Goal: Task Accomplishment & Management: Use online tool/utility

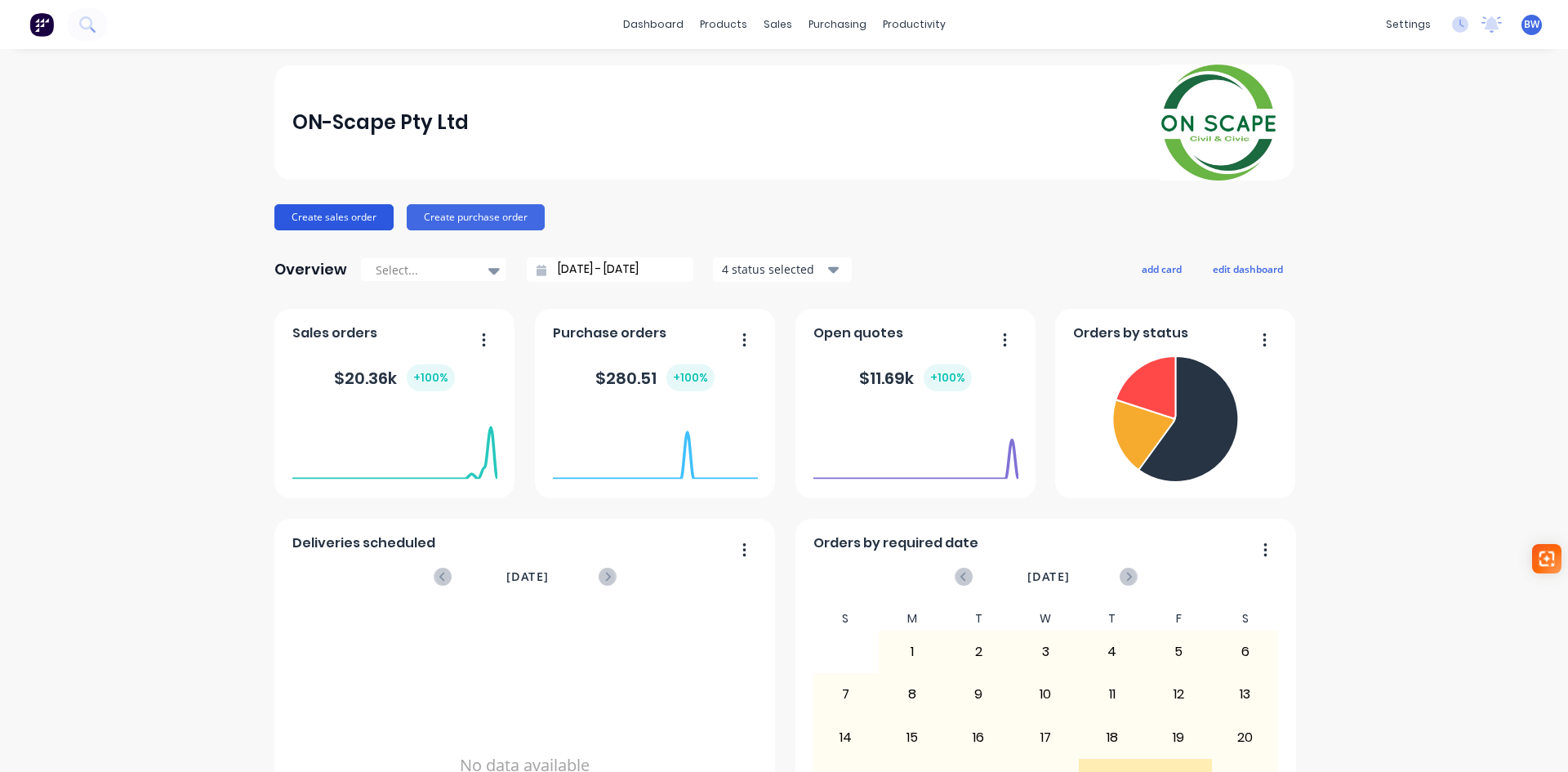
click at [312, 218] on button "Create sales order" at bounding box center [333, 217] width 119 height 27
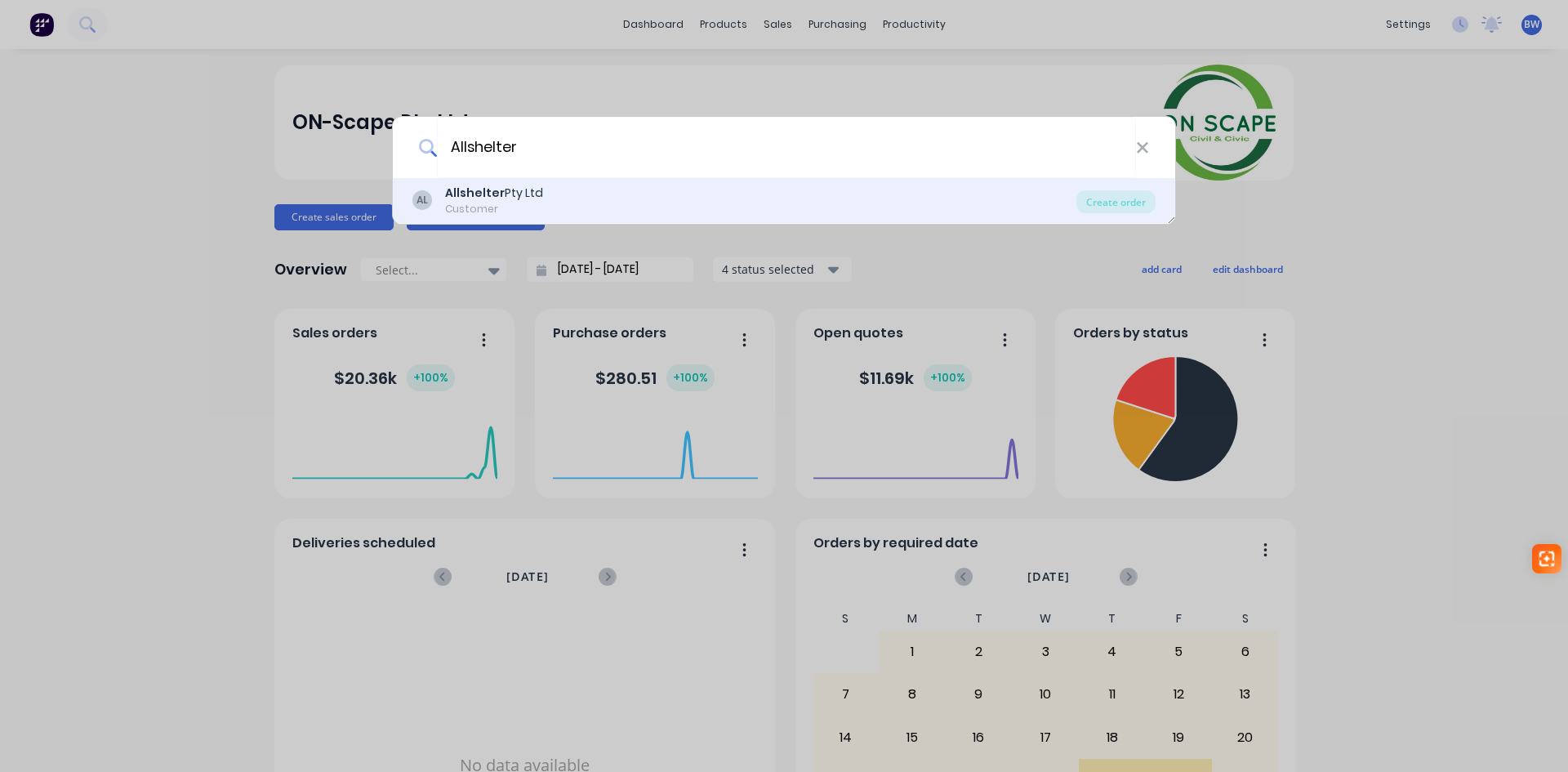
type input "Allshelter"
click at [487, 208] on div "Customer" at bounding box center [494, 208] width 98 height 15
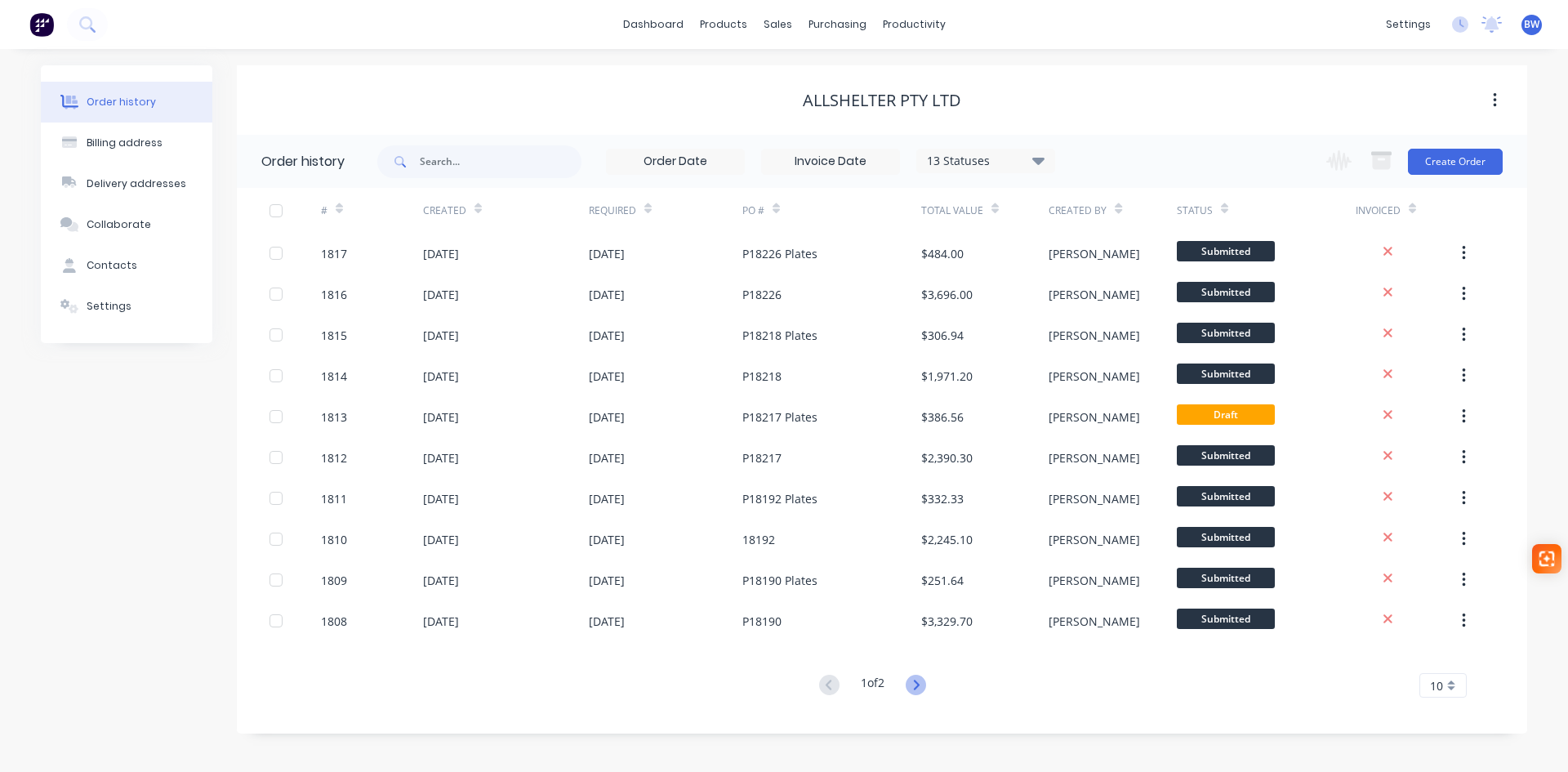
click at [919, 687] on icon at bounding box center [916, 684] width 6 height 10
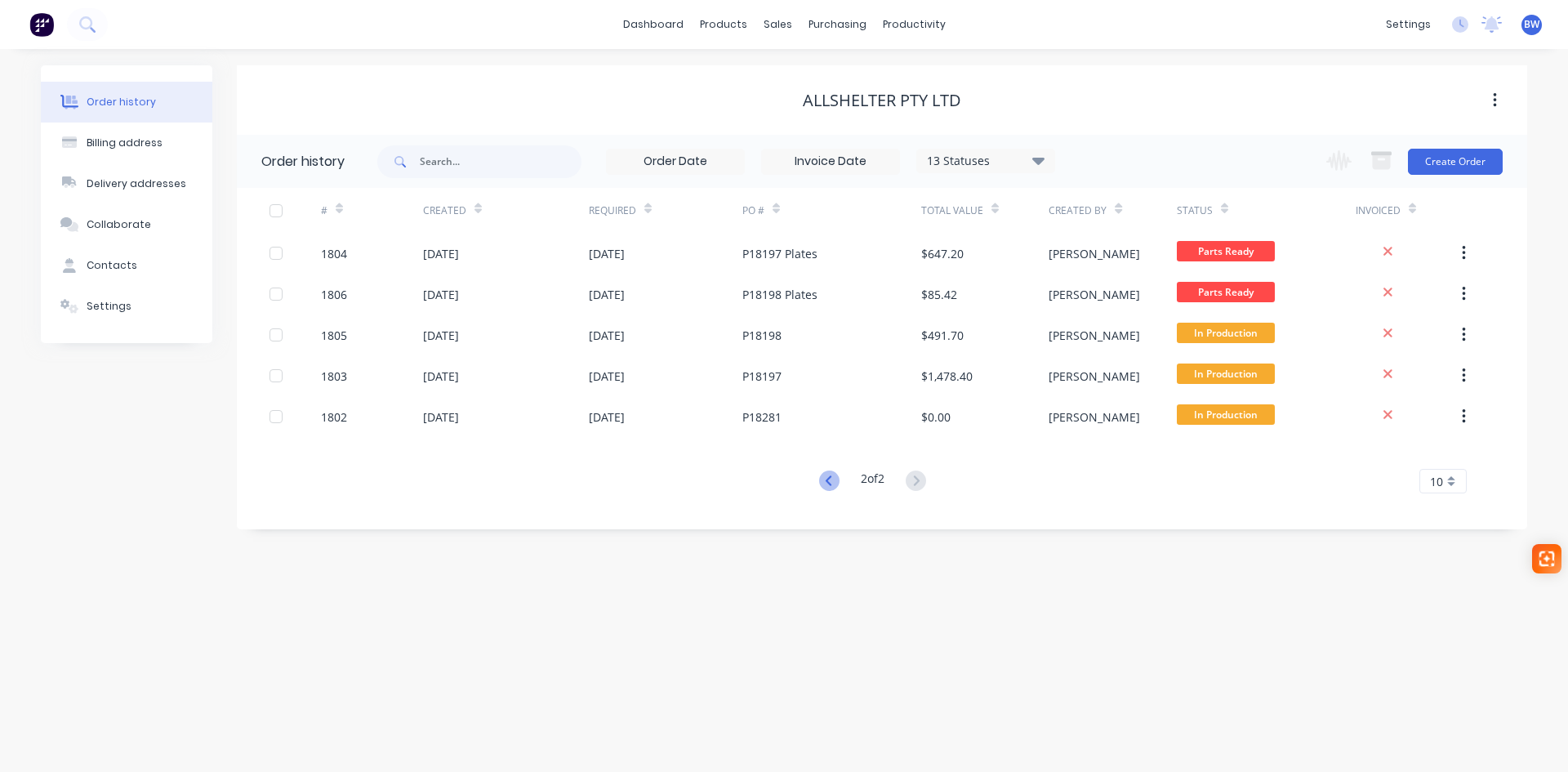
click at [825, 483] on icon at bounding box center [828, 481] width 6 height 10
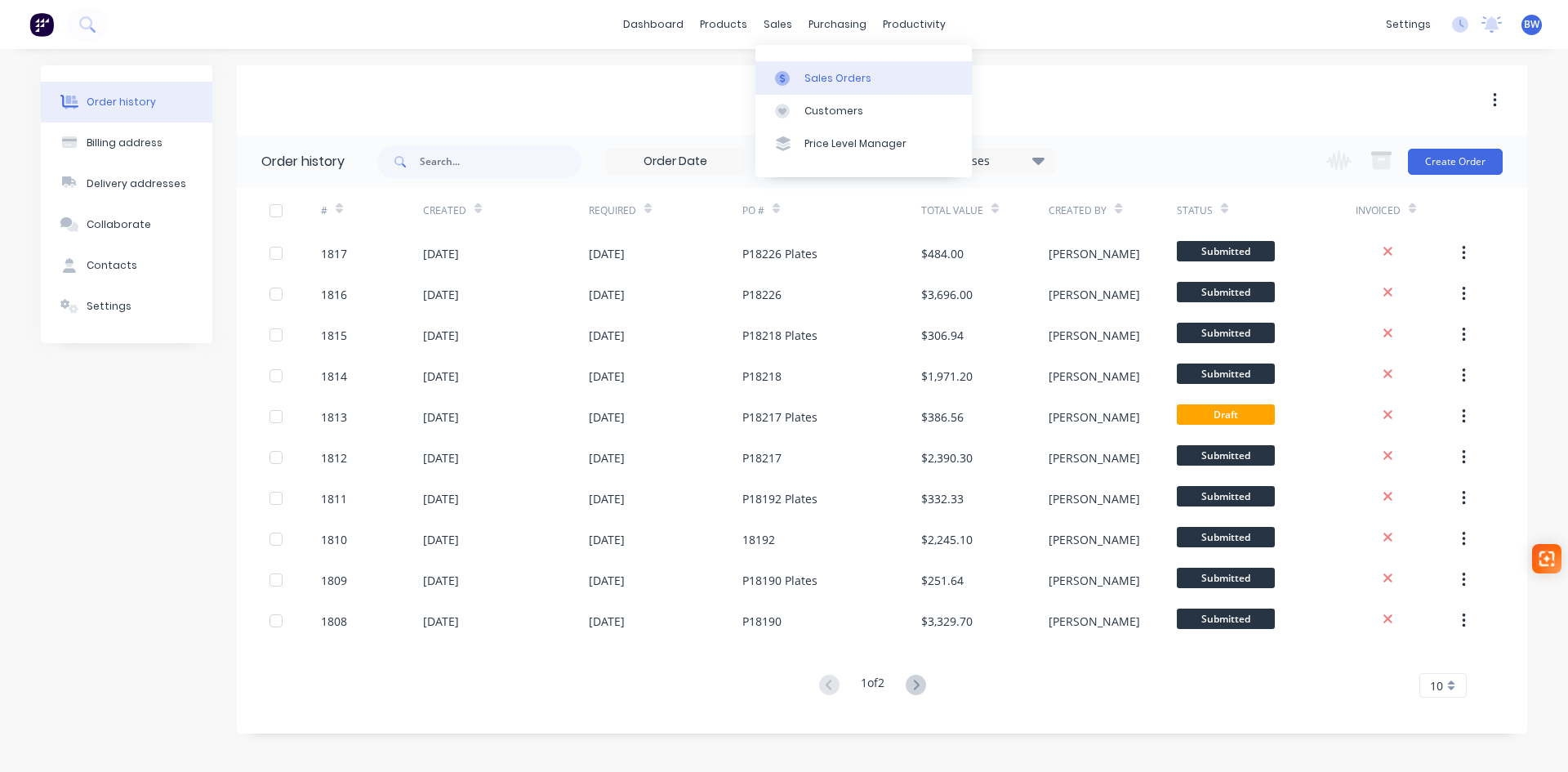
click at [813, 79] on div "Sales Orders" at bounding box center [838, 78] width 67 height 15
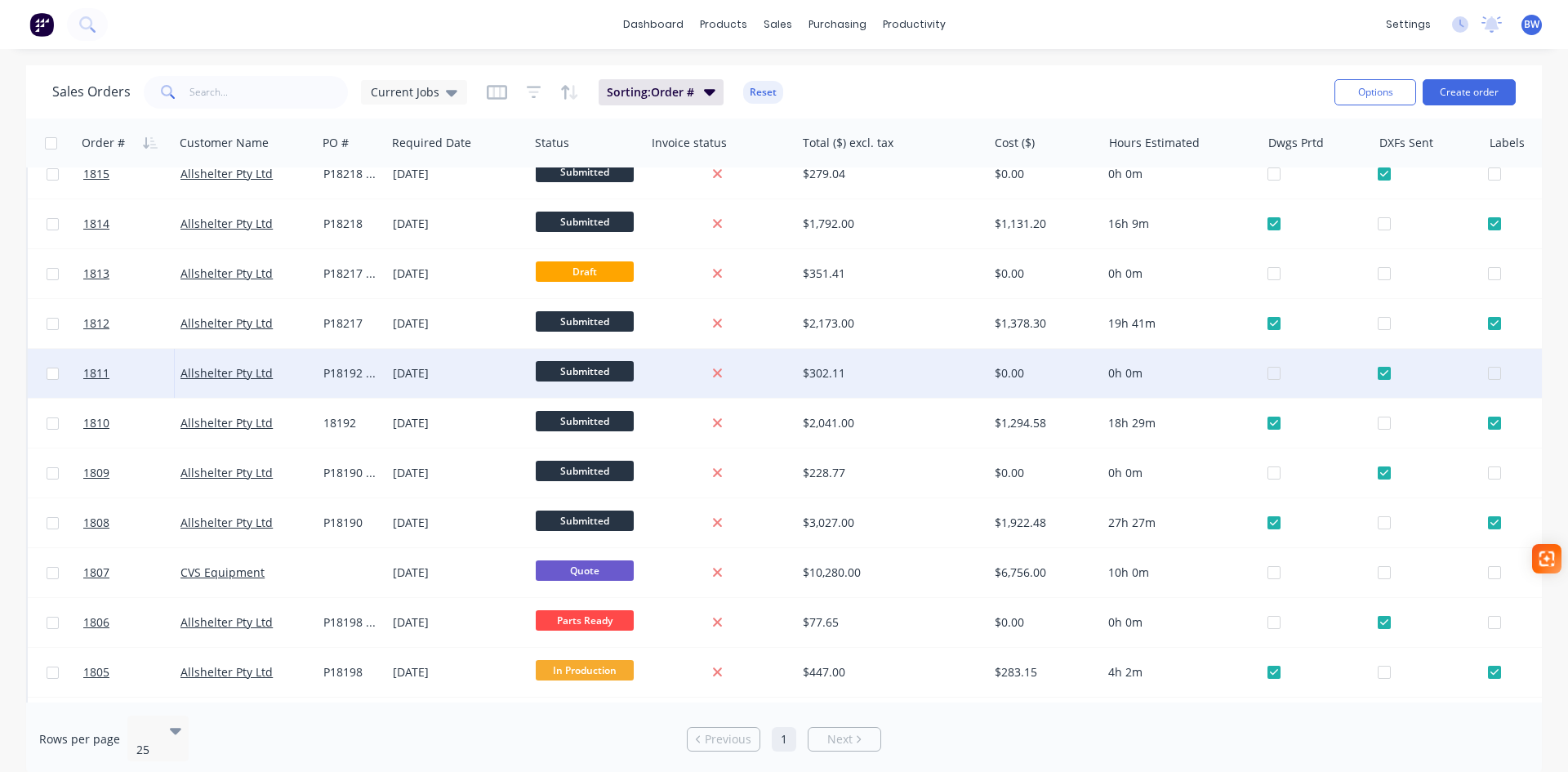
scroll to position [321, 0]
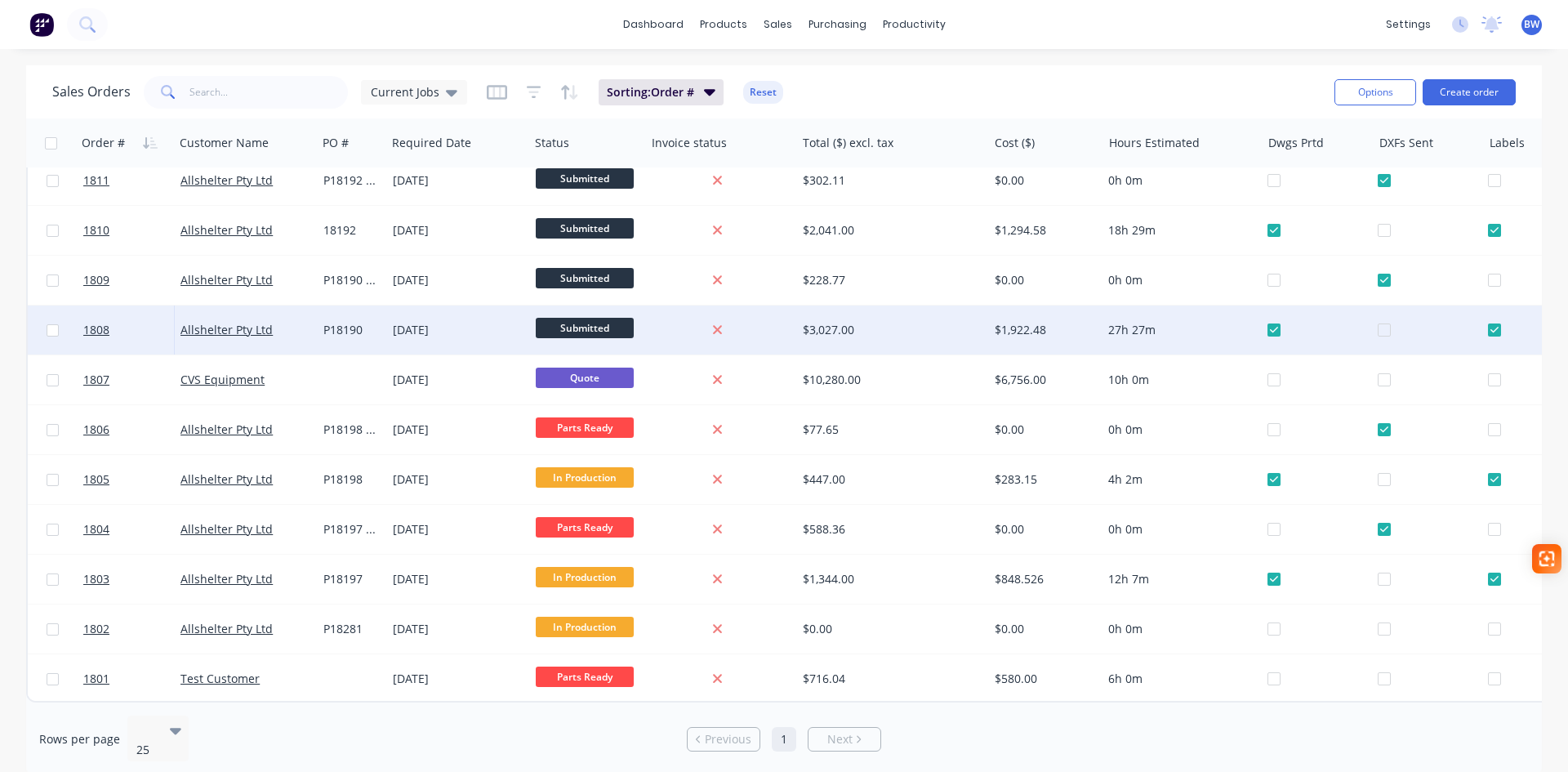
click at [337, 327] on div "P18190" at bounding box center [350, 329] width 54 height 17
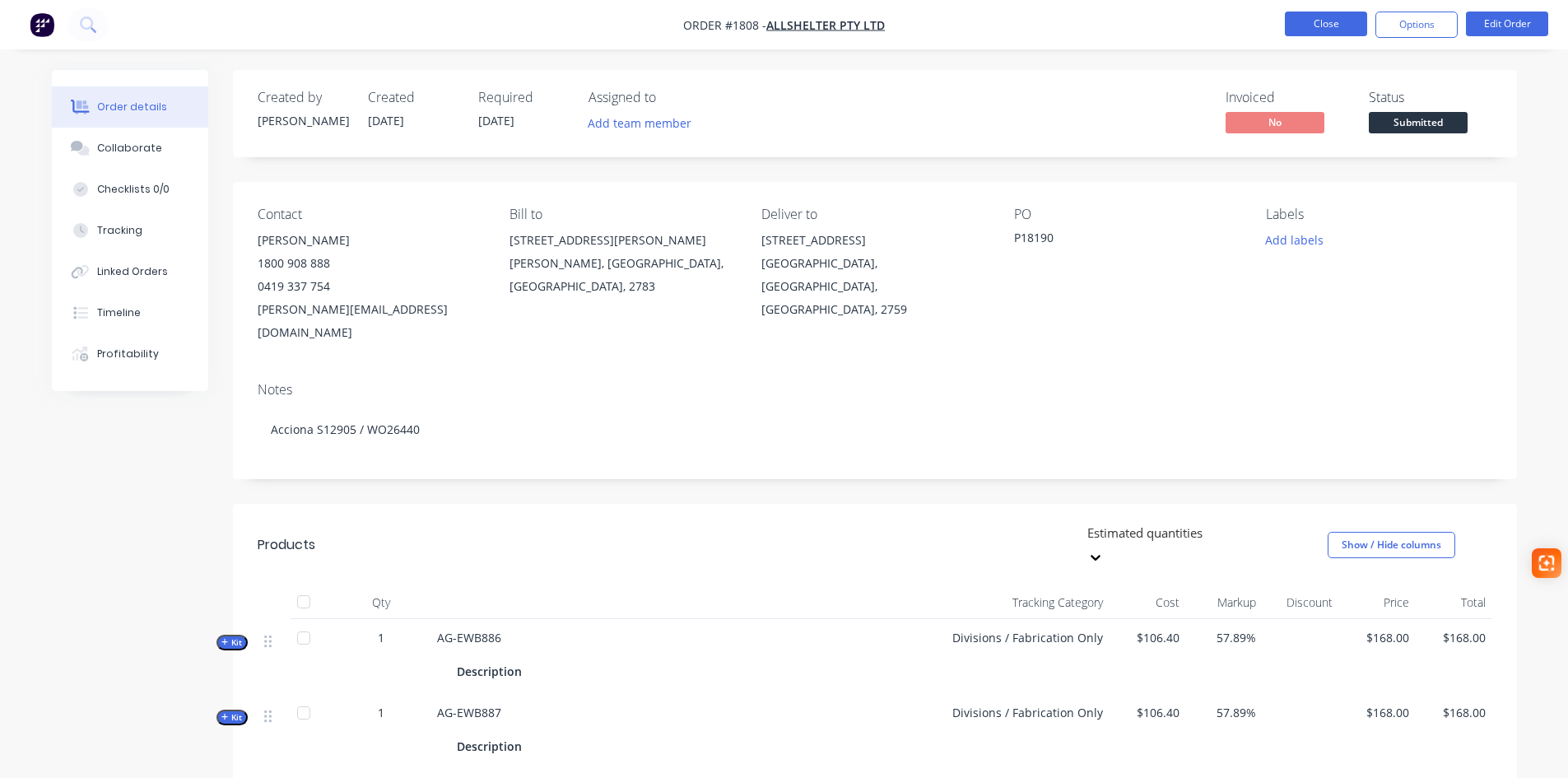
click at [1348, 35] on button "Close" at bounding box center [1325, 24] width 82 height 25
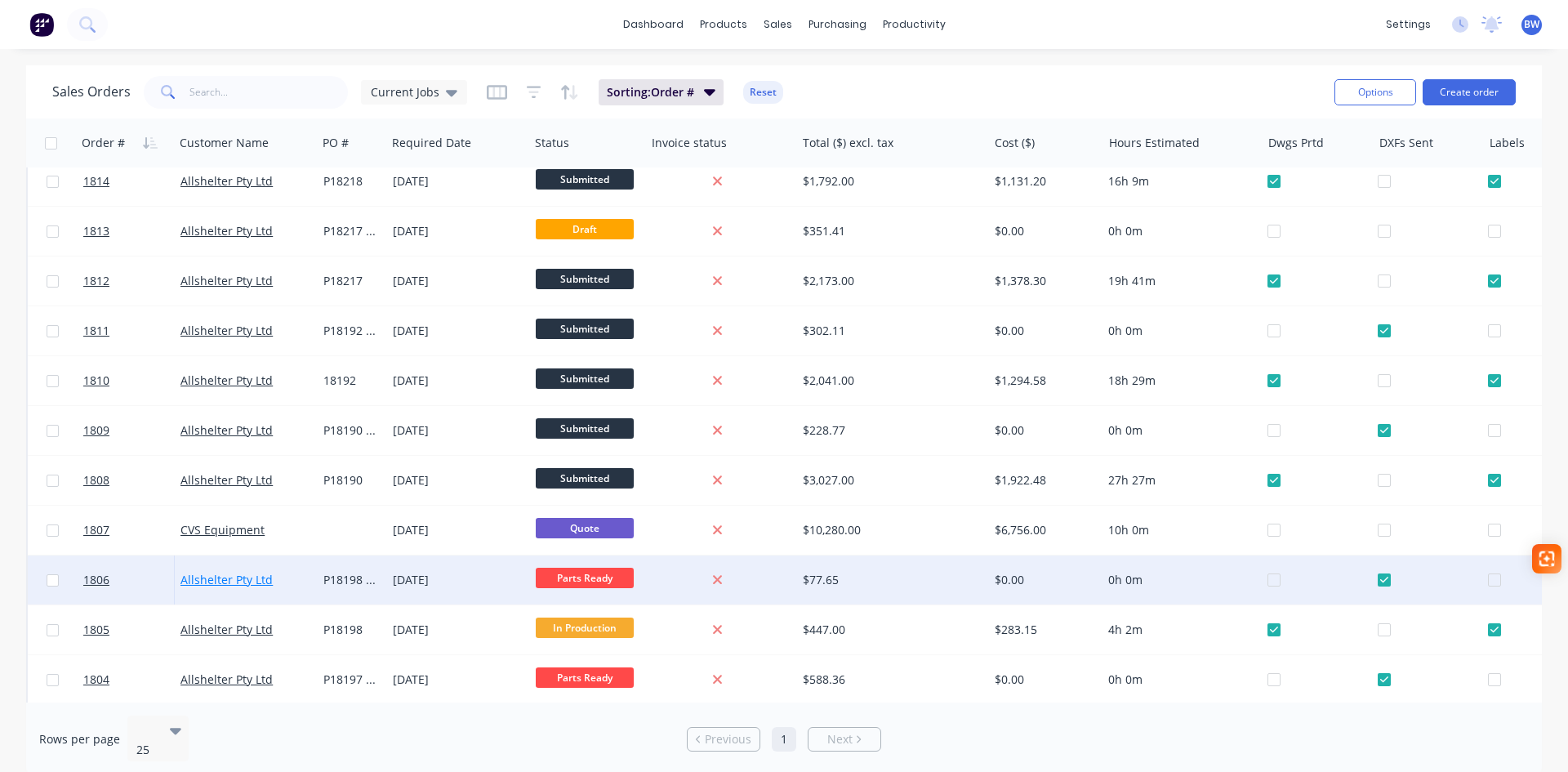
scroll to position [163, 0]
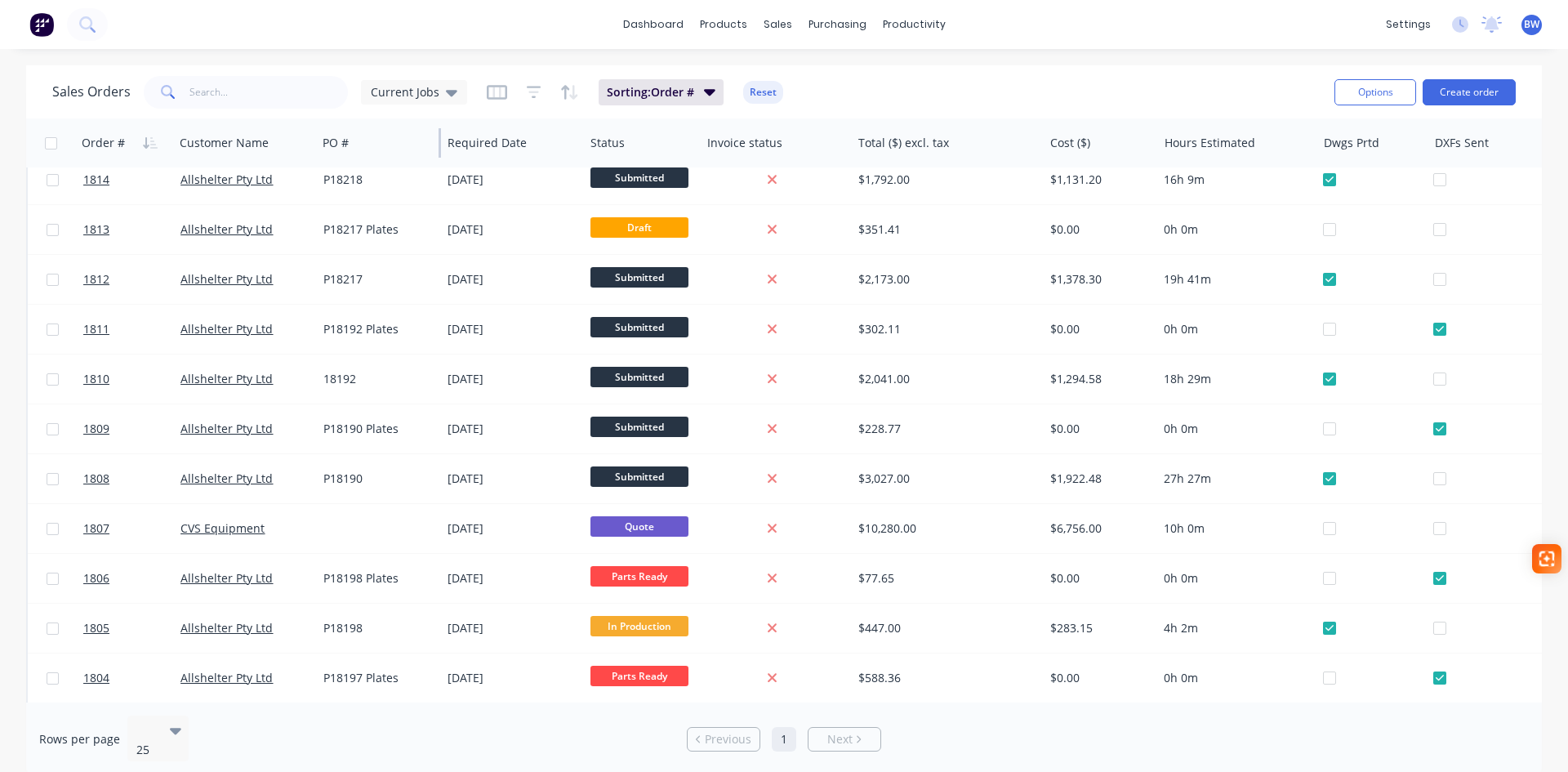
drag, startPoint x: 383, startPoint y: 143, endPoint x: 438, endPoint y: 143, distance: 55.0
click at [438, 143] on div at bounding box center [439, 143] width 2 height 30
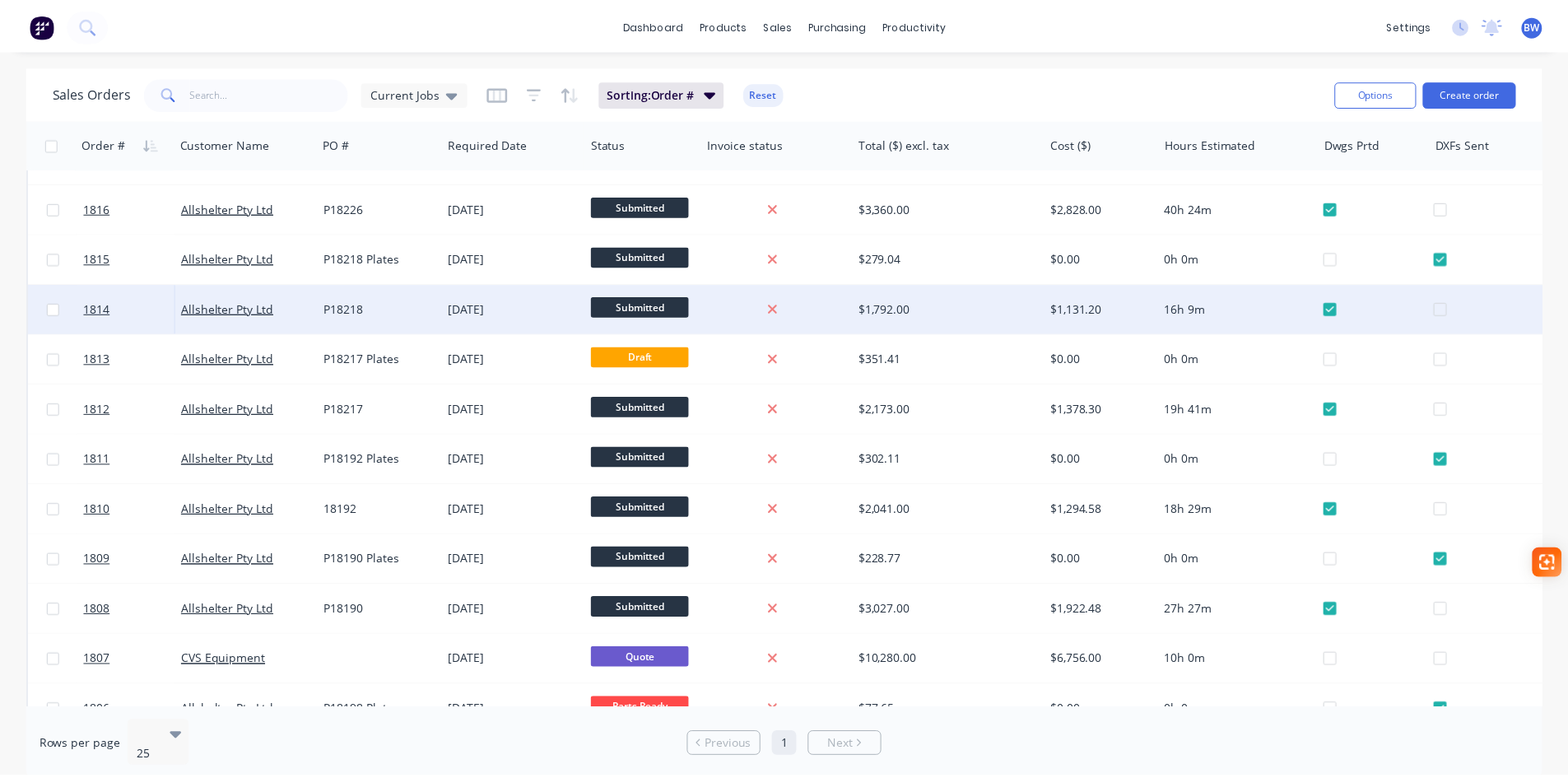
scroll to position [0, 0]
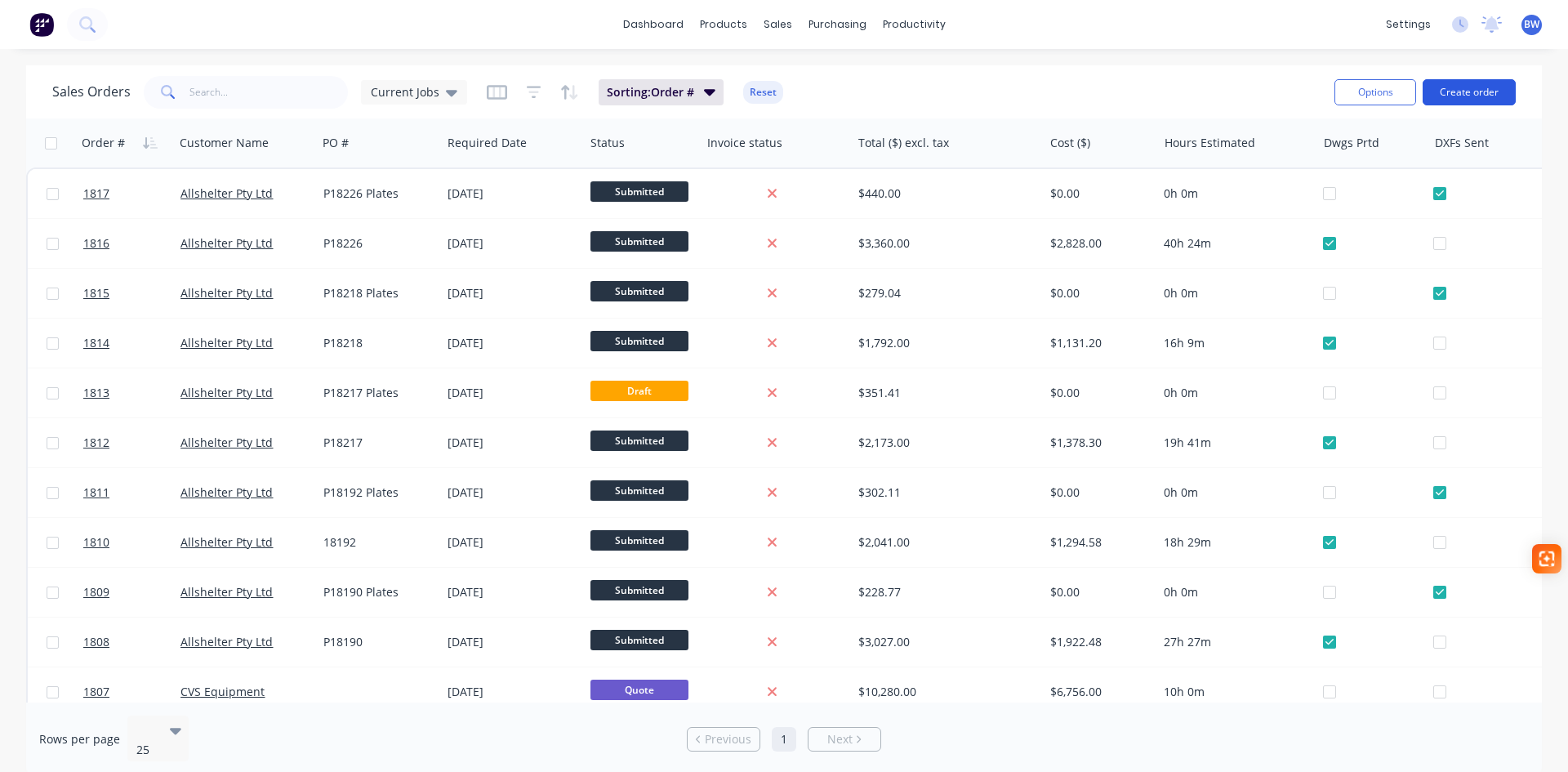
click at [1480, 89] on button "Create order" at bounding box center [1469, 92] width 93 height 27
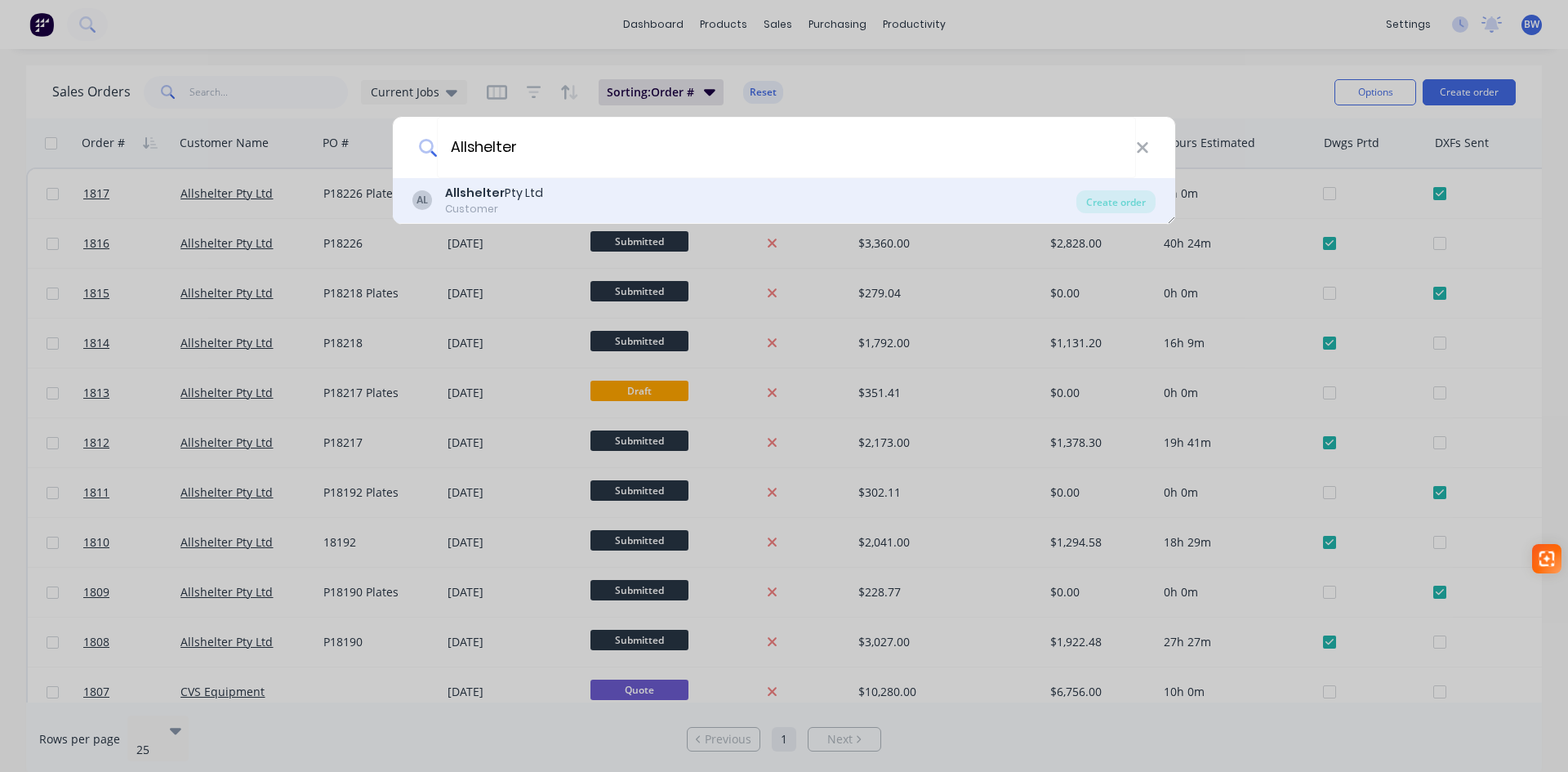
type input "Allshelter"
click at [529, 204] on div "Customer" at bounding box center [494, 208] width 98 height 15
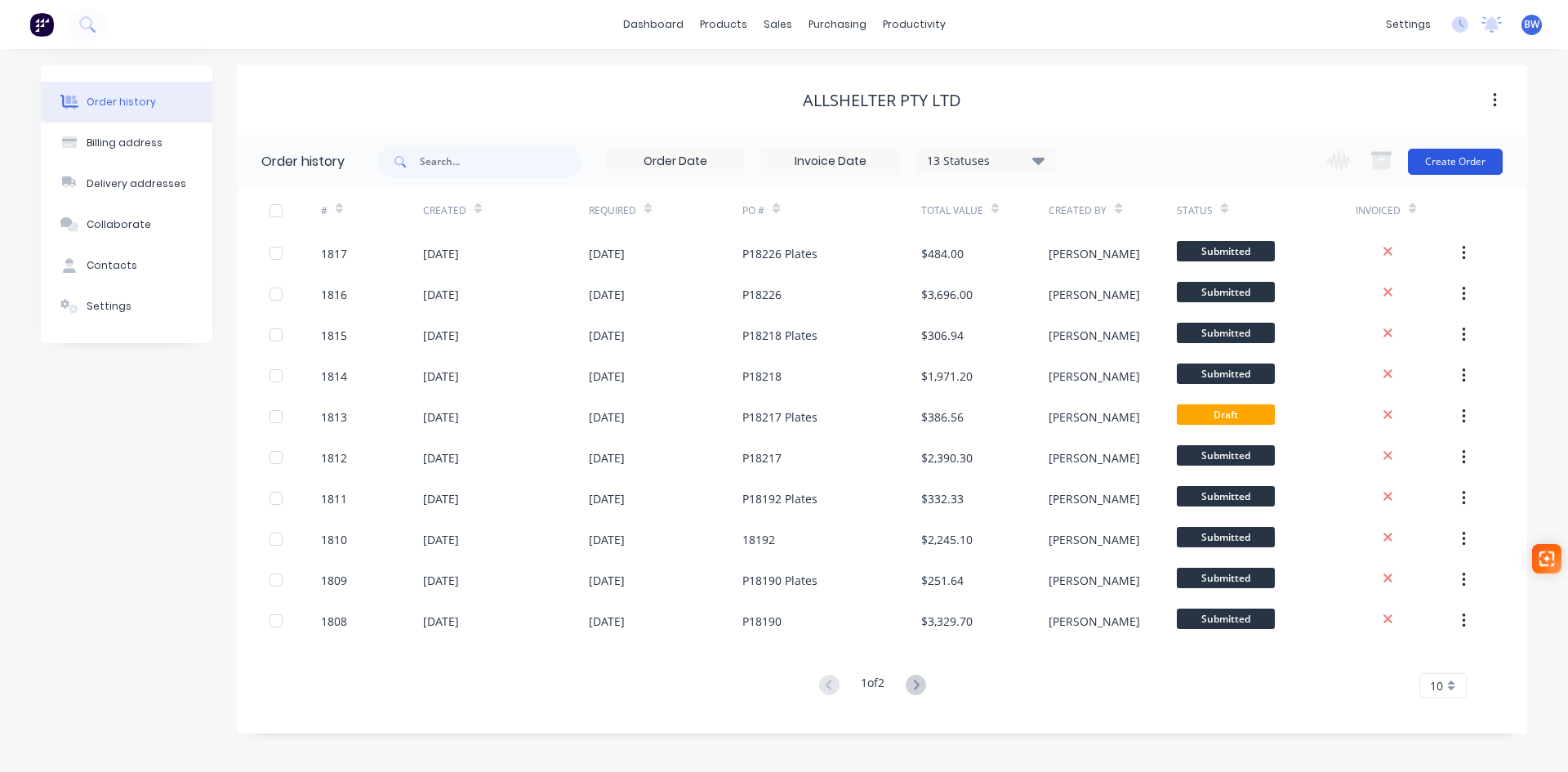
click at [1462, 165] on button "Create Order" at bounding box center [1455, 161] width 94 height 27
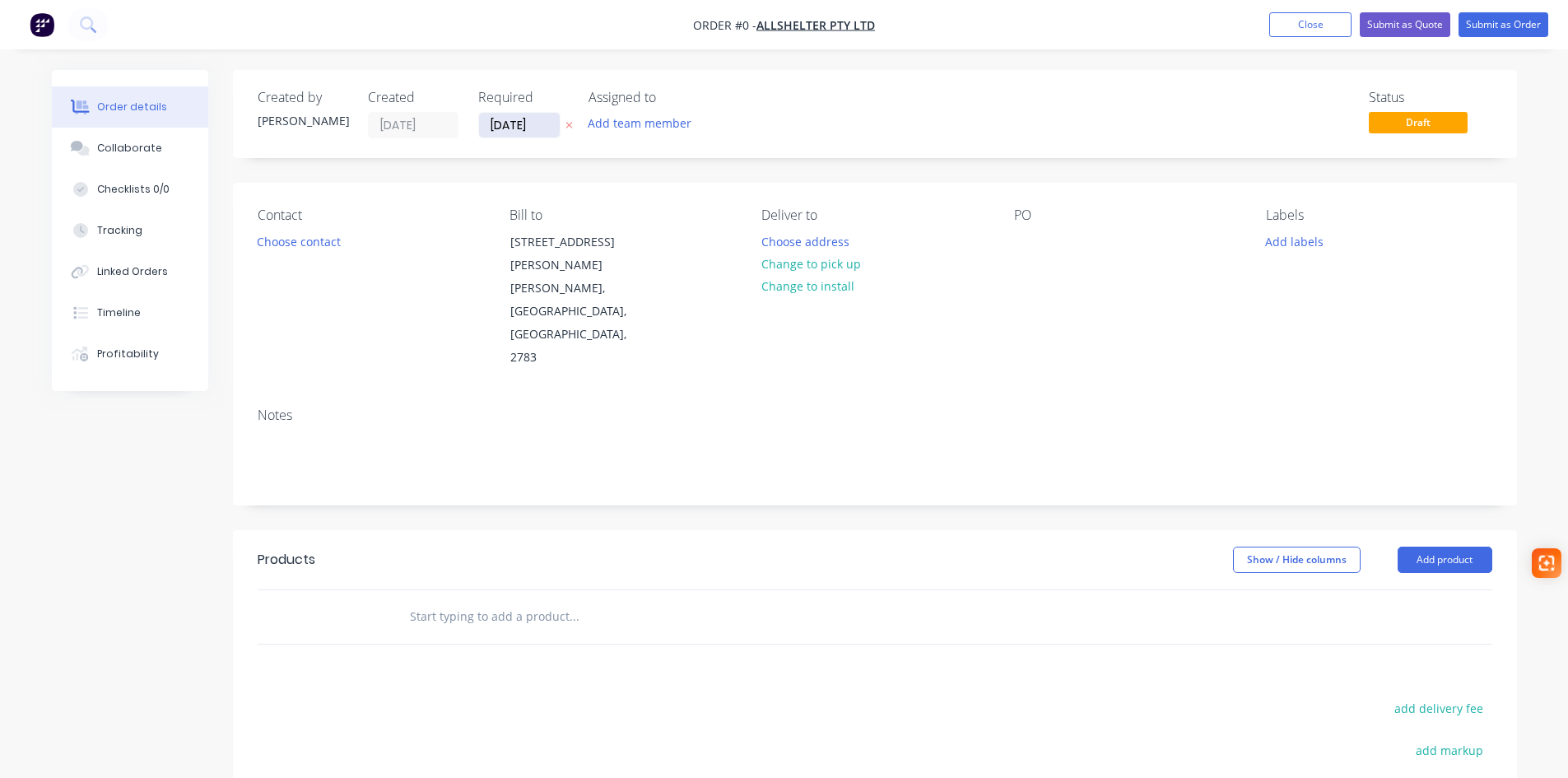
click at [516, 129] on input "[DATE]" at bounding box center [519, 125] width 80 height 25
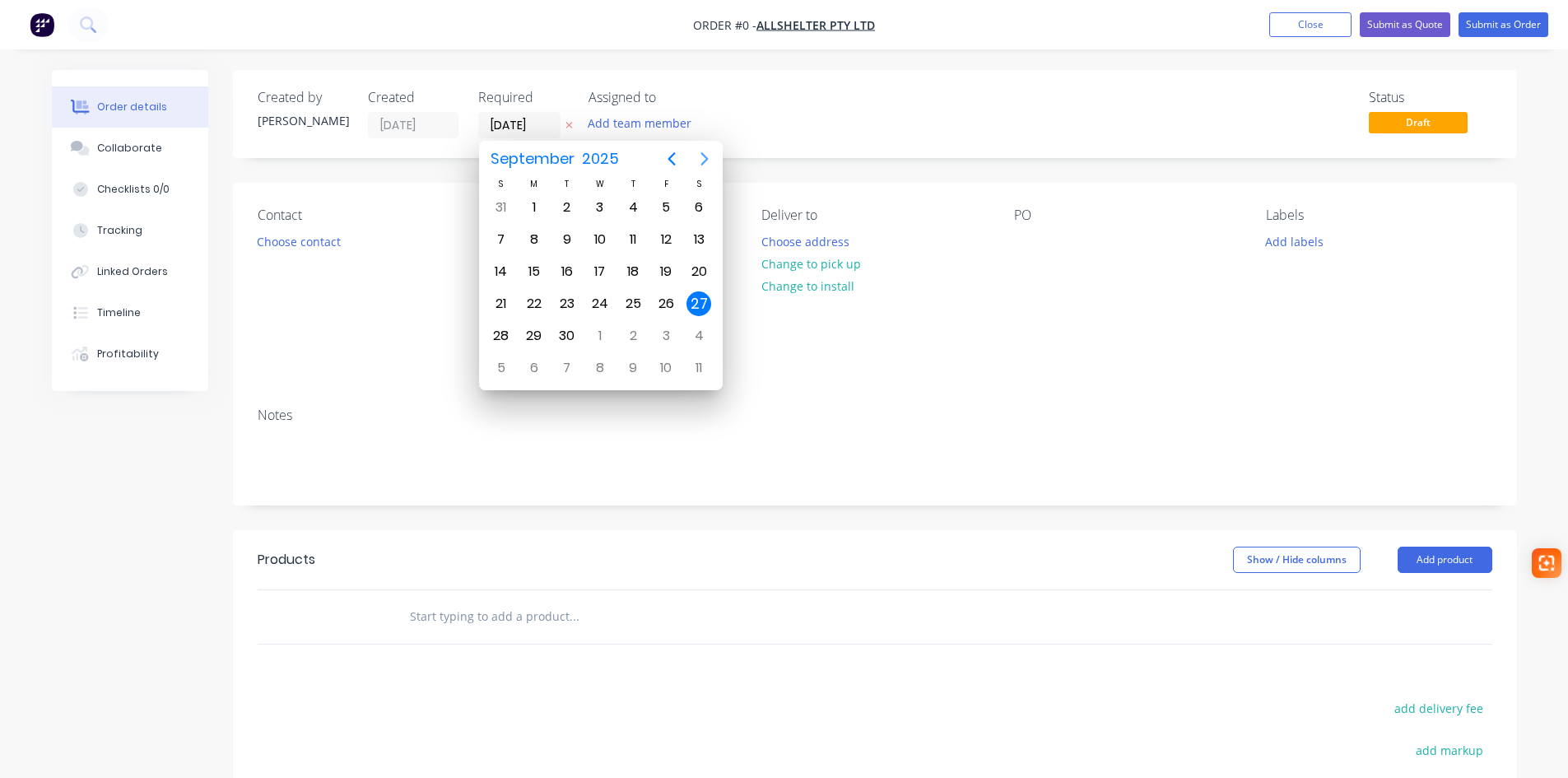
click at [705, 165] on icon "Next page" at bounding box center [704, 159] width 20 height 20
click at [660, 244] on div "10" at bounding box center [666, 239] width 25 height 25
type input "[DATE]"
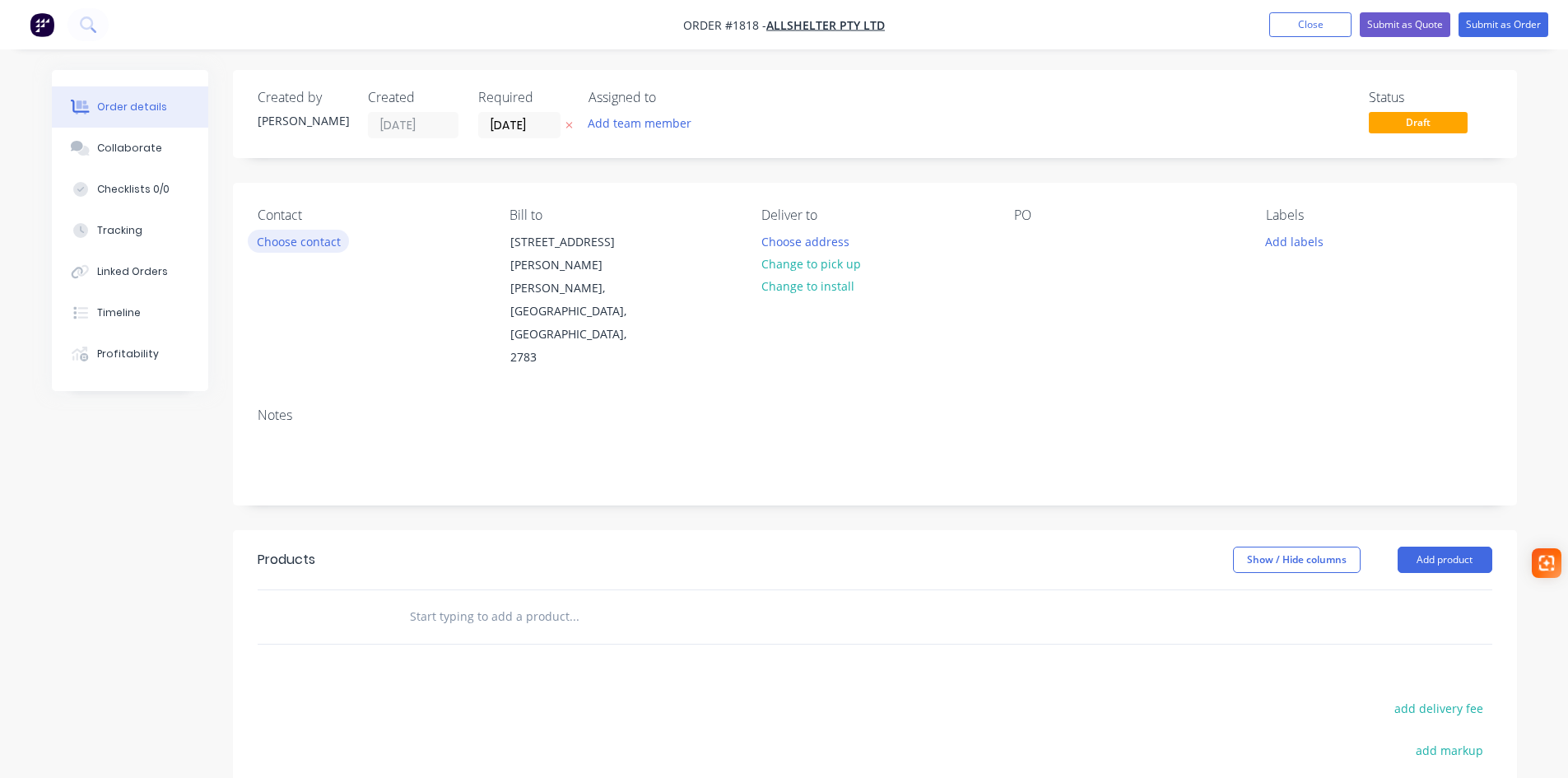
click at [307, 241] on button "Choose contact" at bounding box center [298, 241] width 101 height 22
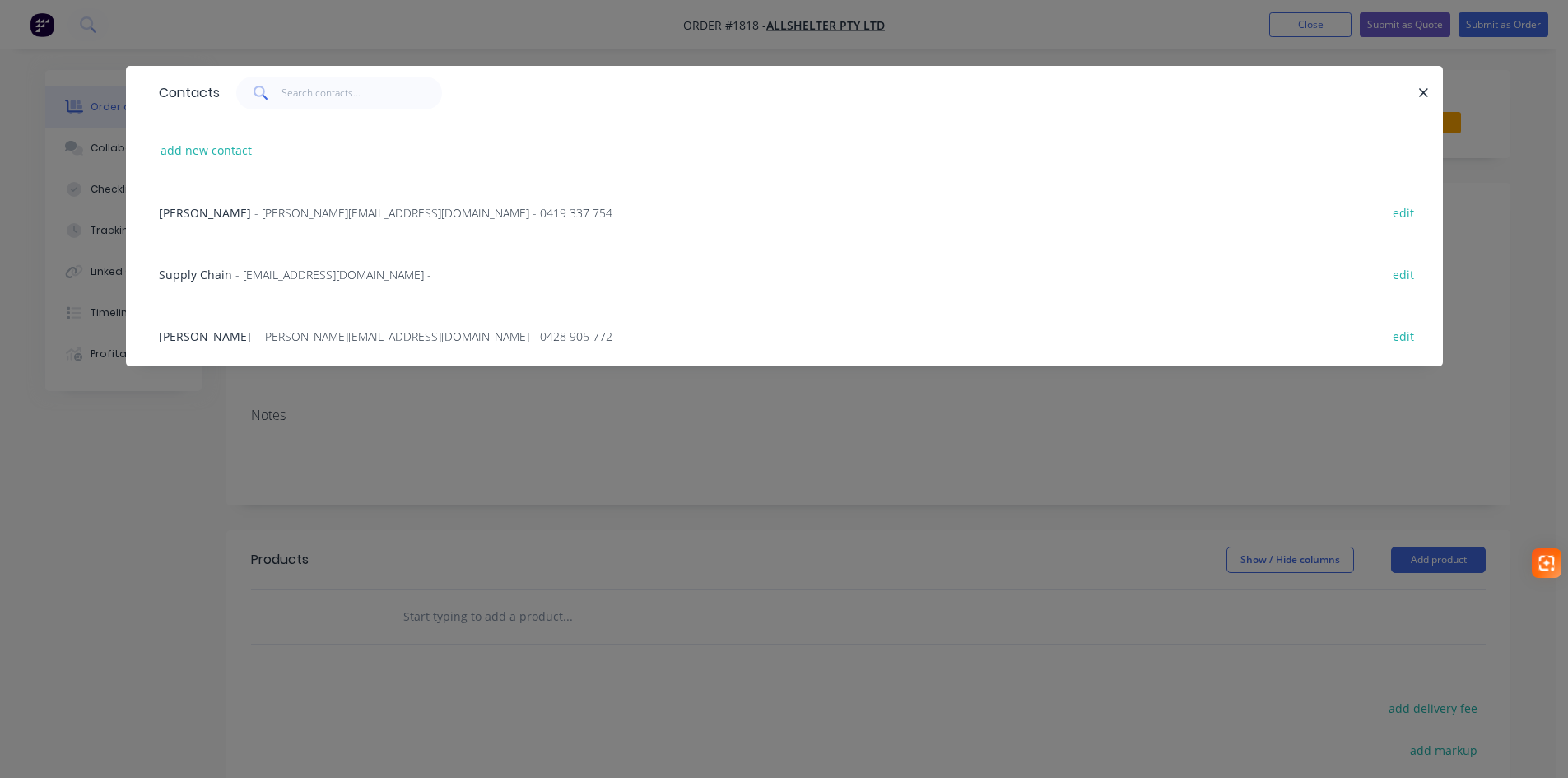
click at [304, 208] on span "- katherine.g@allshelter.com.au - 0419 337 754" at bounding box center [433, 213] width 358 height 16
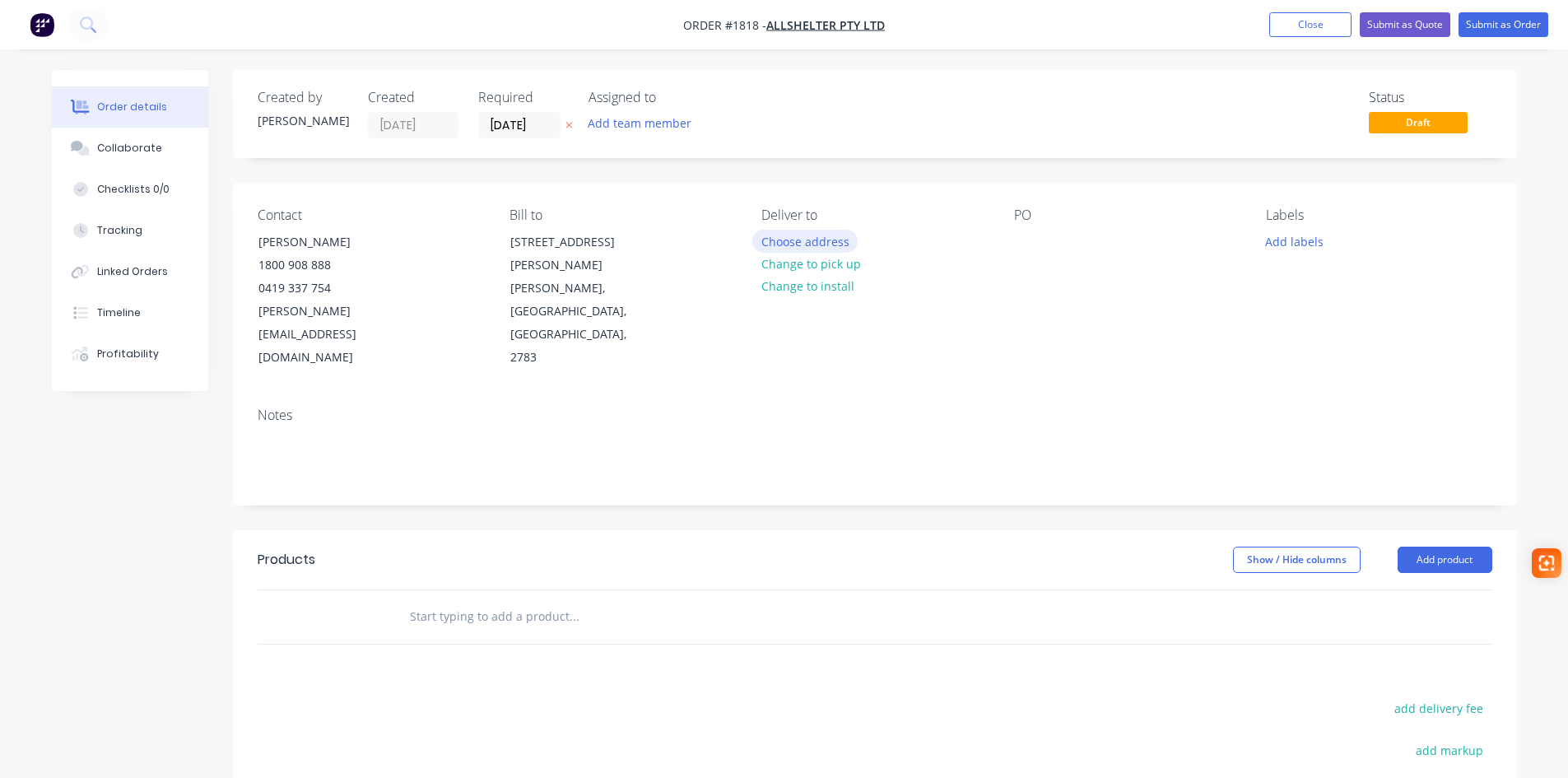
click at [807, 245] on button "Choose address" at bounding box center [804, 241] width 105 height 22
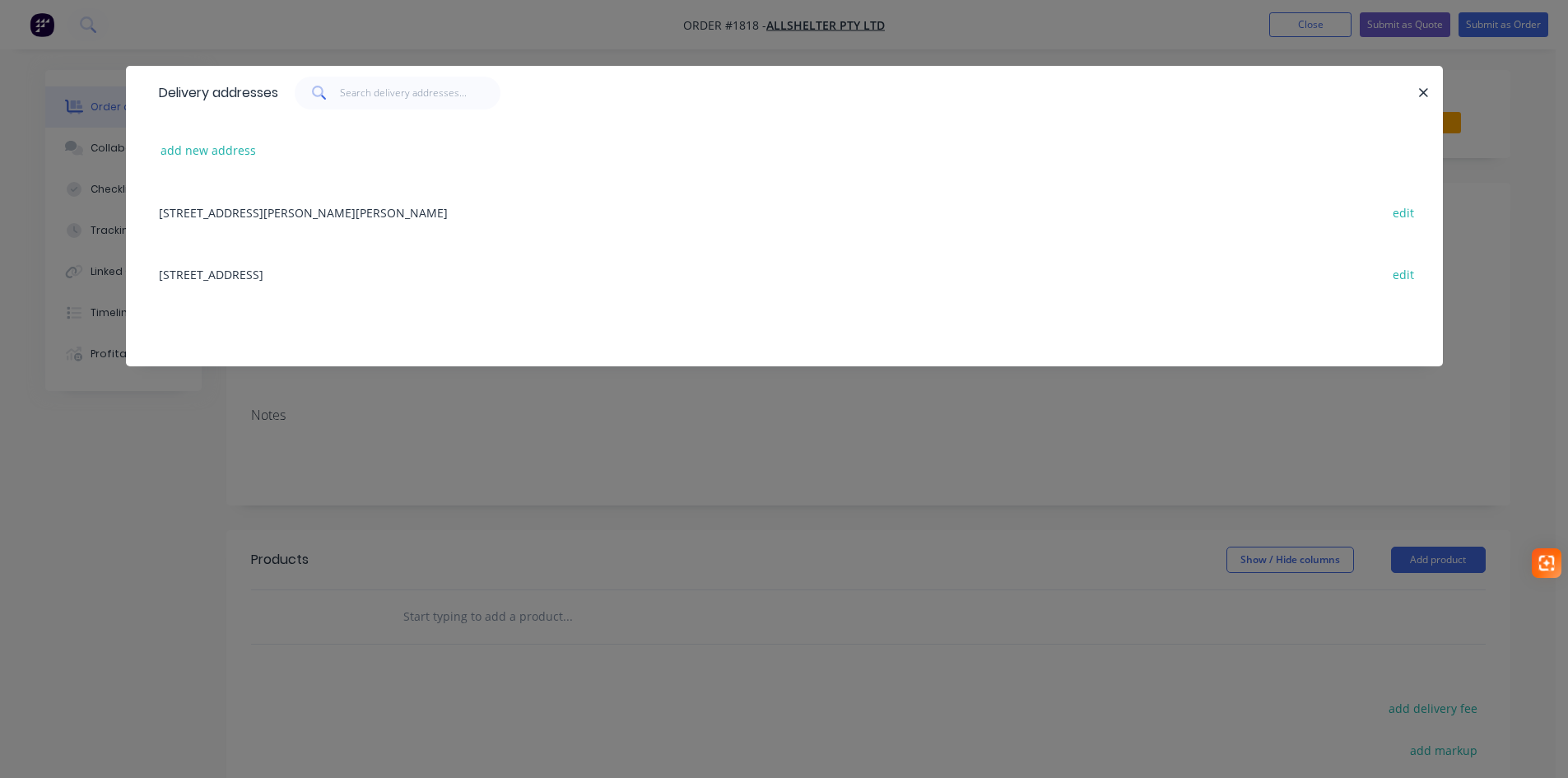
click at [183, 276] on div "52 Quarry Road, ERSKINE PARK, New South Wales, Australia, 2759 edit" at bounding box center [784, 274] width 1268 height 61
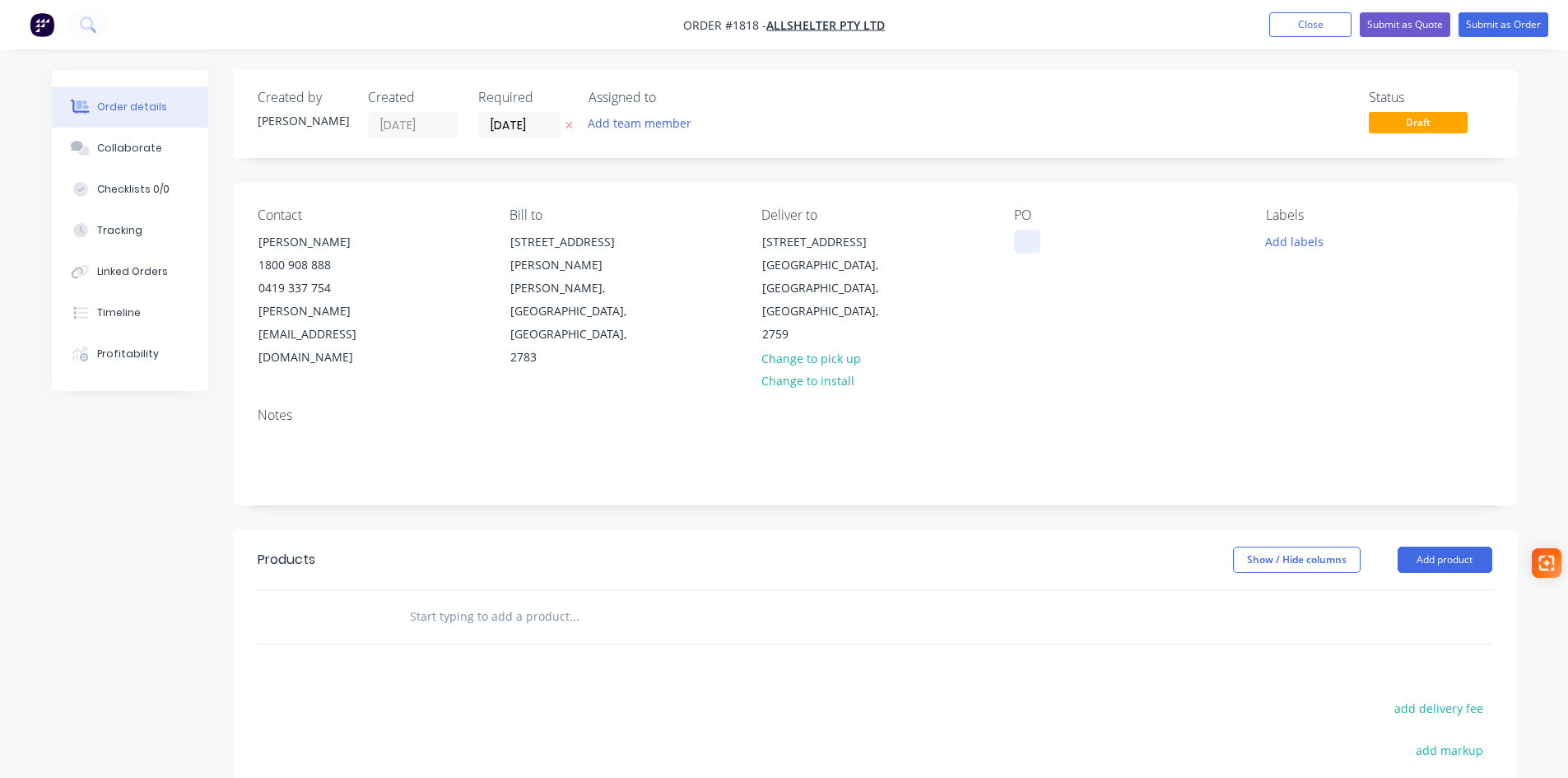
click at [1033, 241] on div at bounding box center [1027, 242] width 27 height 24
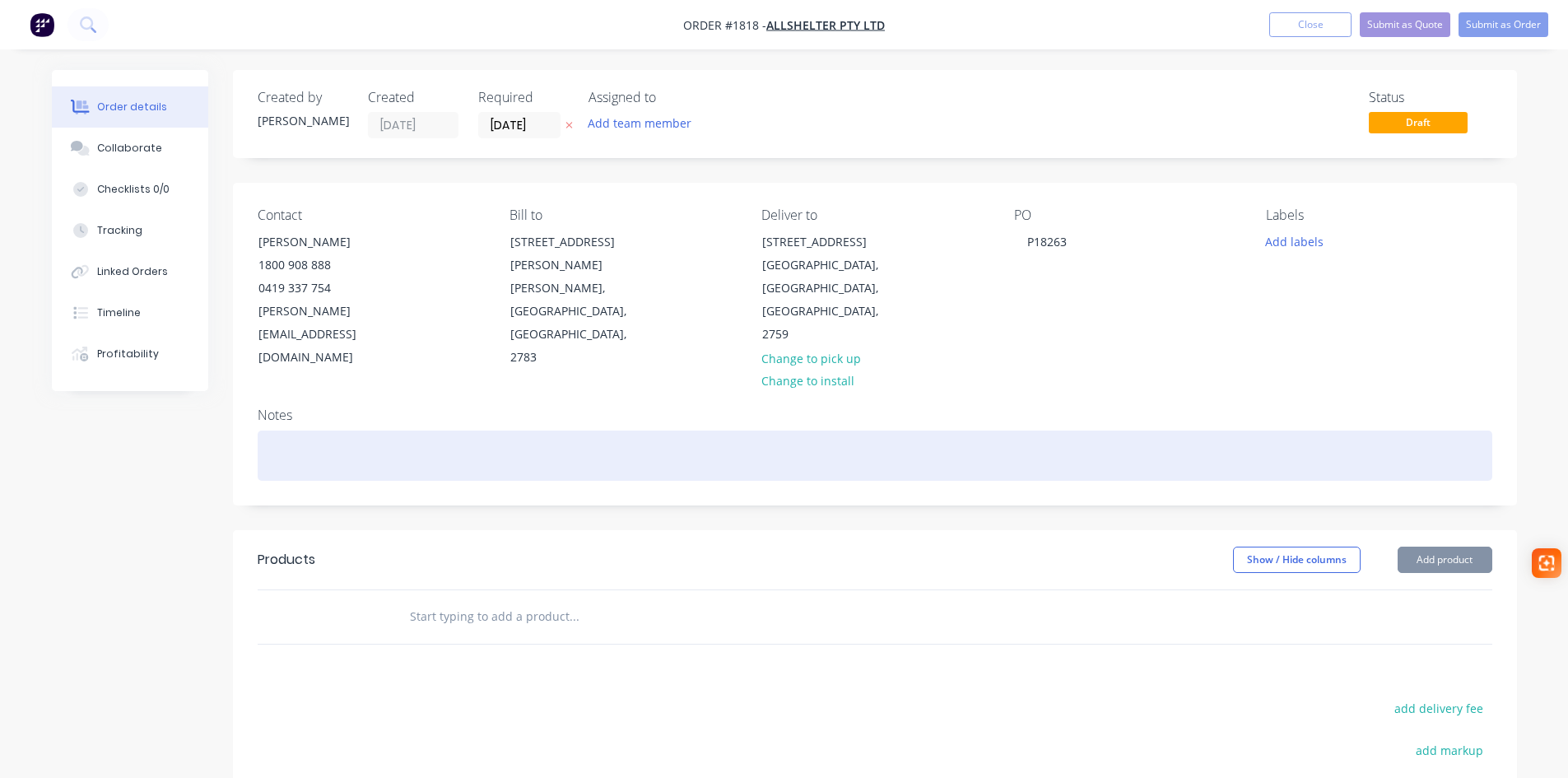
click at [279, 431] on div at bounding box center [875, 456] width 1234 height 51
click at [302, 431] on div at bounding box center [875, 456] width 1234 height 51
click at [342, 431] on div "Bouyges" at bounding box center [875, 456] width 1234 height 51
click at [357, 431] on div "Bouyges S13001/WO27517" at bounding box center [875, 456] width 1234 height 51
click at [367, 431] on div "Bouyges S13001 /WO27517" at bounding box center [875, 456] width 1234 height 51
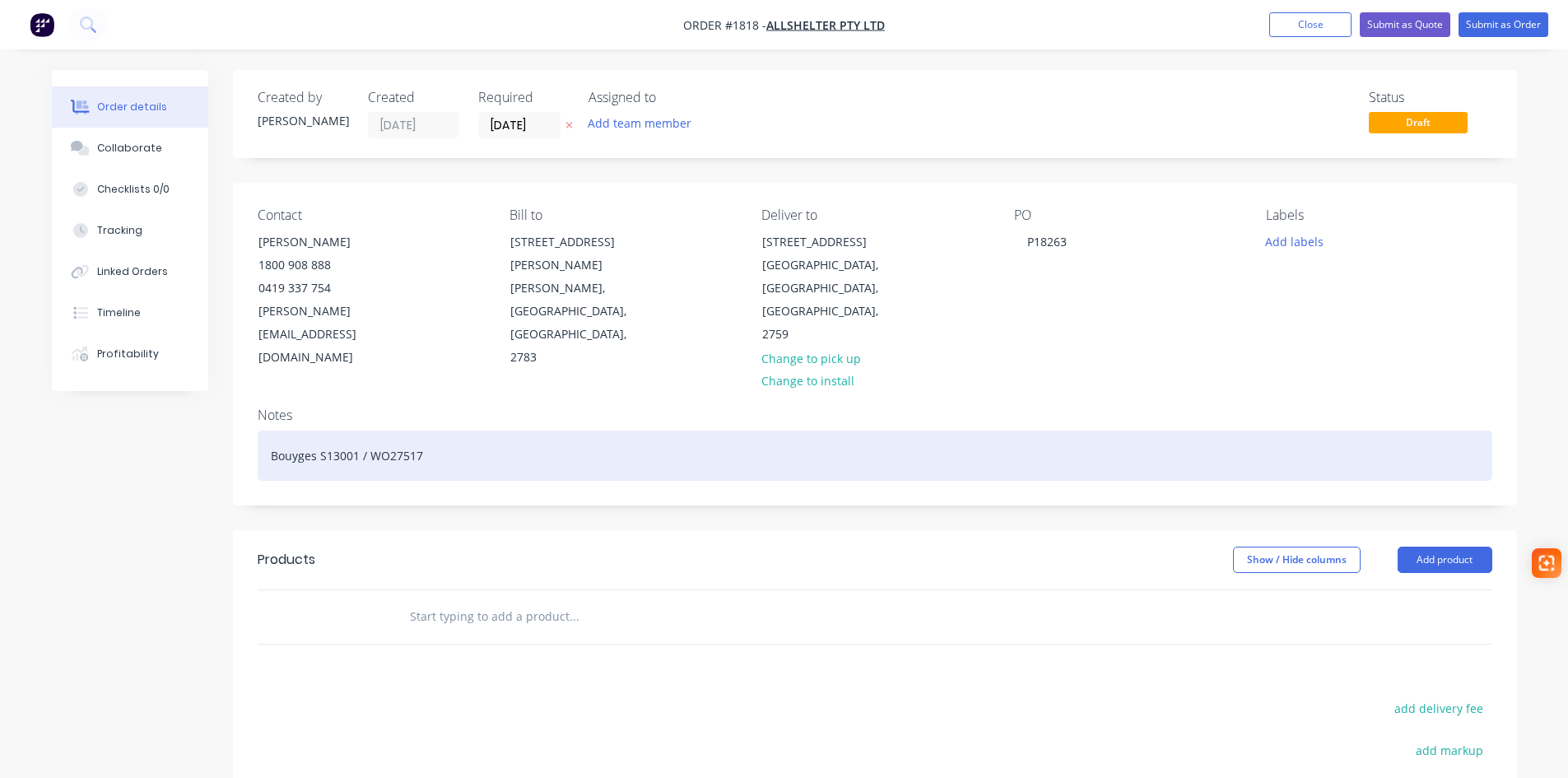
click at [454, 431] on div "Bouyges S13001 / WO27517" at bounding box center [875, 456] width 1234 height 51
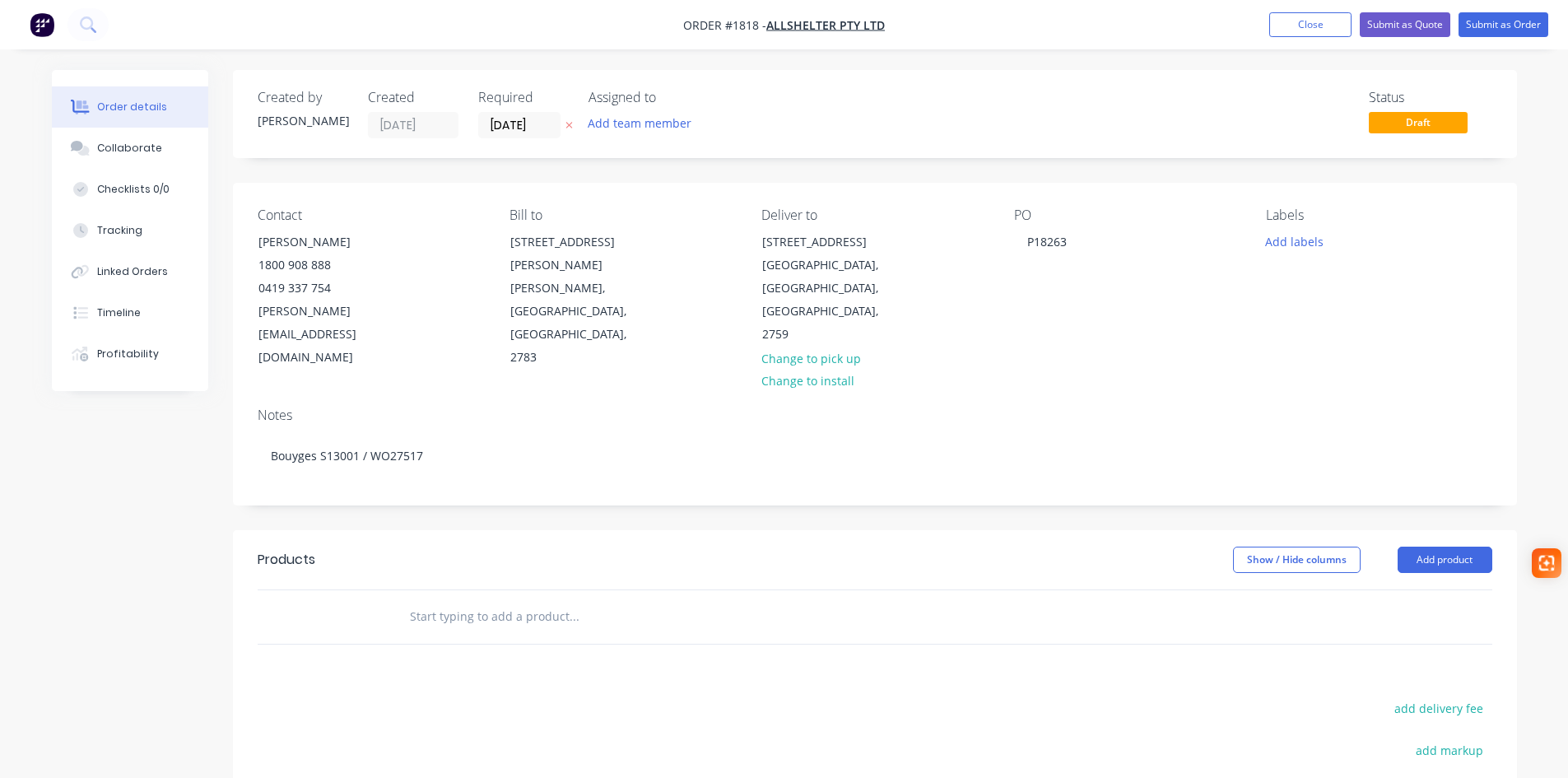
click at [478, 601] on input "text" at bounding box center [574, 616] width 329 height 33
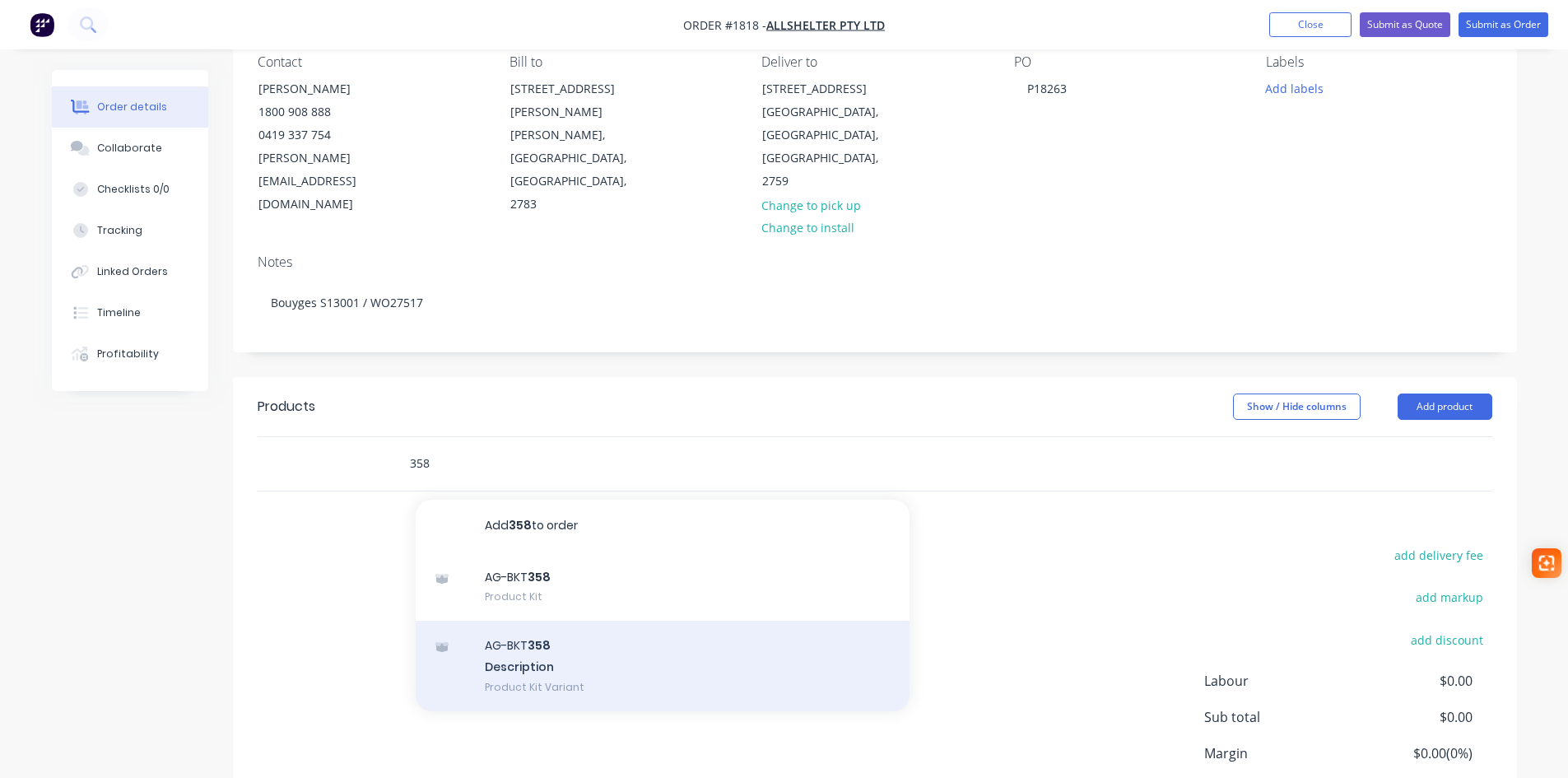
scroll to position [165, 0]
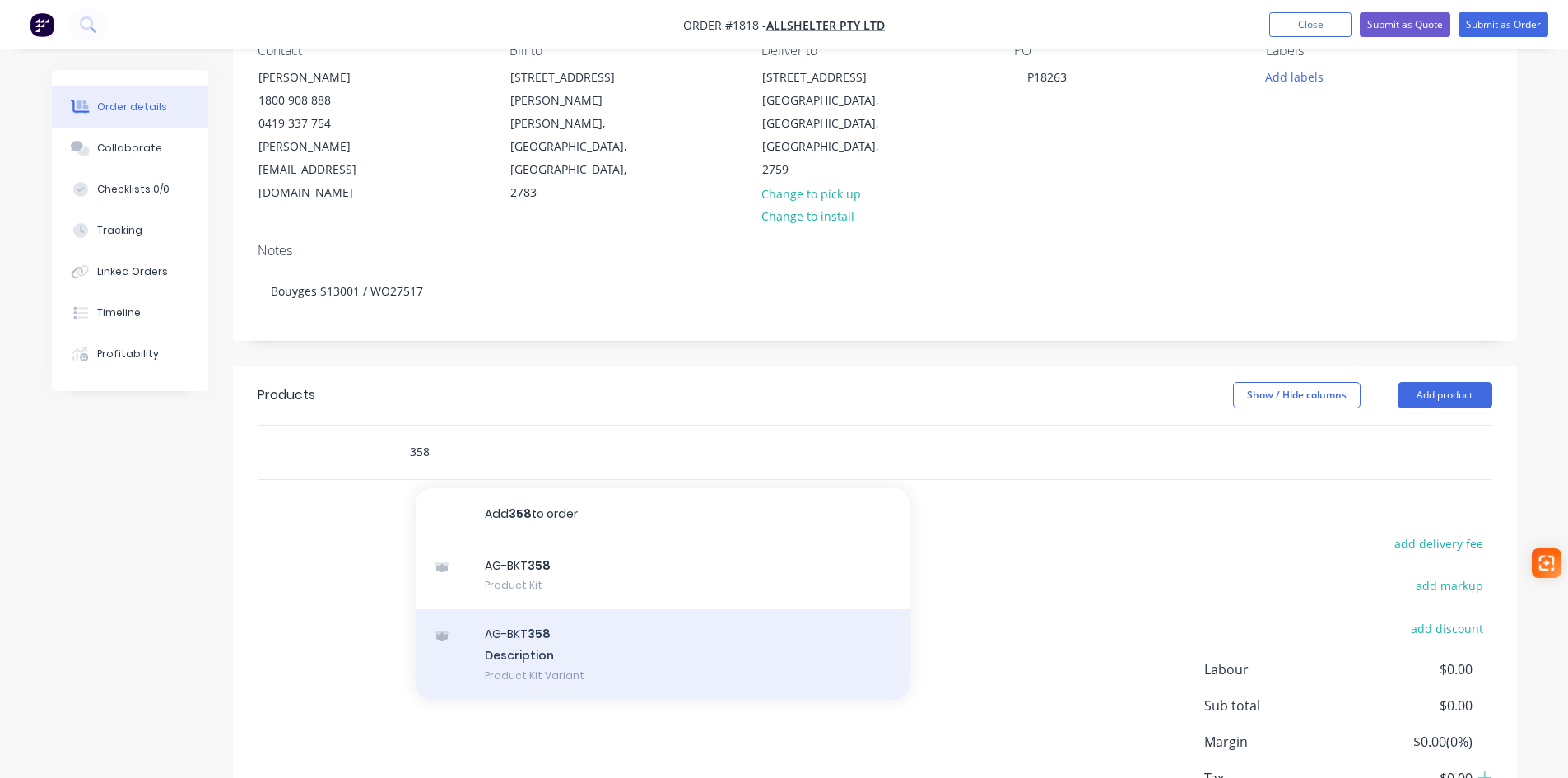
type input "358"
click at [541, 623] on div "AG-BKT 358 Description Product Kit Variant" at bounding box center [663, 654] width 494 height 90
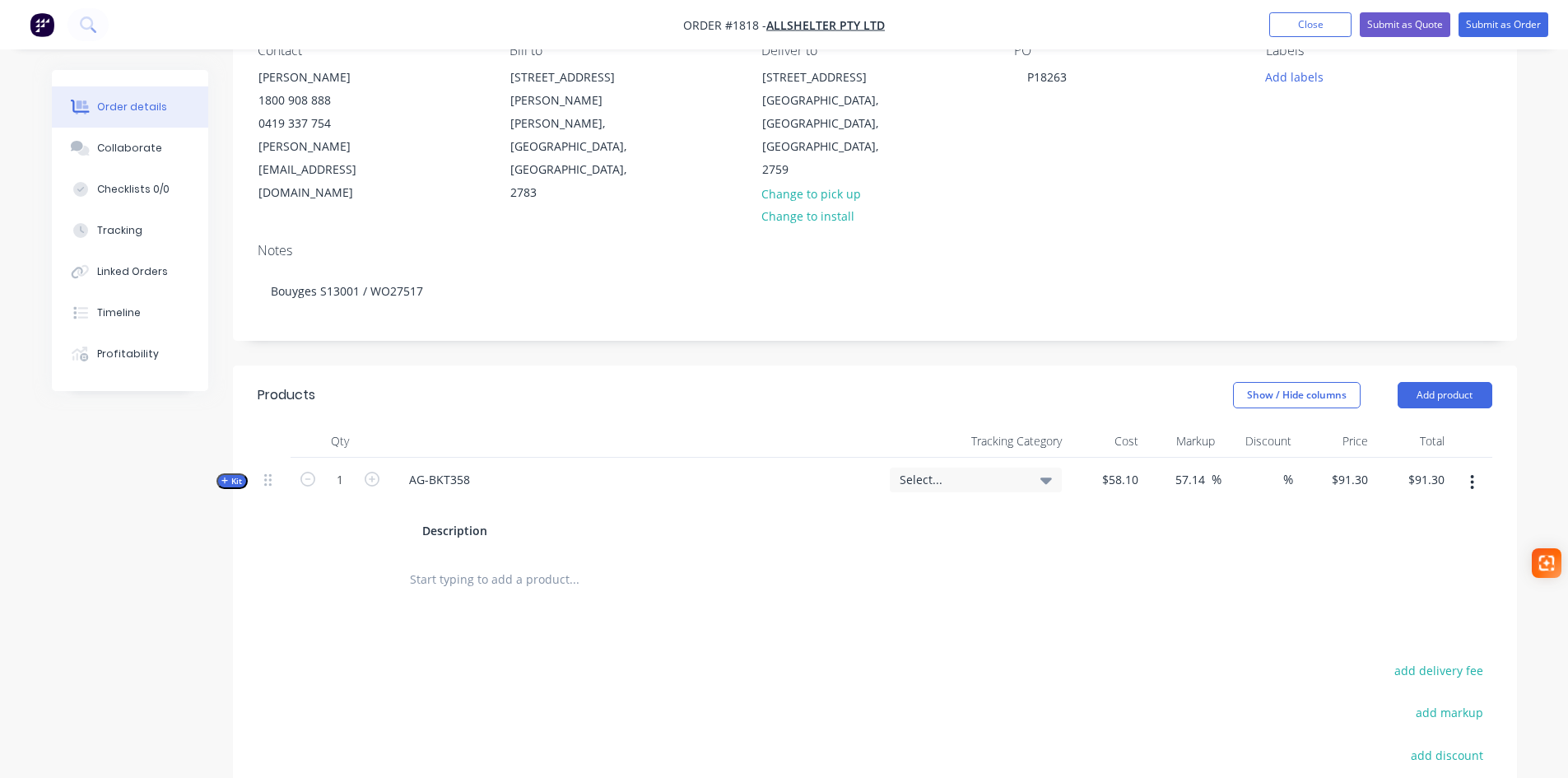
click at [941, 468] on div "Select..." at bounding box center [976, 480] width 172 height 25
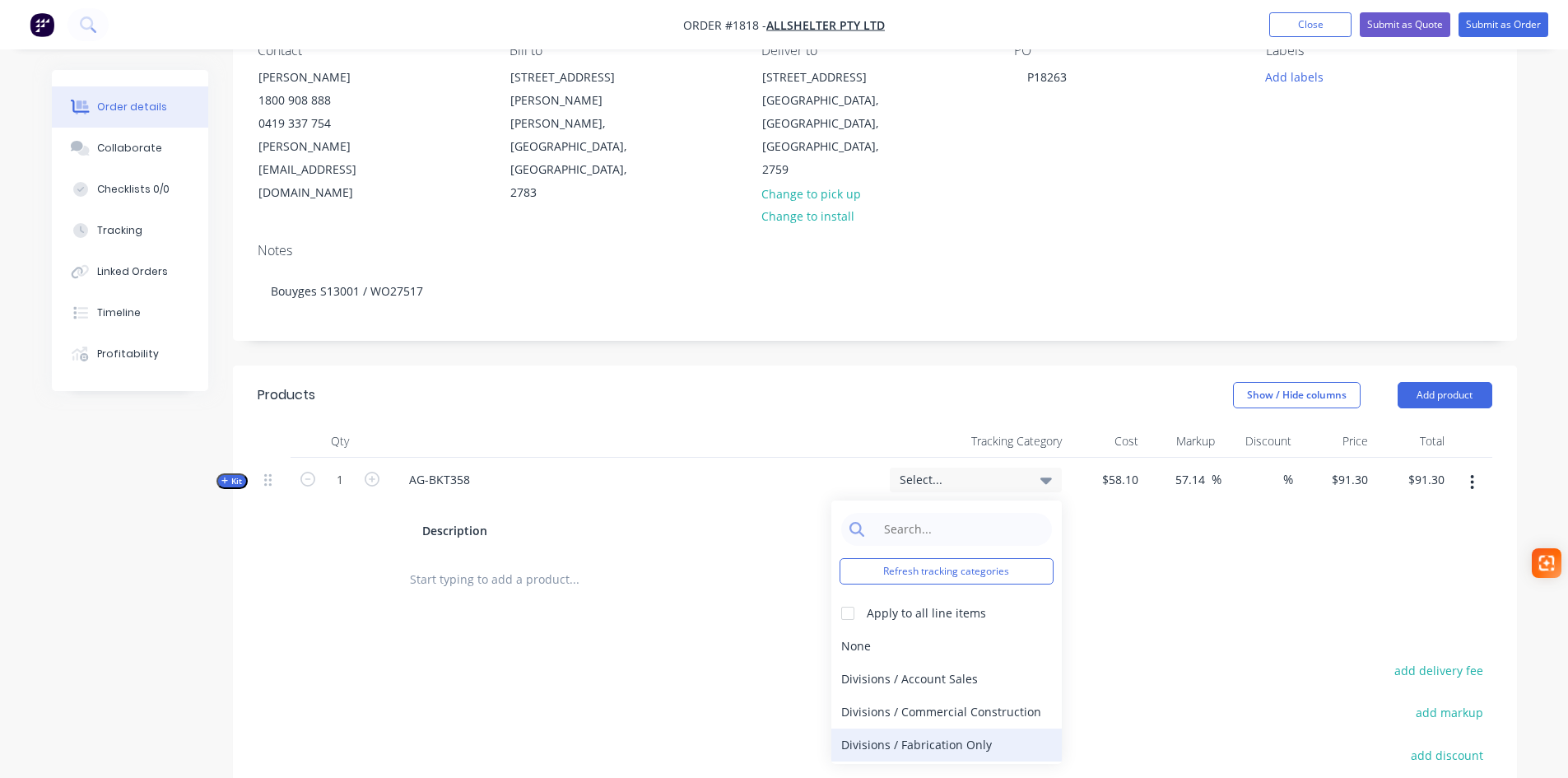
click at [932, 728] on div "Divisions / Fabrication Only" at bounding box center [946, 744] width 231 height 33
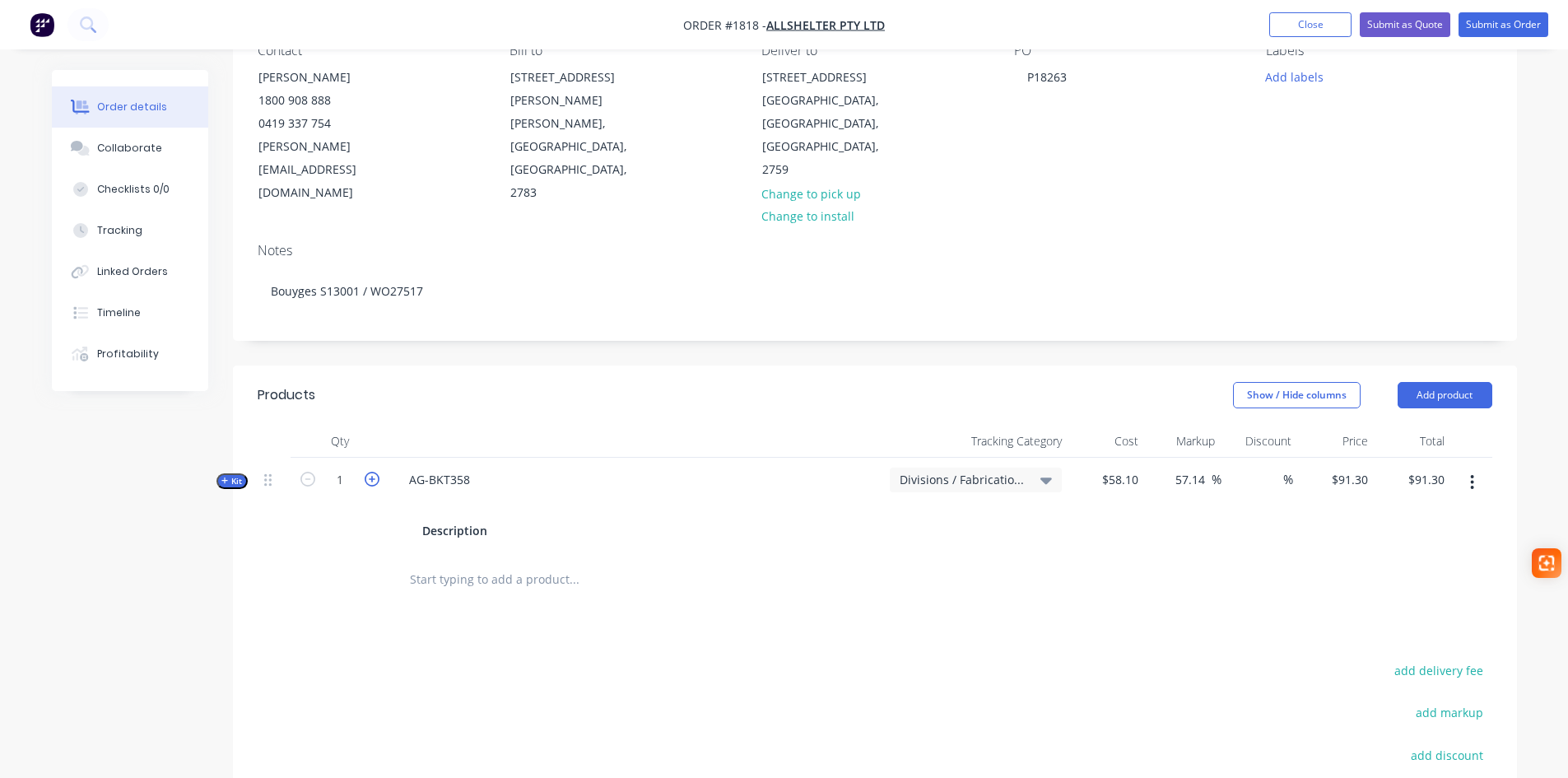
click at [369, 472] on icon "button" at bounding box center [371, 479] width 15 height 15
type input "2"
type input "$182.60"
click at [1331, 458] on div "91.3 91.3" at bounding box center [1335, 505] width 76 height 95
type input "991.50"
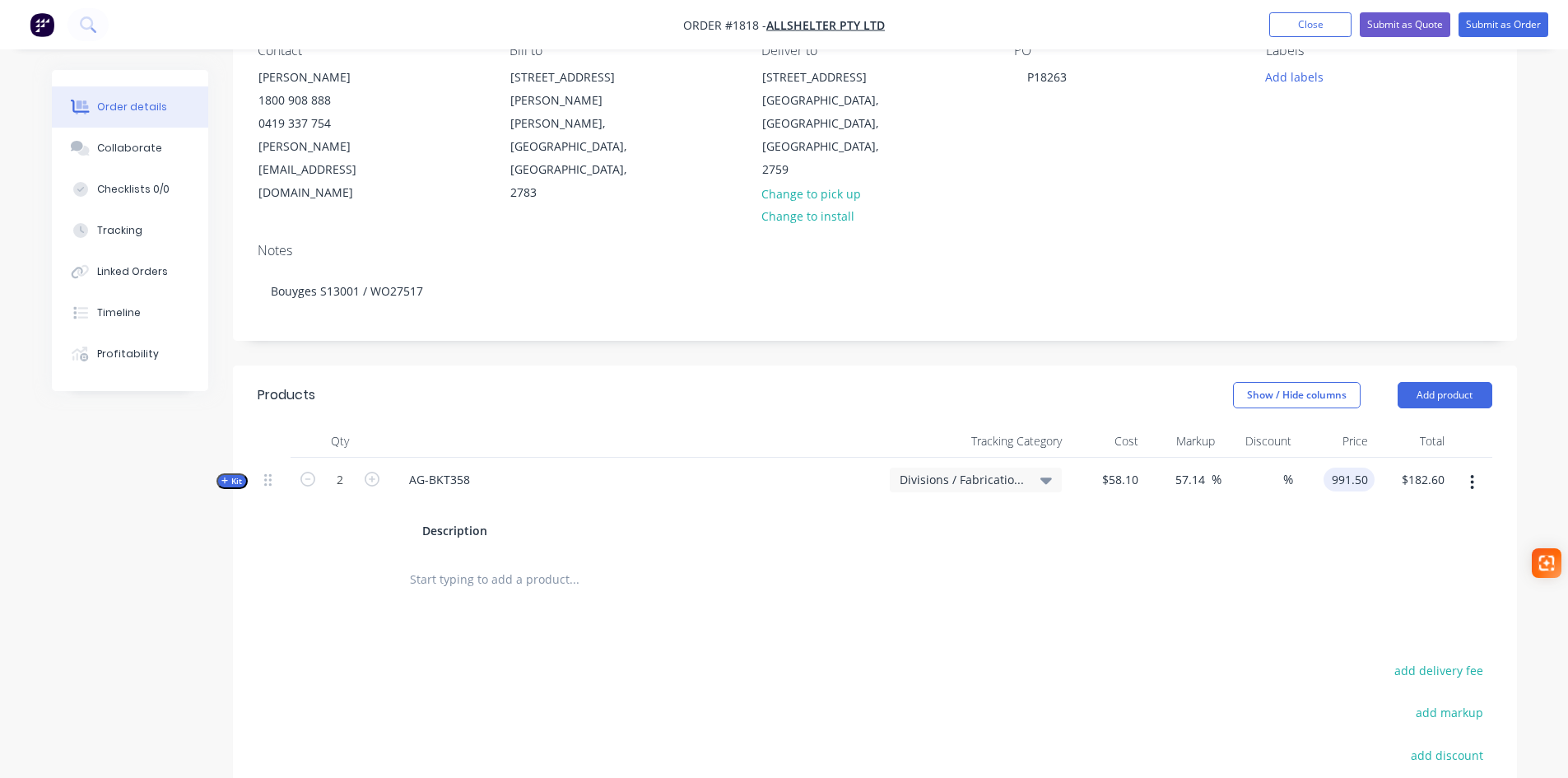
click at [1336, 468] on input "991.50" at bounding box center [1352, 480] width 45 height 24
click at [1342, 468] on input "991.50" at bounding box center [1352, 480] width 45 height 24
click at [1343, 468] on input "991.50" at bounding box center [1352, 480] width 45 height 24
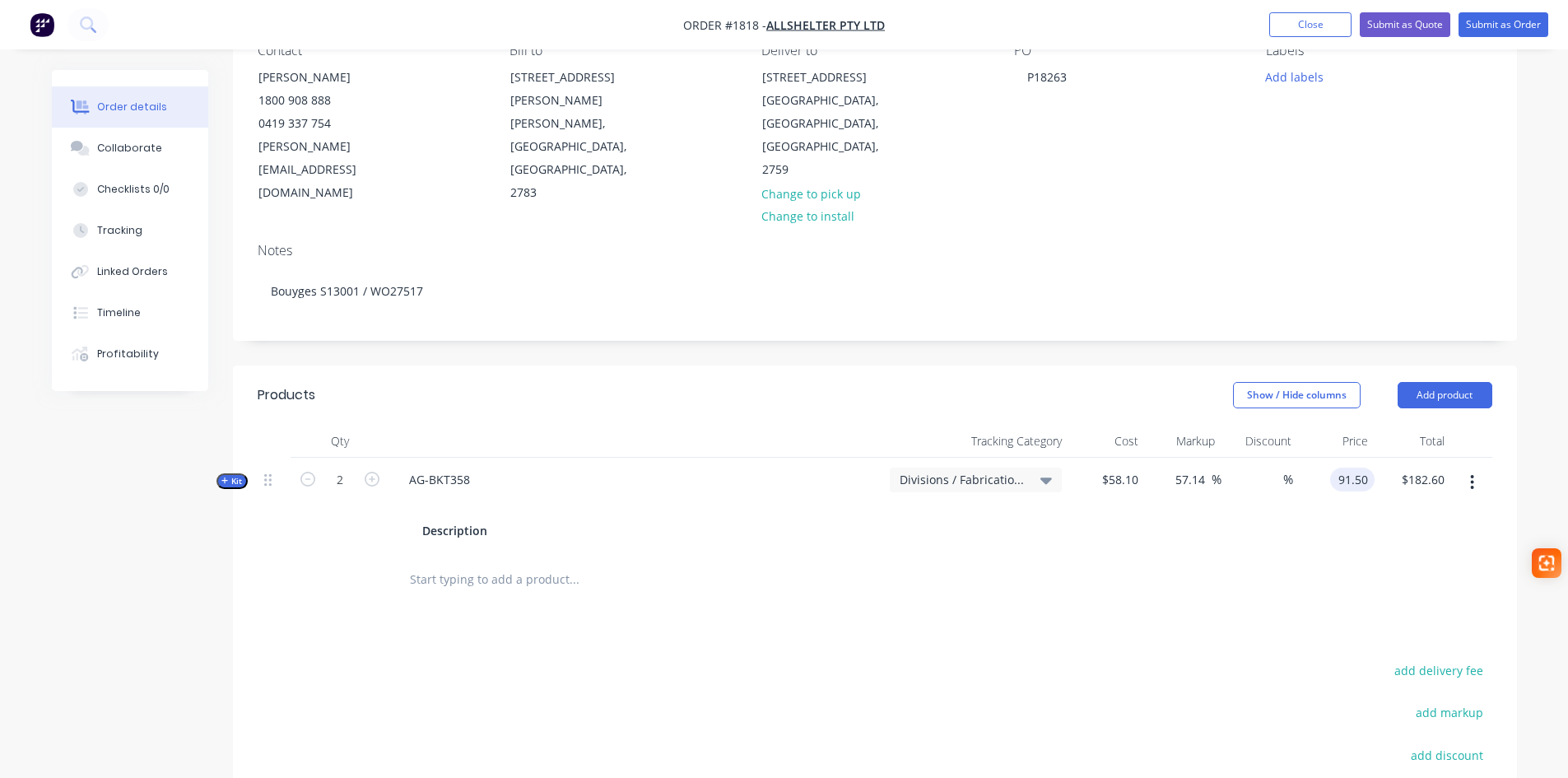
type input "91.50"
type input "57.49"
type input "$91.50"
type input "$183.00"
click at [588, 579] on div "Products Show / Hide columns Add product Qty Tracking Category Cost Markup Disc…" at bounding box center [875, 684] width 1284 height 636
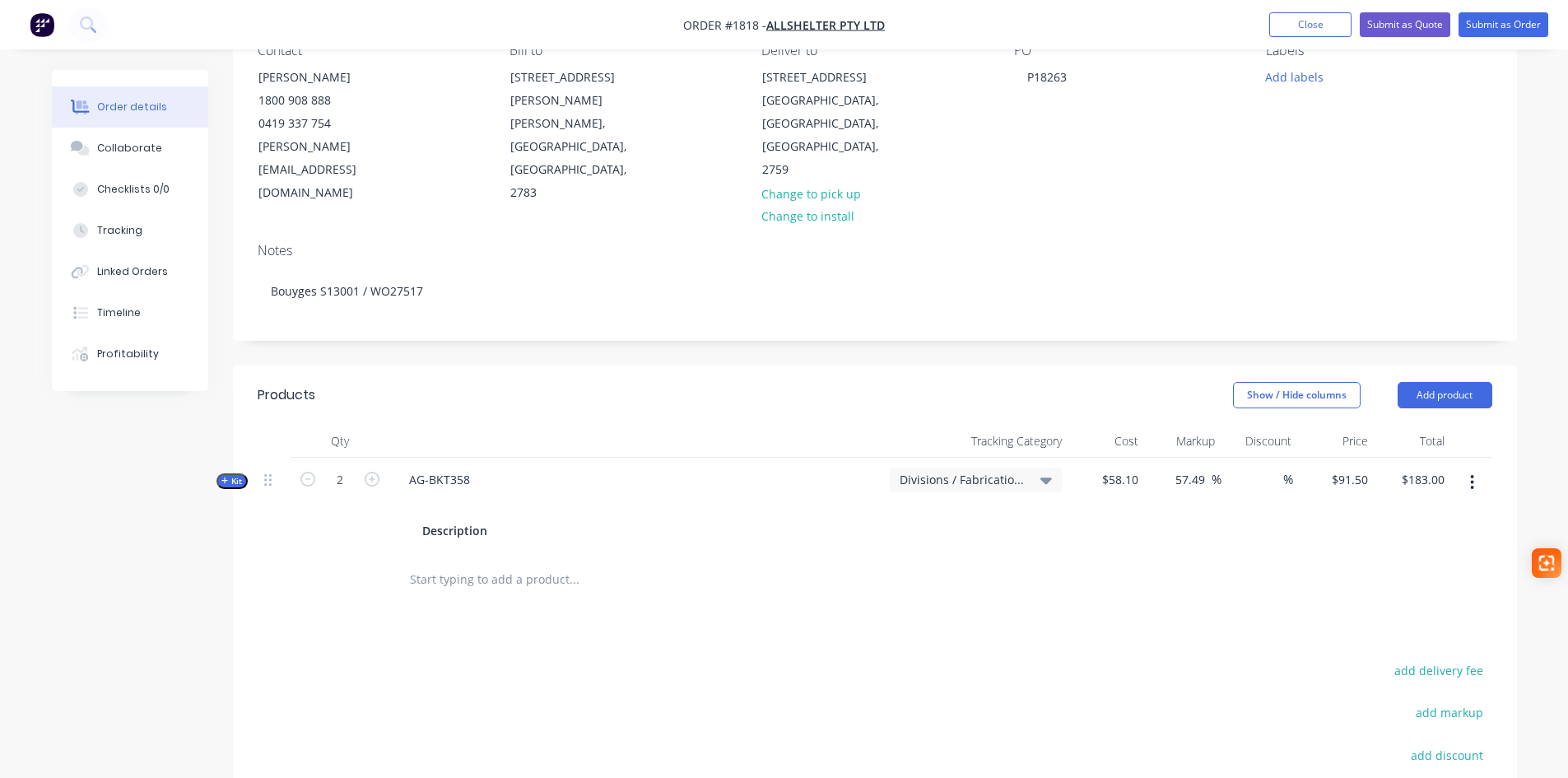
click at [435, 563] on input "text" at bounding box center [574, 579] width 329 height 33
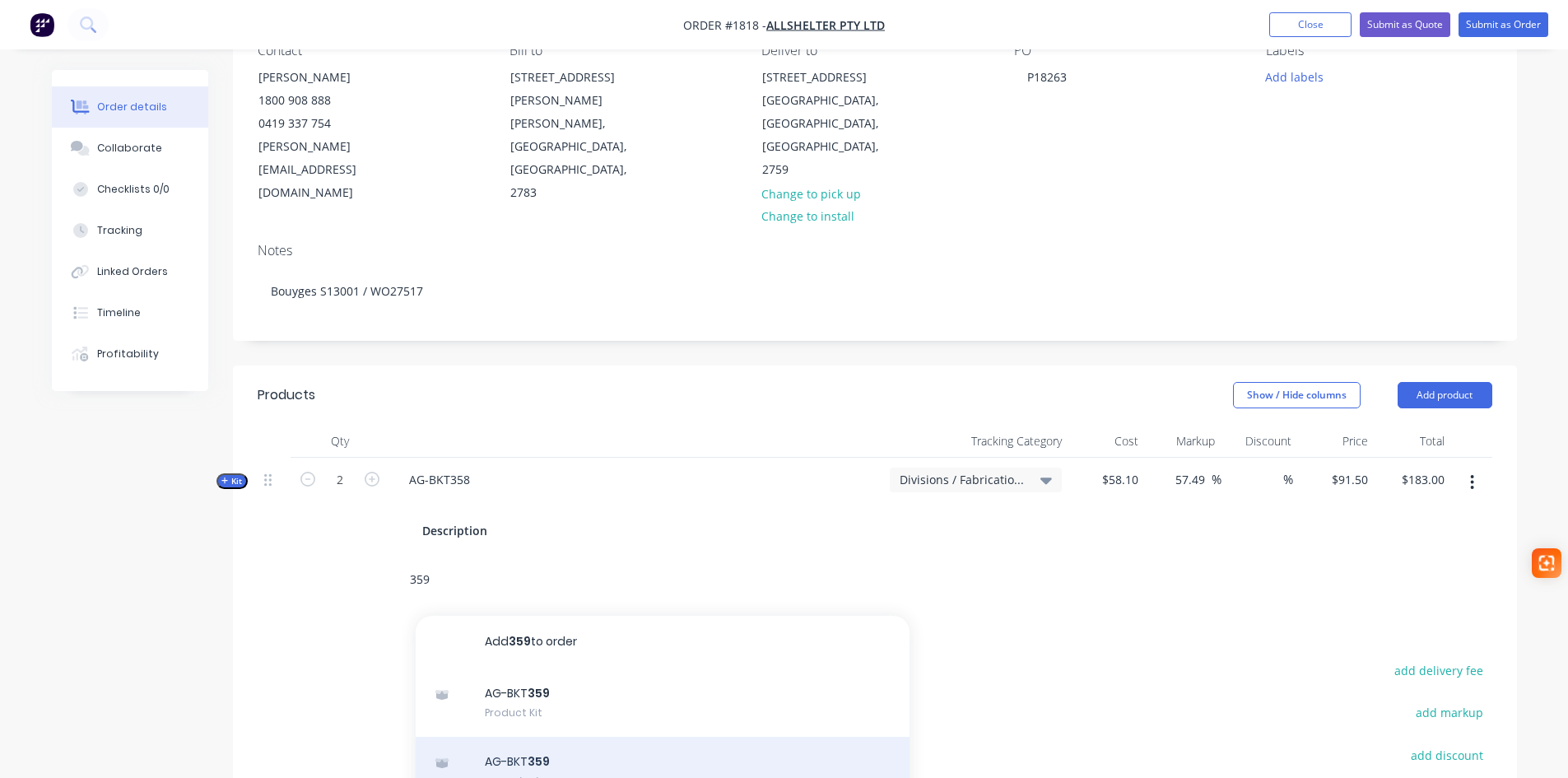
type input "359"
click at [583, 746] on div "AG-BKT 359 Description Product Kit Variant" at bounding box center [663, 782] width 494 height 90
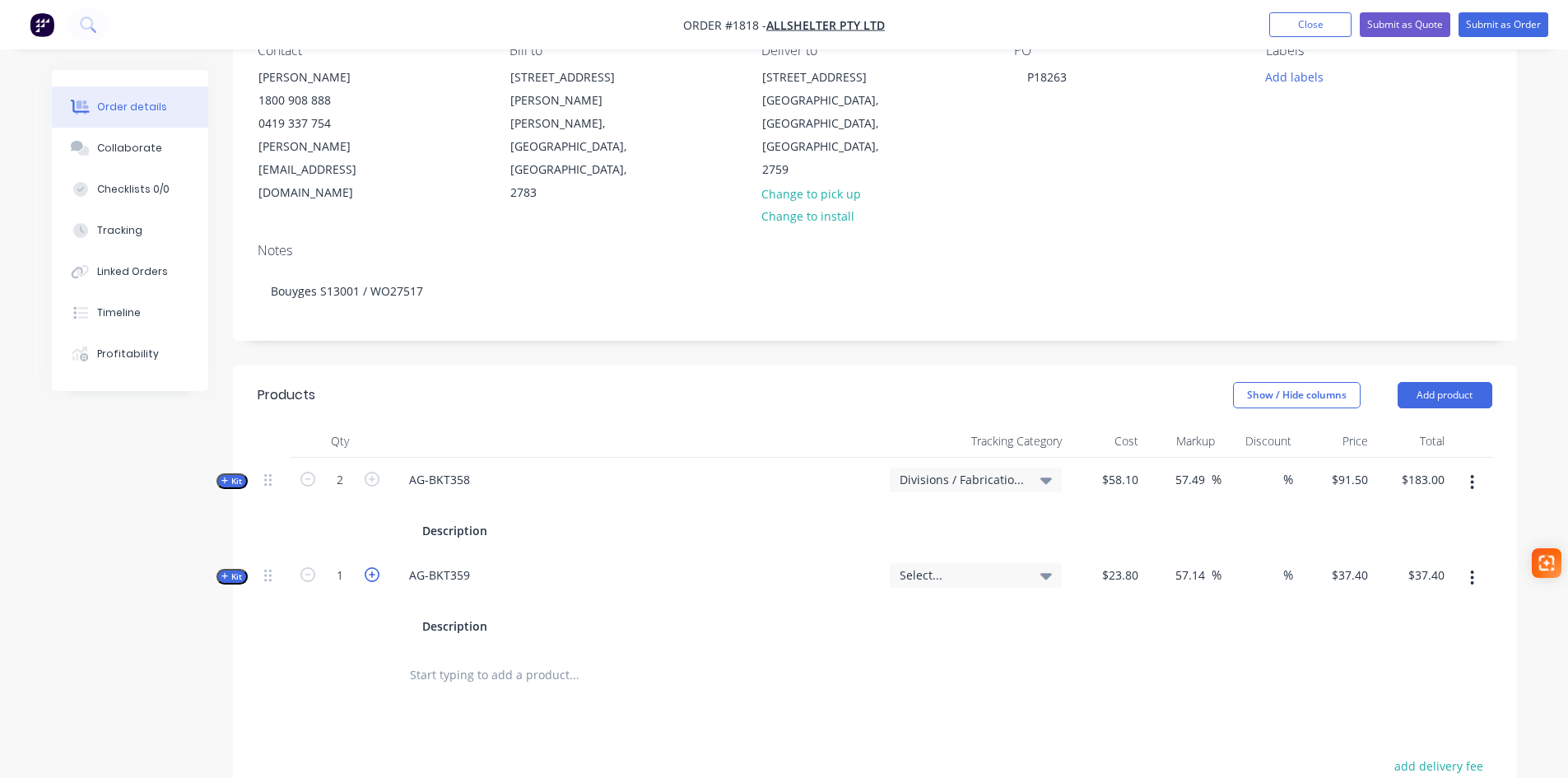
click at [373, 567] on icon "button" at bounding box center [371, 574] width 15 height 15
type input "2"
type input "$74.80"
click at [373, 567] on icon "button" at bounding box center [371, 574] width 15 height 15
type input "3"
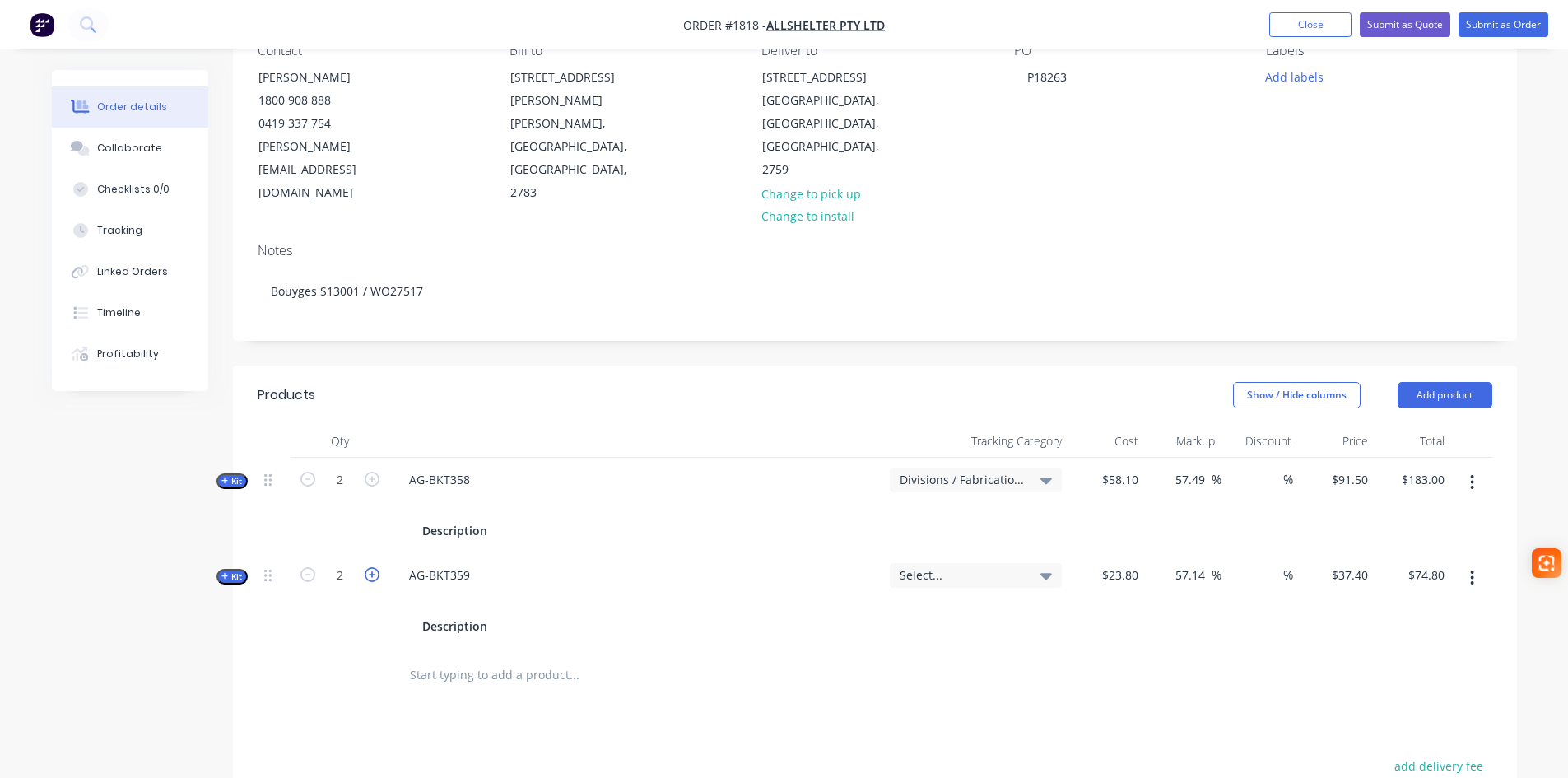
type input "$112.20"
click at [373, 567] on icon "button" at bounding box center [371, 574] width 15 height 15
type input "4"
type input "$149.60"
click at [373, 567] on icon "button" at bounding box center [371, 574] width 15 height 15
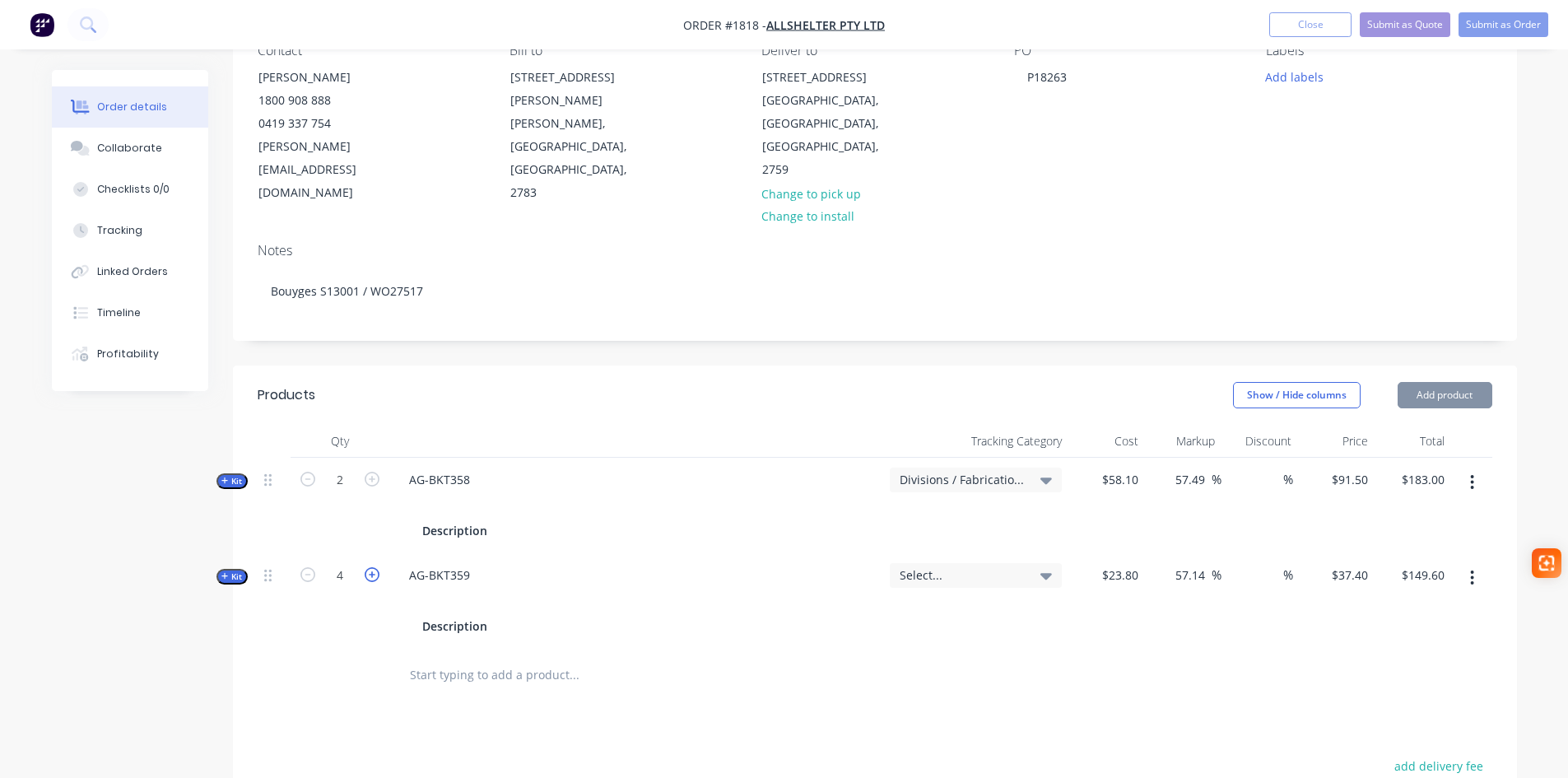
type input "5"
type input "$187.00"
click at [373, 567] on icon "button" at bounding box center [371, 574] width 15 height 15
type input "6"
type input "$224.40"
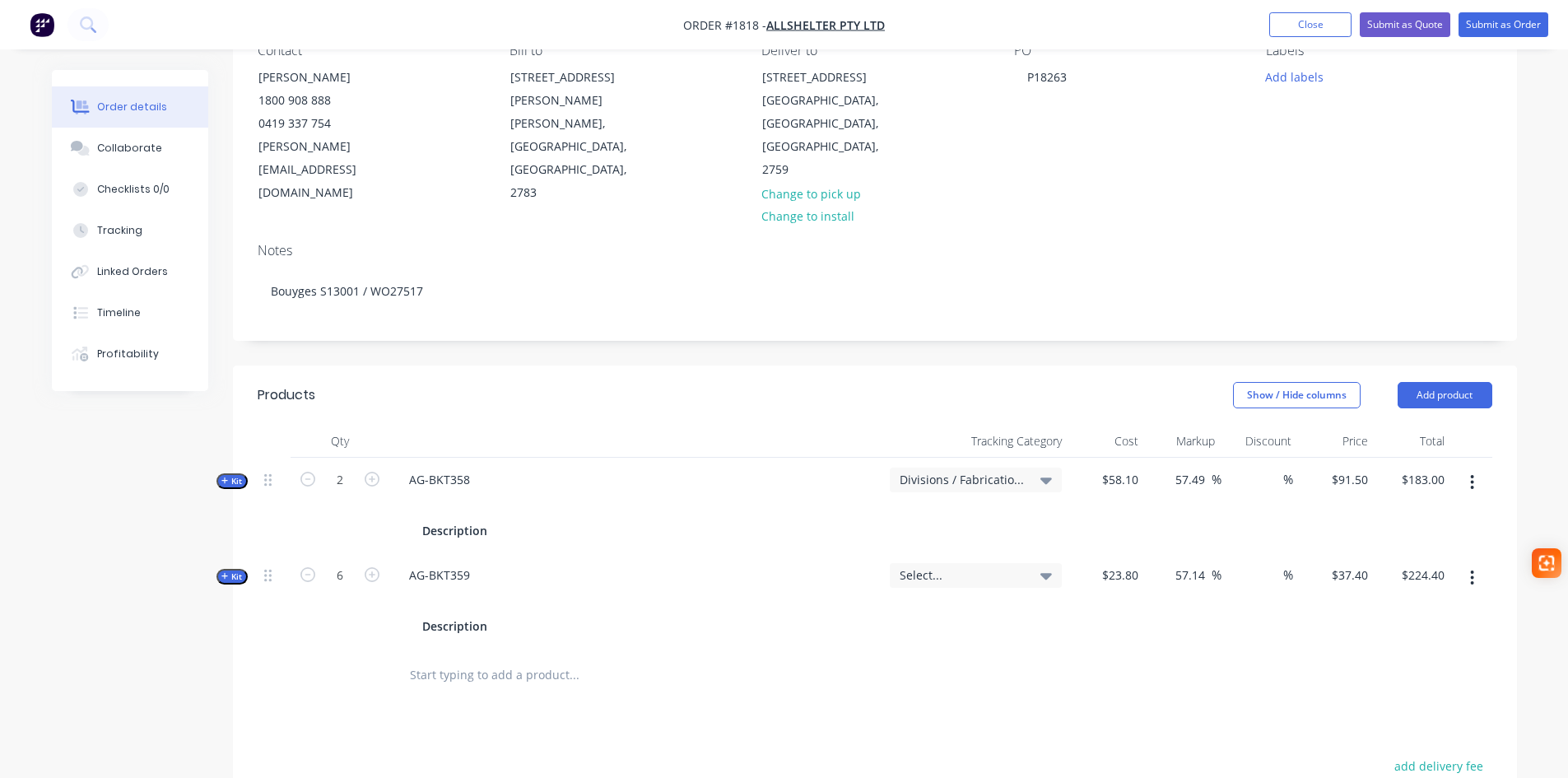
click at [981, 567] on span "Select..." at bounding box center [961, 575] width 124 height 17
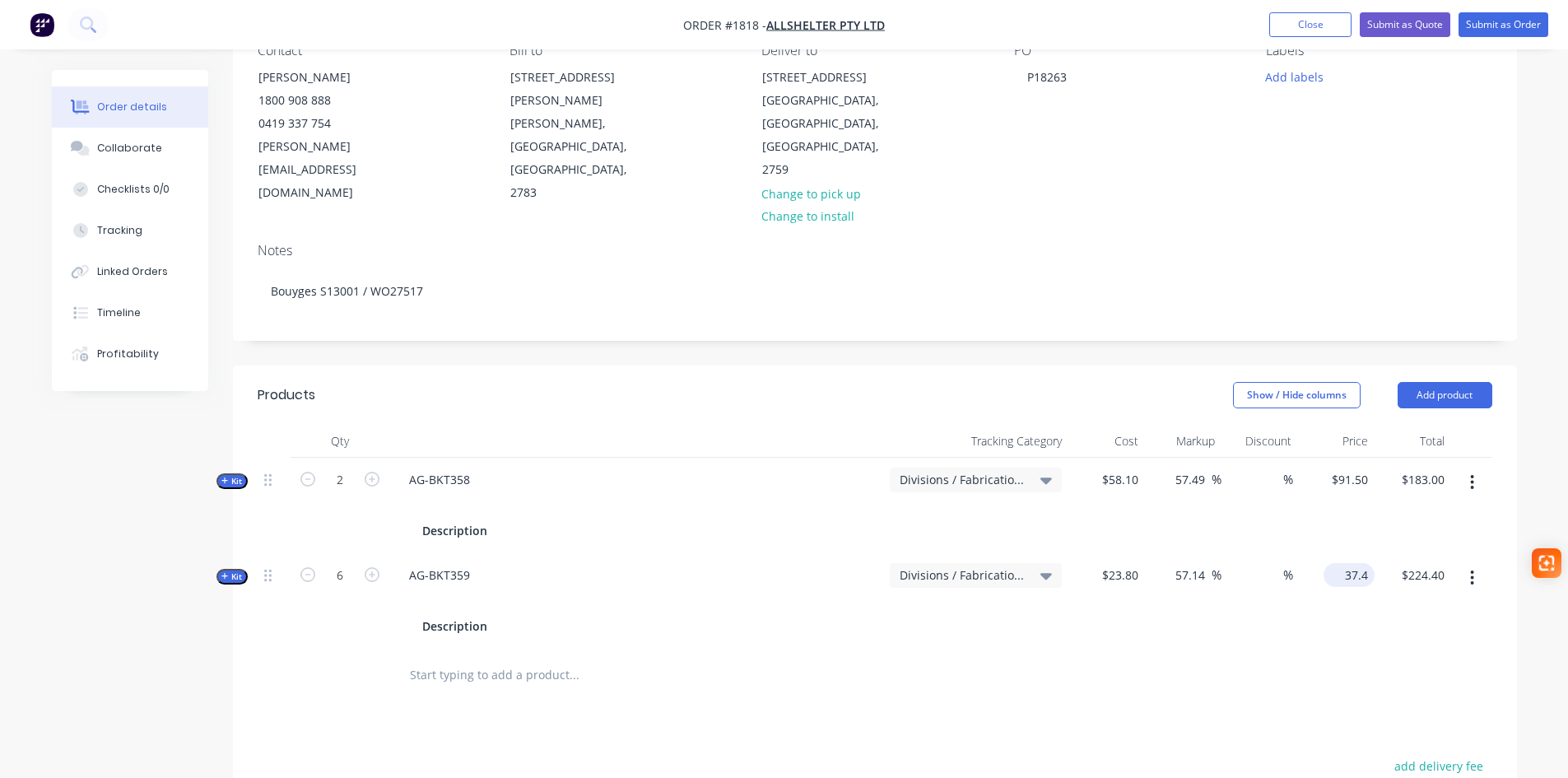
click at [1362, 563] on input "37.4" at bounding box center [1352, 575] width 45 height 24
type input "37.8"
type input "58.82"
type input "$37.80"
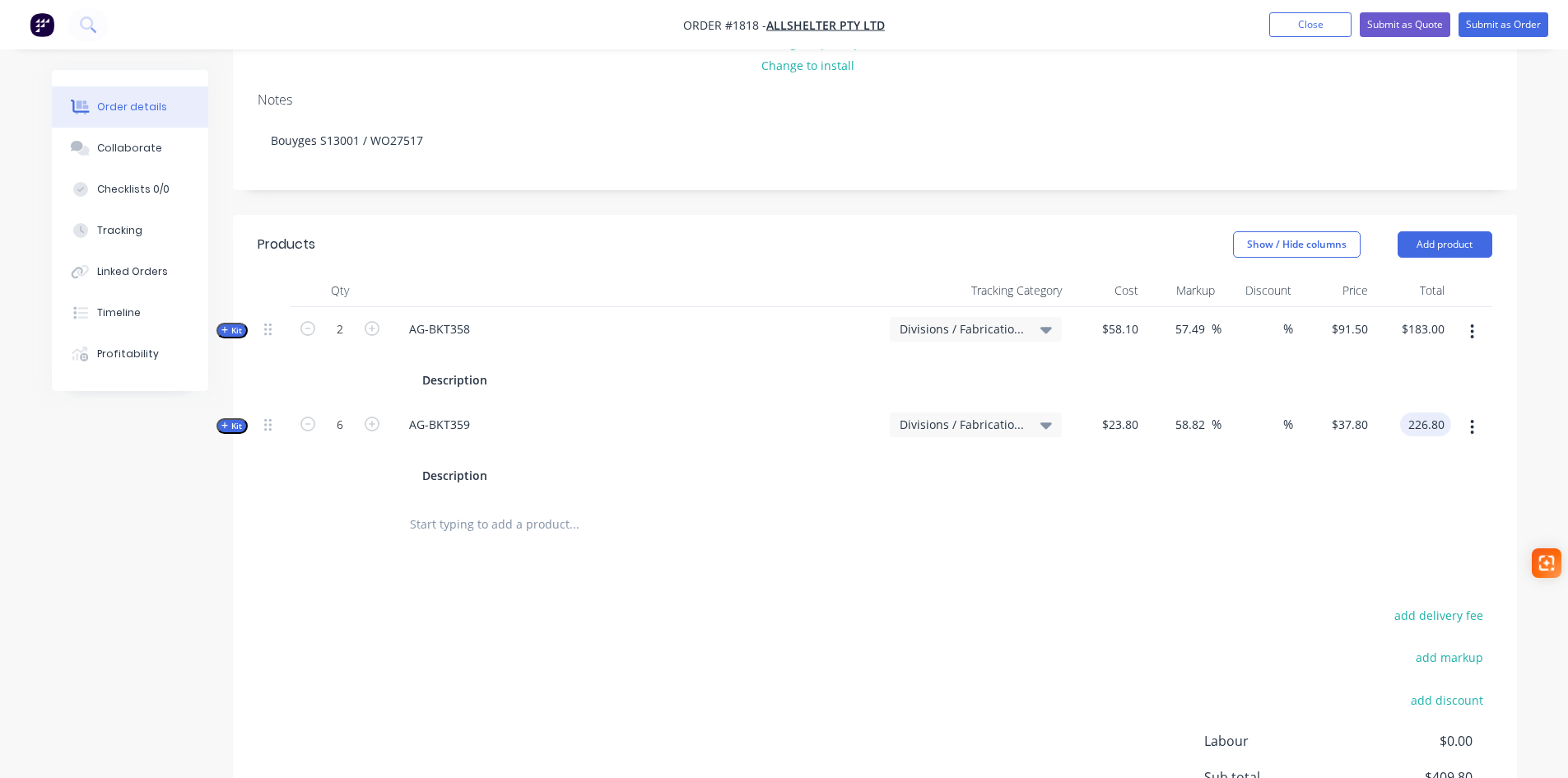
scroll to position [329, 0]
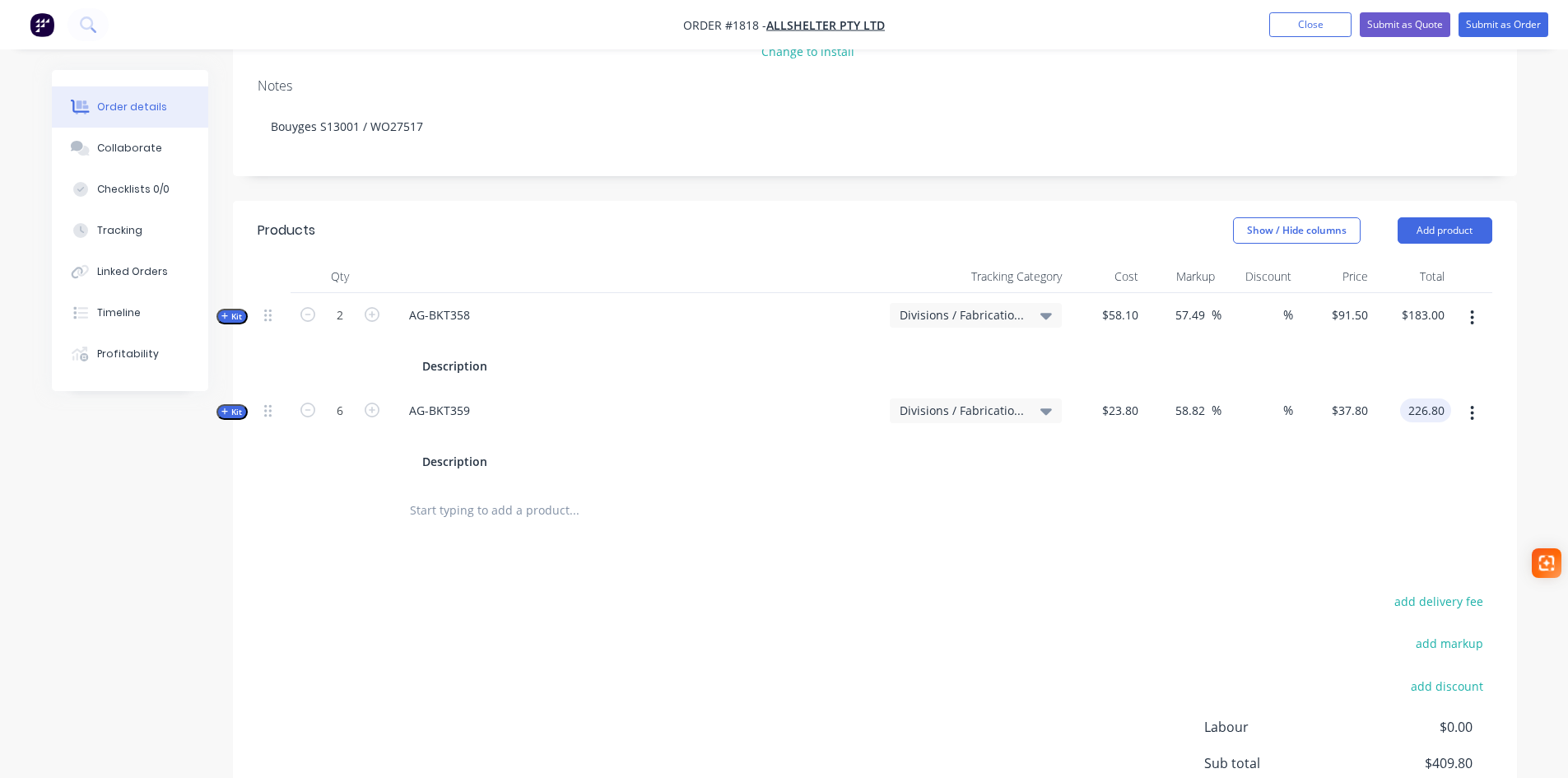
type input "$226.80"
click at [524, 495] on input "text" at bounding box center [574, 510] width 329 height 33
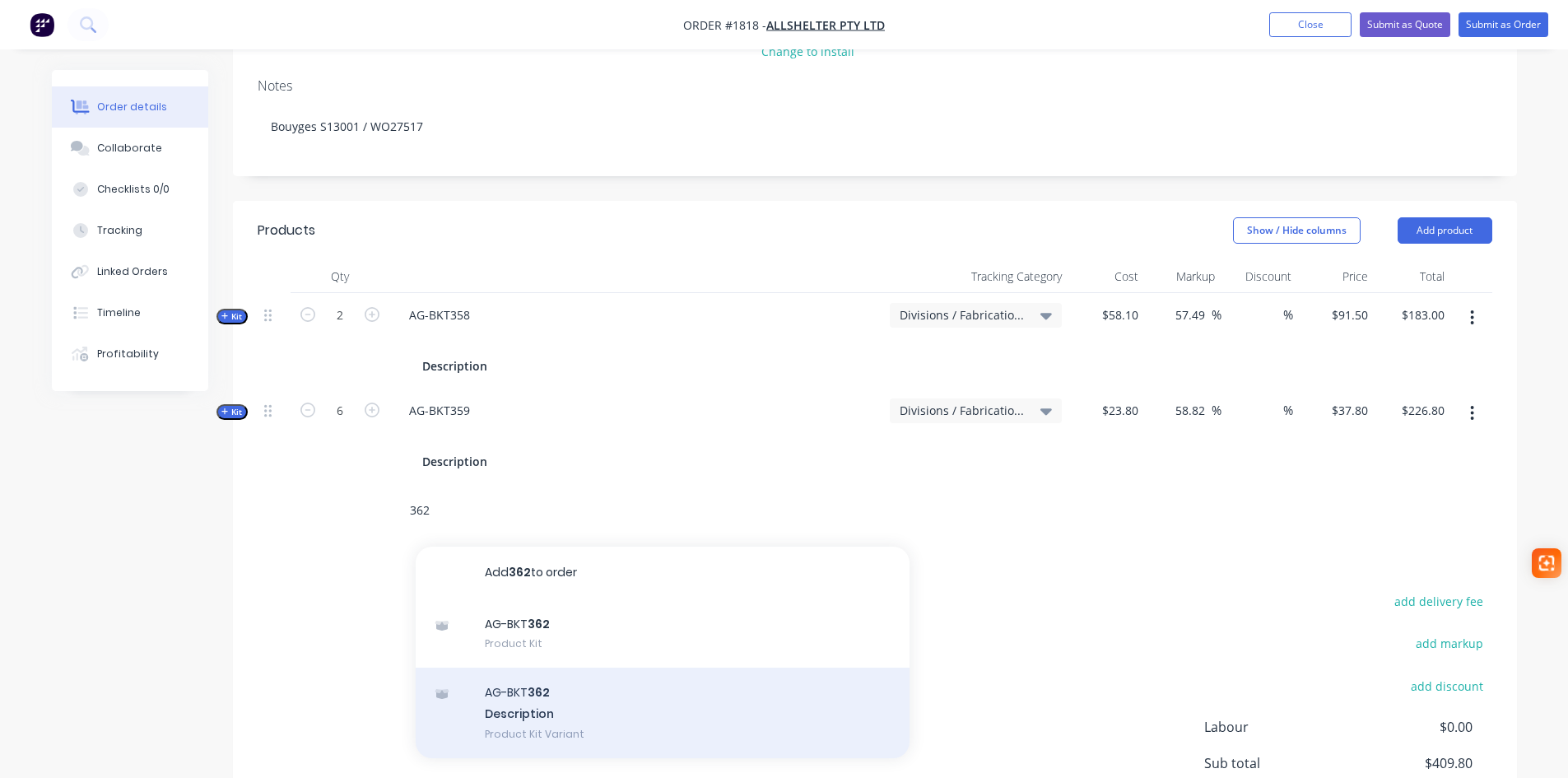
type input "362"
click at [568, 671] on div "AG-BKT 362 Description Product Kit Variant" at bounding box center [663, 713] width 494 height 90
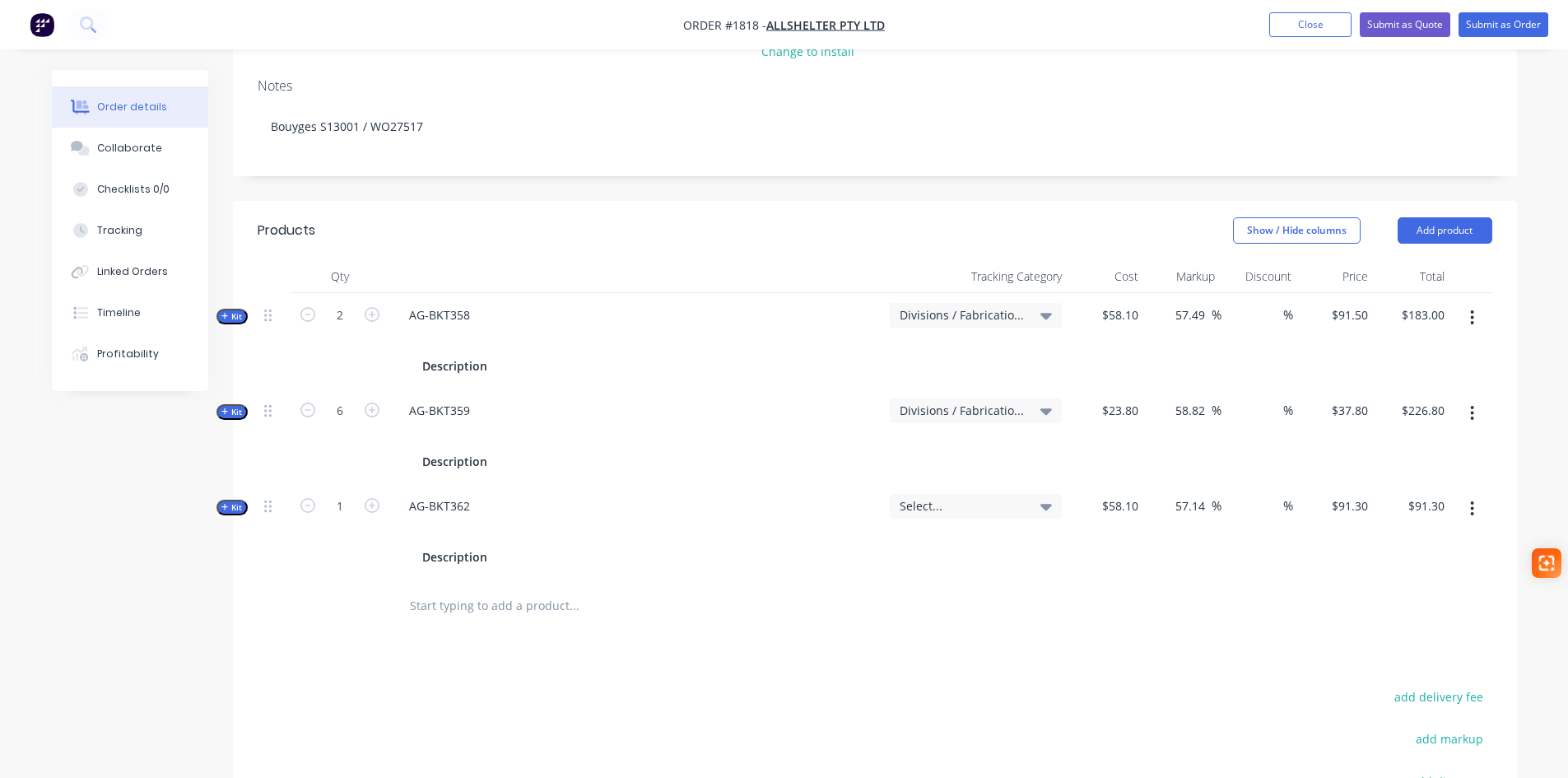
click at [945, 495] on div "Select..." at bounding box center [976, 506] width 172 height 25
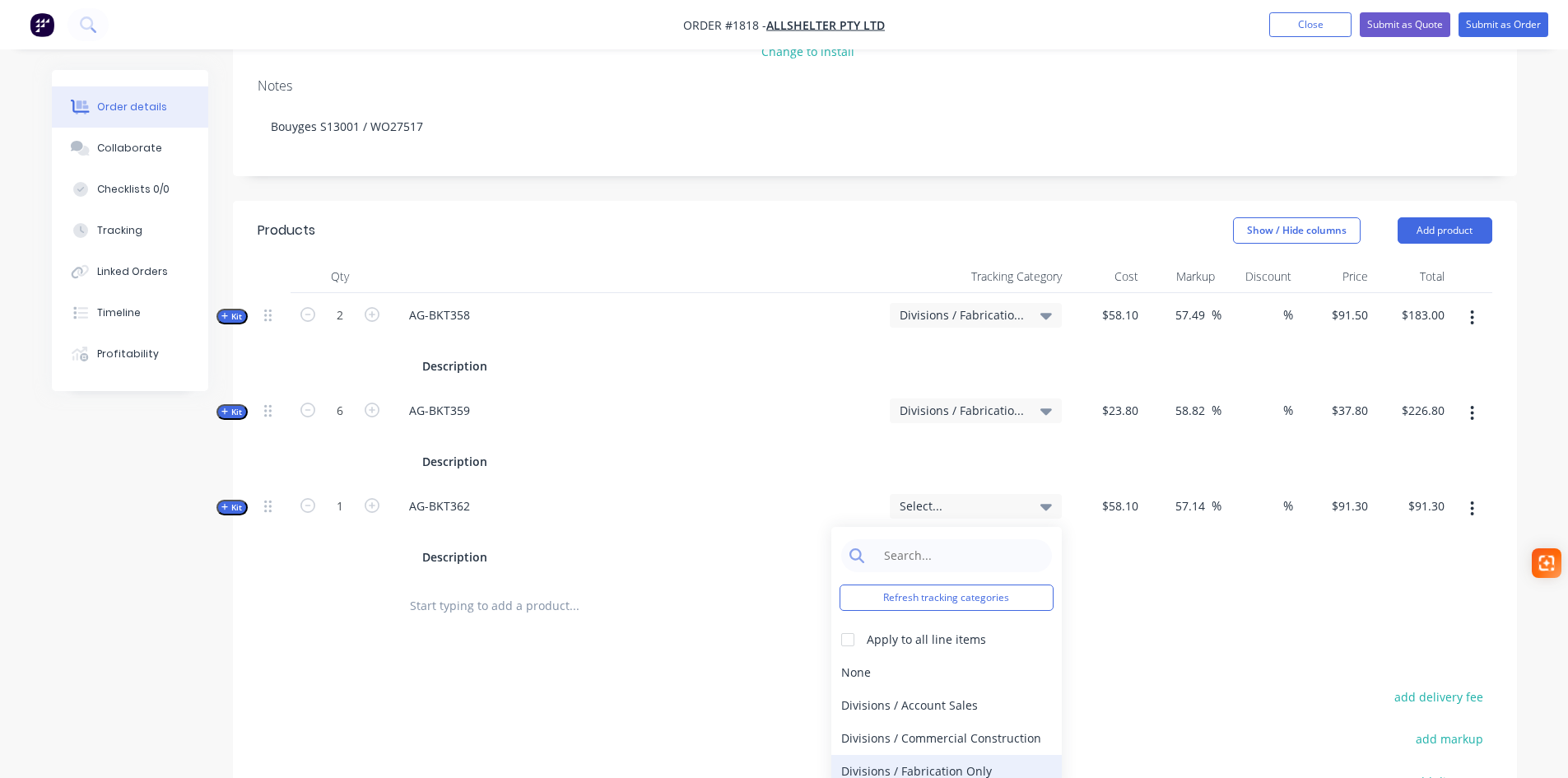
click at [931, 755] on div "Divisions / Fabrication Only" at bounding box center [946, 771] width 231 height 33
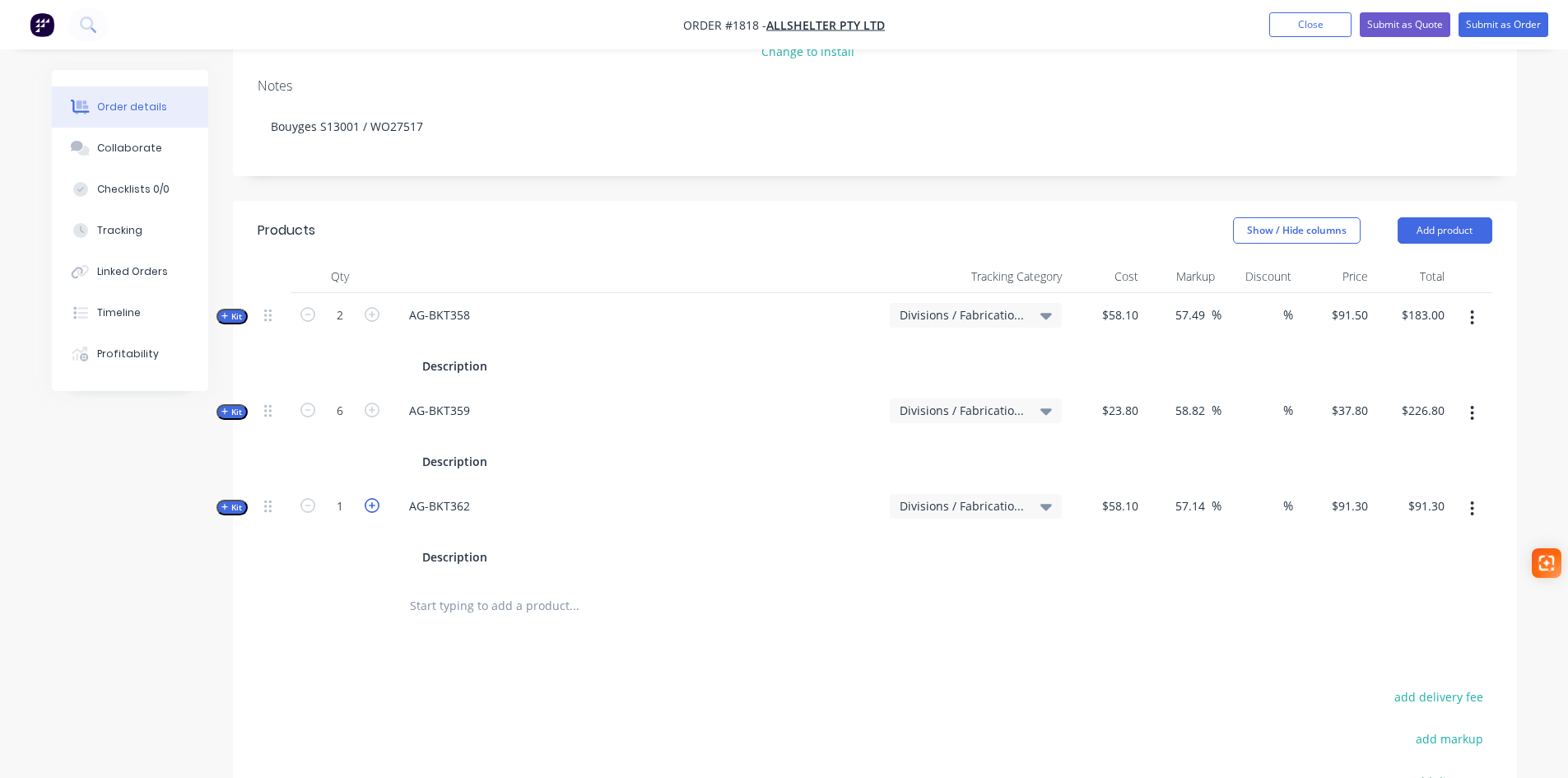
click at [369, 499] on icon "button" at bounding box center [371, 505] width 15 height 15
type input "2"
type input "$182.60"
click at [1364, 495] on input "91.3" at bounding box center [1352, 506] width 45 height 24
type input "91.5"
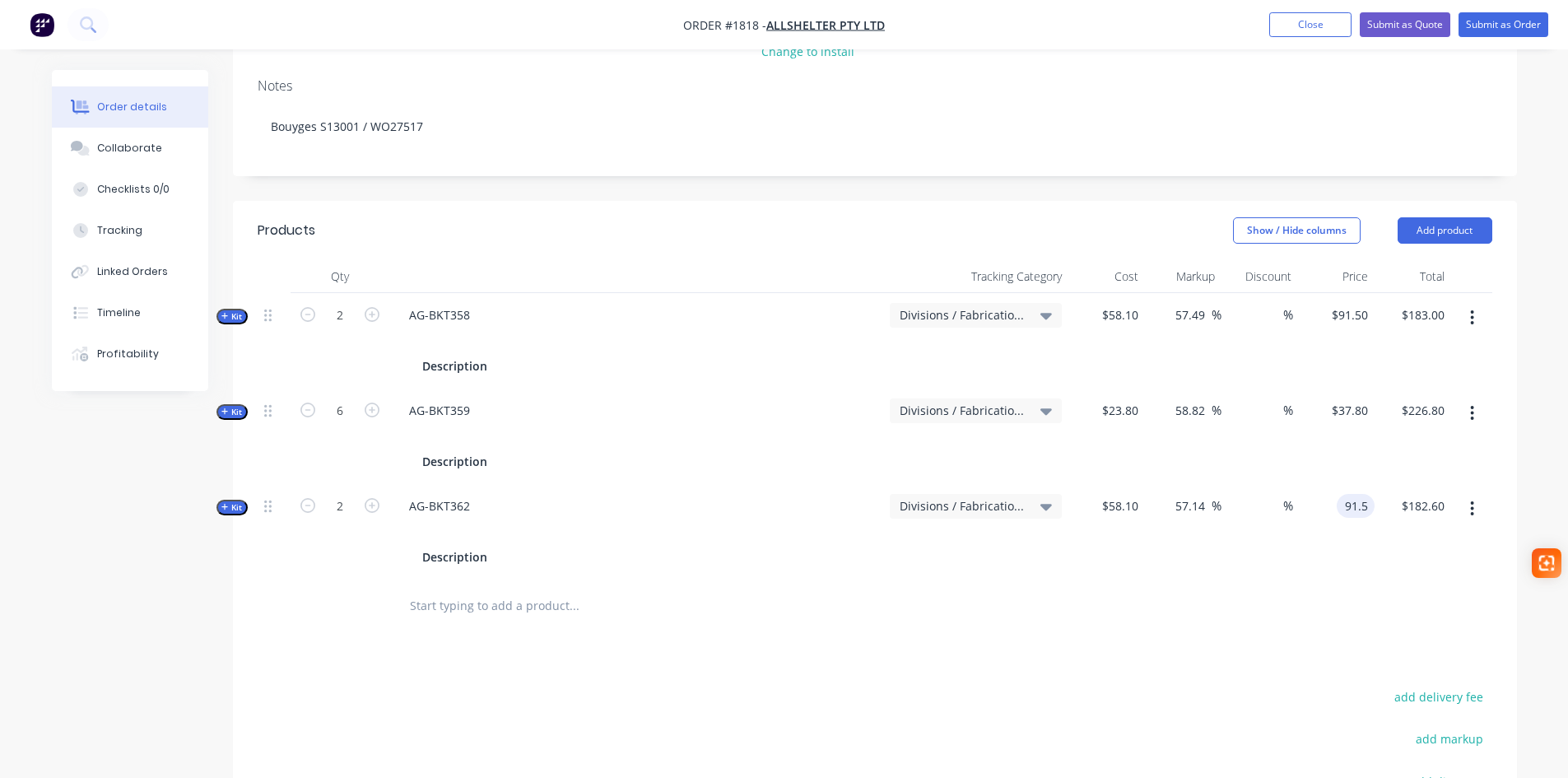
type input "57.49"
type input "$91.50"
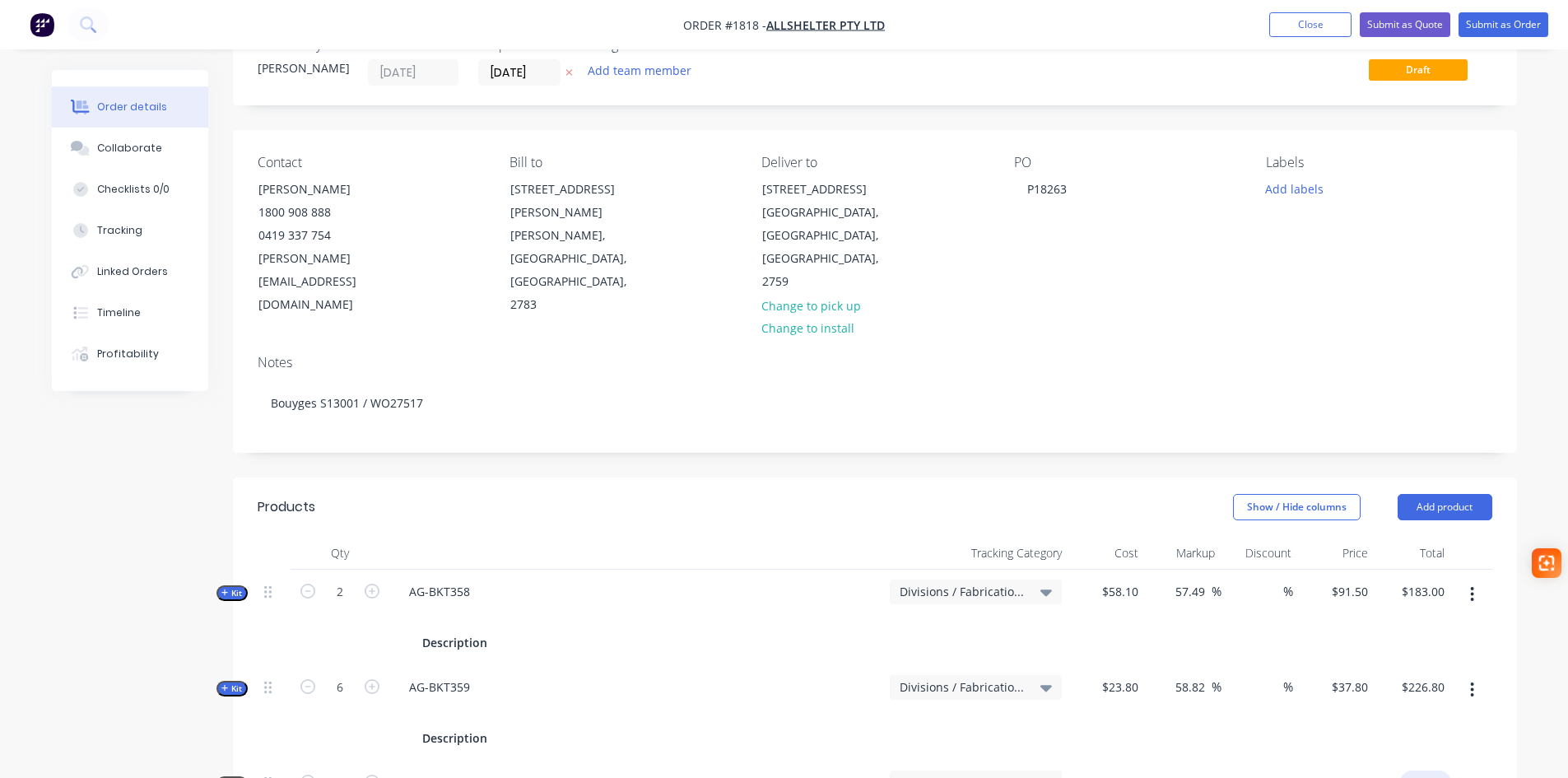
scroll to position [82, 0]
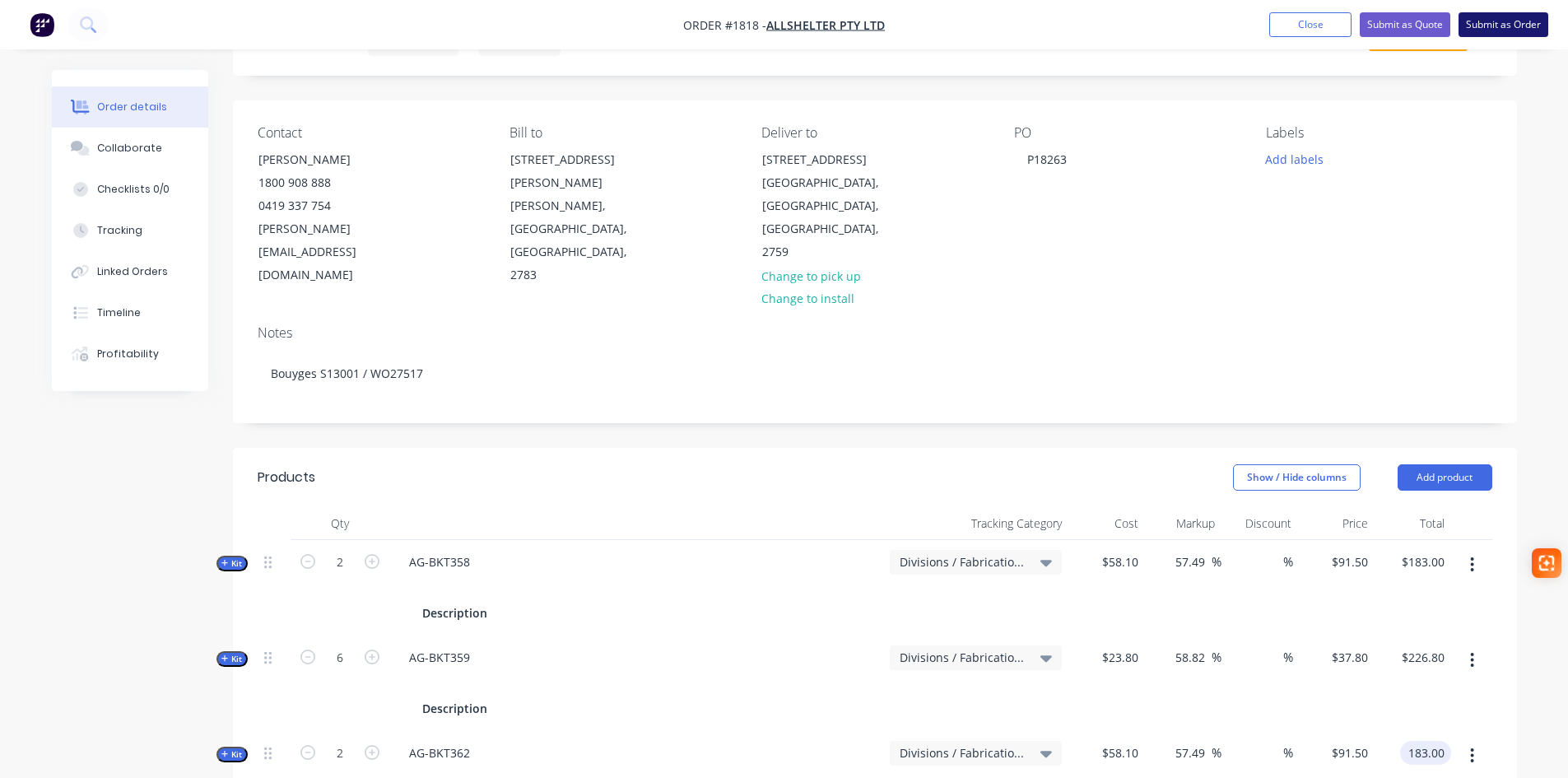
type input "$183.00"
click at [1503, 23] on button "Submit as Order" at bounding box center [1503, 24] width 90 height 25
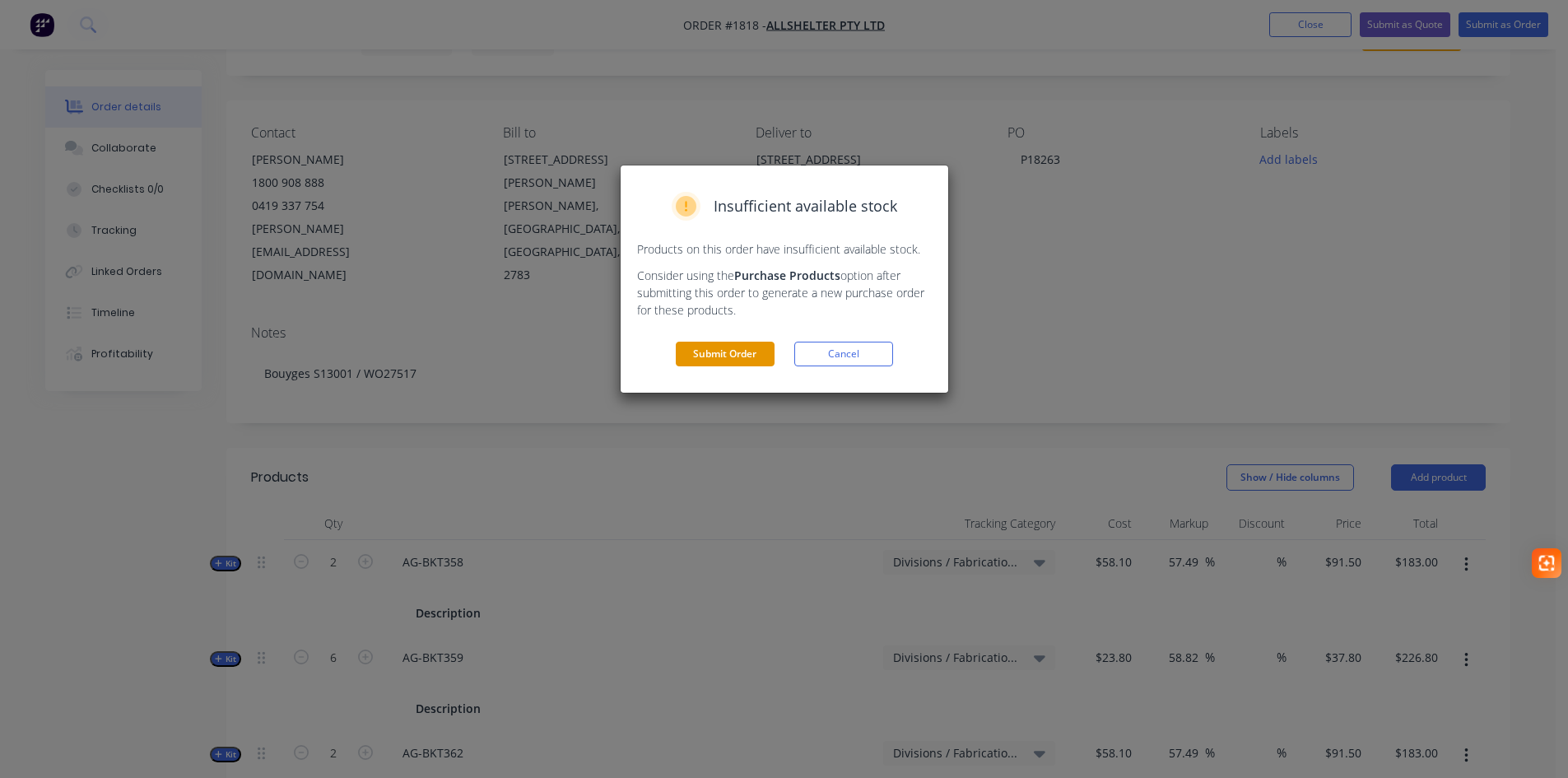
click at [719, 358] on button "Submit Order" at bounding box center [725, 354] width 99 height 25
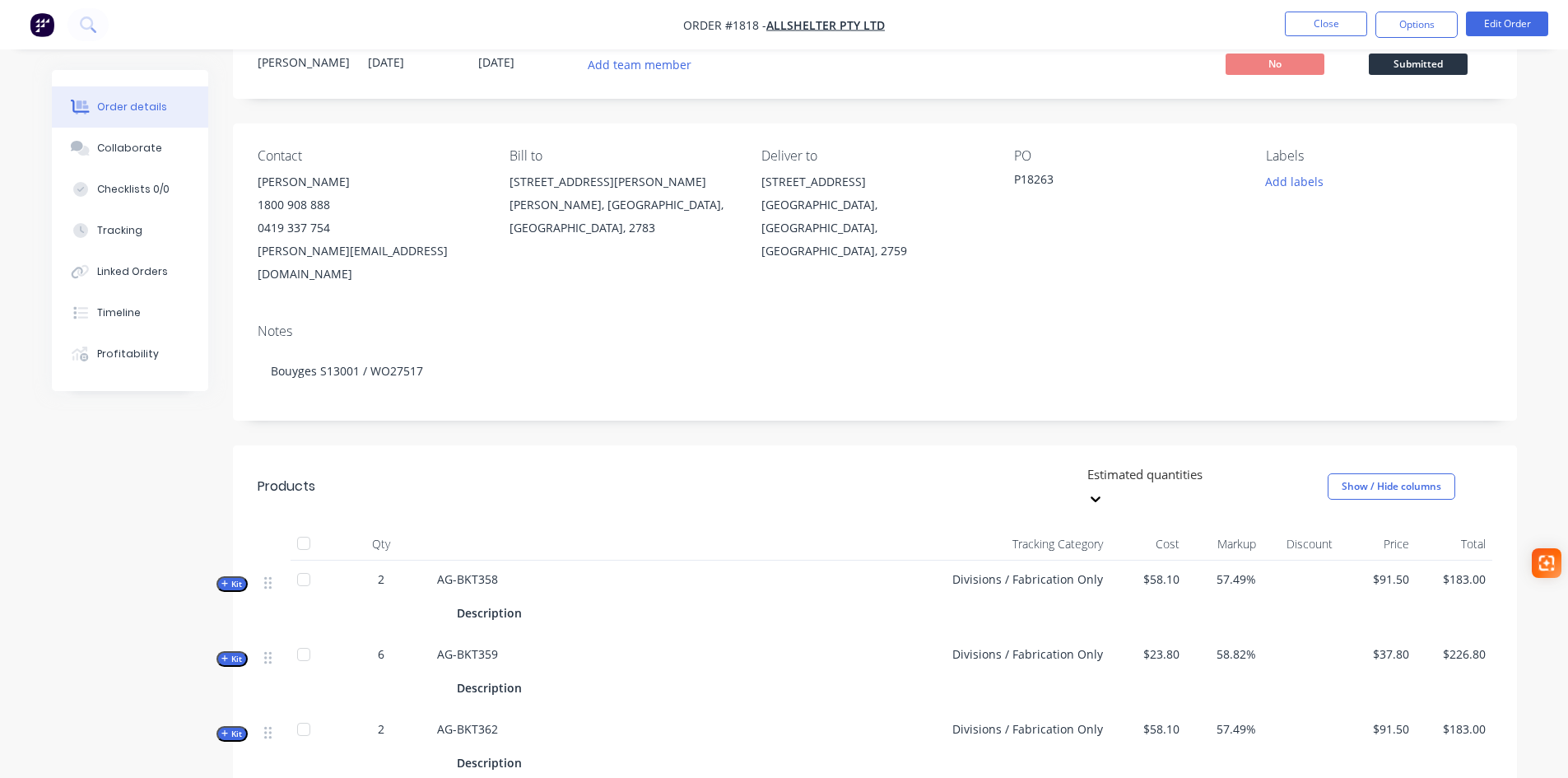
scroll to position [0, 0]
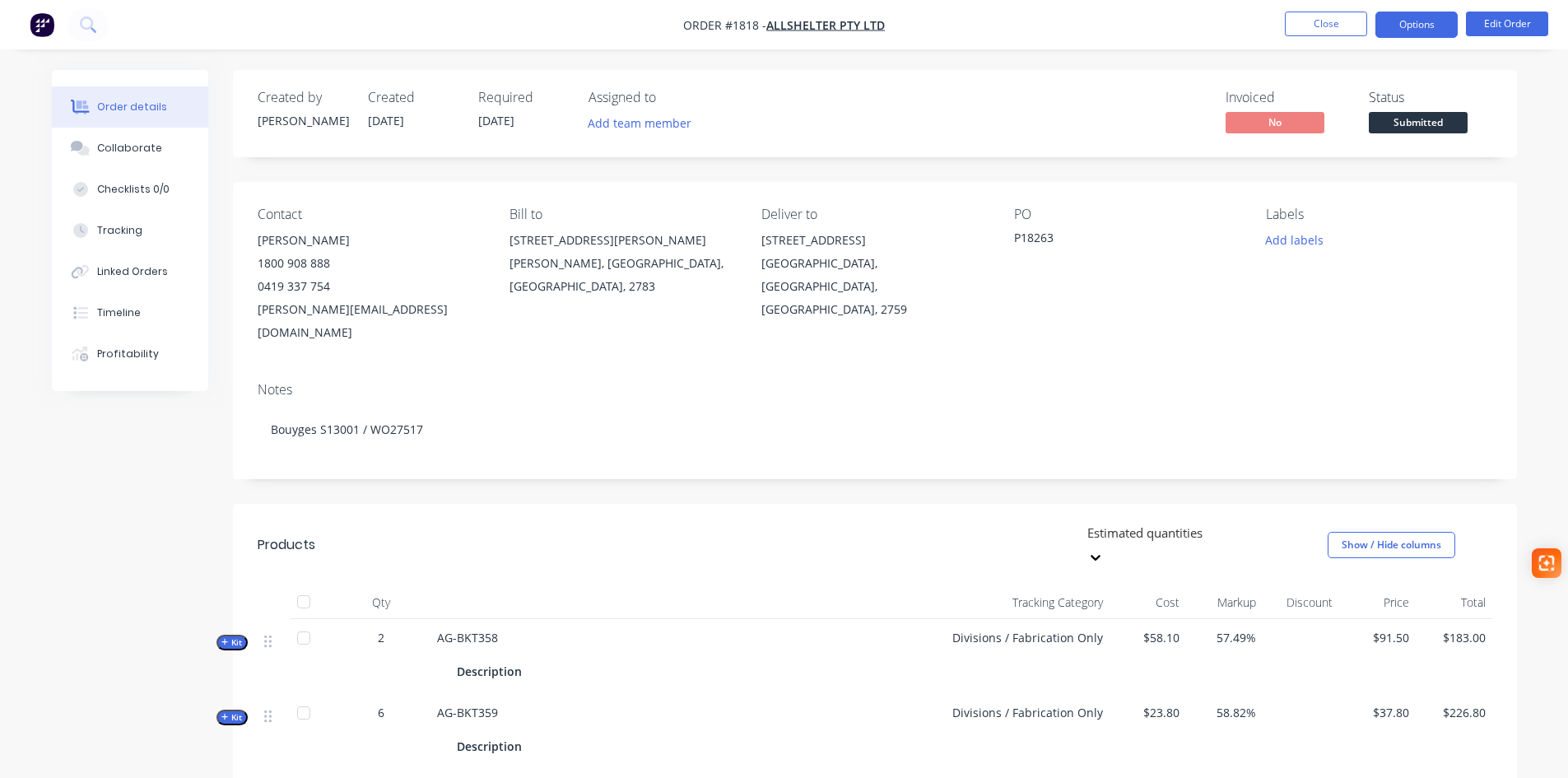
click at [1403, 27] on button "Options" at bounding box center [1415, 25] width 82 height 27
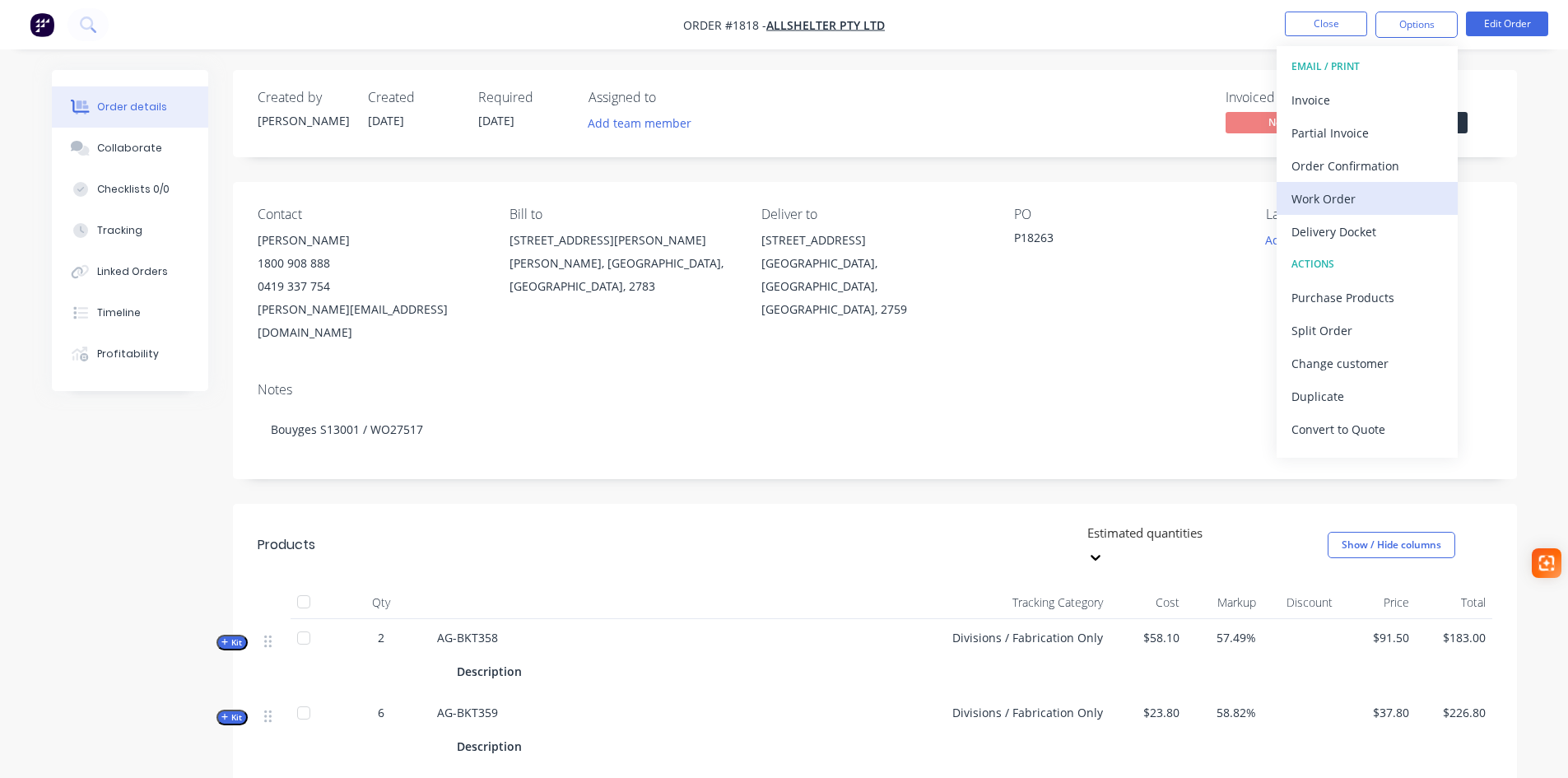
click at [1342, 205] on div "Work Order" at bounding box center [1367, 199] width 152 height 24
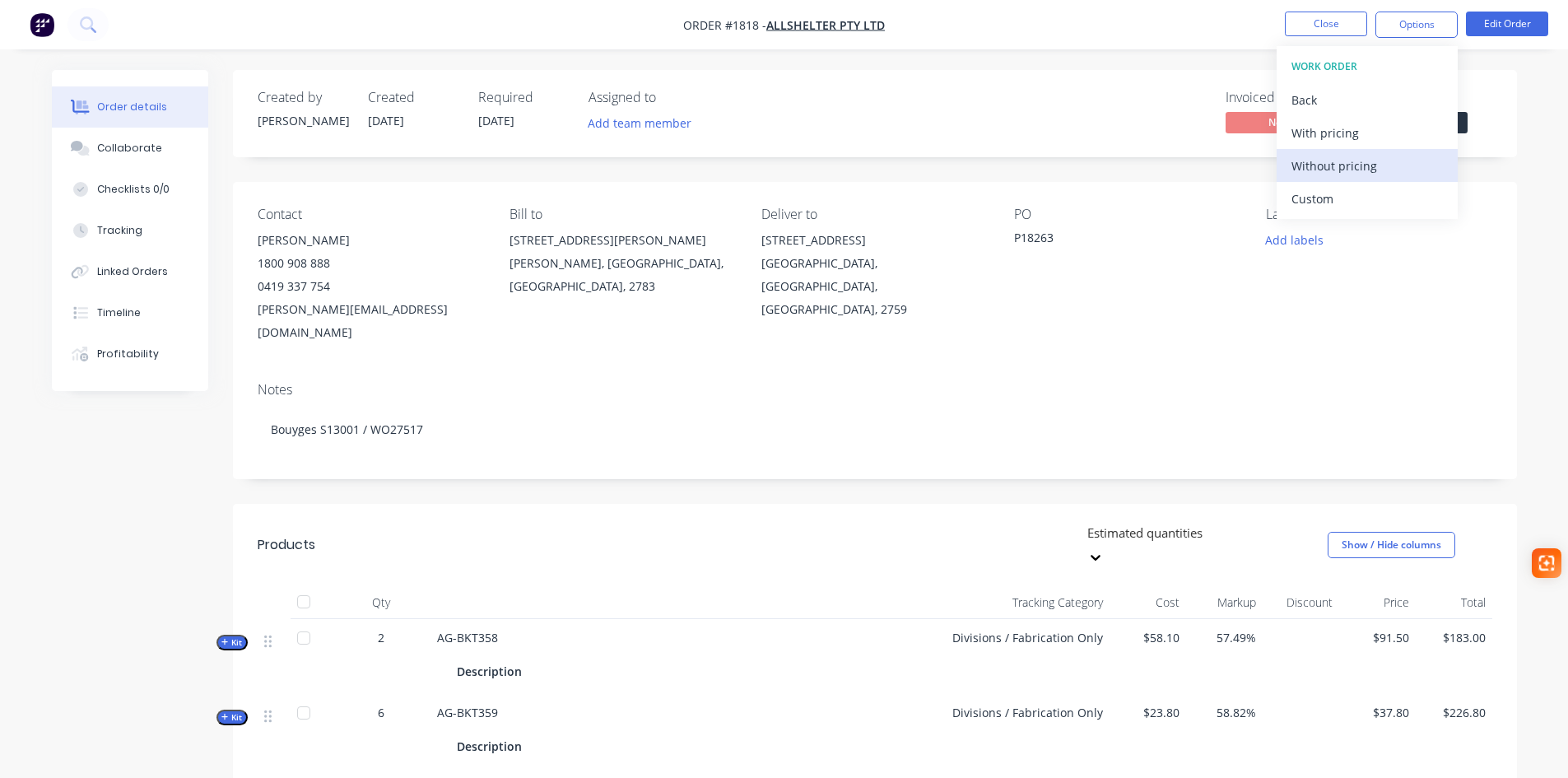
click at [1343, 161] on div "Without pricing" at bounding box center [1367, 166] width 152 height 24
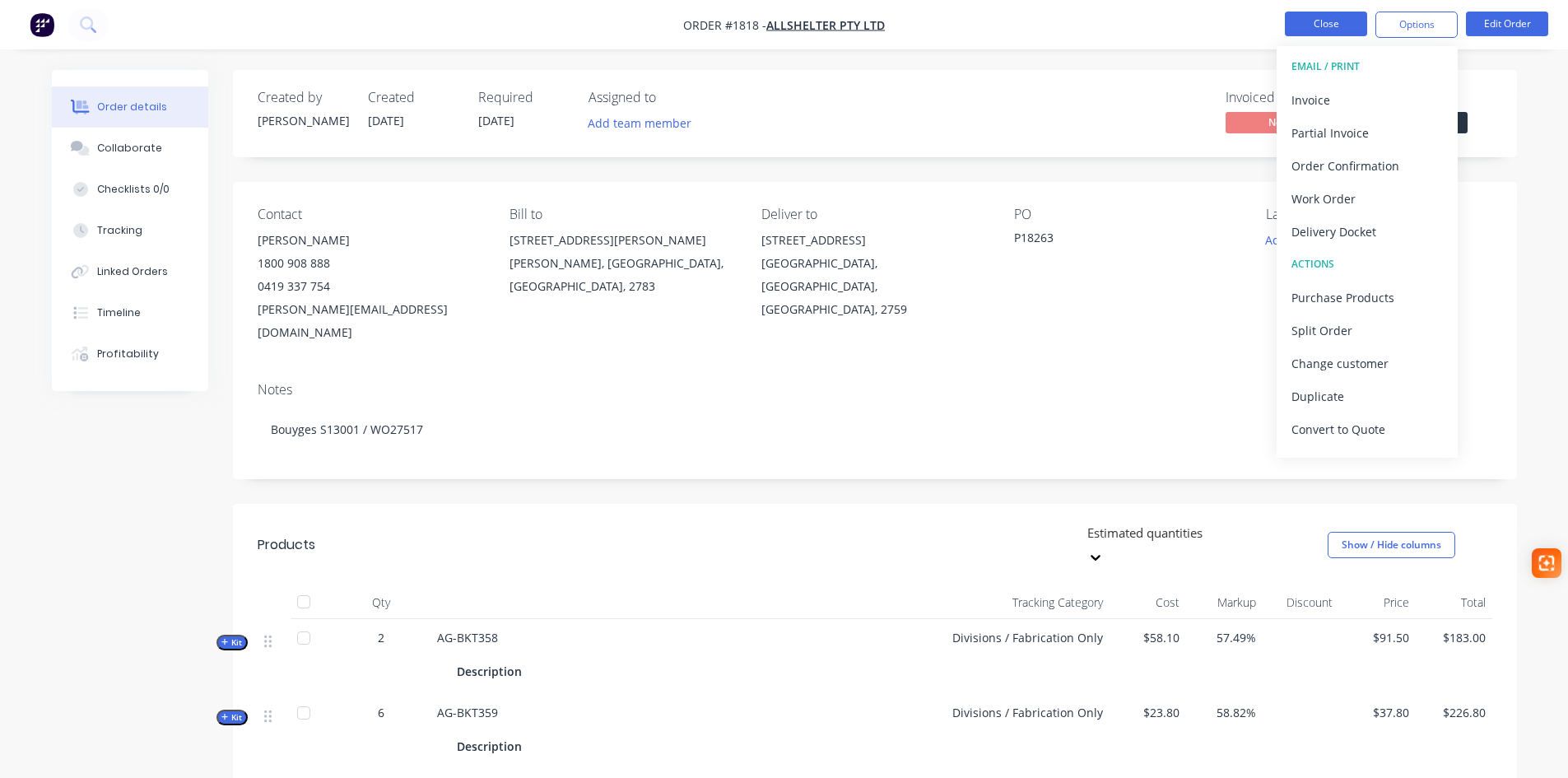
click at [1332, 27] on button "Close" at bounding box center [1325, 24] width 82 height 25
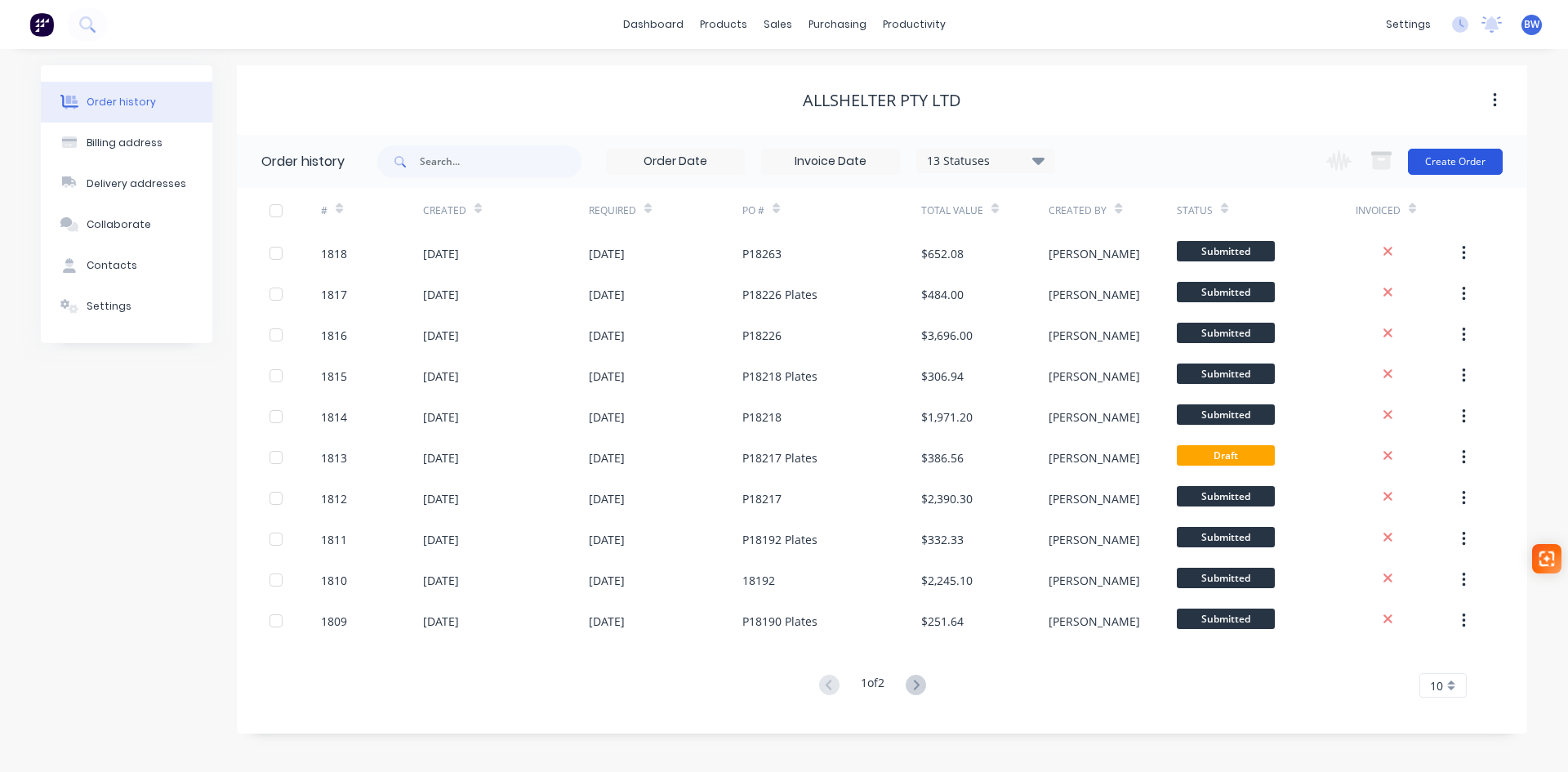
click at [1457, 160] on button "Create Order" at bounding box center [1455, 161] width 94 height 27
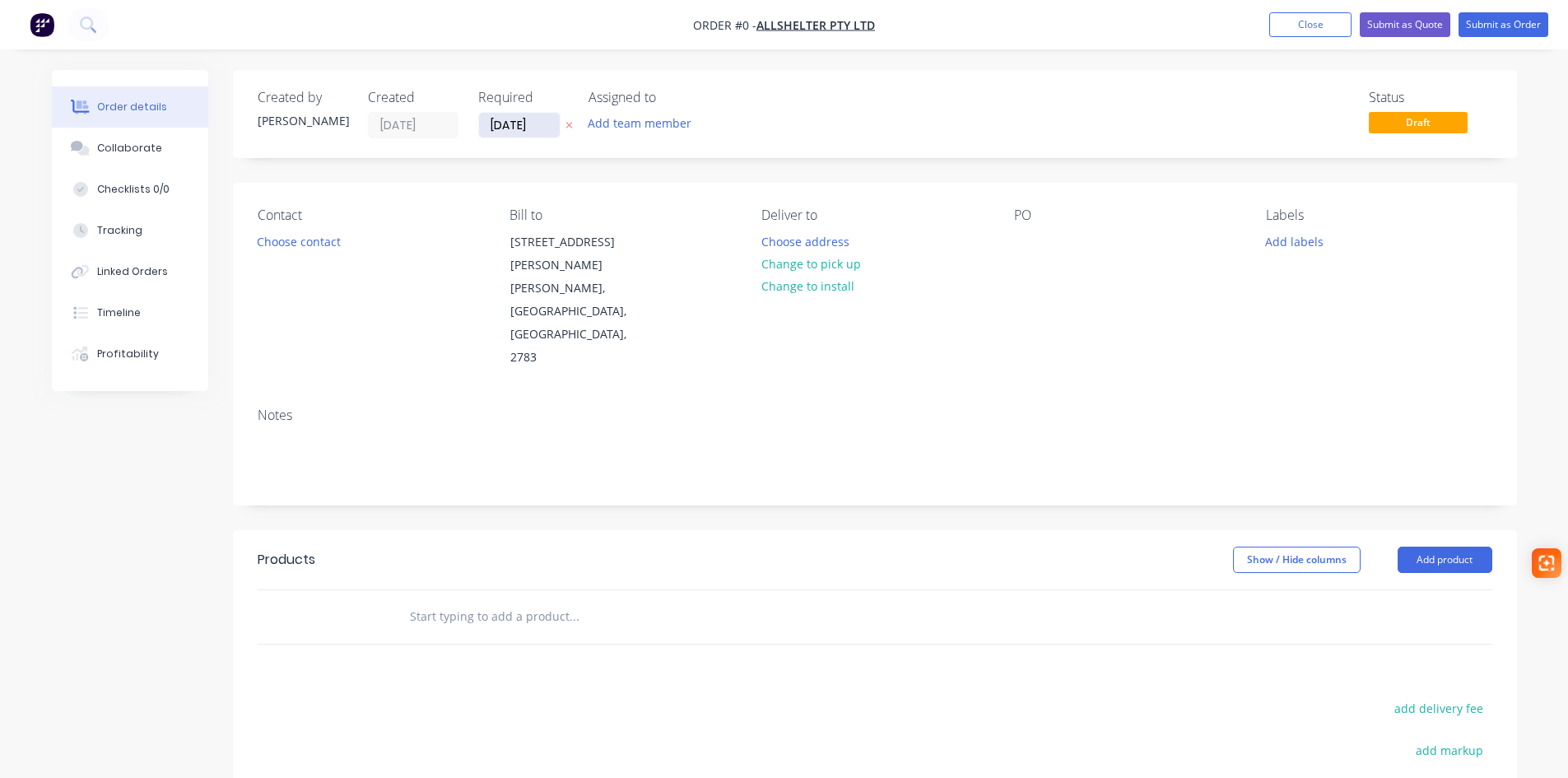
click at [521, 123] on input "[DATE]" at bounding box center [519, 125] width 80 height 25
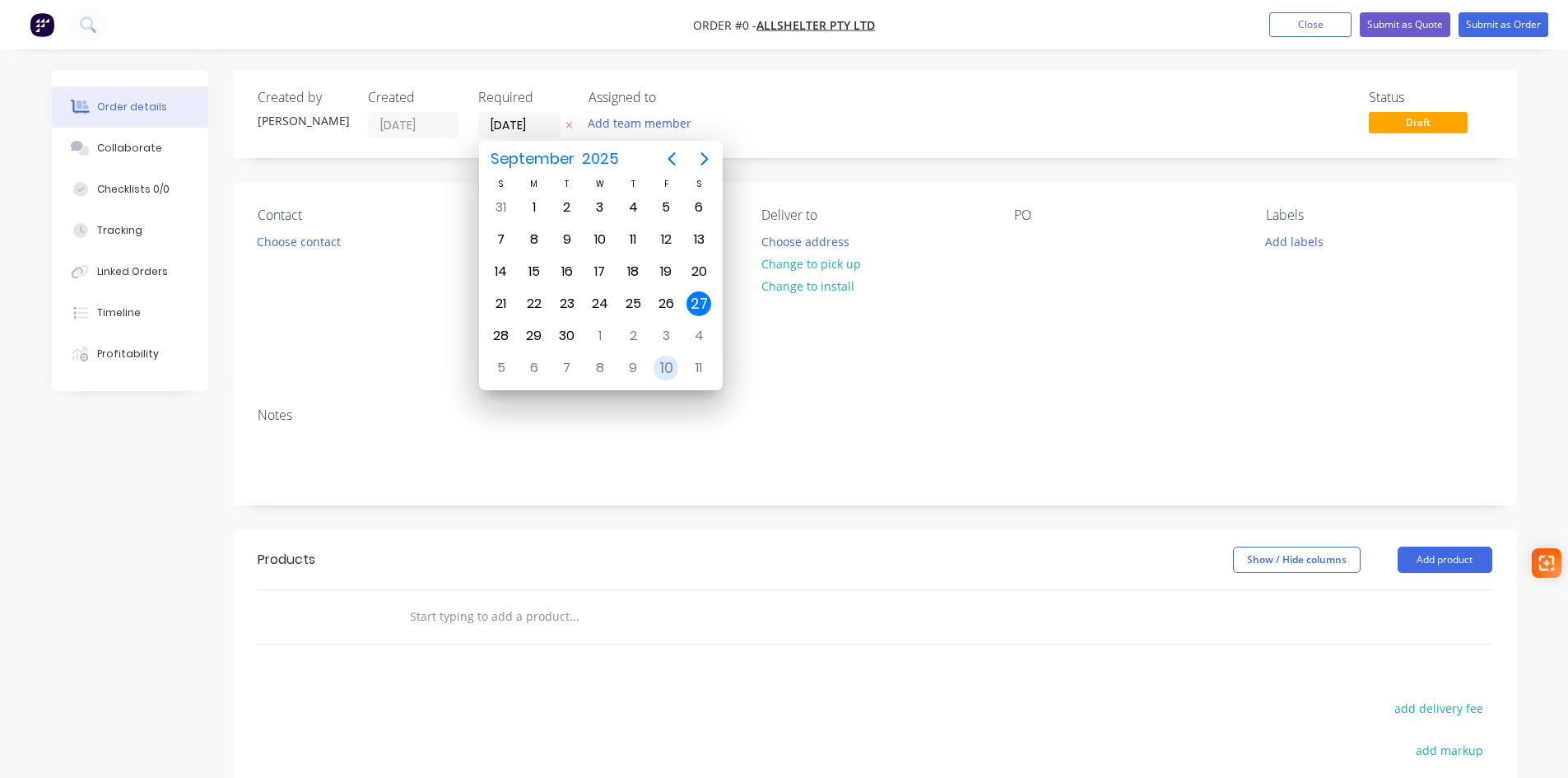
click at [674, 369] on div "10" at bounding box center [666, 368] width 25 height 25
type input "[DATE]"
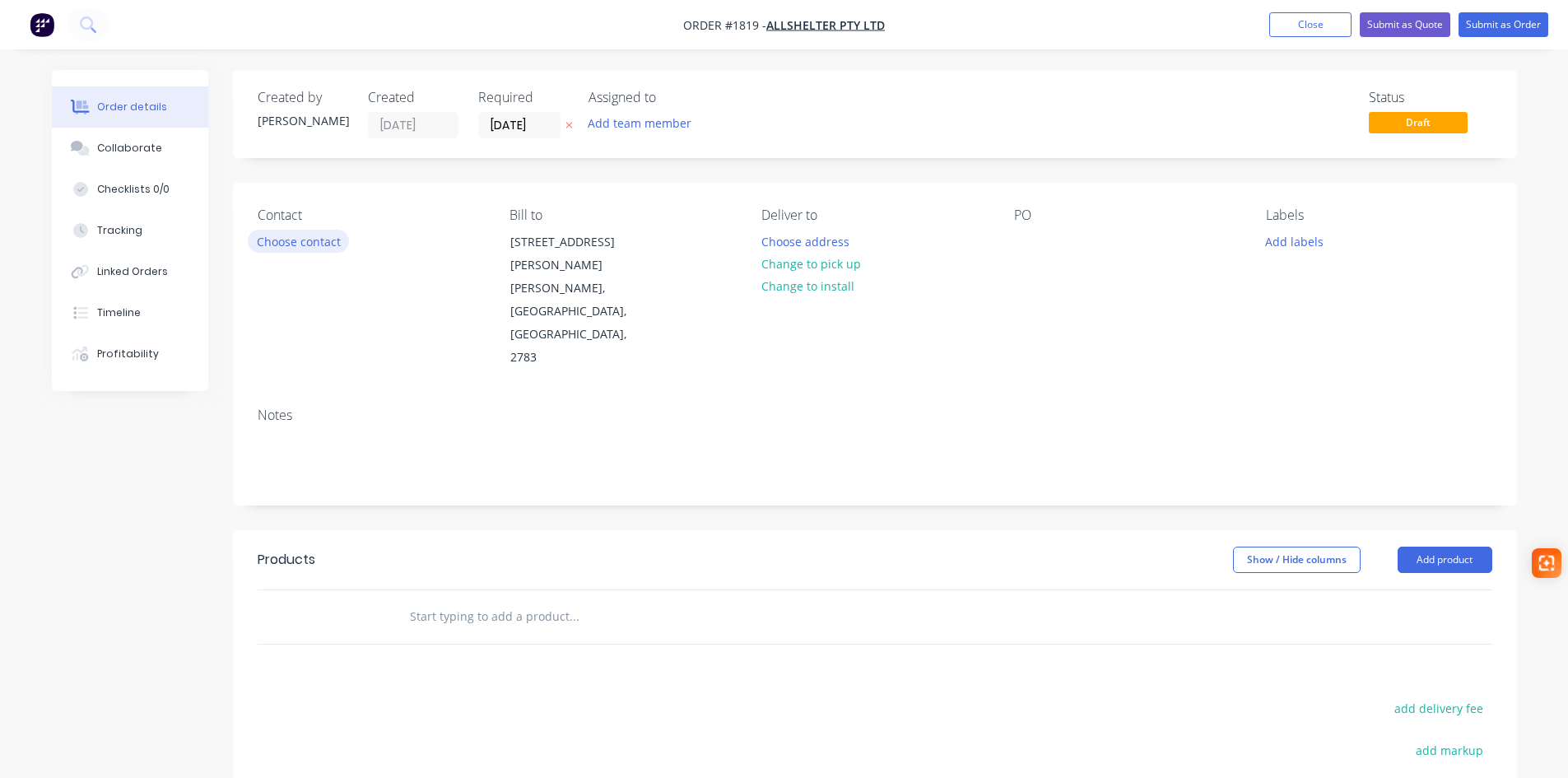
click at [319, 246] on button "Choose contact" at bounding box center [298, 241] width 101 height 22
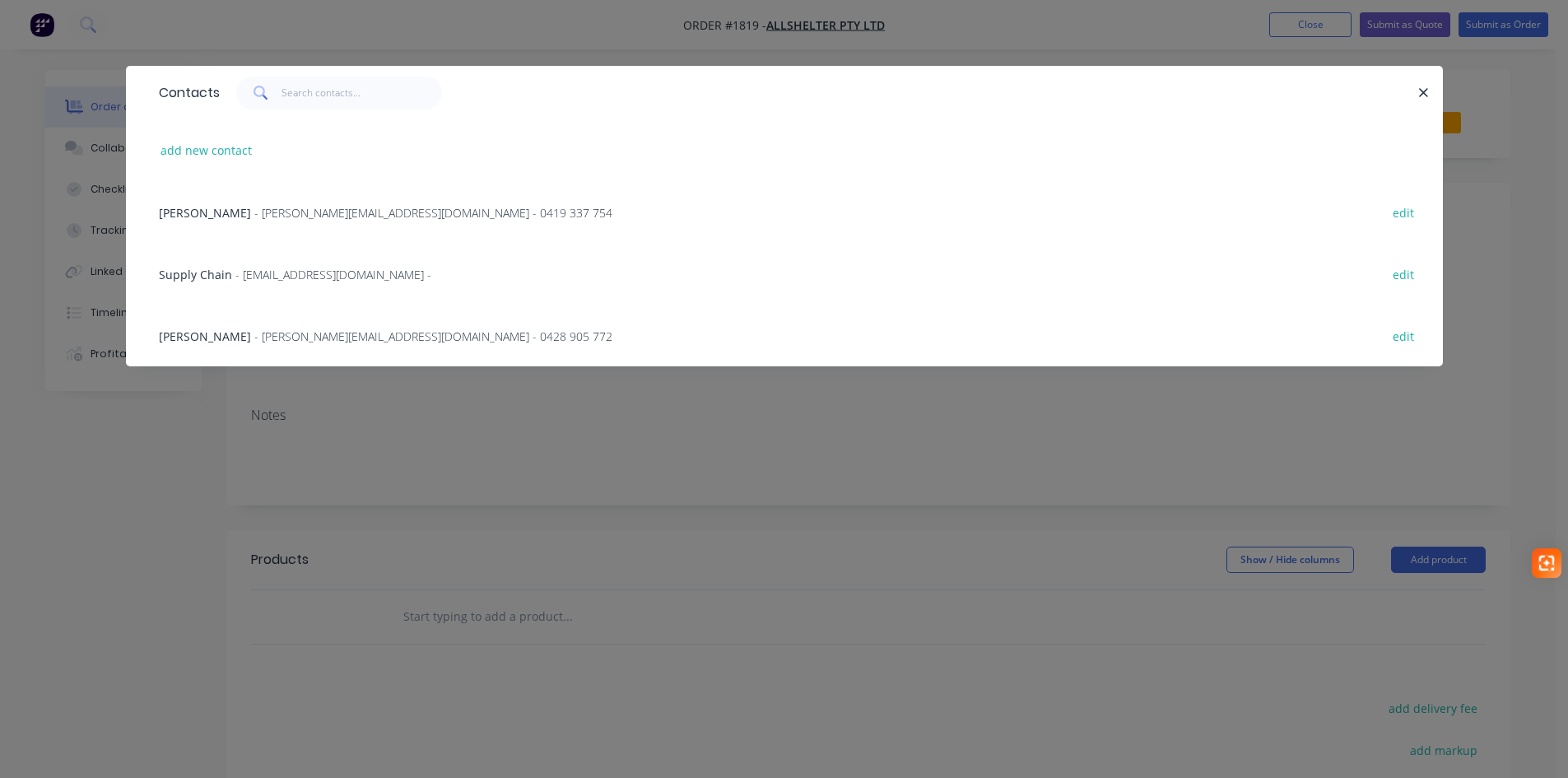
click at [288, 213] on span "- katherine.g@allshelter.com.au - 0419 337 754" at bounding box center [433, 213] width 358 height 16
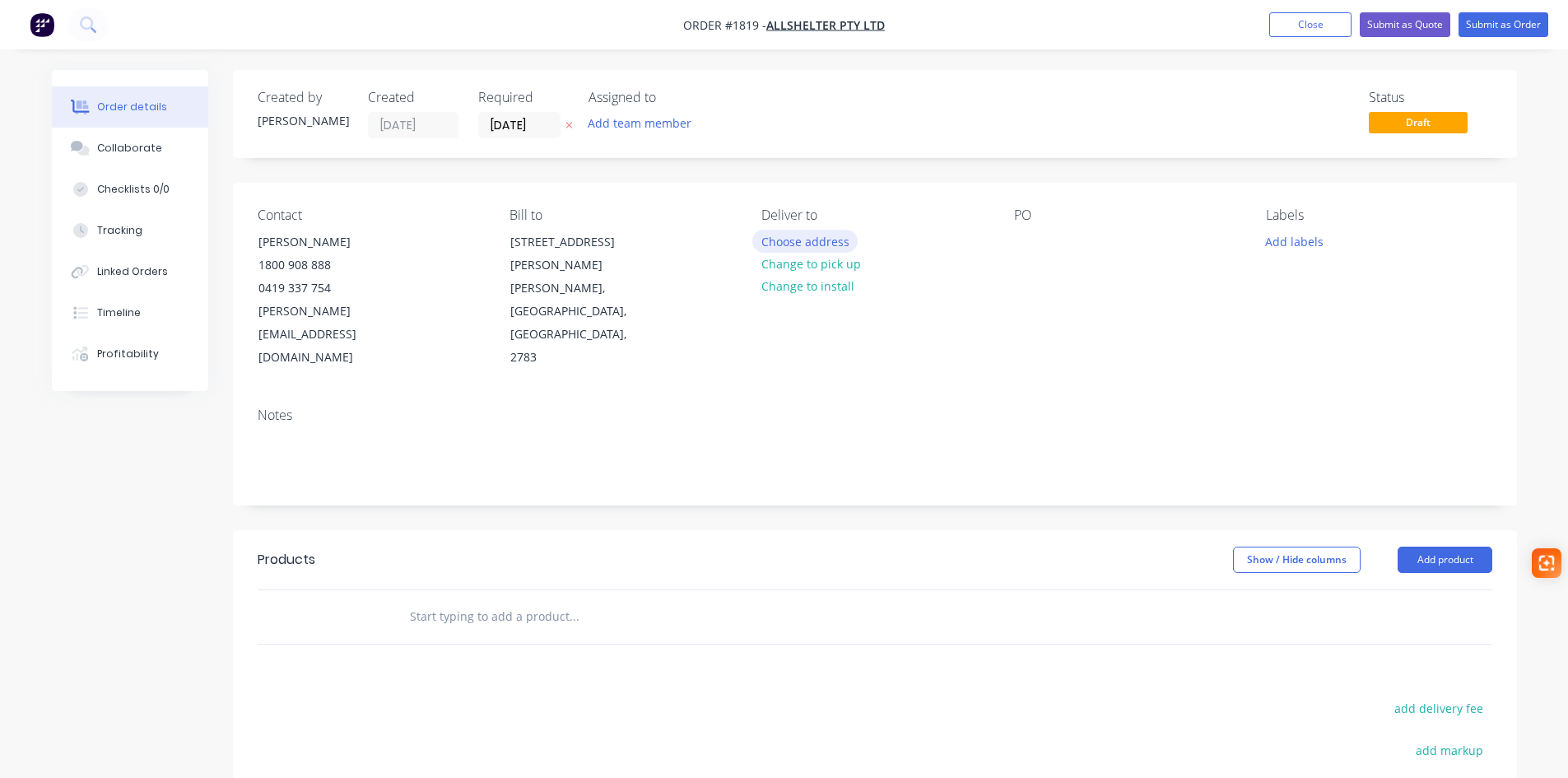
click at [819, 240] on button "Choose address" at bounding box center [804, 241] width 105 height 22
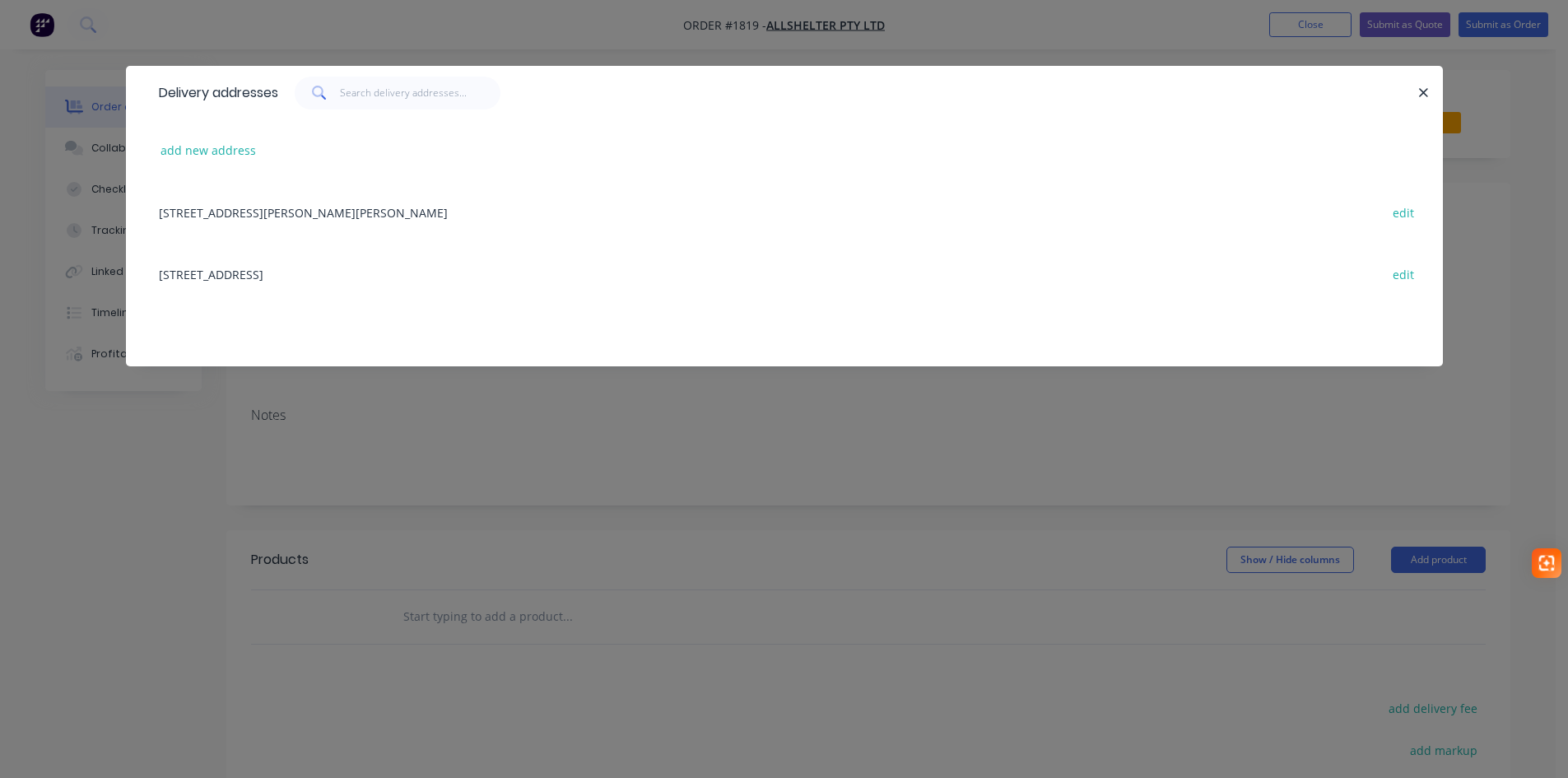
click at [335, 271] on div "52 Quarry Road, ERSKINE PARK, New South Wales, Australia, 2759 edit" at bounding box center [784, 274] width 1268 height 61
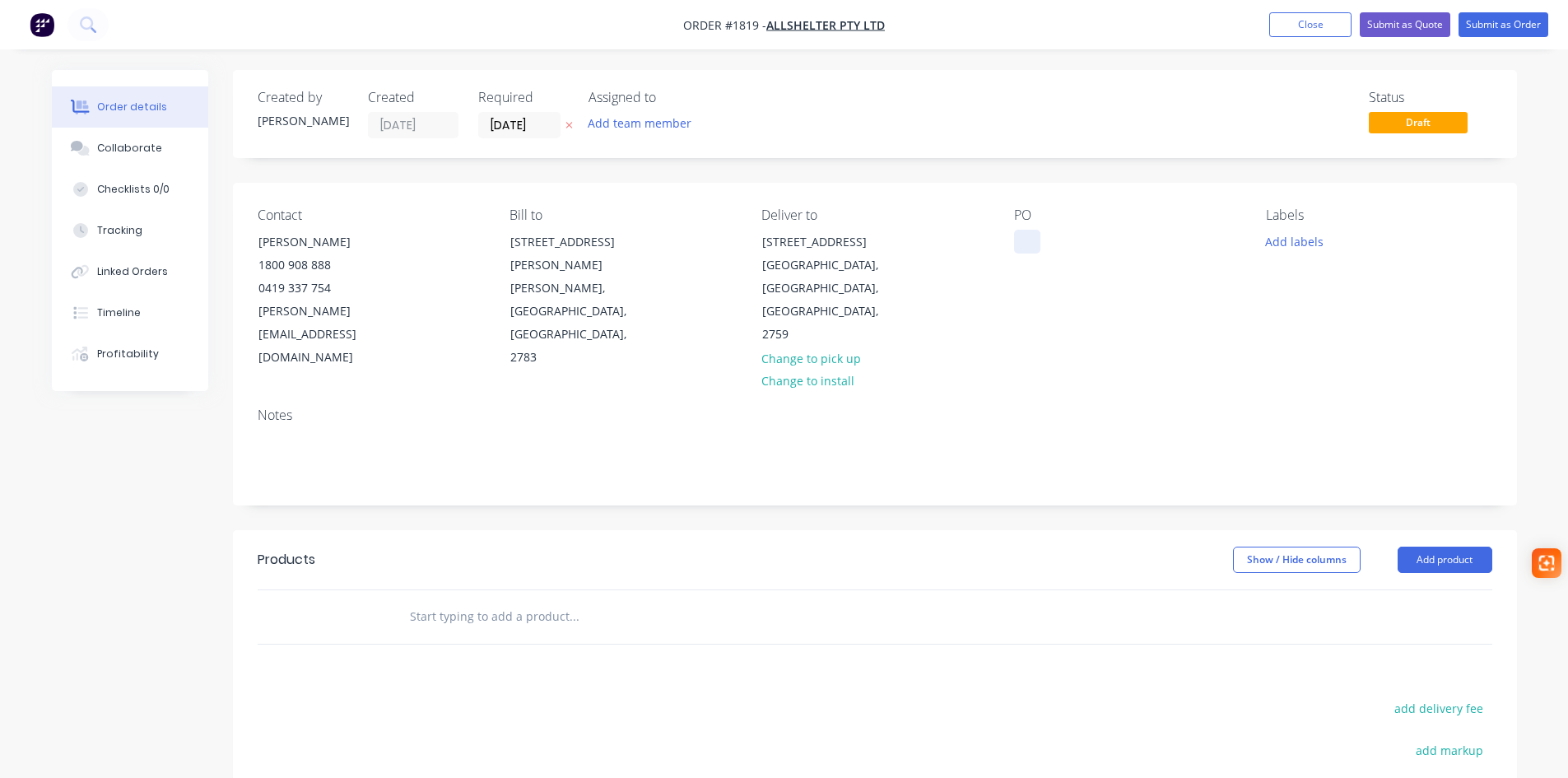
click at [1014, 248] on div at bounding box center [1027, 242] width 27 height 24
paste div
click at [501, 601] on input "text" at bounding box center [574, 616] width 329 height 33
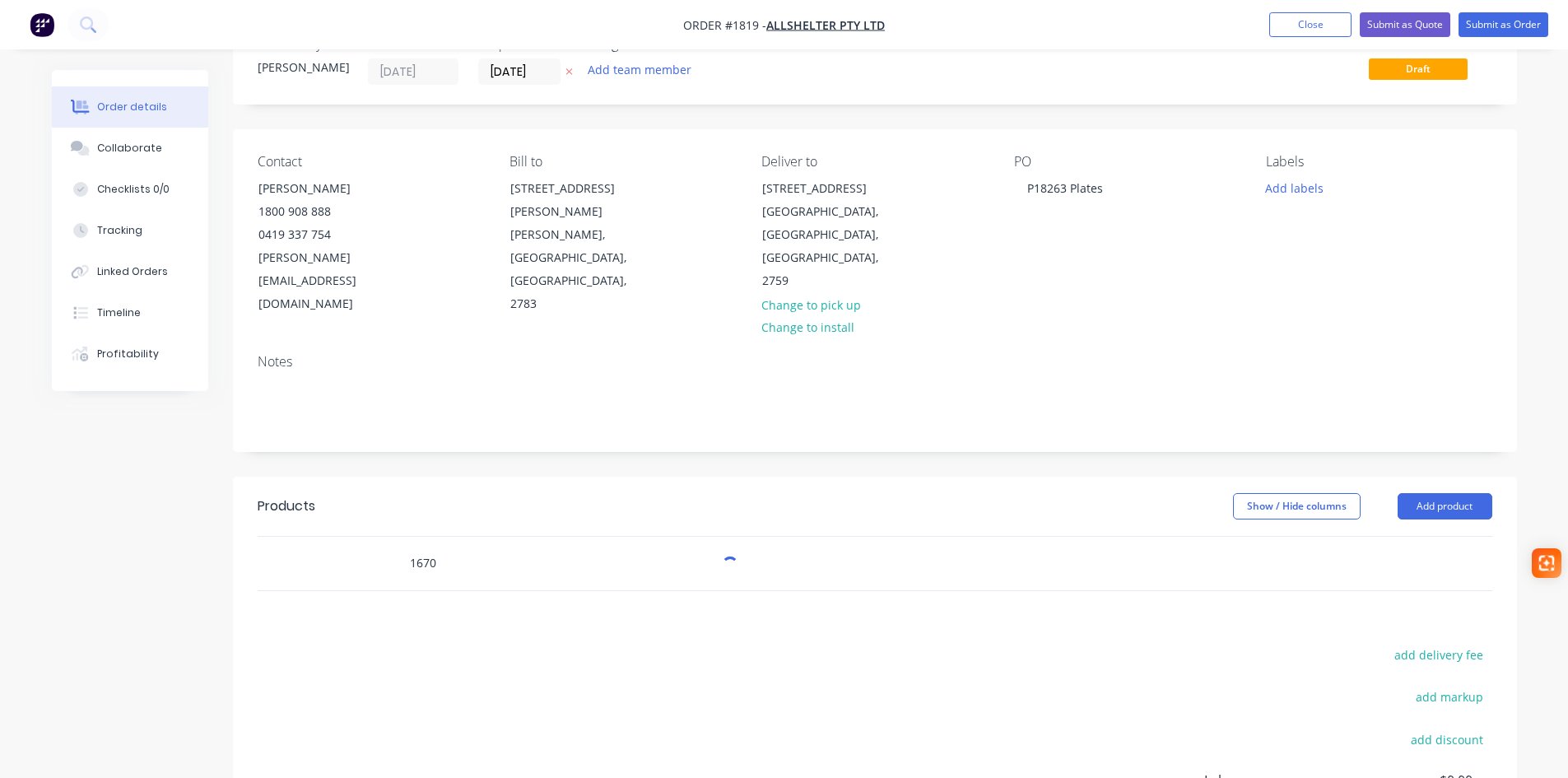
scroll to position [82, 0]
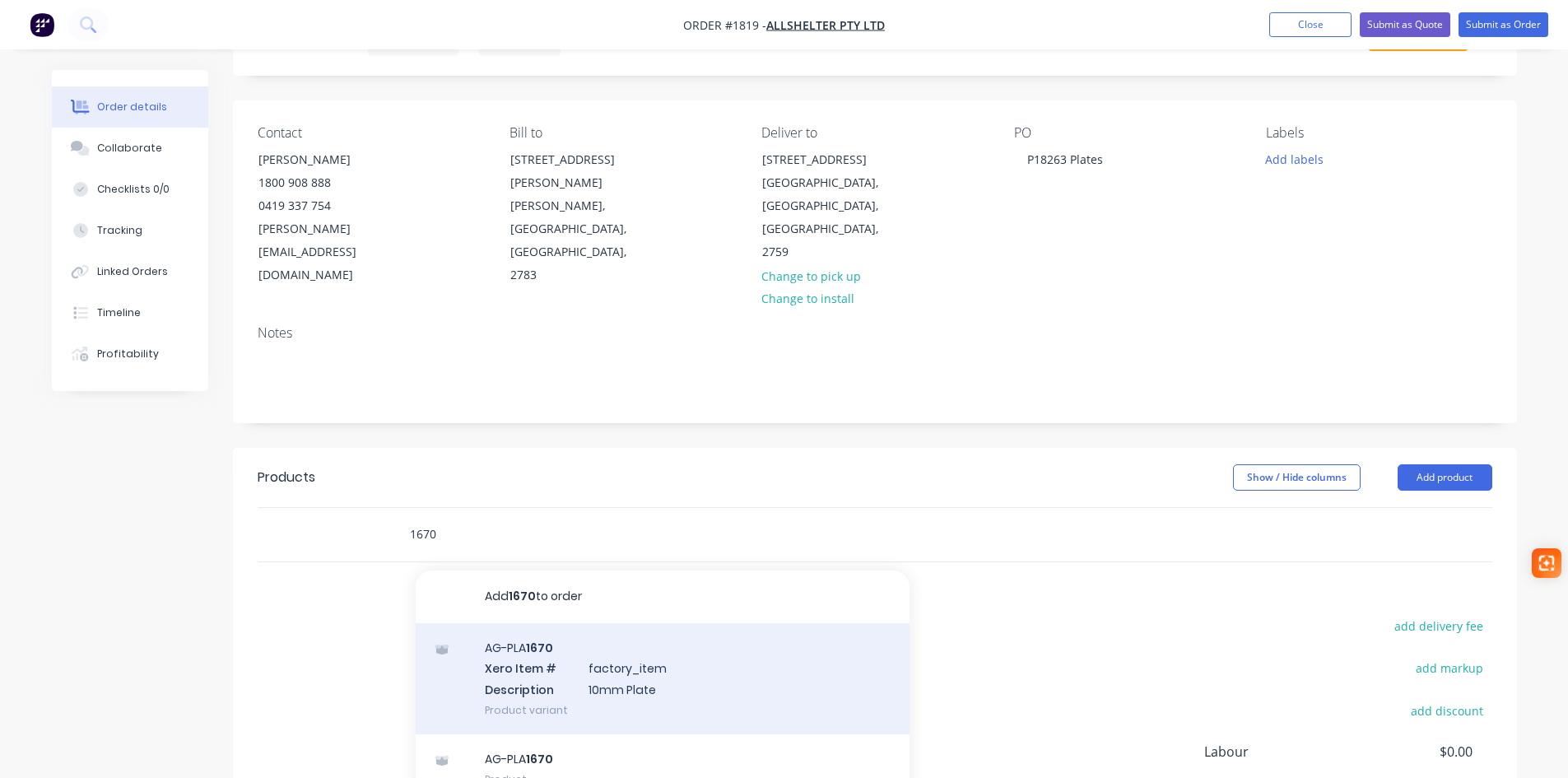
type input "1670"
click at [538, 636] on div "AG-PLA 1670 Xero Item # factory_item Description 10mm Plate Product variant" at bounding box center [663, 679] width 494 height 111
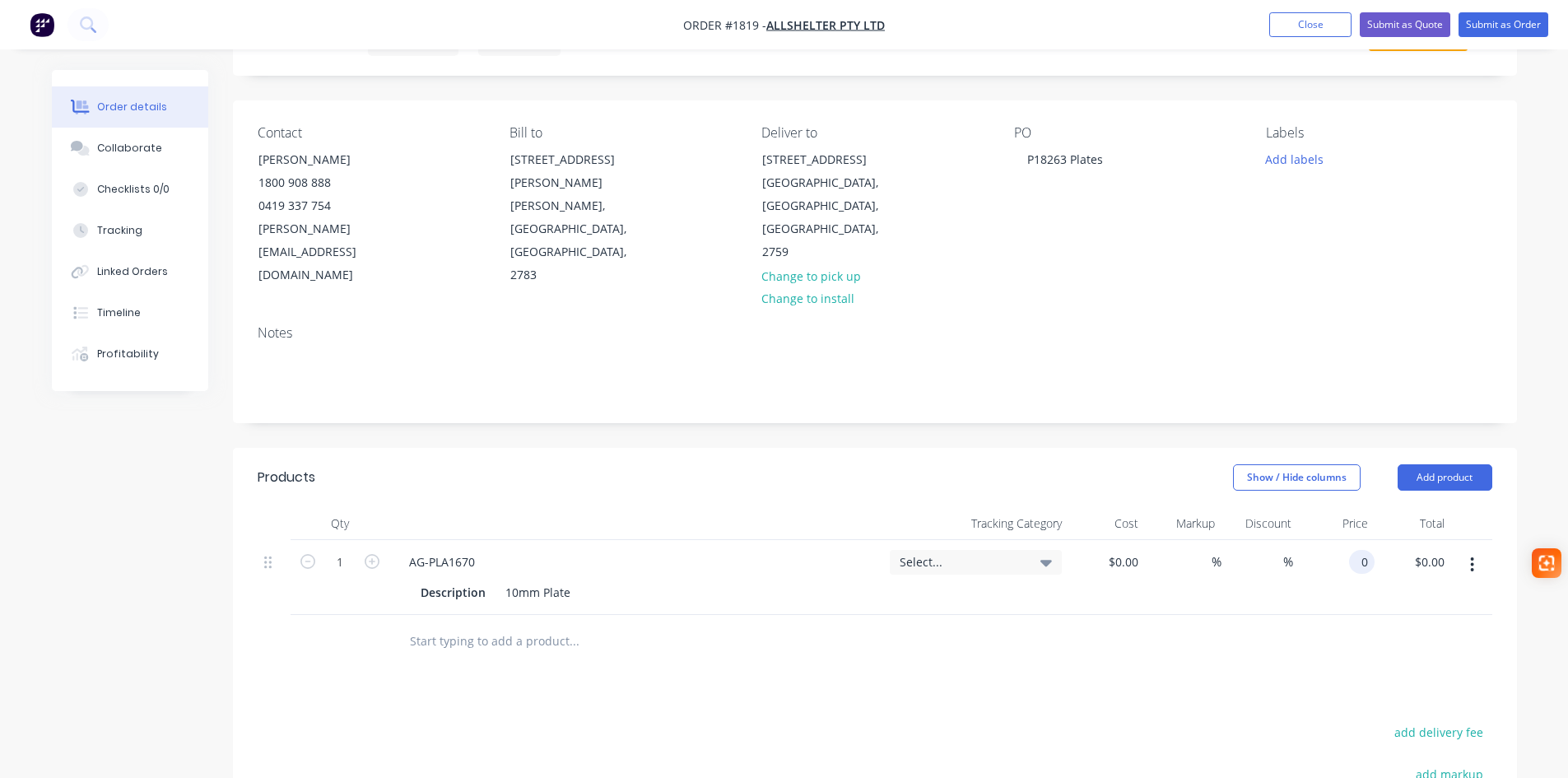
click at [1341, 540] on div "0 0" at bounding box center [1335, 578] width 76 height 75
type input "$25.70"
click at [355, 550] on input "1" at bounding box center [340, 562] width 43 height 25
type input "10"
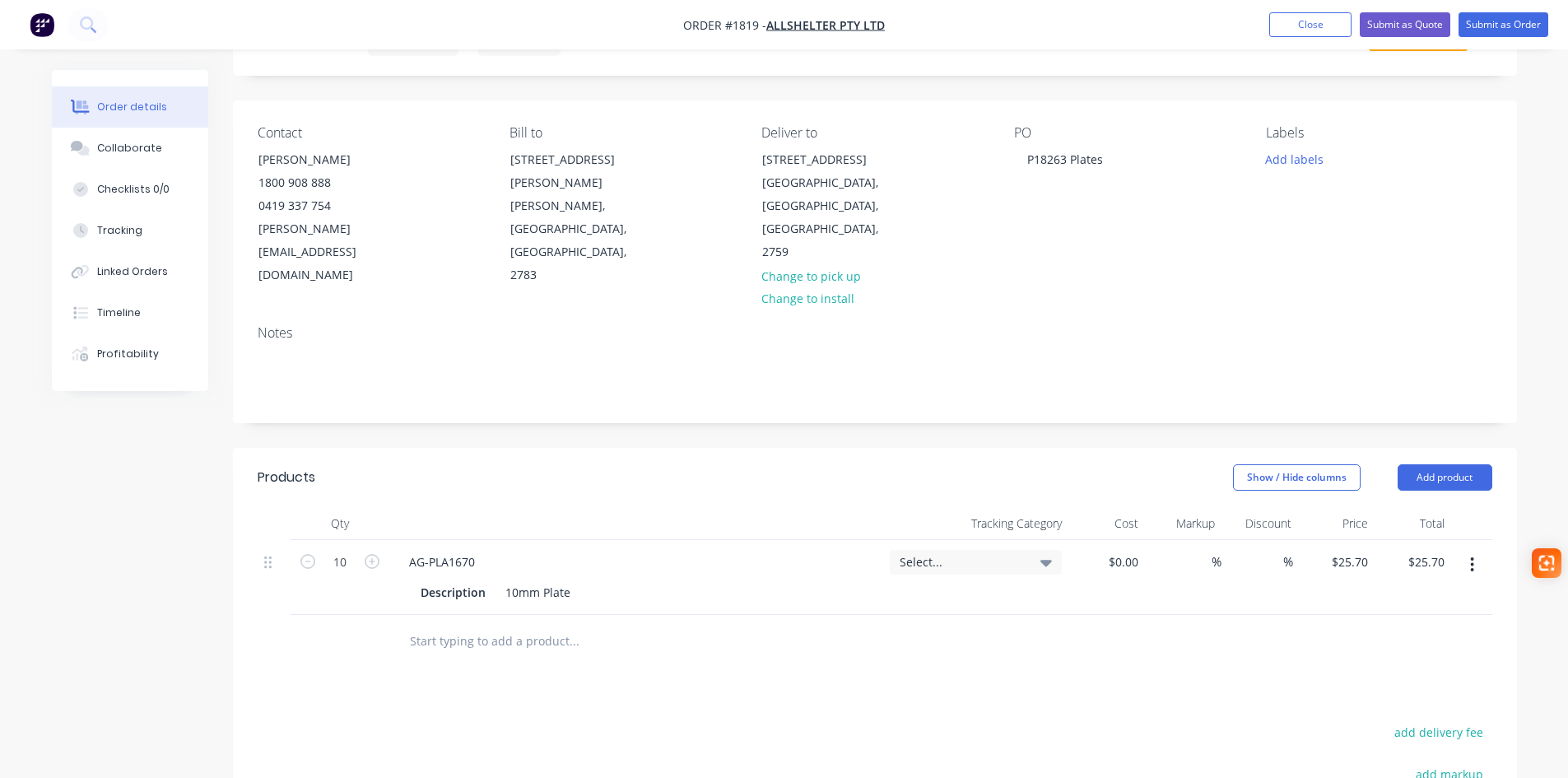
type input "$257.00"
click at [425, 625] on input "text" at bounding box center [574, 641] width 329 height 33
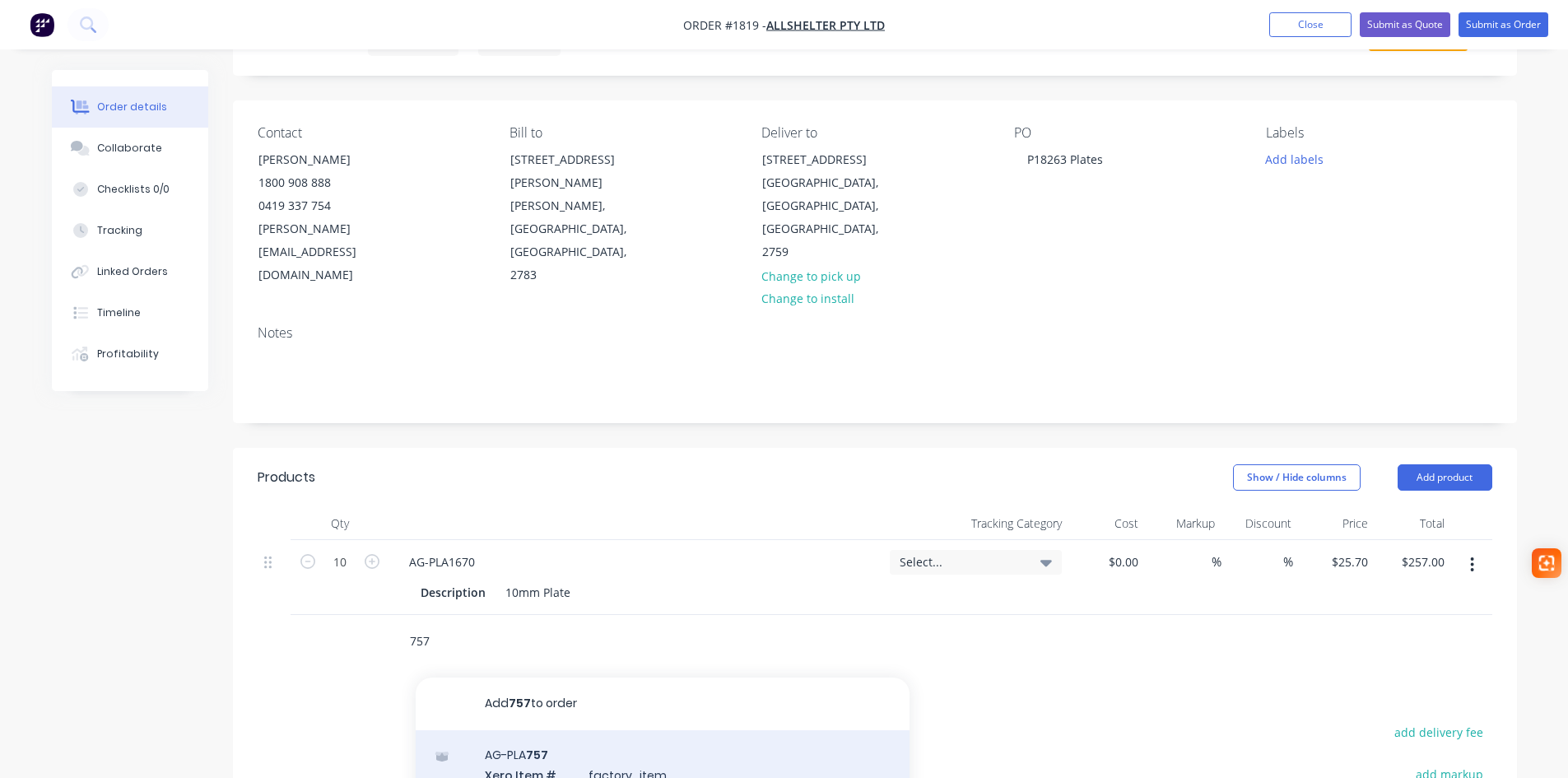
type input "757"
click at [530, 738] on div "AG-PLA 757 Xero Item # factory_item Description 10mm Plate Product variant" at bounding box center [663, 786] width 494 height 111
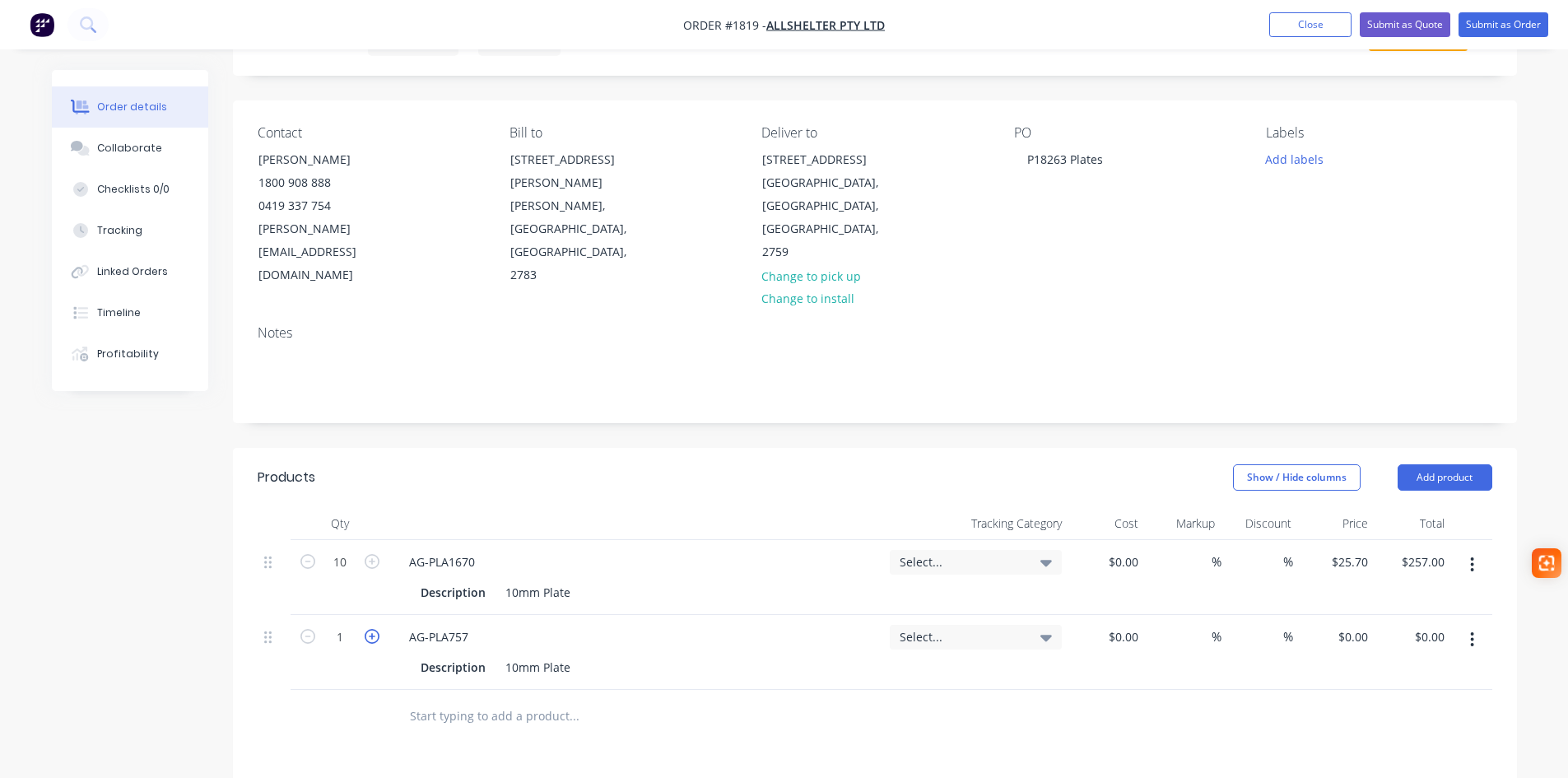
click at [367, 629] on icon "button" at bounding box center [371, 636] width 15 height 15
type input "4"
click at [991, 553] on span "Select..." at bounding box center [961, 561] width 124 height 17
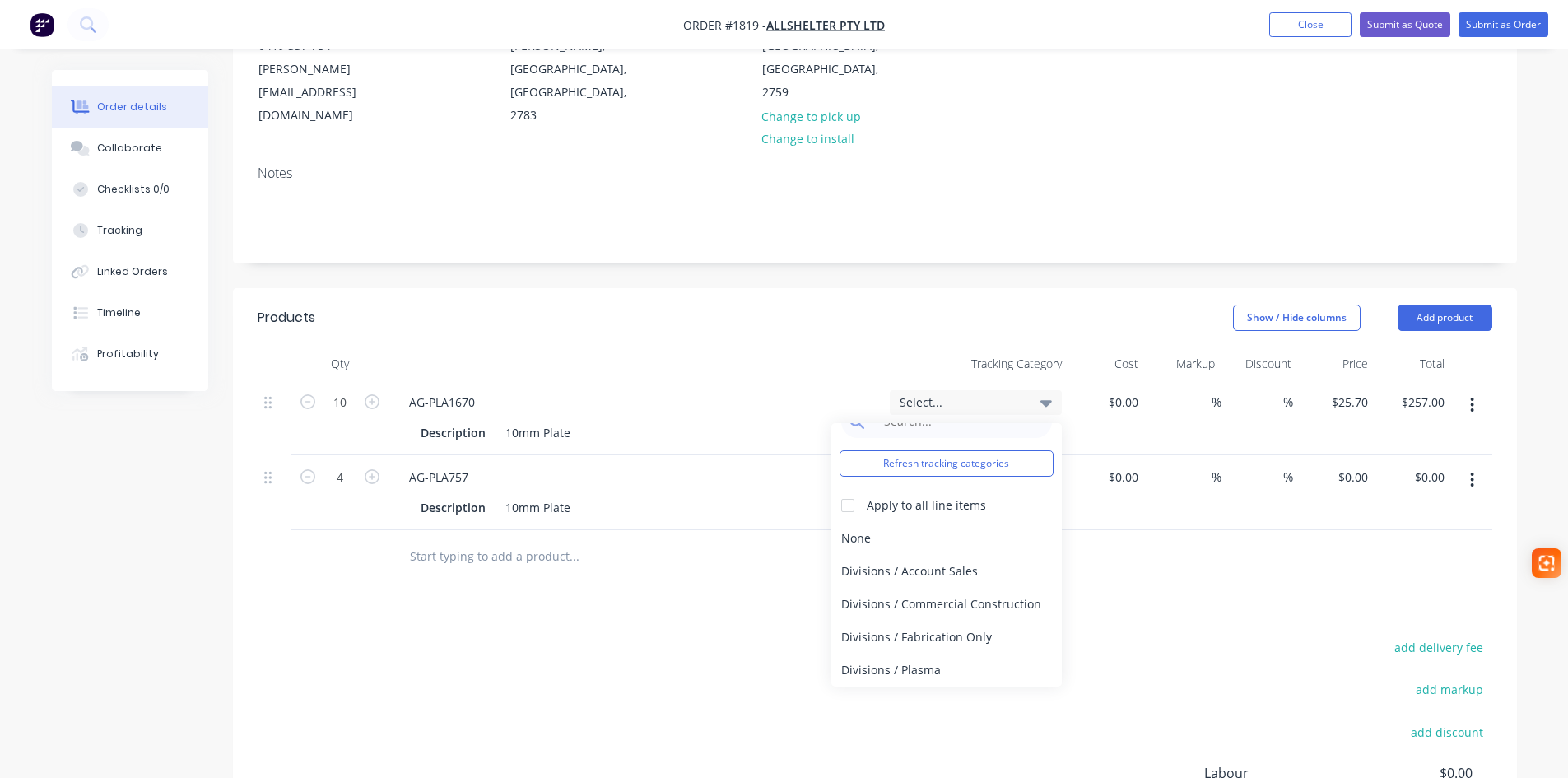
scroll to position [247, 0]
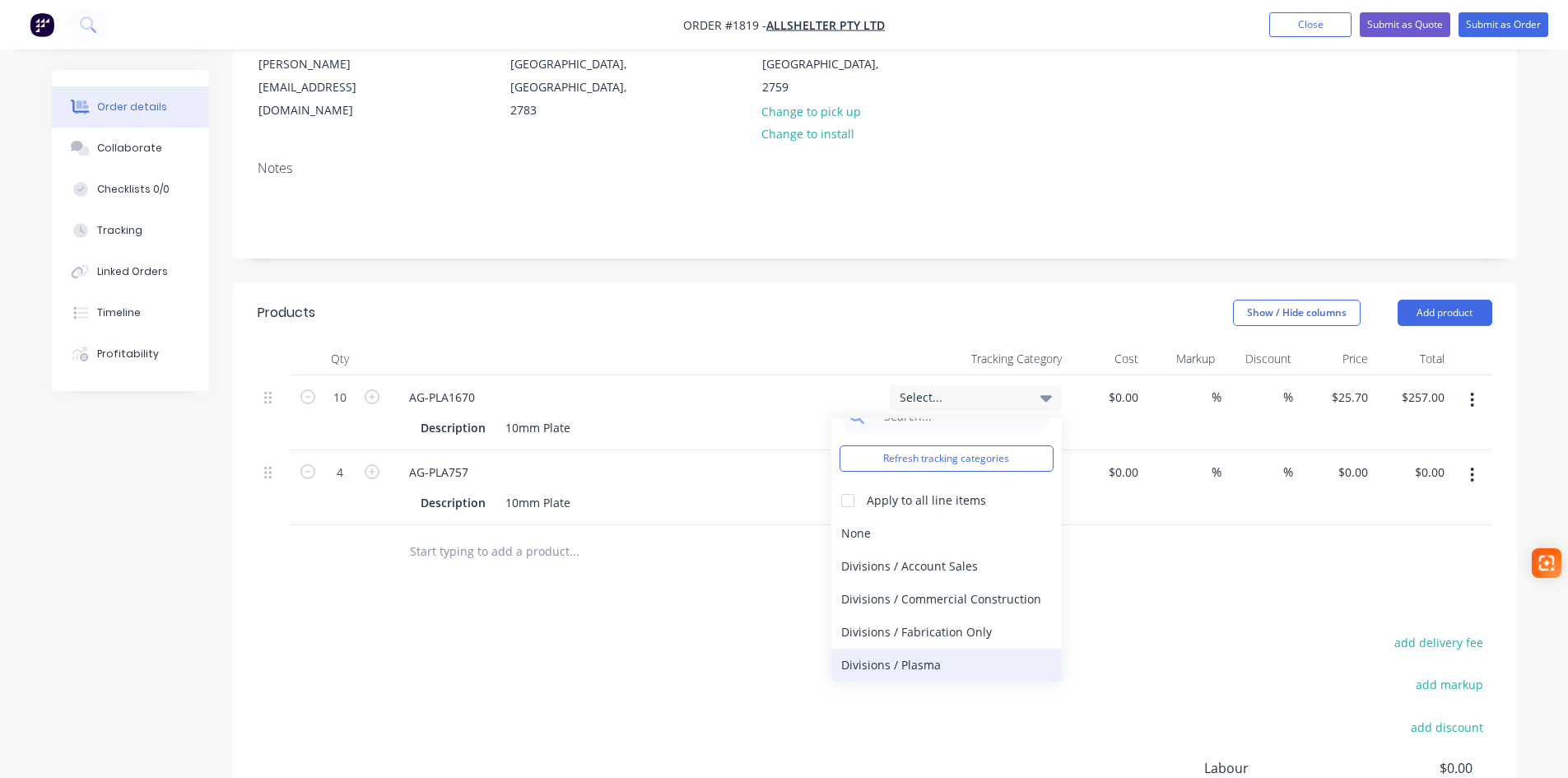
click at [901, 649] on div "Divisions / Plasma" at bounding box center [946, 665] width 231 height 33
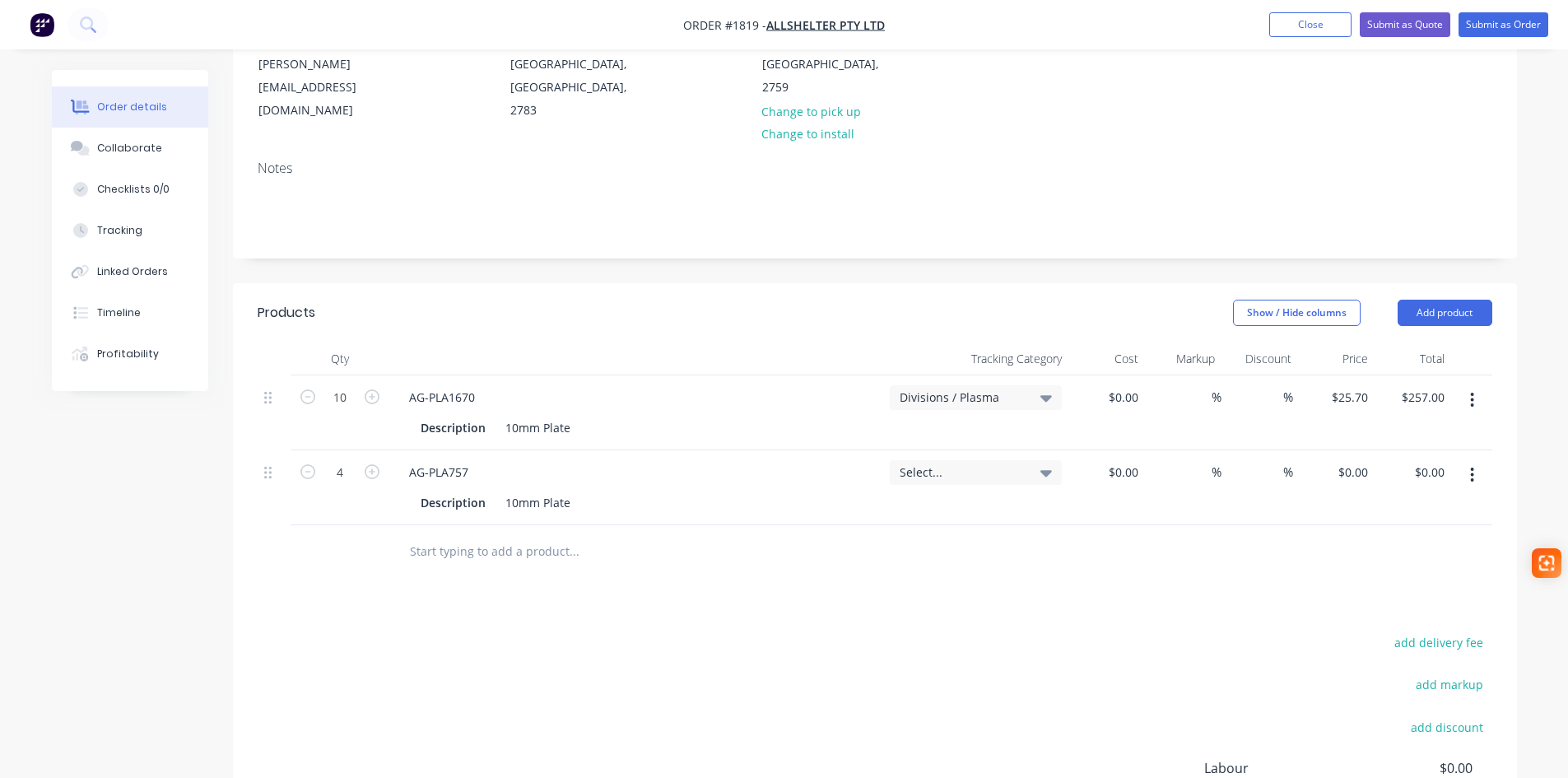
click at [976, 464] on span "Select..." at bounding box center [961, 472] width 124 height 17
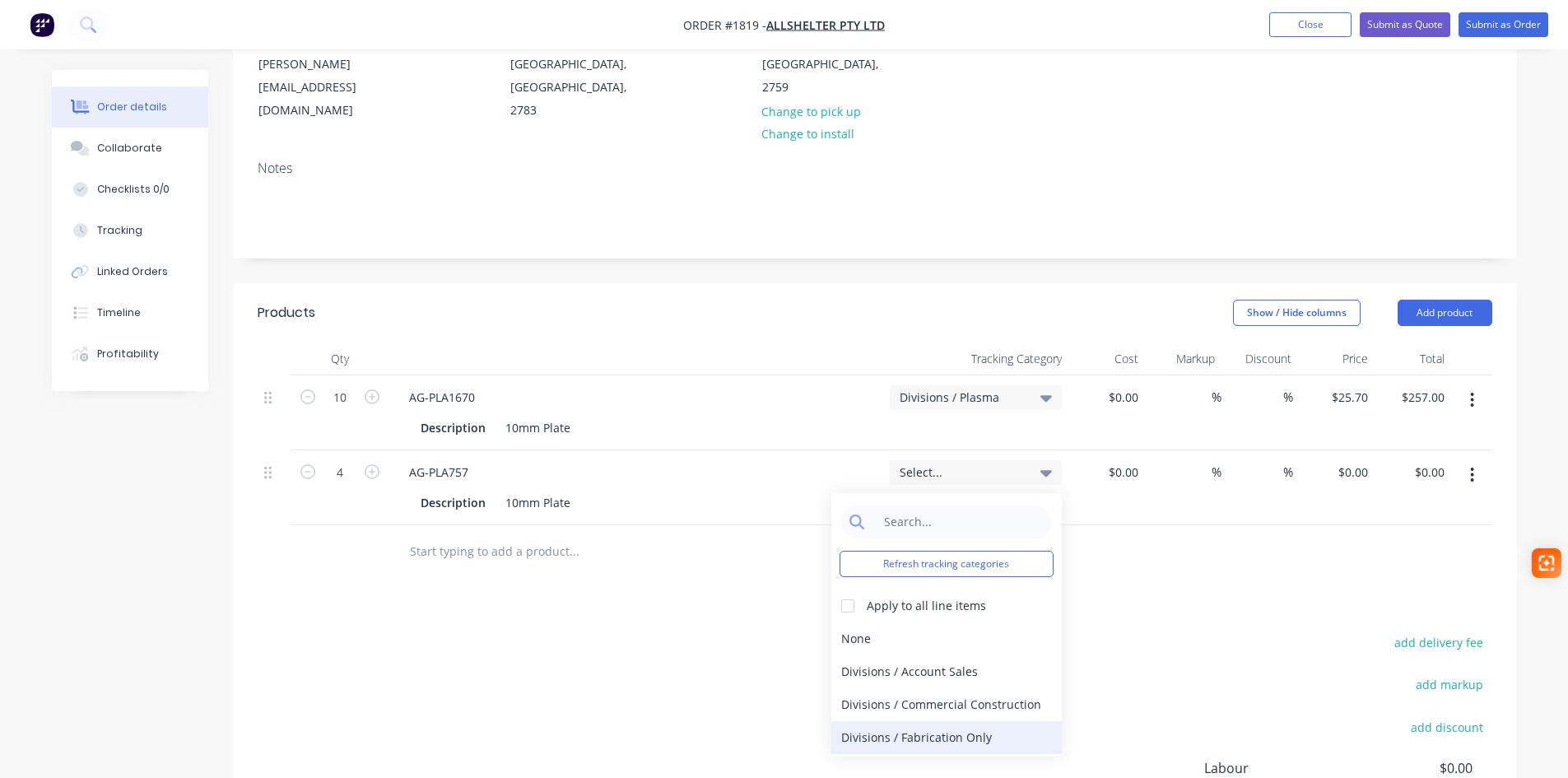
scroll to position [31, 0]
click at [937, 723] on div "Divisions / Plasma" at bounding box center [946, 739] width 231 height 33
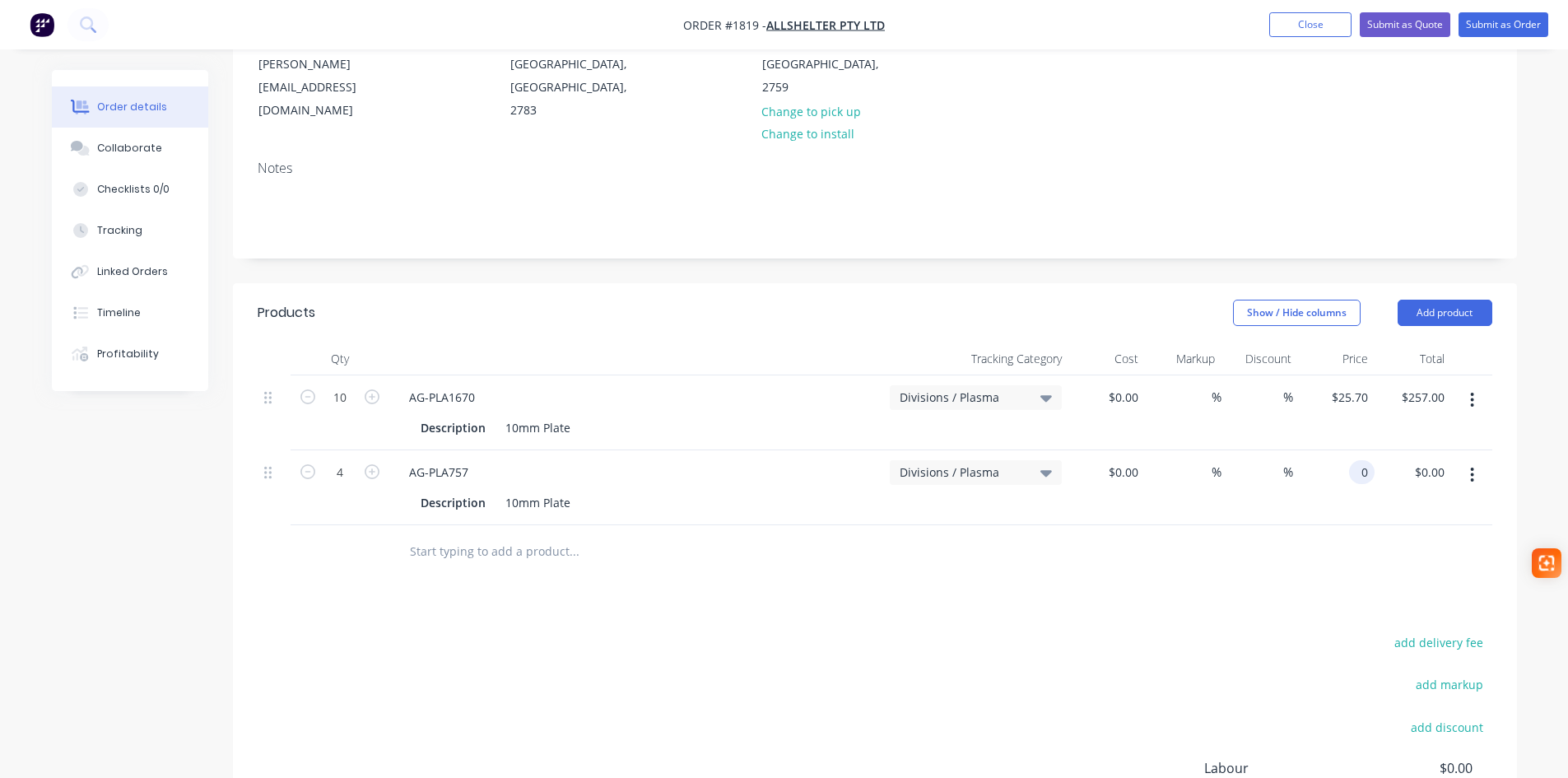
click at [1354, 460] on div "0 0" at bounding box center [1362, 472] width 26 height 24
type input "$14.87"
type input "$59.48"
click at [936, 631] on div "add delivery fee add markup add discount Labour $0.00 Sub total $257.00 Margin …" at bounding box center [875, 790] width 1234 height 318
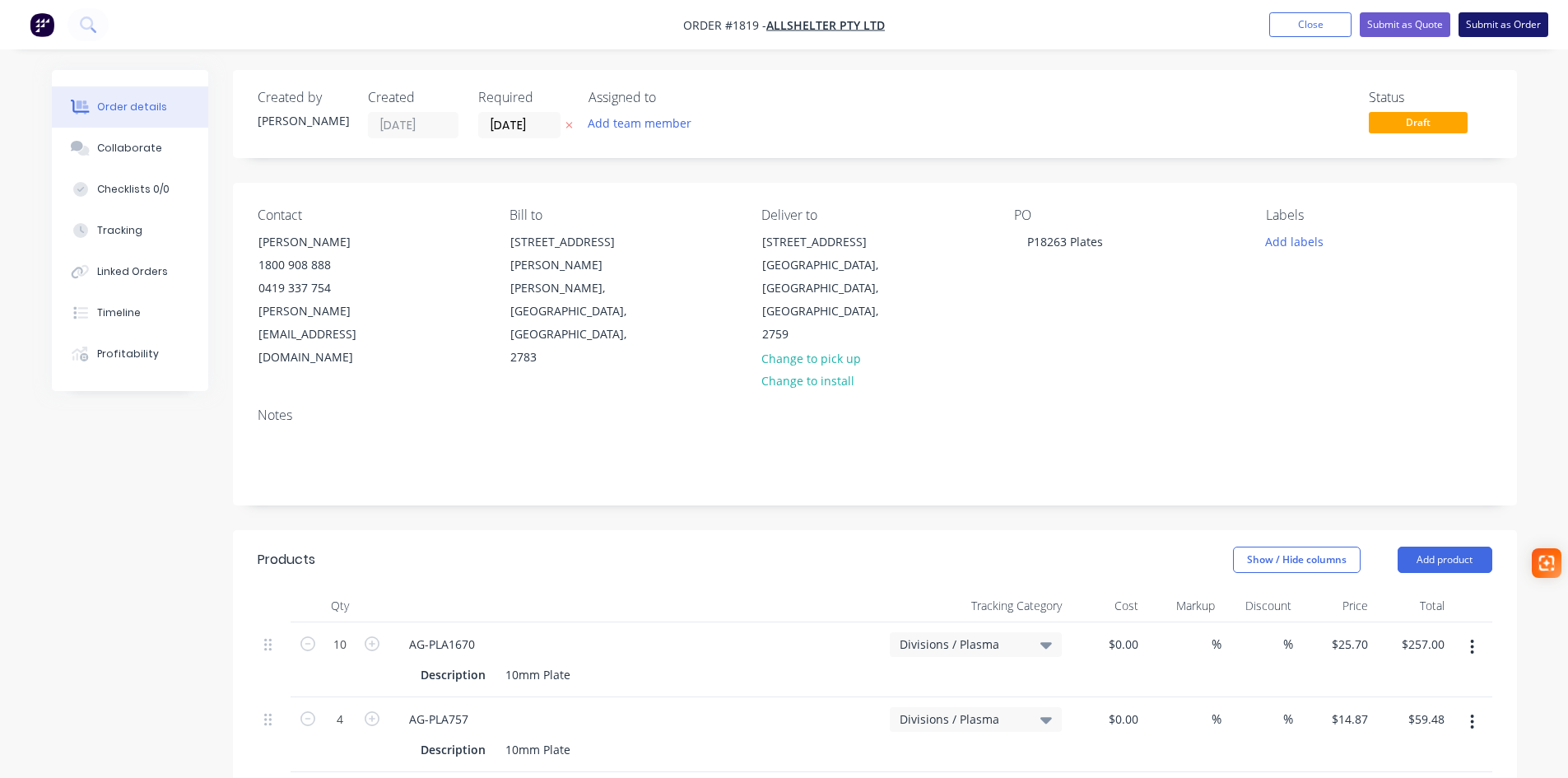
click at [1522, 21] on button "Submit as Order" at bounding box center [1503, 24] width 90 height 25
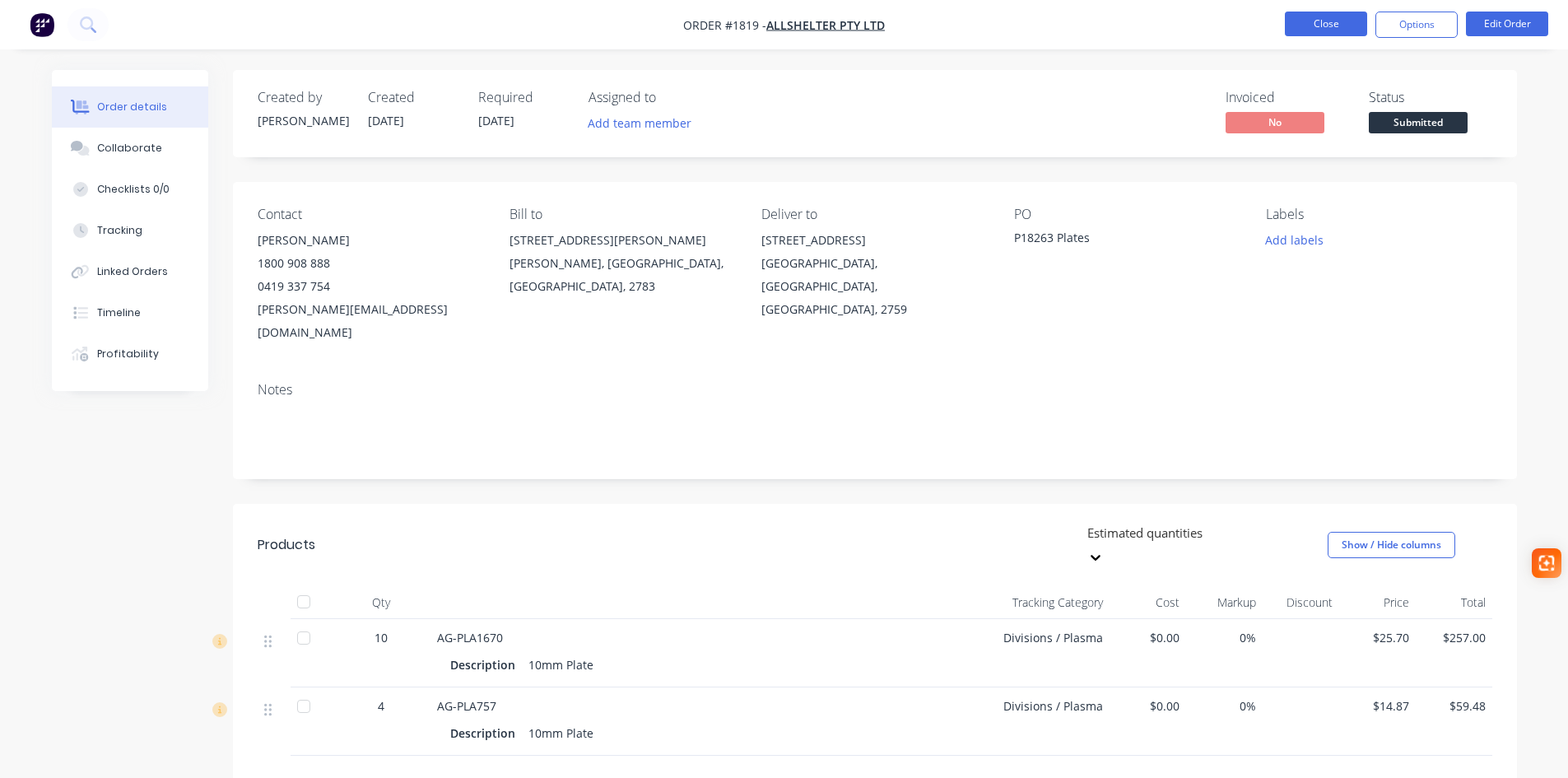
click at [1335, 26] on button "Close" at bounding box center [1325, 24] width 82 height 25
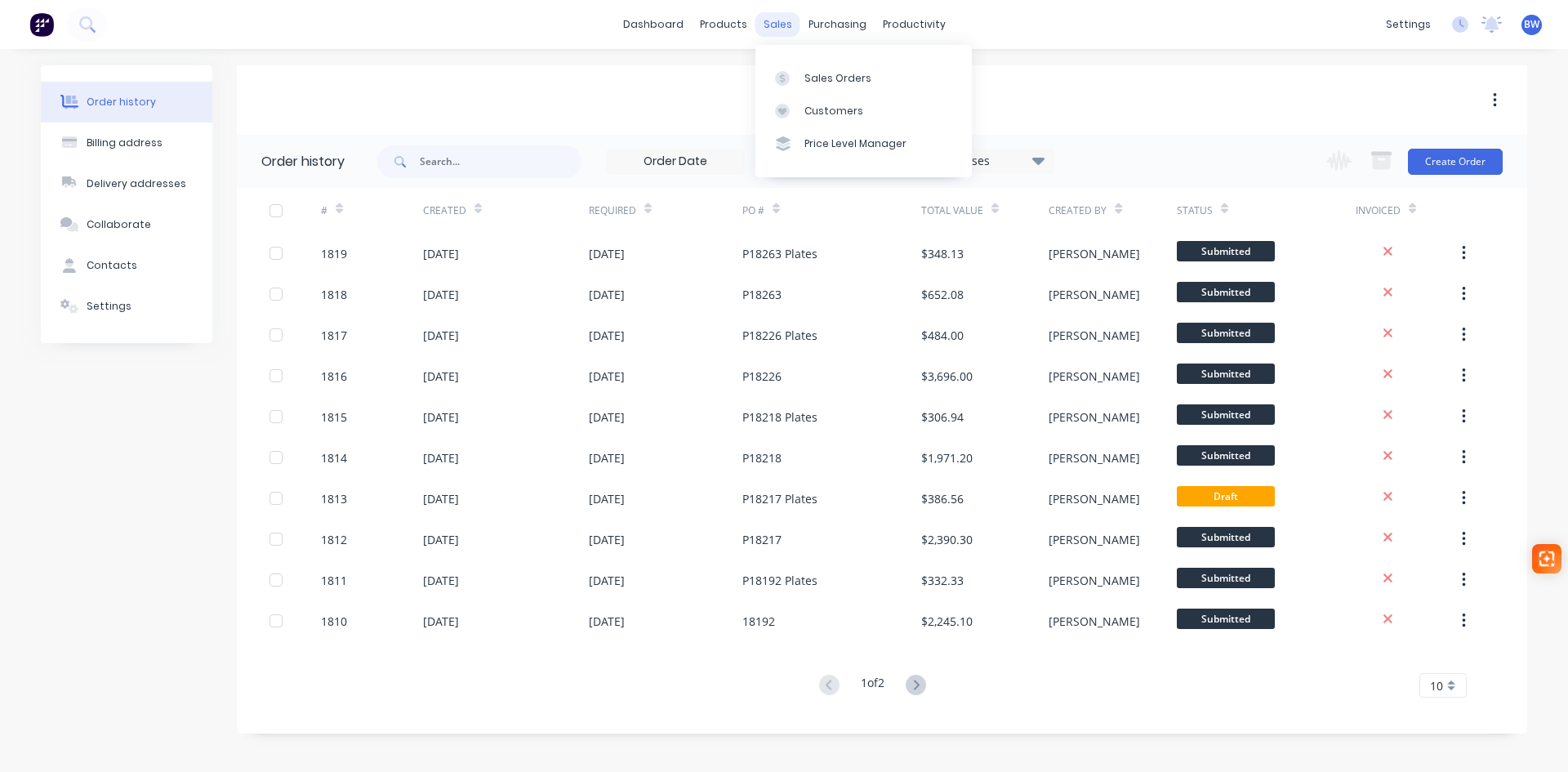
click at [779, 27] on div "sales" at bounding box center [779, 24] width 45 height 25
click at [829, 85] on div "Sales Orders" at bounding box center [838, 78] width 67 height 15
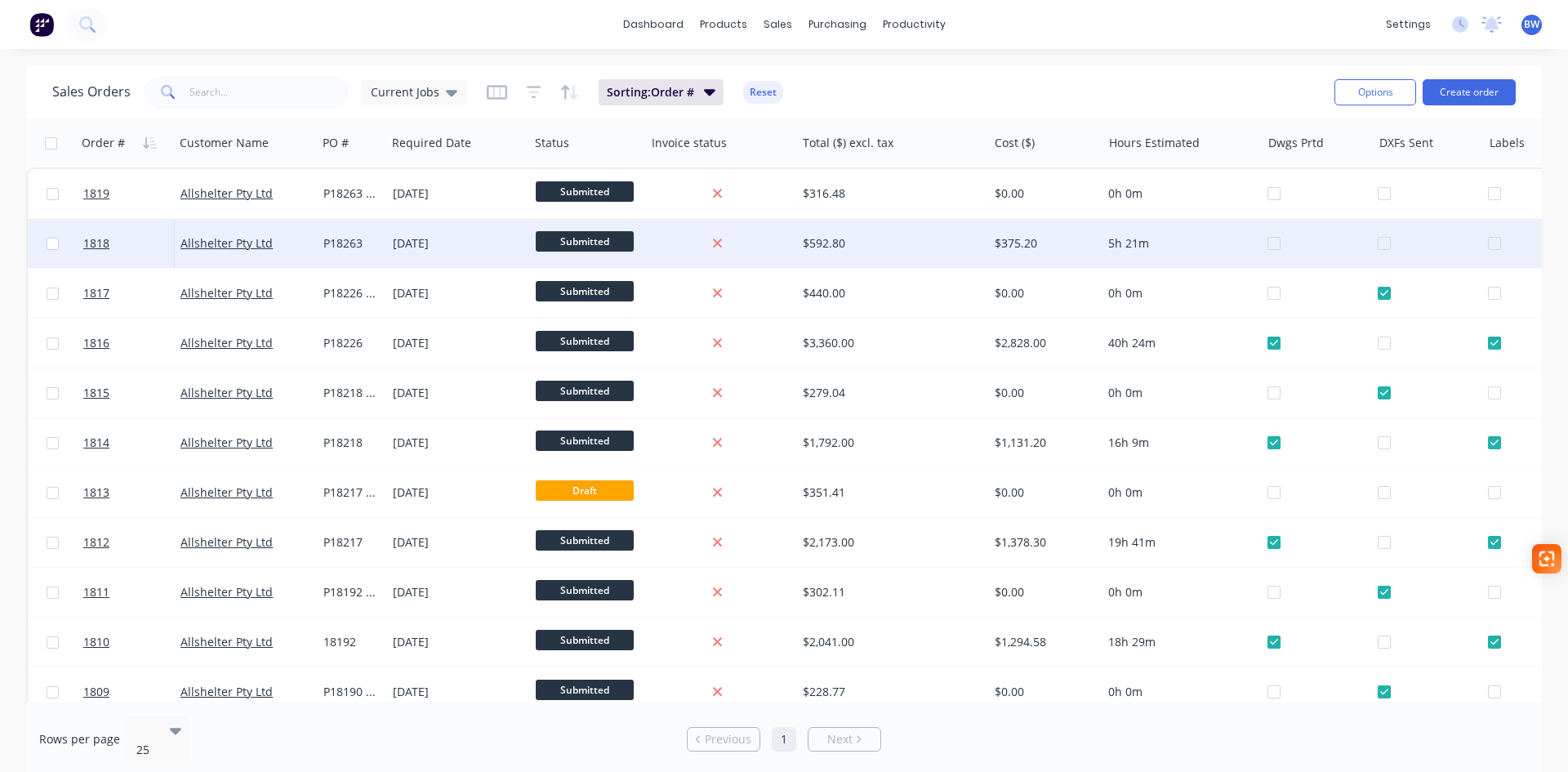
click at [1272, 244] on div at bounding box center [1323, 244] width 110 height 49
drag, startPoint x: 1495, startPoint y: 243, endPoint x: 1504, endPoint y: 257, distance: 16.6
click at [1495, 243] on div at bounding box center [1531, 244] width 86 height 49
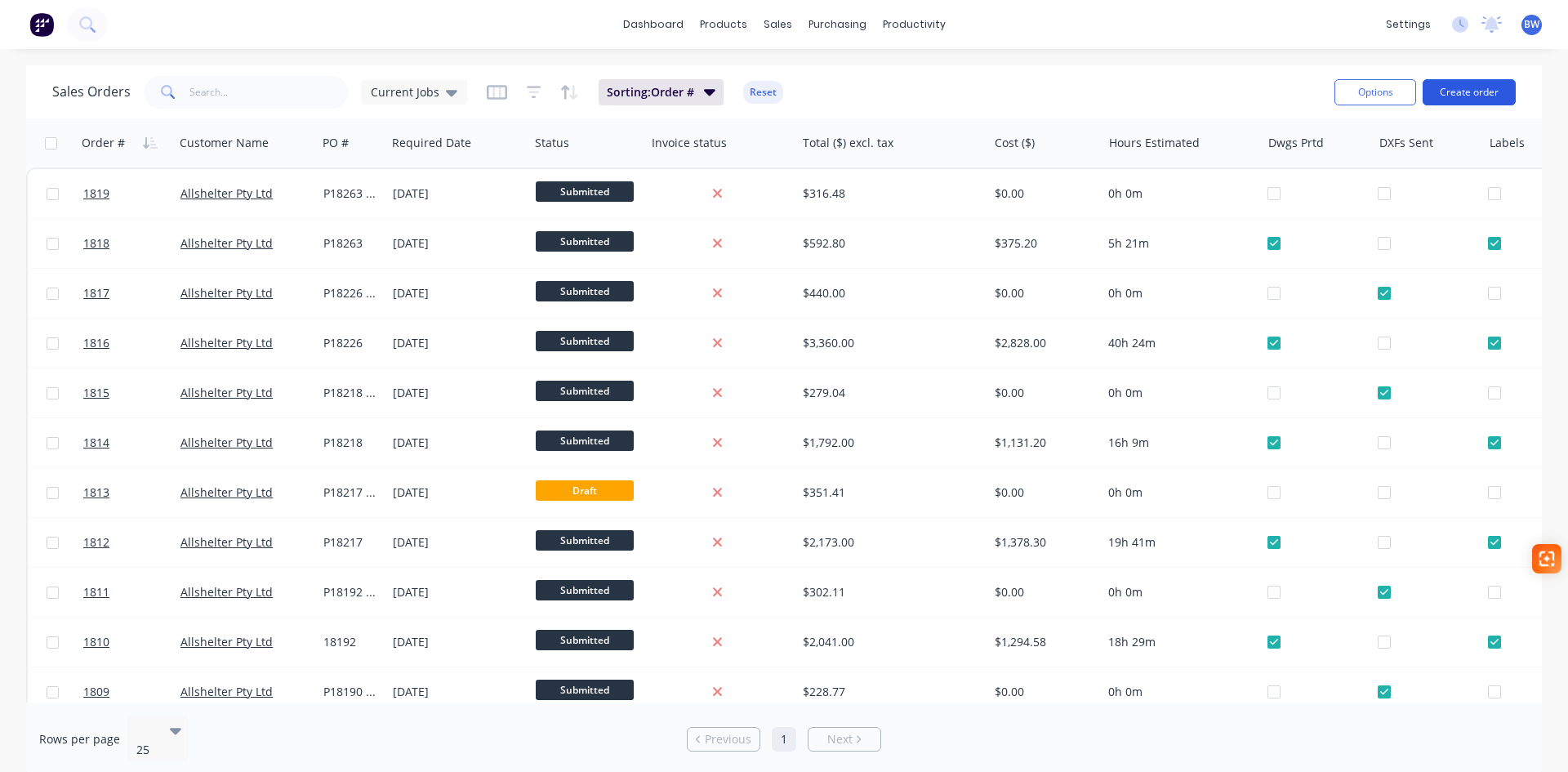
click at [1470, 88] on button "Create order" at bounding box center [1469, 92] width 93 height 27
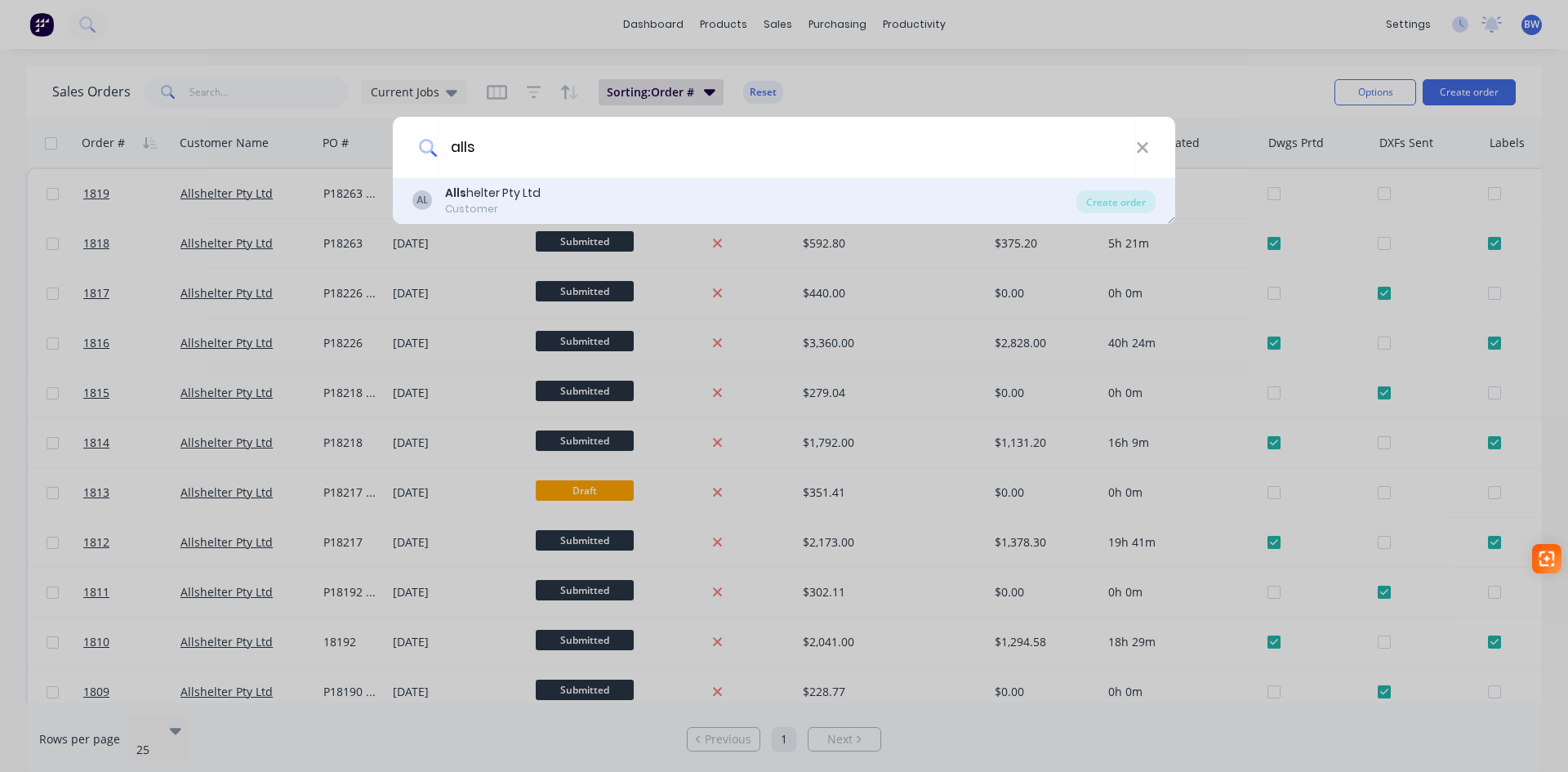
type input "alls"
click at [466, 196] on div "Alls helter Pty Ltd" at bounding box center [493, 193] width 95 height 17
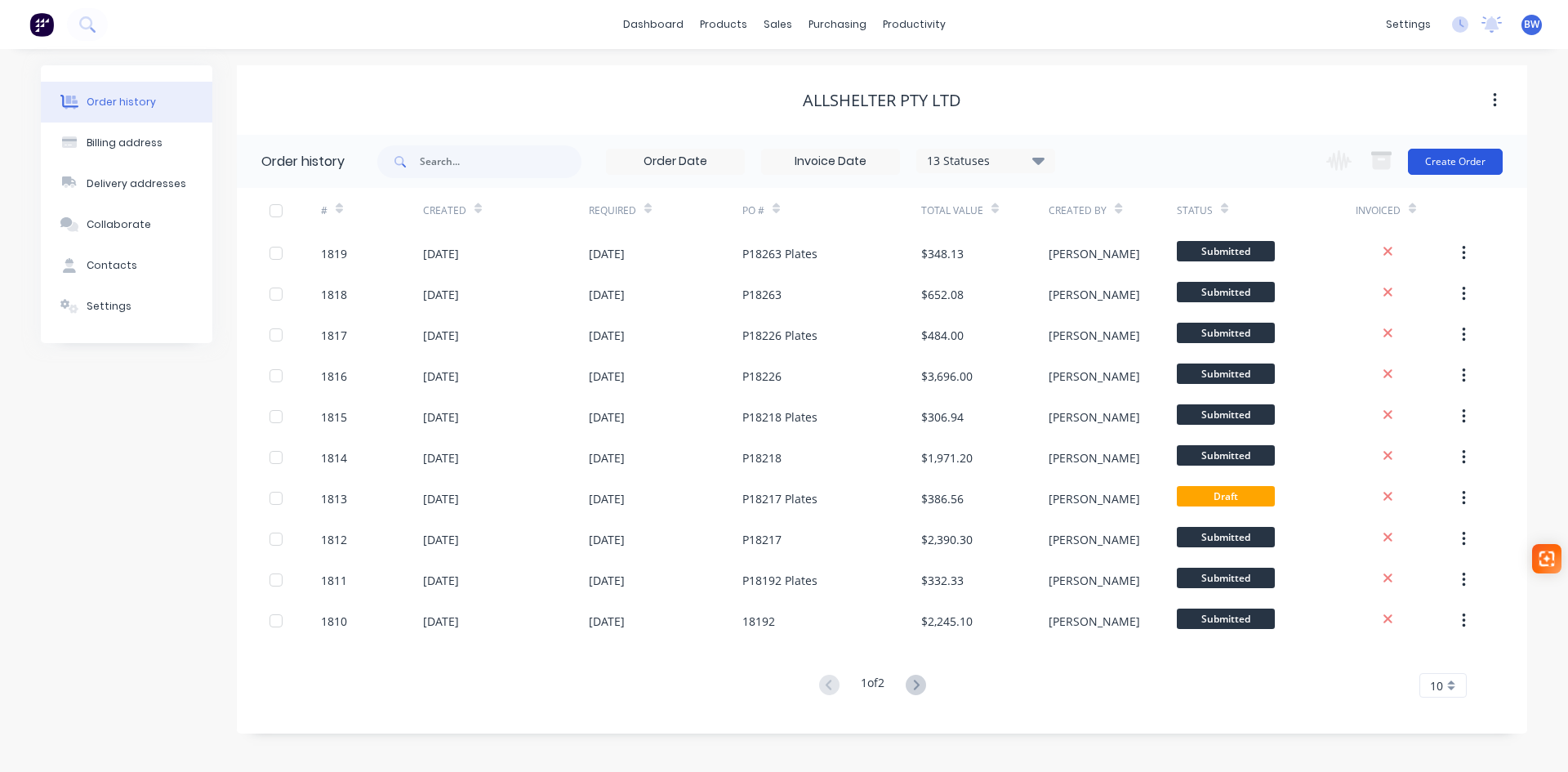
click at [1462, 162] on button "Create Order" at bounding box center [1455, 161] width 94 height 27
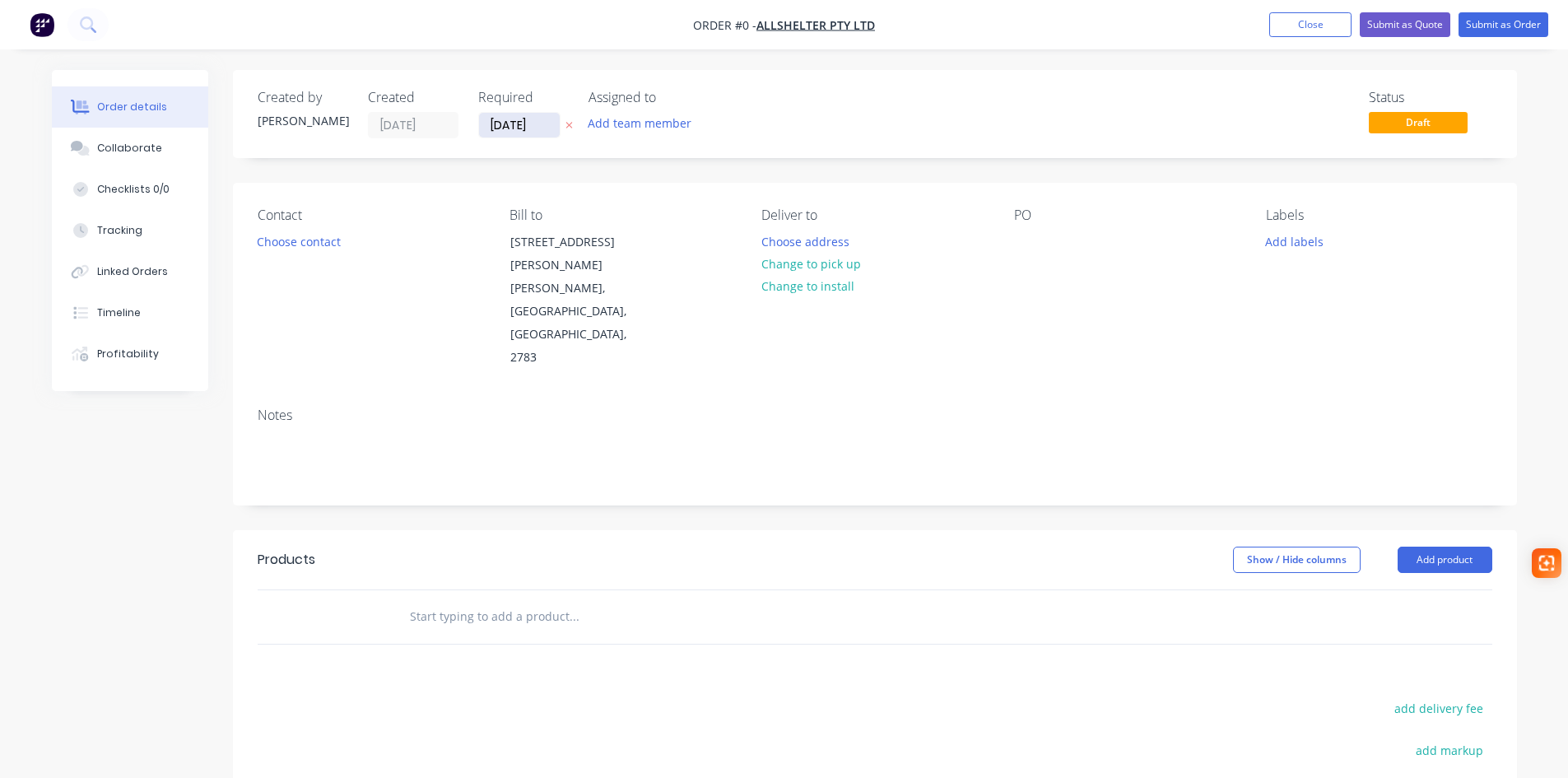
click at [533, 124] on input "[DATE]" at bounding box center [519, 125] width 80 height 25
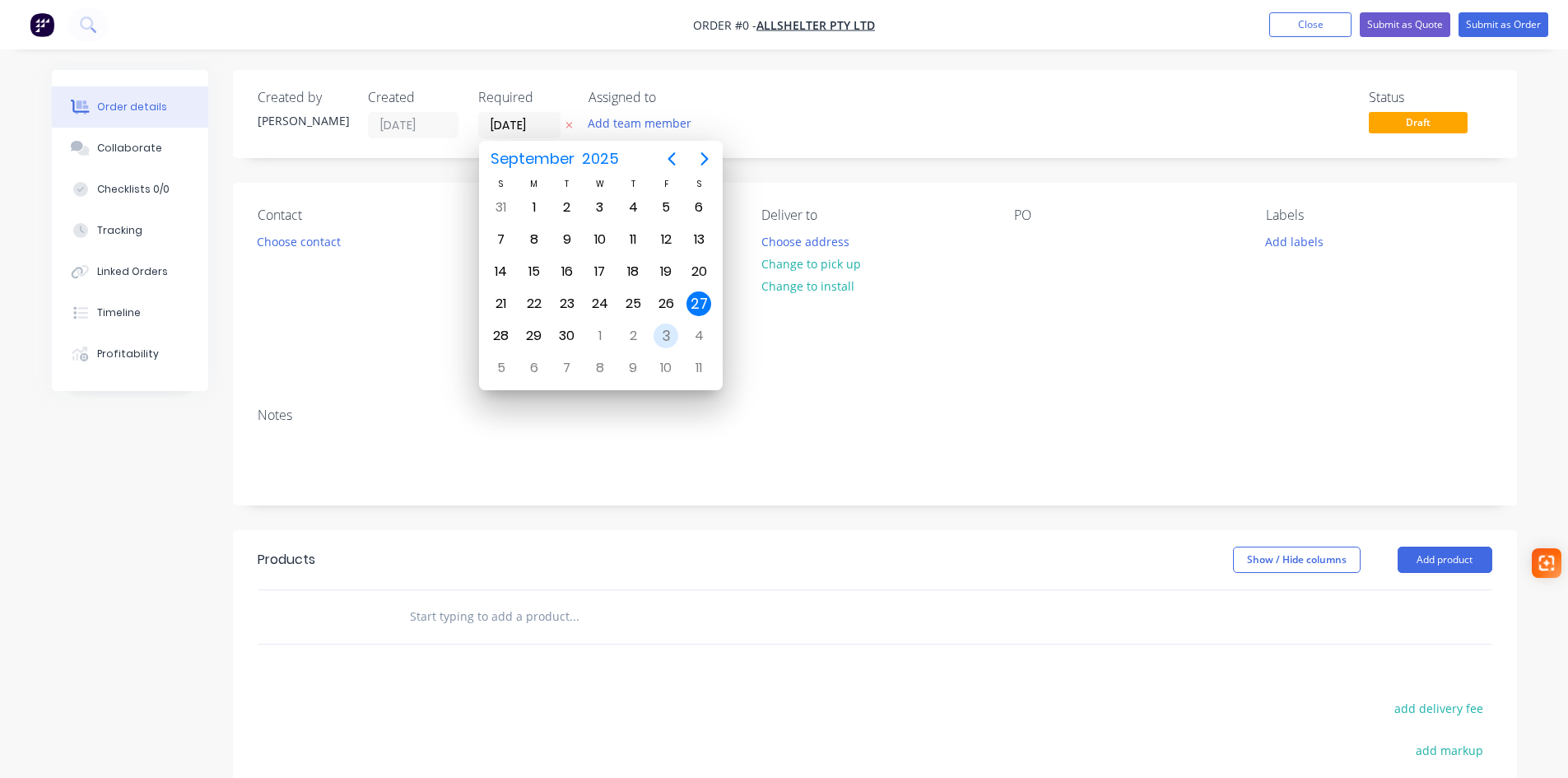
click at [660, 338] on div "3" at bounding box center [666, 336] width 25 height 25
type input "[DATE]"
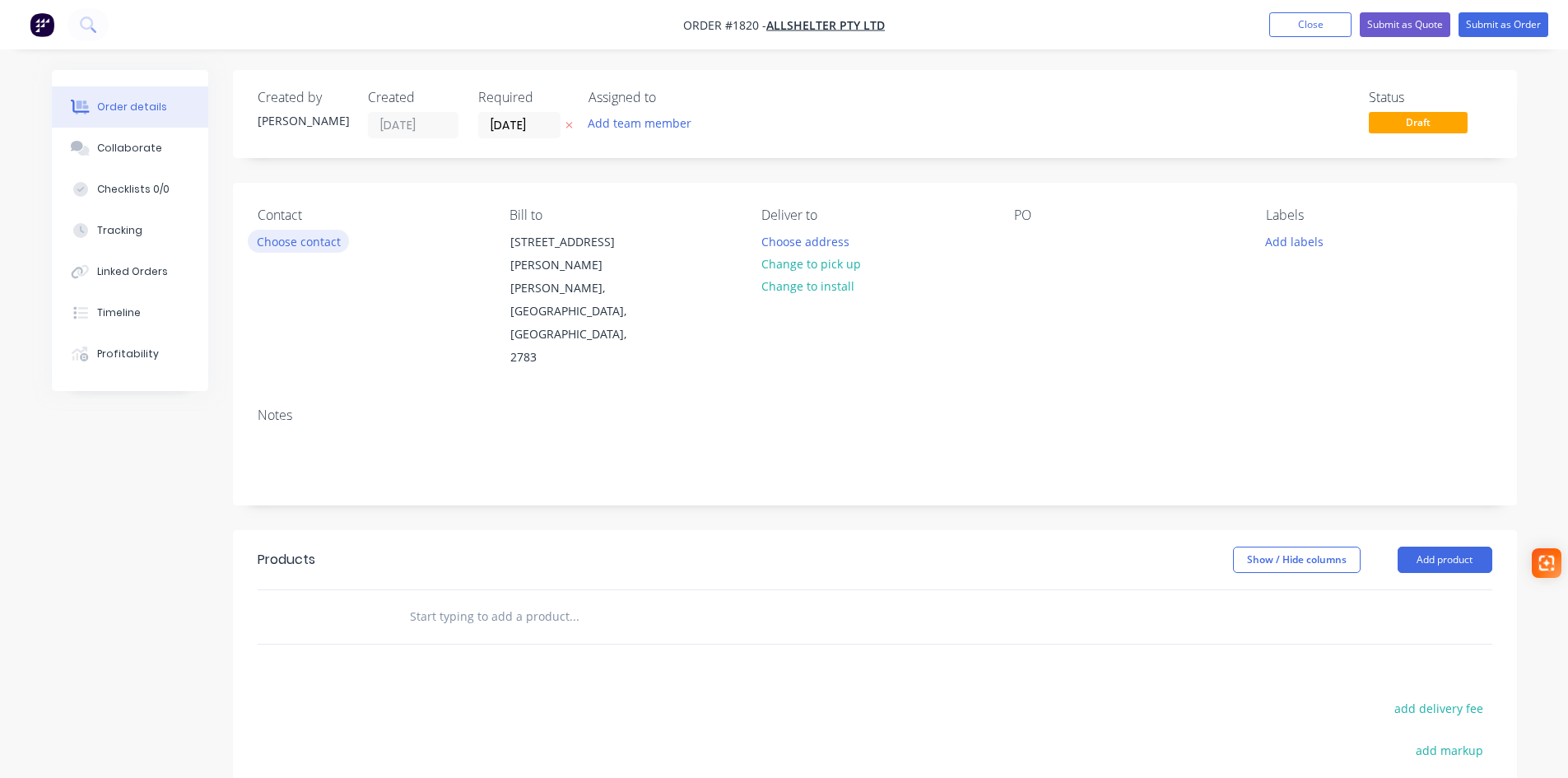
click at [327, 238] on button "Choose contact" at bounding box center [298, 241] width 101 height 22
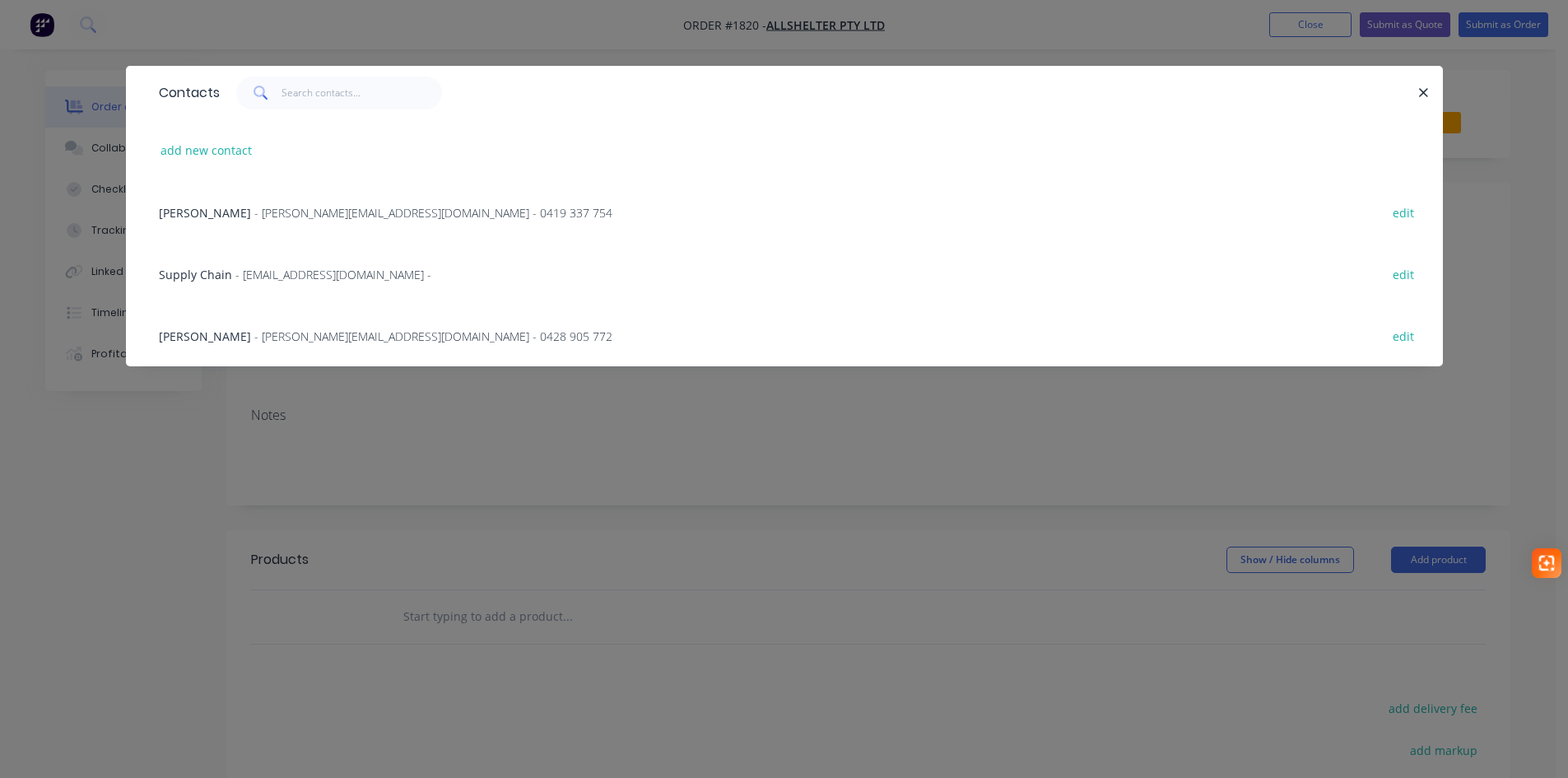
click at [295, 220] on span "- katherine.g@allshelter.com.au - 0419 337 754" at bounding box center [433, 213] width 358 height 16
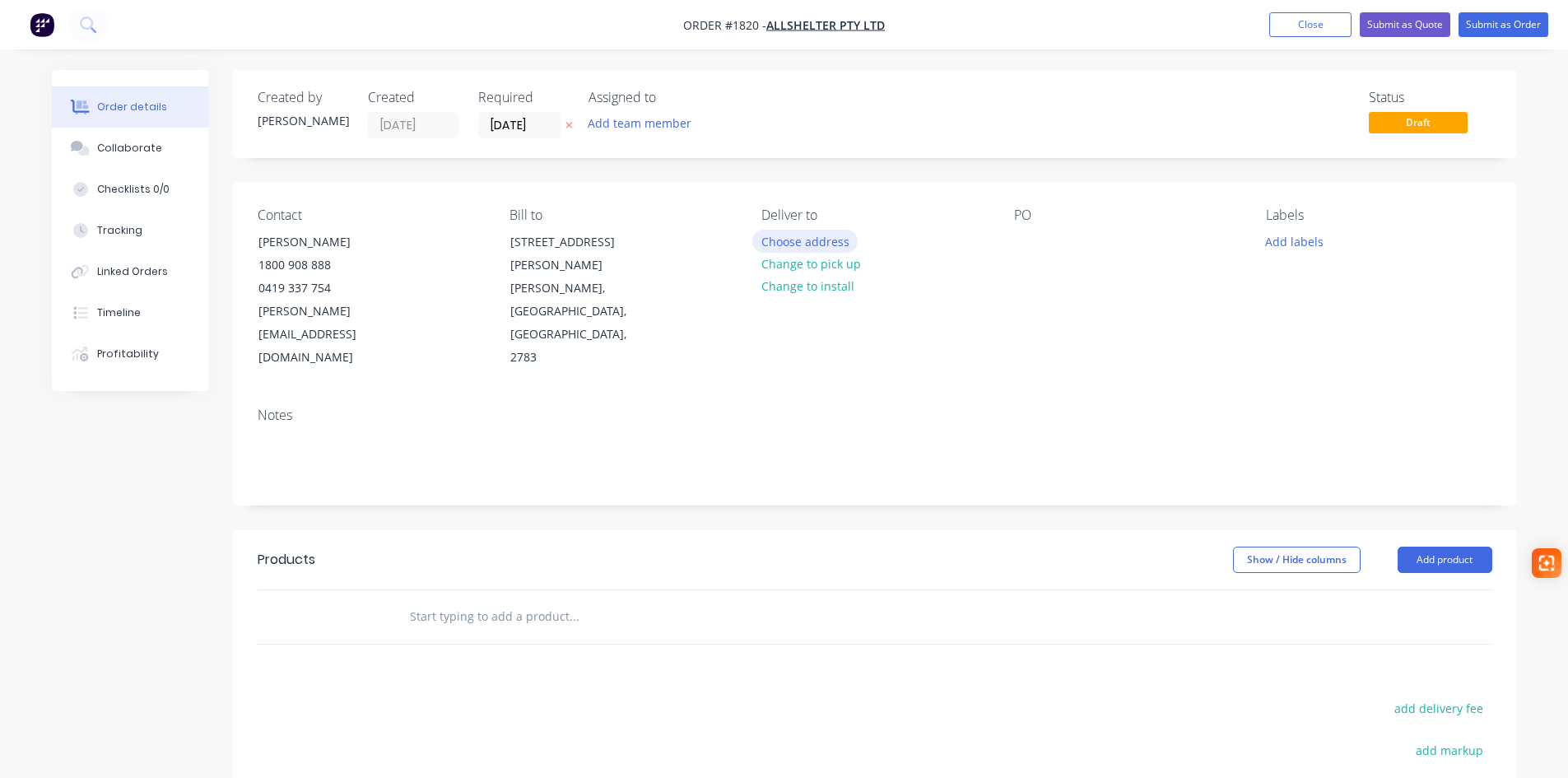
click at [834, 237] on button "Choose address" at bounding box center [804, 241] width 105 height 22
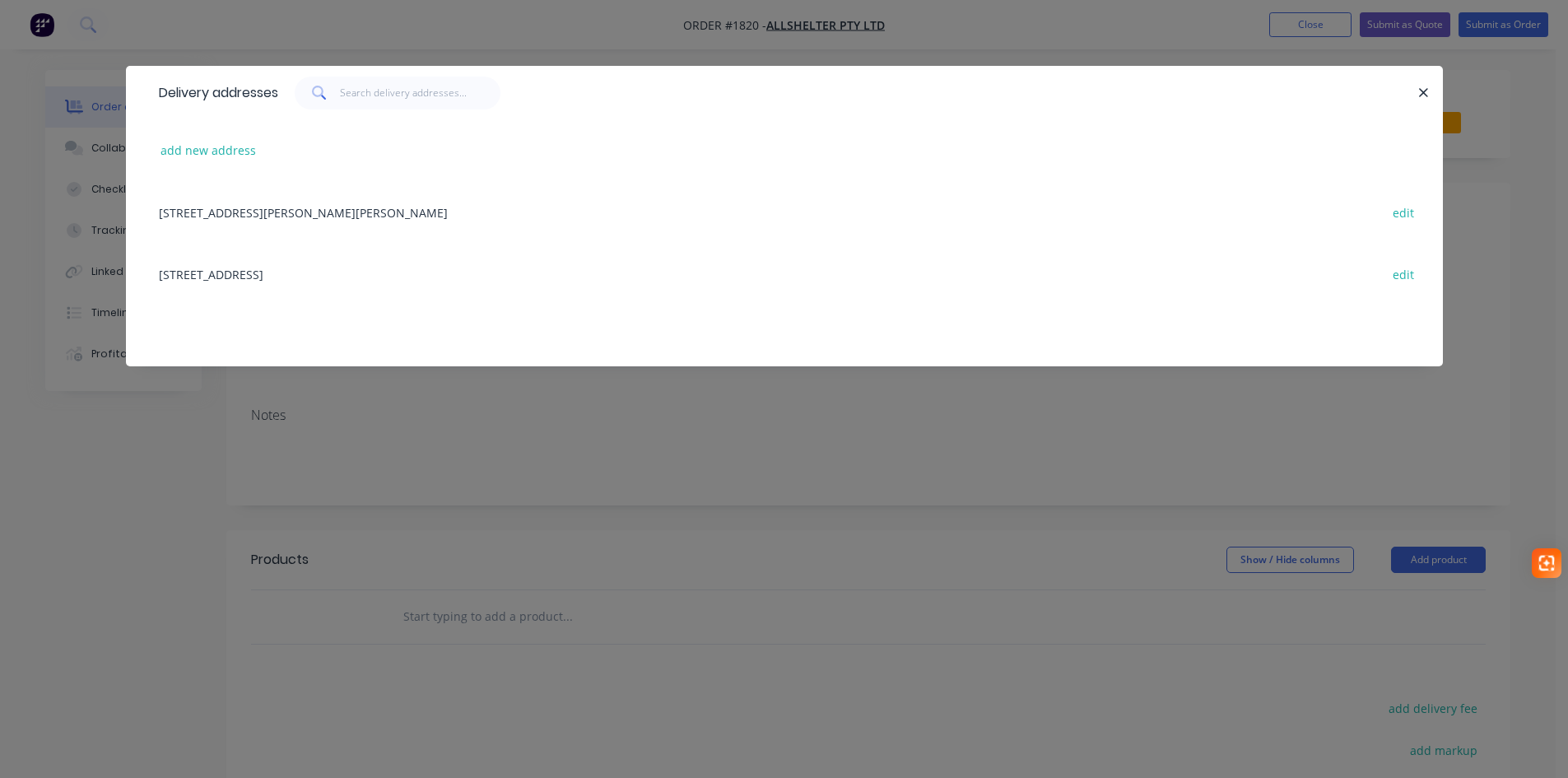
click at [329, 277] on div "52 Quarry Road, ERSKINE PARK, New South Wales, Australia, 2759 edit" at bounding box center [784, 274] width 1268 height 61
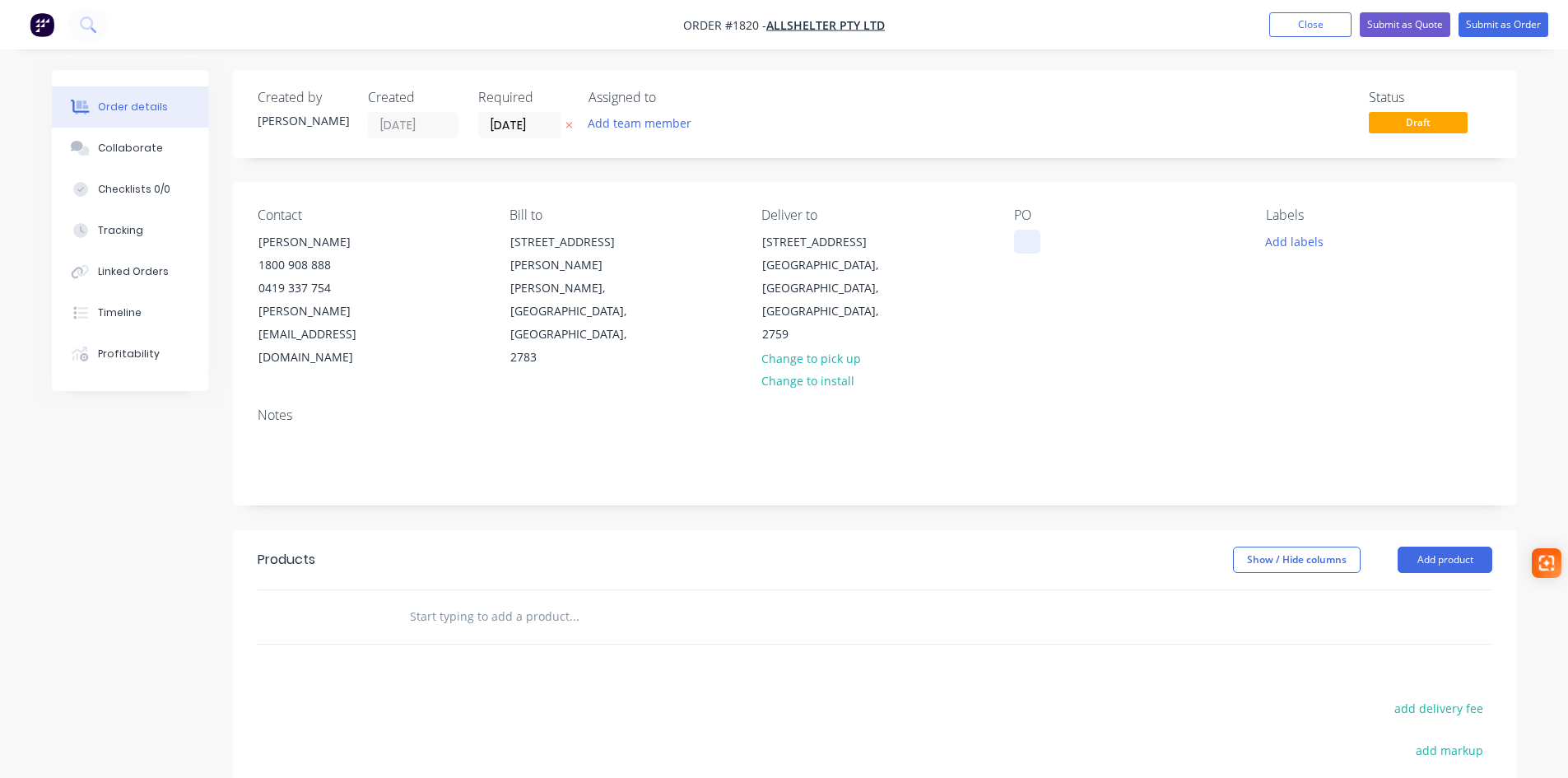
click at [1025, 244] on div at bounding box center [1027, 242] width 27 height 24
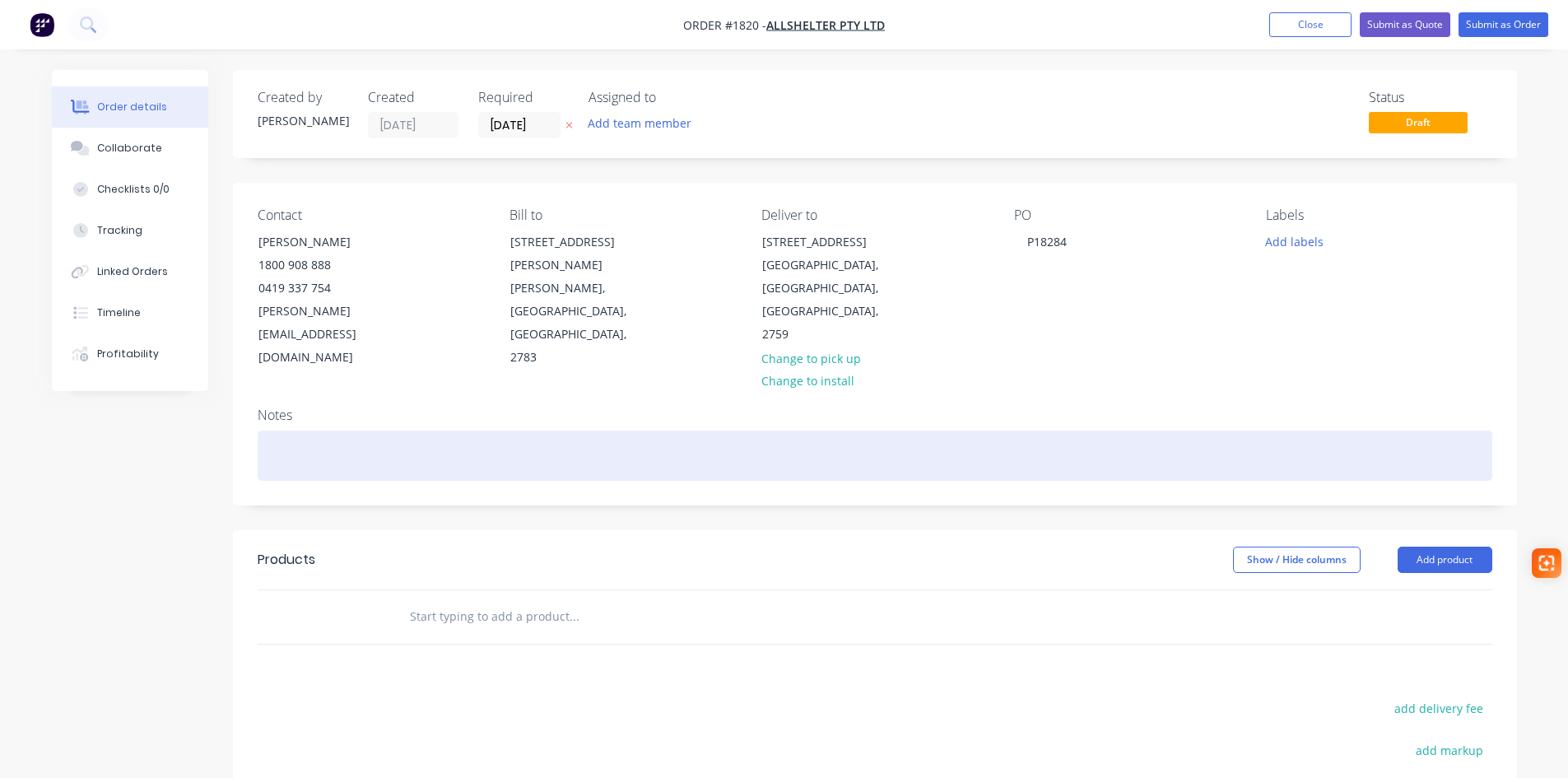
click at [304, 431] on div at bounding box center [875, 456] width 1234 height 51
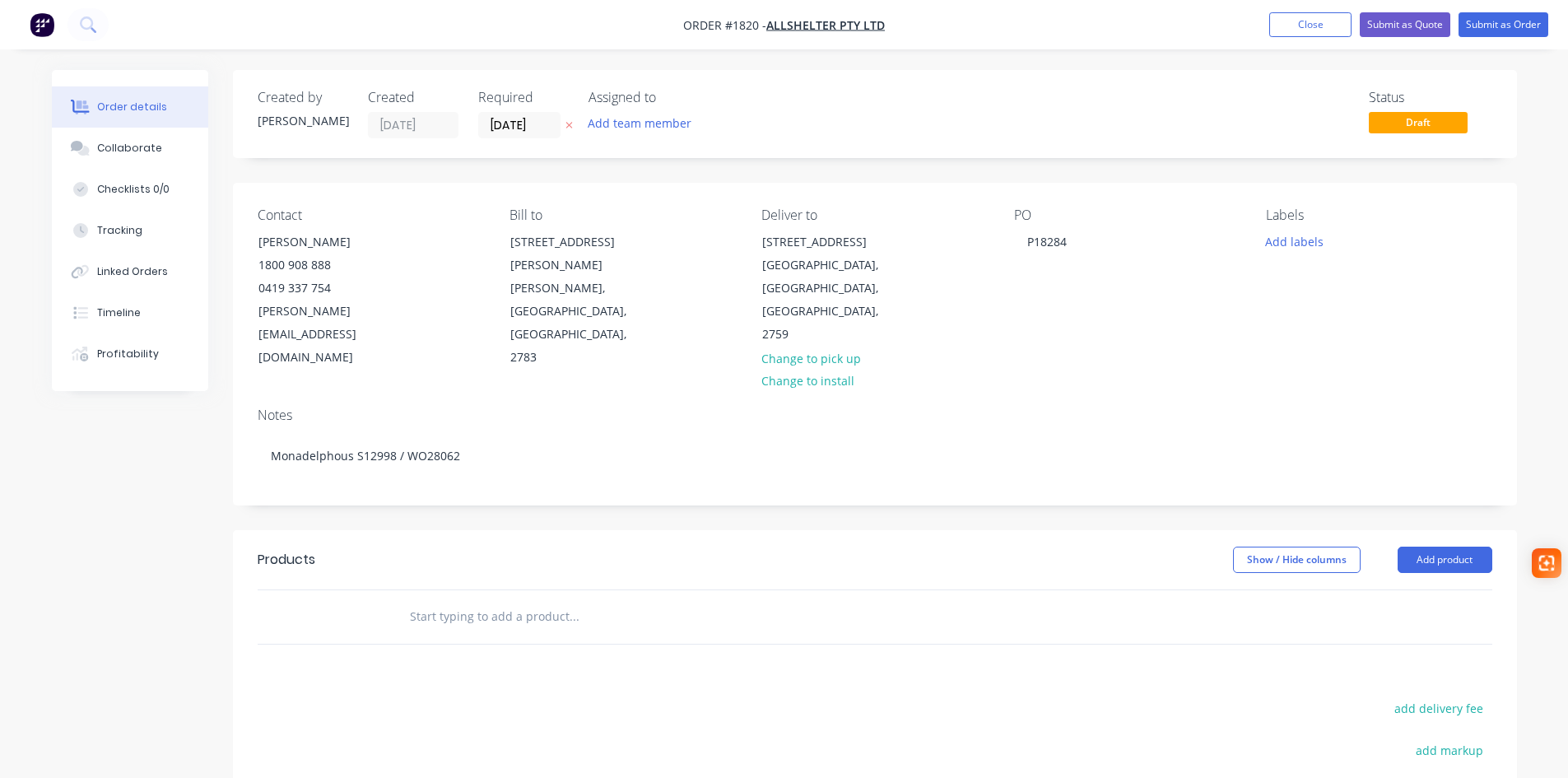
click at [442, 601] on input "text" at bounding box center [574, 616] width 329 height 33
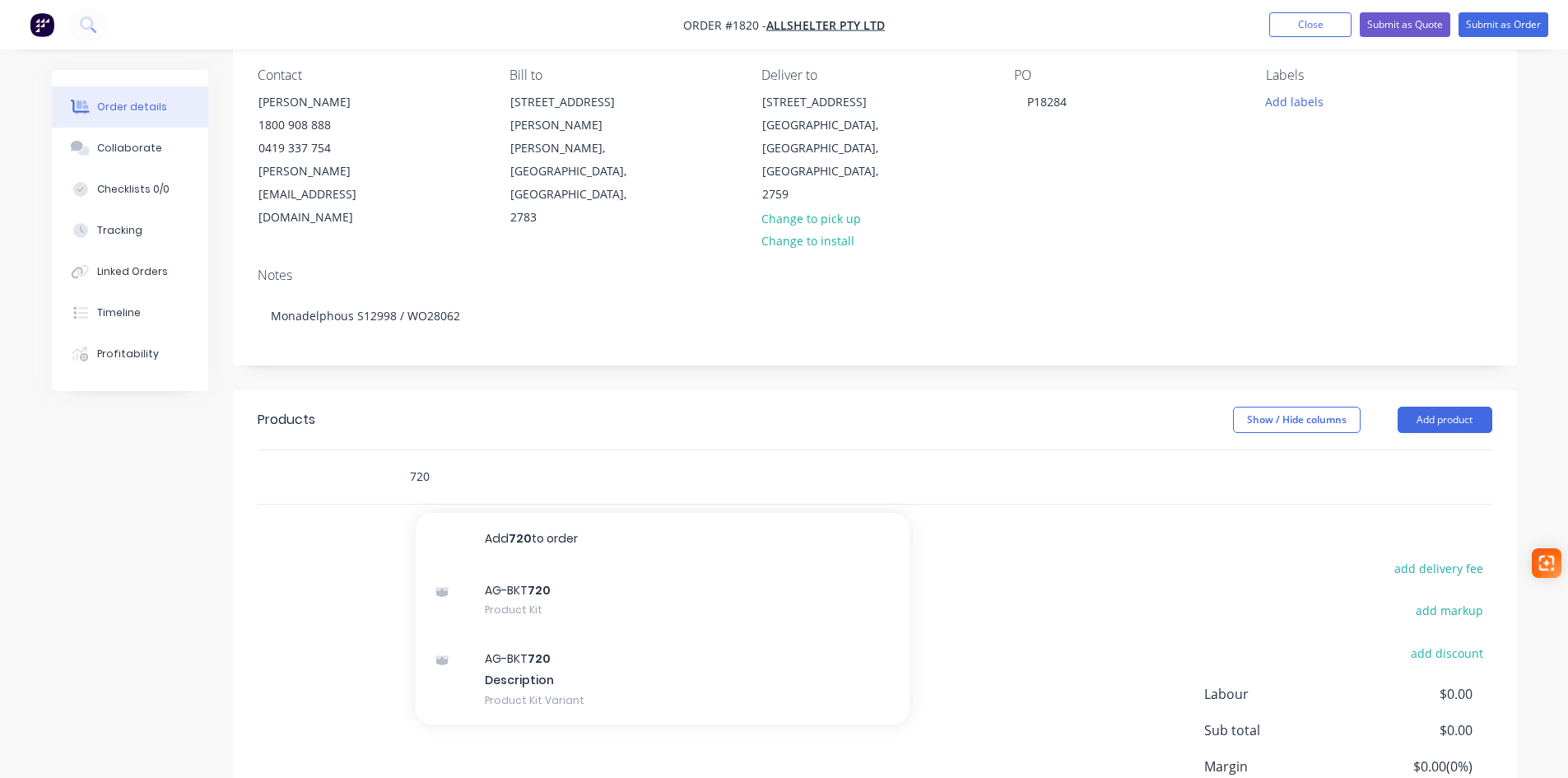
scroll to position [165, 0]
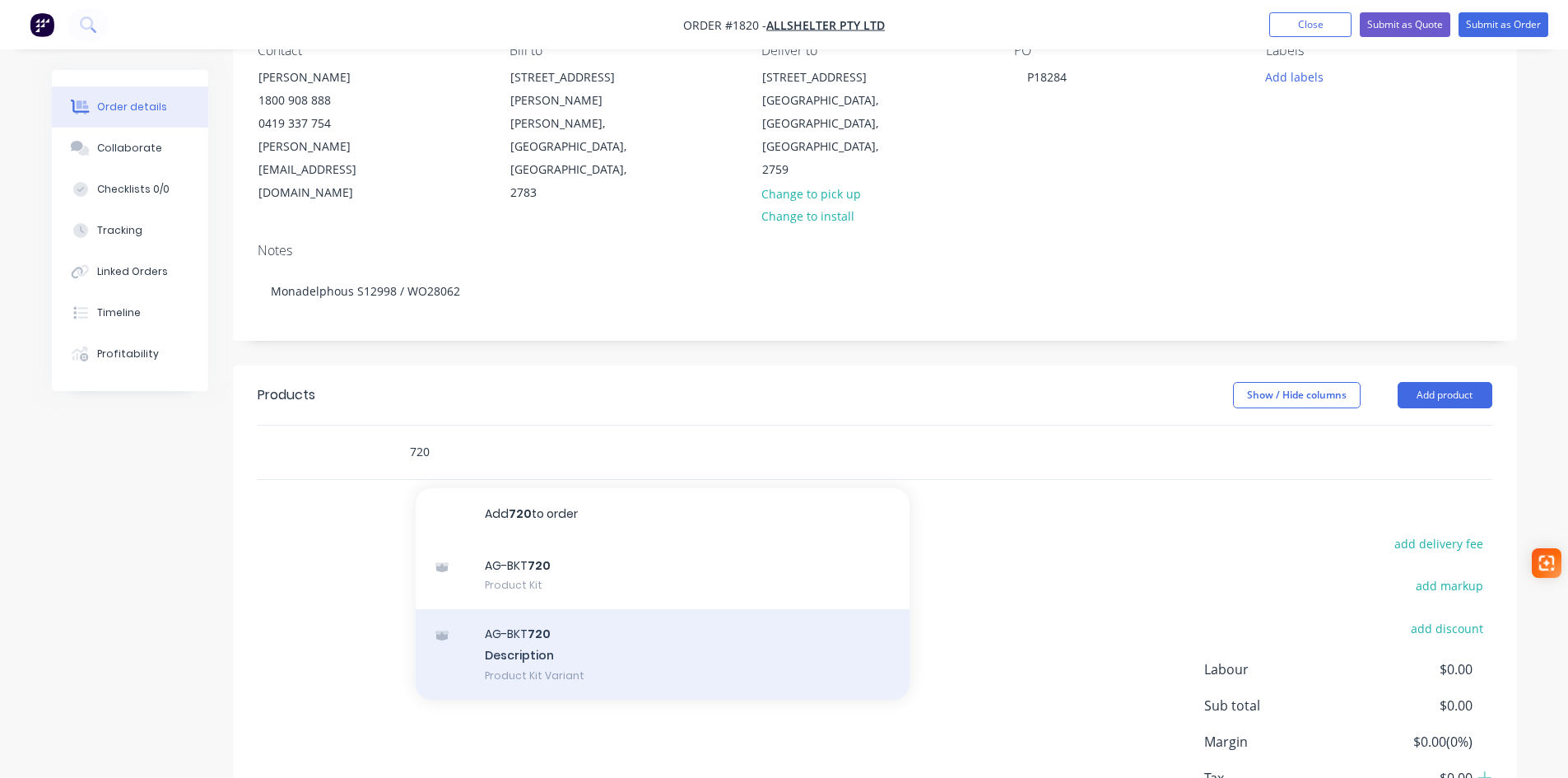
type input "720"
click at [562, 628] on div "AG-BKT 720 Description Product Kit Variant" at bounding box center [663, 654] width 494 height 90
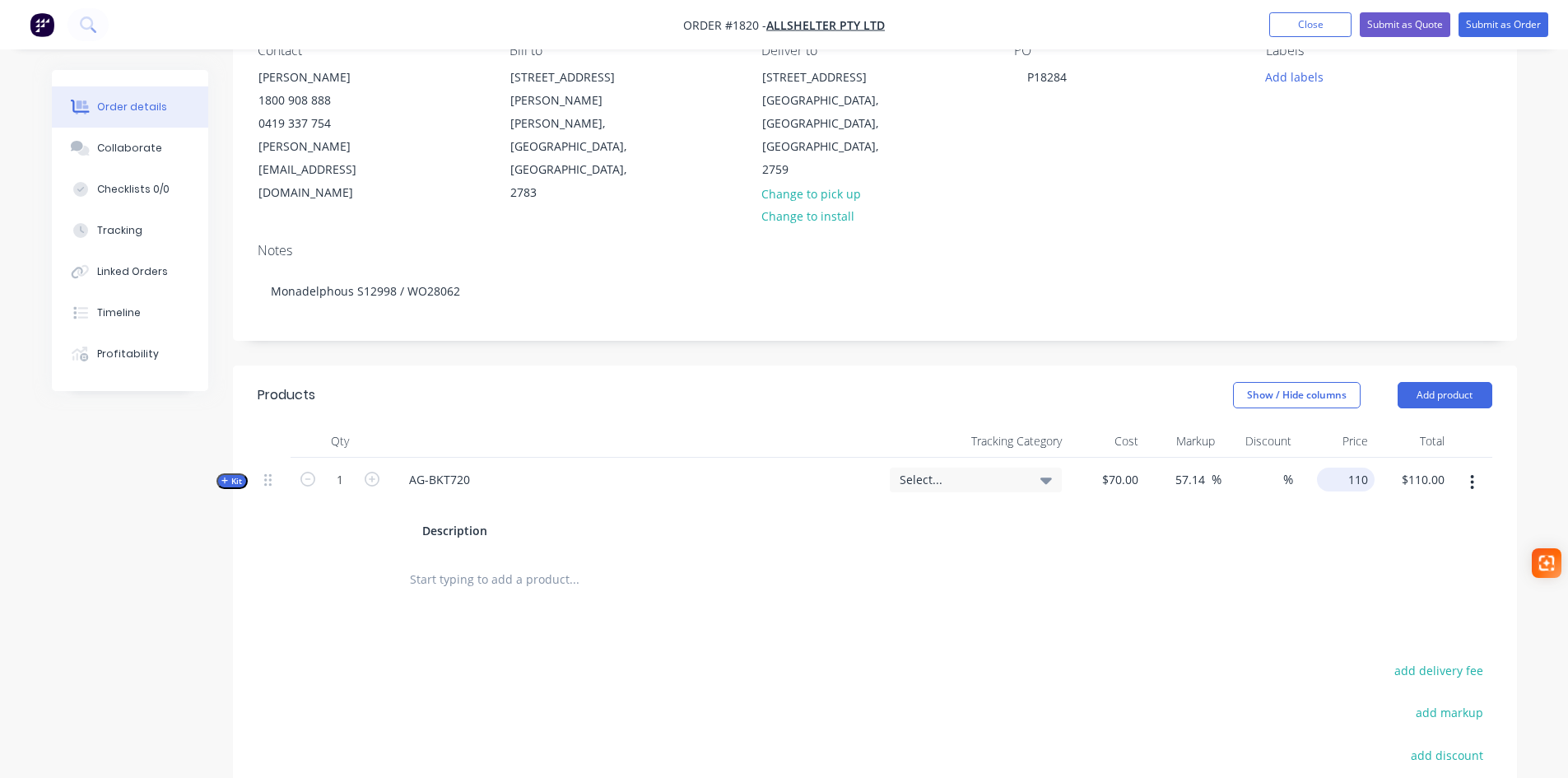
click at [1340, 458] on div "110 $110.00" at bounding box center [1335, 505] width 76 height 95
type input "0"
type input "-100"
type input "$0.00"
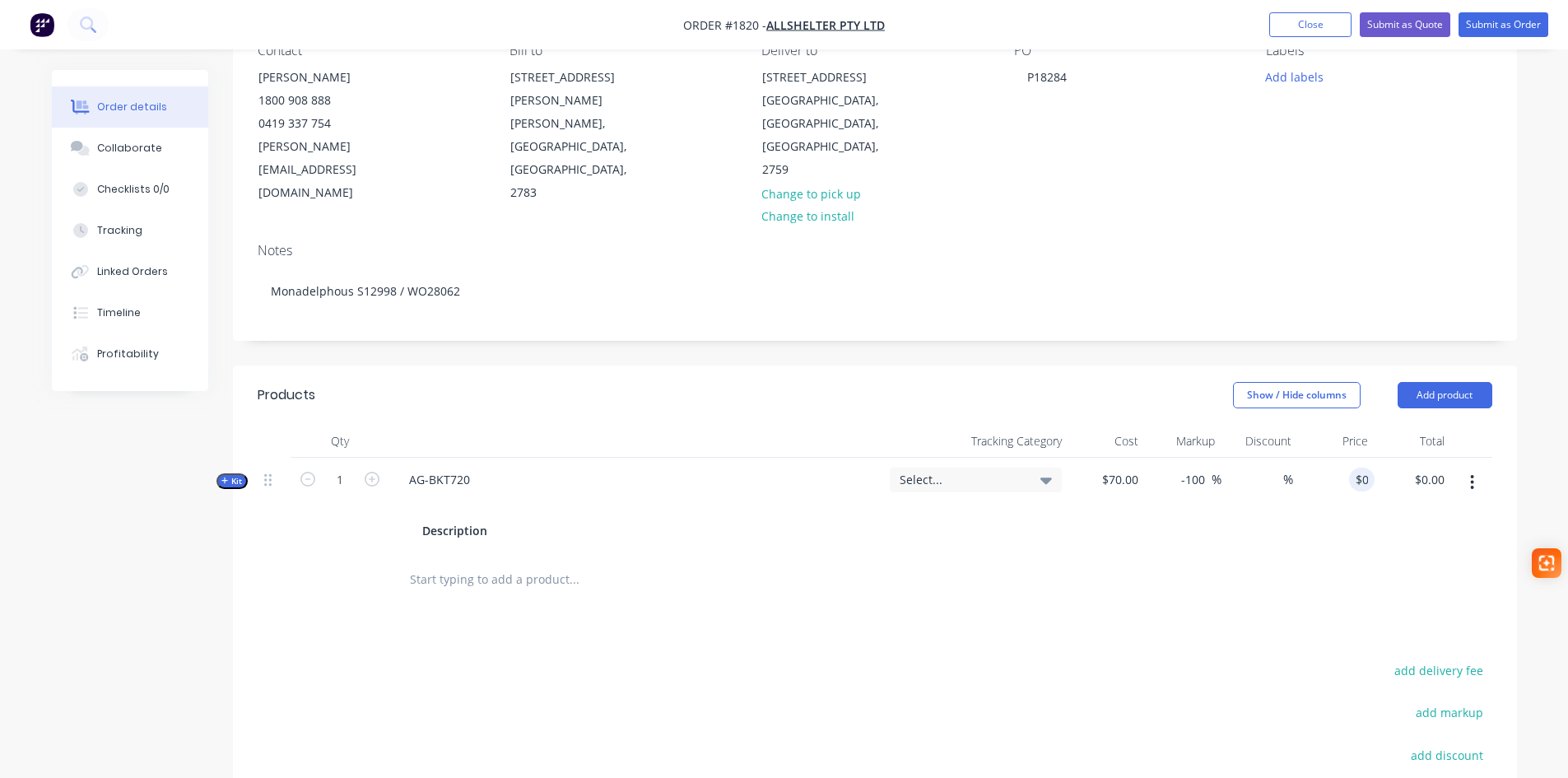
click at [437, 563] on input "text" at bounding box center [574, 579] width 329 height 33
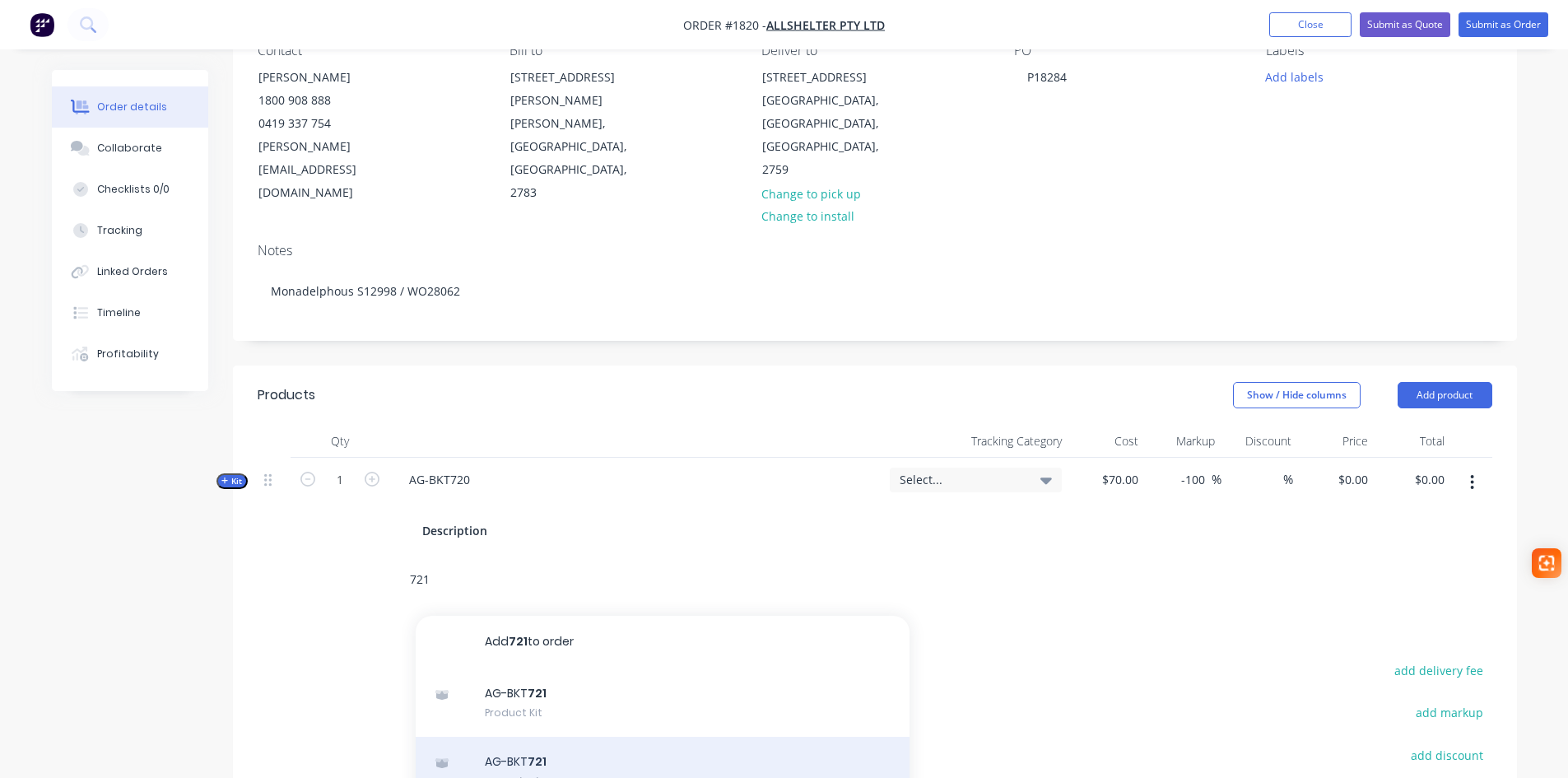
type input "721"
click at [553, 747] on div "AG-BKT 721 Description Product Kit Variant" at bounding box center [663, 782] width 494 height 90
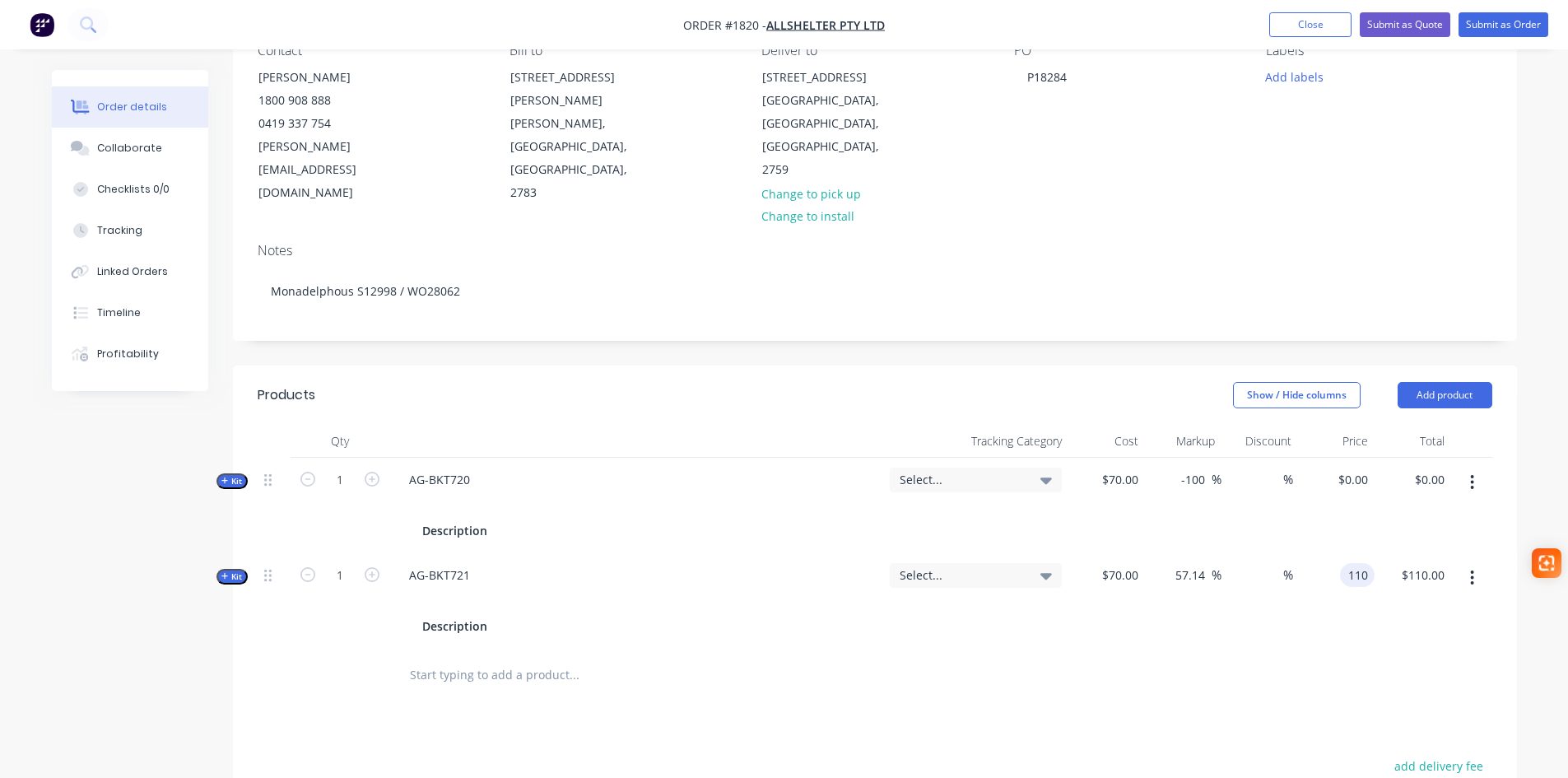
click at [1340, 563] on div "110 110" at bounding box center [1357, 575] width 35 height 24
type input "0"
type input "-100"
type input "$0.00"
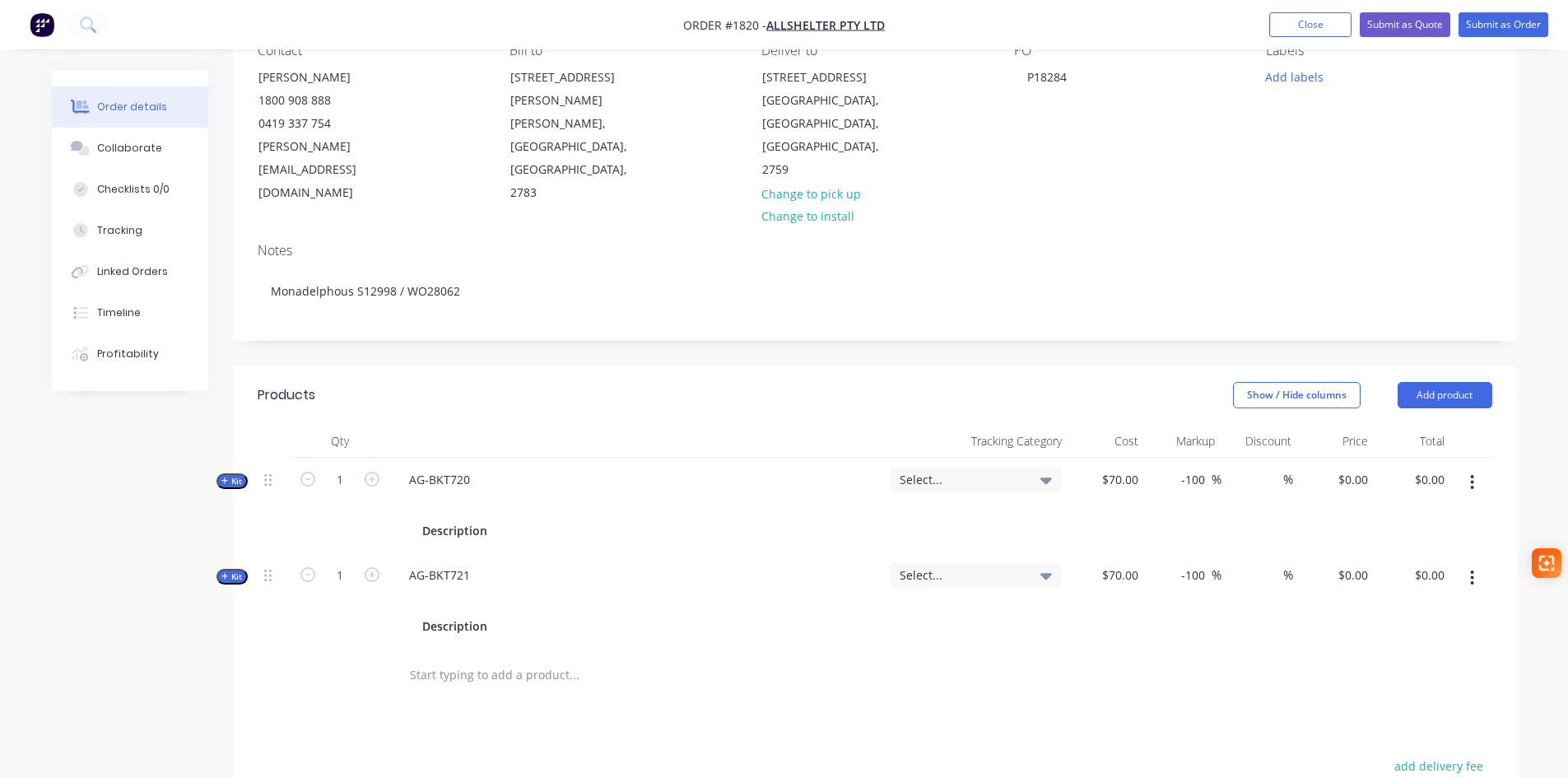
click at [477, 659] on input "text" at bounding box center [574, 675] width 329 height 33
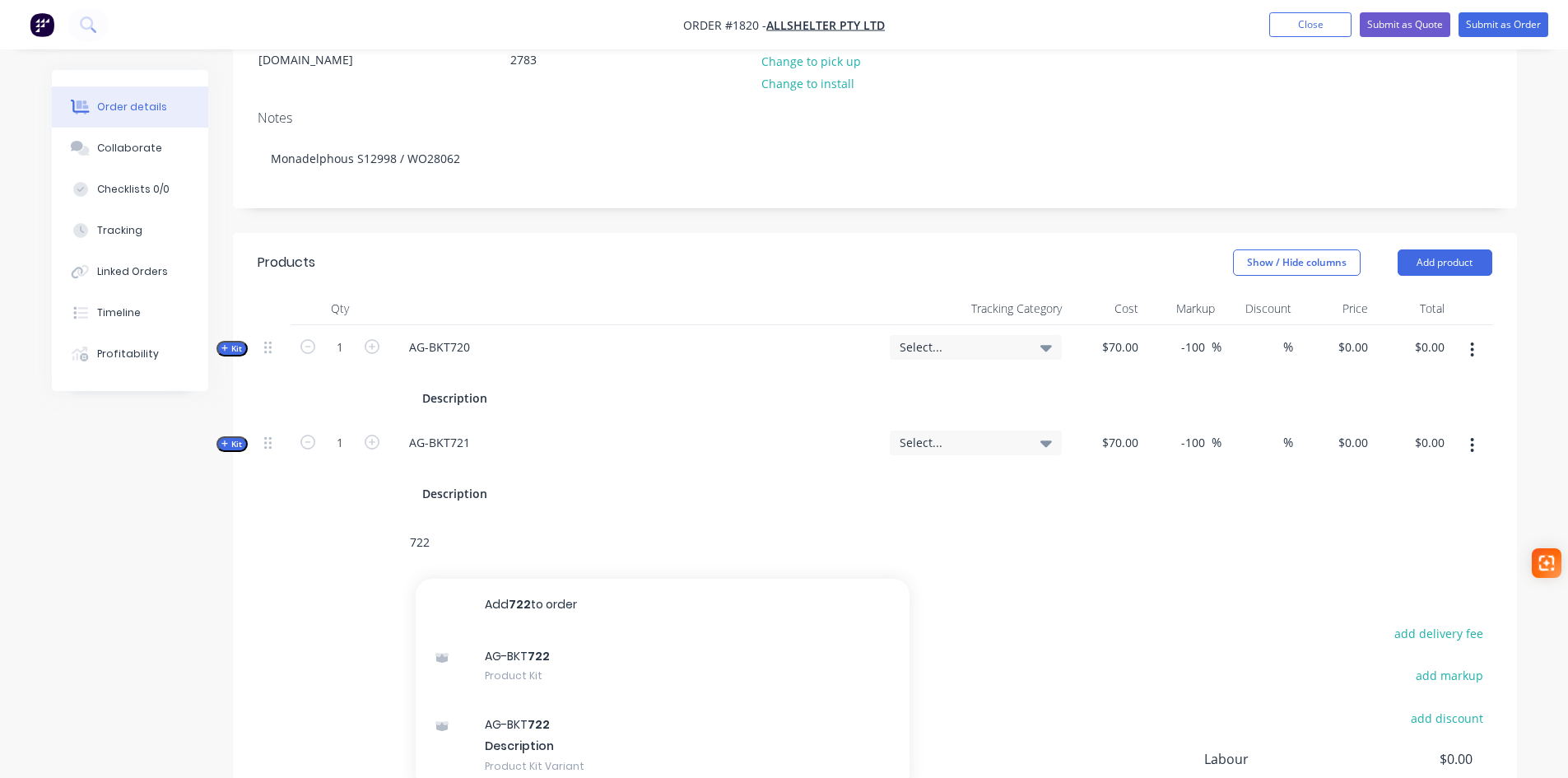
scroll to position [329, 0]
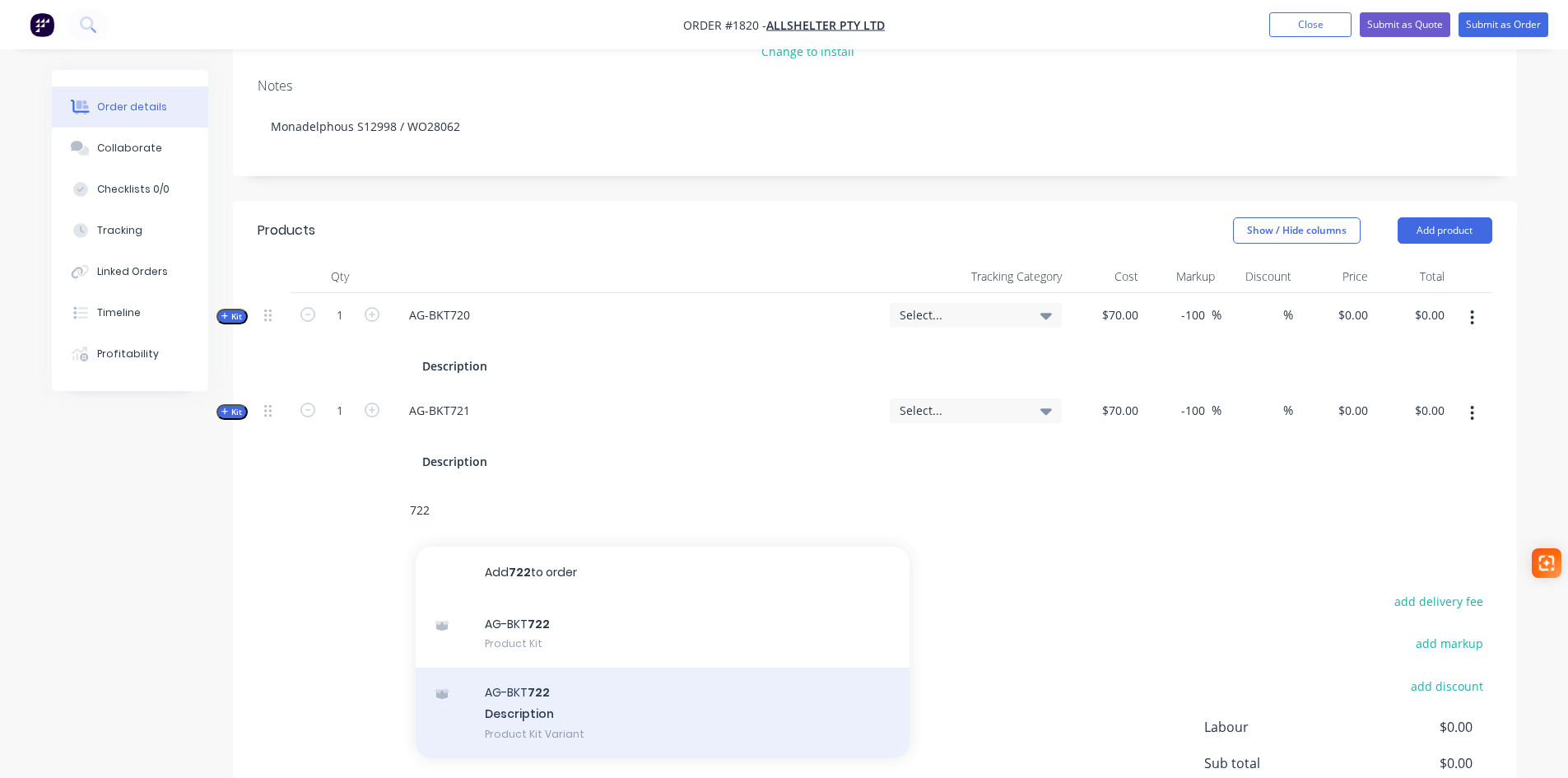
type input "722"
click at [539, 688] on div "AG-BKT 722 Description Product Kit Variant" at bounding box center [663, 713] width 494 height 90
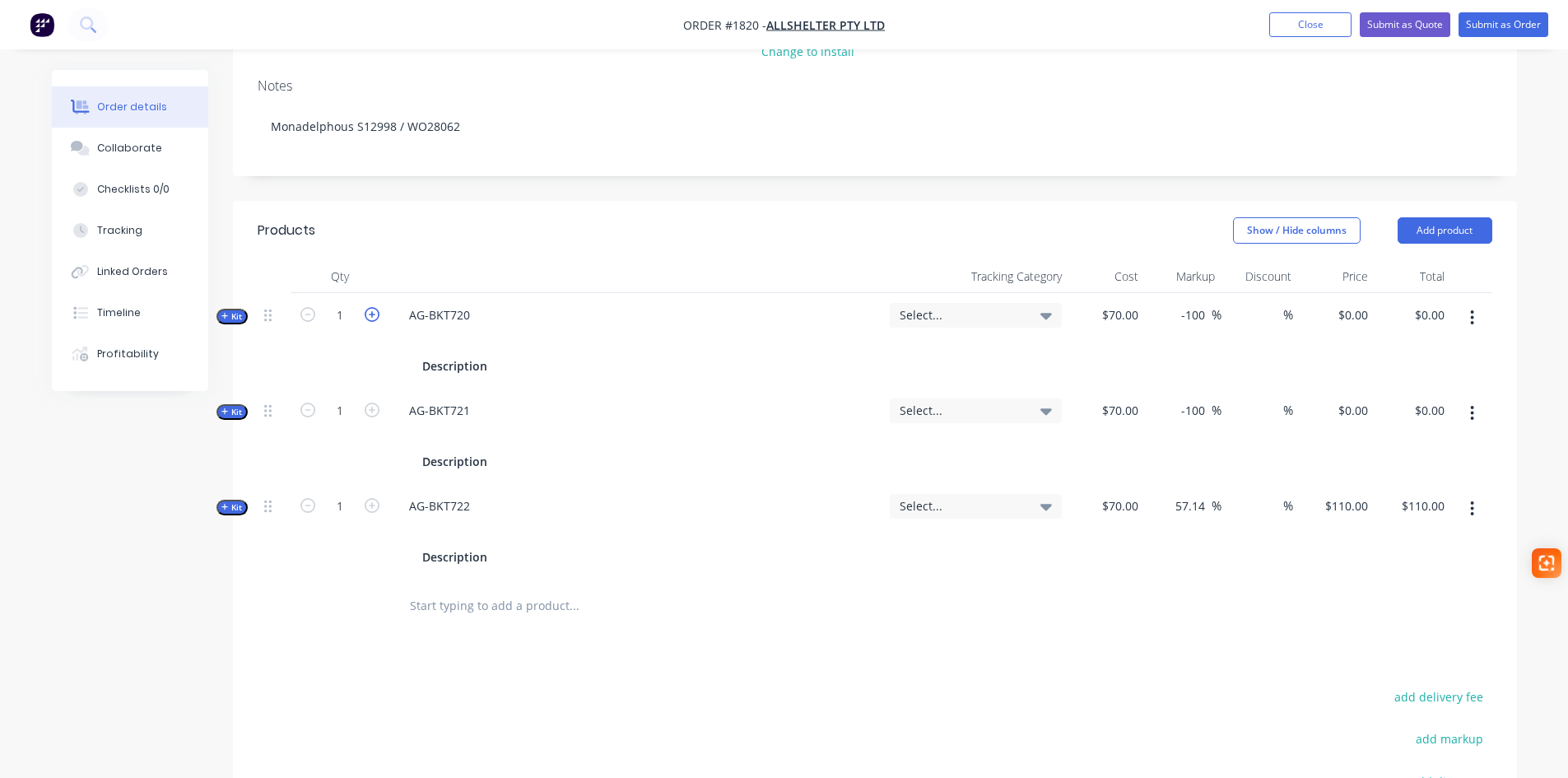
click at [372, 307] on icon "button" at bounding box center [371, 314] width 15 height 15
type input "2"
click at [373, 402] on icon "button" at bounding box center [371, 409] width 15 height 15
type input "2"
click at [371, 499] on icon "button" at bounding box center [371, 505] width 15 height 15
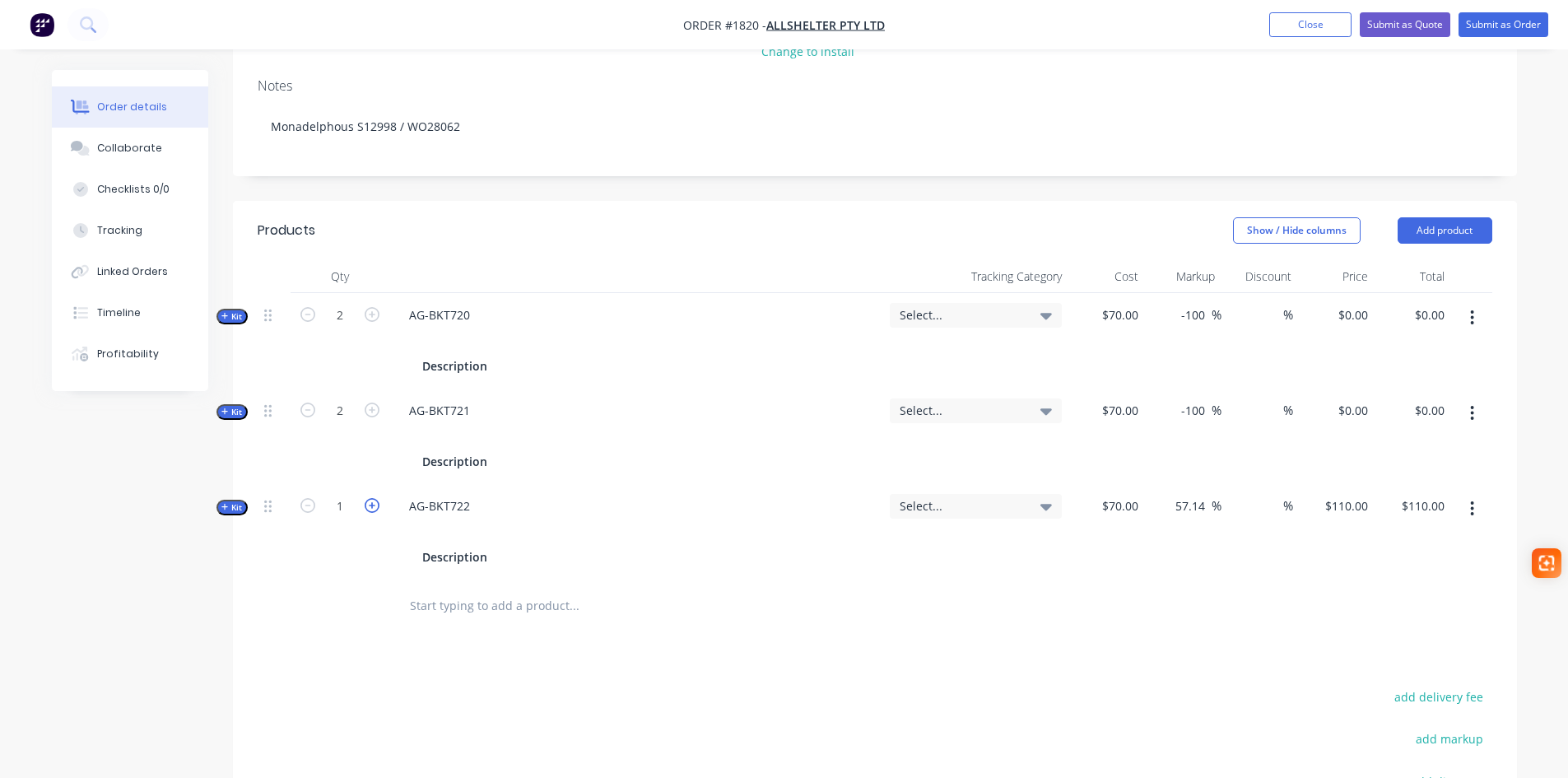
type input "2"
type input "$220.00"
click at [1359, 495] on input "110" at bounding box center [1360, 506] width 28 height 24
type input "0"
type input "-100"
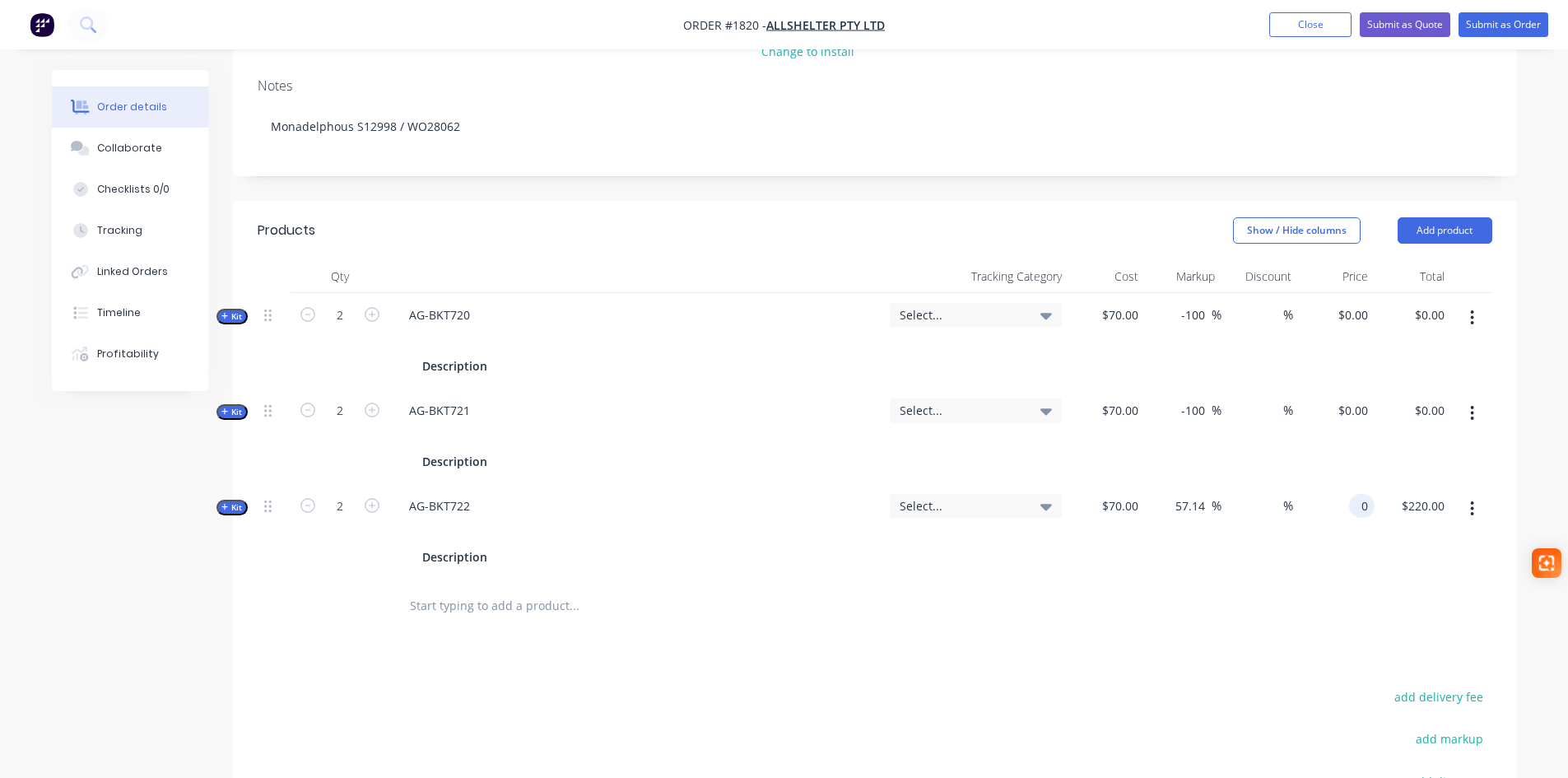
type input "$0.00"
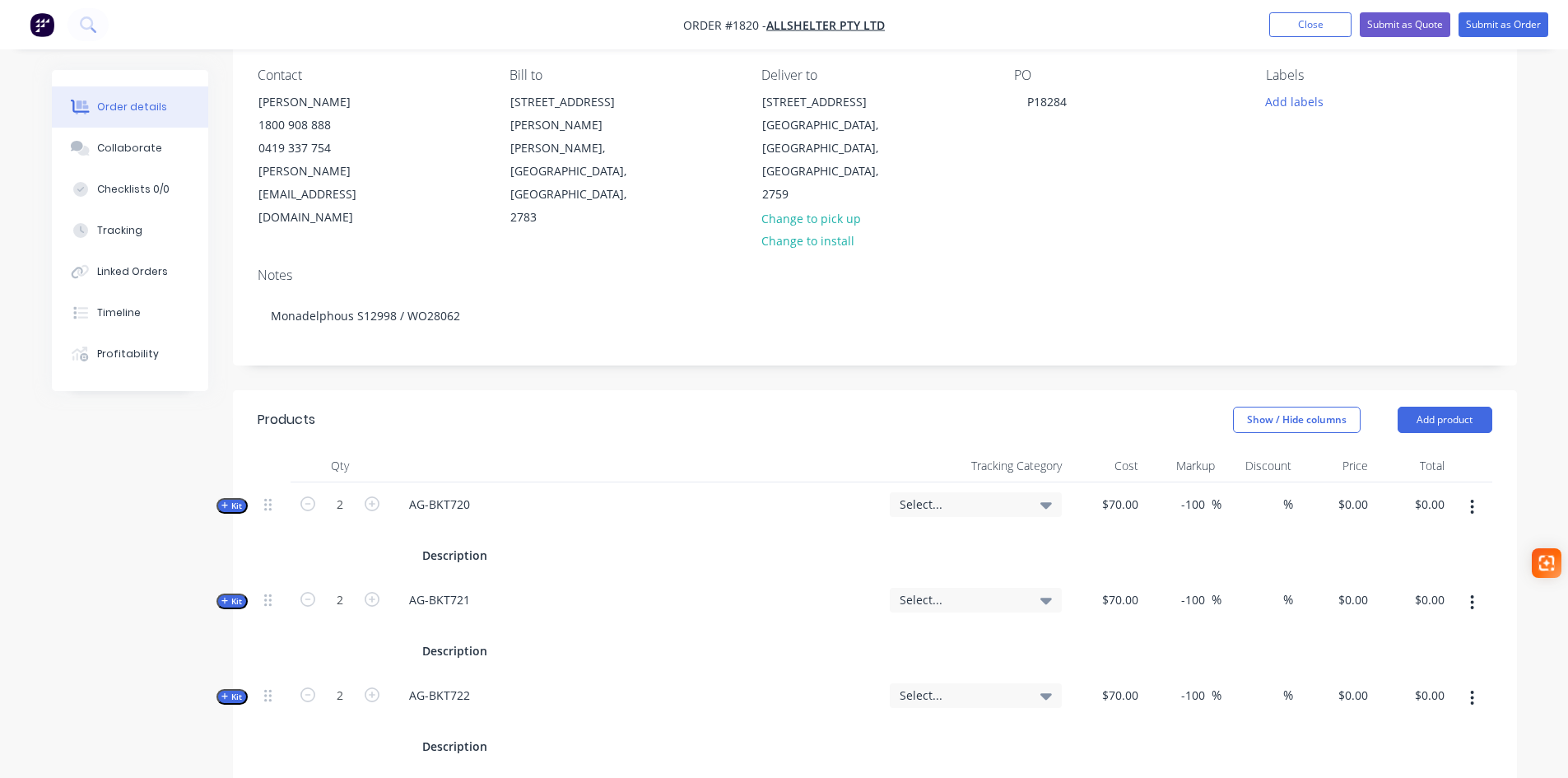
scroll to position [0, 0]
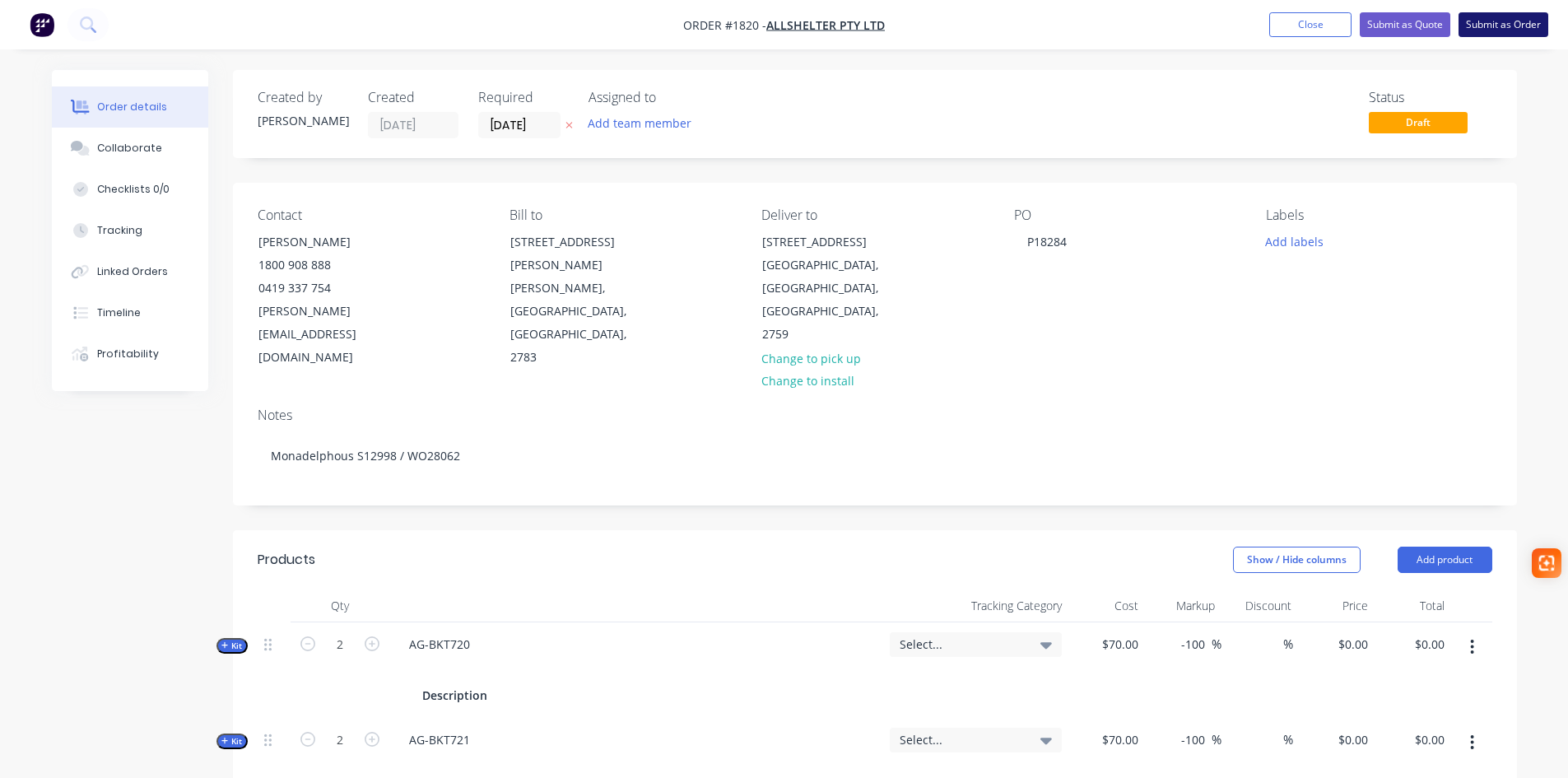
click at [1503, 28] on button "Submit as Order" at bounding box center [1503, 24] width 90 height 25
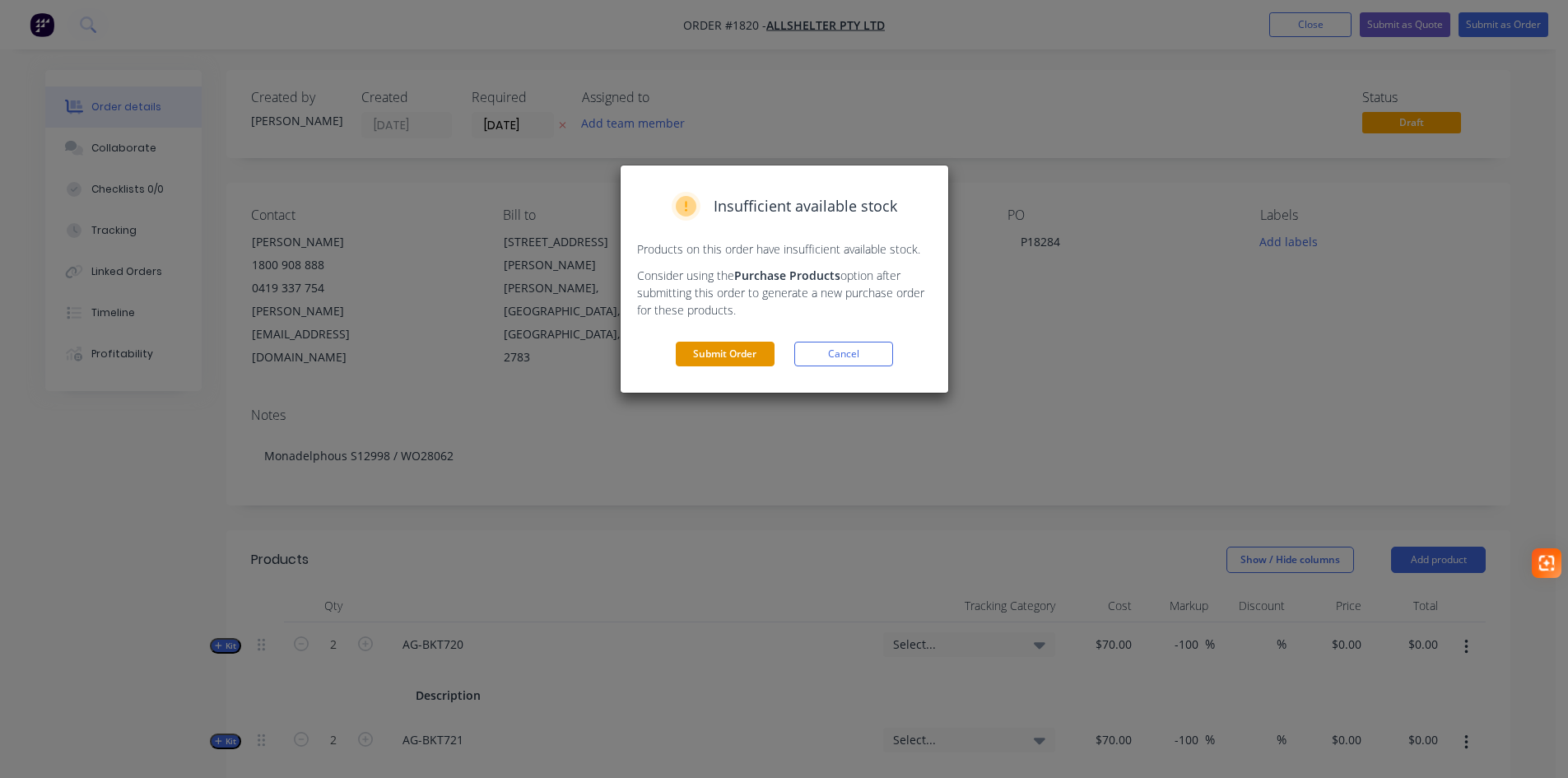
click at [721, 353] on button "Submit Order" at bounding box center [725, 354] width 99 height 25
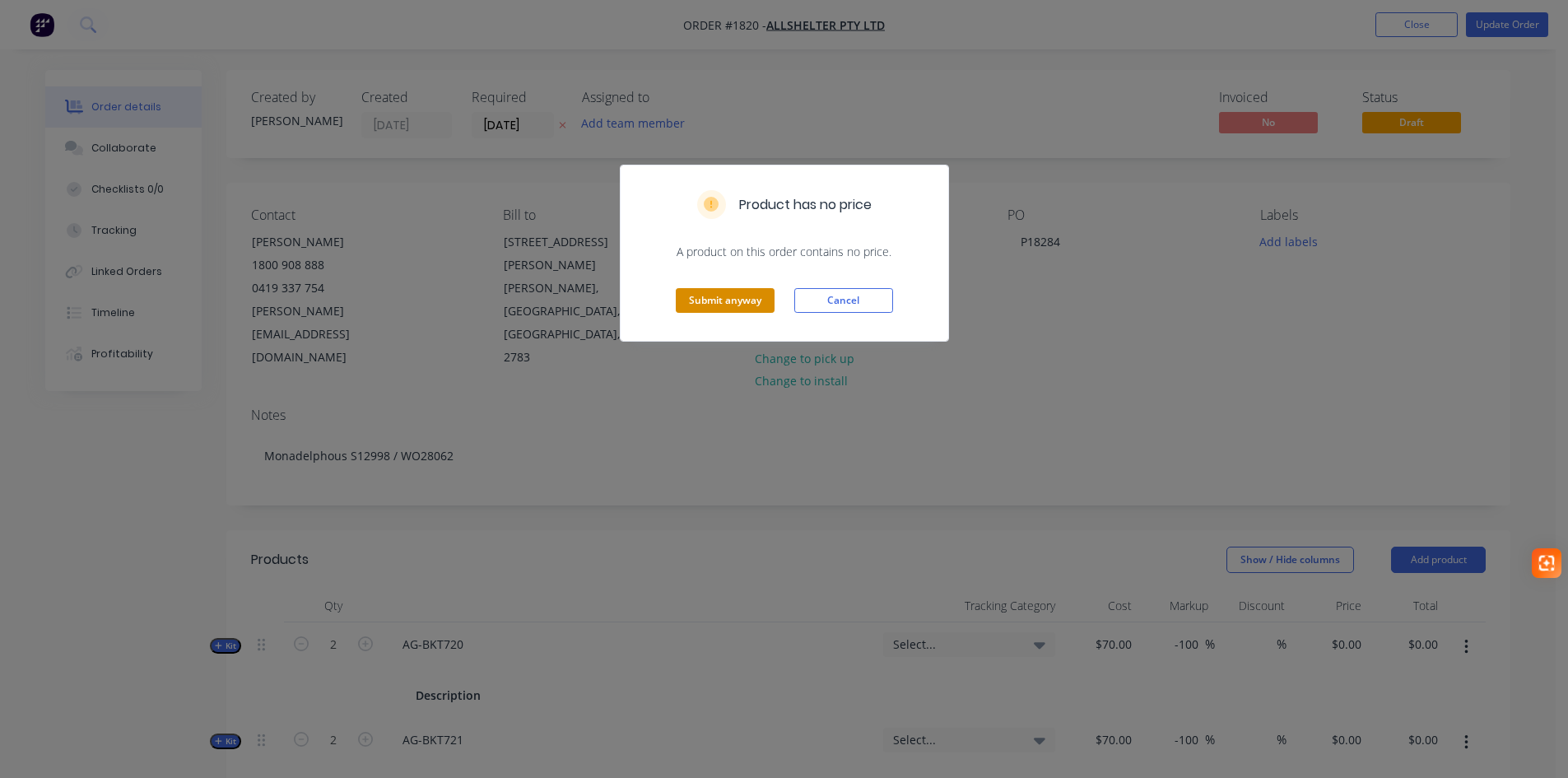
click at [716, 302] on button "Submit anyway" at bounding box center [725, 300] width 99 height 25
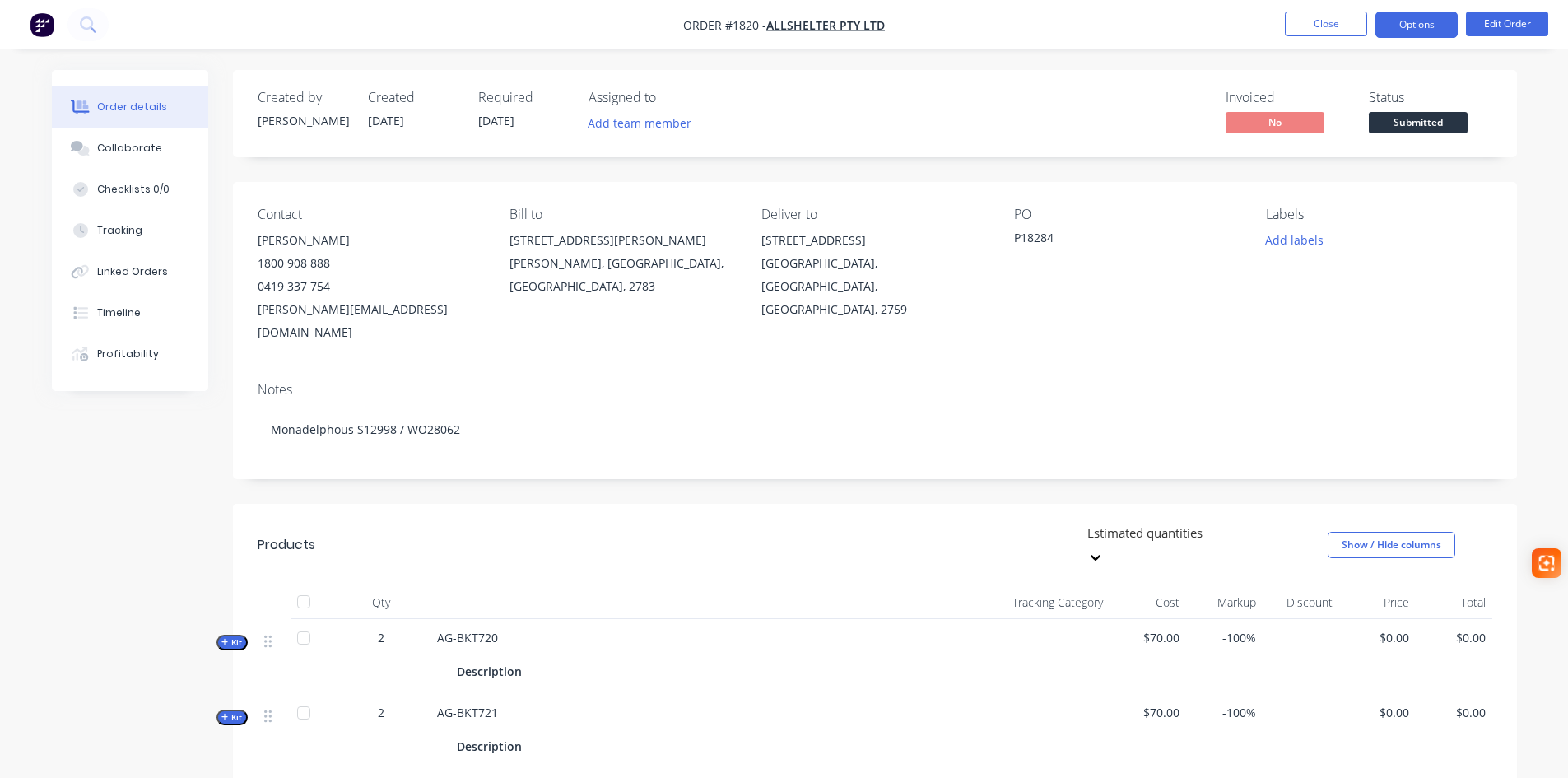
click at [1405, 29] on button "Options" at bounding box center [1415, 25] width 82 height 27
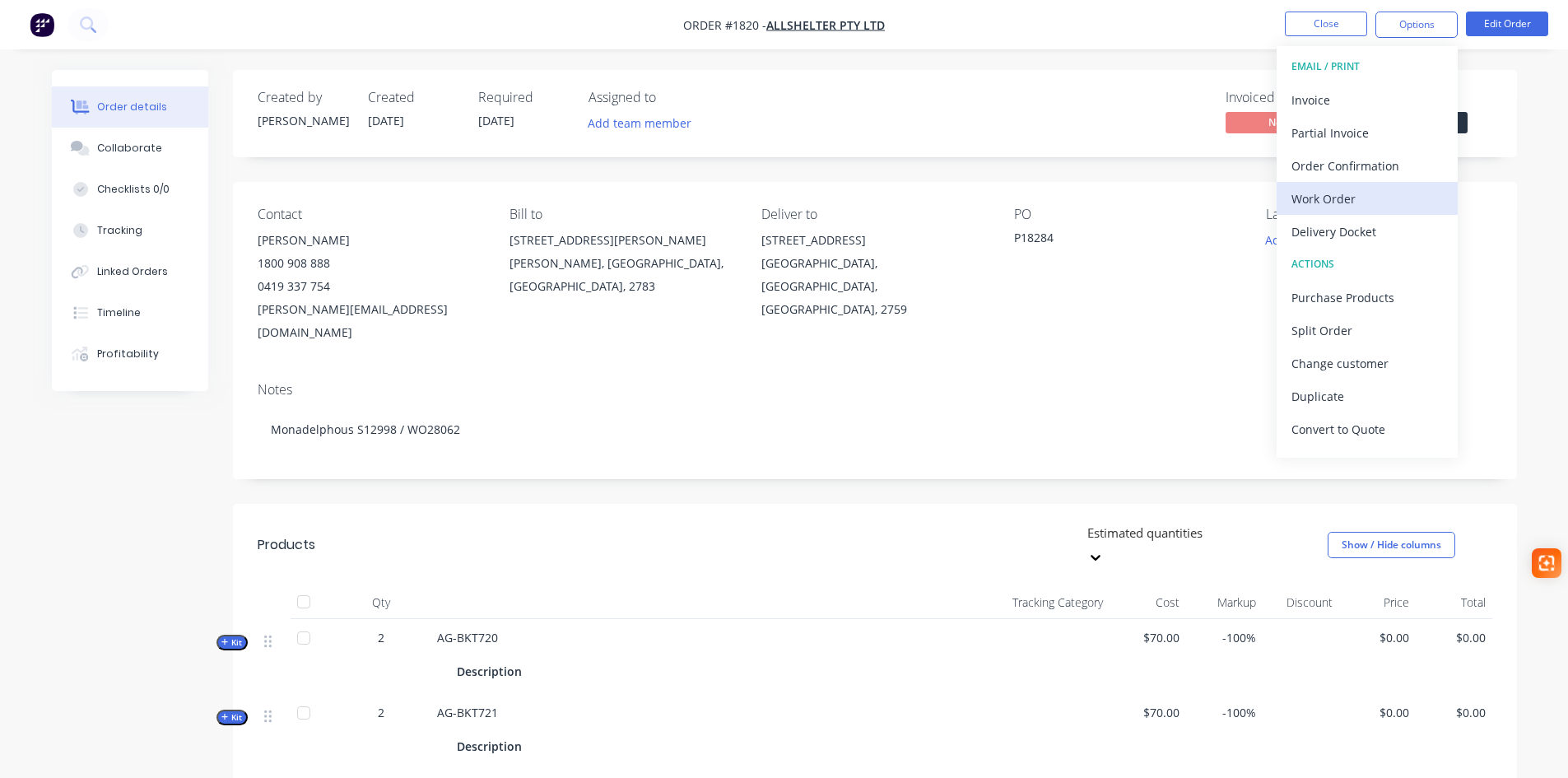
click at [1337, 207] on div "Work Order" at bounding box center [1367, 199] width 152 height 24
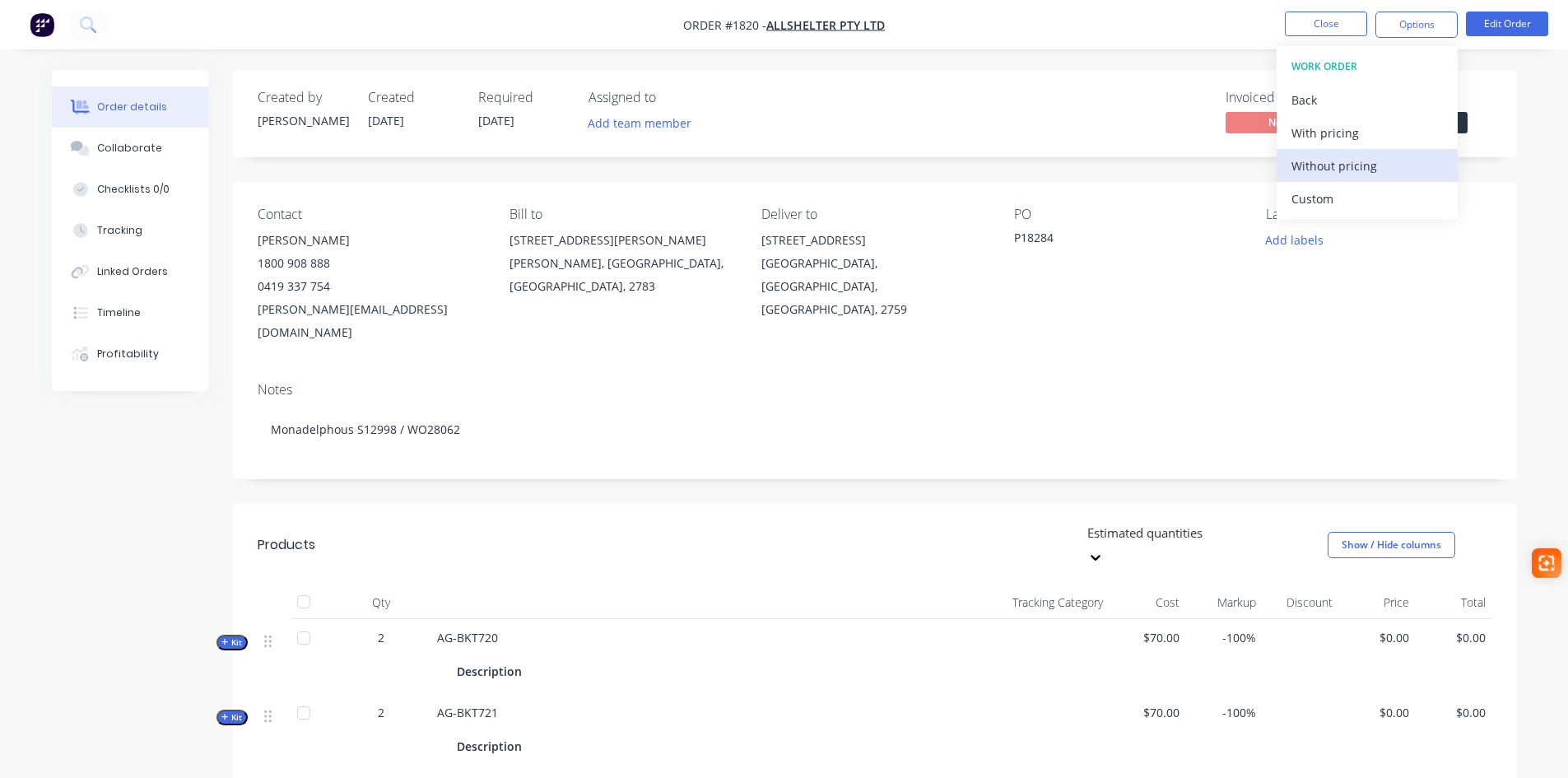
click at [1347, 174] on div "Without pricing" at bounding box center [1367, 166] width 152 height 24
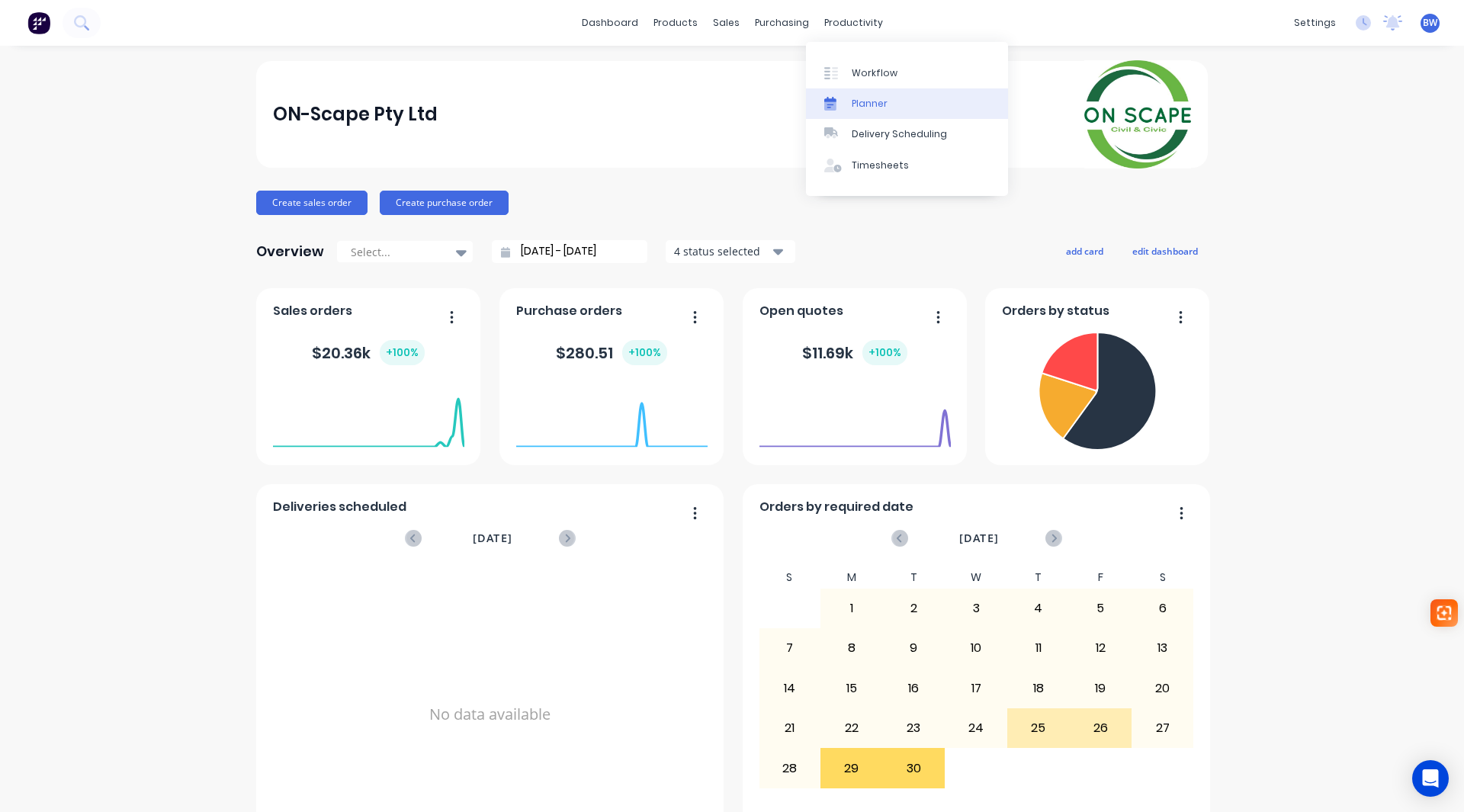
click at [856, 109] on div "Planner" at bounding box center [869, 104] width 36 height 14
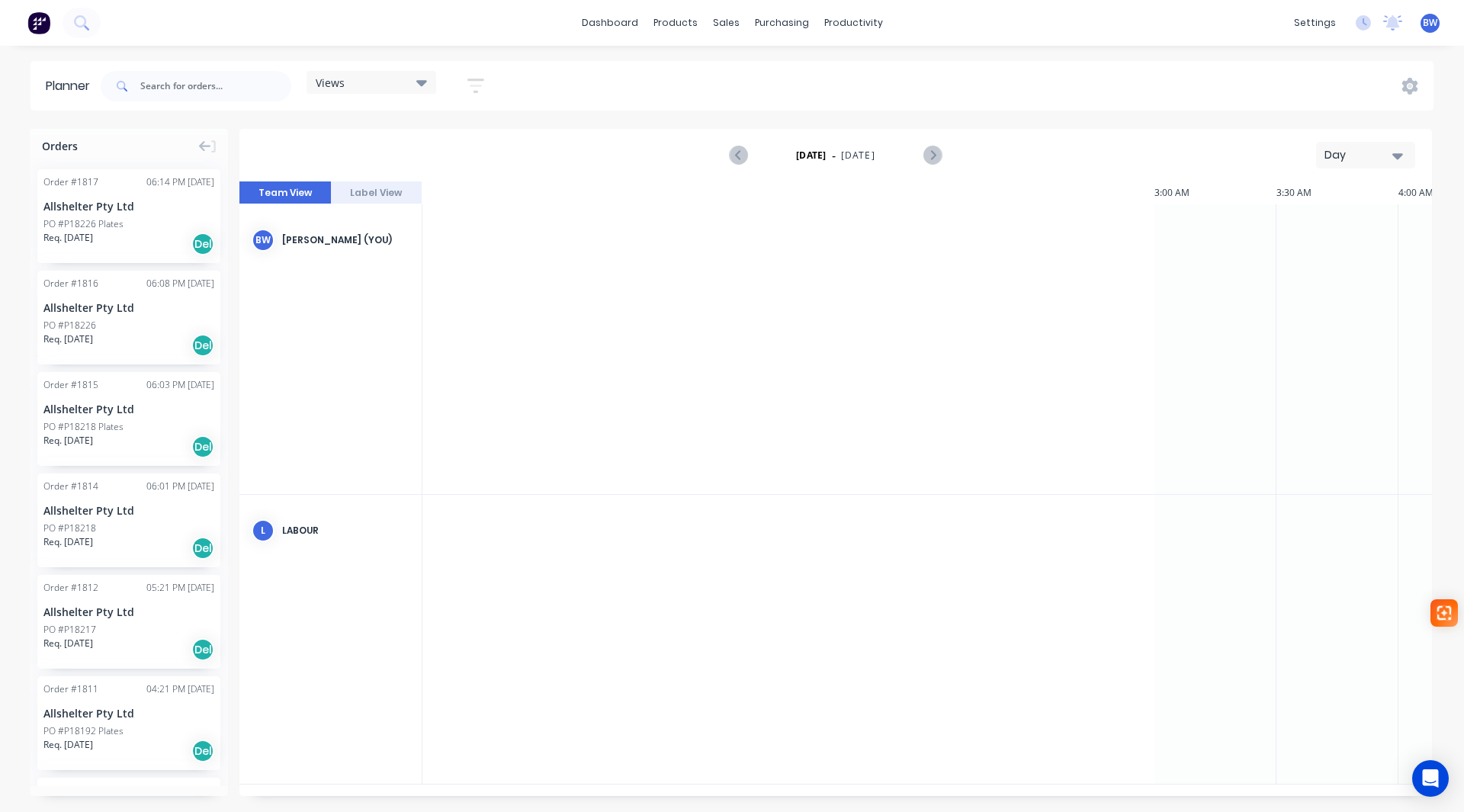
scroll to position [0, 1709]
click at [374, 190] on button "Label View" at bounding box center [377, 193] width 92 height 23
click at [288, 191] on button "Team View" at bounding box center [285, 193] width 92 height 23
click at [1337, 154] on div "Day" at bounding box center [1359, 154] width 70 height 16
click at [1307, 229] on div "Week" at bounding box center [1338, 226] width 151 height 30
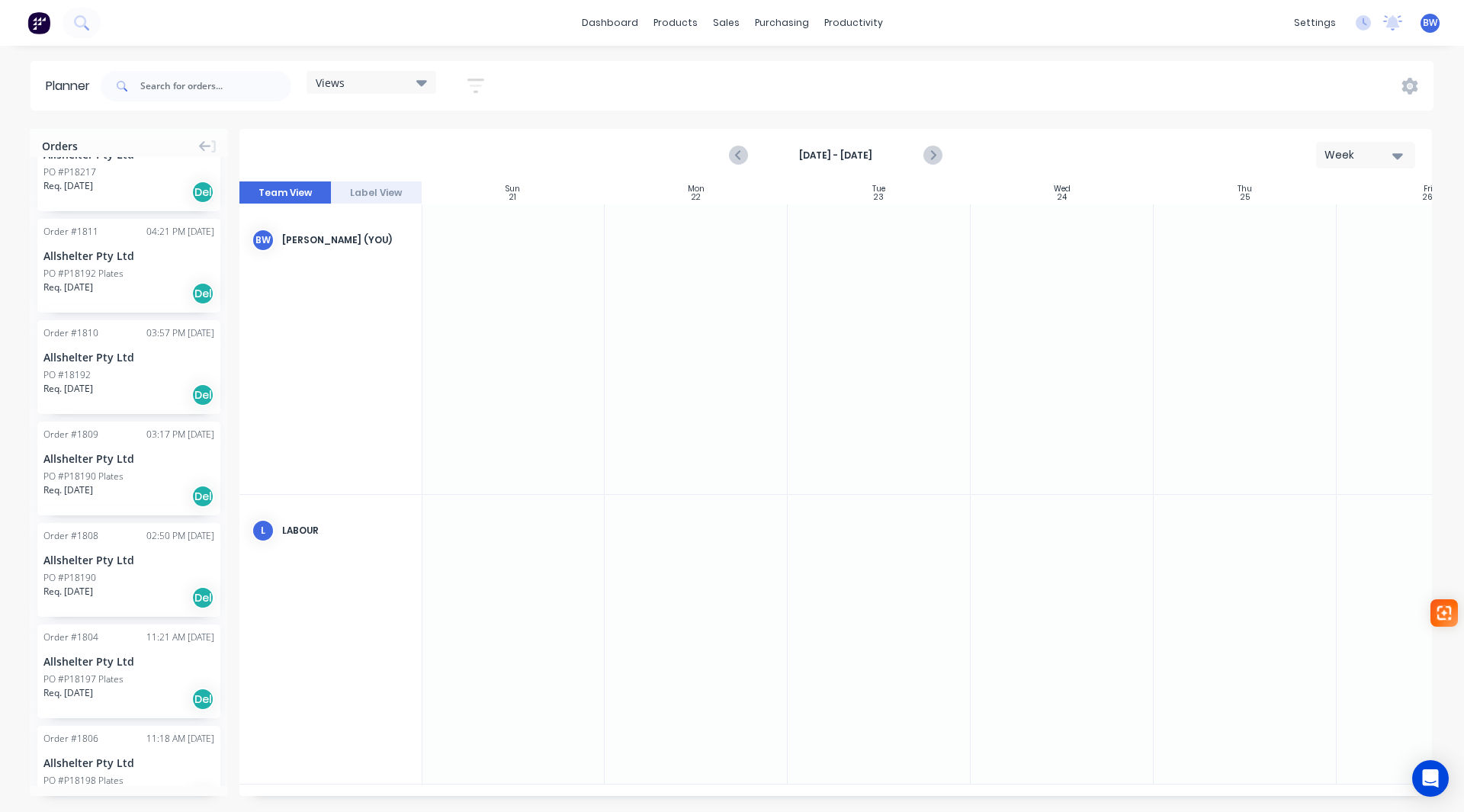
scroll to position [931, 0]
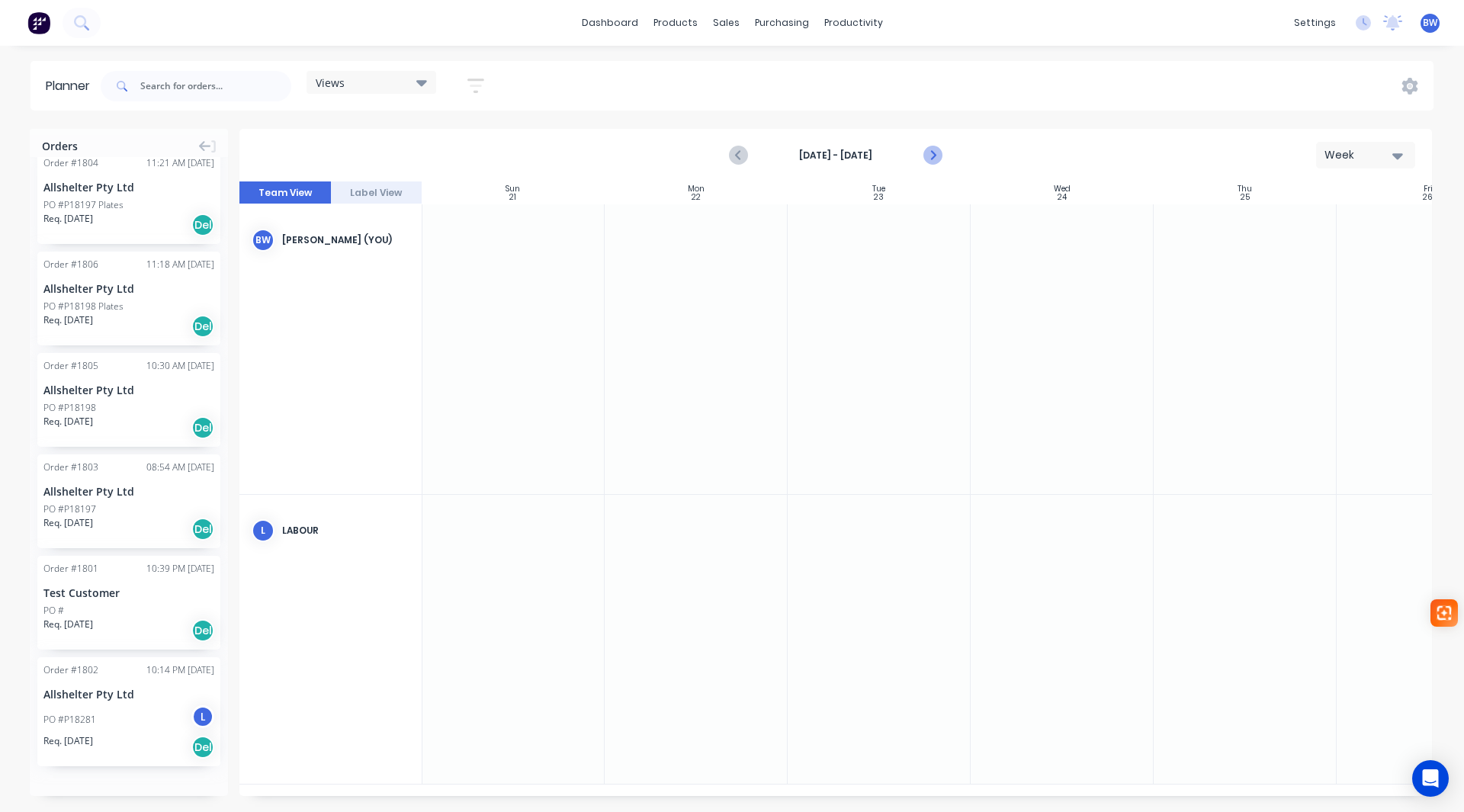
click at [931, 148] on icon "Next page" at bounding box center [932, 156] width 18 height 18
drag, startPoint x: 109, startPoint y: 673, endPoint x: 1257, endPoint y: 775, distance: 1152.5
drag, startPoint x: 115, startPoint y: 484, endPoint x: 654, endPoint y: 618, distance: 555.4
drag, startPoint x: 137, startPoint y: 364, endPoint x: 461, endPoint y: 542, distance: 369.7
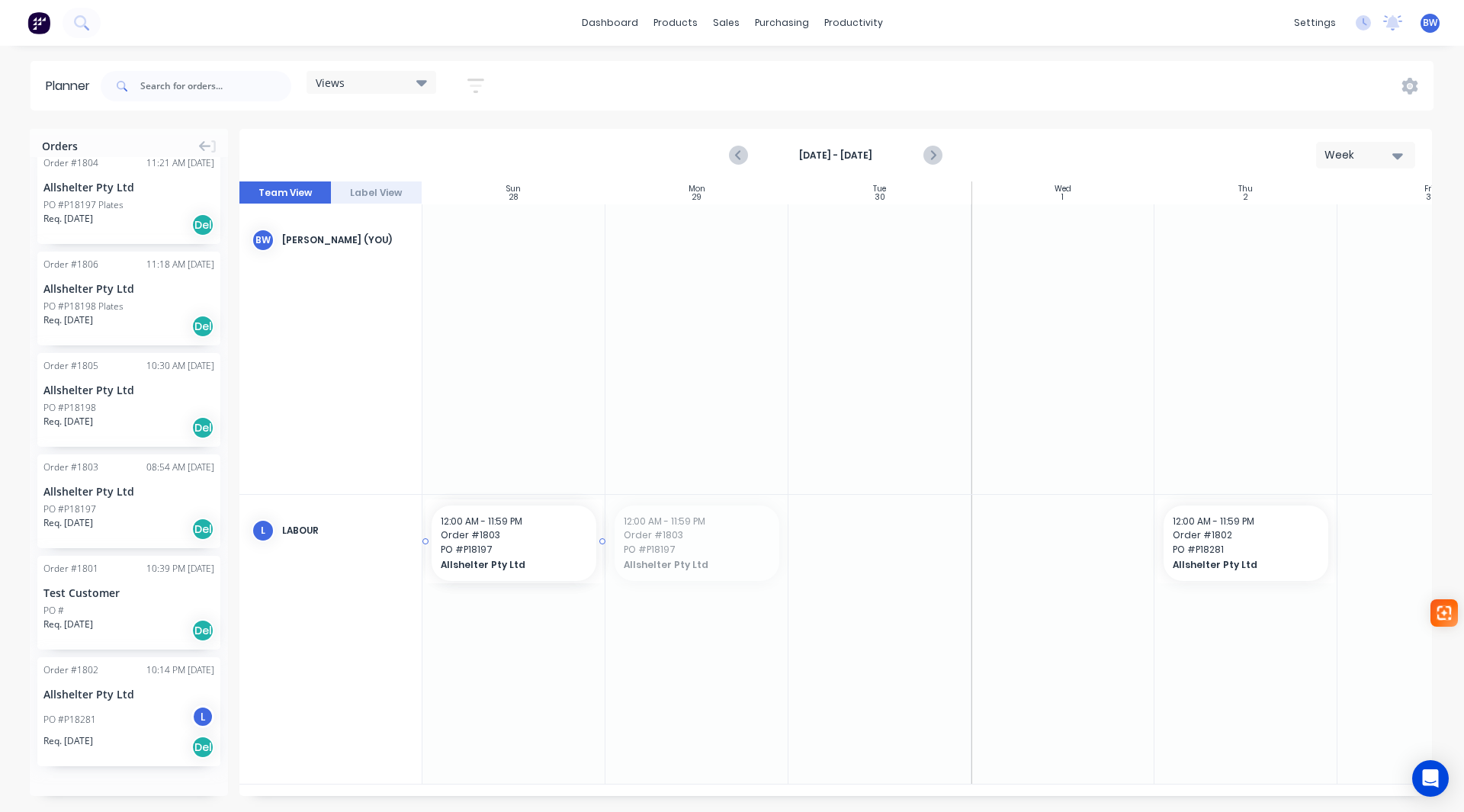
drag, startPoint x: 720, startPoint y: 504, endPoint x: 495, endPoint y: 620, distance: 253.1
drag, startPoint x: 110, startPoint y: 364, endPoint x: 638, endPoint y: 515, distance: 549.2
drag, startPoint x: 96, startPoint y: 280, endPoint x: 681, endPoint y: 626, distance: 679.7
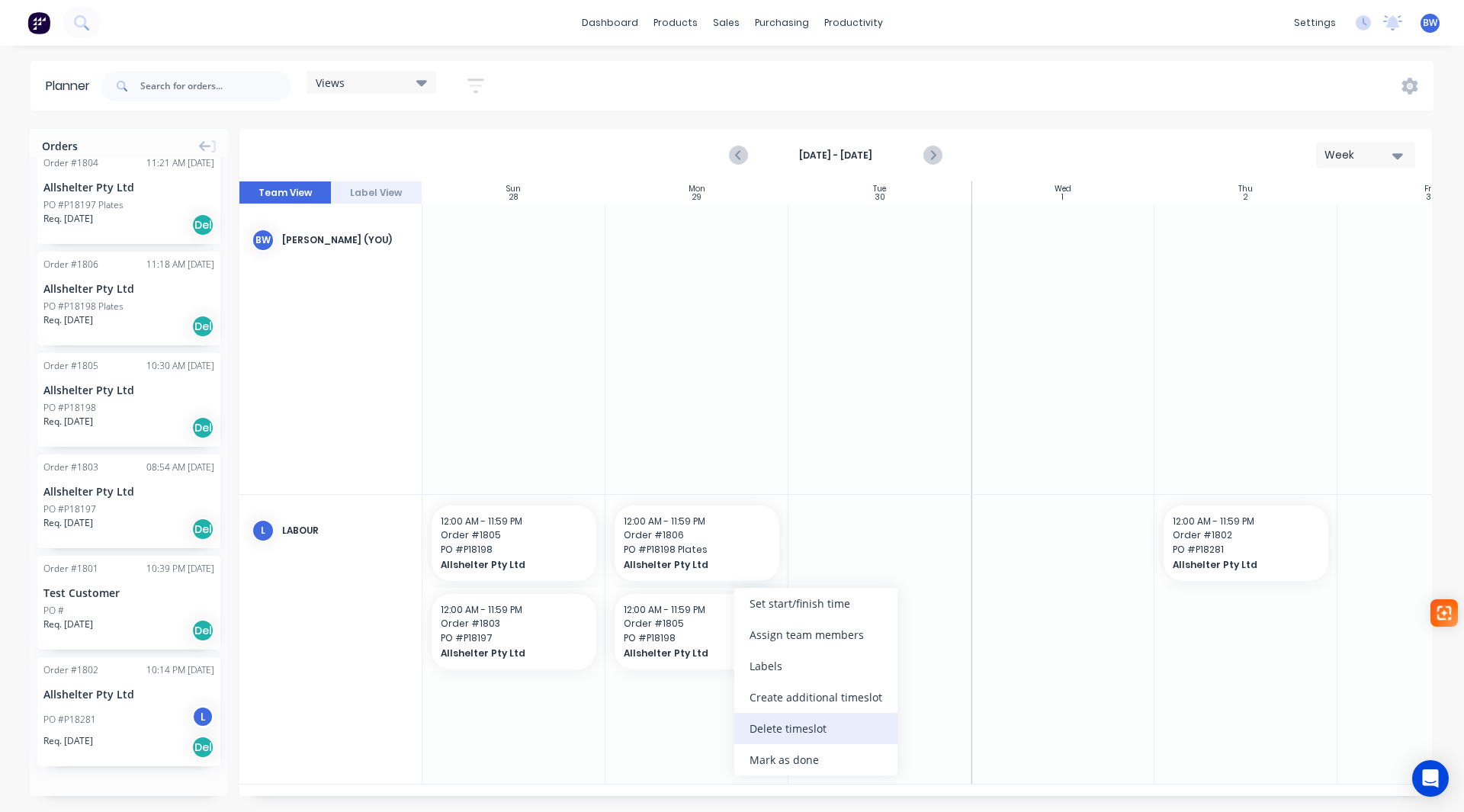
click at [766, 728] on div "Delete timeslot" at bounding box center [816, 729] width 163 height 31
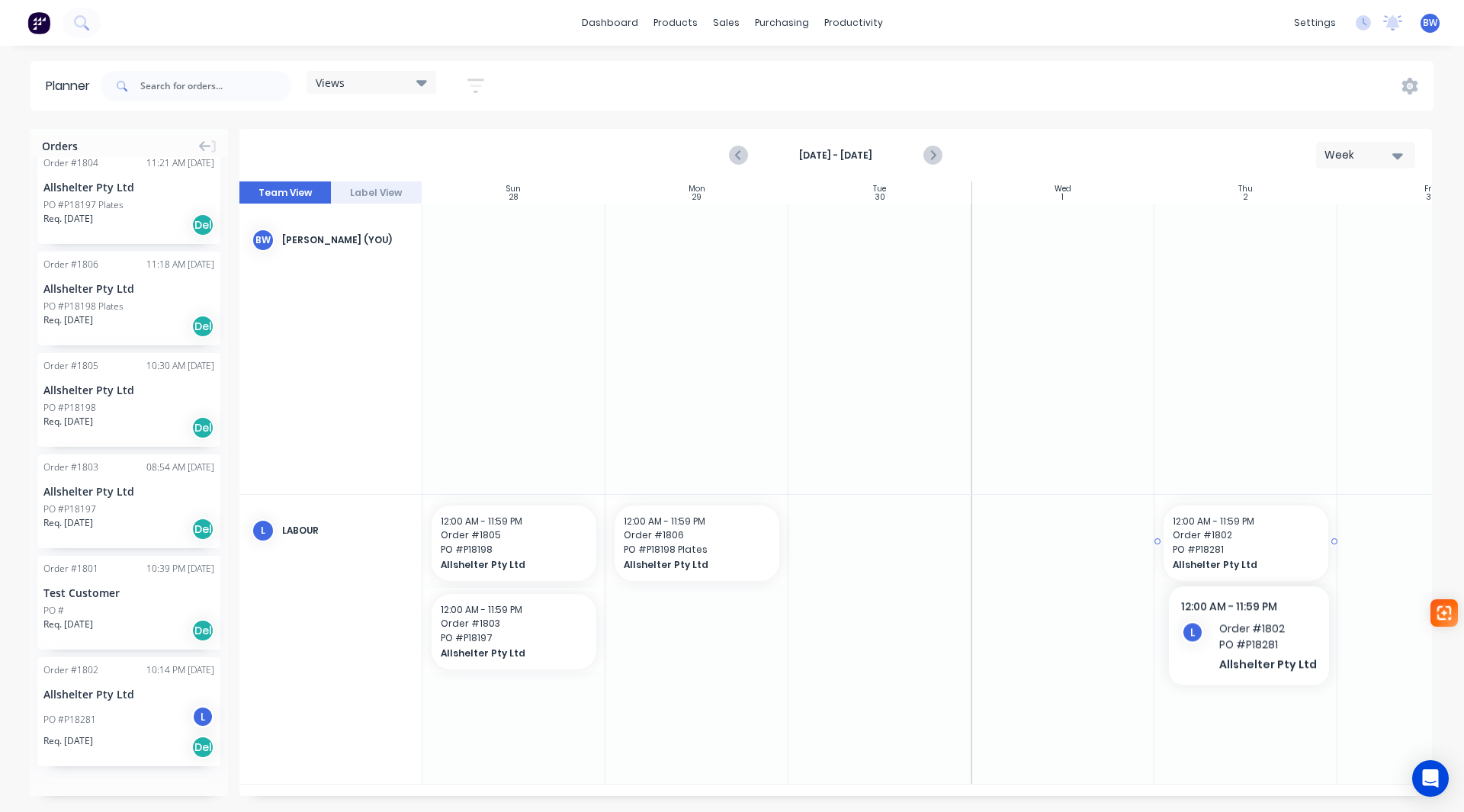
click at [1246, 545] on span "PO # P18281" at bounding box center [1246, 550] width 147 height 14
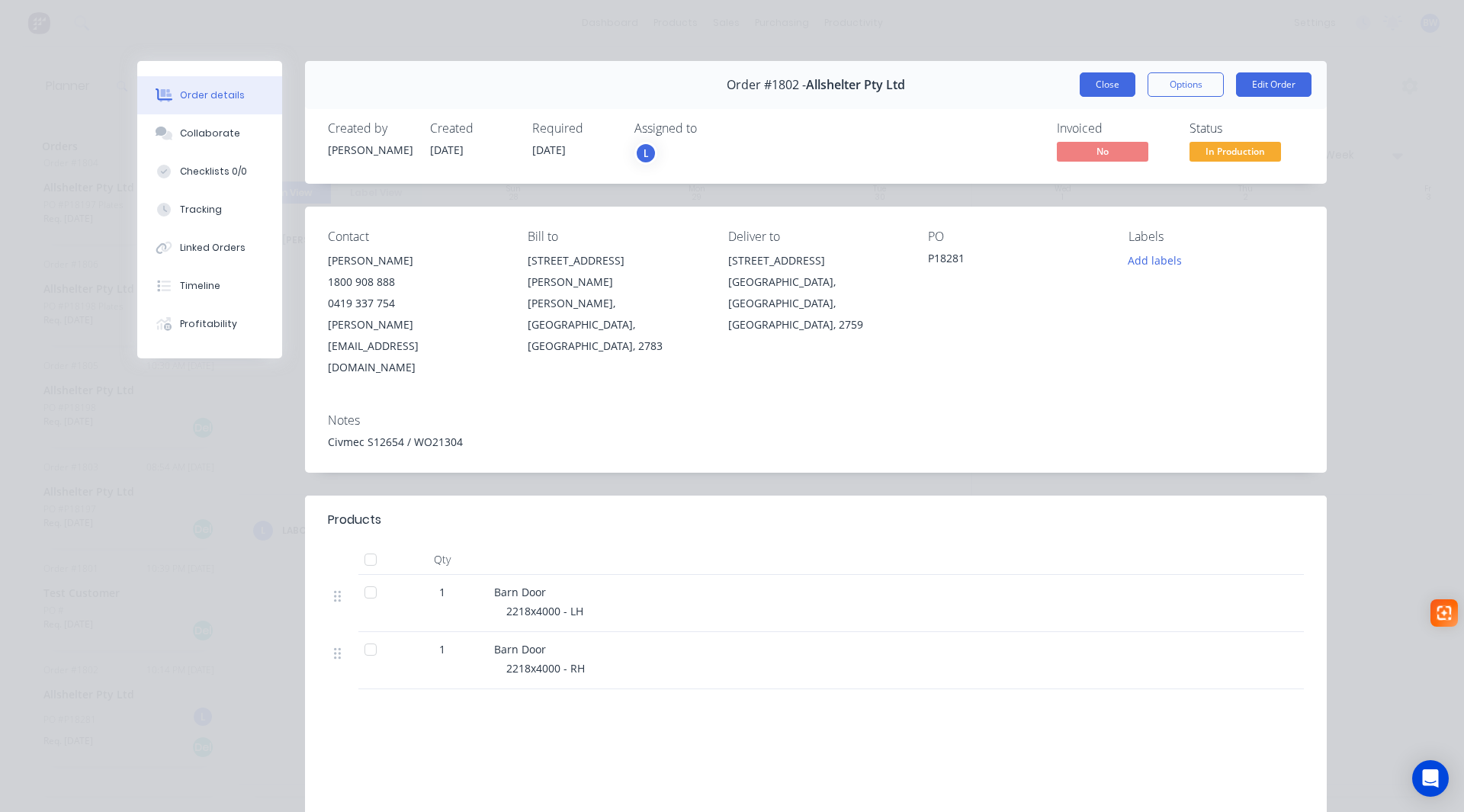
click at [1093, 91] on button "Close" at bounding box center [1108, 84] width 56 height 25
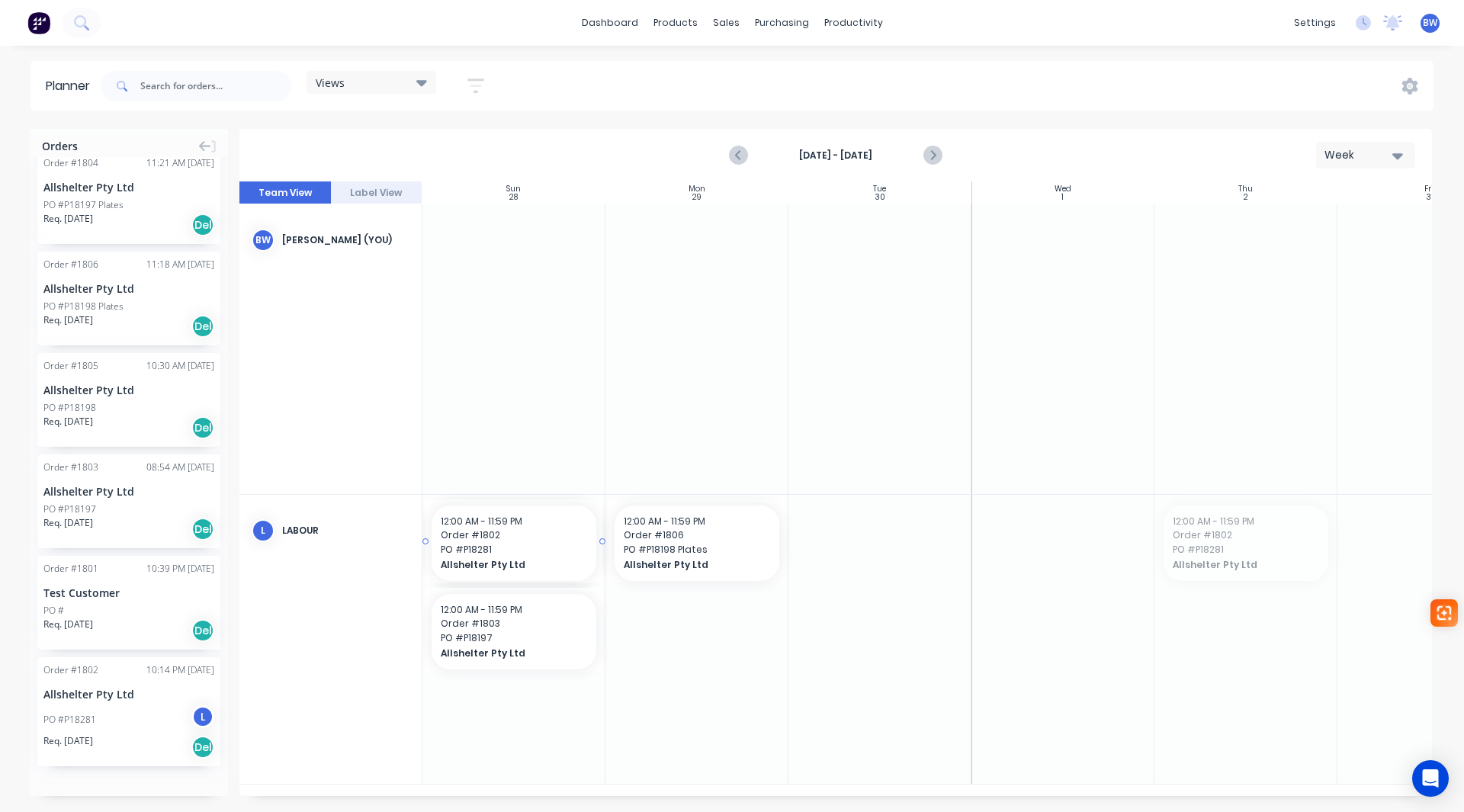
drag, startPoint x: 1271, startPoint y: 508, endPoint x: 903, endPoint y: 567, distance: 372.7
click at [532, 631] on span "PO # P18197" at bounding box center [514, 638] width 147 height 14
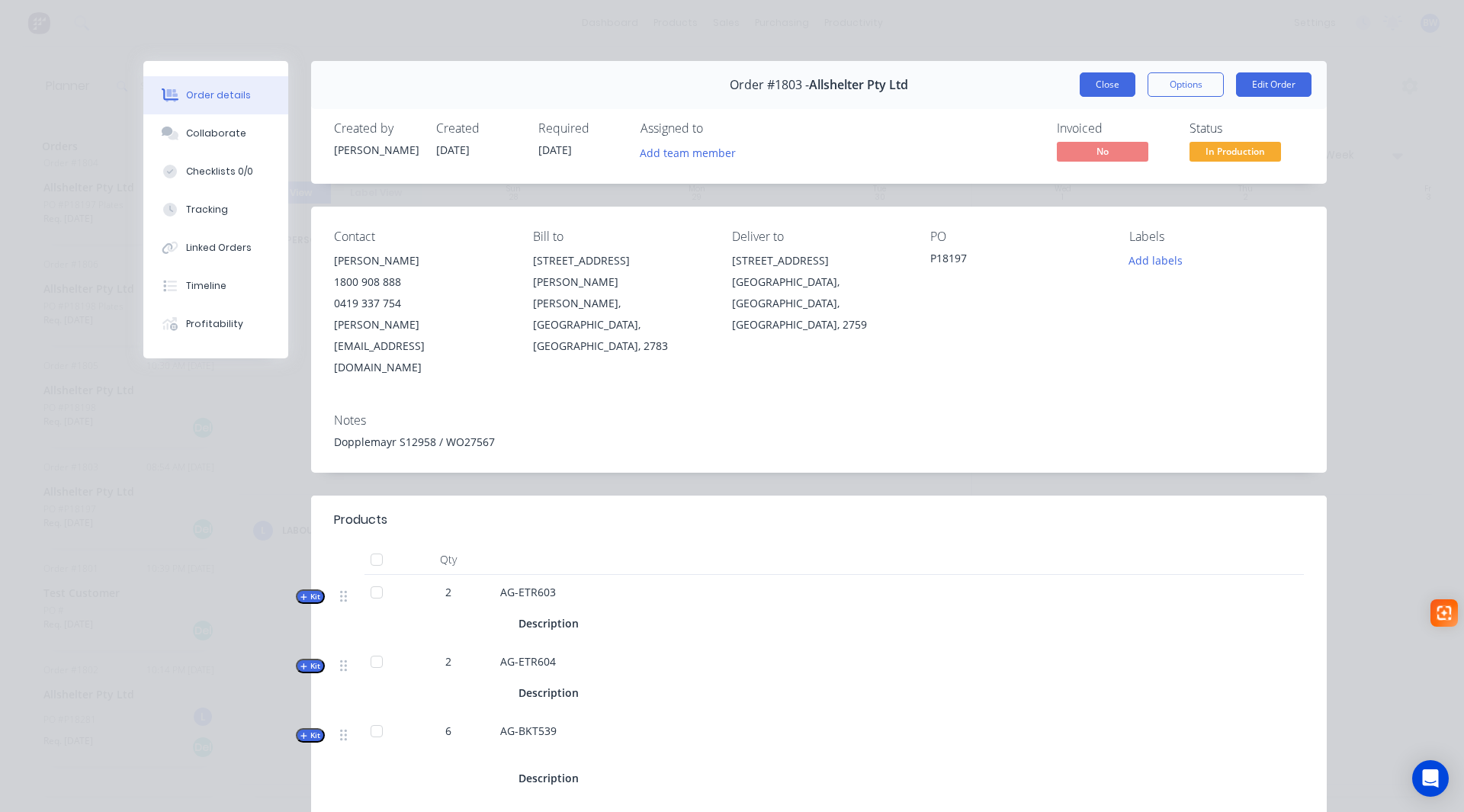
click at [1104, 90] on button "Close" at bounding box center [1108, 84] width 56 height 25
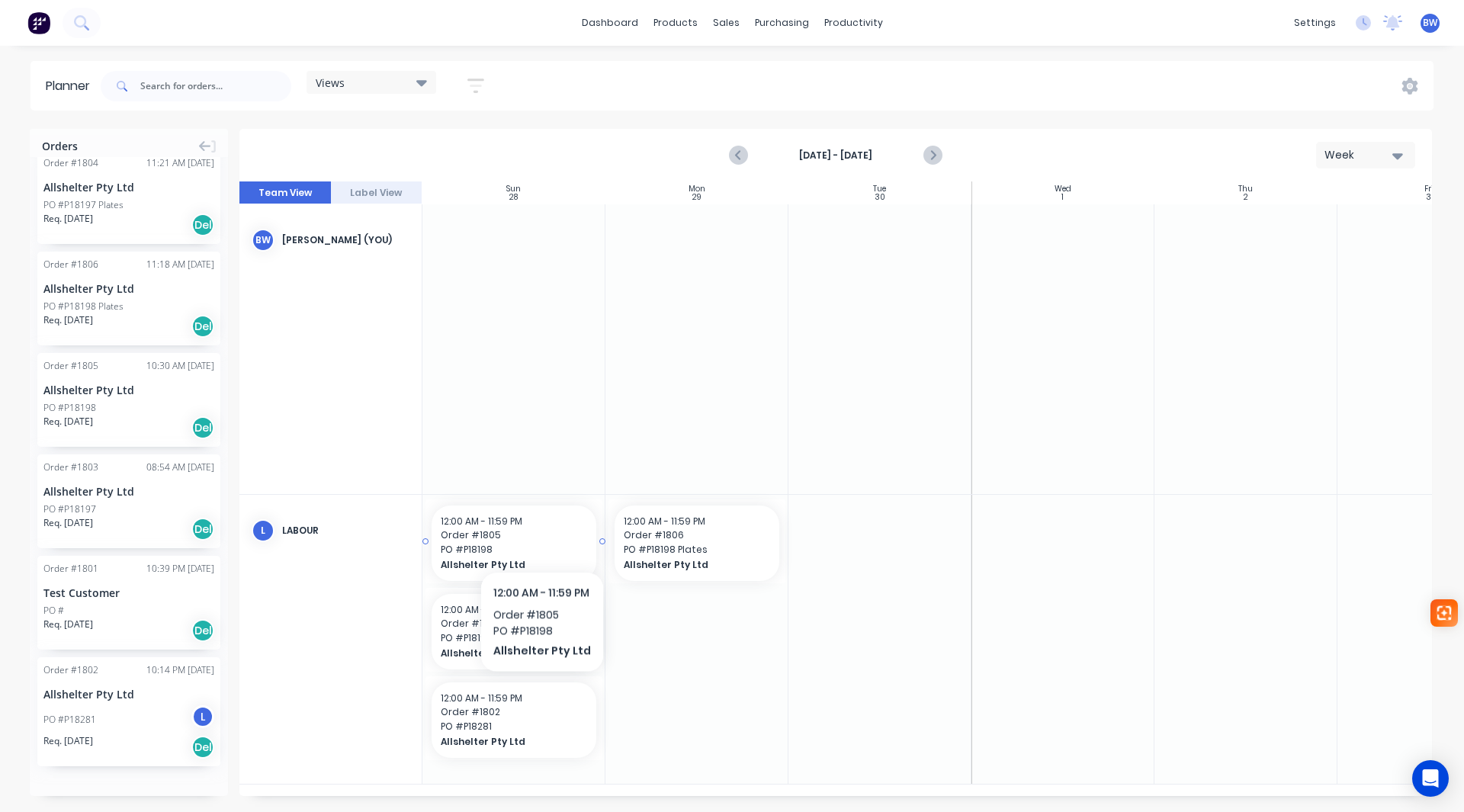
click at [541, 532] on span "Order # 1805" at bounding box center [514, 535] width 147 height 14
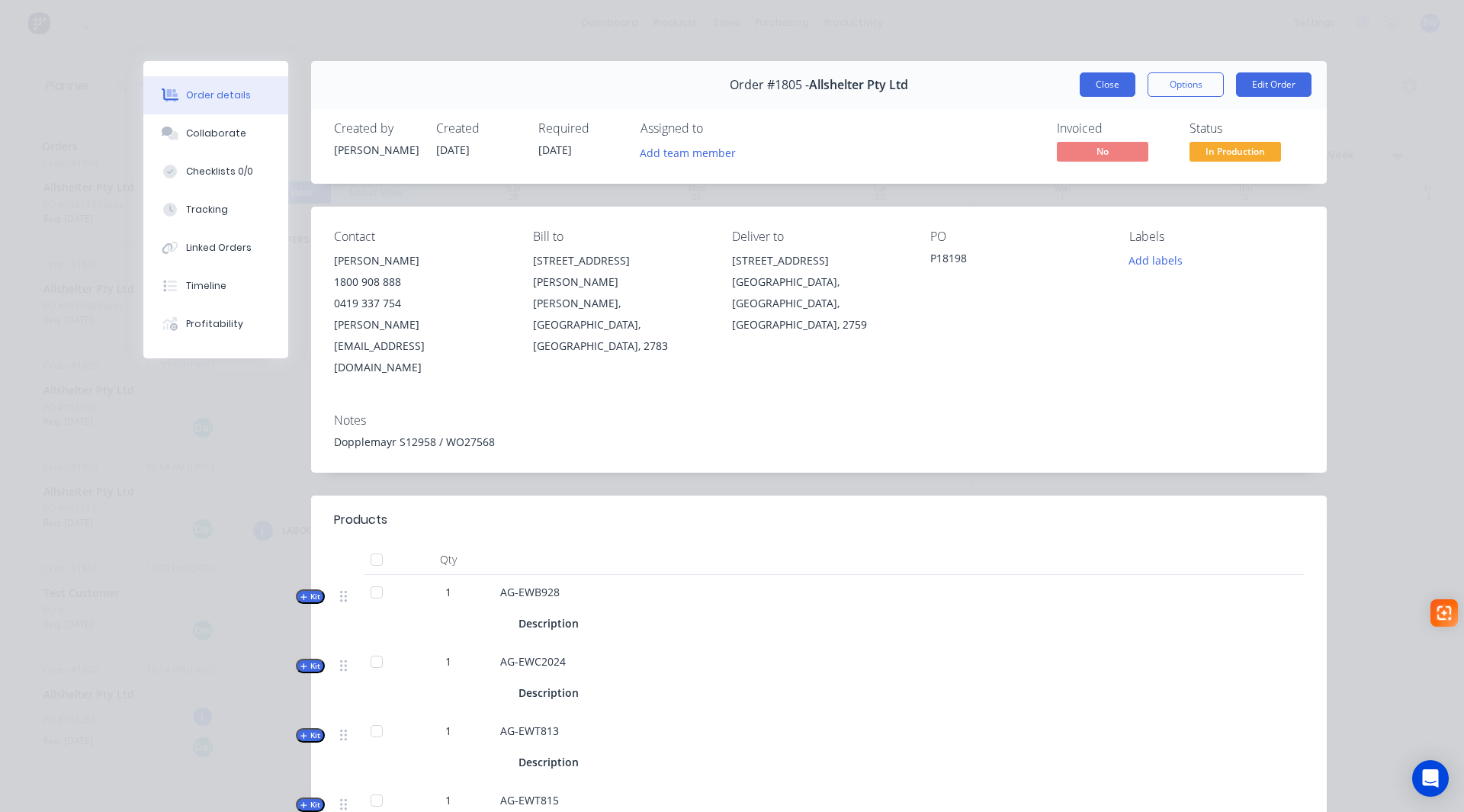
click at [1098, 93] on button "Close" at bounding box center [1108, 84] width 56 height 25
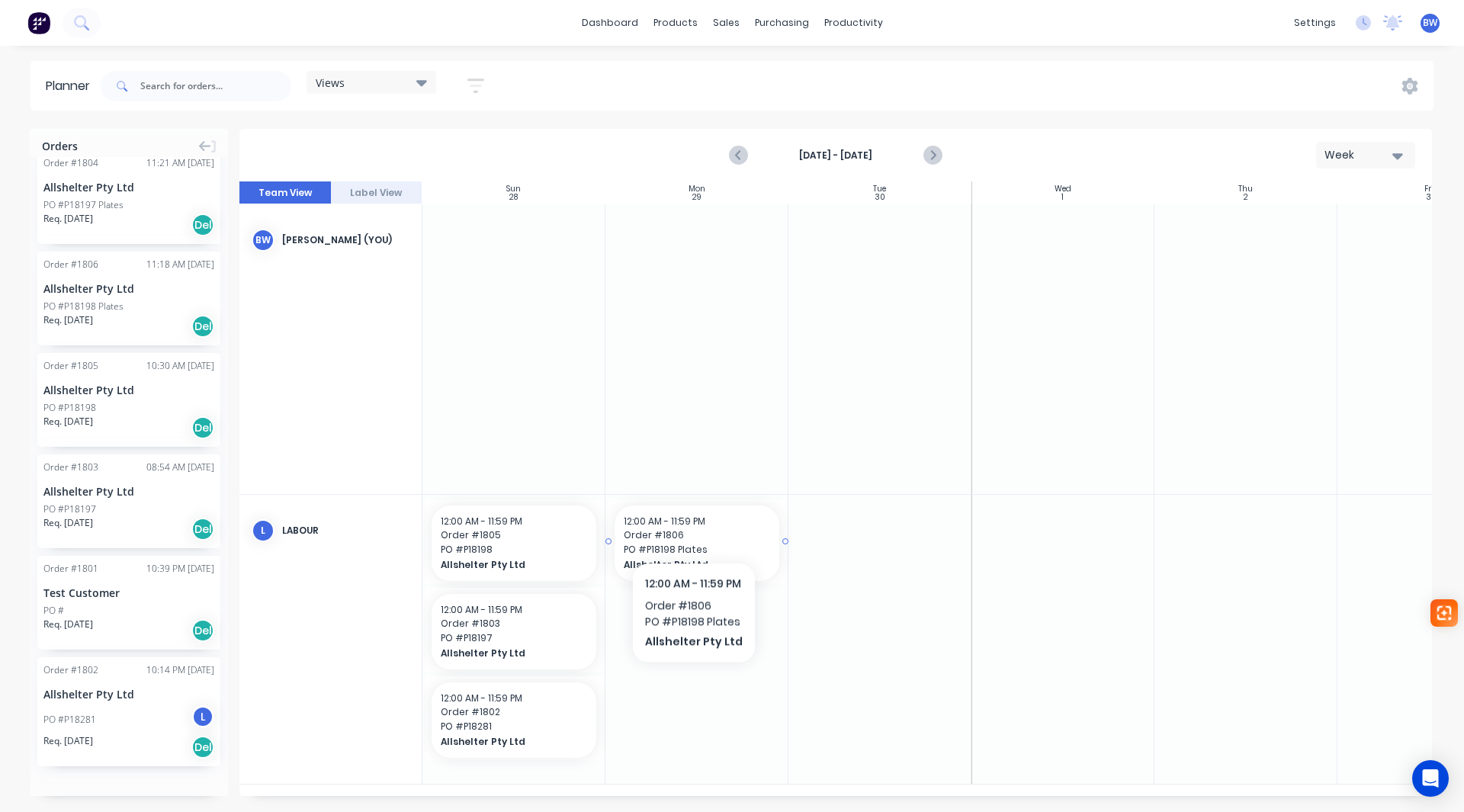
click at [693, 523] on span "12:00 AM - 11:59 PM" at bounding box center [665, 521] width 82 height 13
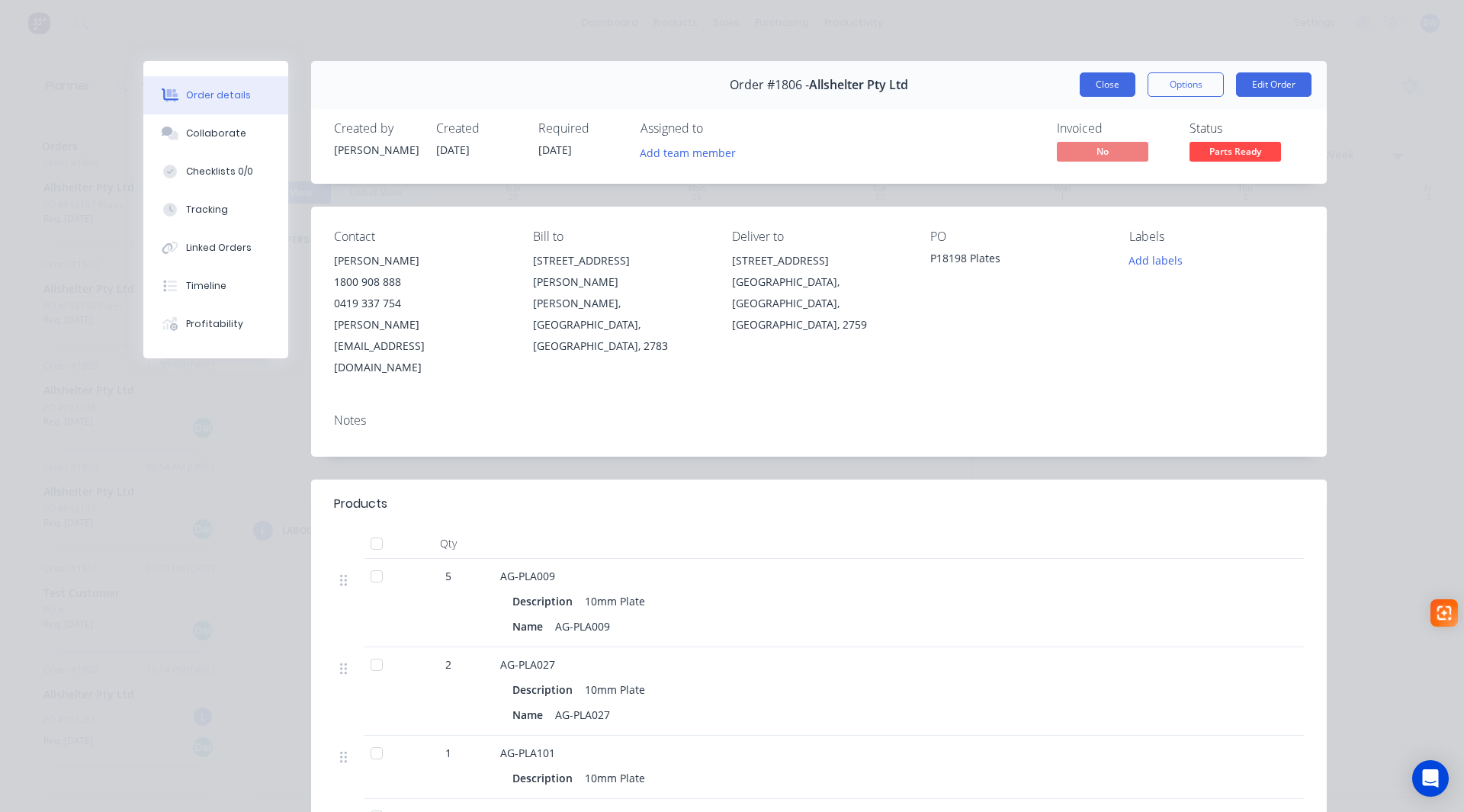
click at [1091, 88] on button "Close" at bounding box center [1108, 84] width 56 height 25
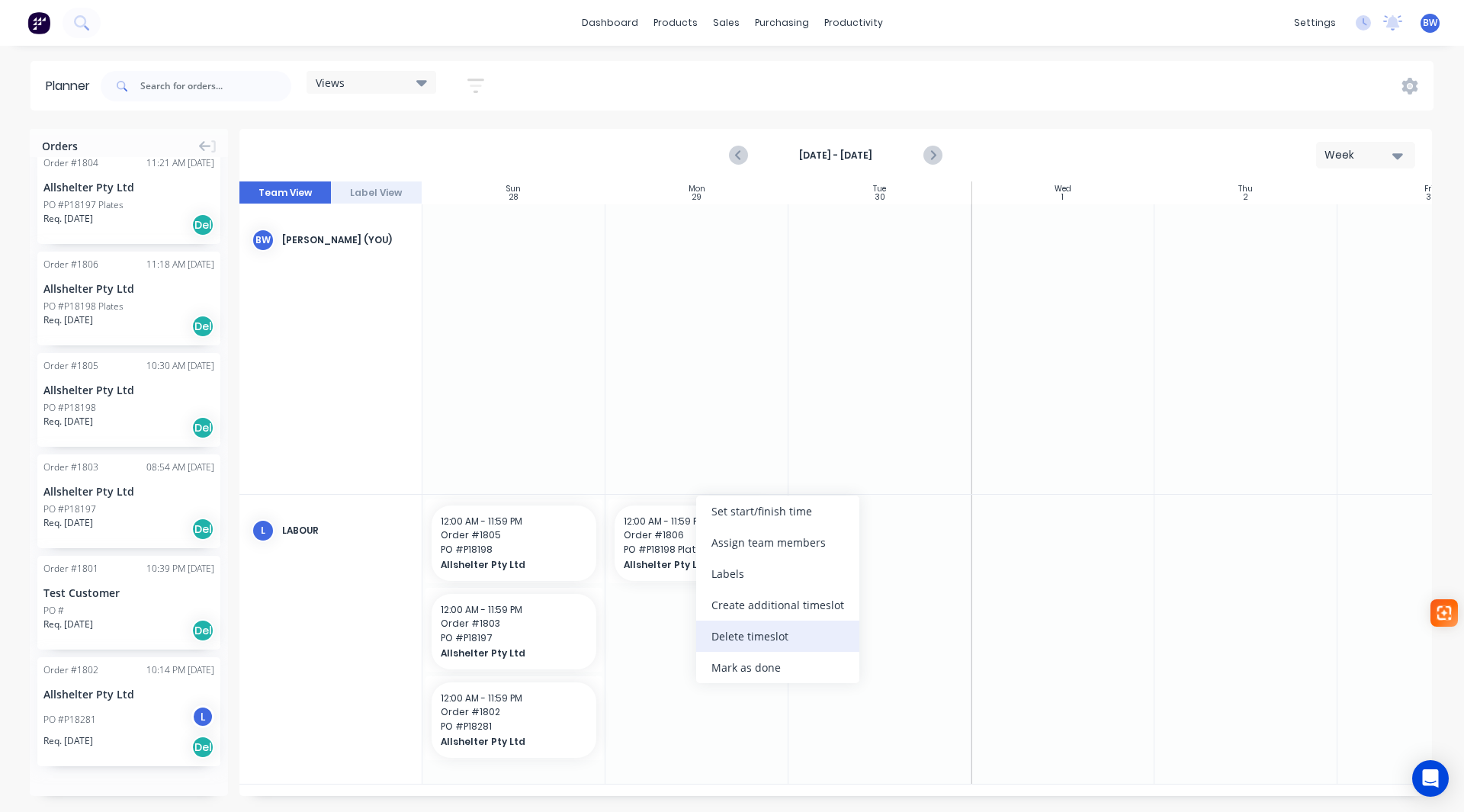
click at [753, 631] on div "Delete timeslot" at bounding box center [778, 636] width 163 height 31
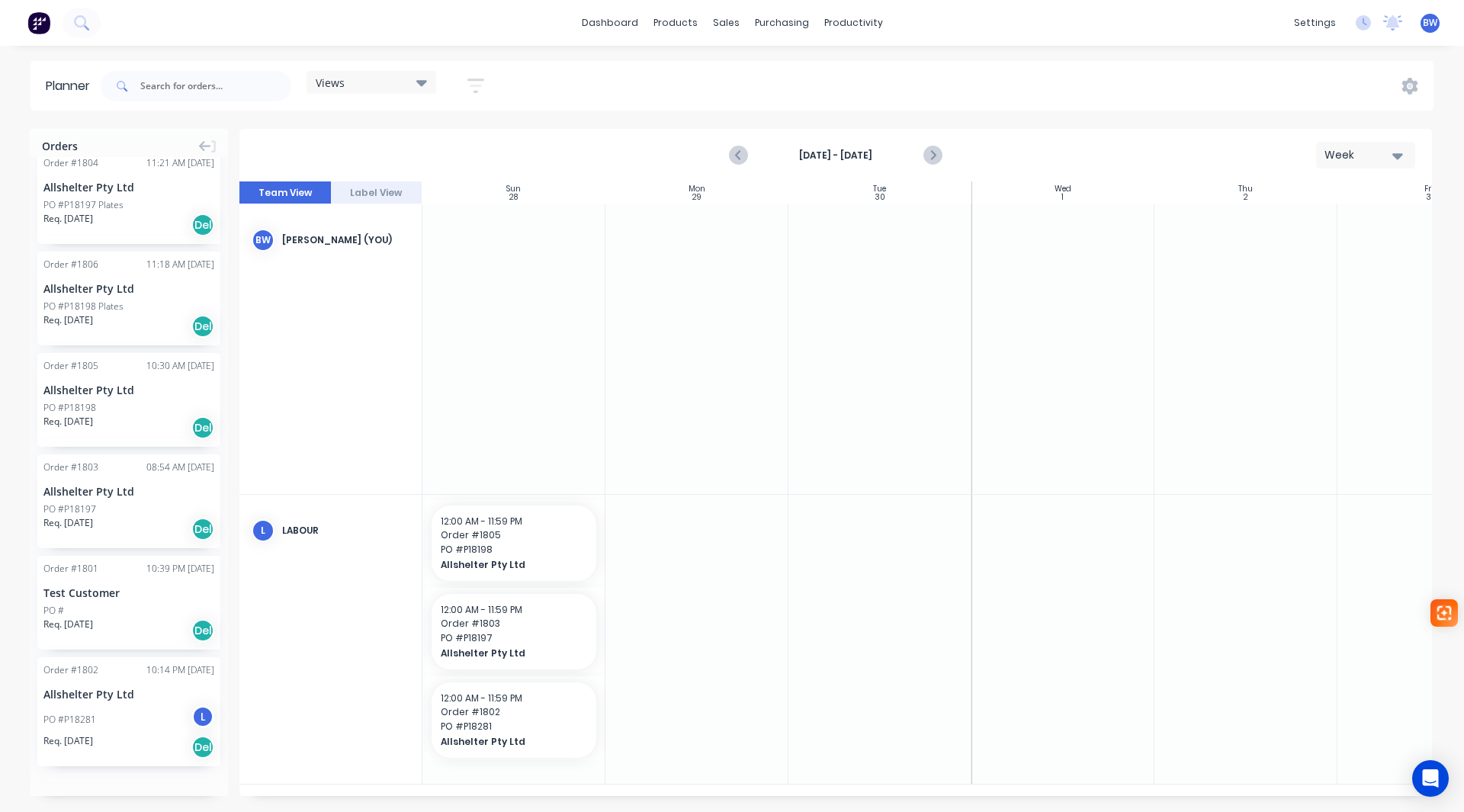
drag, startPoint x: 604, startPoint y: 626, endPoint x: 737, endPoint y: 627, distance: 133.0
drag, startPoint x: 603, startPoint y: 627, endPoint x: 641, endPoint y: 626, distance: 38.0
click at [1370, 152] on div "Week" at bounding box center [1359, 154] width 70 height 16
click at [1323, 259] on div "Month" at bounding box center [1338, 256] width 151 height 30
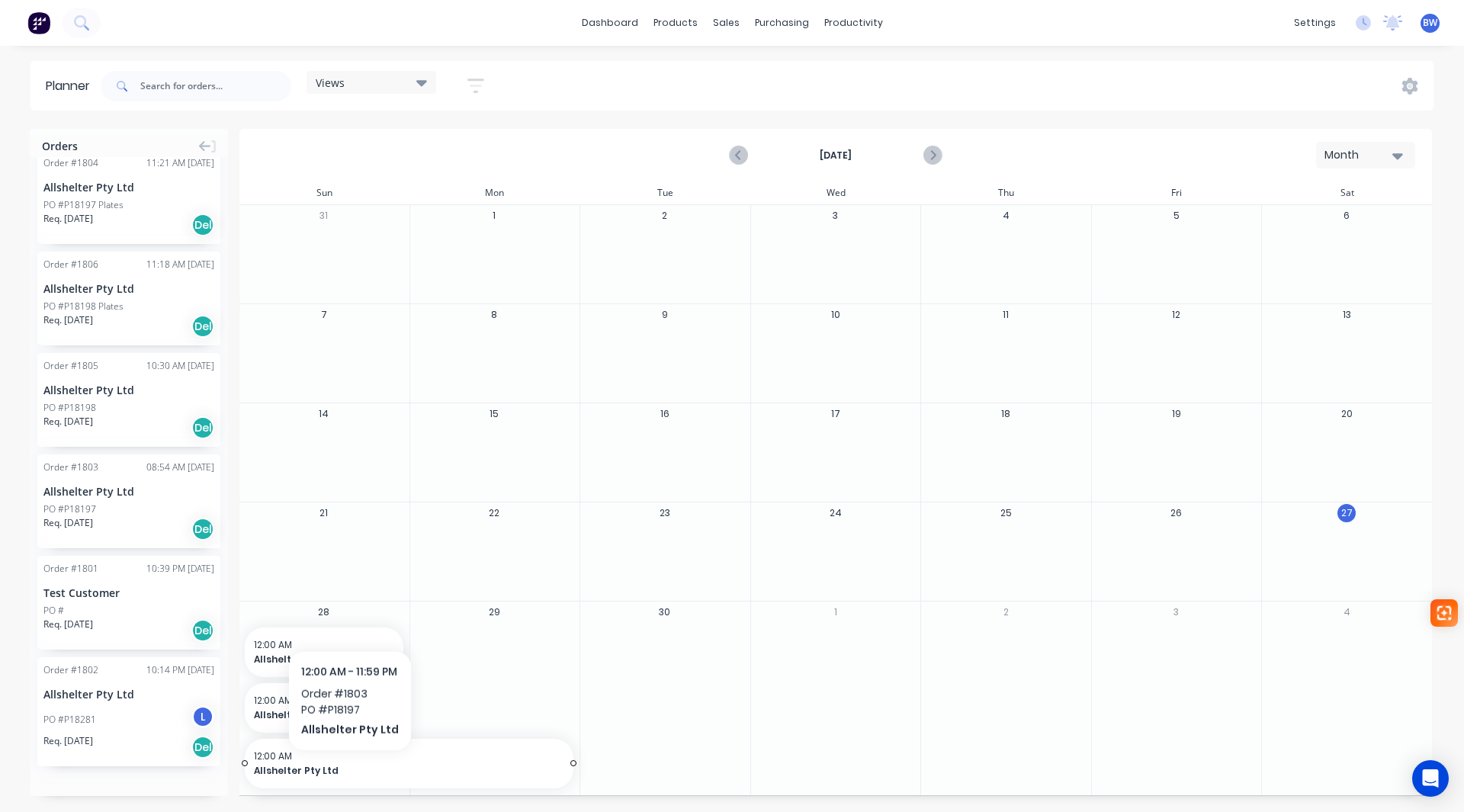
click at [349, 771] on span "Allshelter Pty Ltd" at bounding box center [394, 771] width 279 height 14
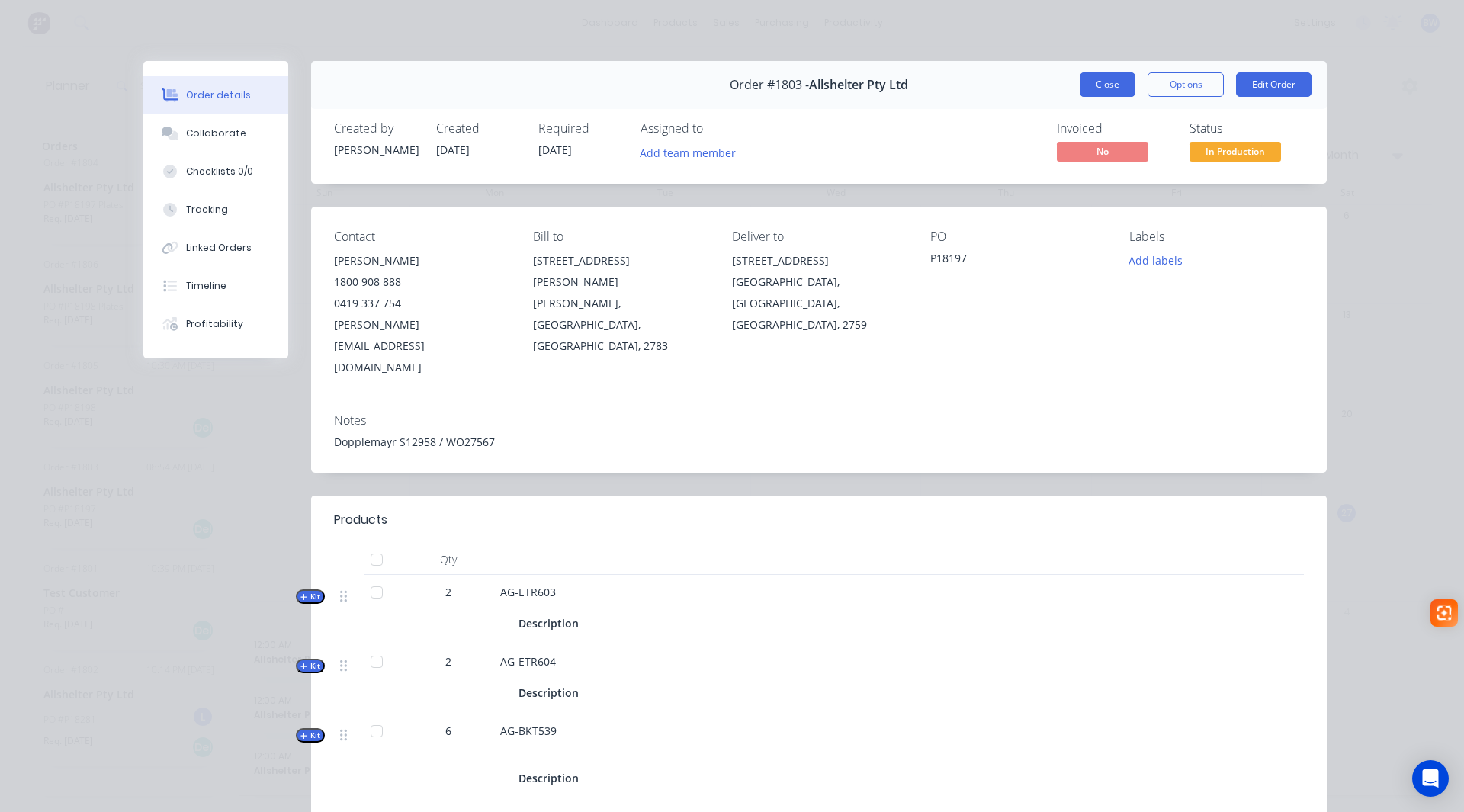
click at [1112, 88] on button "Close" at bounding box center [1108, 84] width 56 height 25
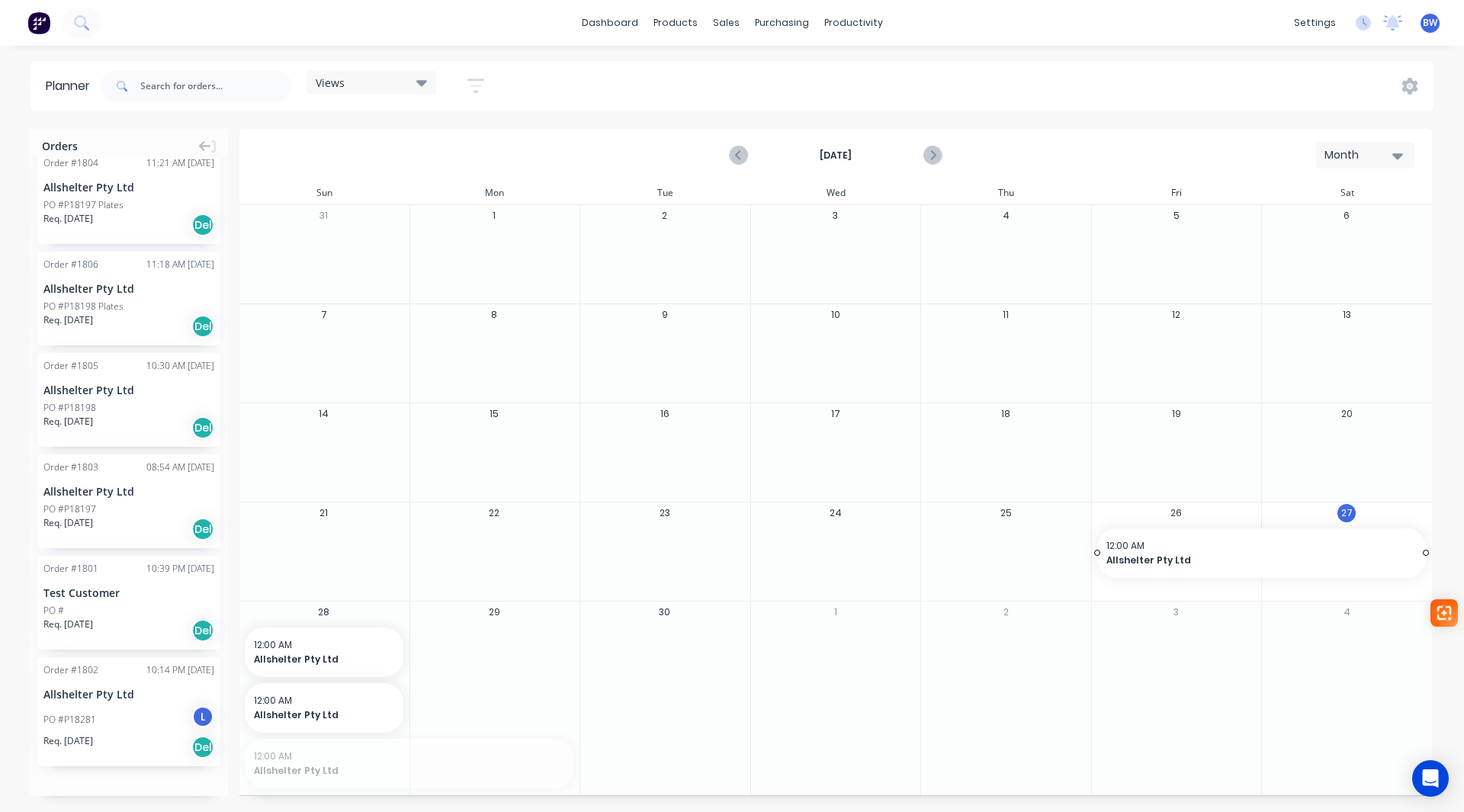
drag, startPoint x: 421, startPoint y: 768, endPoint x: 1296, endPoint y: 556, distance: 900.3
drag, startPoint x: 1426, startPoint y: 595, endPoint x: 1463, endPoint y: 593, distance: 37.1
click at [1463, 593] on div "Orders Order # 1817 06:14 PM 26/09/25 Allshelter Pty Ltd PO #P18226 Plates Req.…" at bounding box center [732, 470] width 1464 height 683
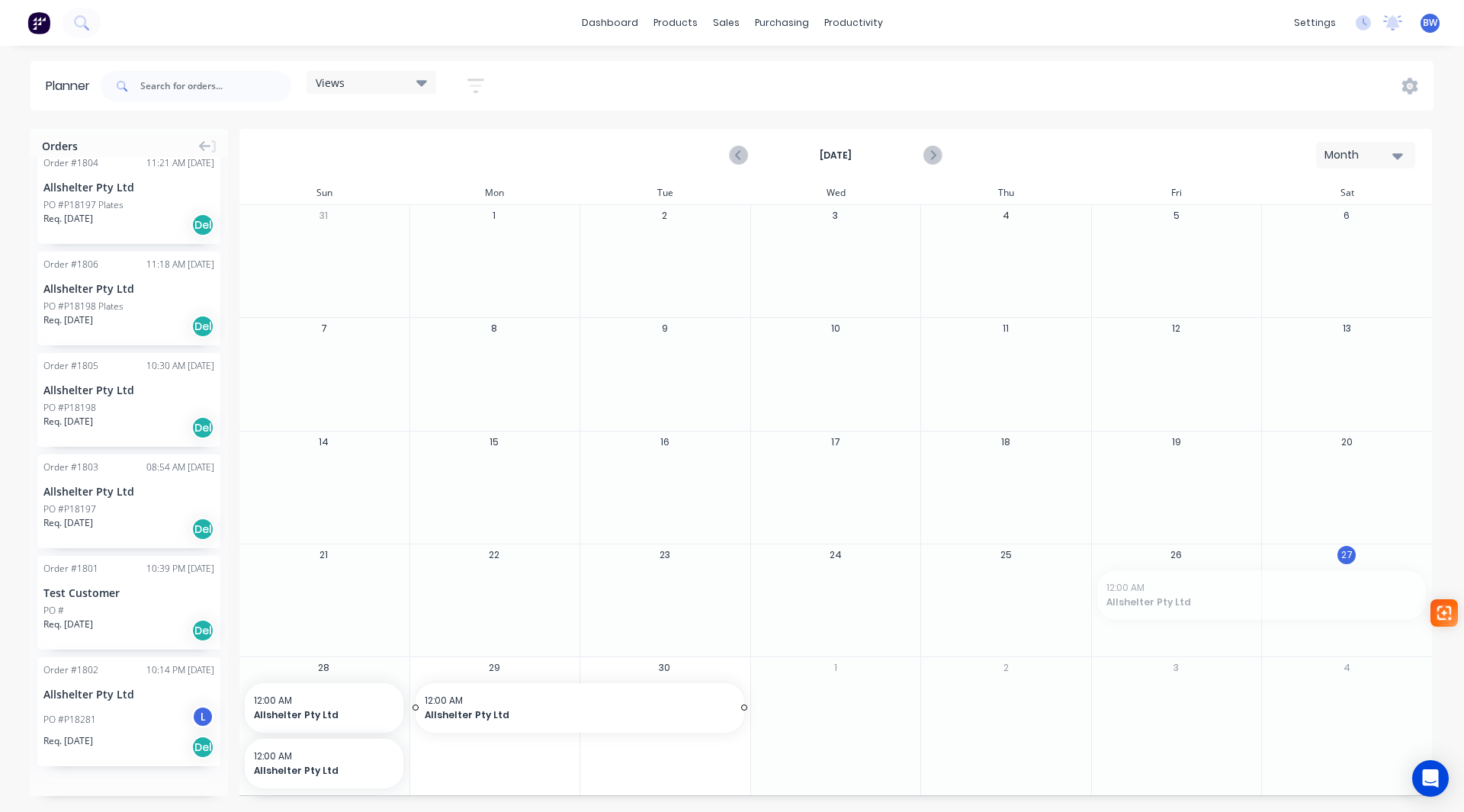
drag, startPoint x: 1322, startPoint y: 593, endPoint x: 687, endPoint y: 731, distance: 649.8
drag, startPoint x: 743, startPoint y: 709, endPoint x: 862, endPoint y: 700, distance: 119.3
drag, startPoint x: 720, startPoint y: 704, endPoint x: 1283, endPoint y: 608, distance: 571.1
drag, startPoint x: 401, startPoint y: 651, endPoint x: 470, endPoint y: 649, distance: 69.0
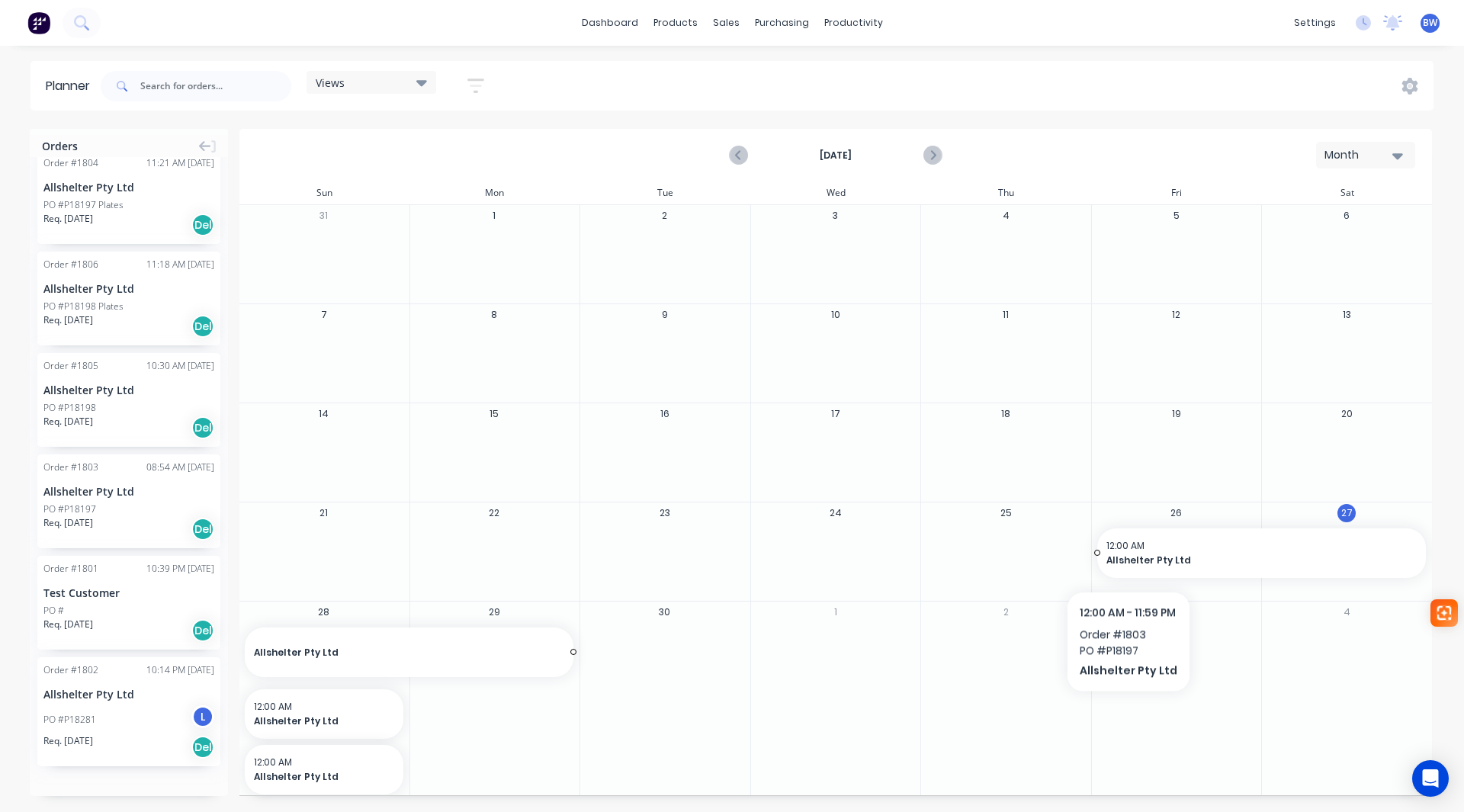
click at [1127, 552] on span "12:00 AM" at bounding box center [1258, 545] width 304 height 14
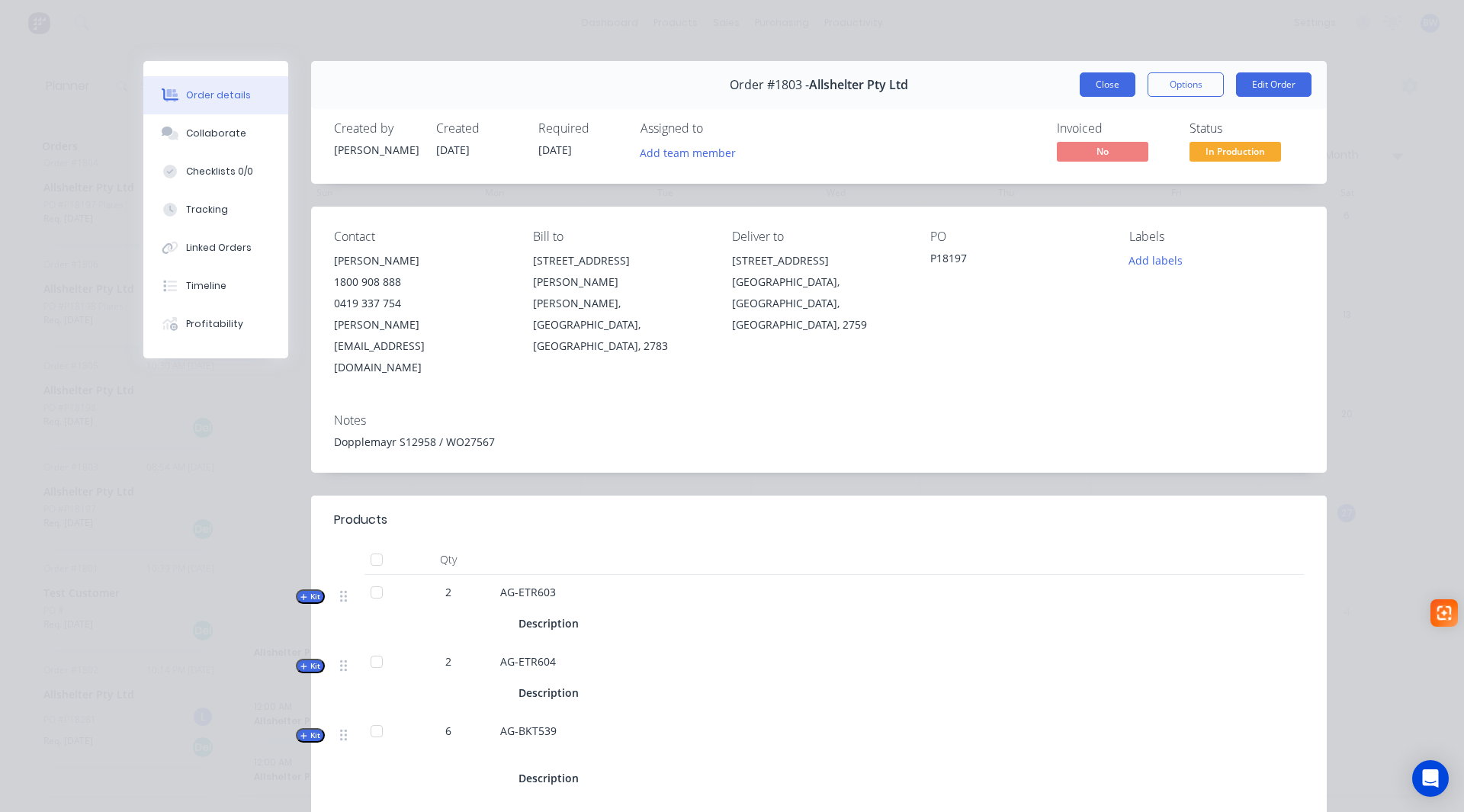
click at [1104, 92] on button "Close" at bounding box center [1108, 84] width 56 height 25
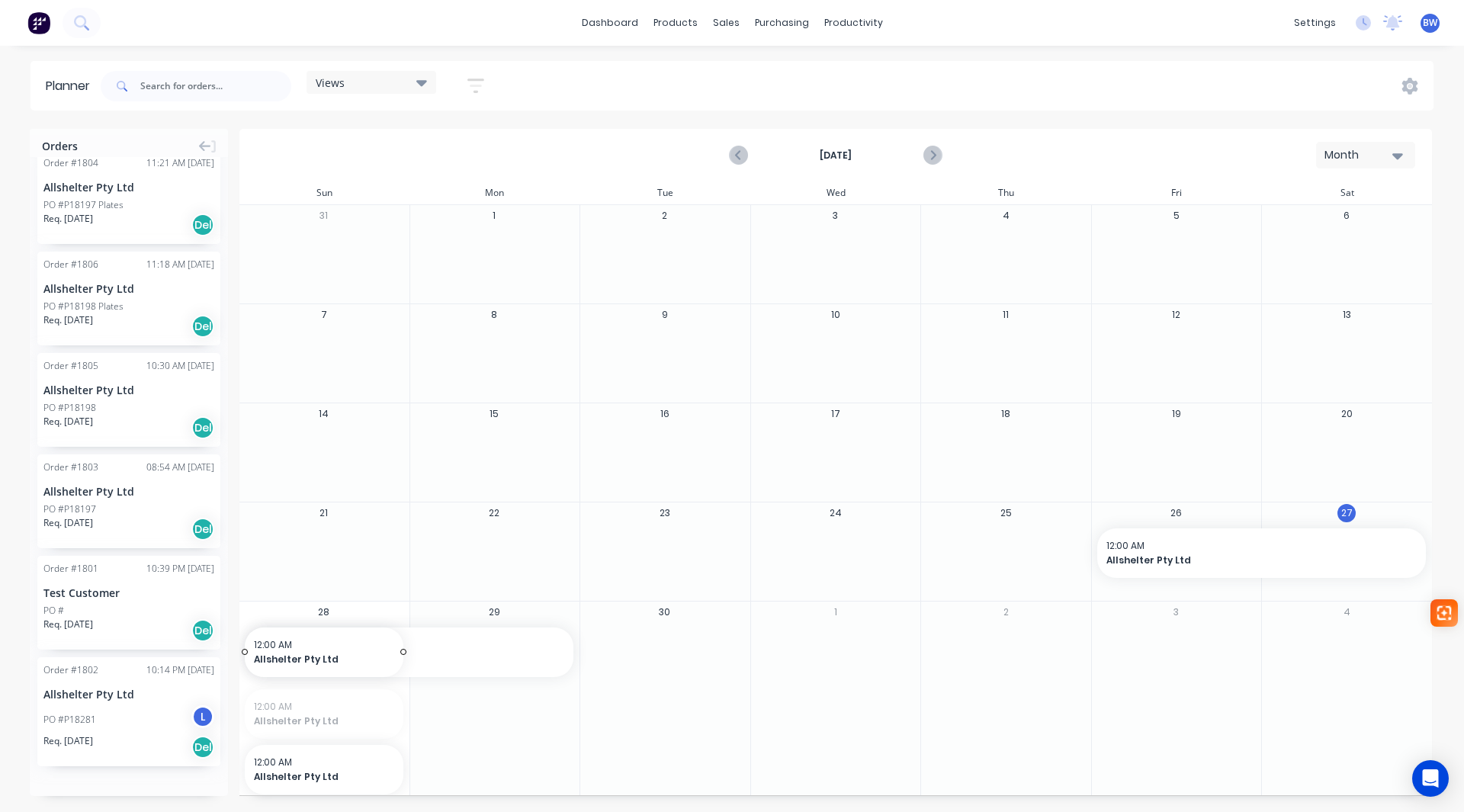
drag, startPoint x: 399, startPoint y: 714, endPoint x: 351, endPoint y: 713, distance: 48.0
drag, startPoint x: 399, startPoint y: 715, endPoint x: 354, endPoint y: 717, distance: 45.0
drag, startPoint x: 399, startPoint y: 712, endPoint x: 436, endPoint y: 710, distance: 37.1
drag, startPoint x: 568, startPoint y: 716, endPoint x: 620, endPoint y: 713, distance: 52.1
drag, startPoint x: 520, startPoint y: 714, endPoint x: 341, endPoint y: 715, distance: 179.0
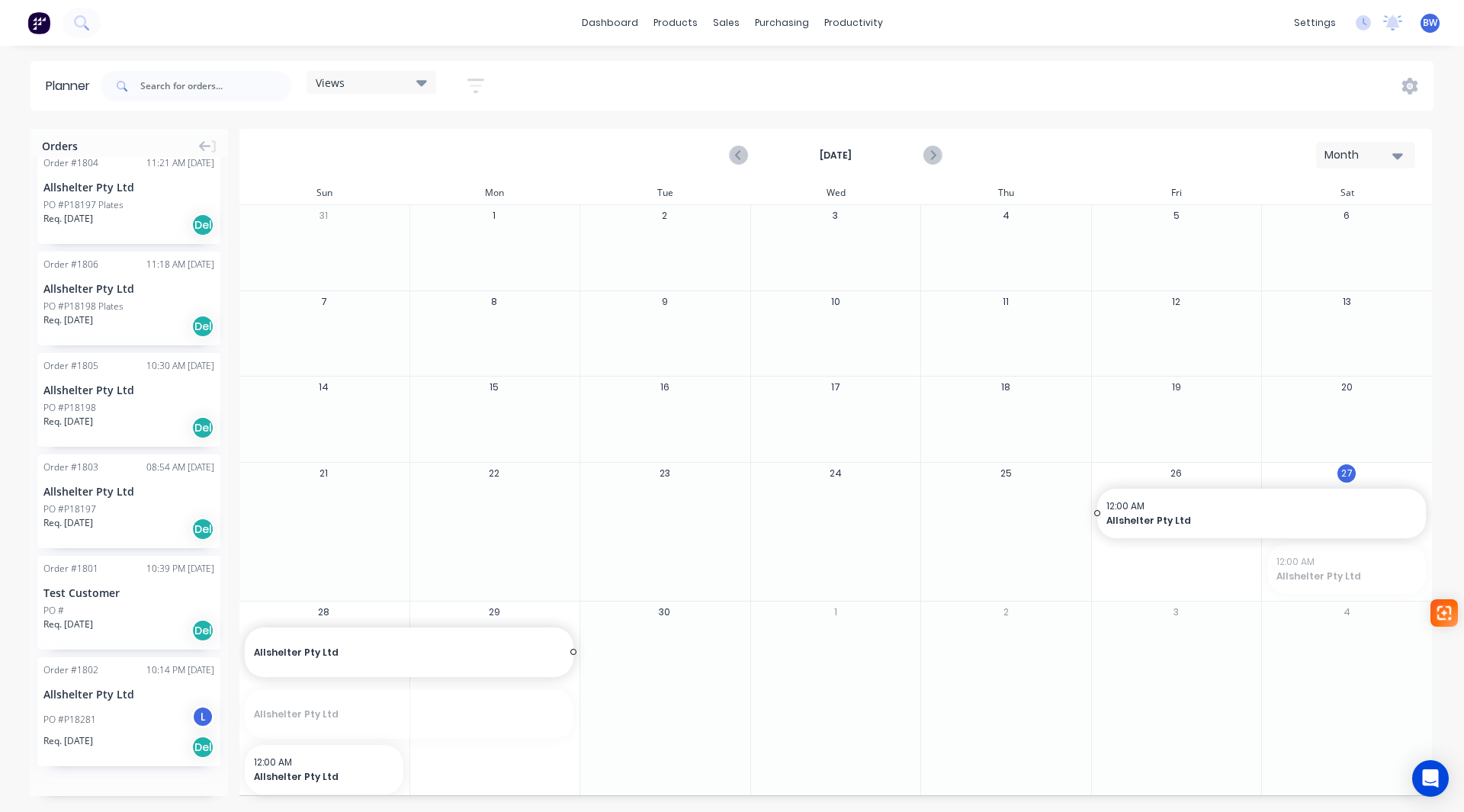
drag, startPoint x: 1259, startPoint y: 570, endPoint x: 1084, endPoint y: 582, distance: 175.4
drag, startPoint x: 403, startPoint y: 770, endPoint x: 834, endPoint y: 764, distance: 431.0
drag, startPoint x: 692, startPoint y: 769, endPoint x: 363, endPoint y: 759, distance: 329.2
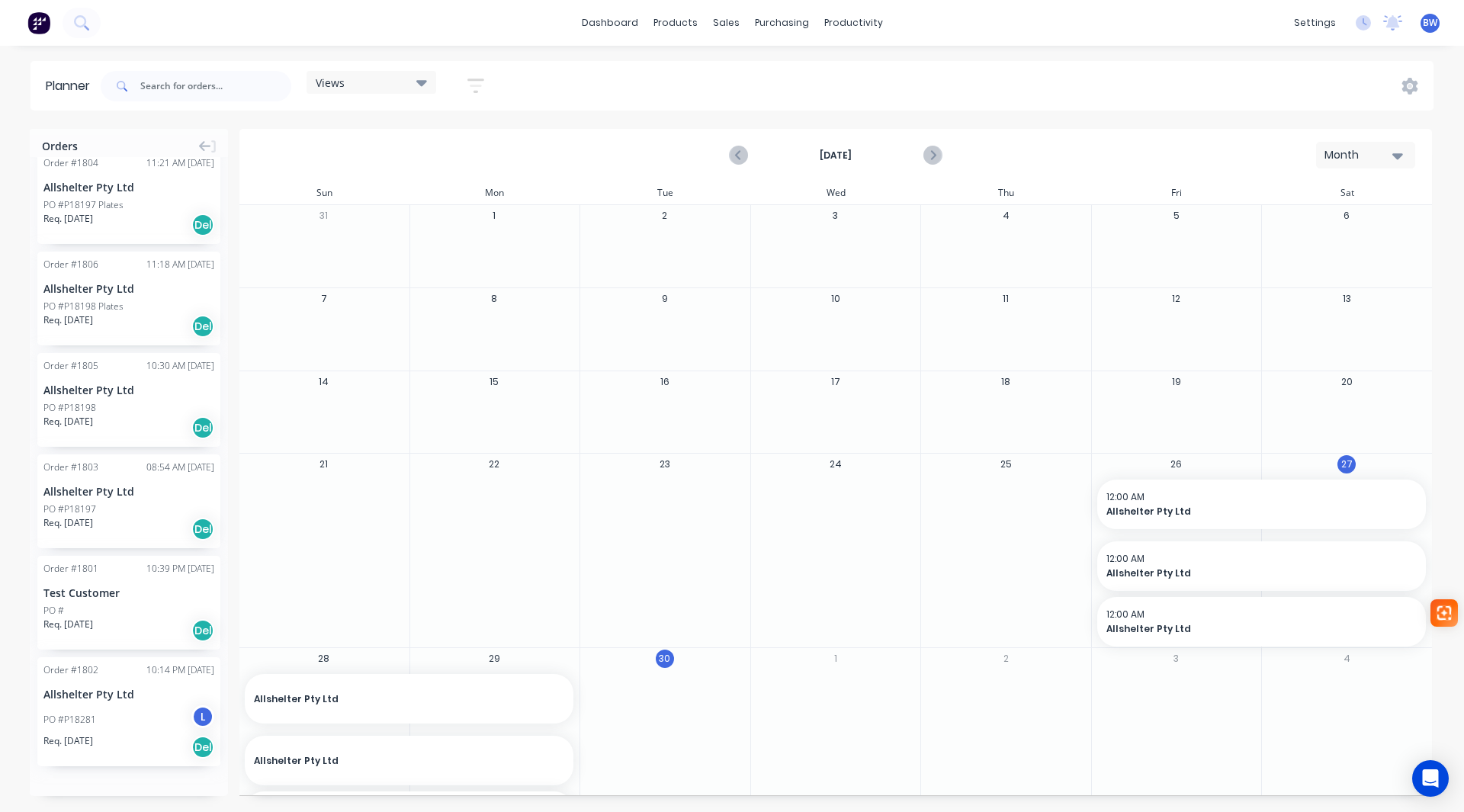
scroll to position [51, 0]
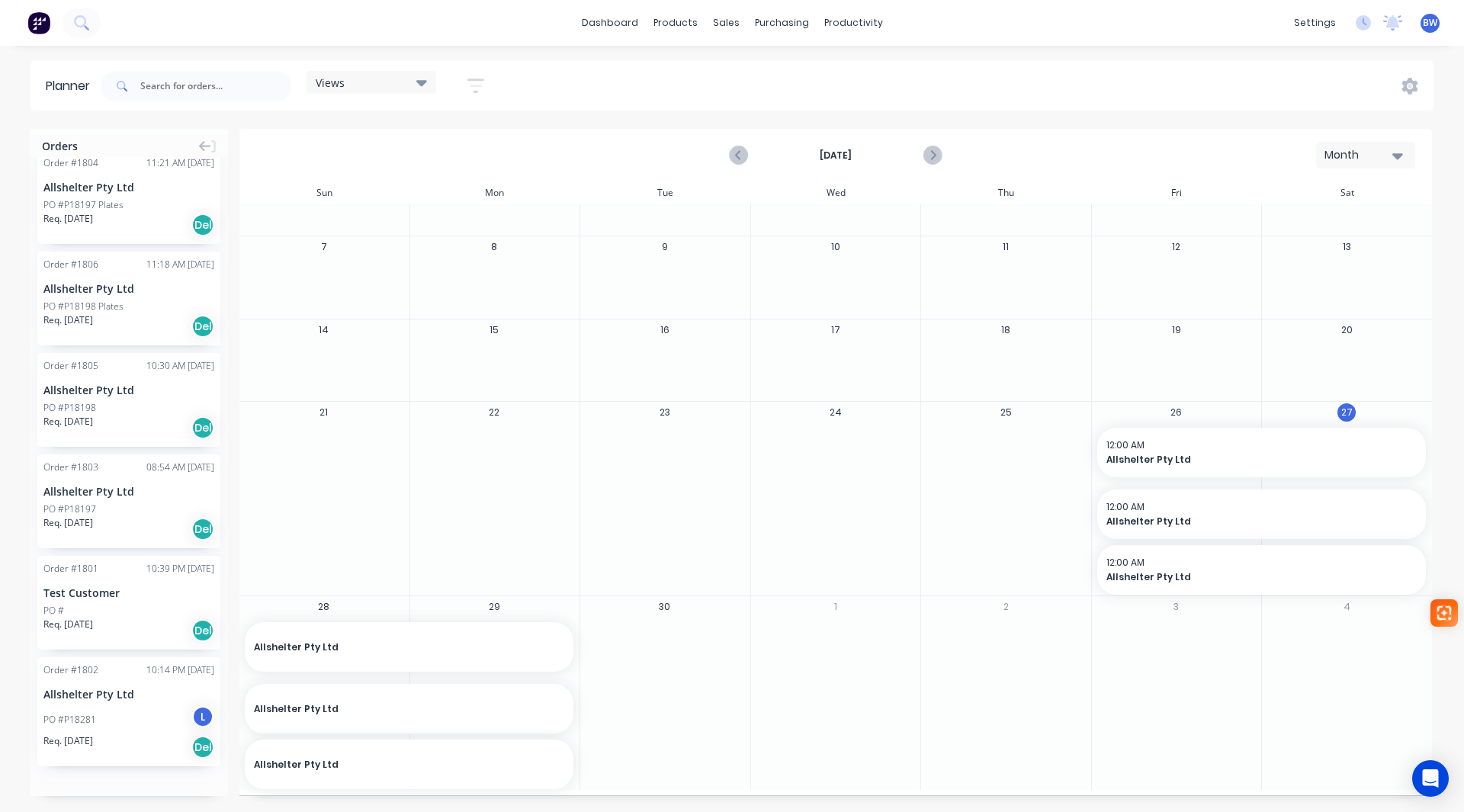
click at [138, 310] on div "PO #P18198 Plates" at bounding box center [129, 306] width 171 height 14
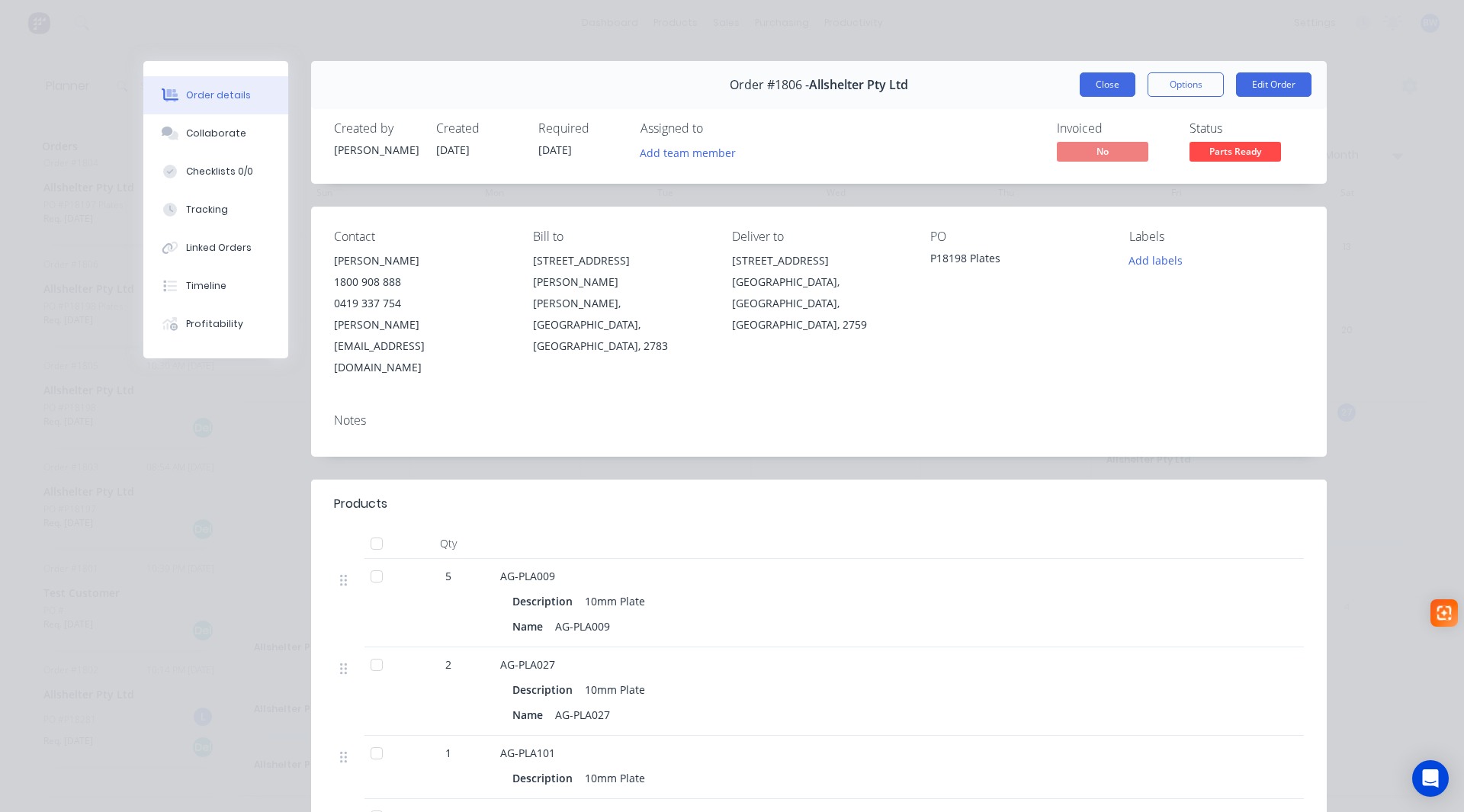
click at [1091, 83] on button "Close" at bounding box center [1108, 84] width 56 height 25
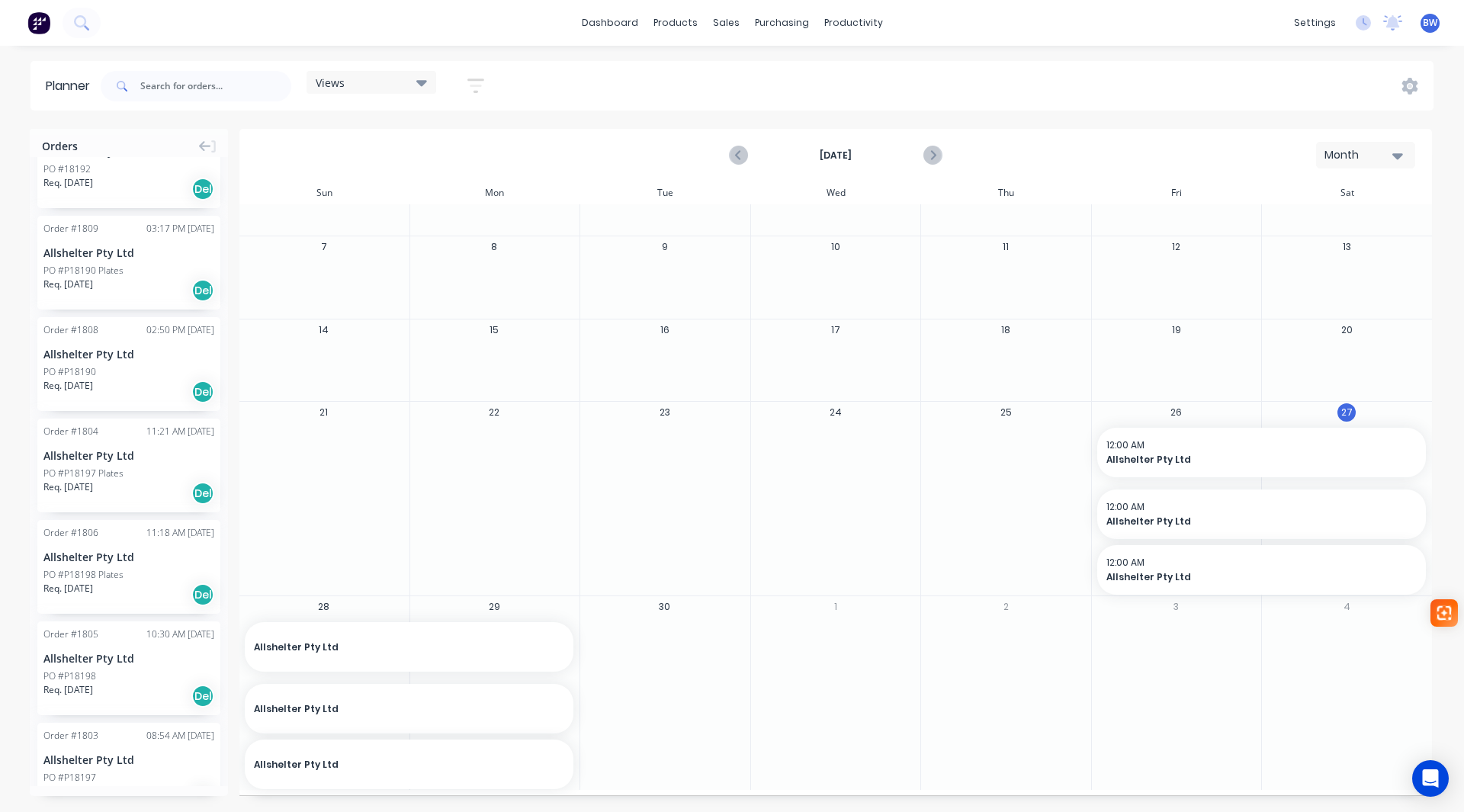
scroll to position [627, 0]
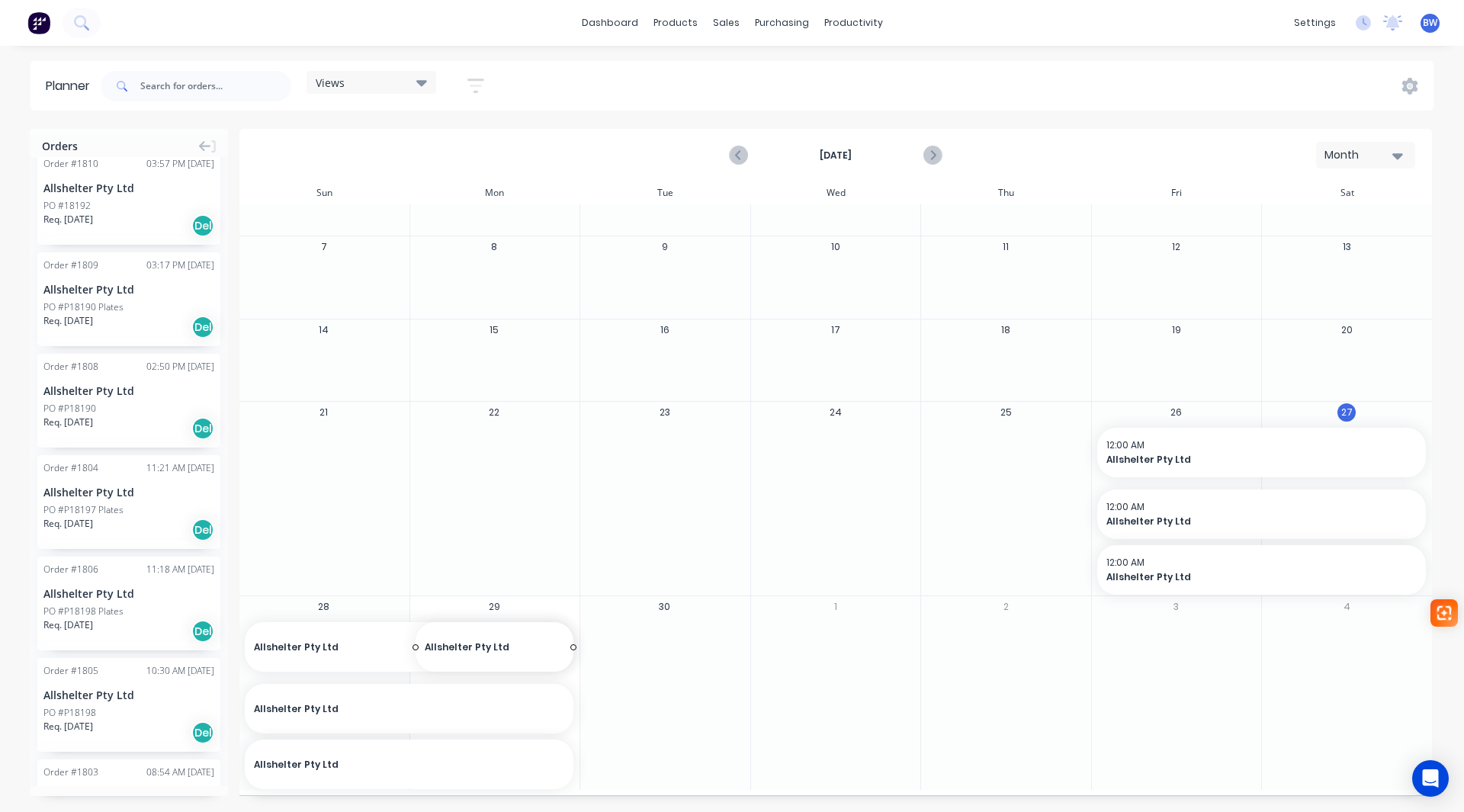
drag, startPoint x: 115, startPoint y: 367, endPoint x: 433, endPoint y: 634, distance: 415.2
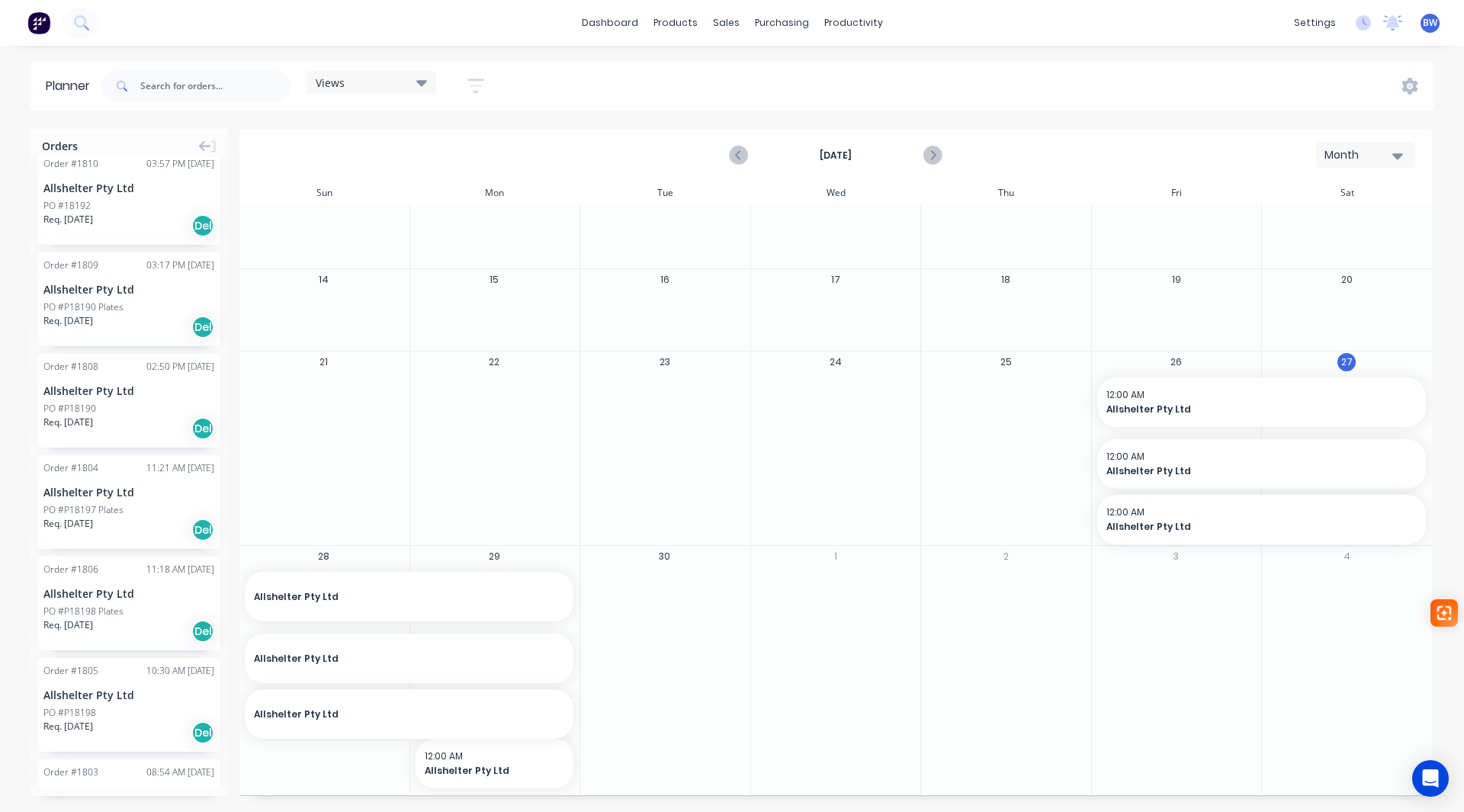
drag, startPoint x: 570, startPoint y: 763, endPoint x: 687, endPoint y: 763, distance: 117.0
click at [687, 763] on div "28 Allshelter Pty Ltd , Start: Friday, September 26, 2025, End: Monday, Septemb…" at bounding box center [835, 670] width 1193 height 250
drag, startPoint x: 568, startPoint y: 765, endPoint x: 754, endPoint y: 762, distance: 186.0
click at [754, 762] on div "28 Allshelter Pty Ltd , Start: Friday, September 26, 2025, End: Monday, Septemb…" at bounding box center [835, 670] width 1193 height 250
drag, startPoint x: 570, startPoint y: 765, endPoint x: 678, endPoint y: 763, distance: 108.0
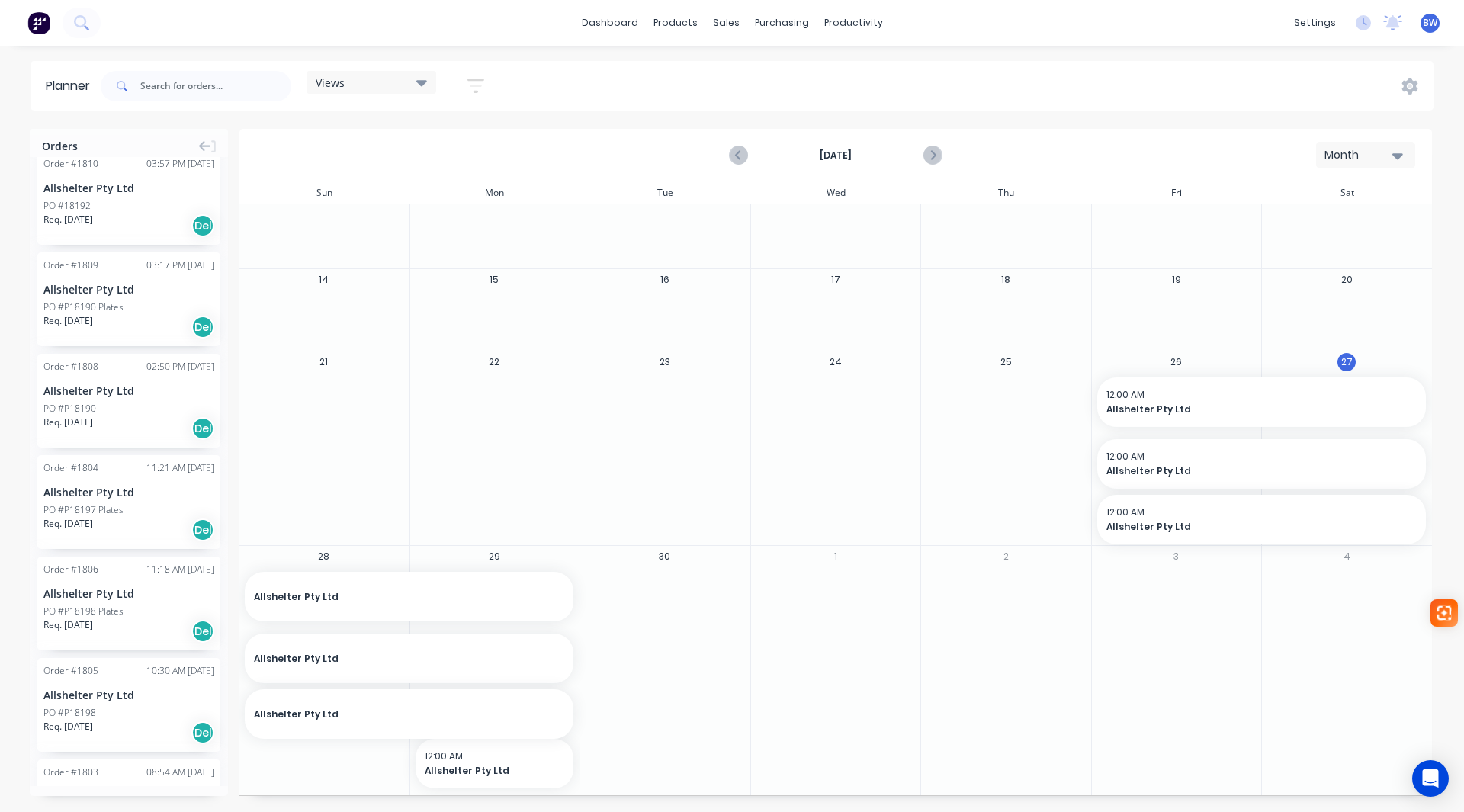
click at [678, 763] on div "28 Allshelter Pty Ltd , Start: Friday, September 26, 2025, End: Monday, Septemb…" at bounding box center [835, 670] width 1193 height 250
drag, startPoint x: 471, startPoint y: 763, endPoint x: 645, endPoint y: 763, distance: 174.0
click at [645, 763] on div "28 Allshelter Pty Ltd , Start: Friday, September 26, 2025, End: Monday, Septemb…" at bounding box center [835, 670] width 1193 height 250
drag, startPoint x: 97, startPoint y: 193, endPoint x: 450, endPoint y: 647, distance: 575.1
click at [508, 749] on div "View all" at bounding box center [494, 748] width 36 height 11
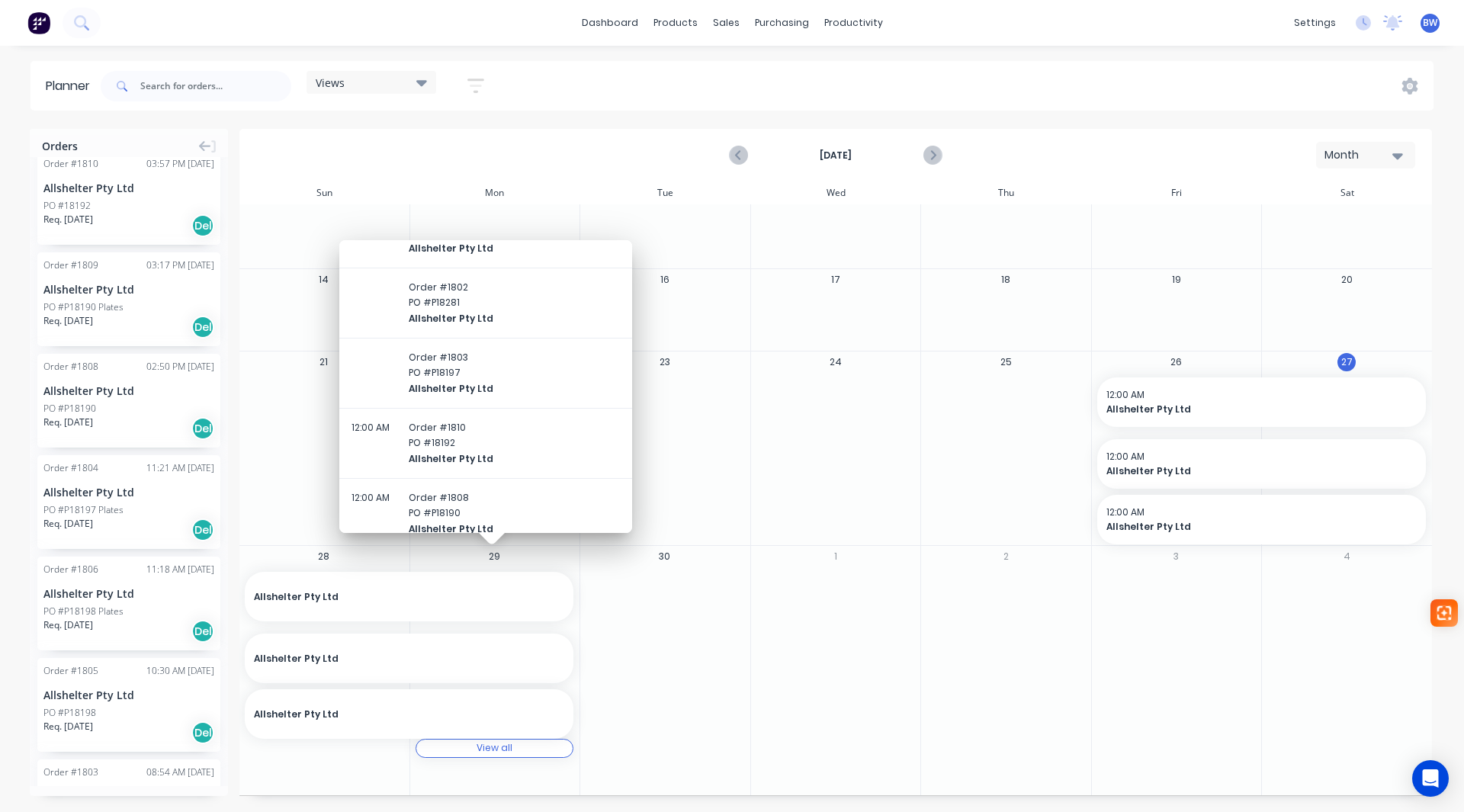
scroll to position [58, 0]
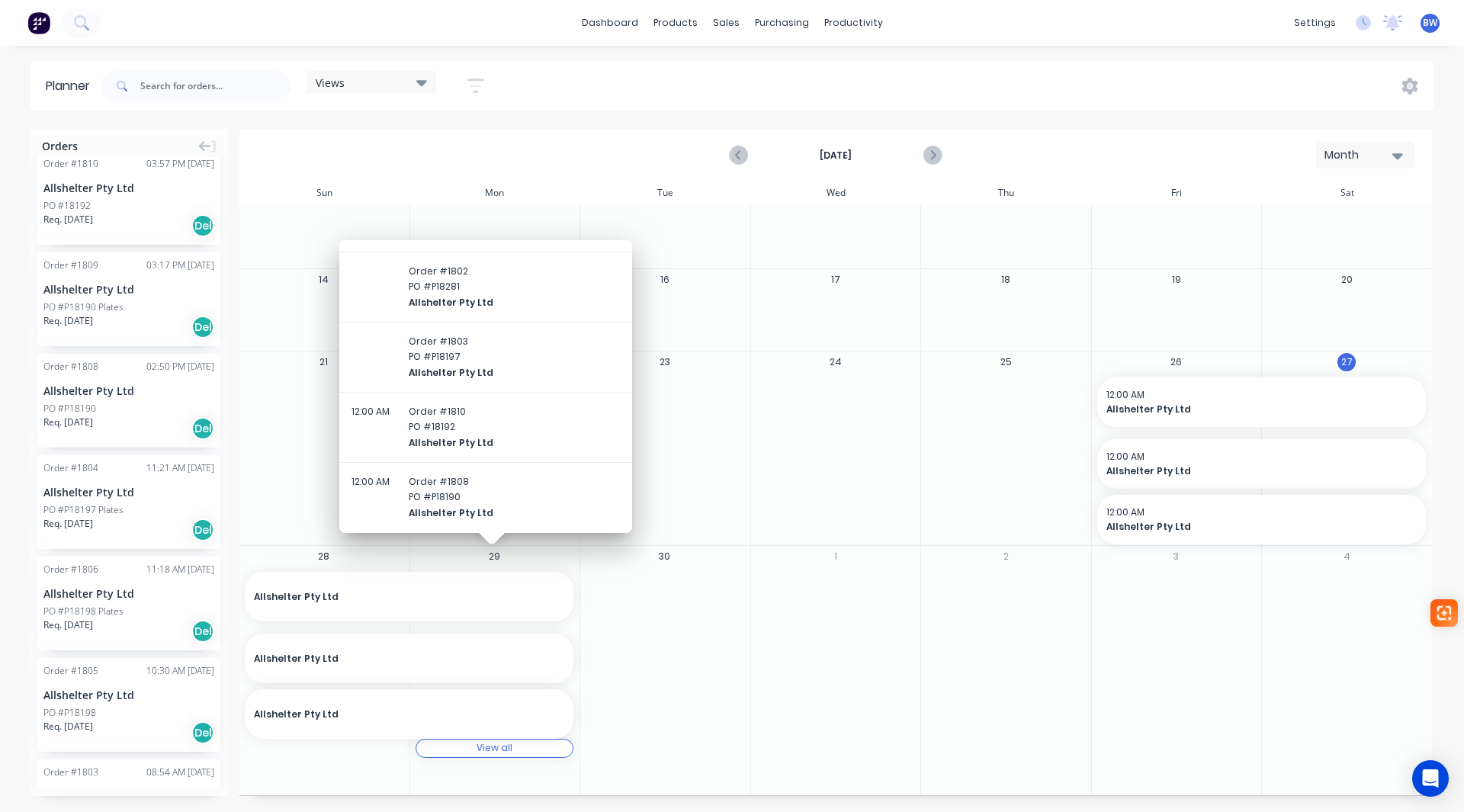
click at [533, 439] on div "12:00 AM Order # 1810 PO # 18192 Allshelter Pty Ltd" at bounding box center [486, 427] width 268 height 47
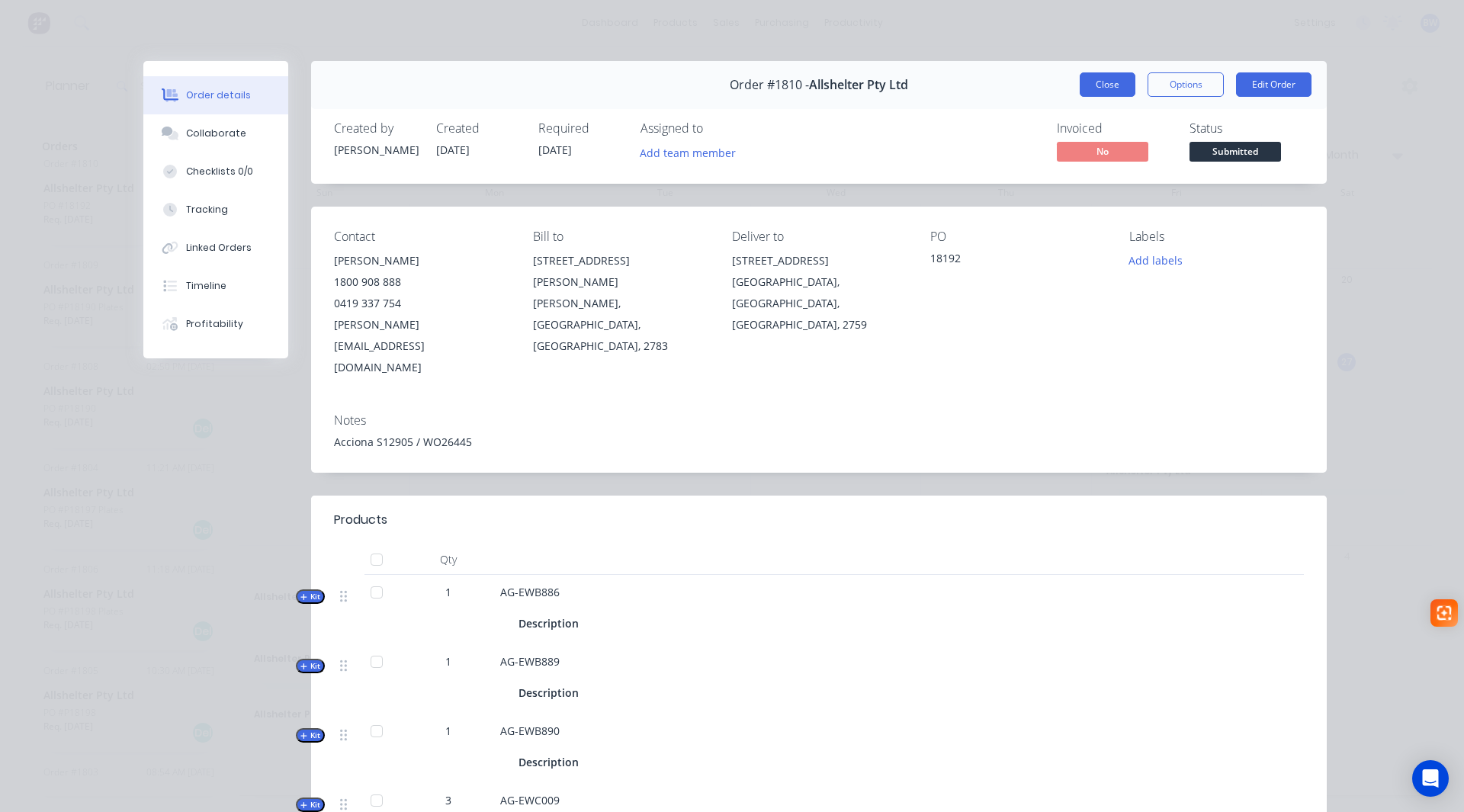
click at [1102, 87] on button "Close" at bounding box center [1108, 84] width 56 height 25
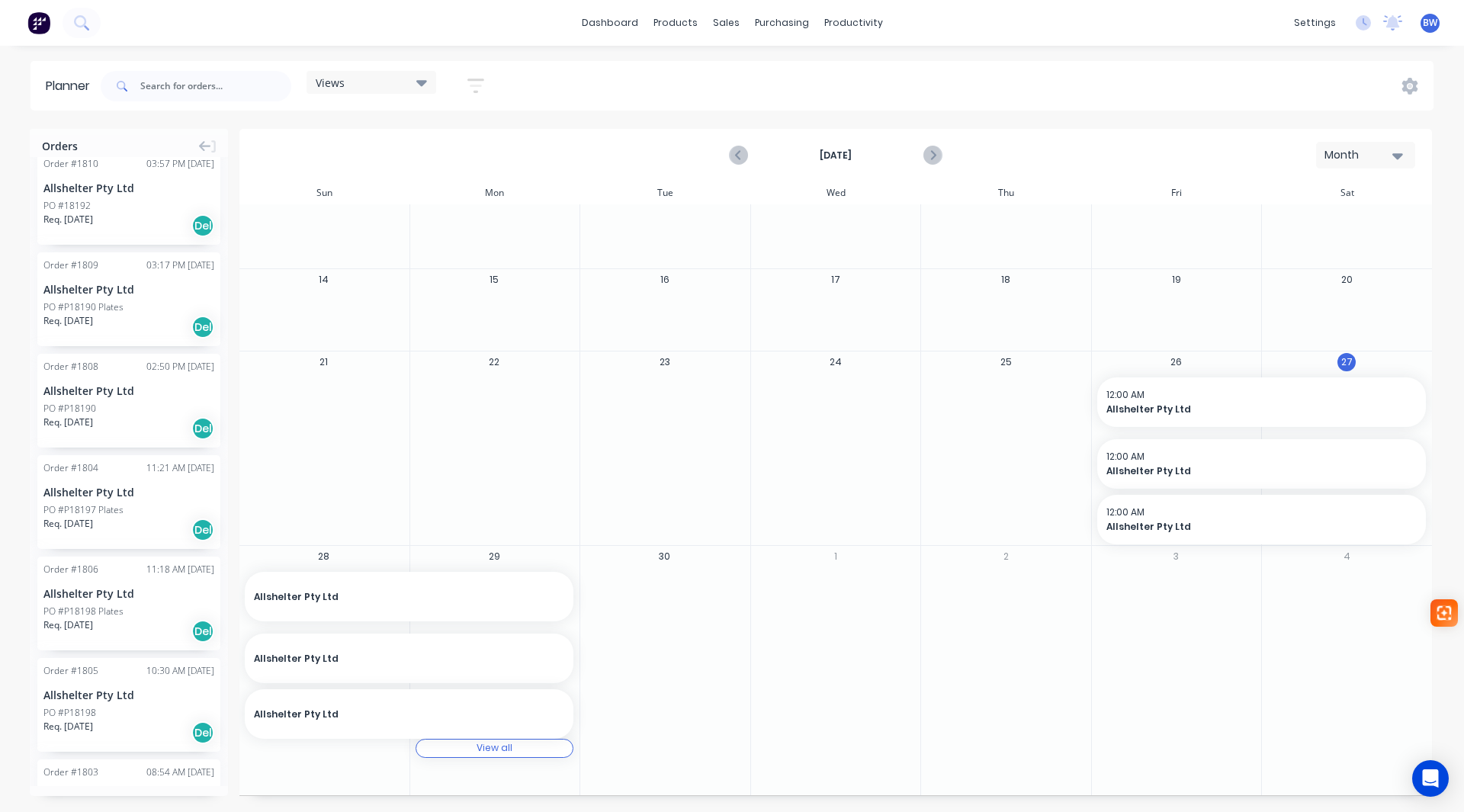
click at [515, 751] on div "View all View all" at bounding box center [495, 748] width 159 height 19
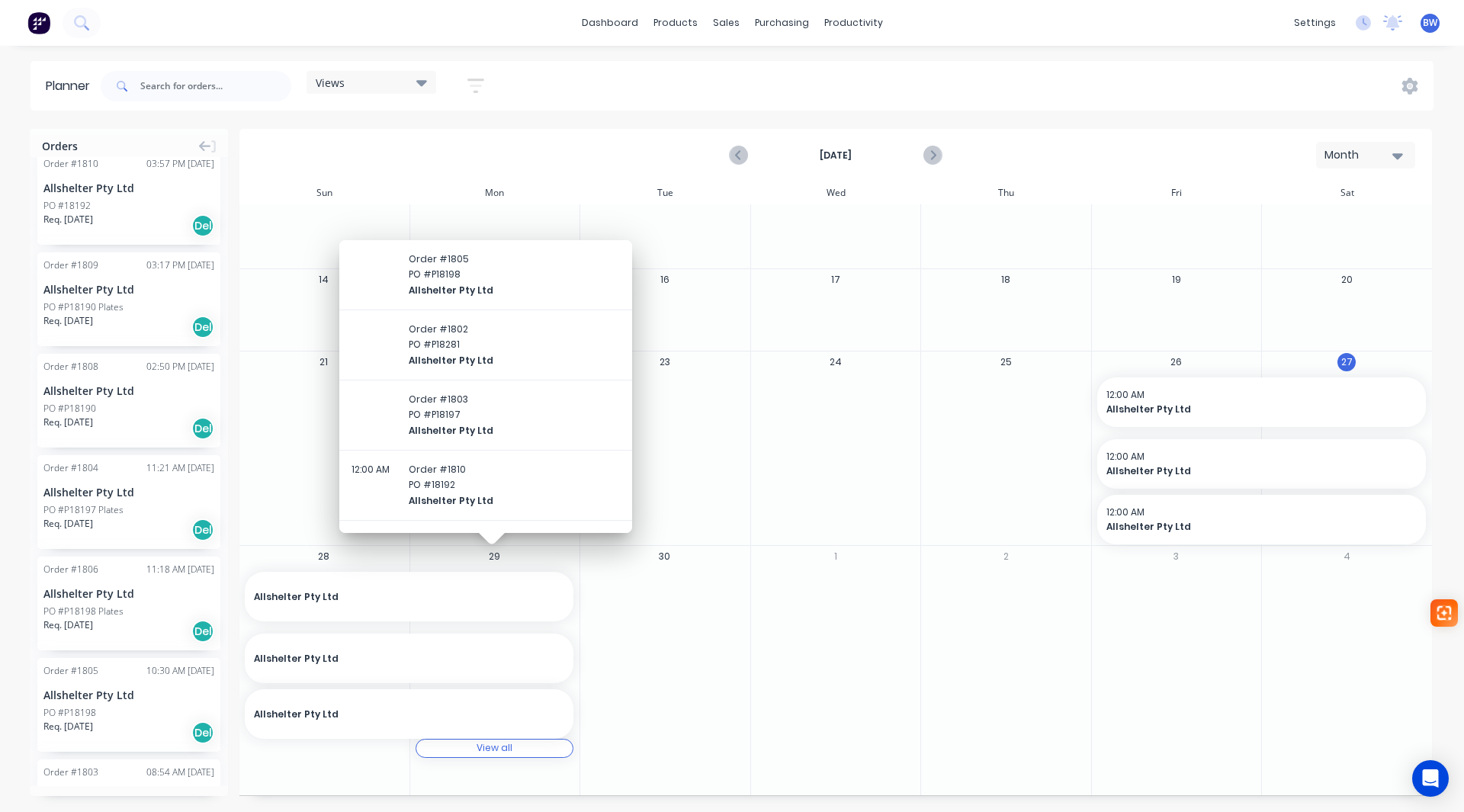
click at [751, 708] on div "1" at bounding box center [836, 671] width 171 height 250
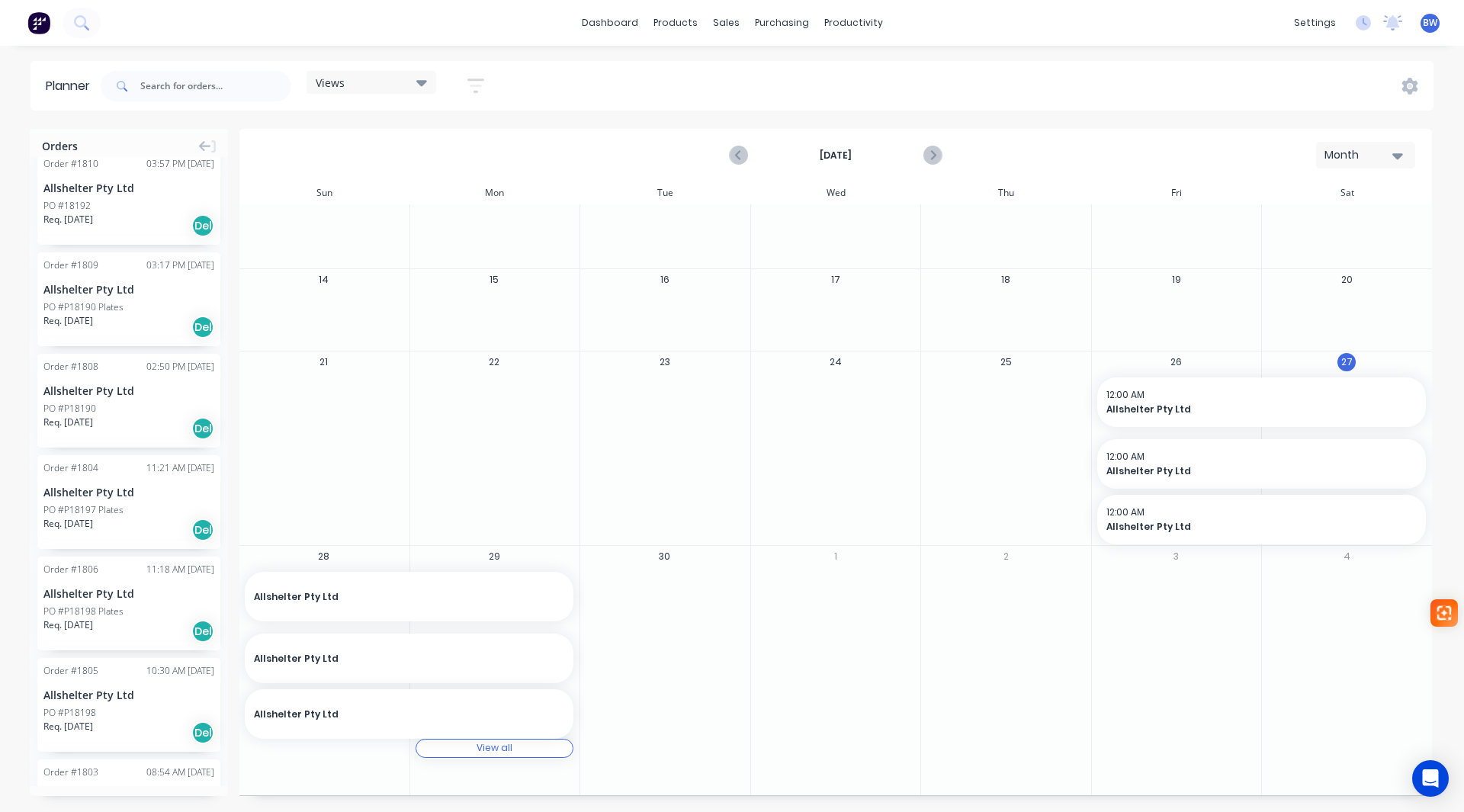
click at [496, 755] on div "View all View all" at bounding box center [495, 748] width 159 height 19
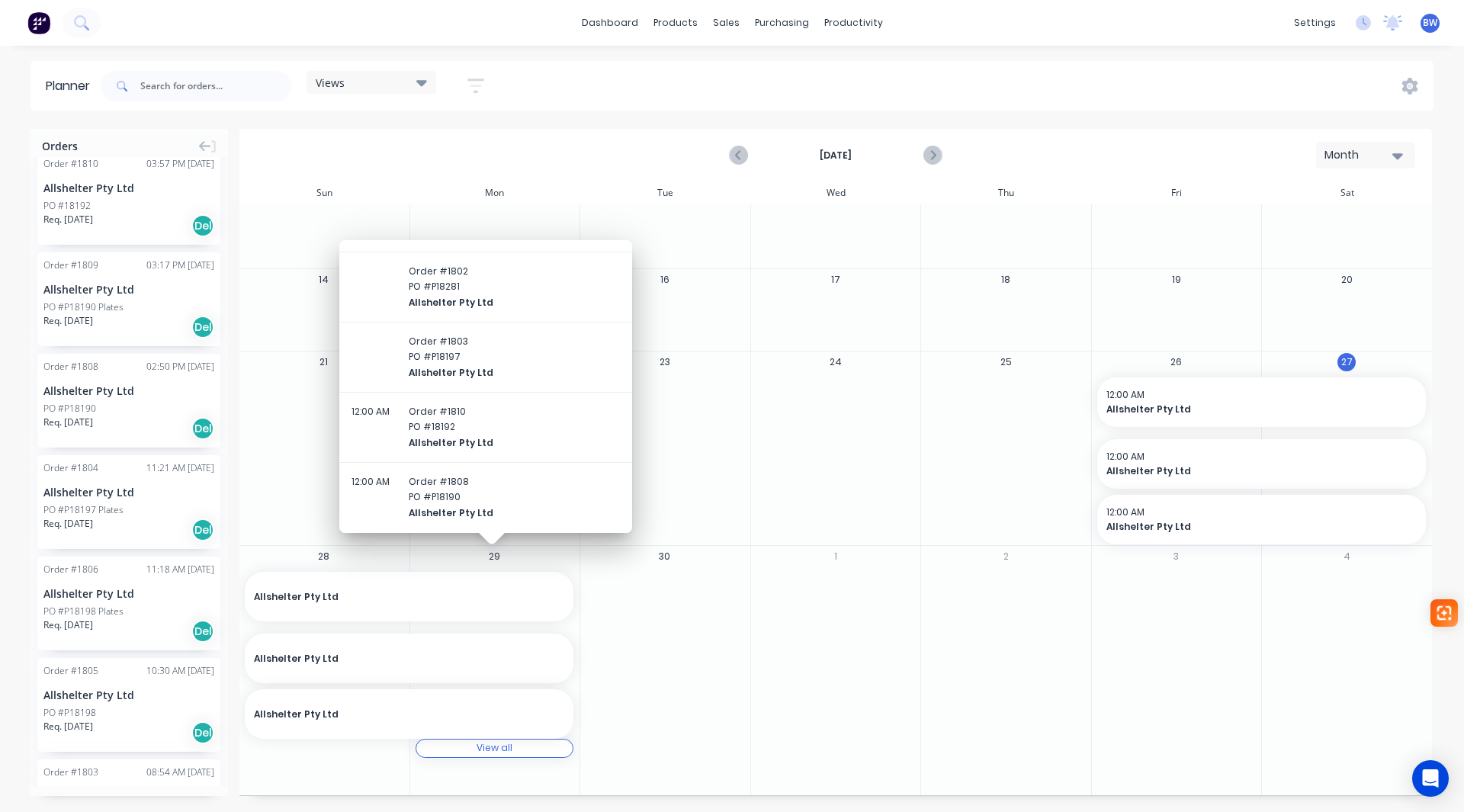
click at [519, 438] on div "12:00 AM Order # 1810 PO # 18192 Allshelter Pty Ltd" at bounding box center [486, 427] width 268 height 47
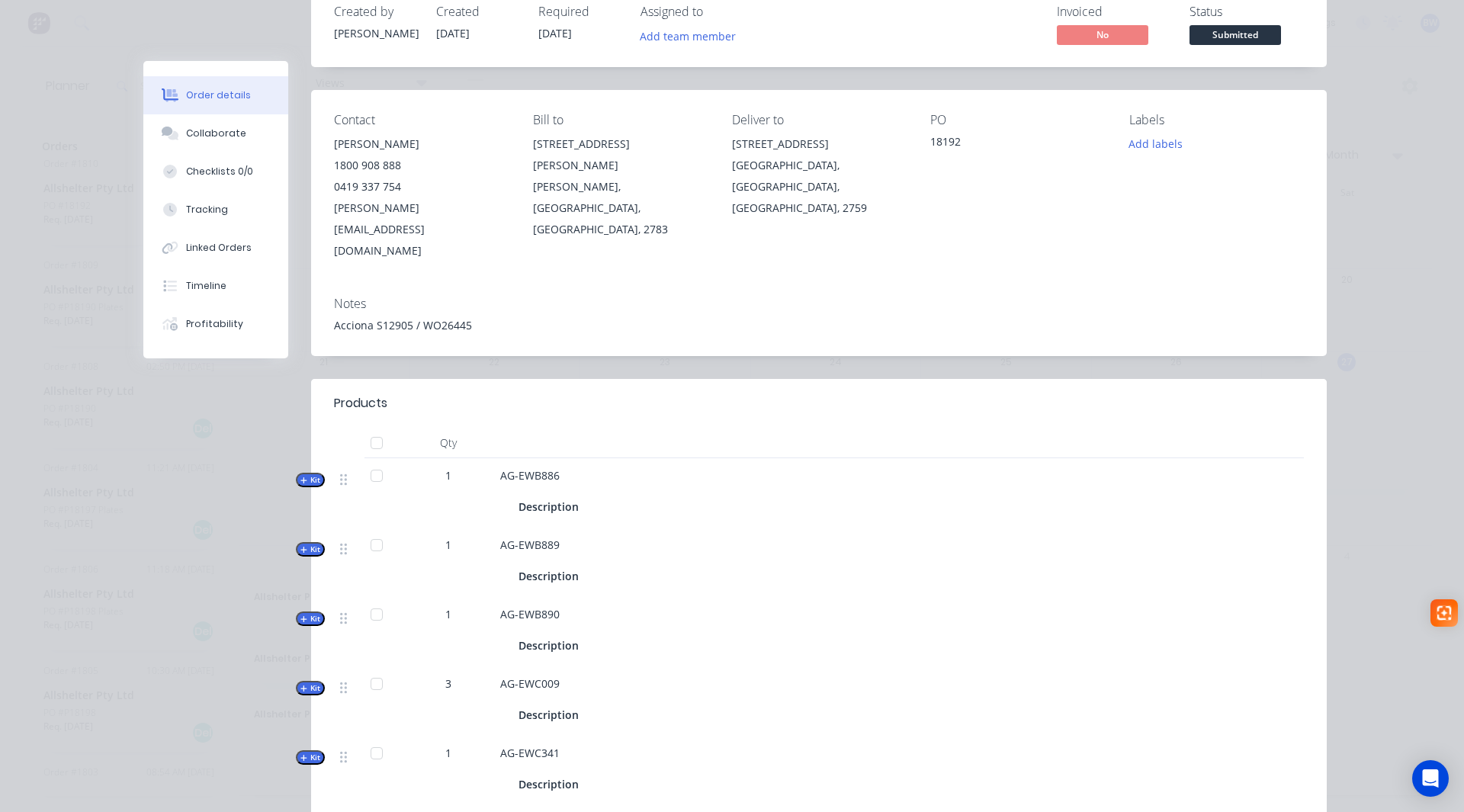
scroll to position [0, 0]
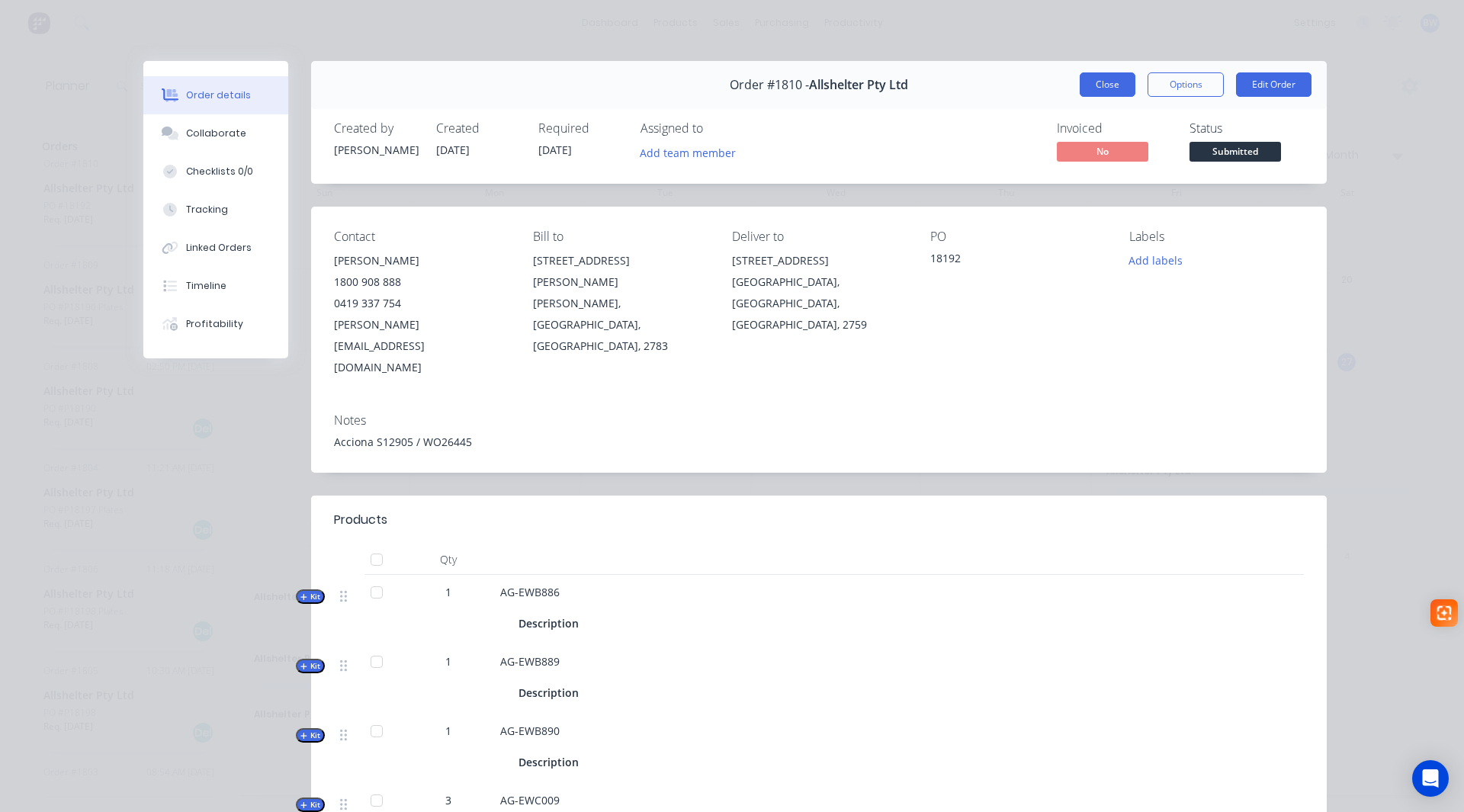
drag, startPoint x: 1098, startPoint y: 76, endPoint x: 1094, endPoint y: 112, distance: 36.2
click at [1098, 77] on button "Close" at bounding box center [1108, 84] width 56 height 25
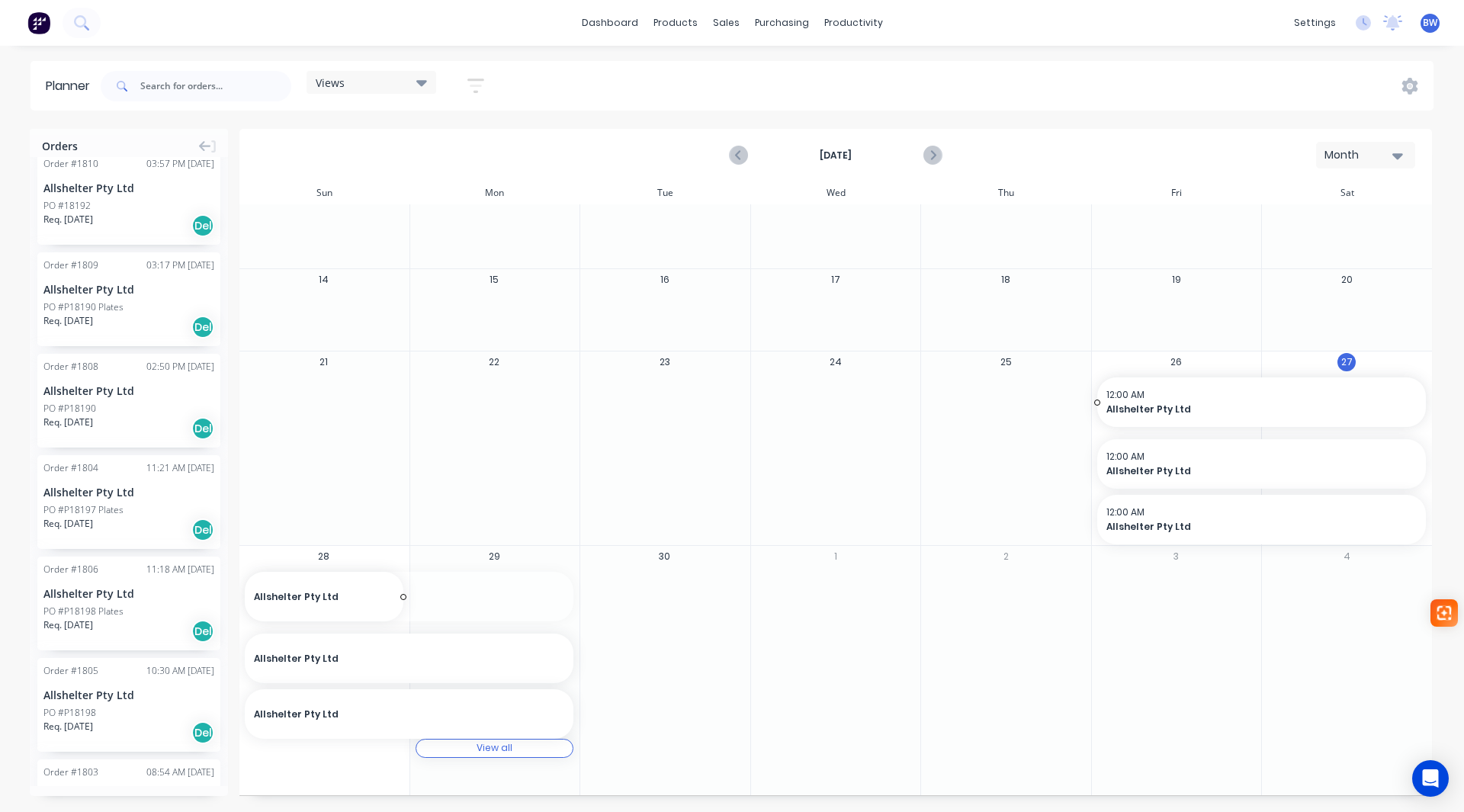
drag, startPoint x: 566, startPoint y: 597, endPoint x: 352, endPoint y: 603, distance: 214.1
drag, startPoint x: 570, startPoint y: 597, endPoint x: 665, endPoint y: 597, distance: 95.0
drag, startPoint x: 567, startPoint y: 773, endPoint x: 621, endPoint y: 771, distance: 54.0
click at [621, 771] on div "28 Allshelter Pty Ltd , Start: Friday, September 26, 2025, End: Sunday, Septemb…" at bounding box center [835, 670] width 1193 height 250
drag, startPoint x: 571, startPoint y: 769, endPoint x: 654, endPoint y: 764, distance: 83.2
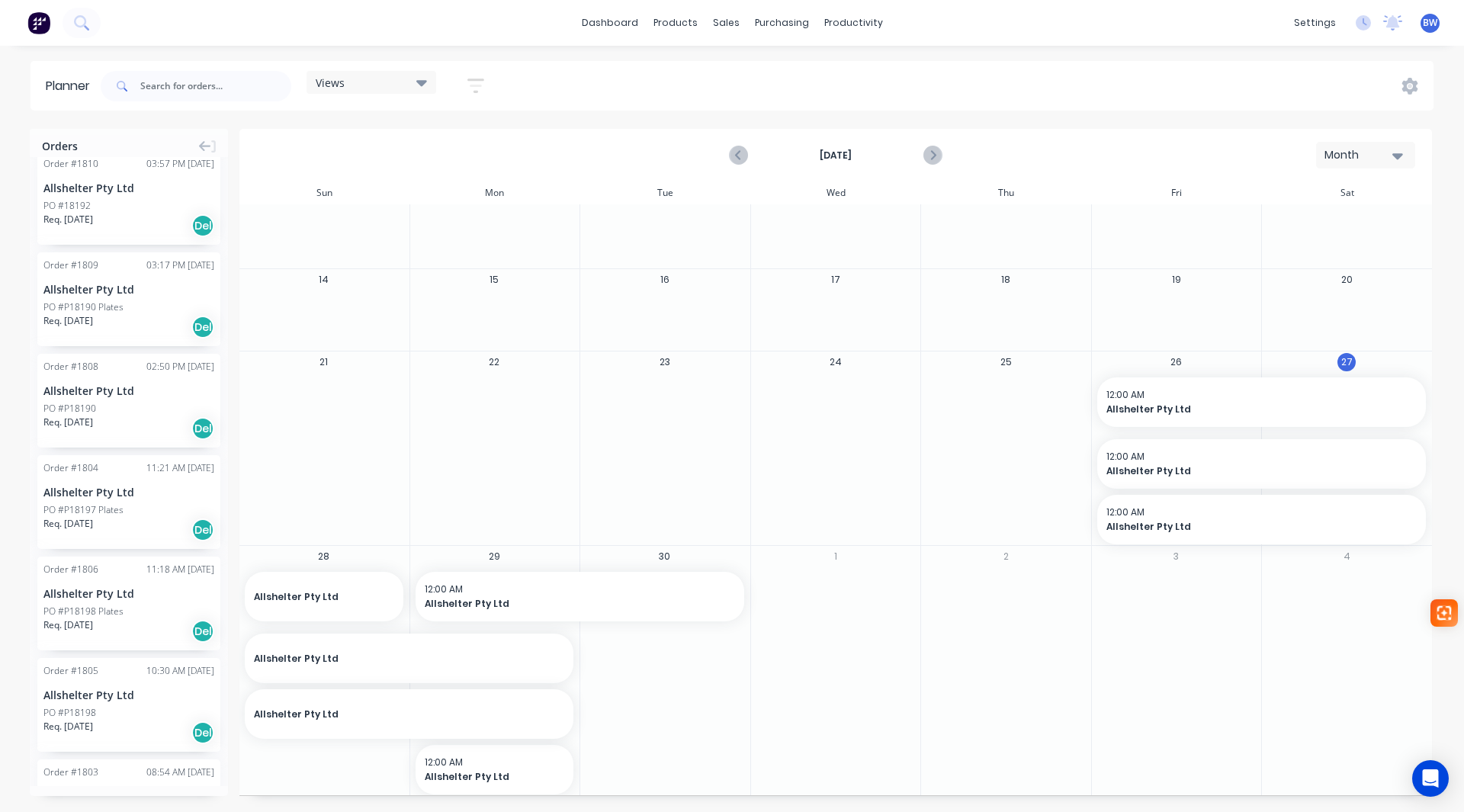
click at [654, 764] on div "28 Allshelter Pty Ltd , Start: Friday, September 26, 2025, End: Sunday, Septemb…" at bounding box center [835, 670] width 1193 height 250
drag, startPoint x: 511, startPoint y: 762, endPoint x: 514, endPoint y: 691, distance: 71.1
drag, startPoint x: 570, startPoint y: 659, endPoint x: 386, endPoint y: 665, distance: 184.1
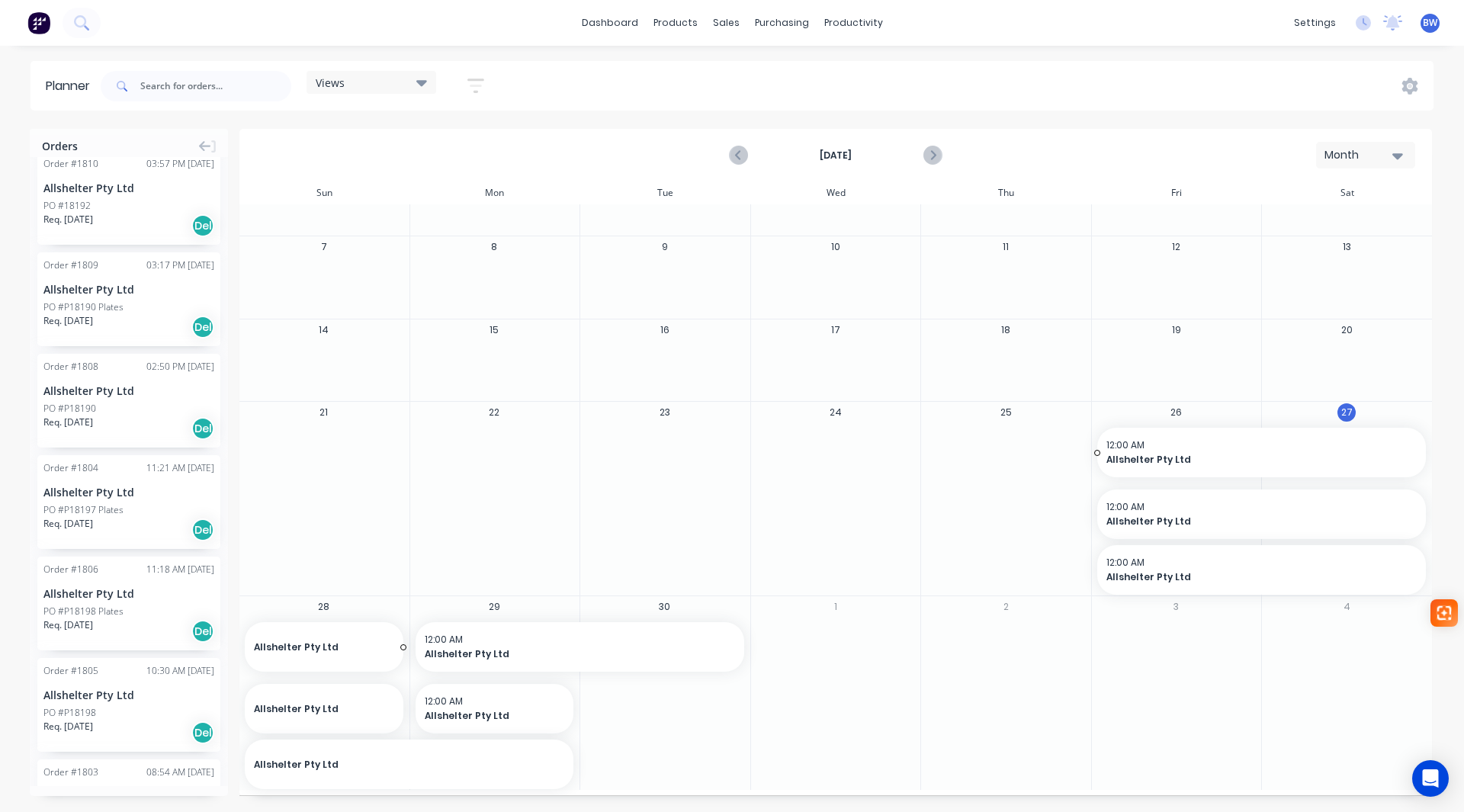
scroll to position [51, 0]
drag, startPoint x: 569, startPoint y: 711, endPoint x: 676, endPoint y: 708, distance: 107.0
click at [344, 713] on span "Allshelter Pty Ltd" at bounding box center [317, 708] width 126 height 14
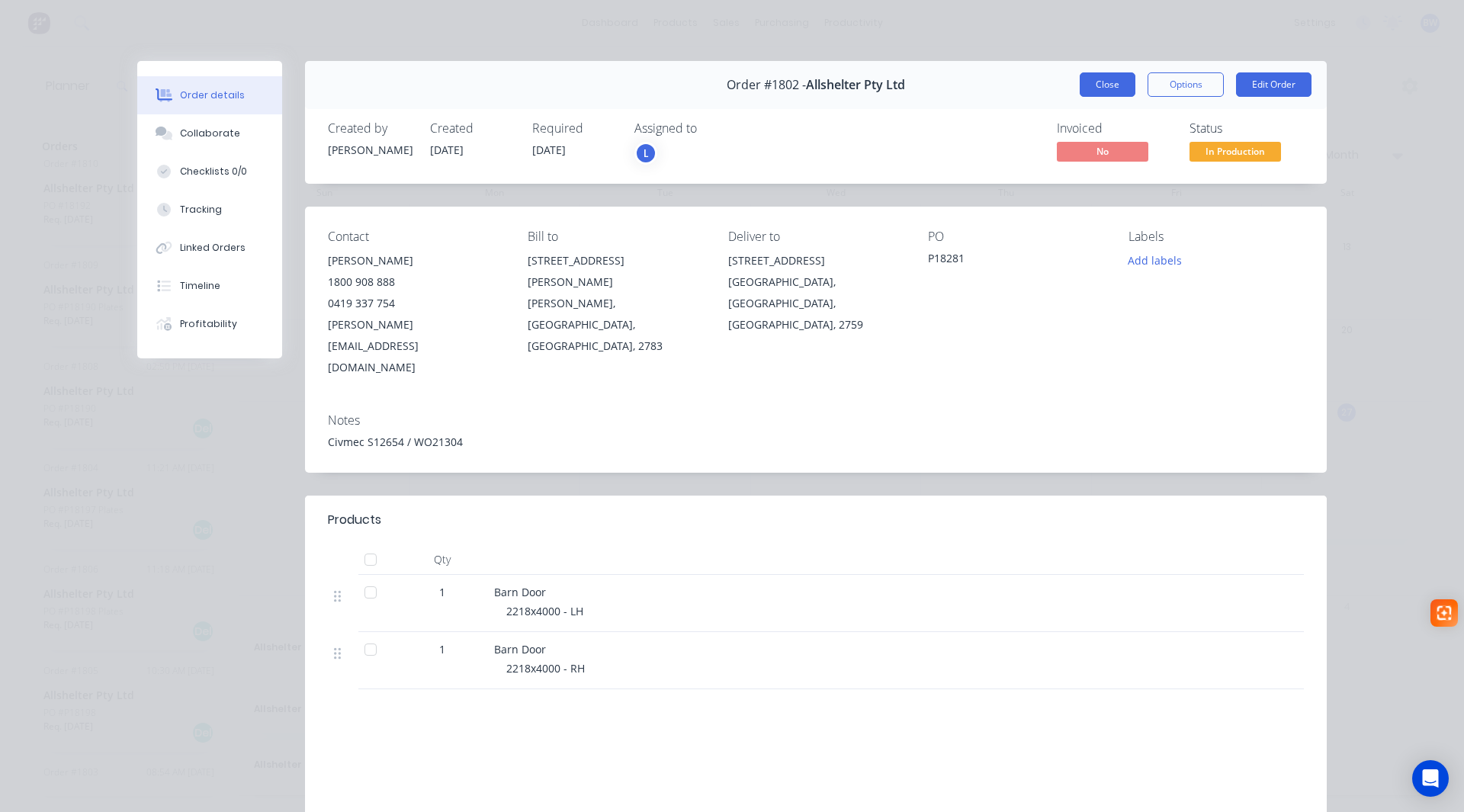
click at [1114, 88] on button "Close" at bounding box center [1108, 84] width 56 height 25
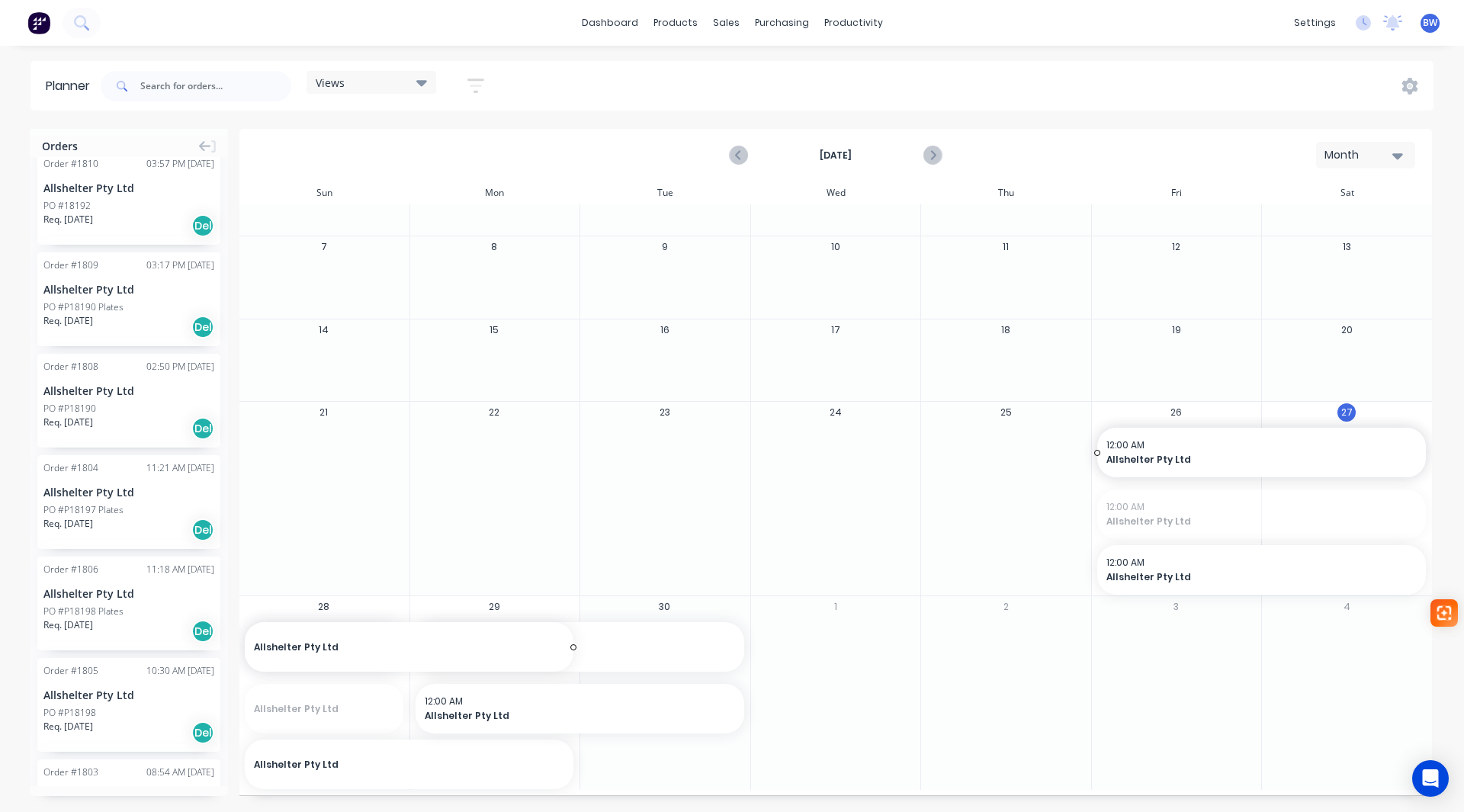
drag, startPoint x: 399, startPoint y: 709, endPoint x: 517, endPoint y: 715, distance: 118.2
drag, startPoint x: 397, startPoint y: 648, endPoint x: 494, endPoint y: 654, distance: 97.2
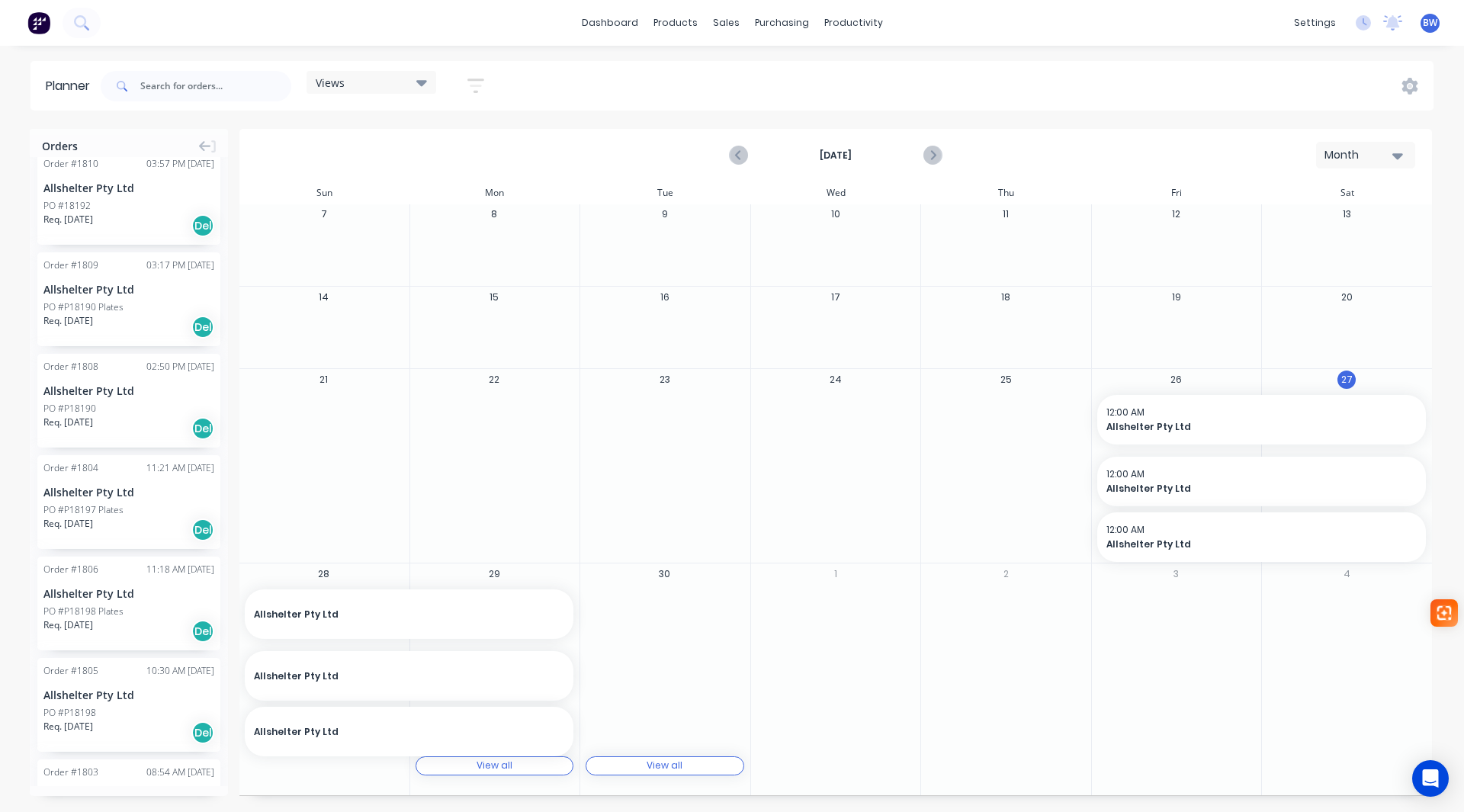
scroll to position [102, 0]
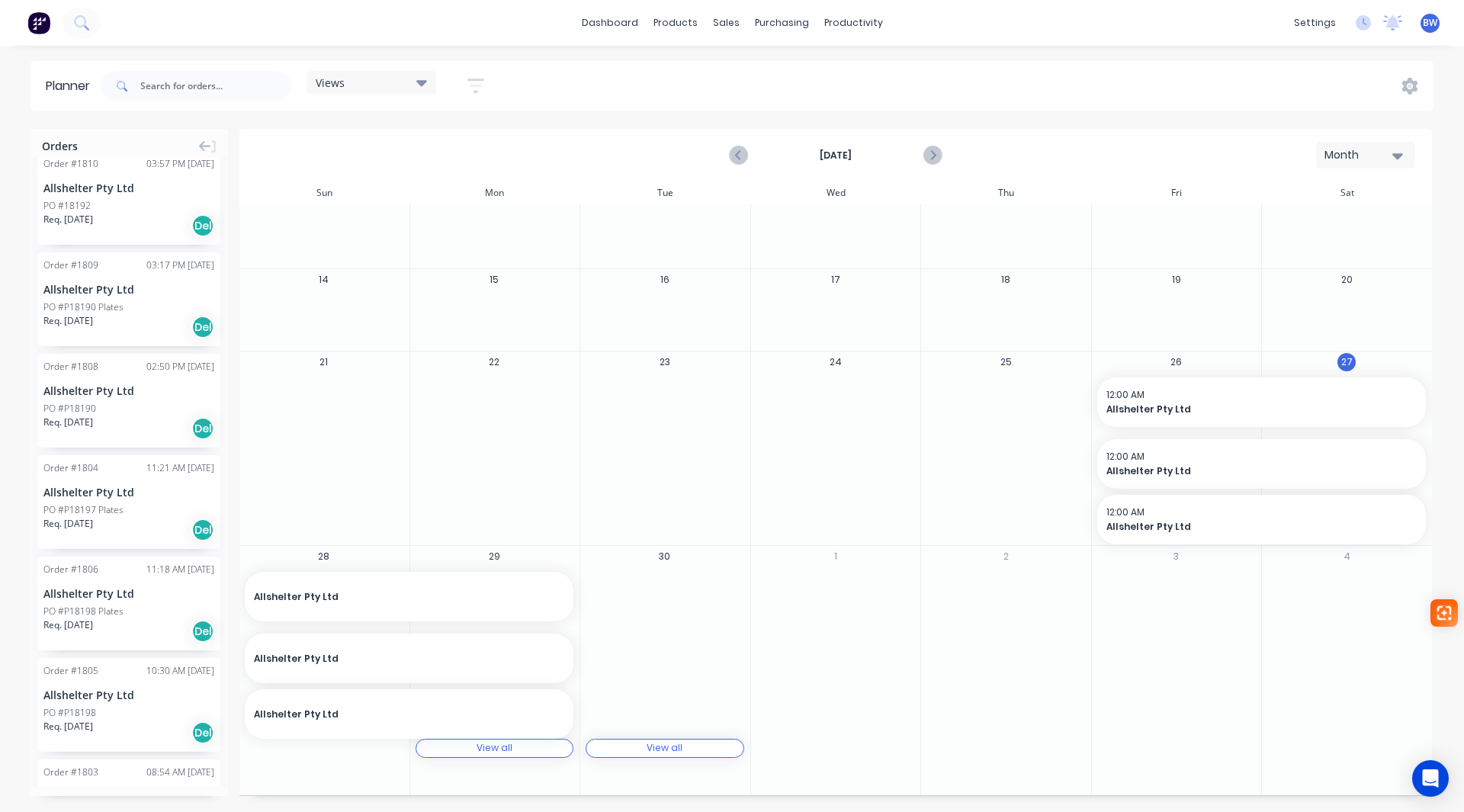
click at [514, 751] on div "View all View all" at bounding box center [495, 748] width 159 height 19
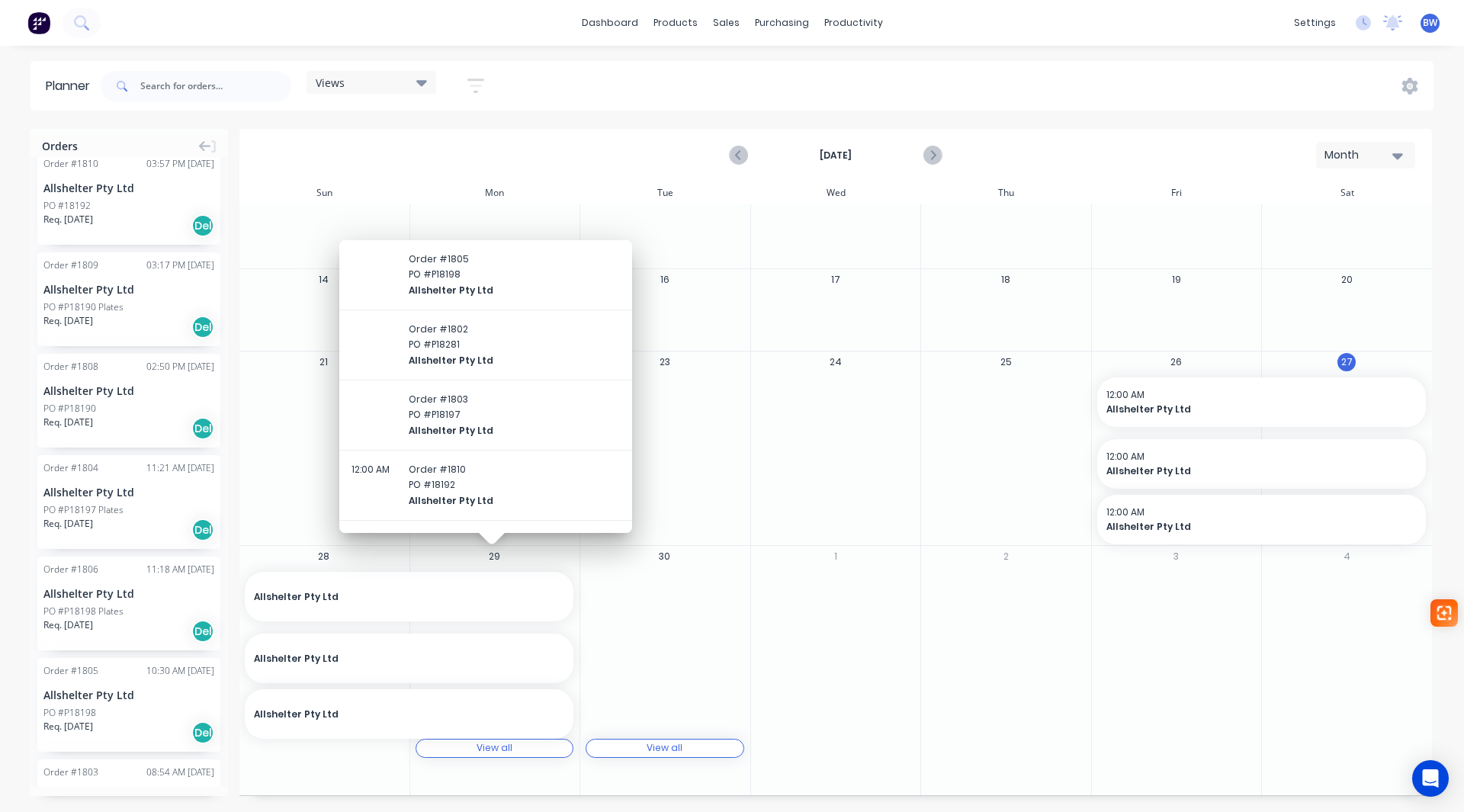
click at [660, 753] on div "View all" at bounding box center [665, 748] width 36 height 11
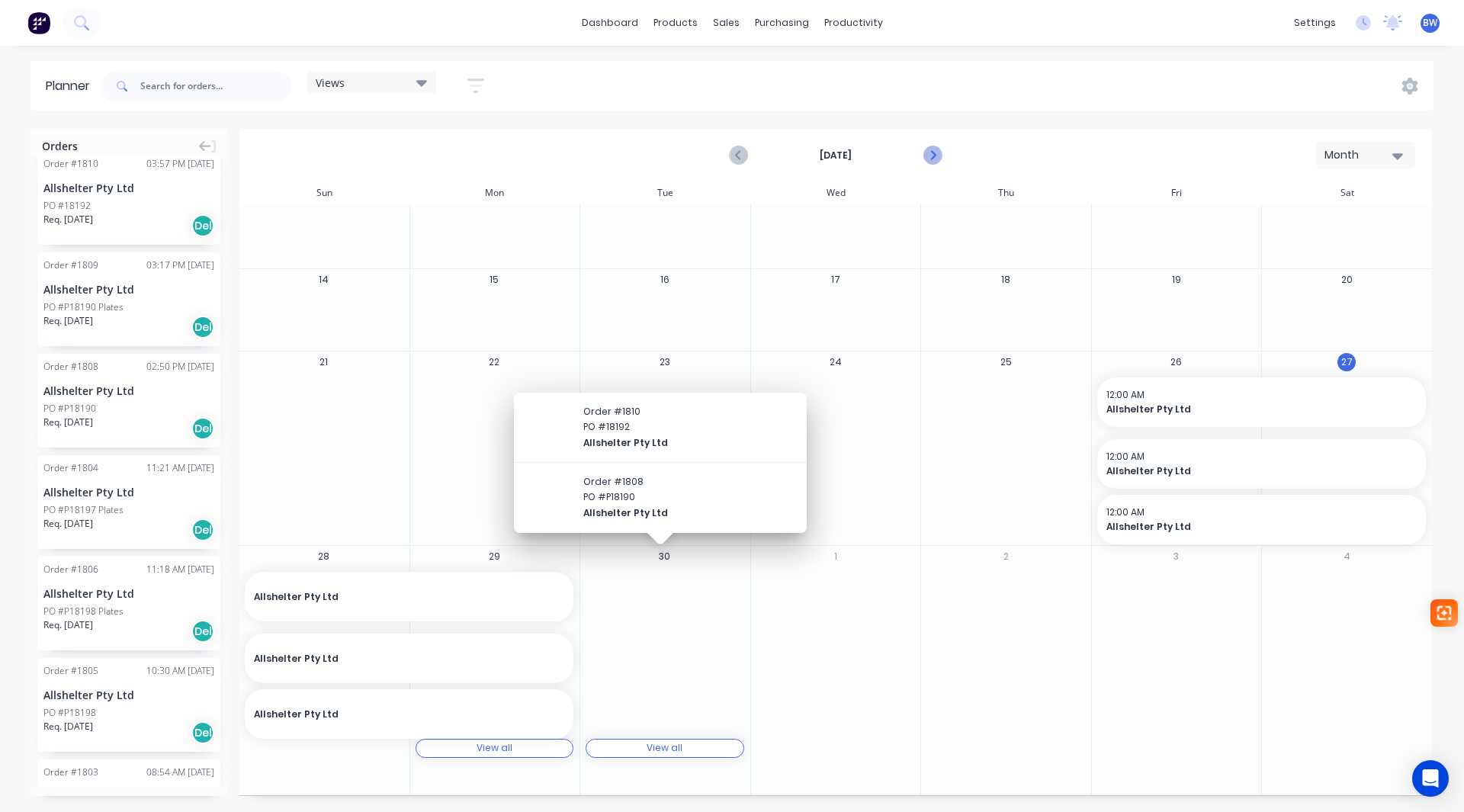
click at [927, 160] on icon "Next page" at bounding box center [932, 156] width 18 height 18
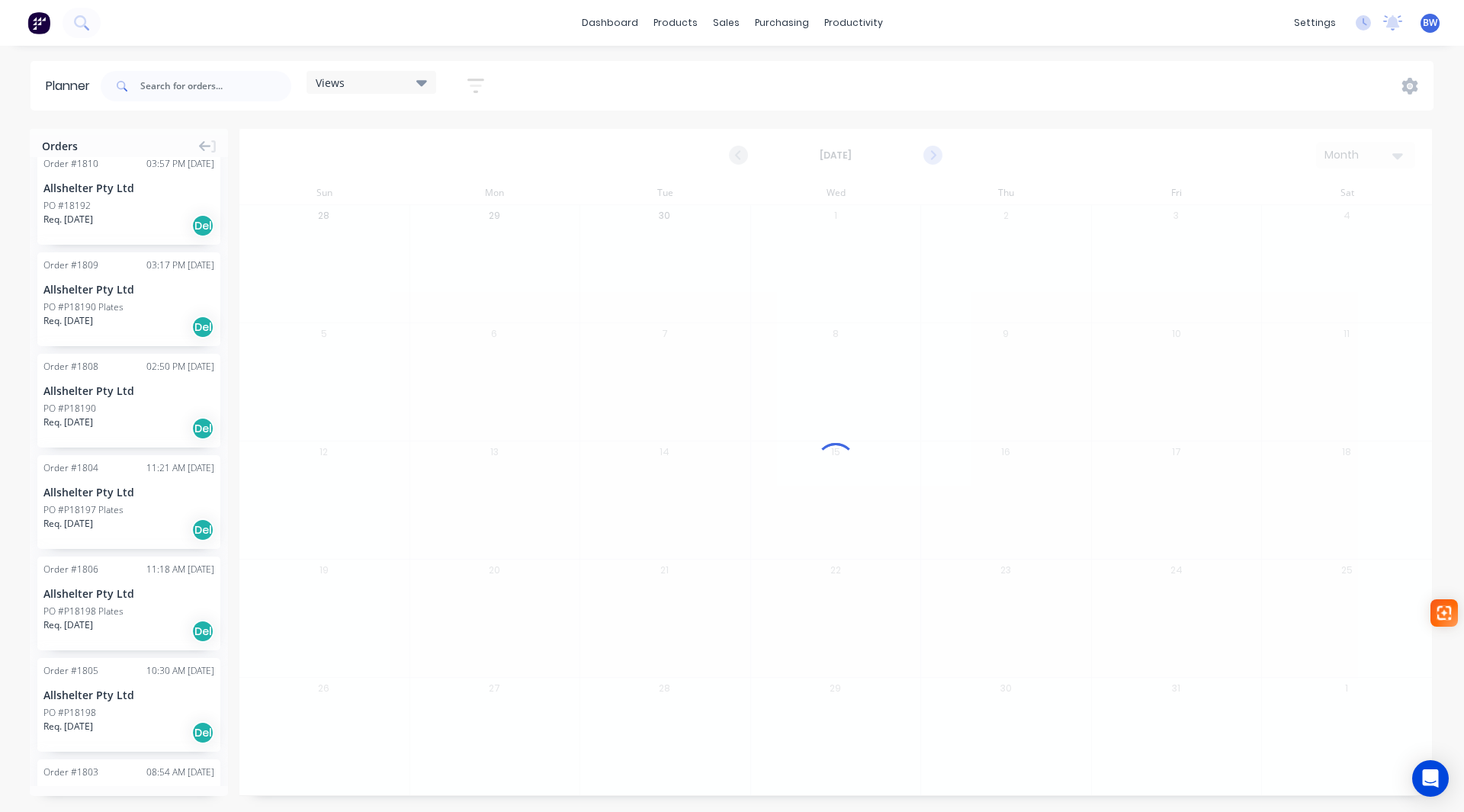
scroll to position [0, 0]
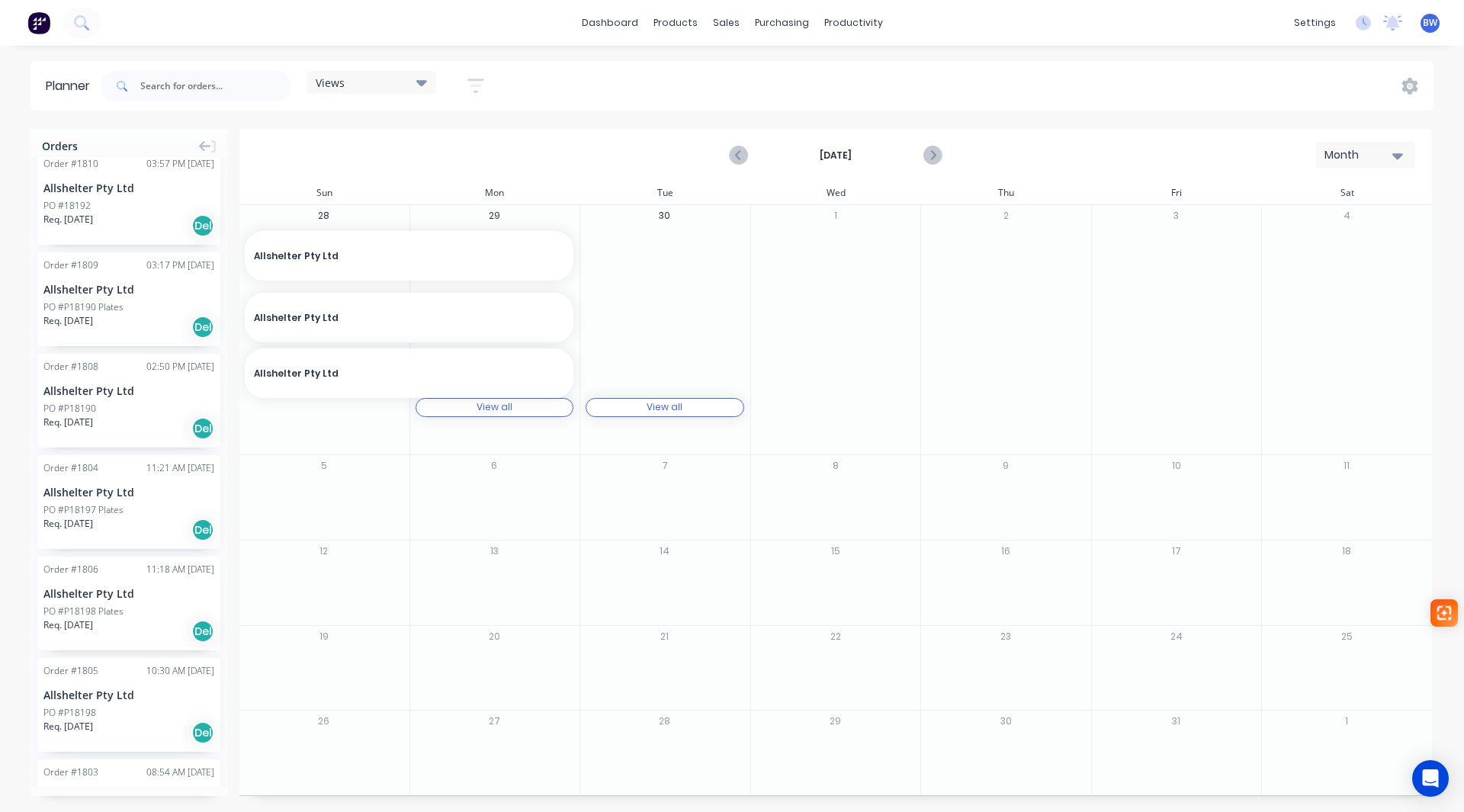
click at [662, 410] on div "View all" at bounding box center [665, 407] width 36 height 11
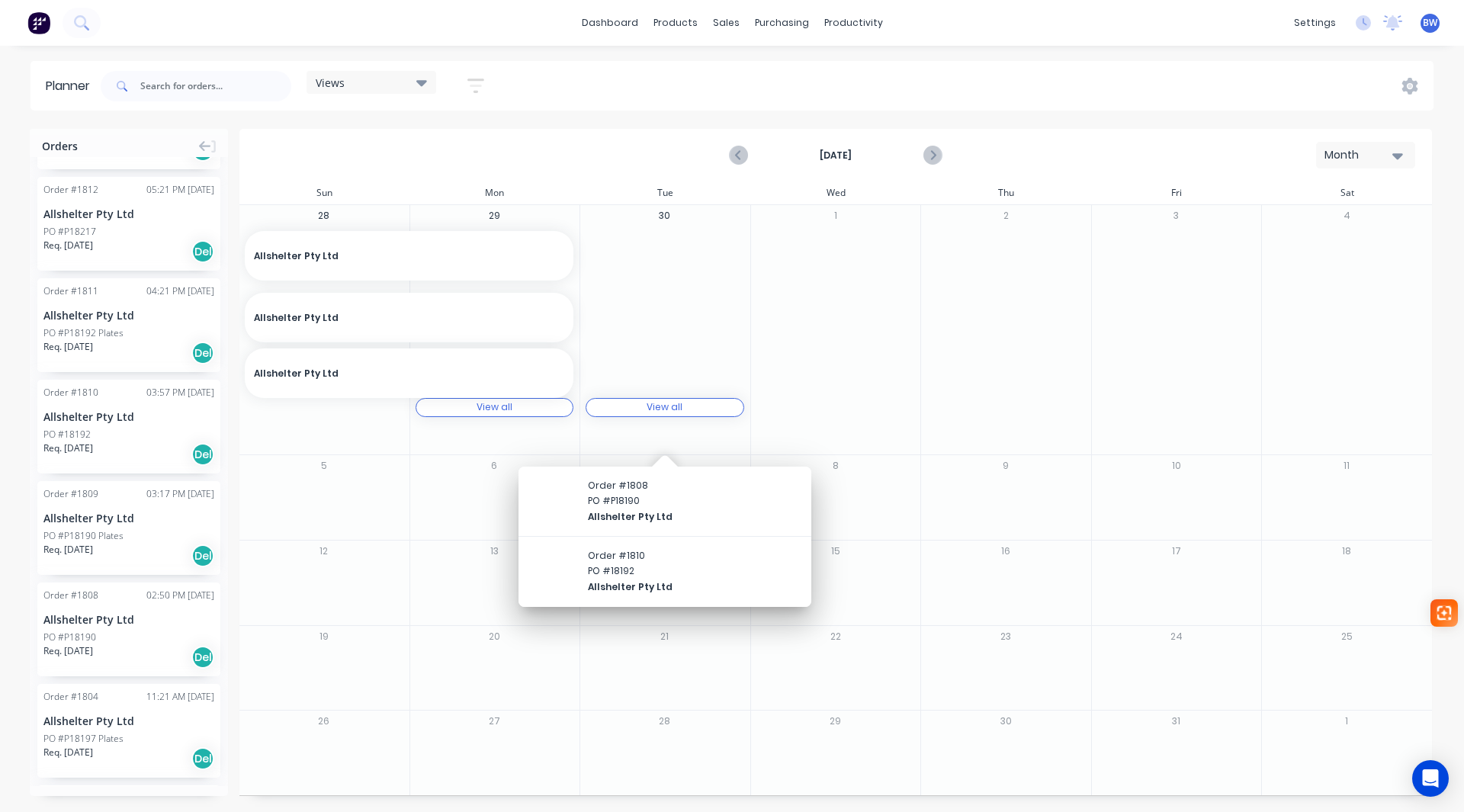
scroll to position [322, 0]
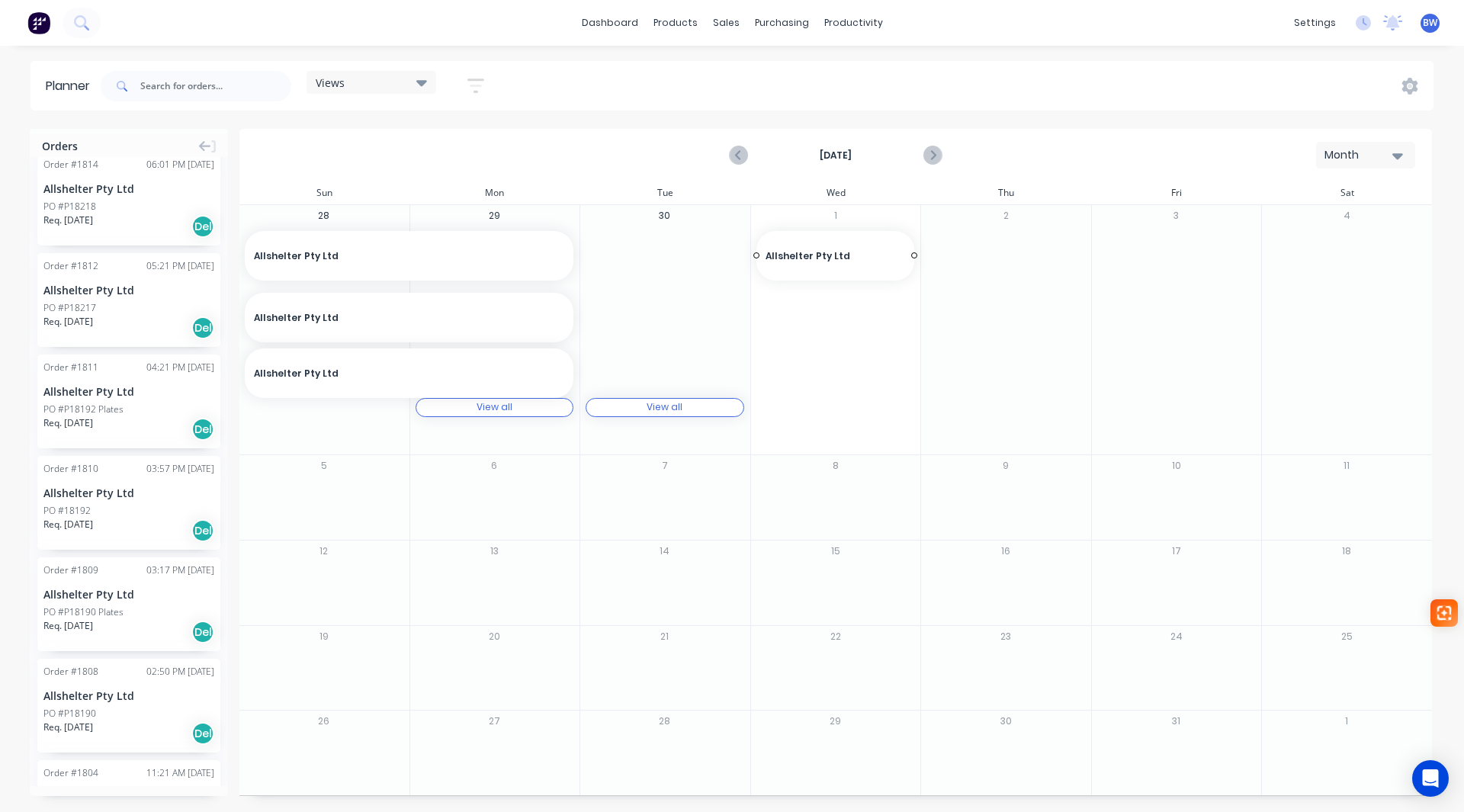
drag, startPoint x: 112, startPoint y: 269, endPoint x: 800, endPoint y: 377, distance: 696.4
drag, startPoint x: 913, startPoint y: 256, endPoint x: 968, endPoint y: 259, distance: 55.1
drag, startPoint x: 142, startPoint y: 186, endPoint x: 813, endPoint y: 495, distance: 738.7
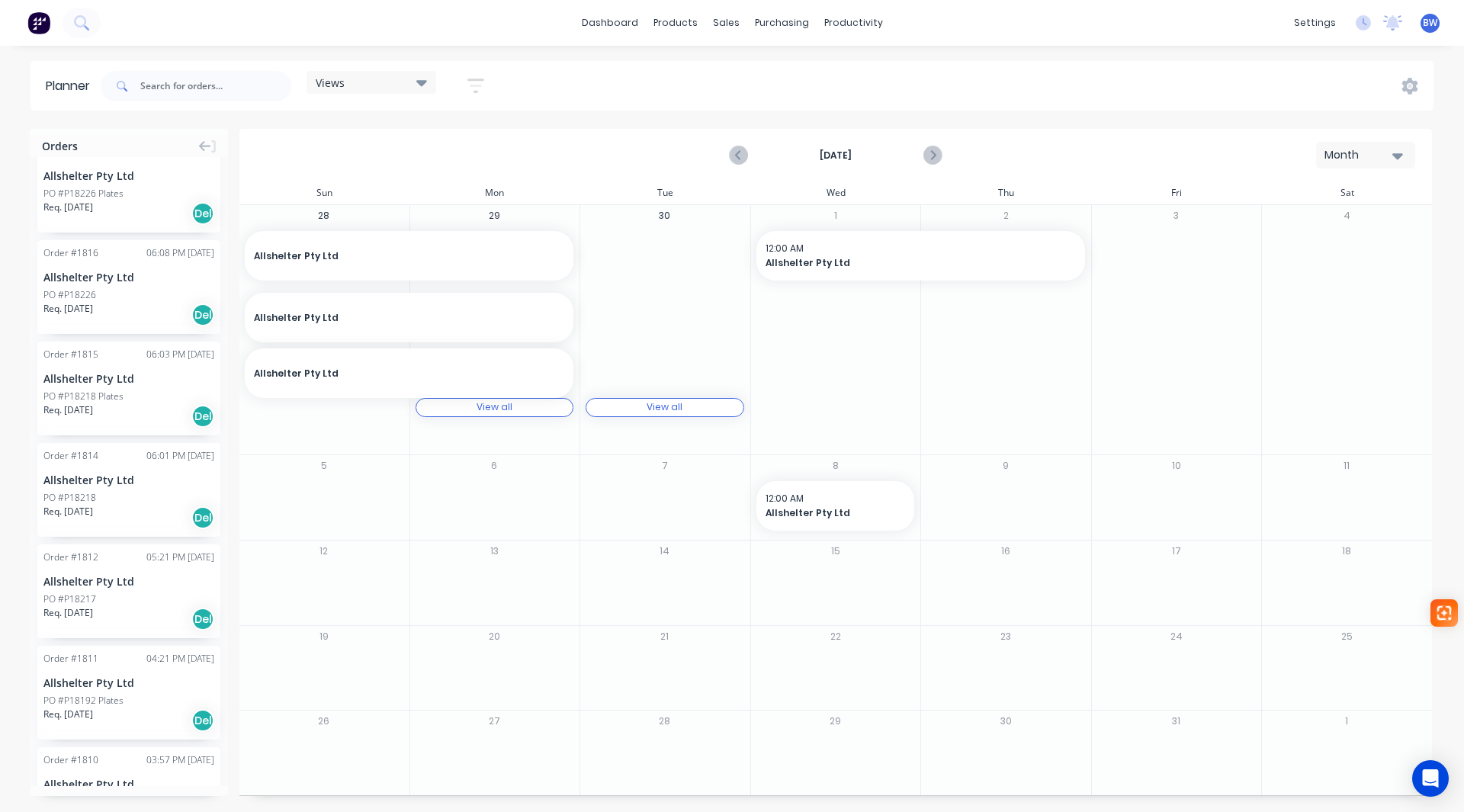
scroll to position [17, 0]
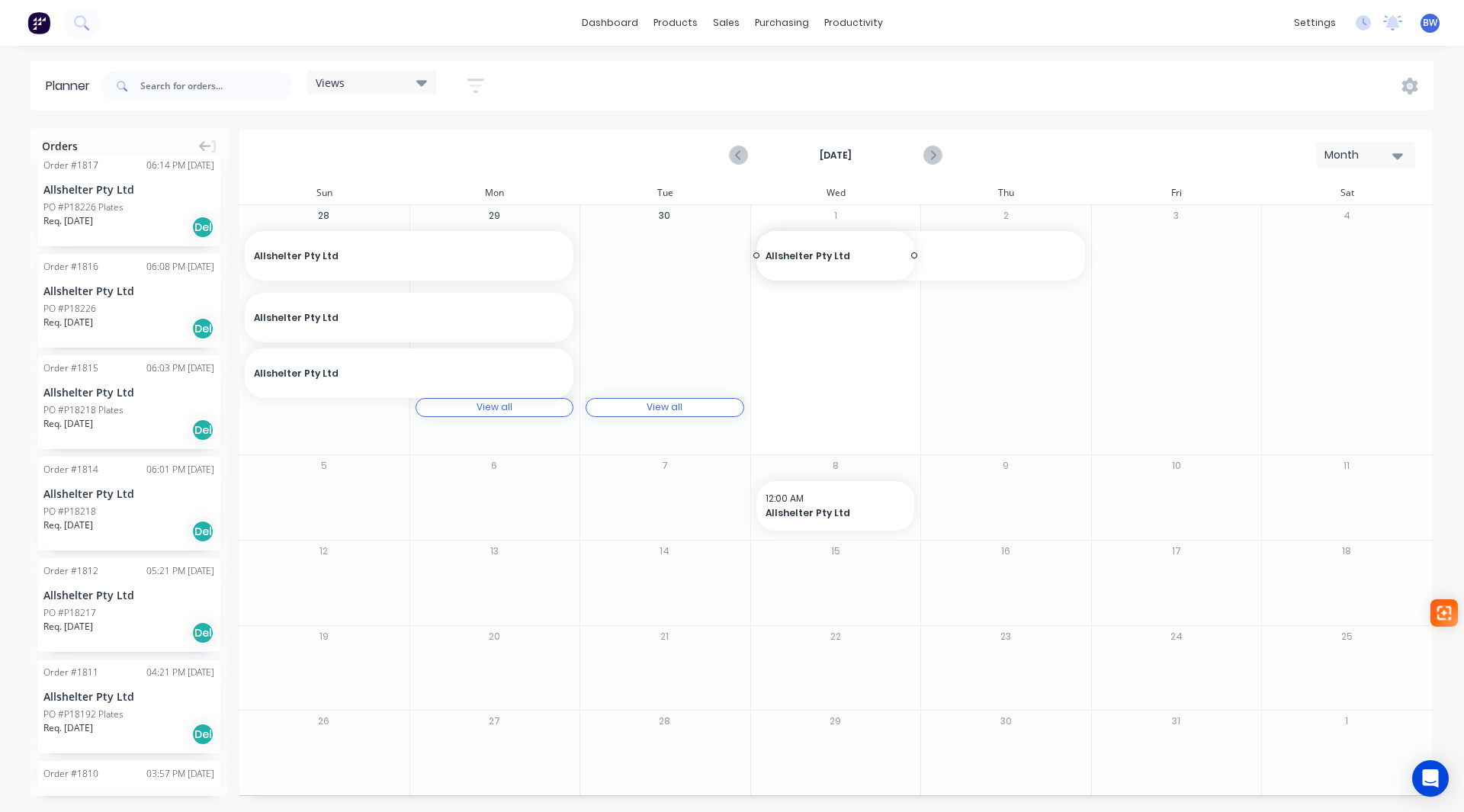
drag, startPoint x: 95, startPoint y: 271, endPoint x: 790, endPoint y: 325, distance: 697.1
drag, startPoint x: 912, startPoint y: 257, endPoint x: 1141, endPoint y: 257, distance: 229.0
drag, startPoint x: 575, startPoint y: 255, endPoint x: 397, endPoint y: 273, distance: 178.9
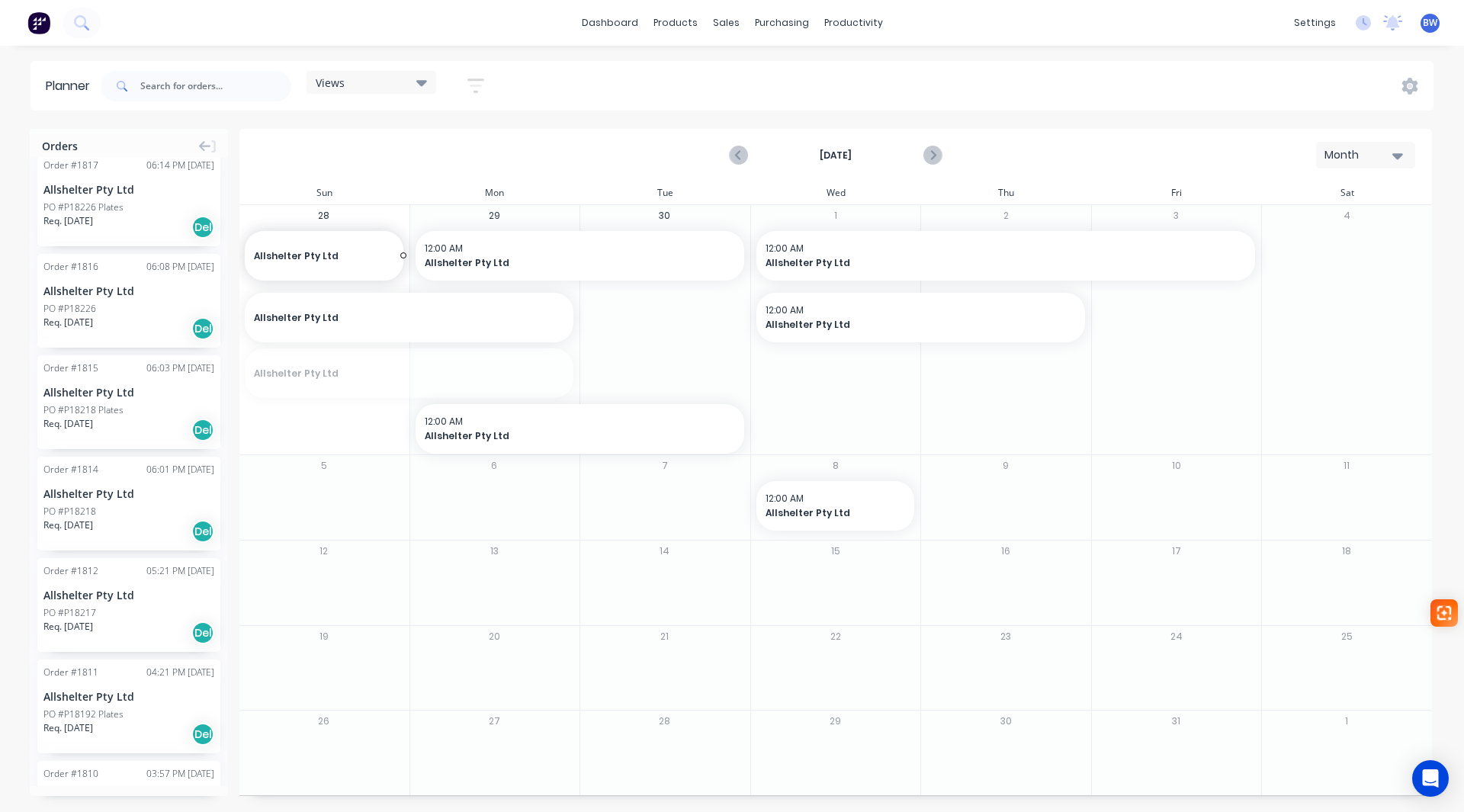
drag, startPoint x: 573, startPoint y: 371, endPoint x: 404, endPoint y: 372, distance: 169.0
drag, startPoint x: 333, startPoint y: 376, endPoint x: 331, endPoint y: 305, distance: 71.0
drag, startPoint x: 528, startPoint y: 366, endPoint x: 522, endPoint y: 295, distance: 71.3
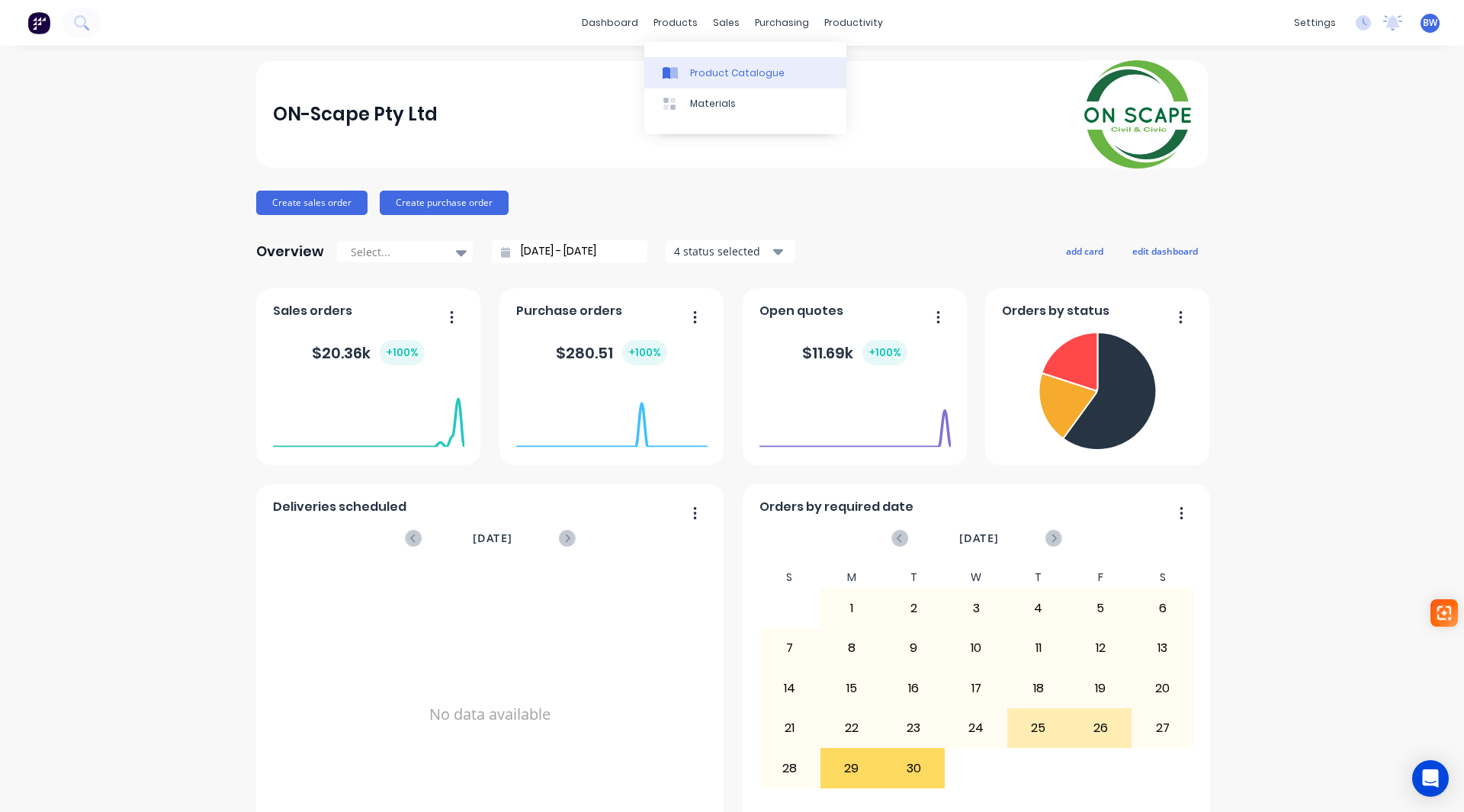
click at [688, 72] on link "Product Catalogue" at bounding box center [745, 72] width 202 height 30
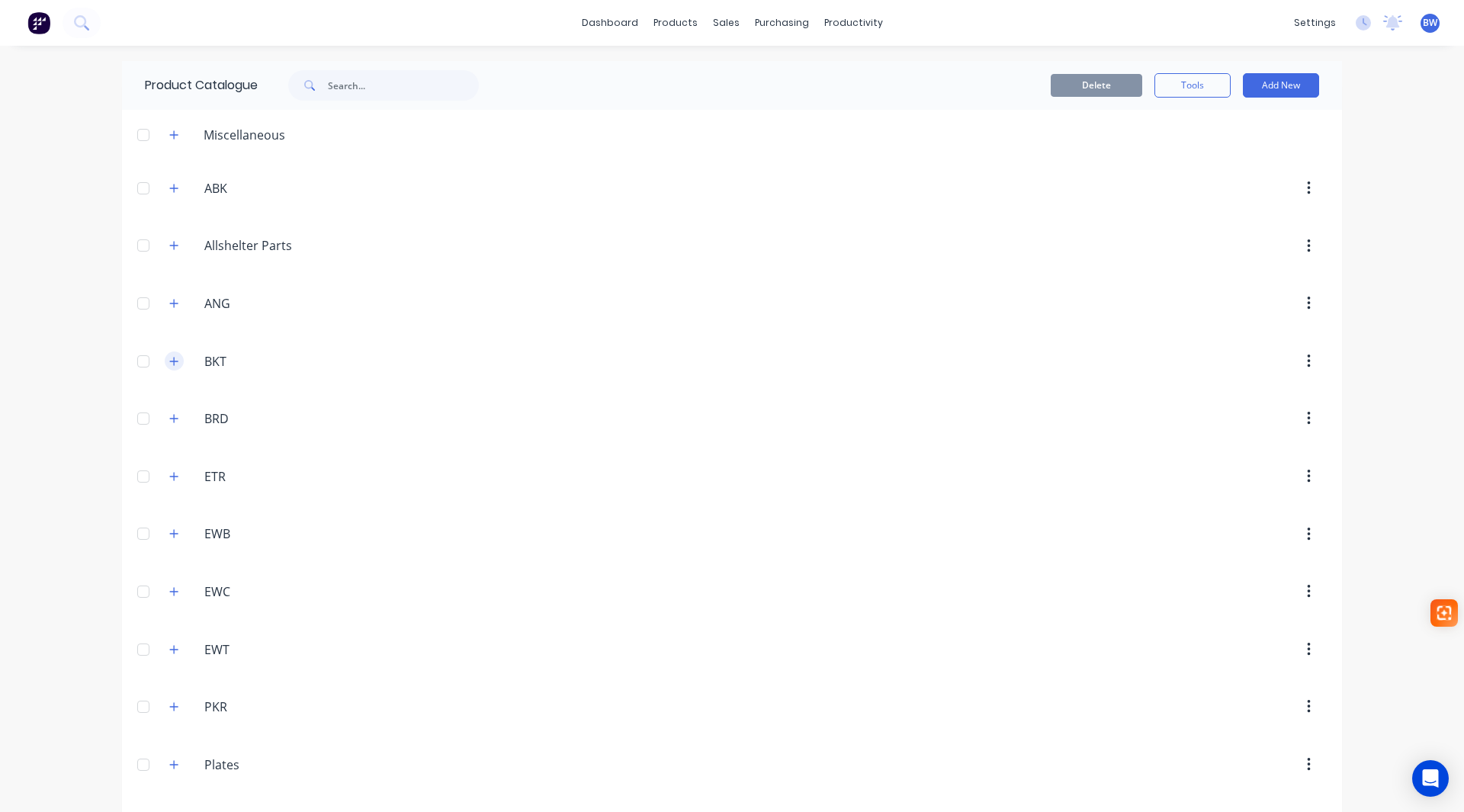
click at [171, 362] on icon "button" at bounding box center [173, 362] width 9 height 11
click at [170, 362] on icon "button" at bounding box center [173, 361] width 8 height 1
click at [1289, 88] on button "Add New" at bounding box center [1280, 85] width 76 height 25
click at [1210, 185] on div "Product Kit" at bounding box center [1247, 185] width 117 height 22
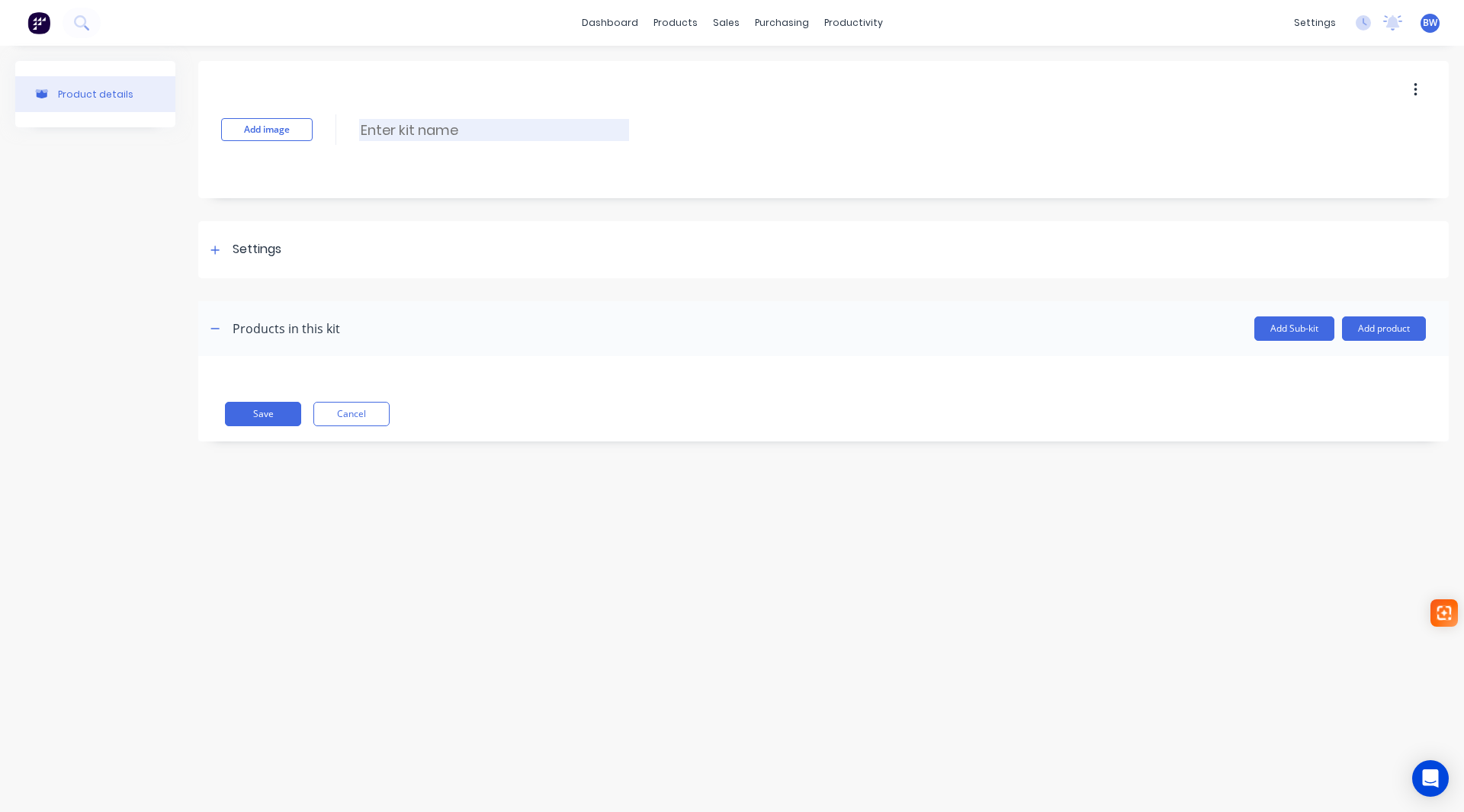
click at [408, 135] on input at bounding box center [494, 130] width 270 height 22
type input "AG-BKT TEMP"
click at [219, 250] on icon at bounding box center [215, 250] width 9 height 11
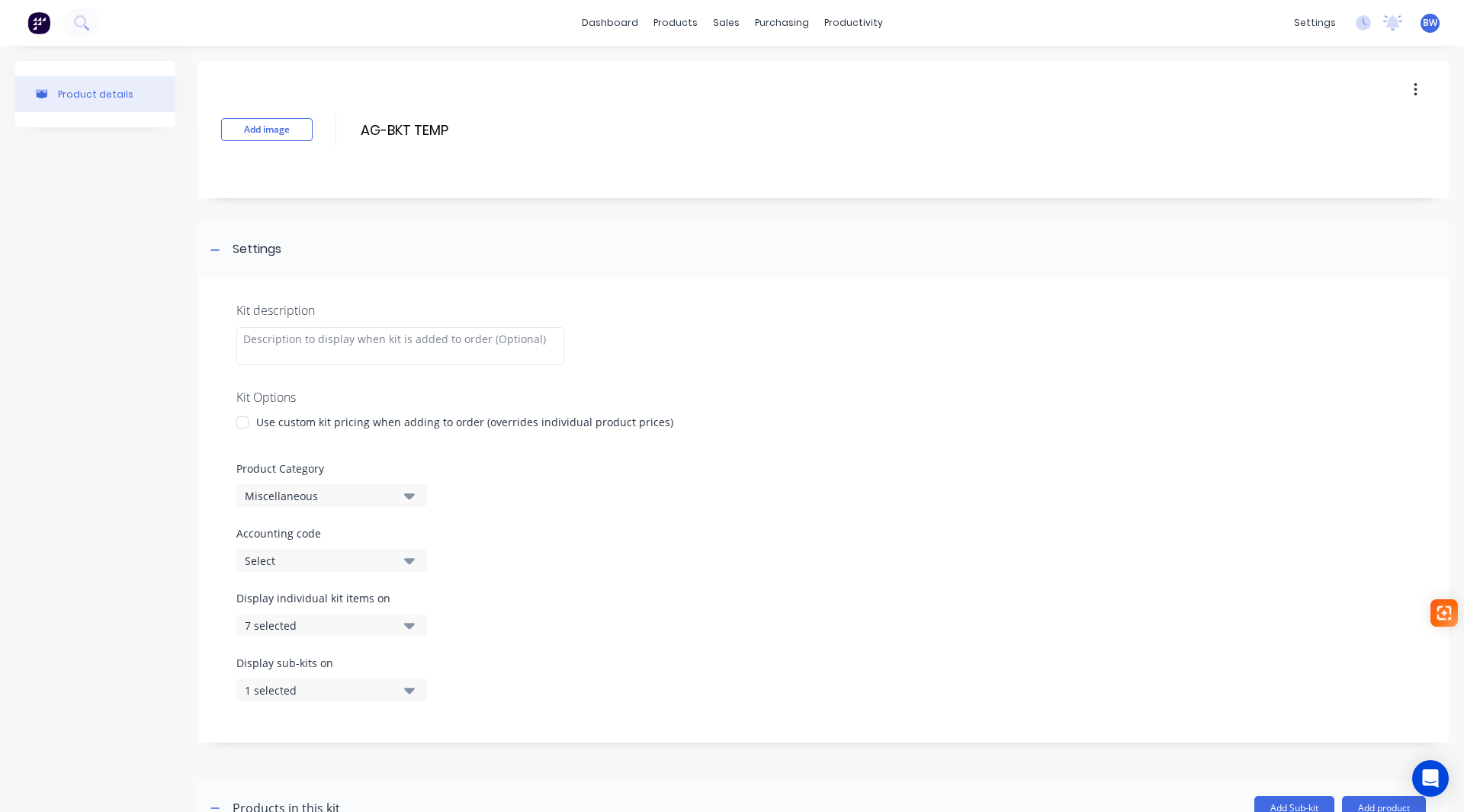
click at [242, 423] on div at bounding box center [242, 422] width 30 height 30
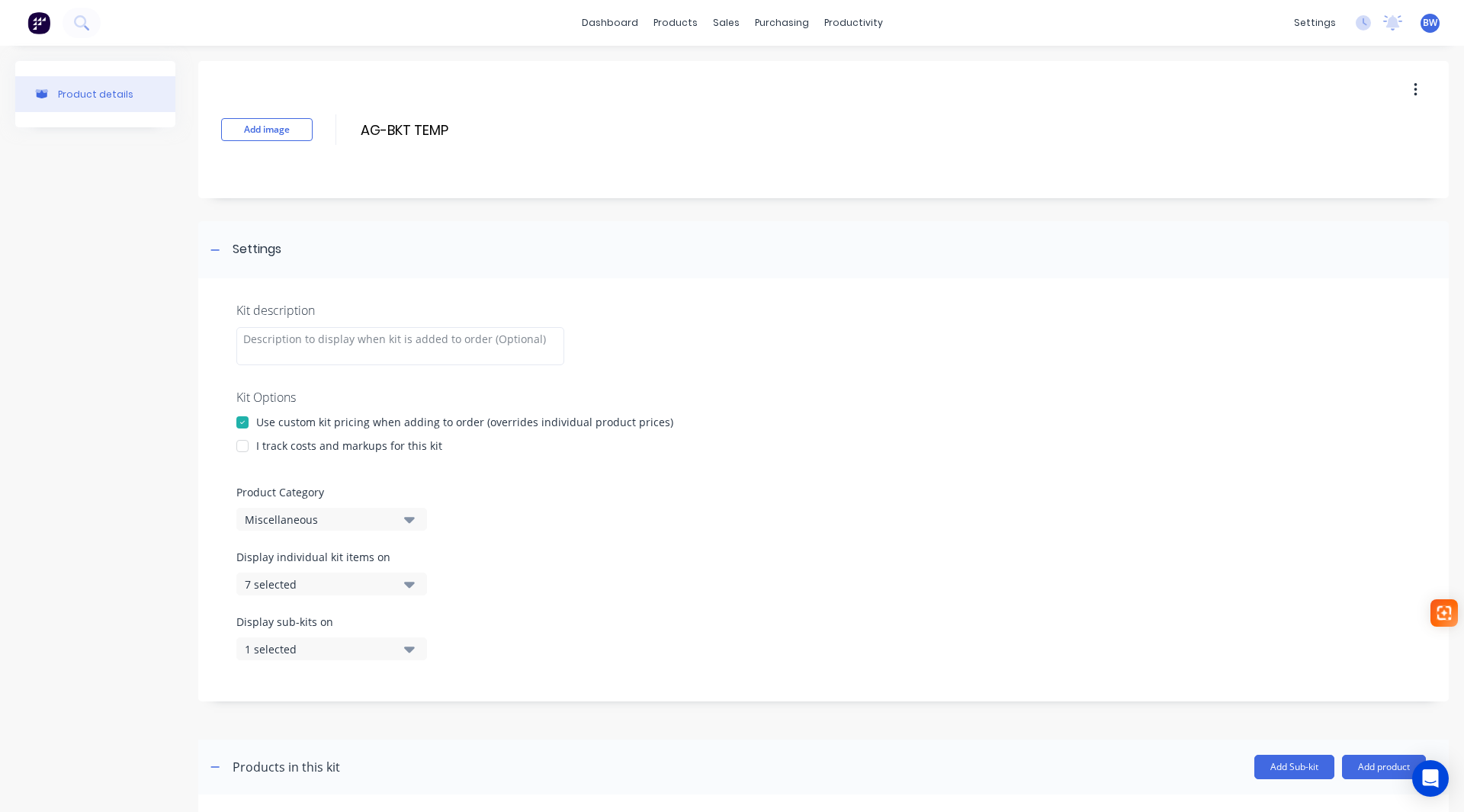
click at [246, 449] on div at bounding box center [242, 445] width 30 height 30
click at [274, 517] on div "Miscellaneous" at bounding box center [319, 519] width 148 height 16
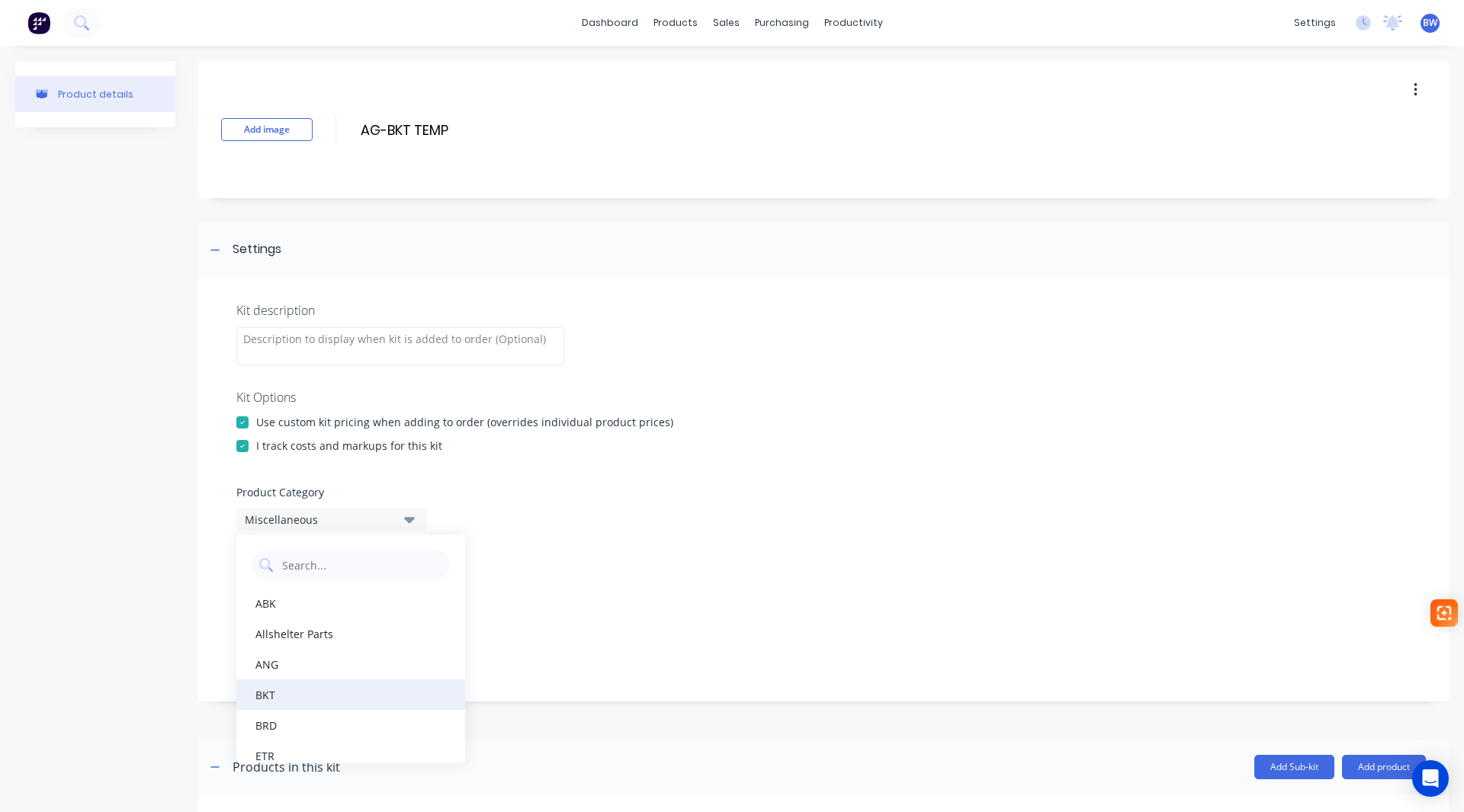
click at [268, 701] on div "BKT" at bounding box center [351, 694] width 229 height 30
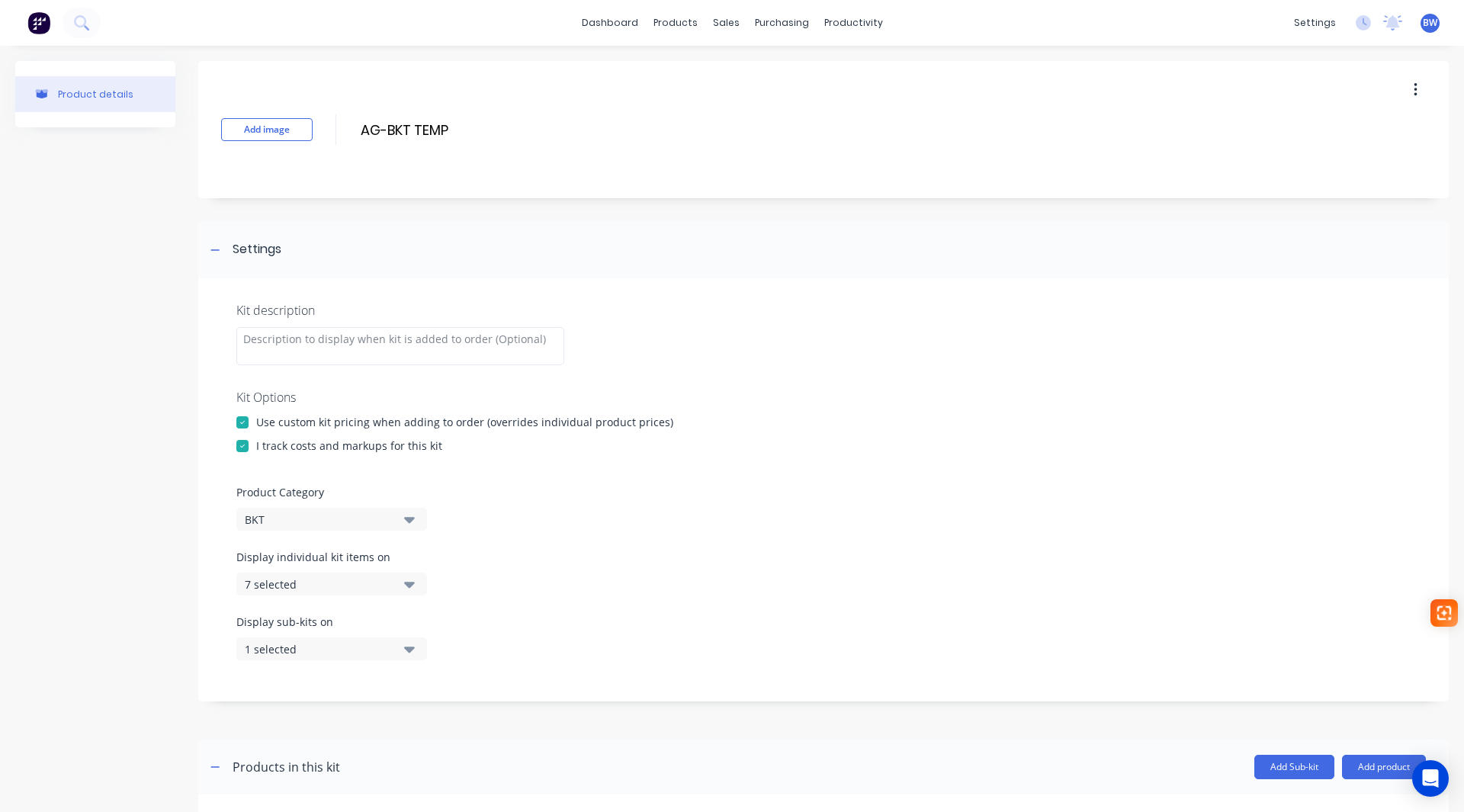
click at [313, 580] on div "7 selected" at bounding box center [319, 584] width 148 height 16
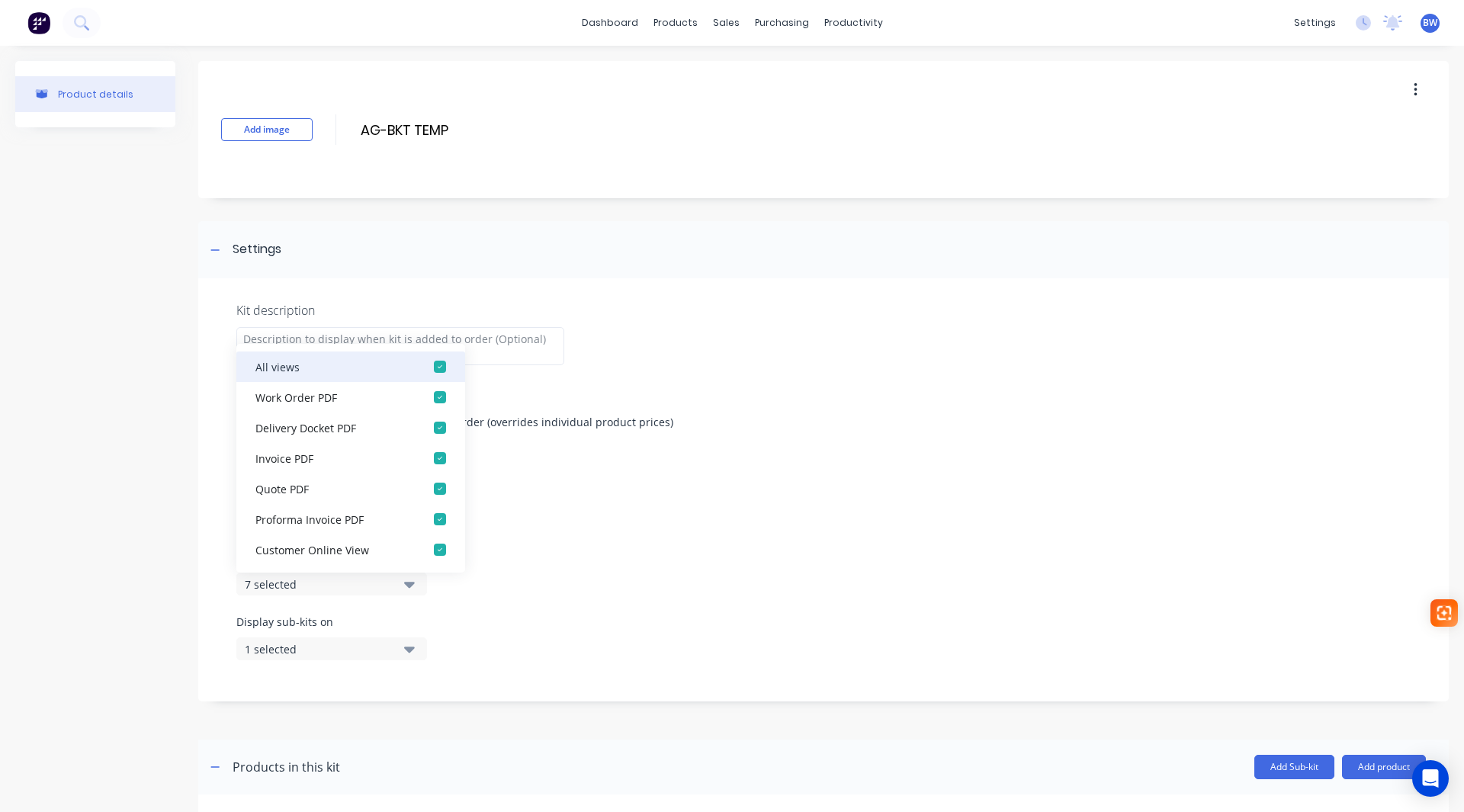
click at [434, 363] on div "button" at bounding box center [440, 366] width 30 height 30
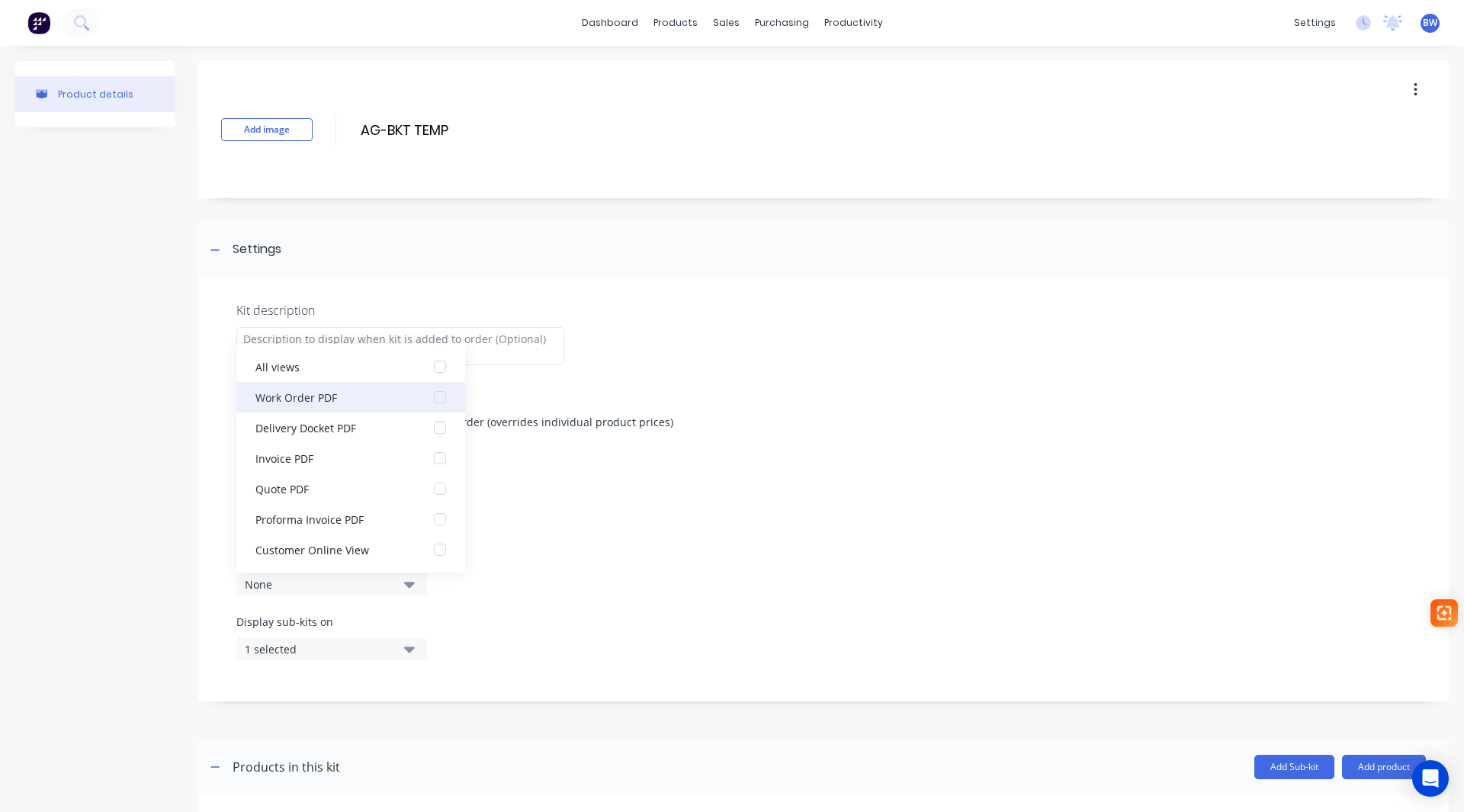
click at [429, 397] on div "button" at bounding box center [440, 396] width 30 height 30
click at [578, 578] on div "Display individual kit items on 1 selected" at bounding box center [824, 581] width 1175 height 65
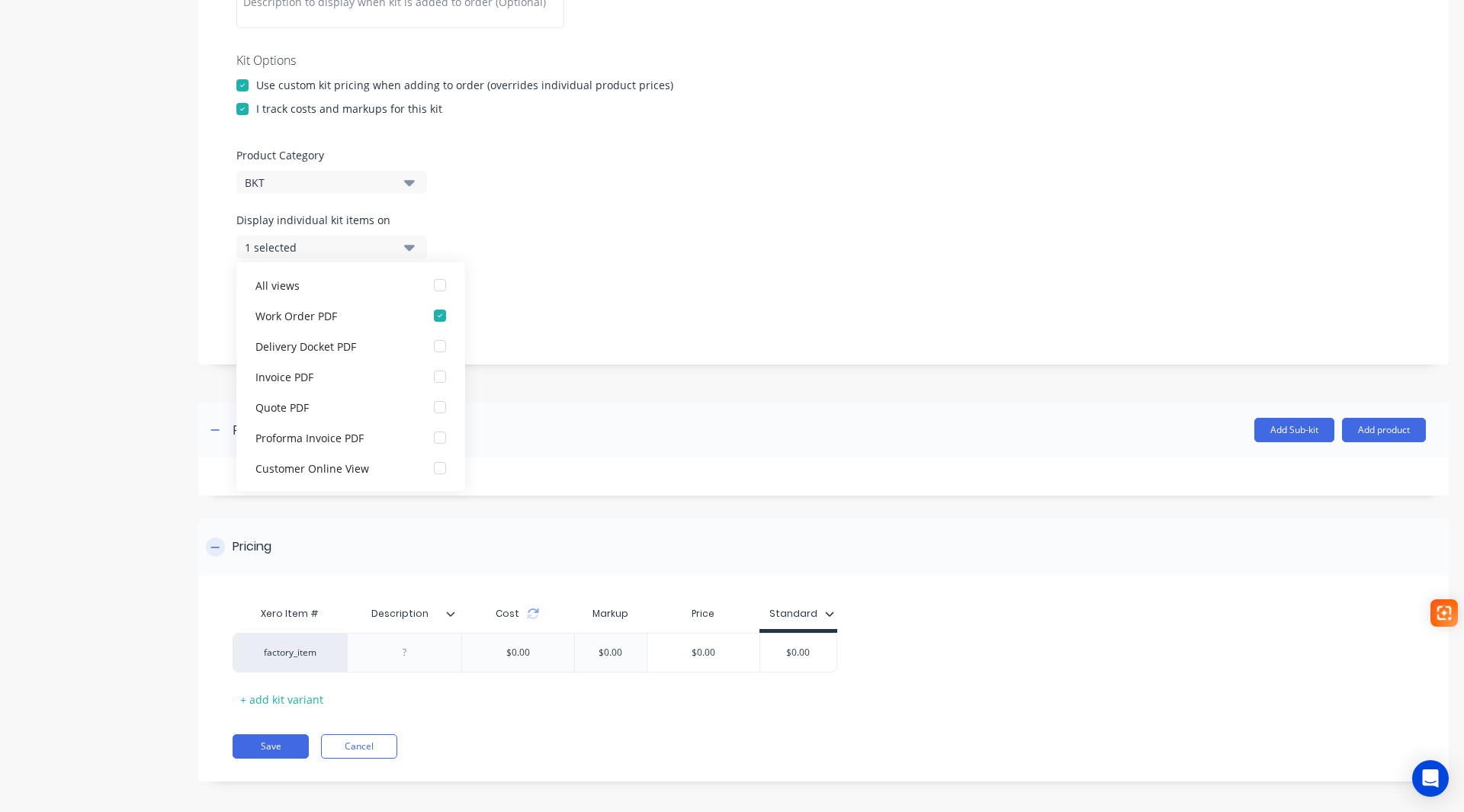
scroll to position [345, 0]
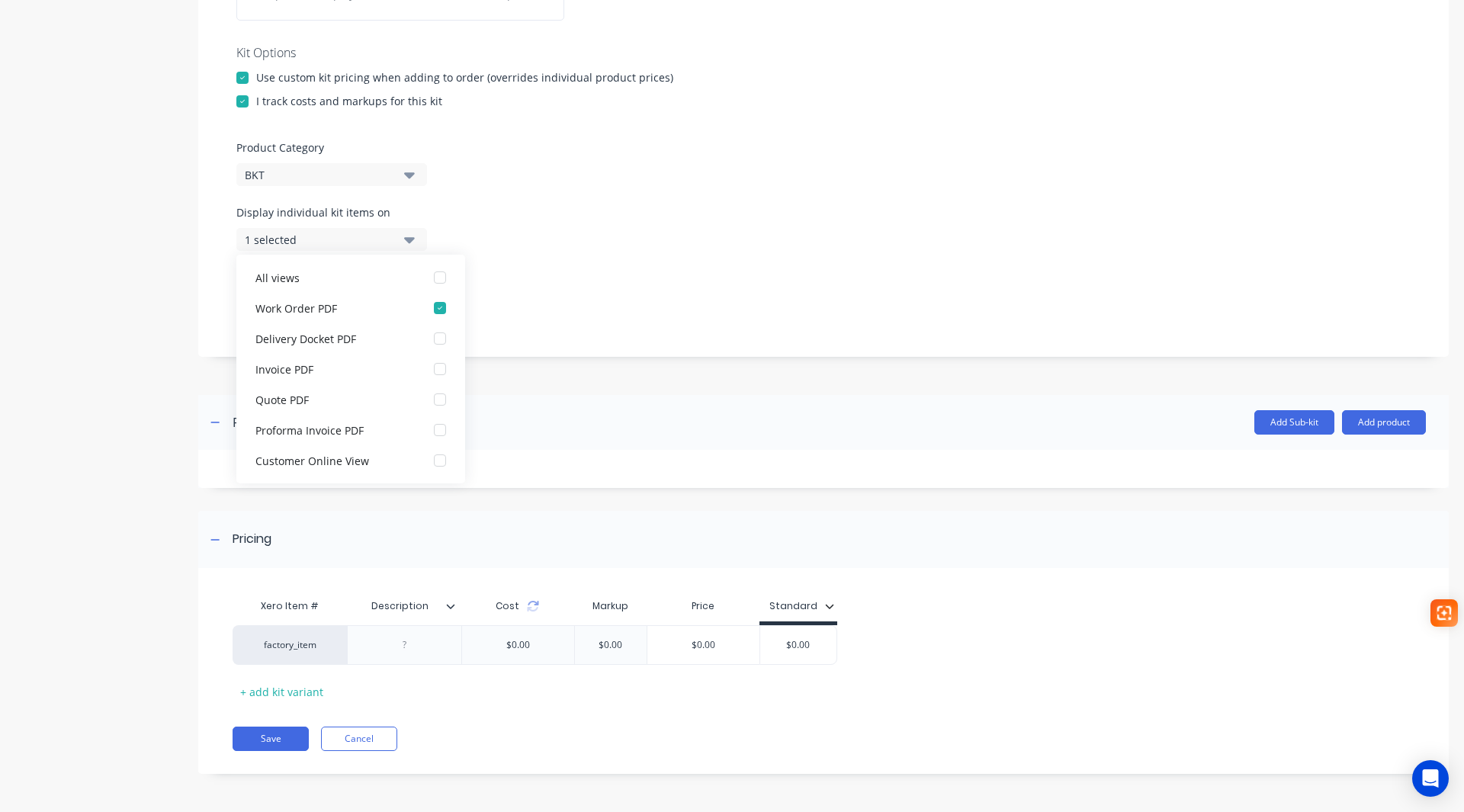
click at [709, 269] on div "Display sub-kits on 1 selected" at bounding box center [824, 301] width 1175 height 65
click at [269, 732] on button "Save" at bounding box center [270, 739] width 76 height 25
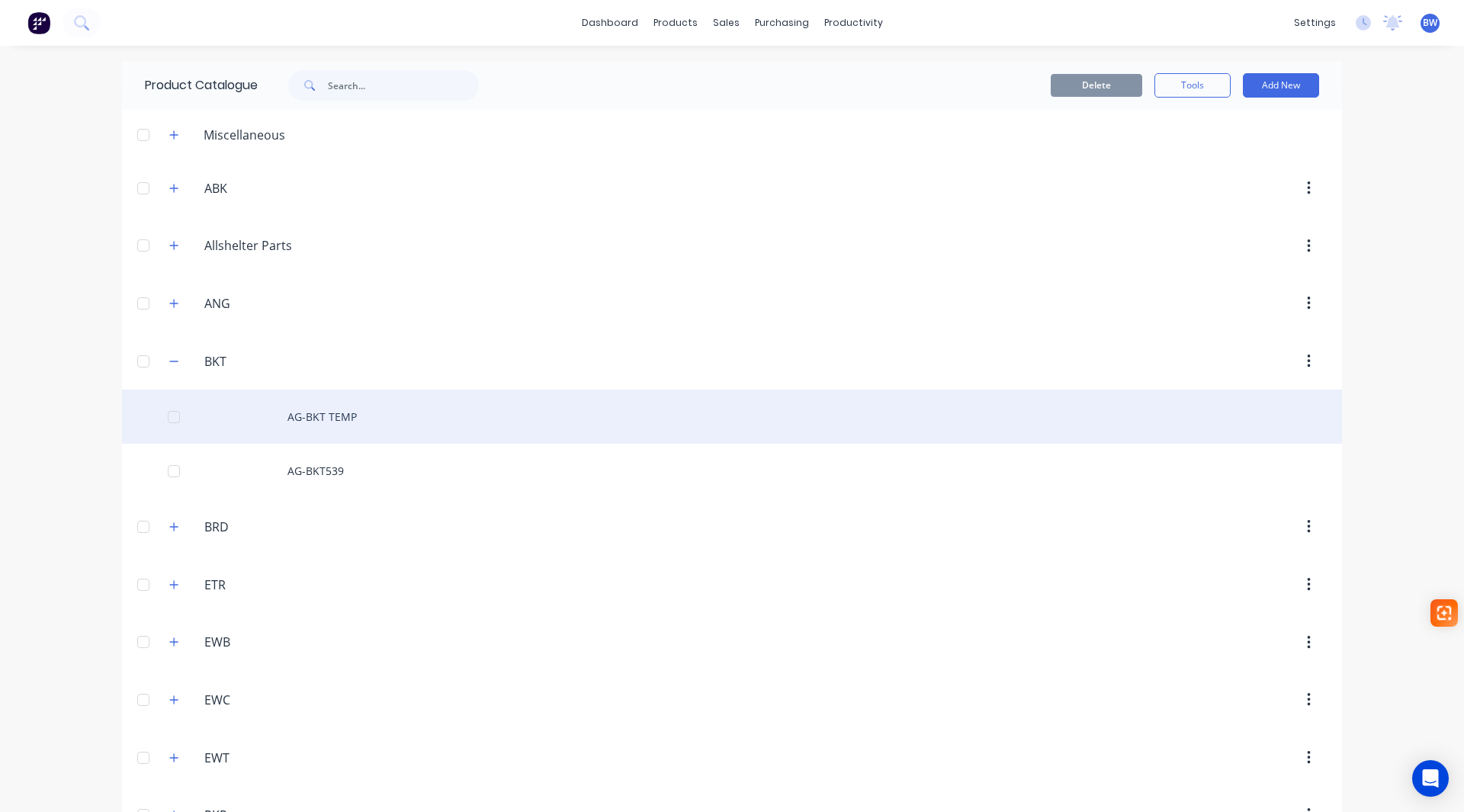
click at [334, 408] on div "AG-BKT TEMP" at bounding box center [732, 417] width 1220 height 54
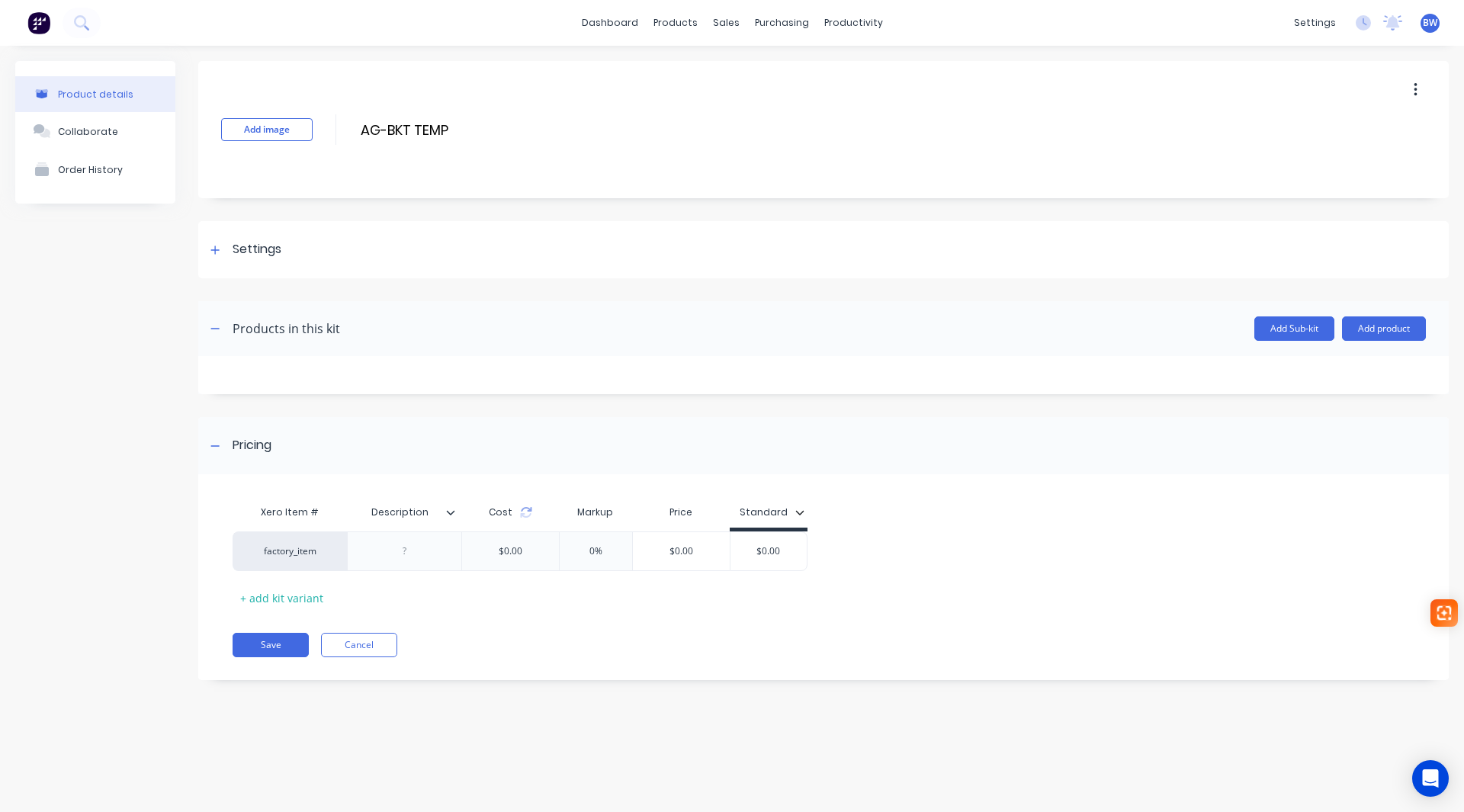
click at [1417, 96] on icon "button" at bounding box center [1415, 90] width 4 height 17
click at [1337, 128] on span "Duplicate" at bounding box center [1359, 129] width 115 height 16
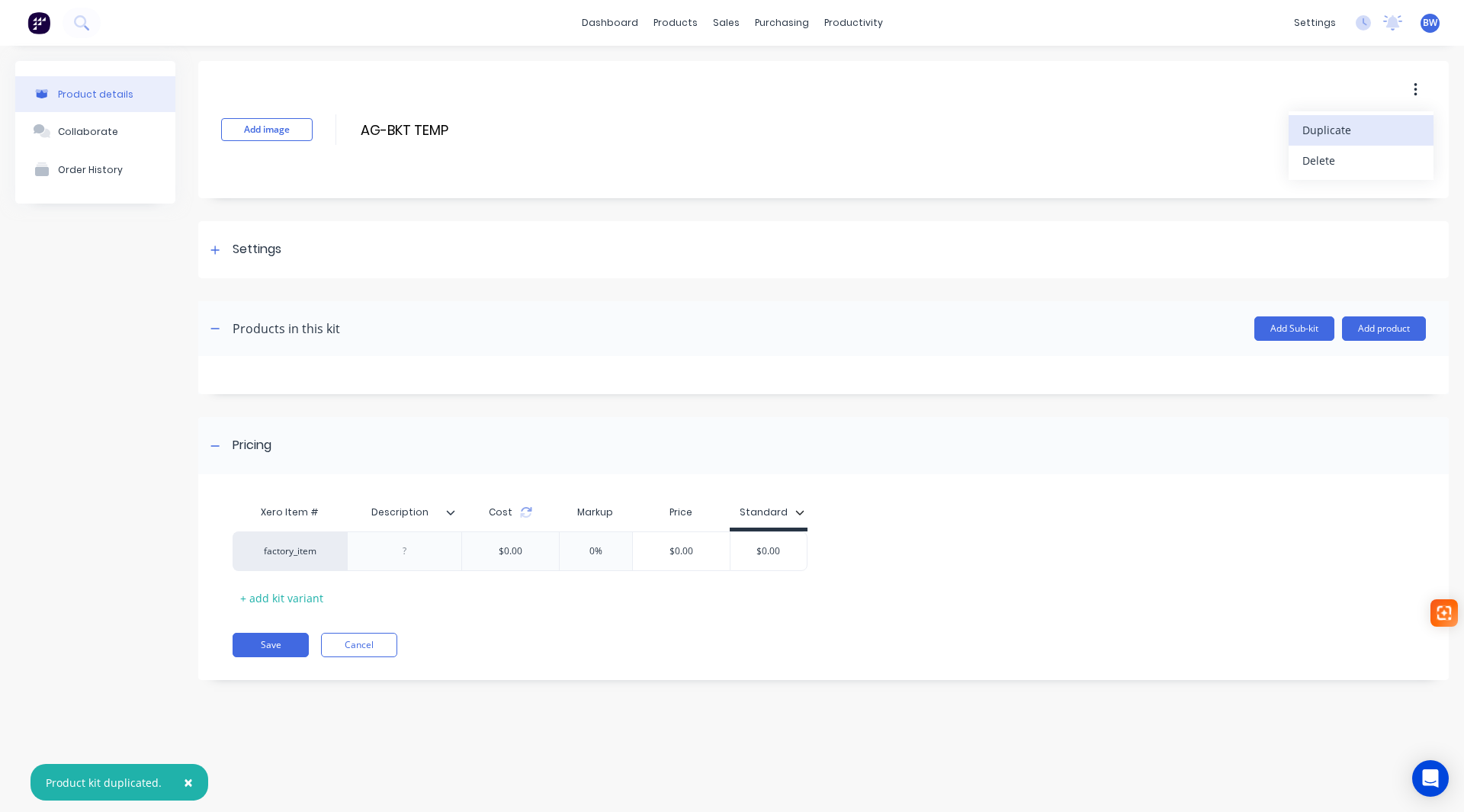
click at [1350, 128] on span "Duplicate" at bounding box center [1359, 129] width 115 height 16
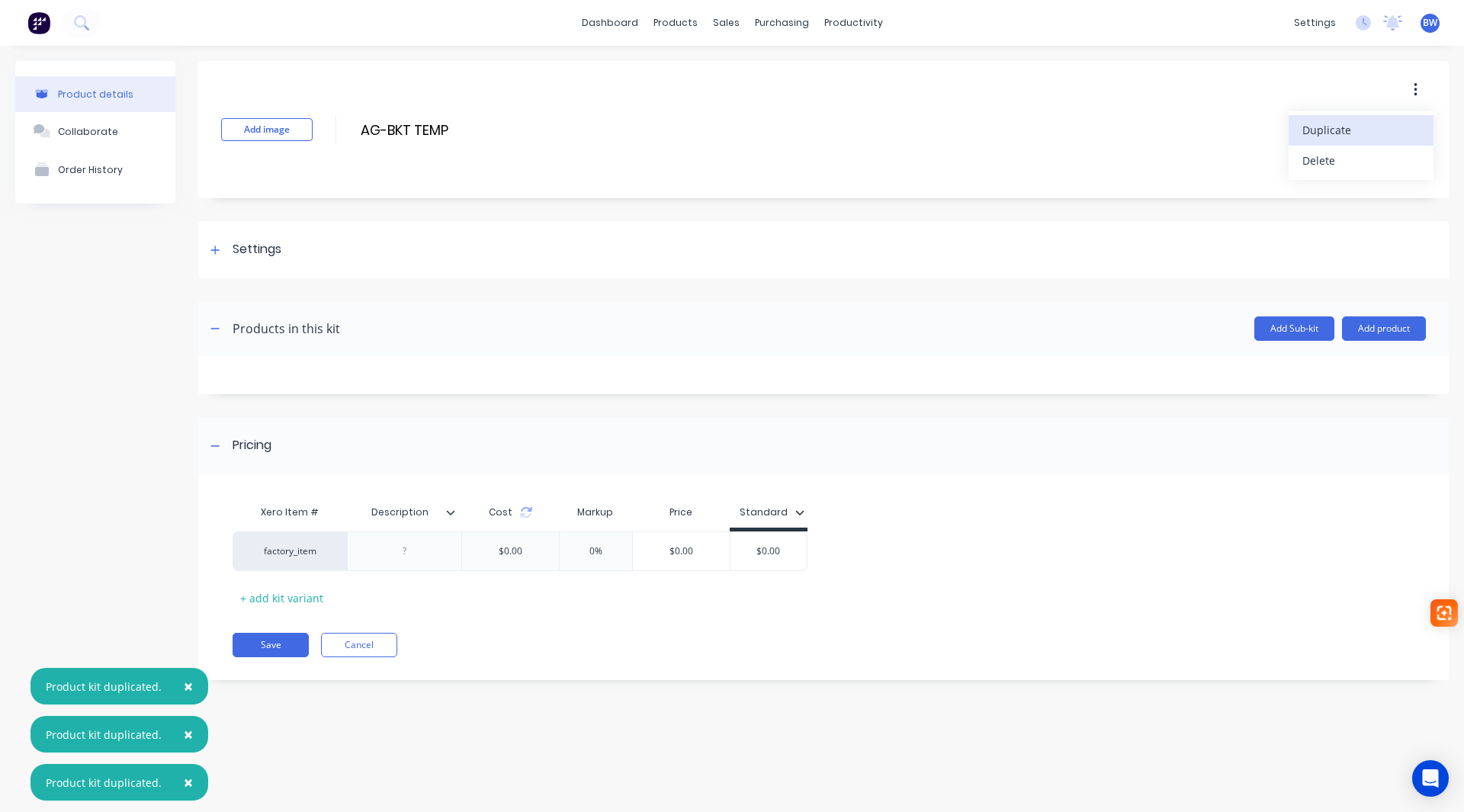
click at [1350, 128] on span "Duplicate" at bounding box center [1359, 129] width 115 height 16
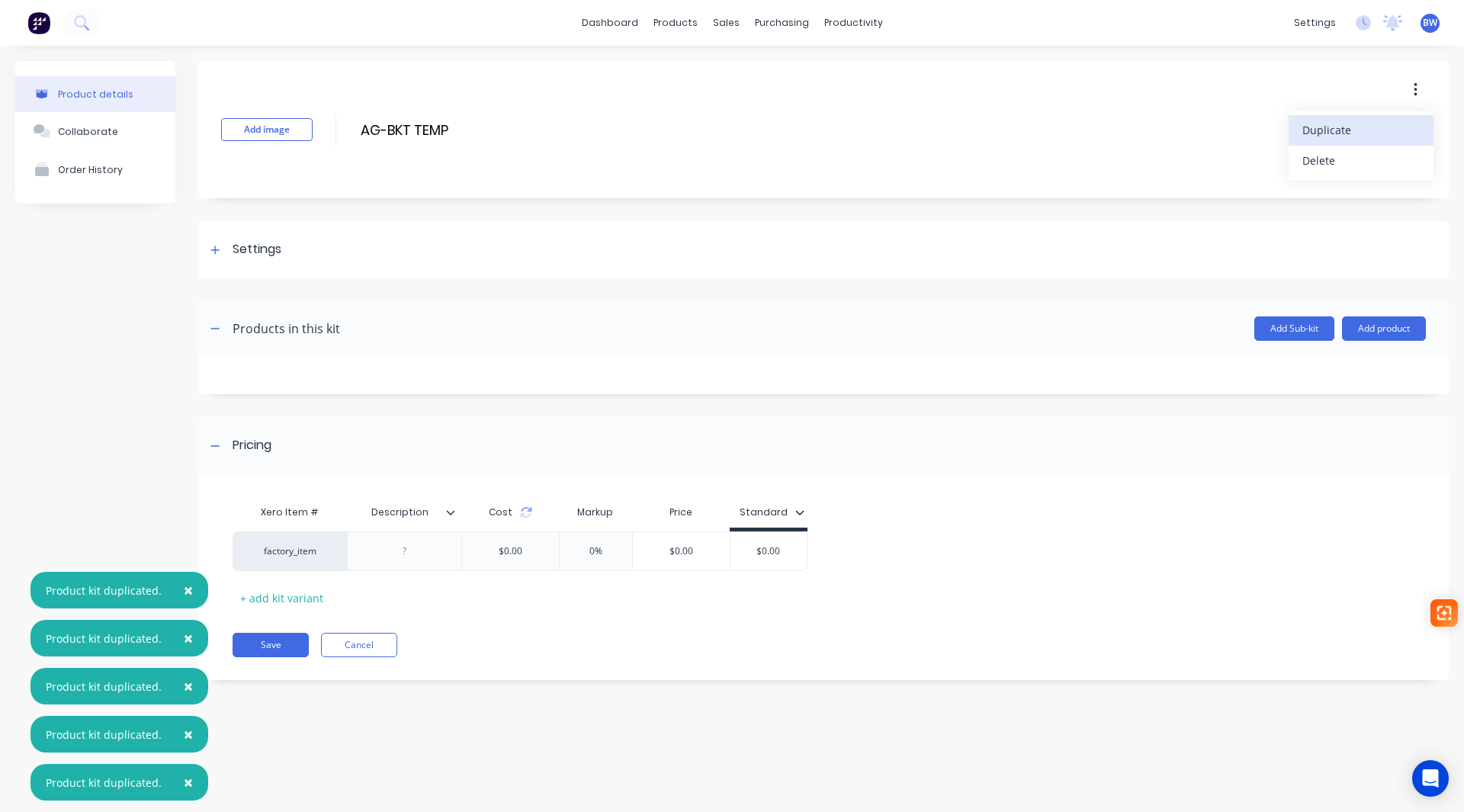
click at [1350, 128] on span "Duplicate" at bounding box center [1359, 129] width 115 height 16
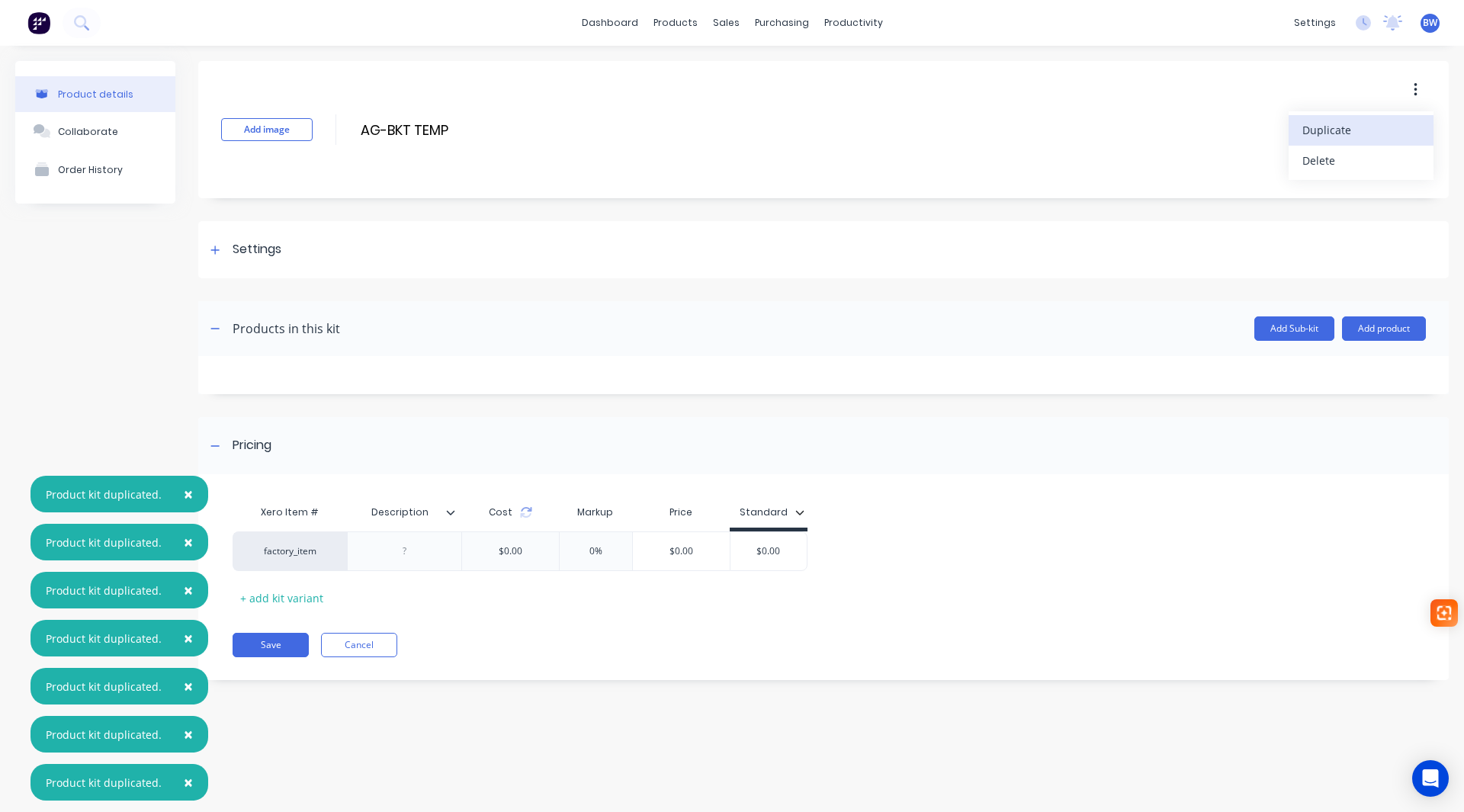
click at [1350, 128] on span "Duplicate" at bounding box center [1359, 129] width 115 height 16
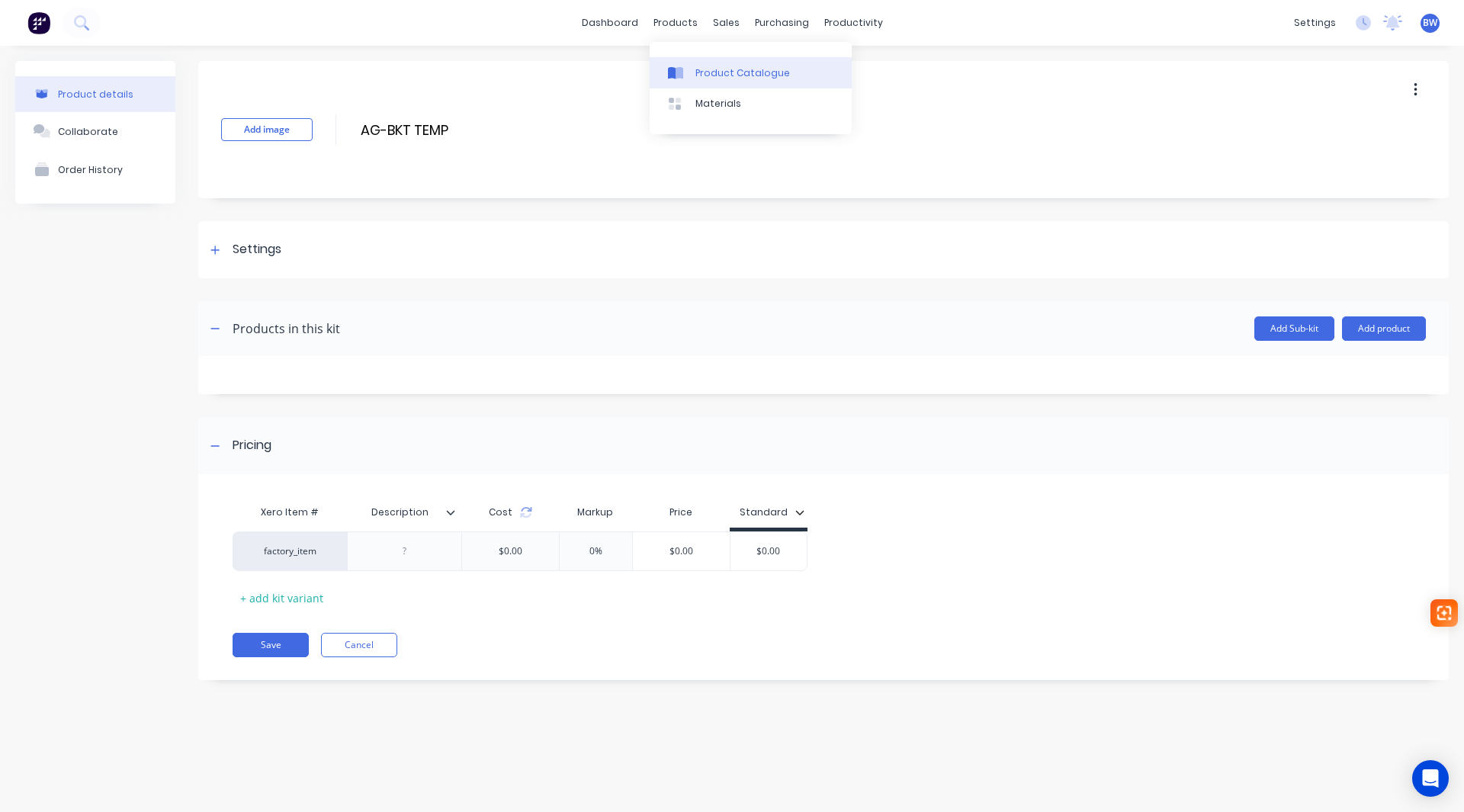
click at [674, 72] on icon at bounding box center [672, 72] width 7 height 12
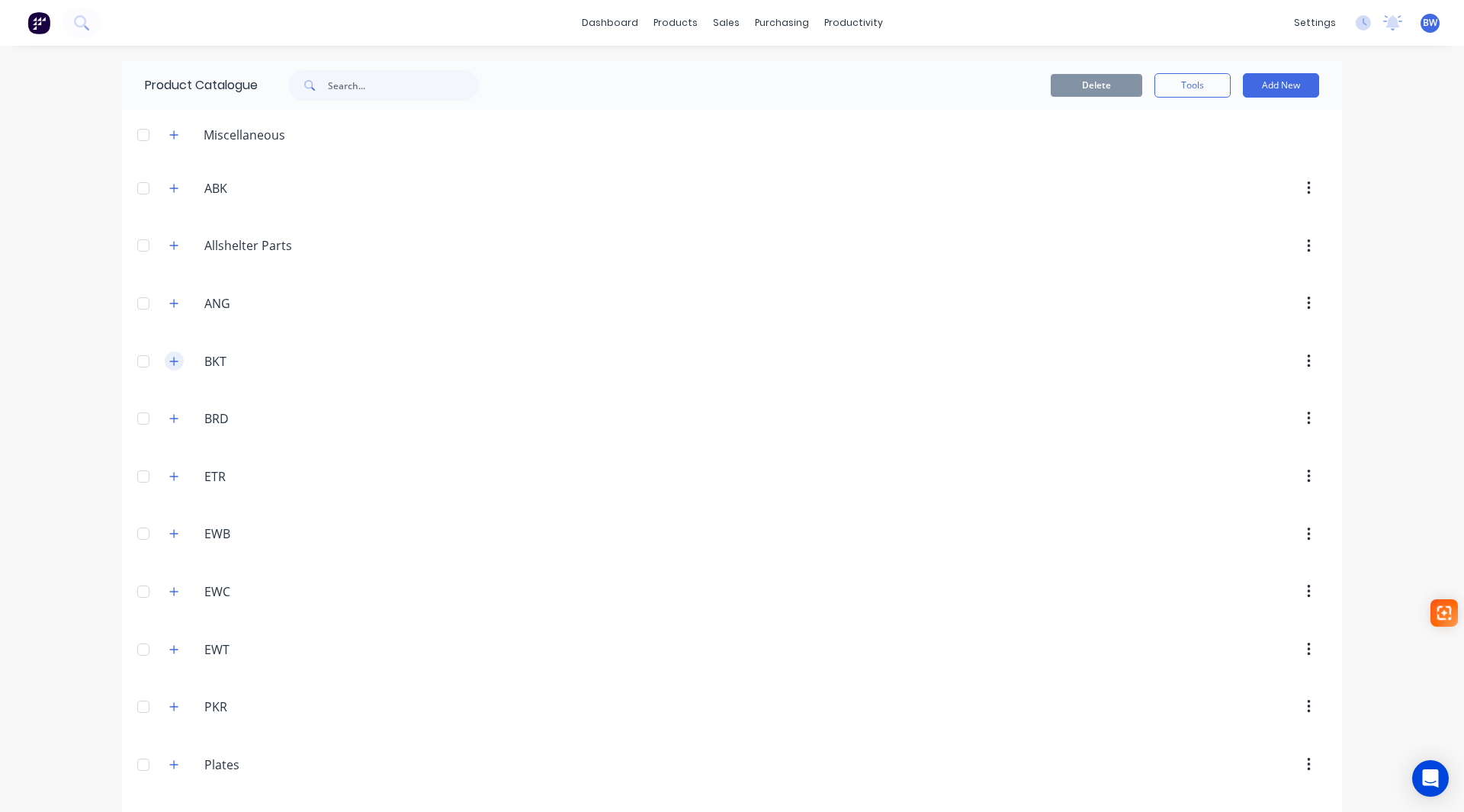
click at [169, 363] on icon "button" at bounding box center [173, 362] width 9 height 11
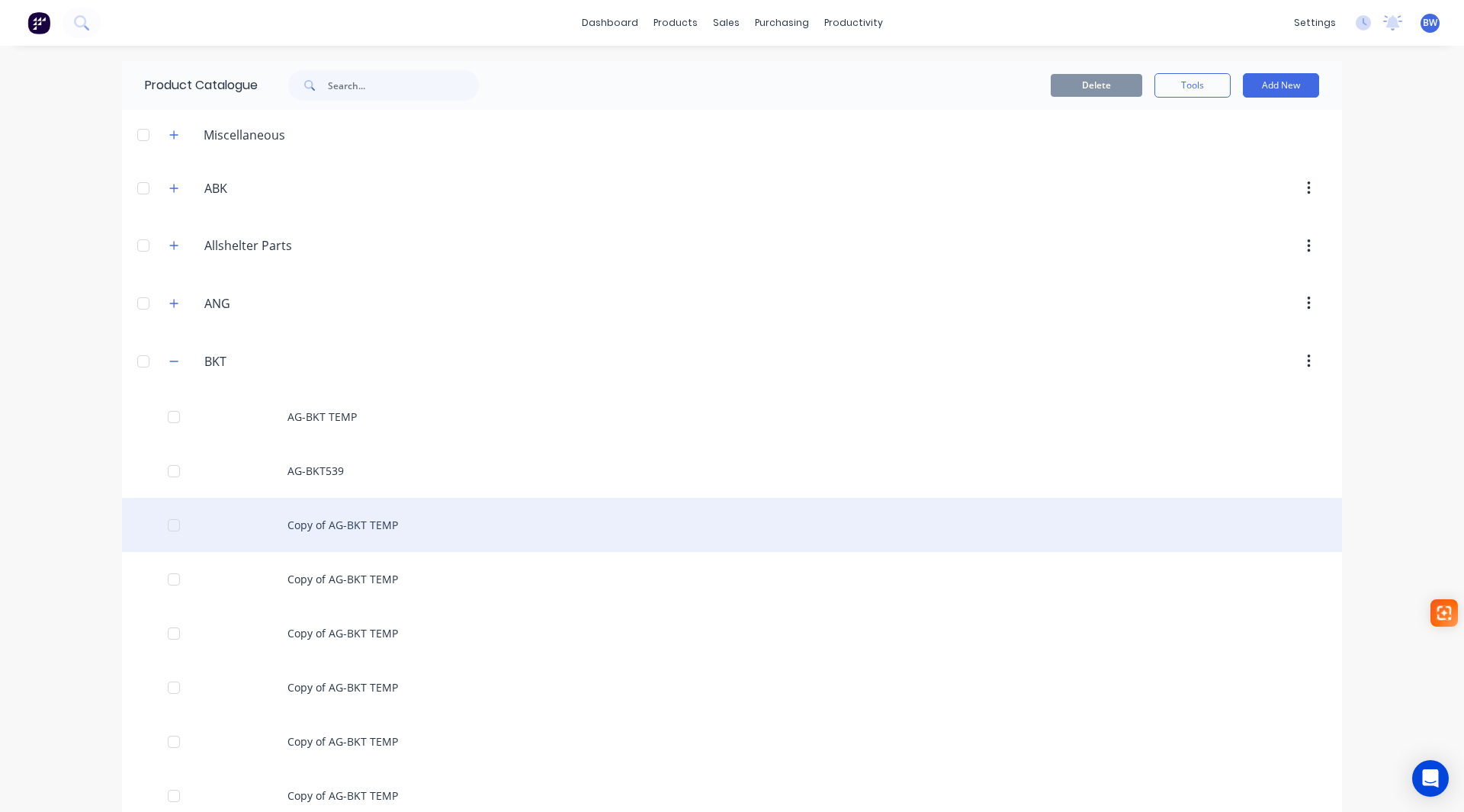
click at [394, 537] on div "Copy of AG-BKT TEMP" at bounding box center [732, 525] width 1220 height 54
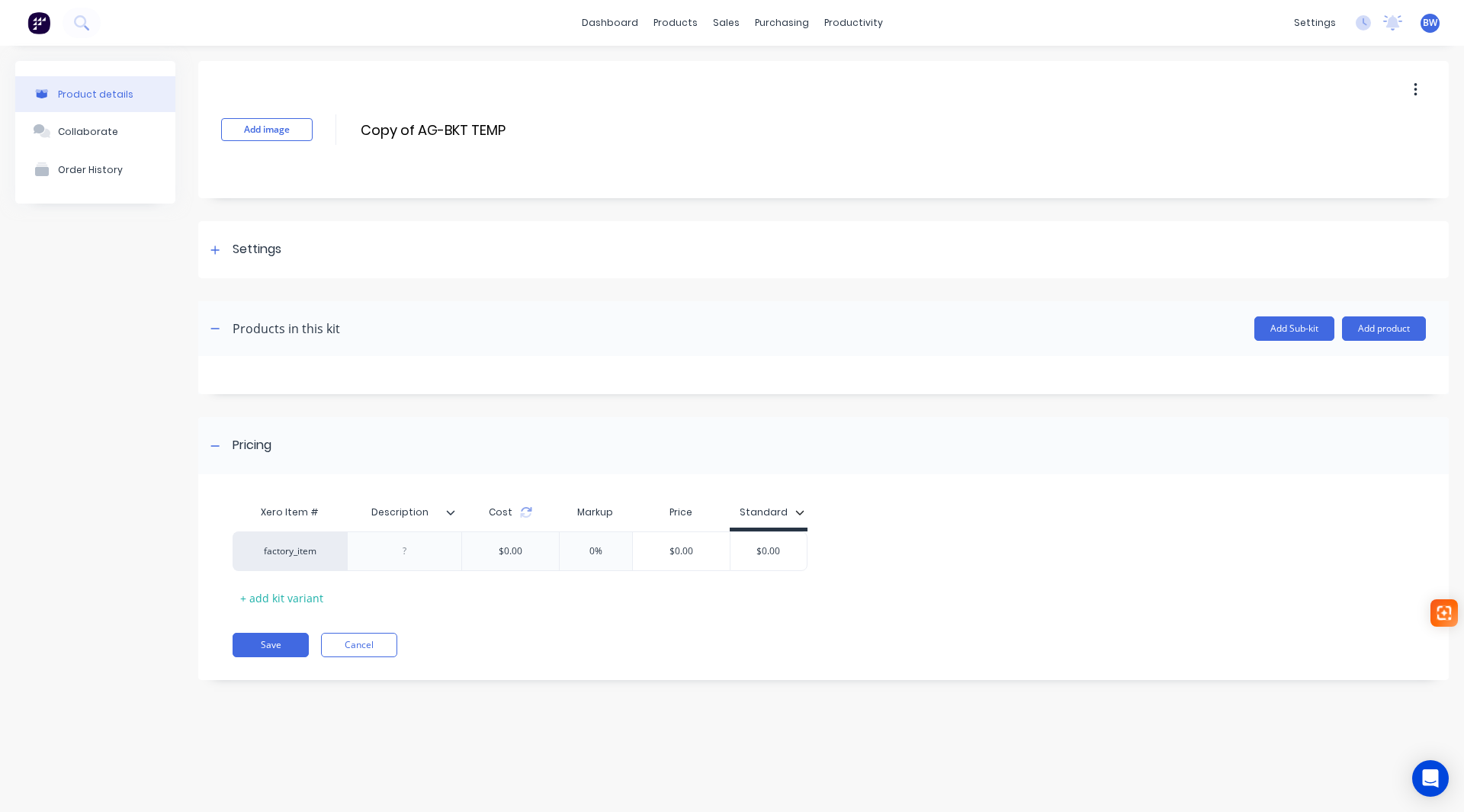
drag, startPoint x: 417, startPoint y: 129, endPoint x: 334, endPoint y: 130, distance: 83.0
click at [334, 130] on div "Add image Copy of AG-BKT TEMP Copy of AG-BKT TEMP Enter kit name" at bounding box center [823, 129] width 1251 height 138
drag, startPoint x: 455, startPoint y: 126, endPoint x: 410, endPoint y: 130, distance: 45.2
click at [410, 130] on input "AG-BKT TEMP" at bounding box center [494, 130] width 270 height 22
type input "AG-BKT358"
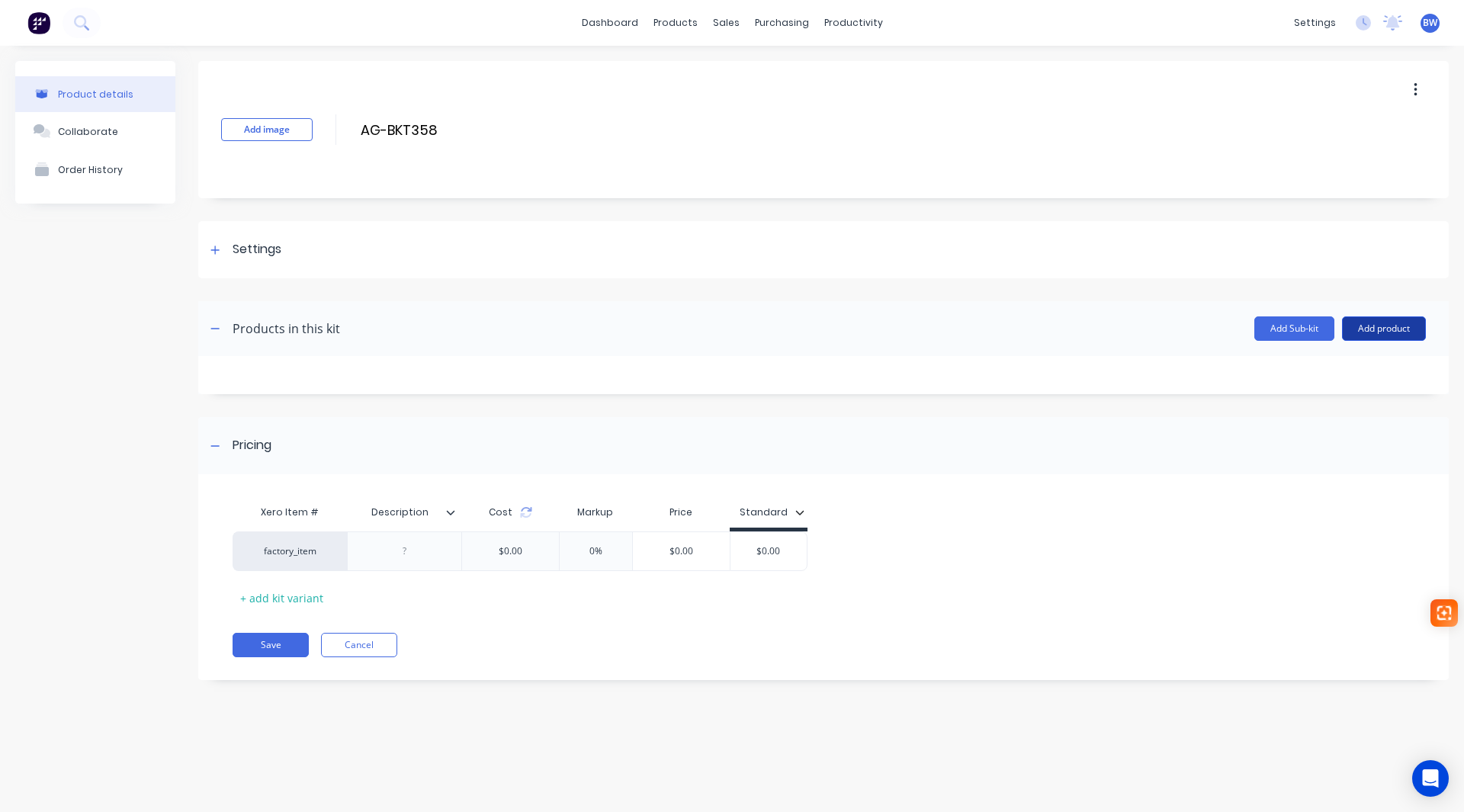
click at [1369, 327] on button "Add product" at bounding box center [1383, 328] width 84 height 25
click at [1369, 375] on div "Product catalogue" at bounding box center [1354, 368] width 117 height 22
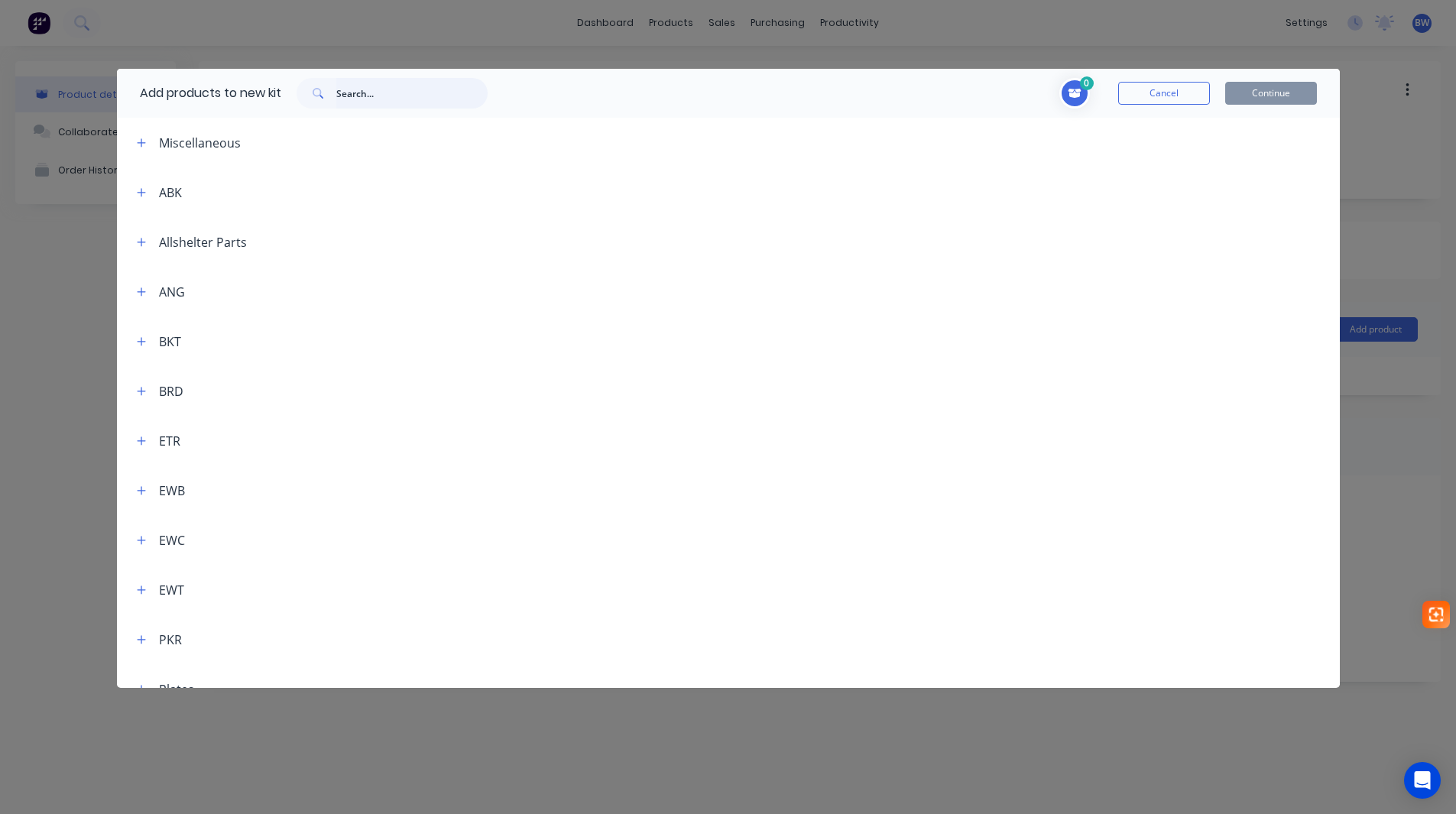
click at [373, 88] on input "text" at bounding box center [412, 93] width 152 height 30
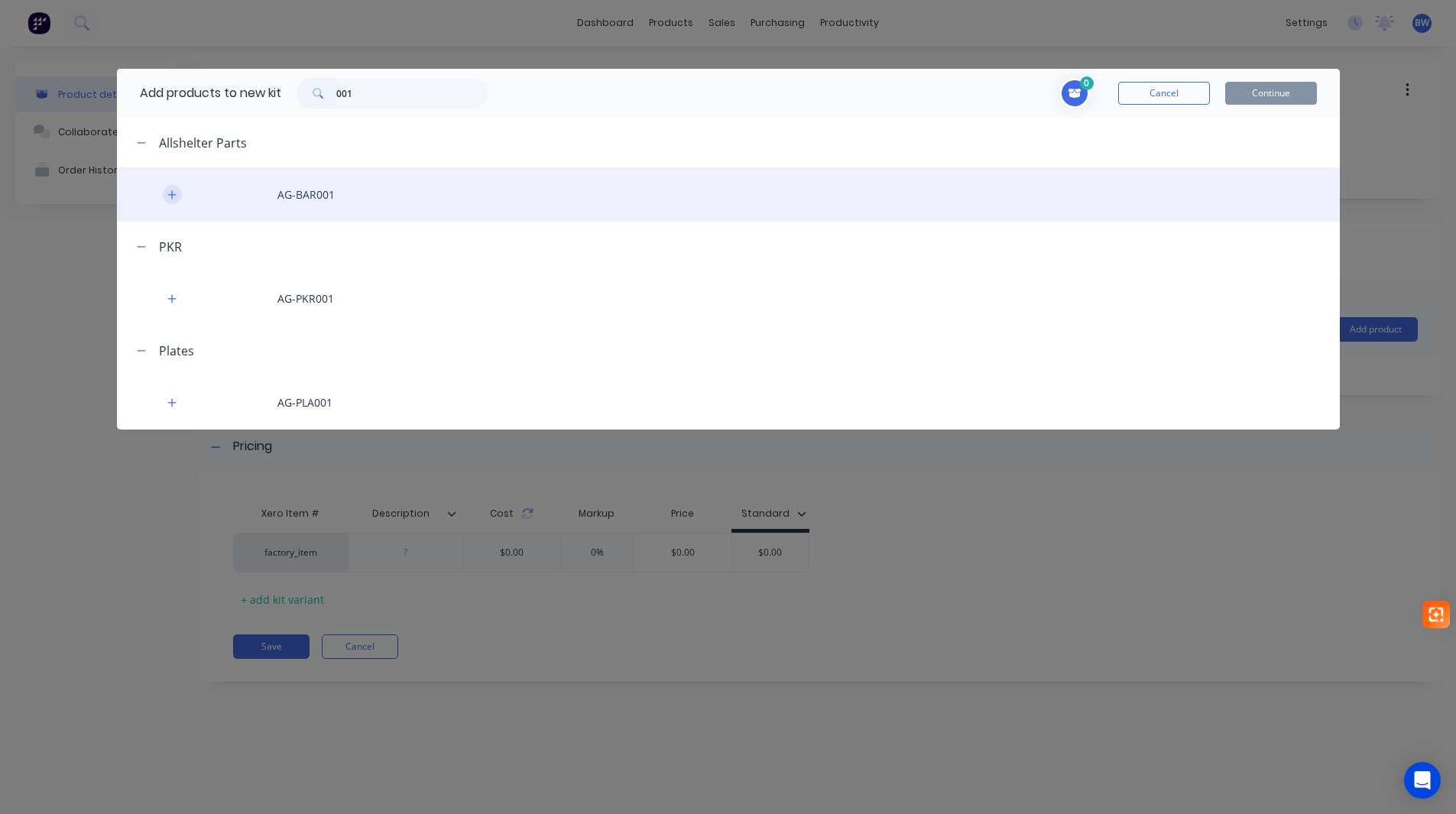
click at [165, 193] on button "button" at bounding box center [172, 194] width 19 height 19
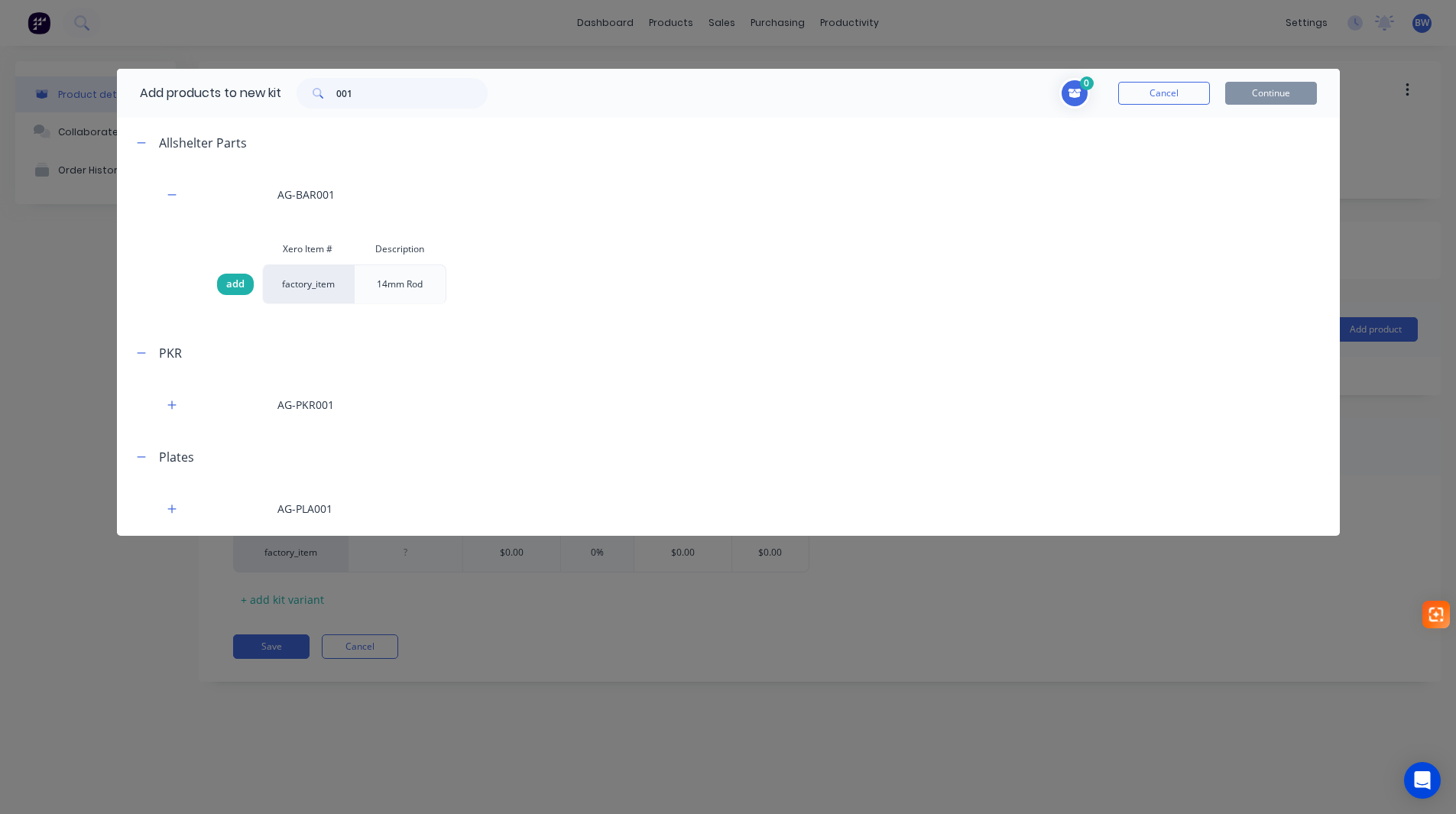
click at [243, 282] on span "add" at bounding box center [235, 284] width 18 height 16
drag, startPoint x: 332, startPoint y: 99, endPoint x: 312, endPoint y: 103, distance: 20.4
click at [312, 103] on div "001" at bounding box center [392, 93] width 191 height 30
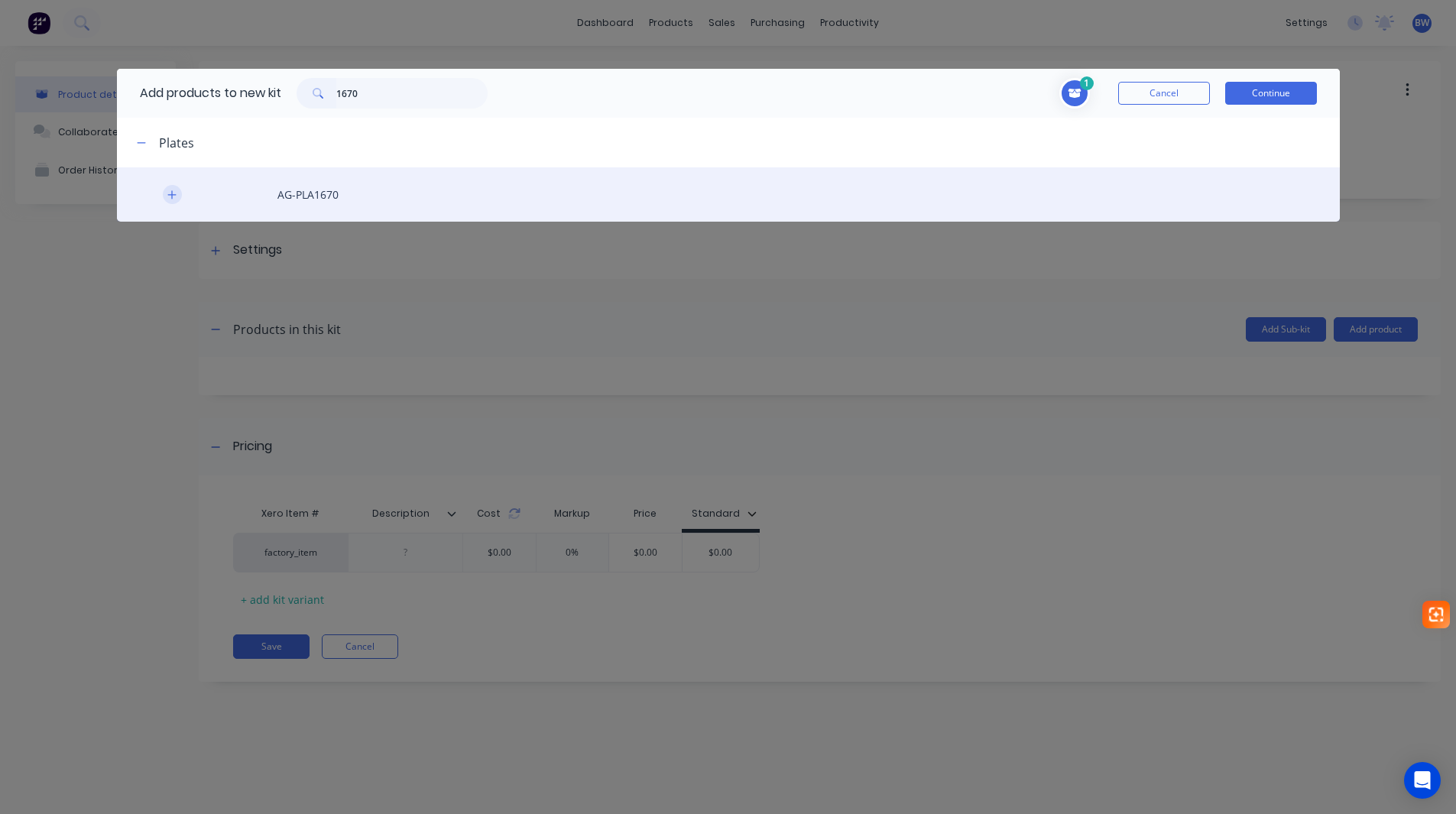
click at [172, 195] on icon "button" at bounding box center [171, 194] width 8 height 8
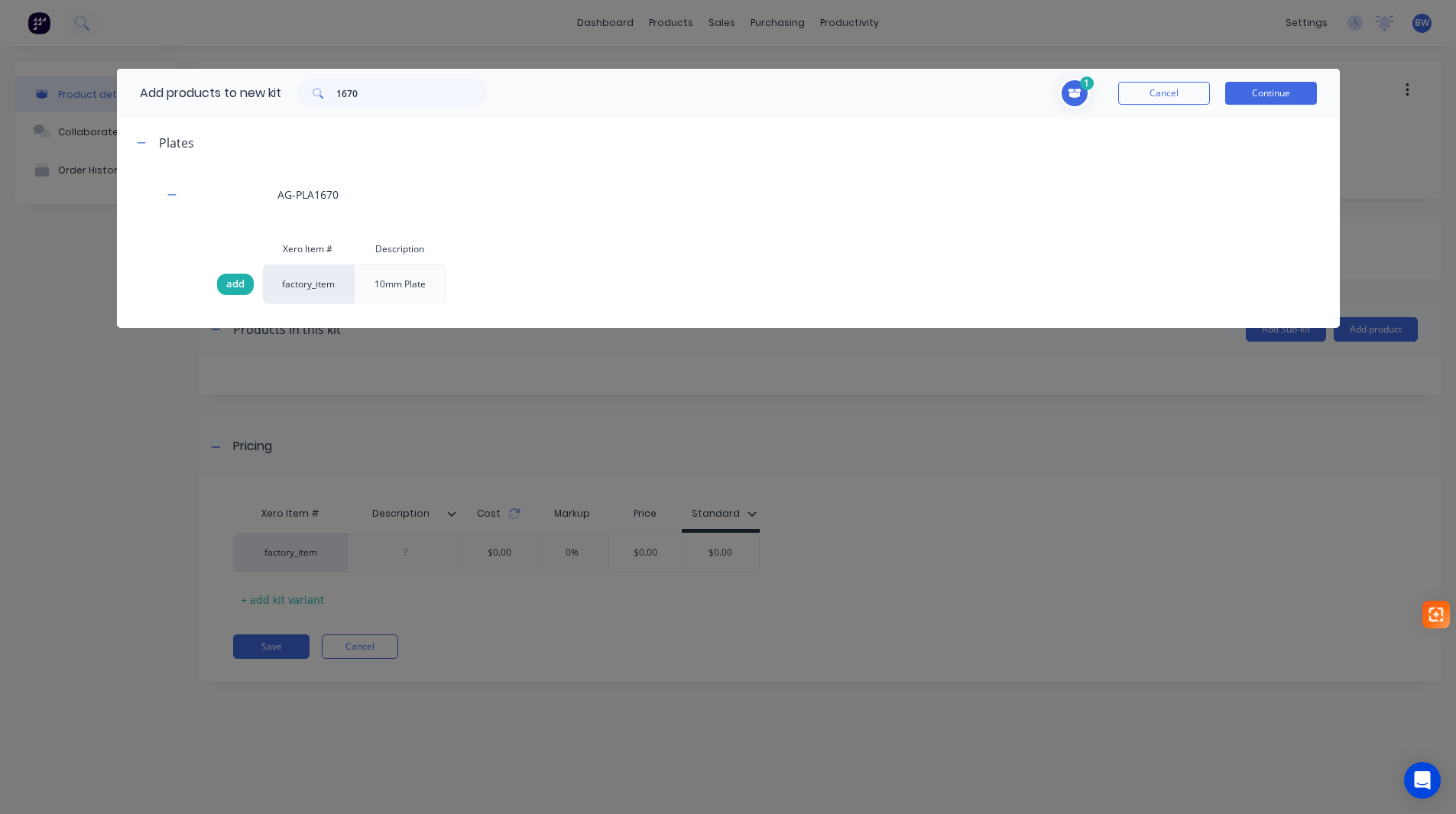
click at [237, 285] on span "add" at bounding box center [235, 284] width 18 height 16
drag, startPoint x: 376, startPoint y: 92, endPoint x: 316, endPoint y: 98, distance: 60.3
click at [316, 98] on div "1670" at bounding box center [392, 93] width 191 height 30
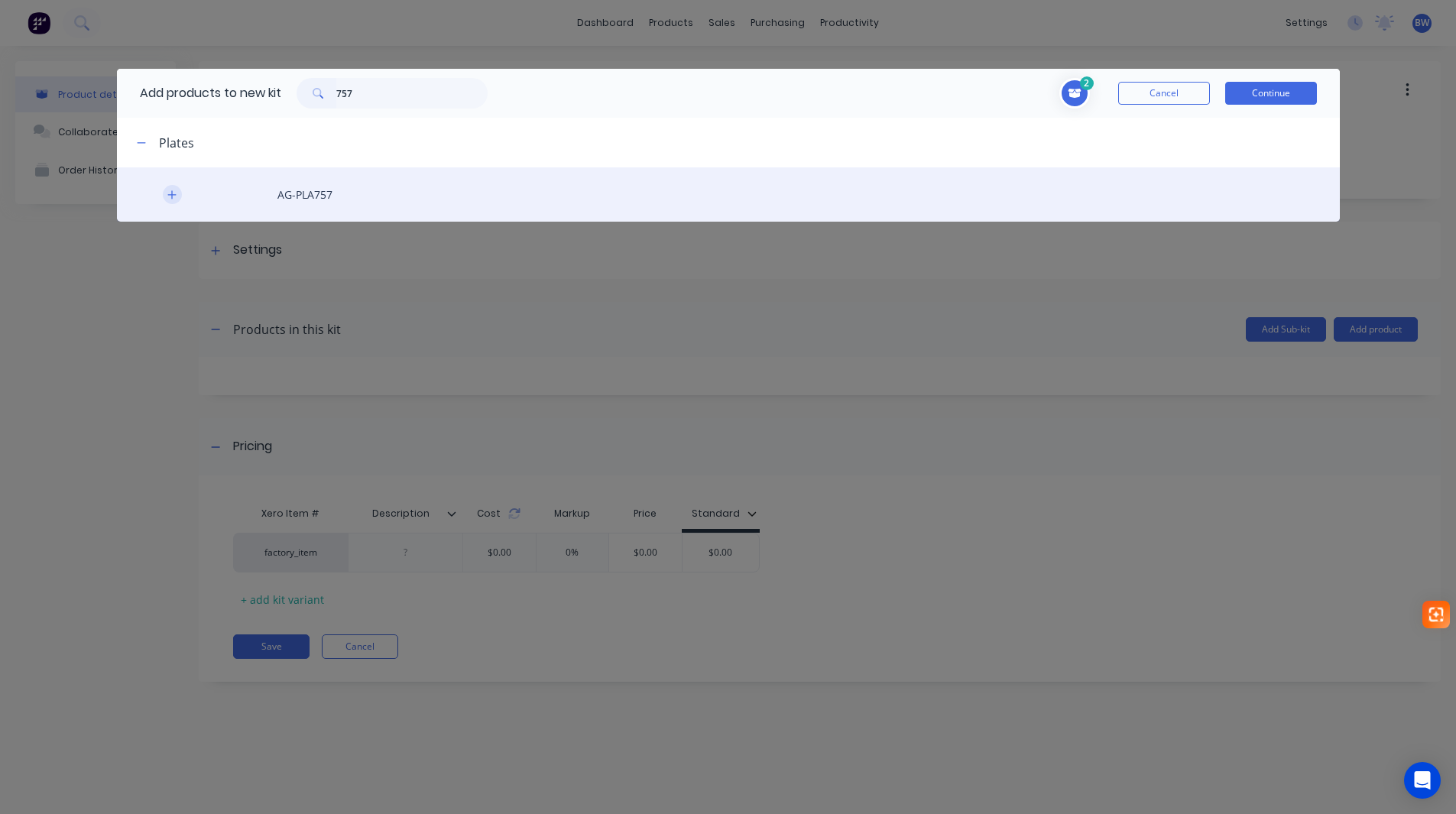
click at [168, 195] on icon "button" at bounding box center [171, 194] width 8 height 8
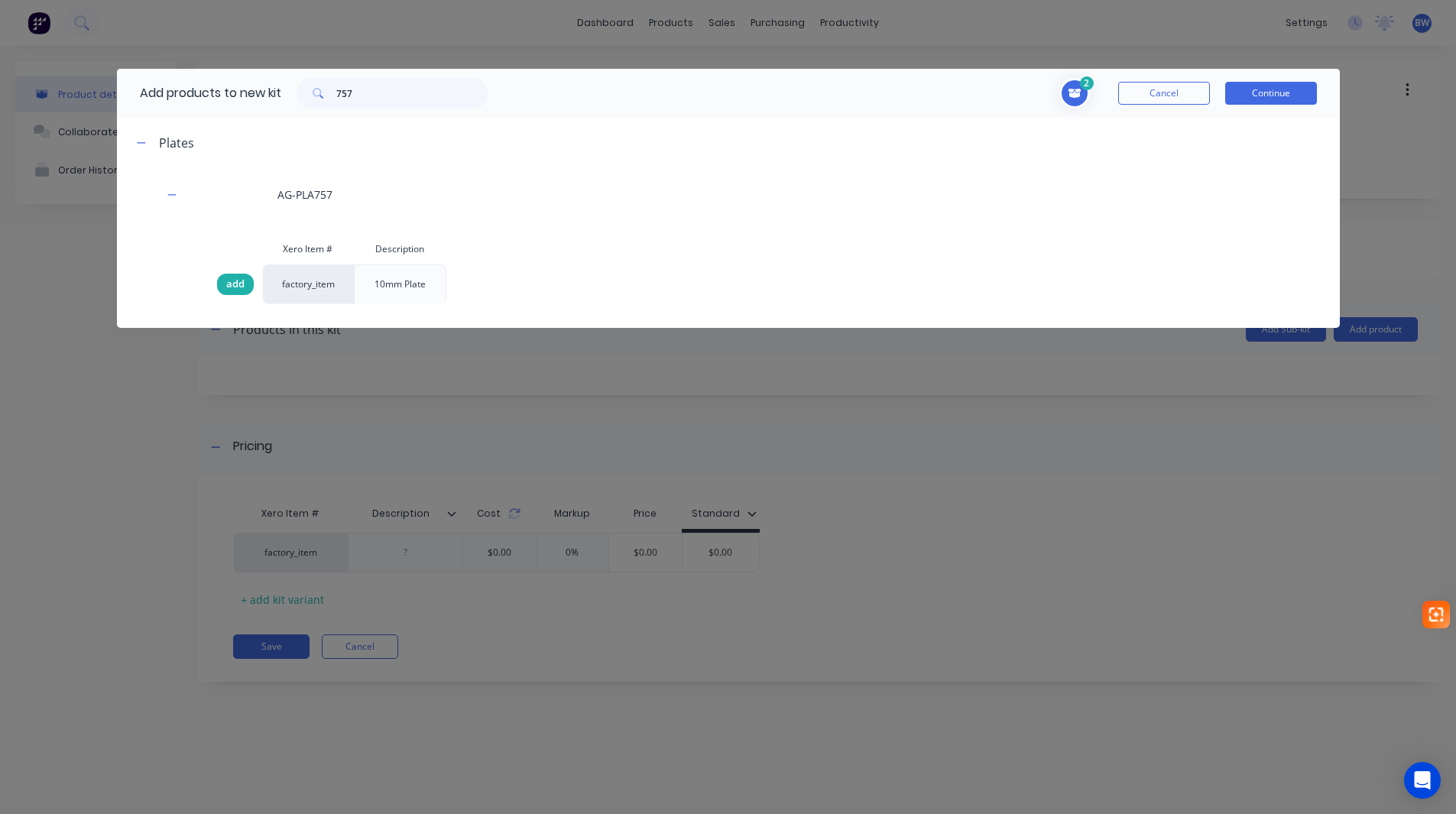
click at [229, 279] on span "add" at bounding box center [235, 284] width 18 height 16
drag, startPoint x: 354, startPoint y: 97, endPoint x: 293, endPoint y: 106, distance: 61.7
click at [293, 106] on div "757" at bounding box center [392, 93] width 222 height 30
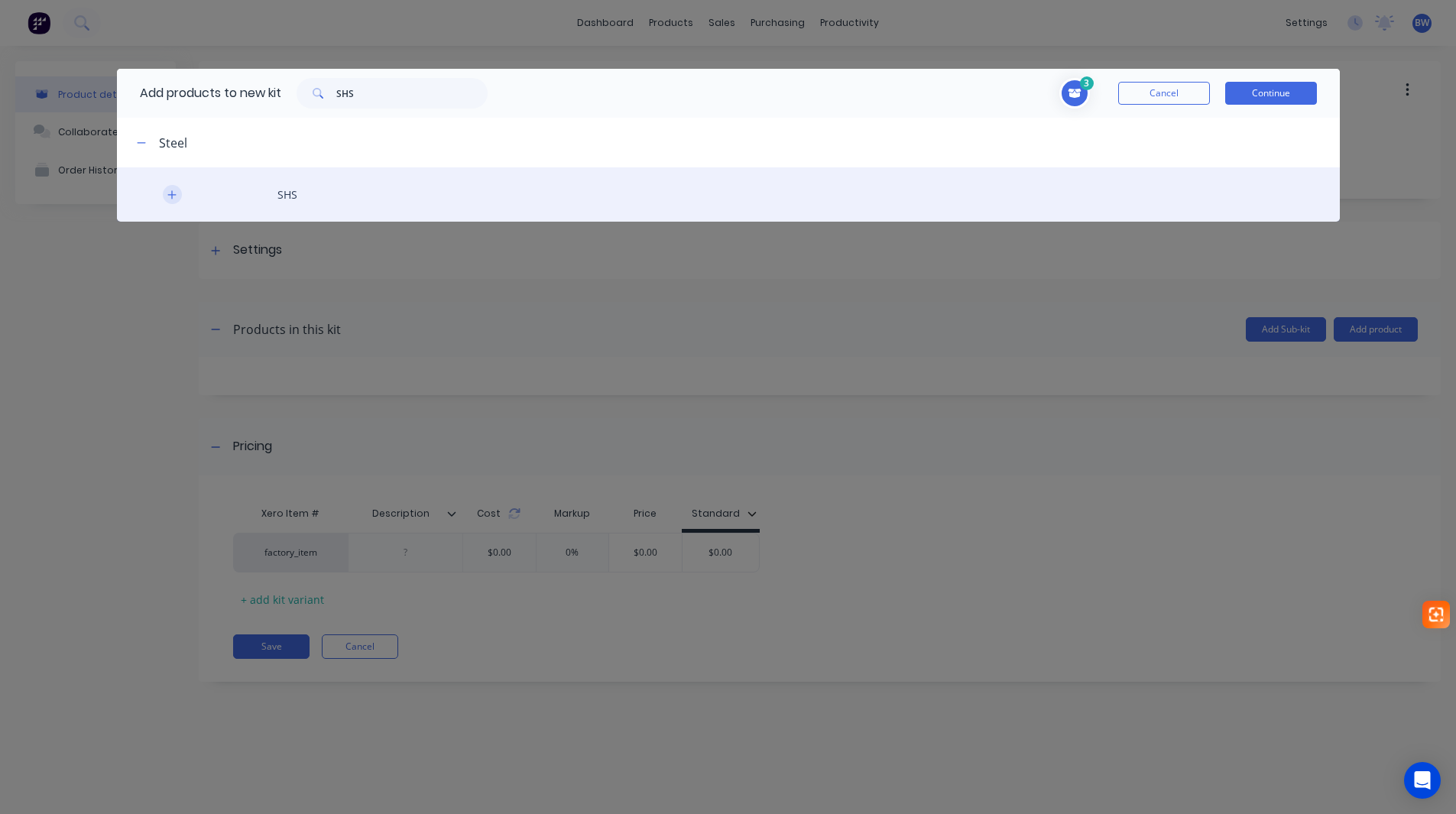
click at [169, 203] on div "SHS" at bounding box center [728, 194] width 1222 height 54
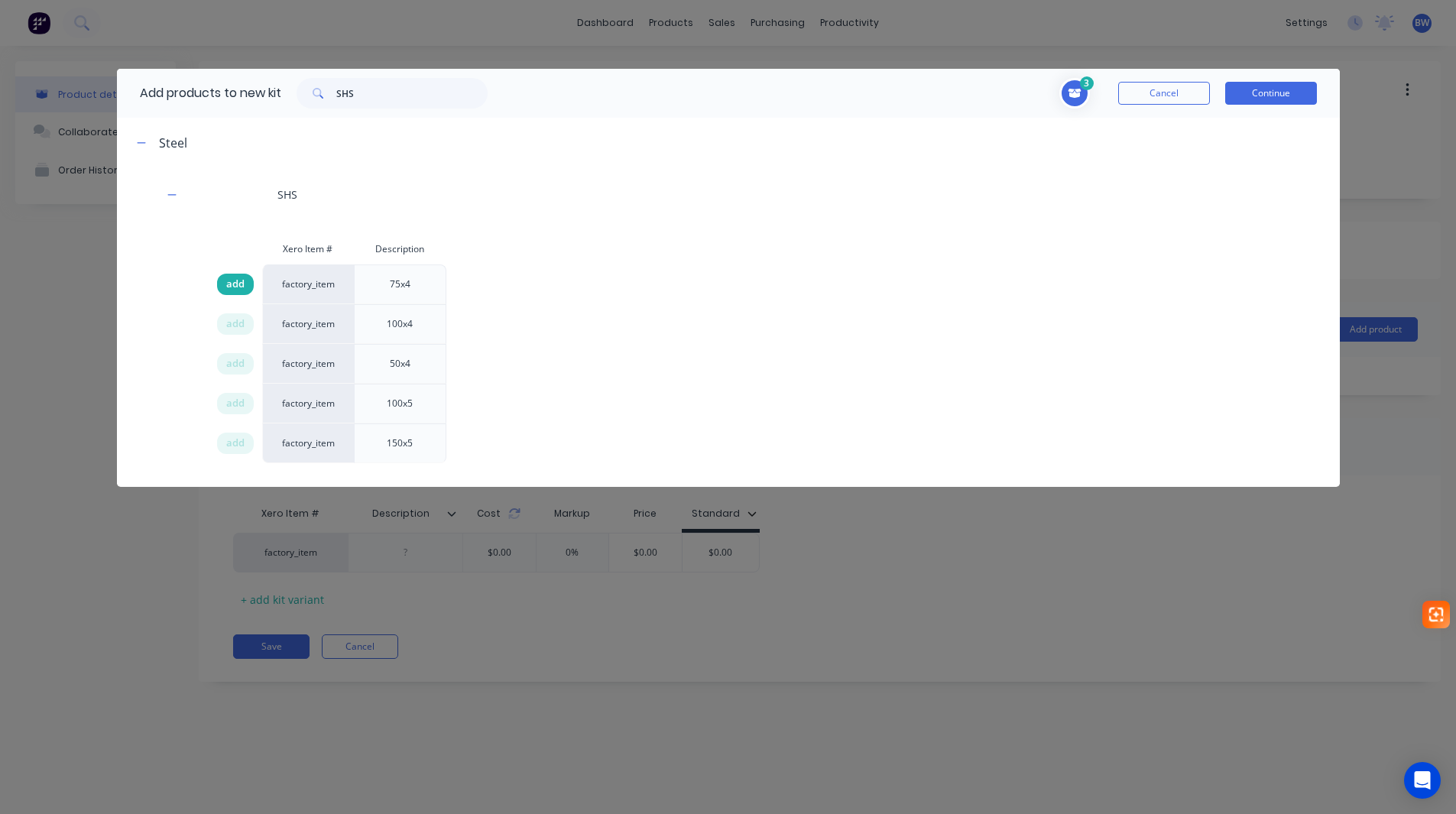
click at [229, 279] on span "add" at bounding box center [235, 284] width 18 height 16
drag, startPoint x: 377, startPoint y: 94, endPoint x: 302, endPoint y: 106, distance: 76.0
click at [302, 106] on div "SHS" at bounding box center [392, 93] width 191 height 30
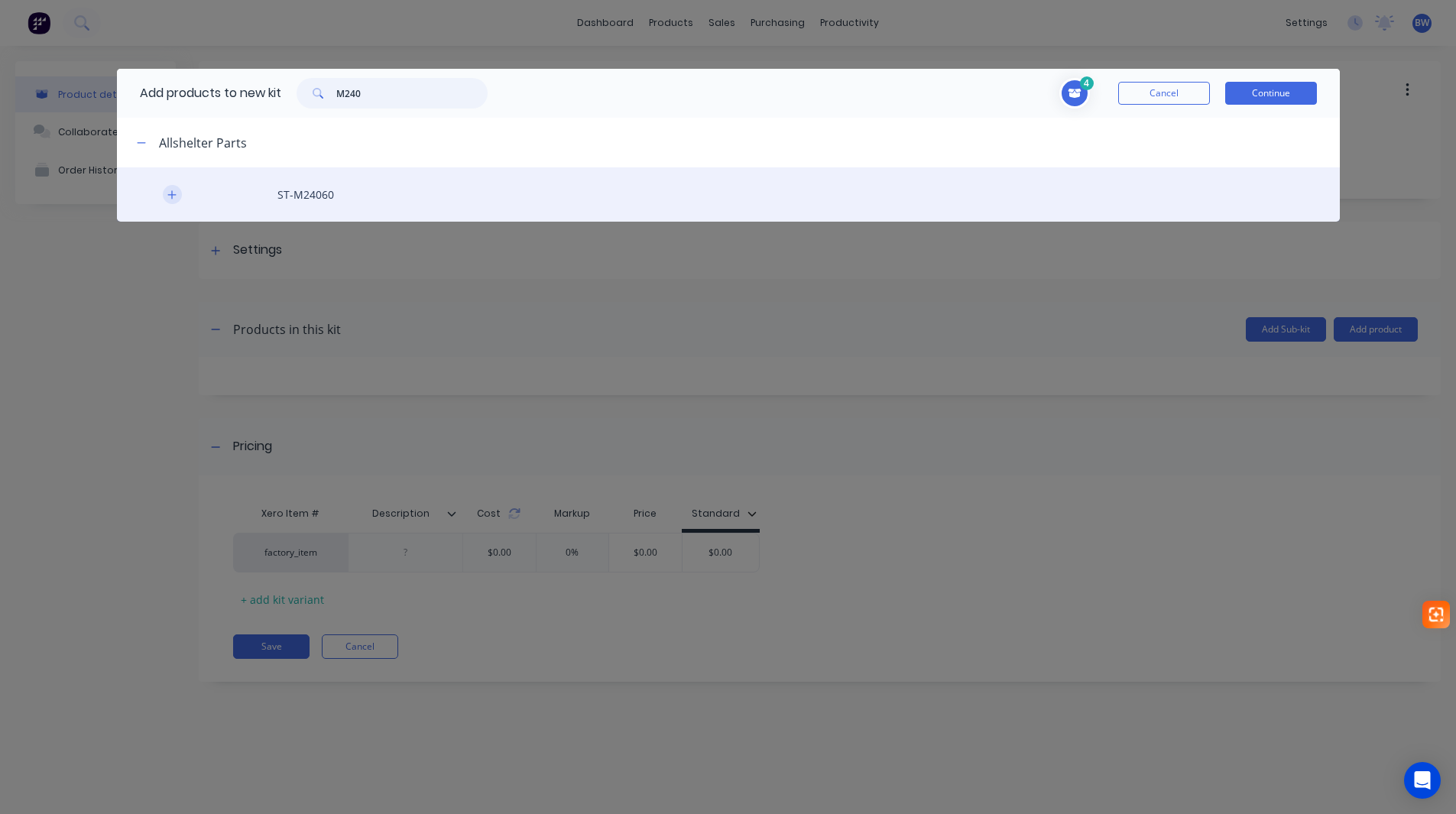
type input "M240"
click at [167, 197] on icon "button" at bounding box center [172, 195] width 9 height 11
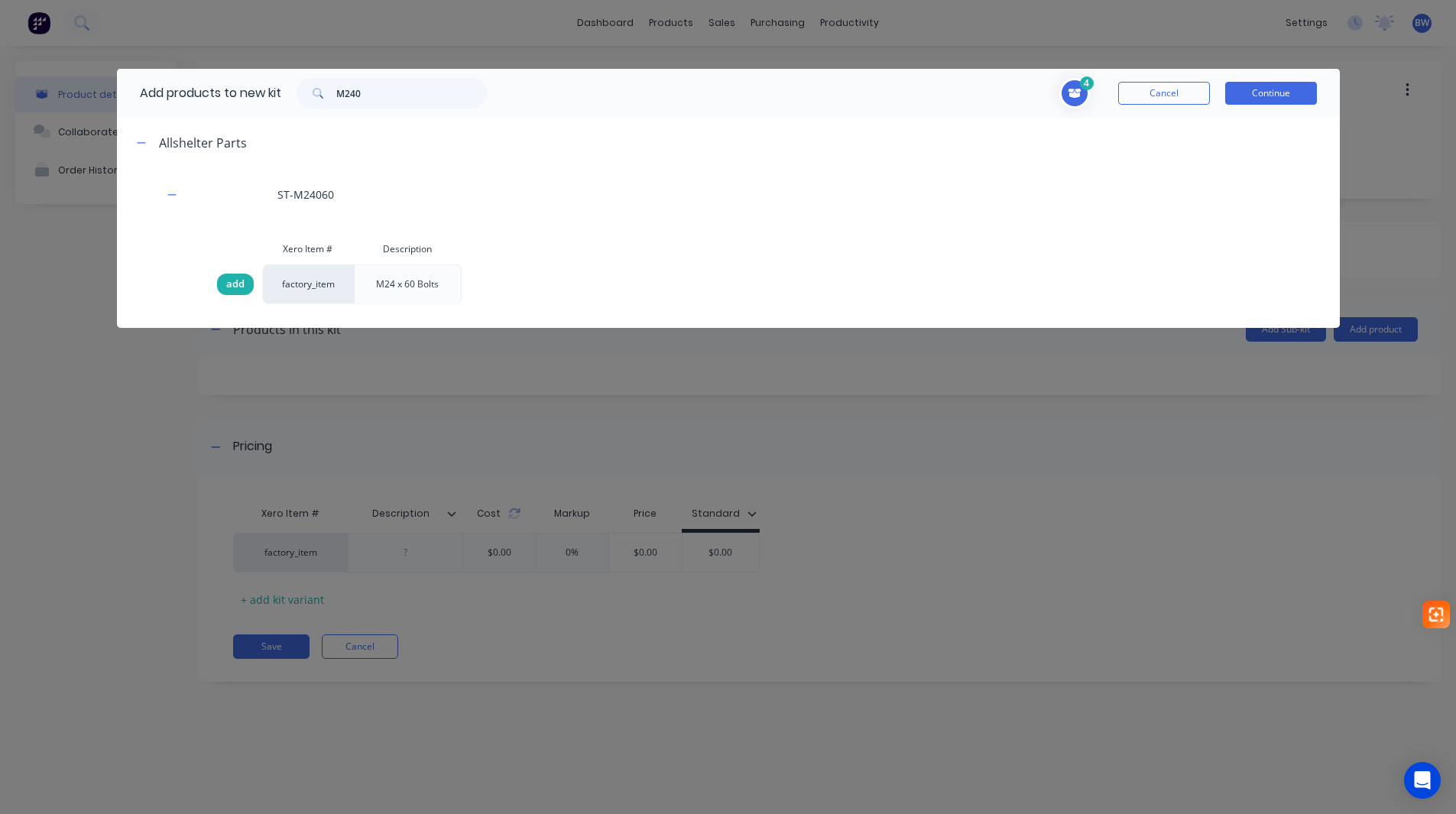
click at [234, 285] on span "add" at bounding box center [235, 284] width 18 height 16
click at [1289, 88] on button "Continue" at bounding box center [1271, 93] width 92 height 23
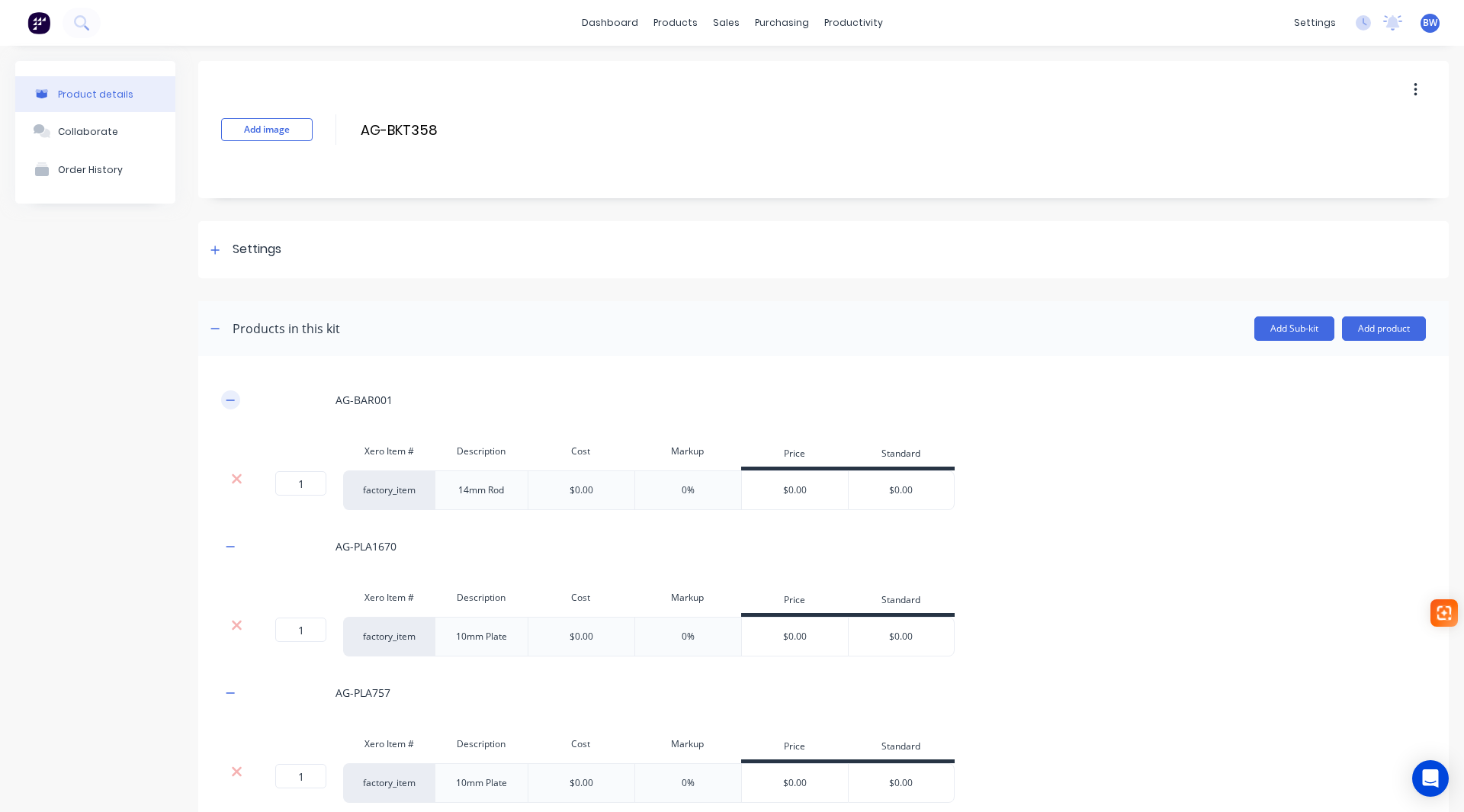
click at [229, 401] on icon "button" at bounding box center [230, 400] width 9 height 11
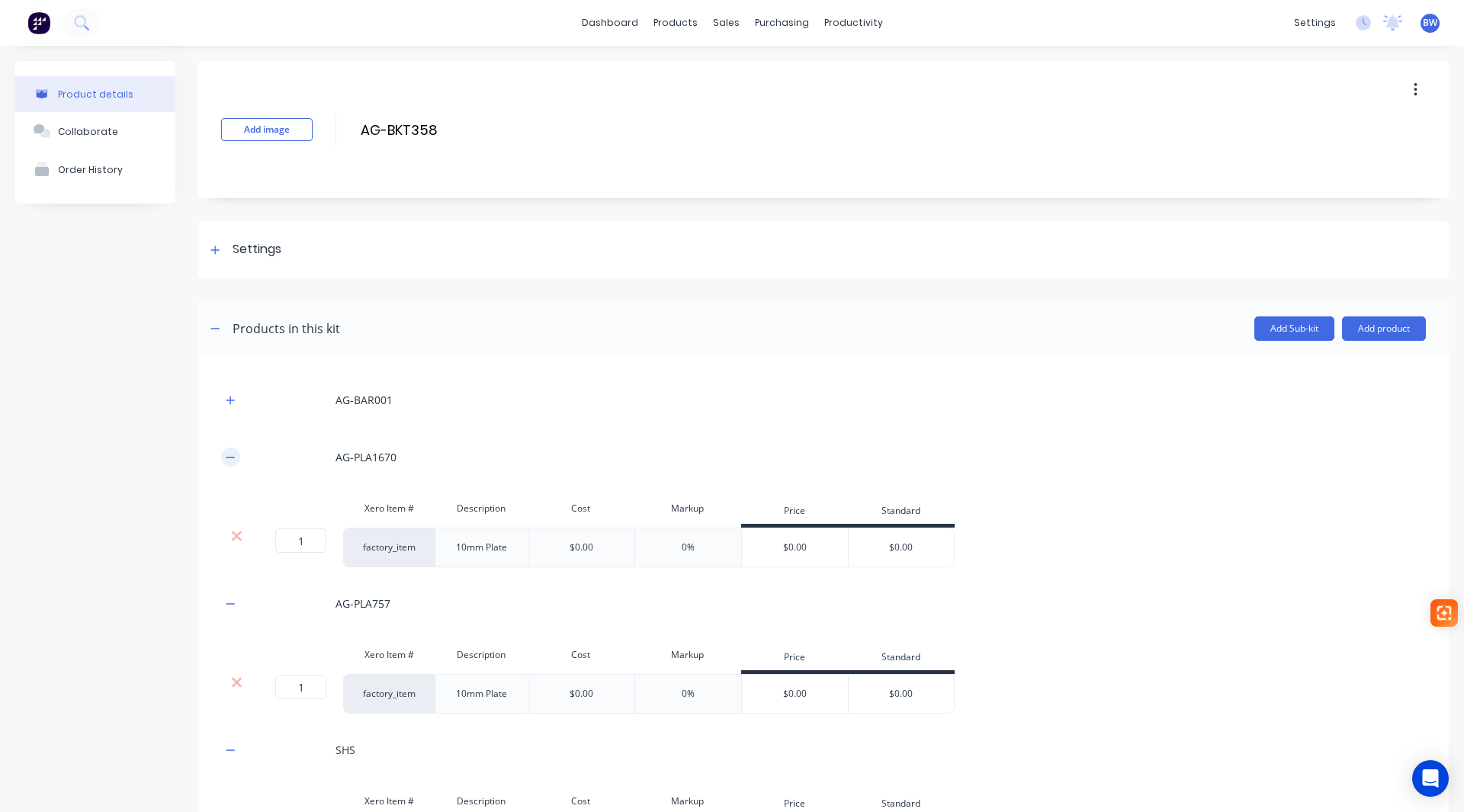
click at [230, 461] on icon "button" at bounding box center [230, 458] width 9 height 11
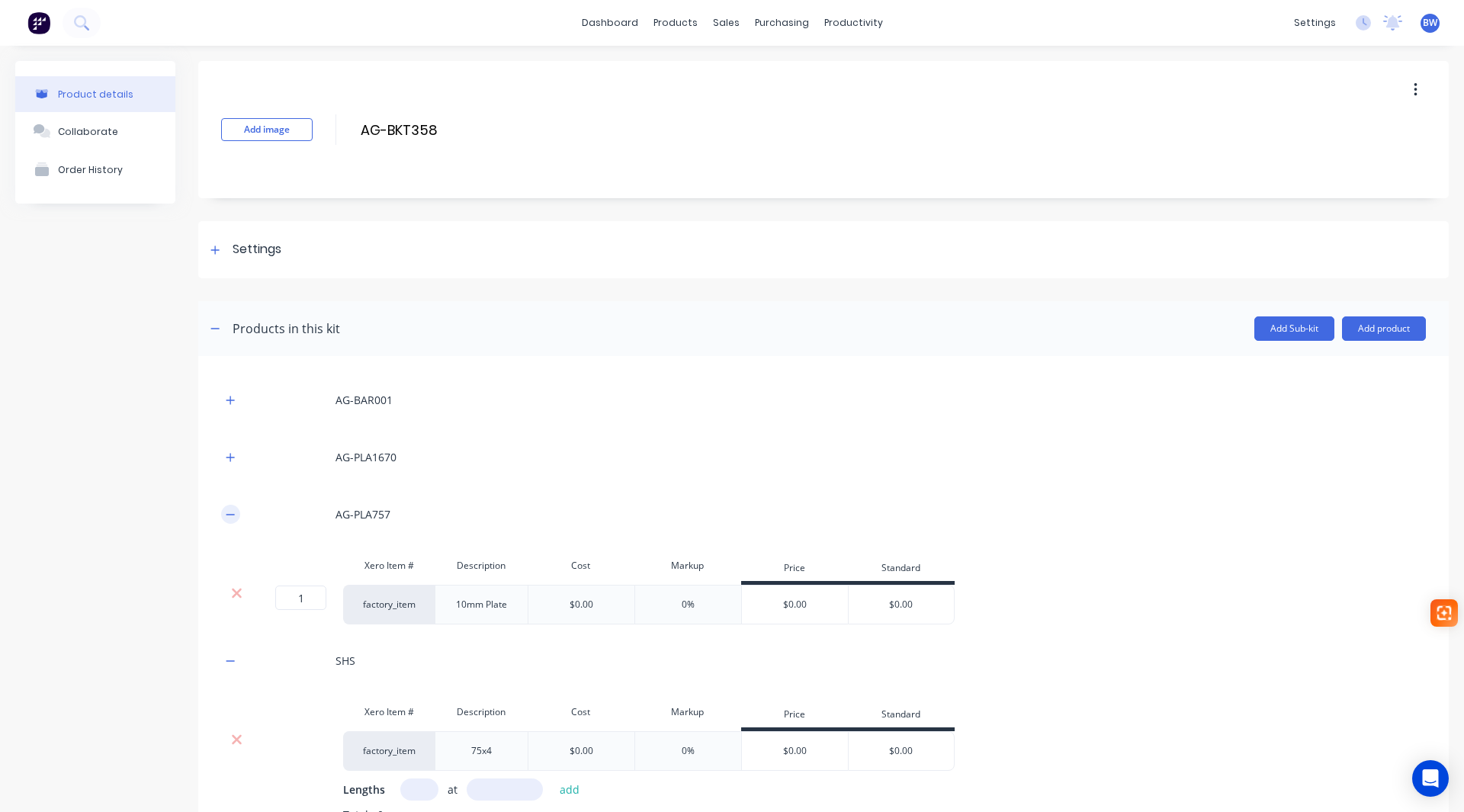
click at [222, 513] on button "button" at bounding box center [230, 514] width 19 height 19
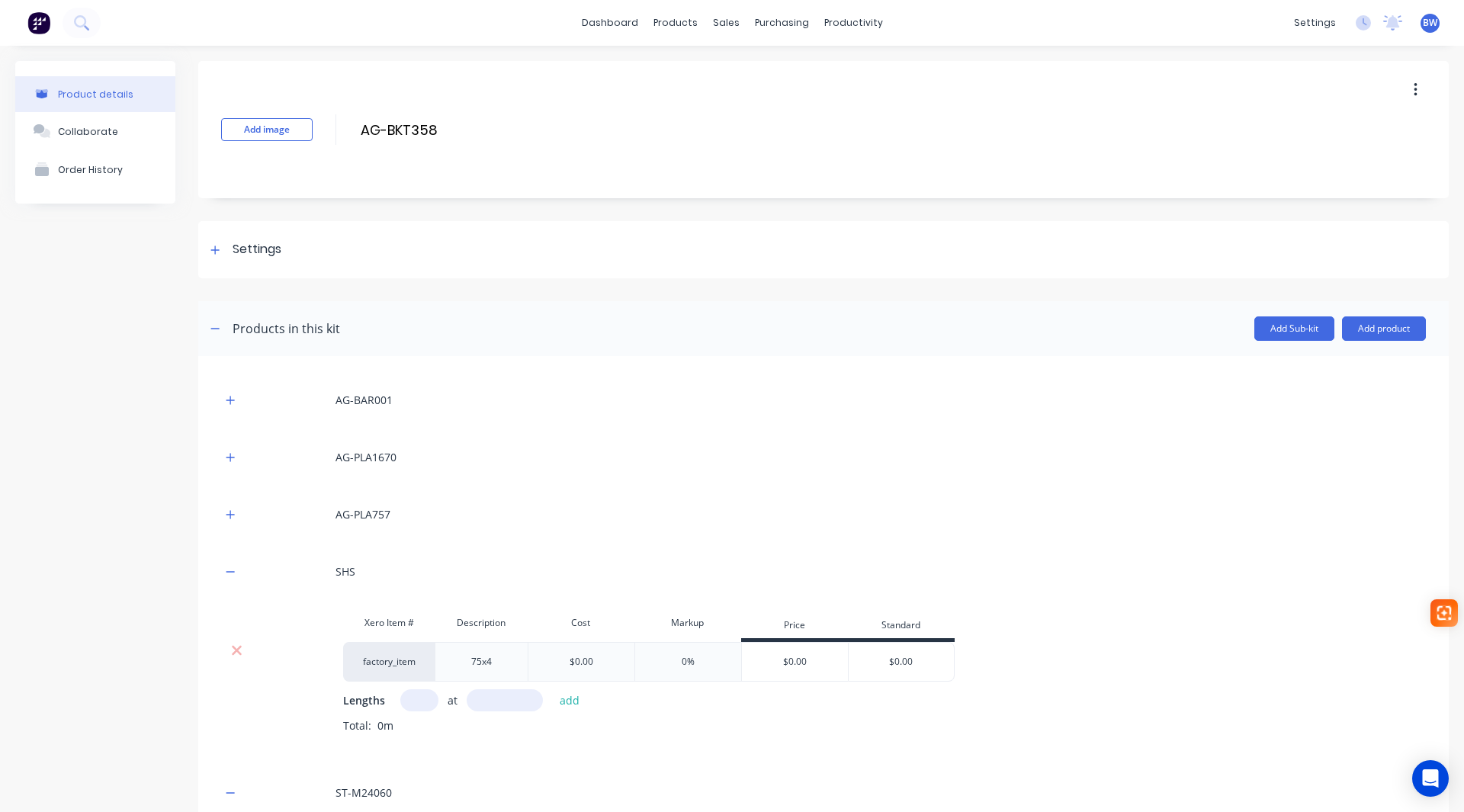
click at [414, 703] on input "text" at bounding box center [419, 700] width 39 height 22
type input "1"
type input "30"
click at [573, 702] on button "add" at bounding box center [570, 700] width 36 height 20
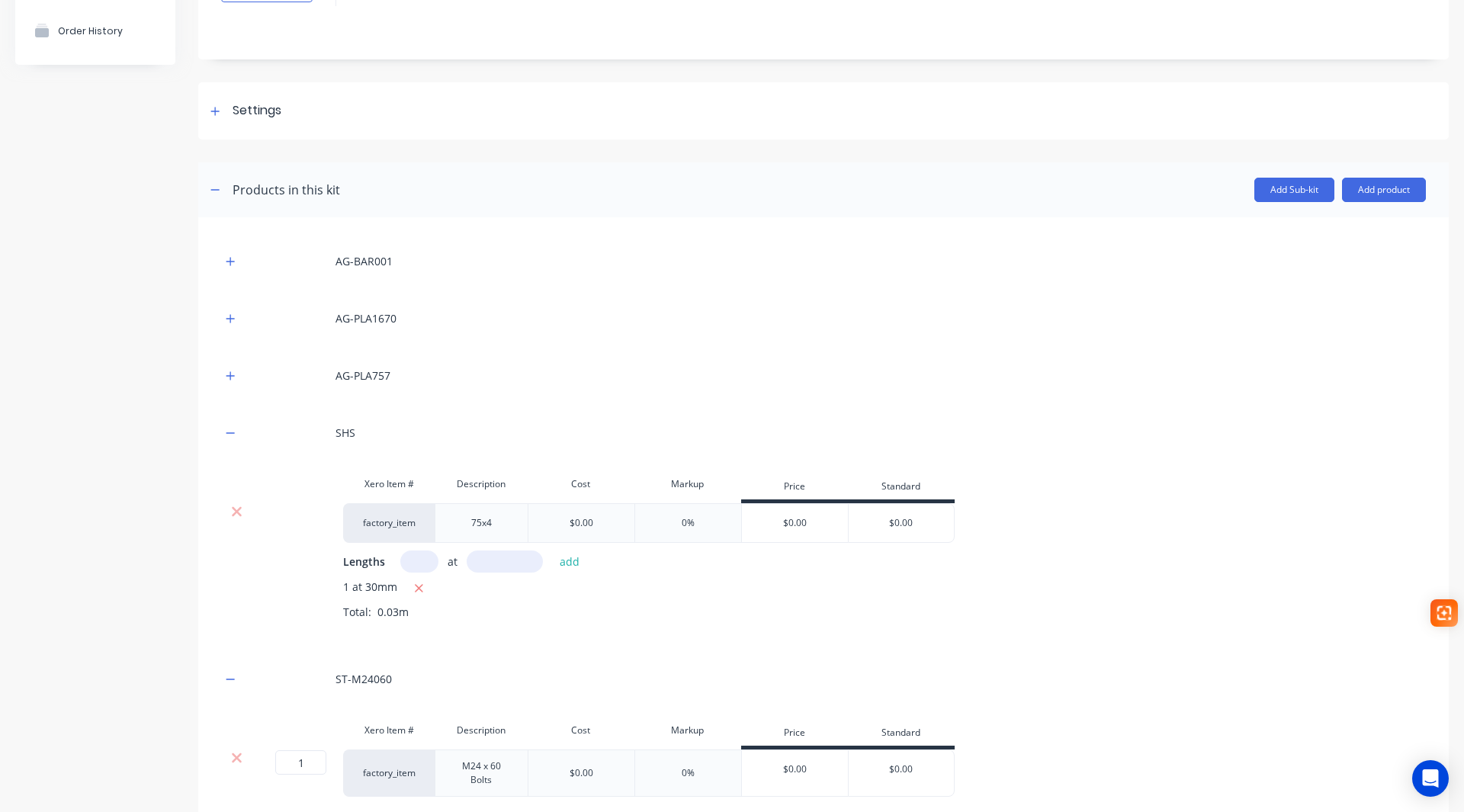
scroll to position [152, 0]
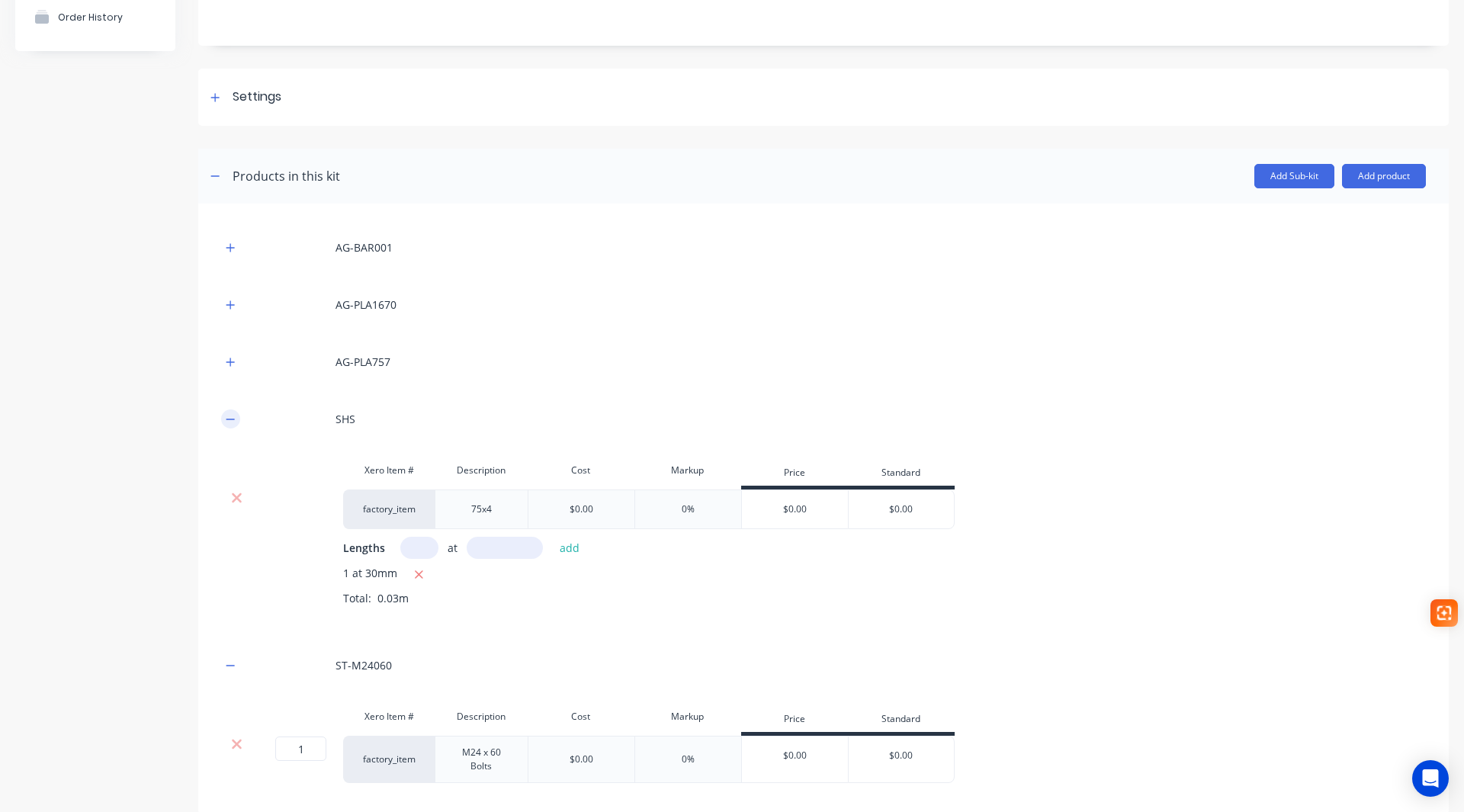
click at [228, 417] on icon "button" at bounding box center [230, 419] width 9 height 11
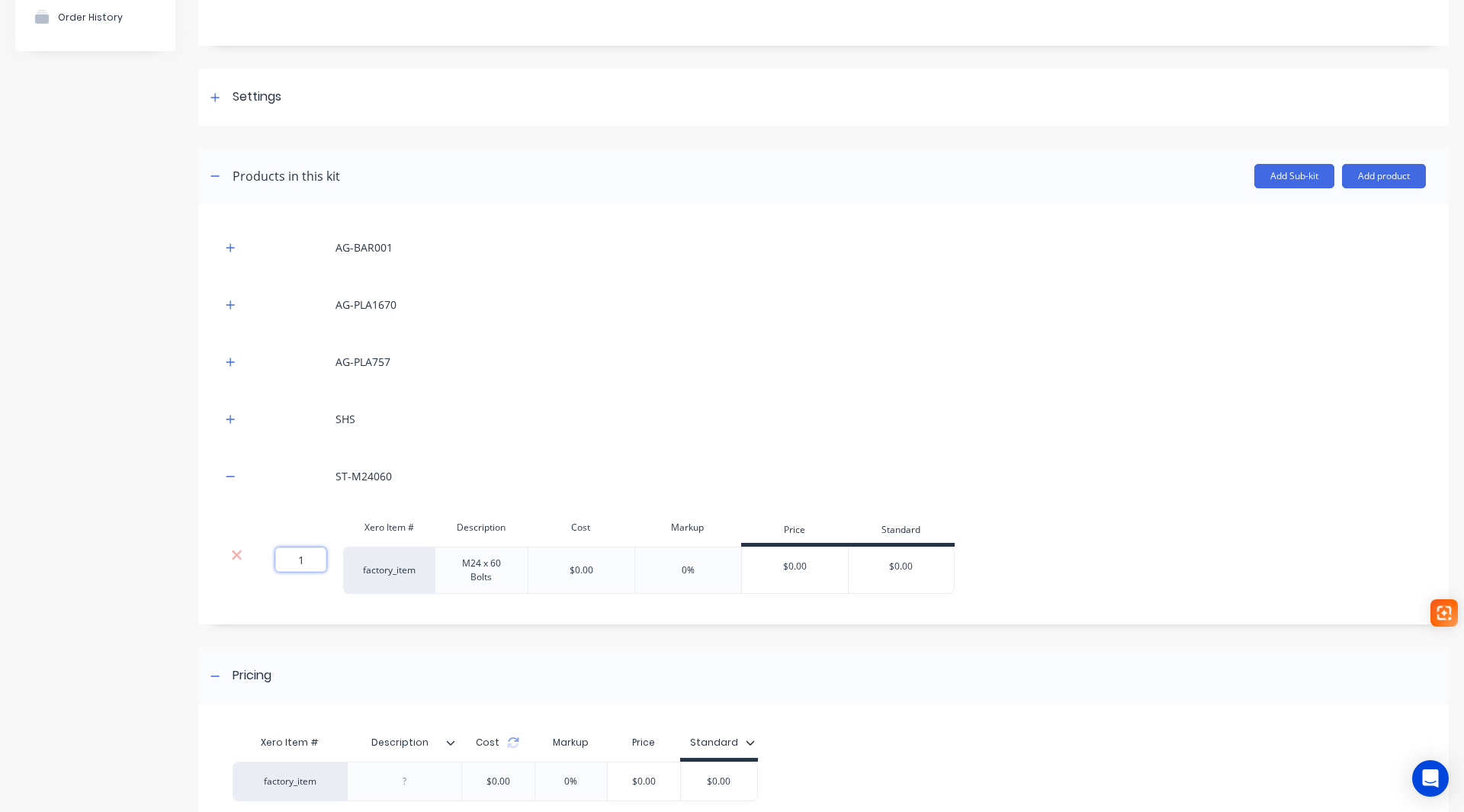
drag, startPoint x: 291, startPoint y: 566, endPoint x: 322, endPoint y: 566, distance: 31.0
click at [322, 566] on input "1" at bounding box center [301, 560] width 51 height 25
type input "2"
click at [228, 473] on icon "button" at bounding box center [230, 476] width 9 height 11
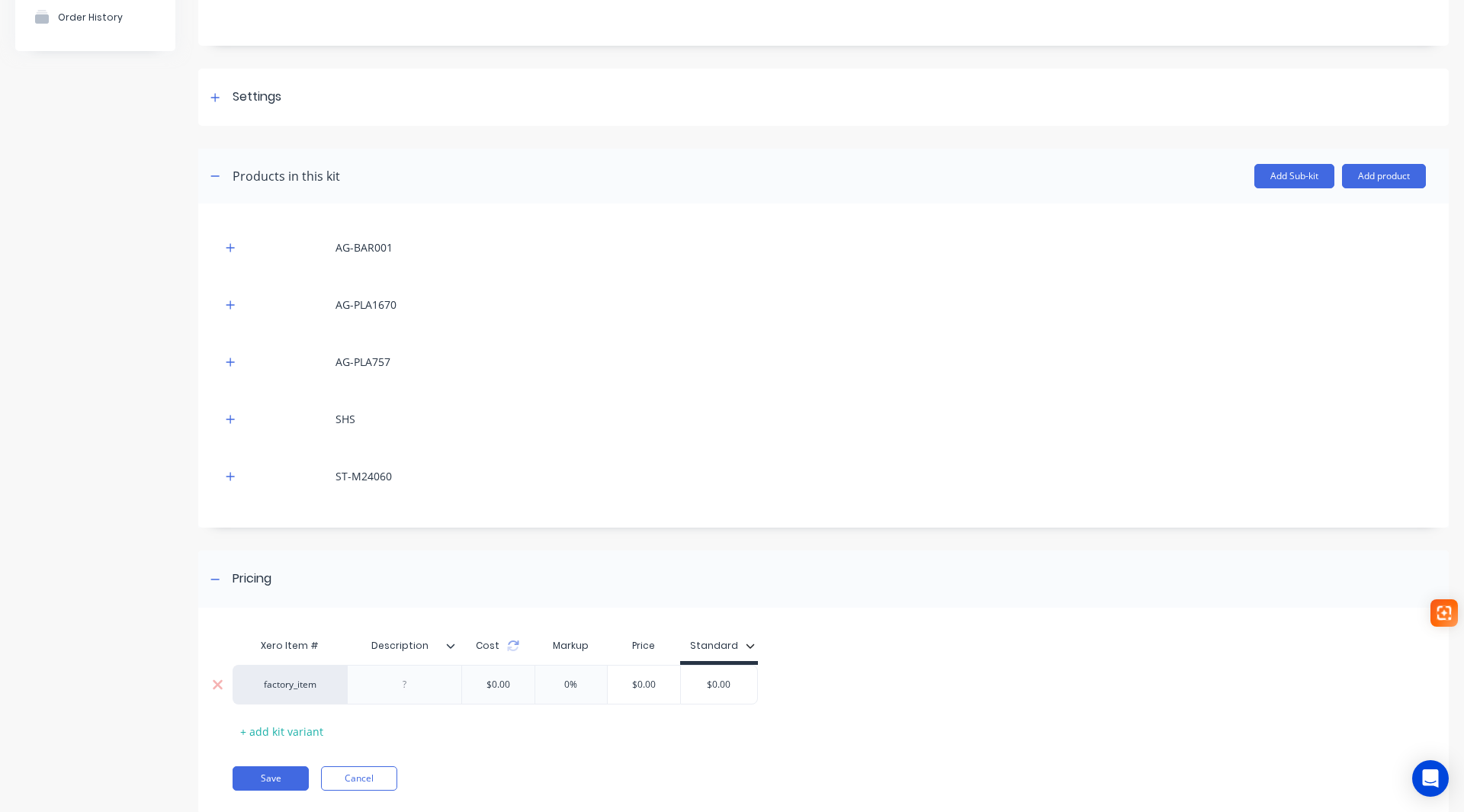
type input "$0.00"
click at [697, 687] on input "$0.00" at bounding box center [719, 684] width 76 height 14
click at [1360, 183] on button "Add product" at bounding box center [1383, 176] width 84 height 25
click at [1343, 246] on div "Labour" at bounding box center [1354, 246] width 117 height 22
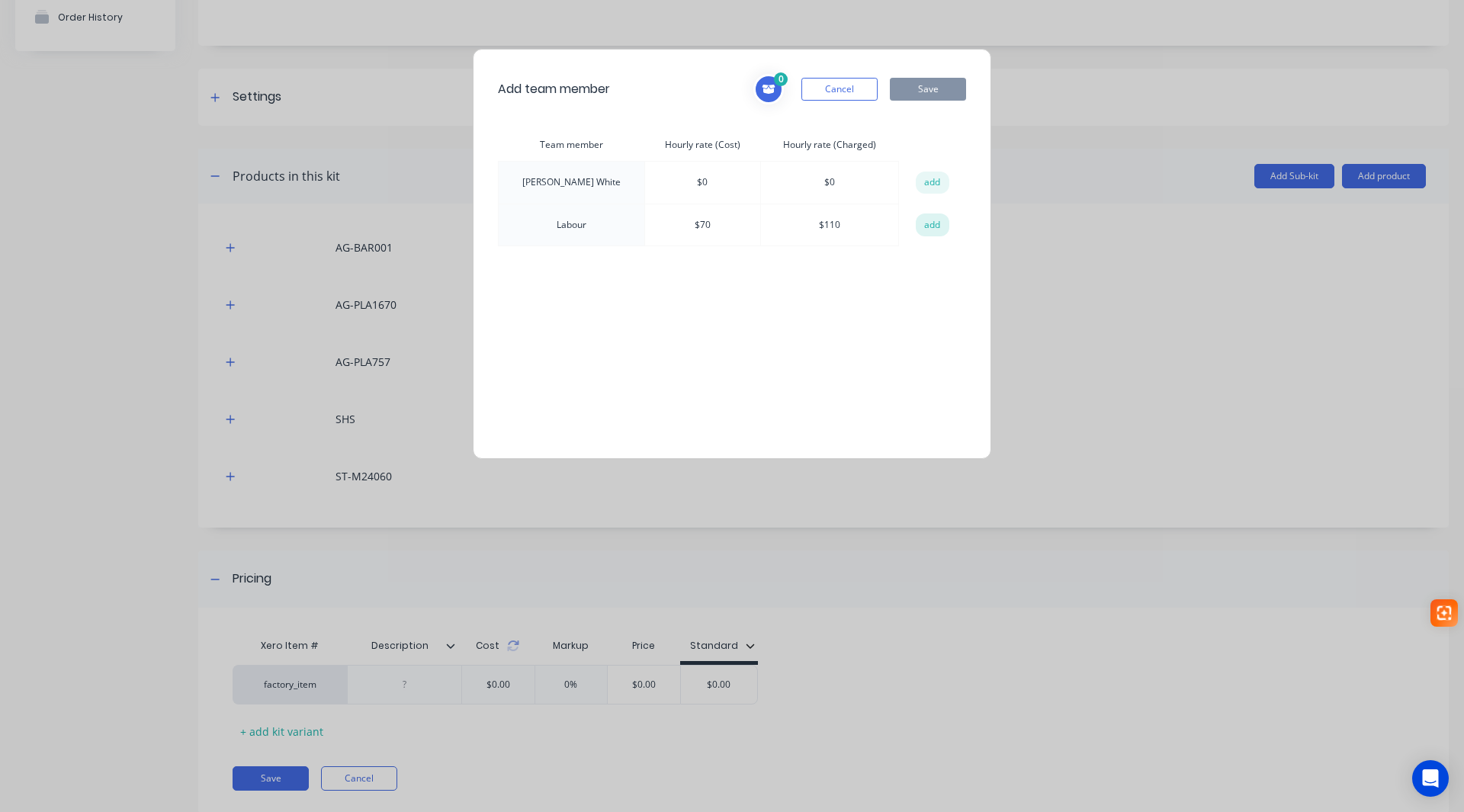
click at [921, 226] on button "add" at bounding box center [933, 225] width 34 height 23
click at [913, 95] on button "Save" at bounding box center [928, 89] width 76 height 23
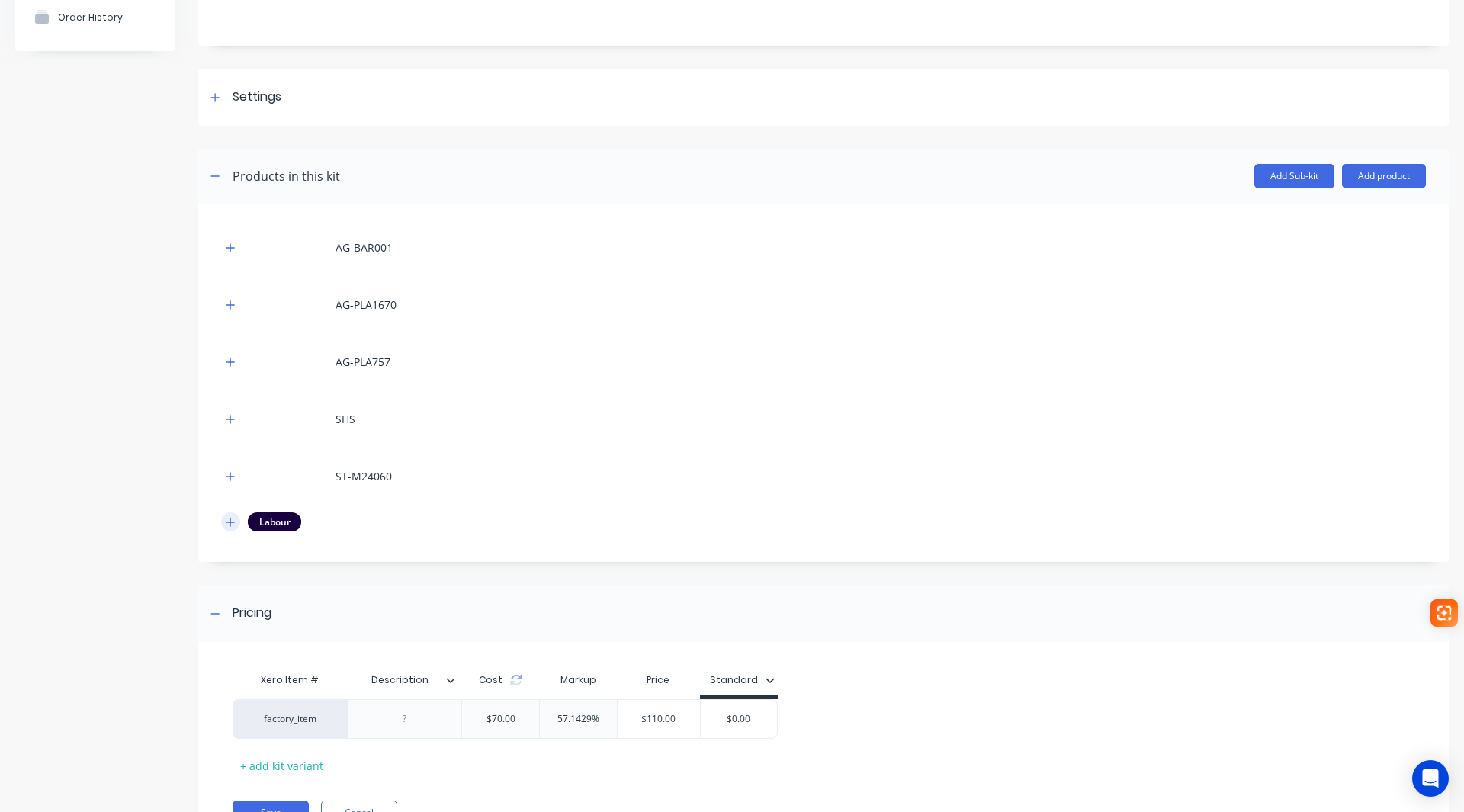
click at [229, 519] on icon "button" at bounding box center [230, 522] width 9 height 11
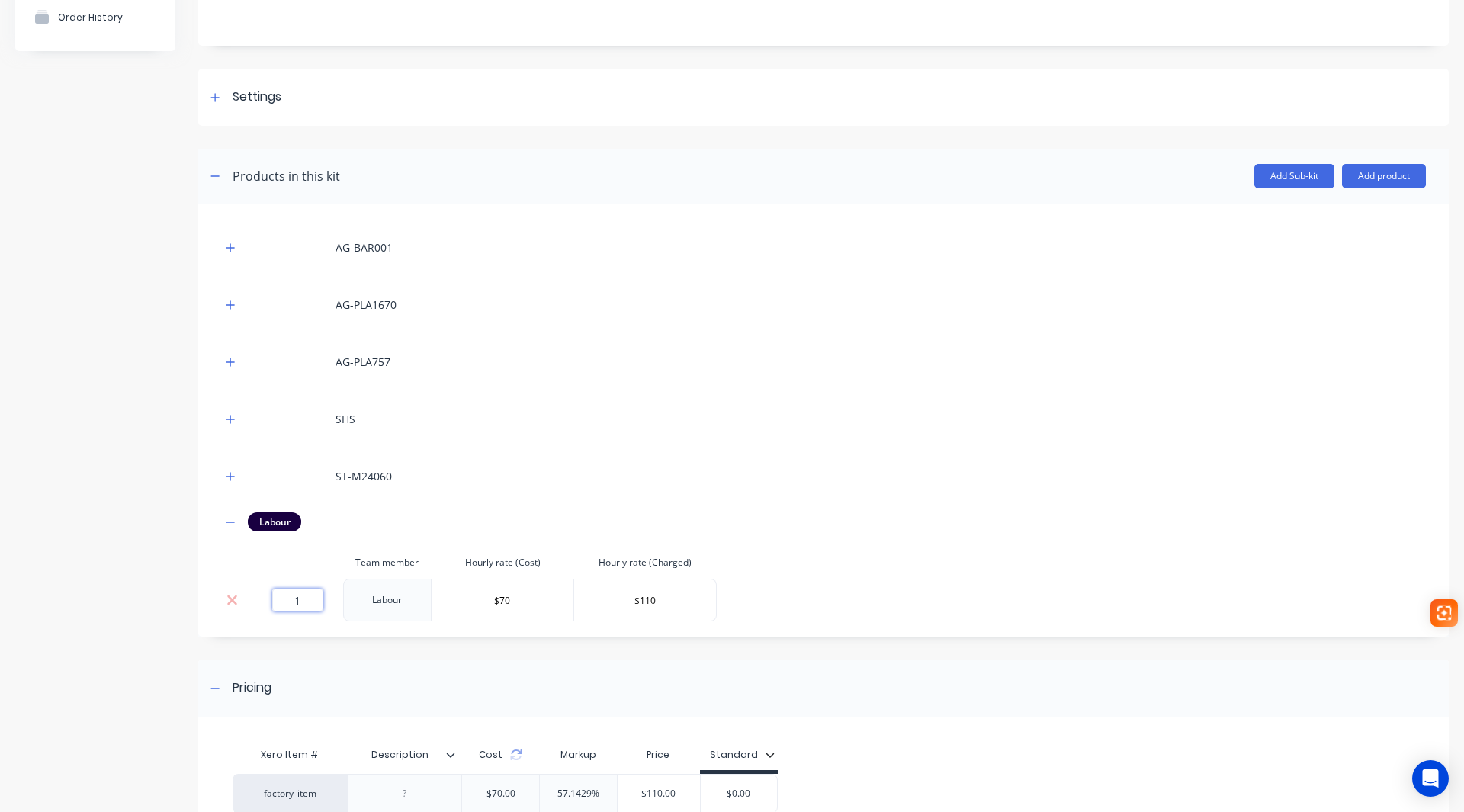
drag, startPoint x: 287, startPoint y: 600, endPoint x: 329, endPoint y: 605, distance: 42.3
click at [330, 605] on div "1" at bounding box center [297, 599] width 79 height 23
type input "0.83"
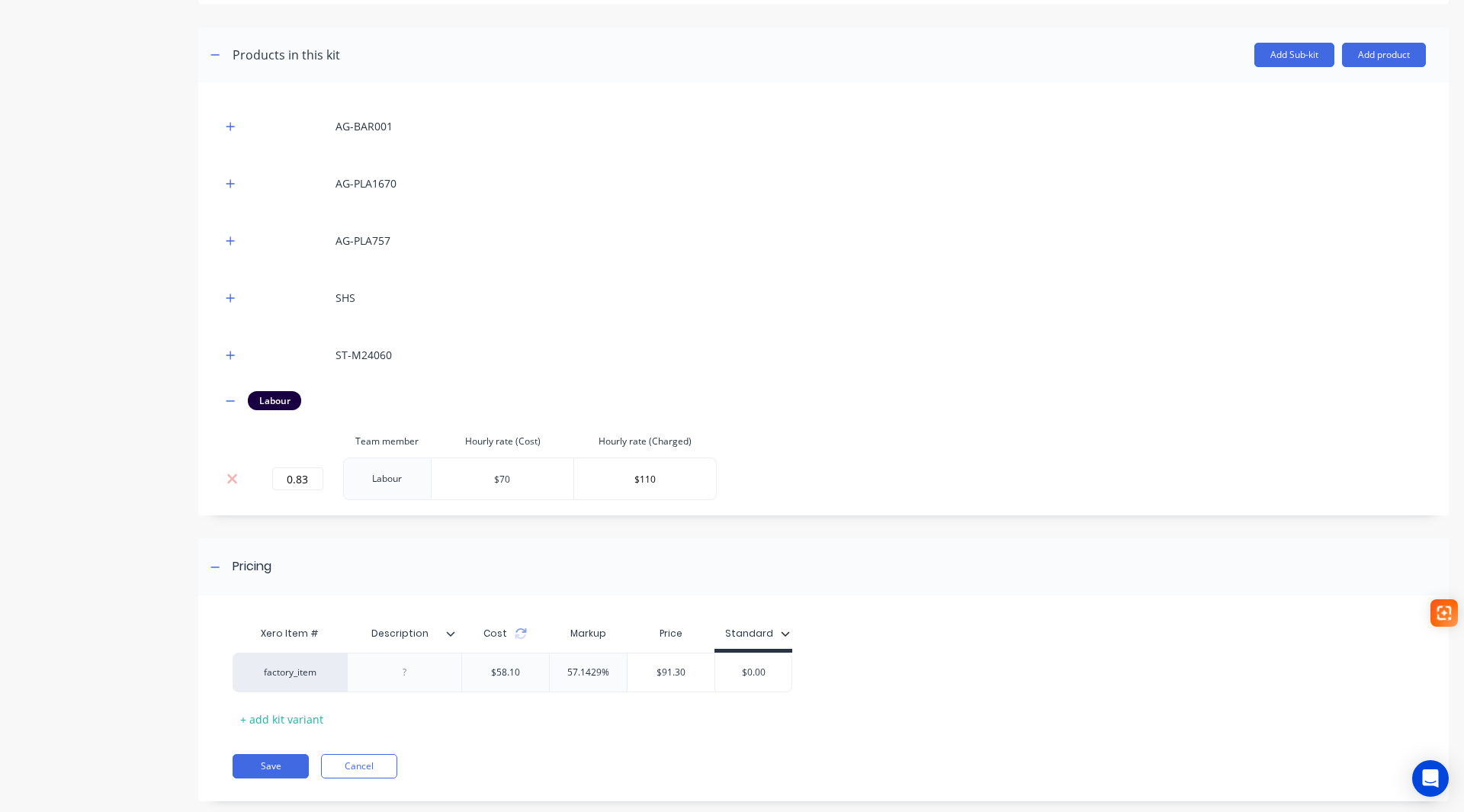
scroll to position [301, 0]
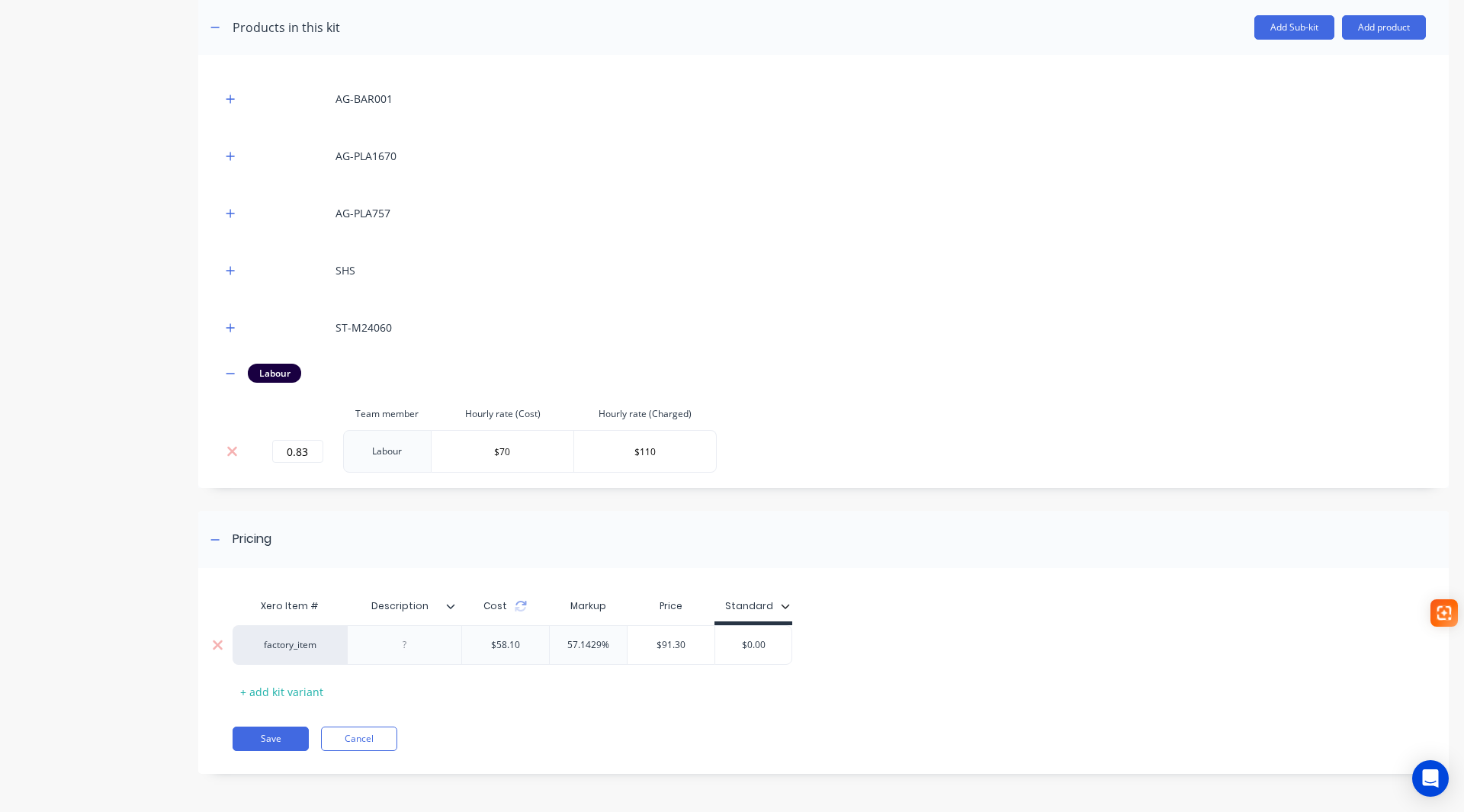
click at [760, 647] on input "$0.00" at bounding box center [753, 644] width 76 height 14
drag, startPoint x: 774, startPoint y: 645, endPoint x: 735, endPoint y: 650, distance: 39.3
click at [737, 650] on input "$0.00" at bounding box center [753, 644] width 76 height 14
type input "91.50"
click at [634, 707] on div "Xero Item # Description Cost Markup Price Standard factory_item $58.10 57.1429%…" at bounding box center [823, 679] width 1251 height 191
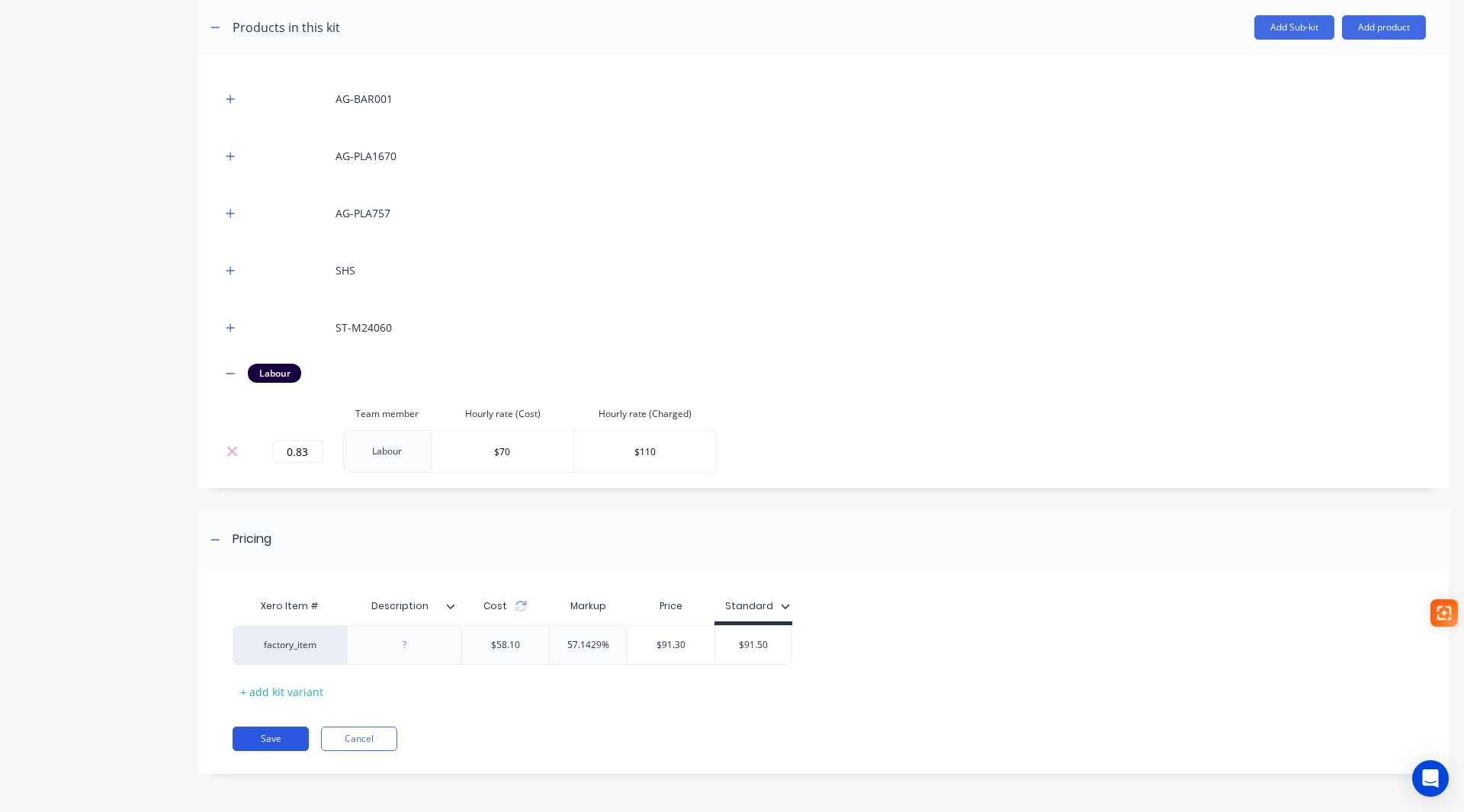
click at [256, 740] on button "Save" at bounding box center [270, 739] width 76 height 25
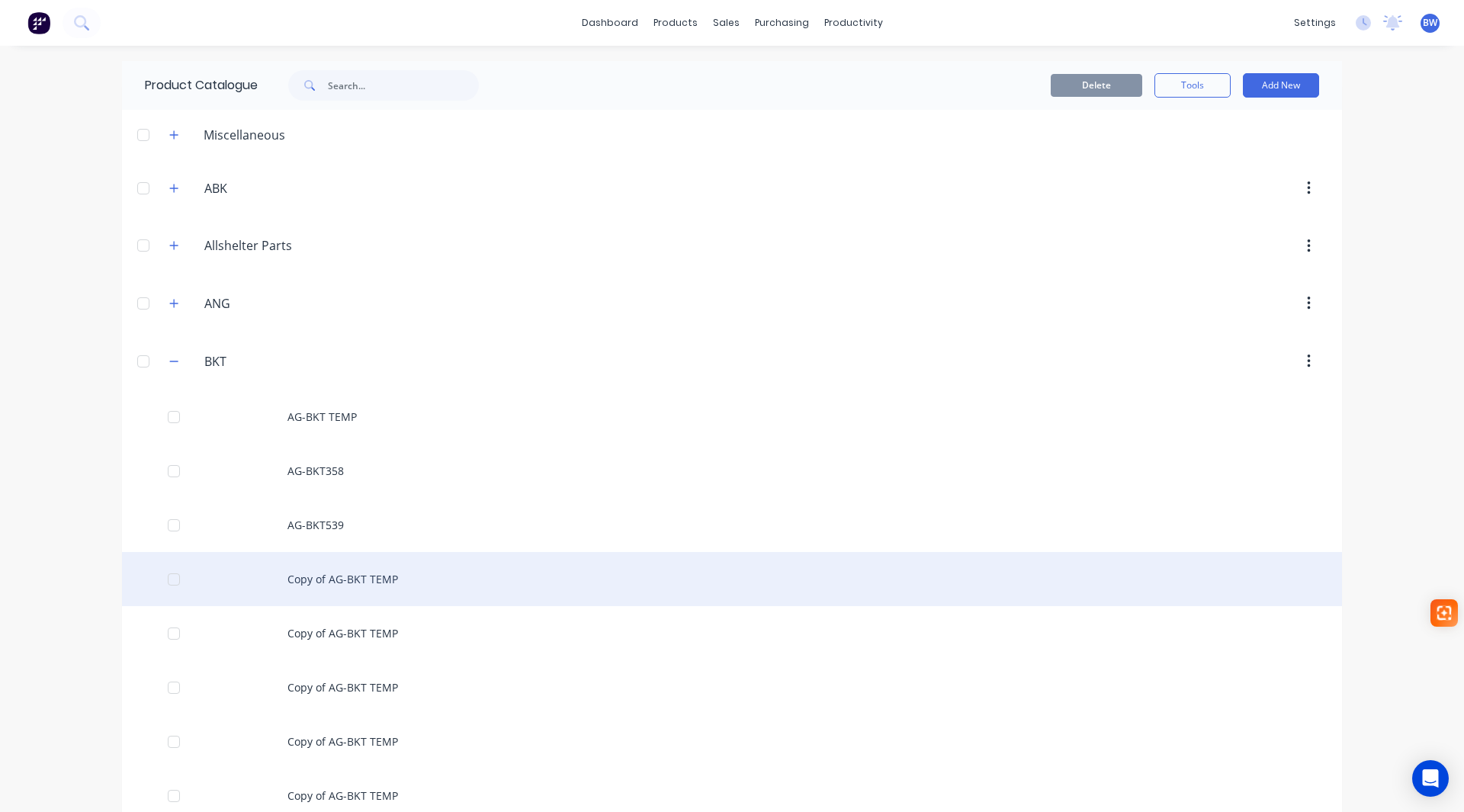
click at [345, 579] on div "Copy of AG-BKT TEMP" at bounding box center [732, 579] width 1220 height 54
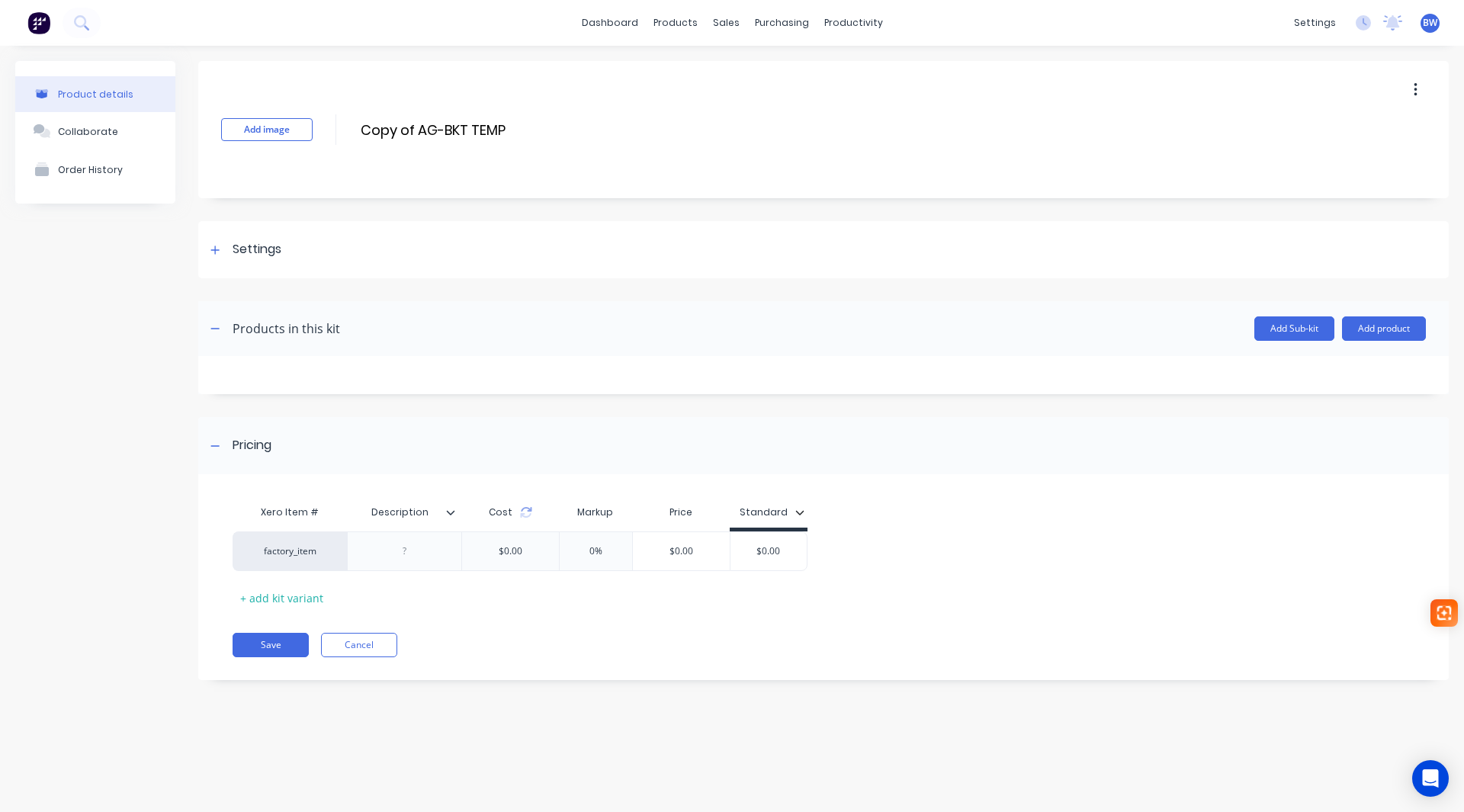
drag, startPoint x: 419, startPoint y: 133, endPoint x: 350, endPoint y: 132, distance: 69.0
click at [350, 132] on div "Add image Copy of AG-BKT TEMP Copy of AG-BKT TEMP Enter kit name" at bounding box center [823, 129] width 1251 height 138
drag, startPoint x: 455, startPoint y: 128, endPoint x: 408, endPoint y: 130, distance: 47.0
click at [408, 130] on input "AG-BKT TEMP" at bounding box center [494, 130] width 270 height 22
type input "AG-BKT359"
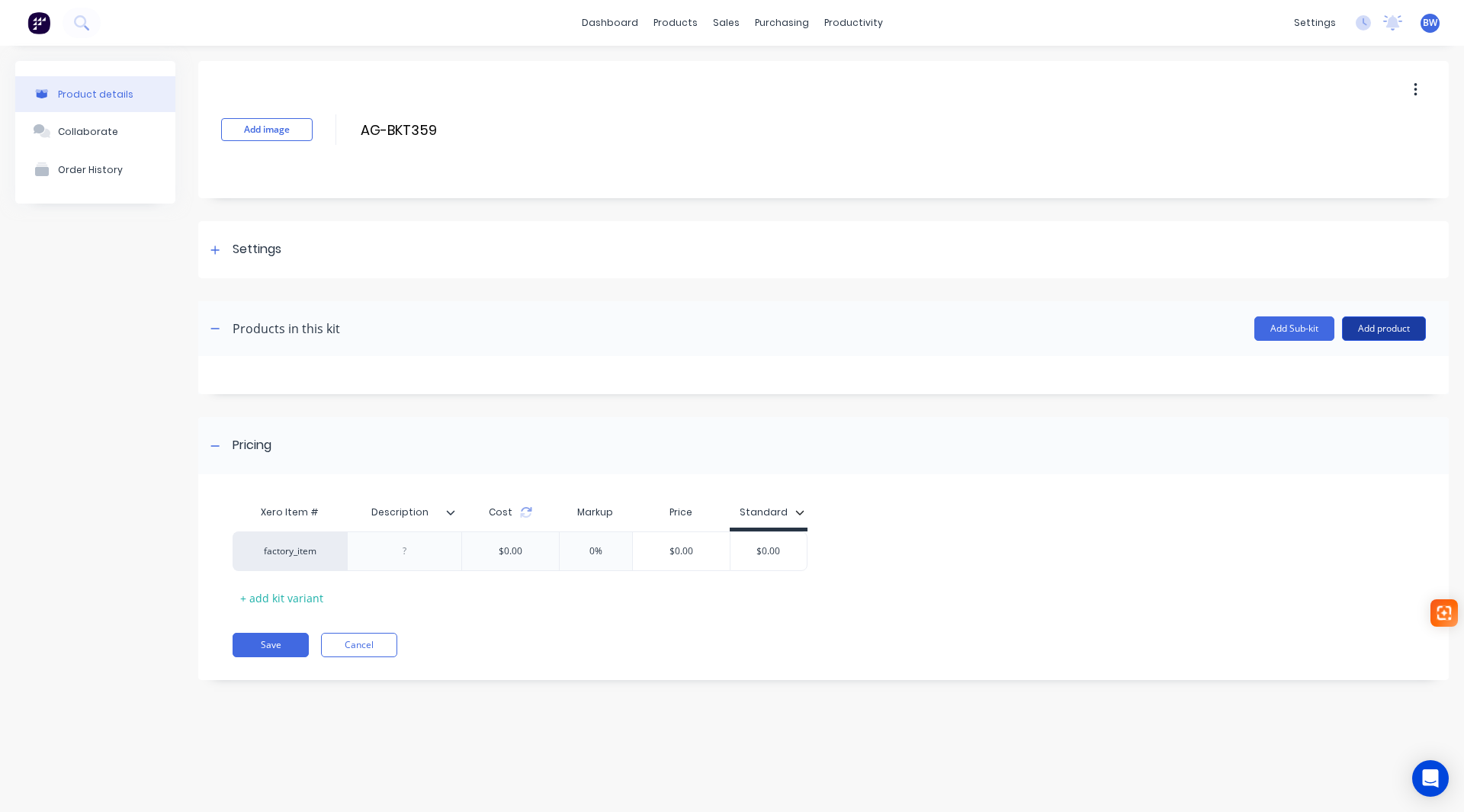
click at [1400, 329] on button "Add product" at bounding box center [1383, 328] width 84 height 25
click at [1336, 366] on div "Product catalogue" at bounding box center [1354, 368] width 117 height 22
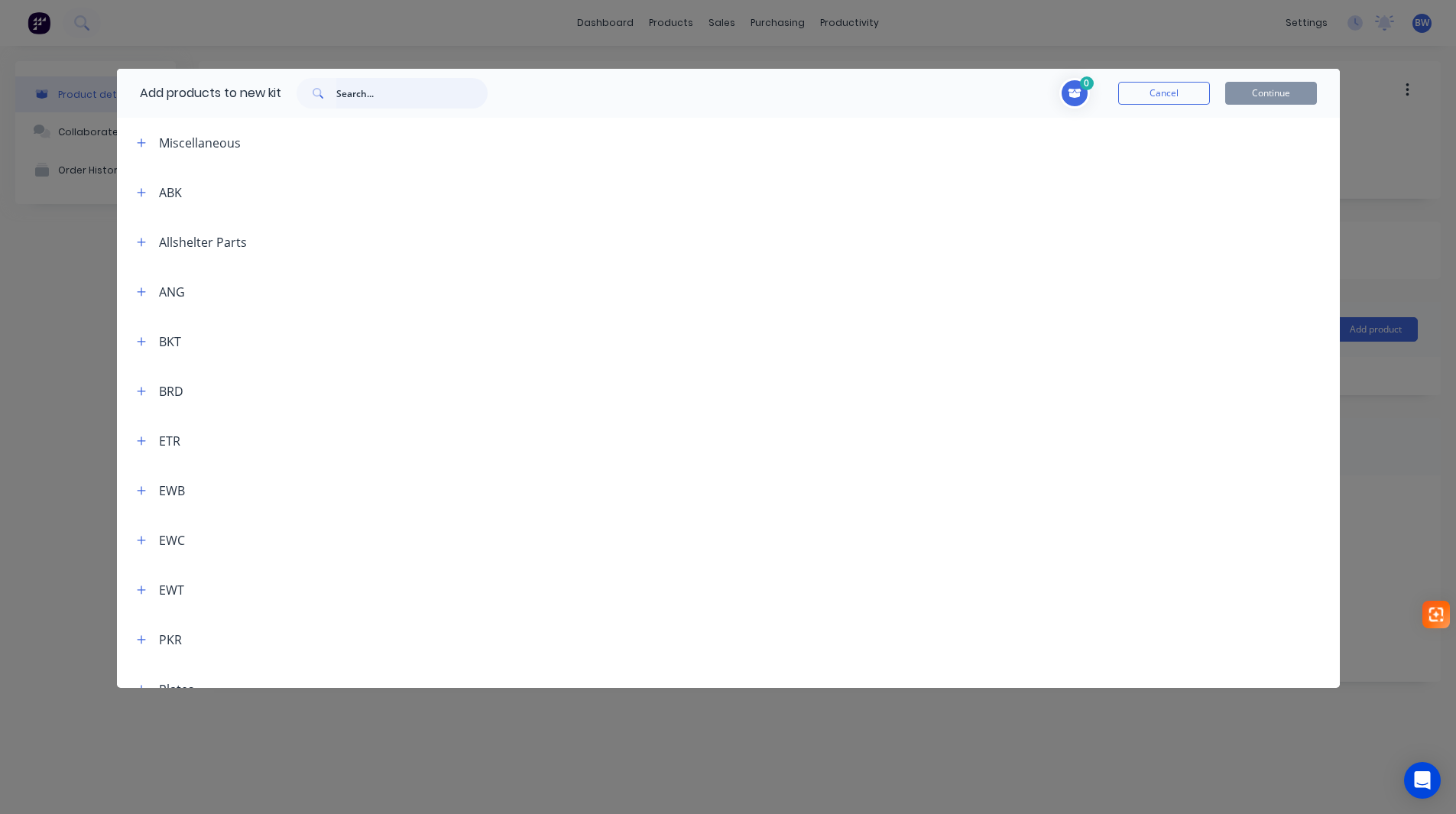
click at [366, 89] on input "text" at bounding box center [412, 93] width 152 height 30
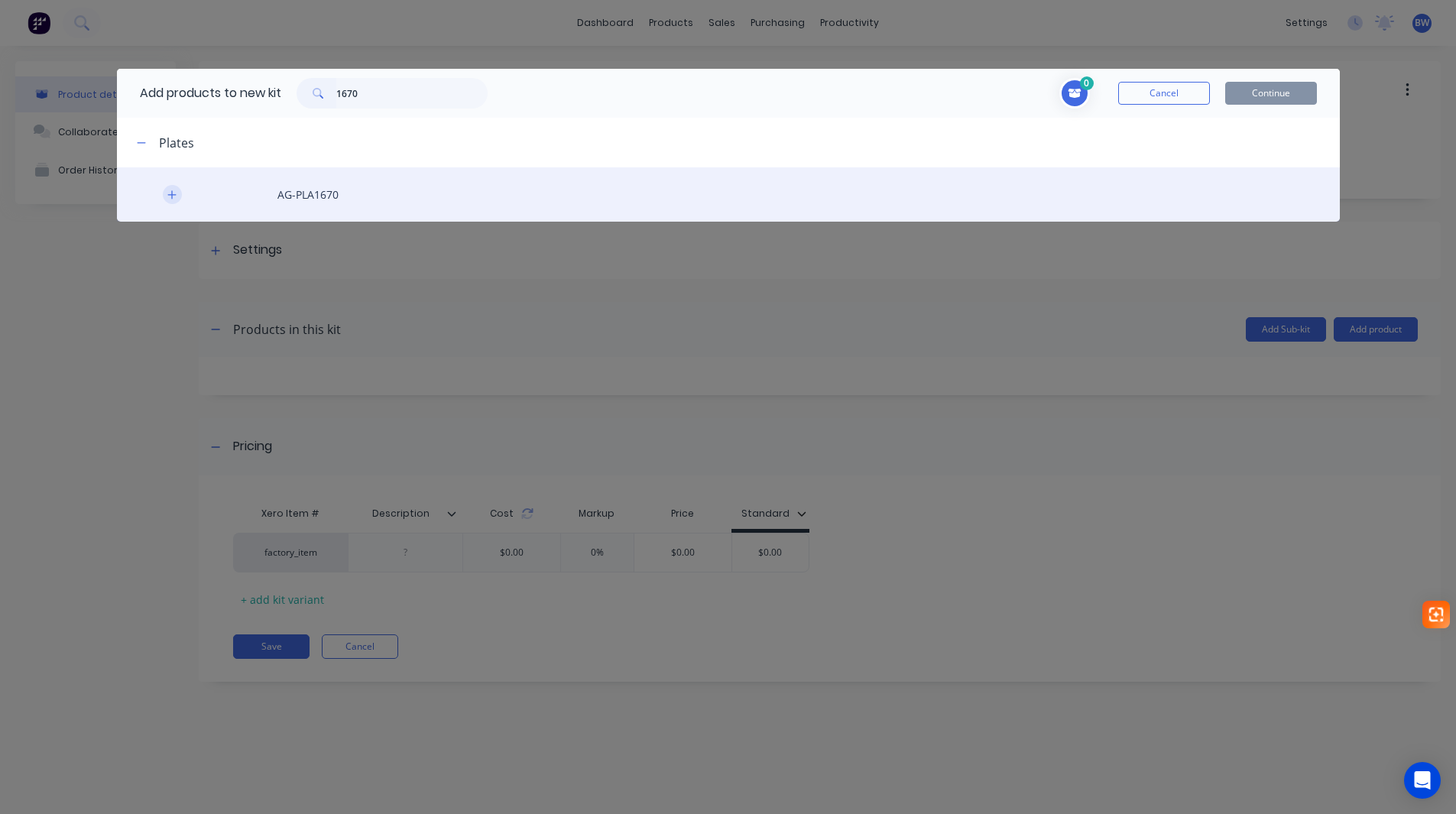
click at [169, 195] on icon "button" at bounding box center [171, 194] width 8 height 8
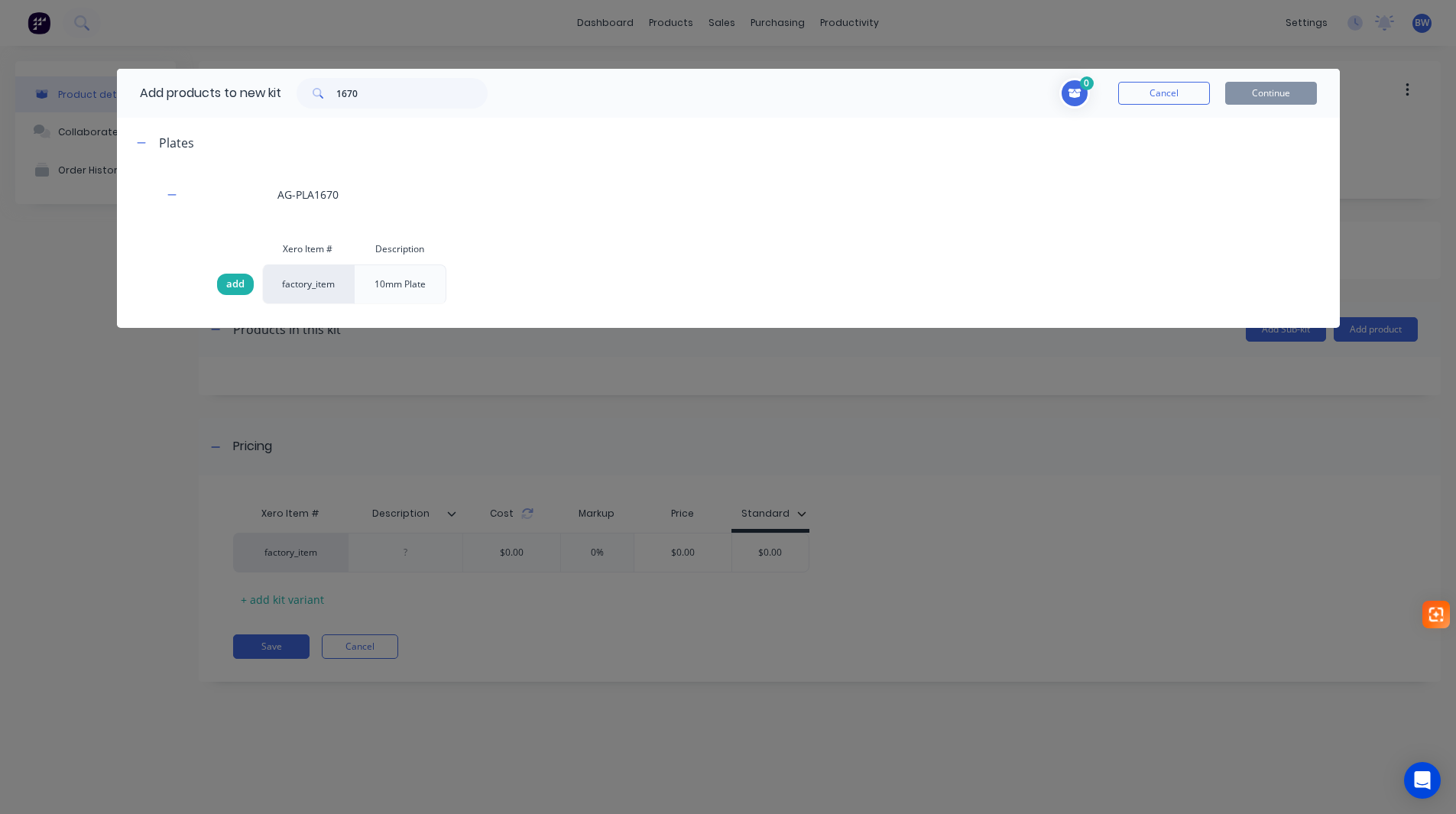
click at [237, 284] on span "add" at bounding box center [235, 284] width 18 height 16
drag, startPoint x: 374, startPoint y: 88, endPoint x: 338, endPoint y: 95, distance: 36.7
click at [338, 95] on input "1670" at bounding box center [412, 93] width 152 height 30
type input "090"
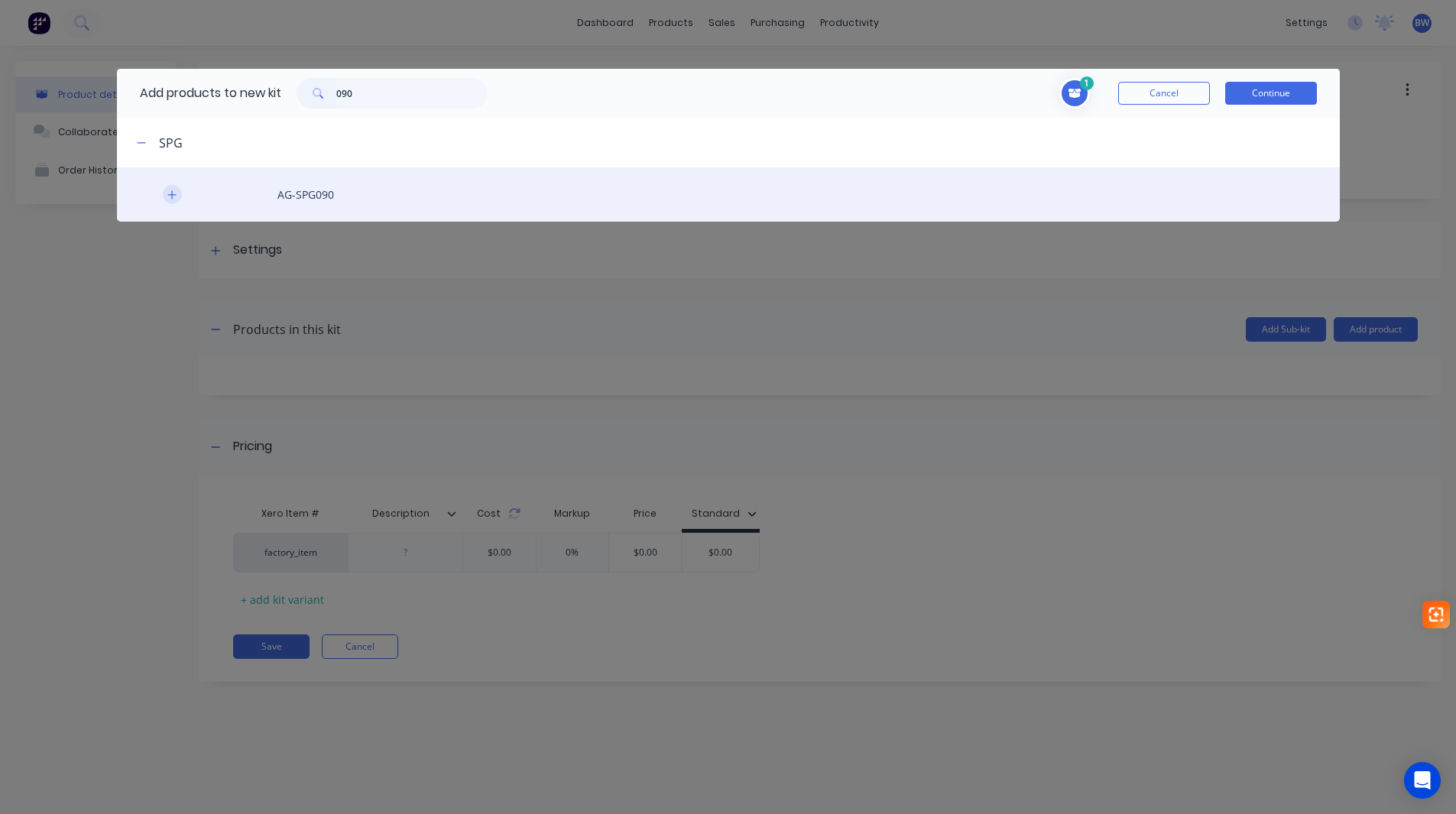
click at [174, 198] on icon "button" at bounding box center [172, 195] width 9 height 11
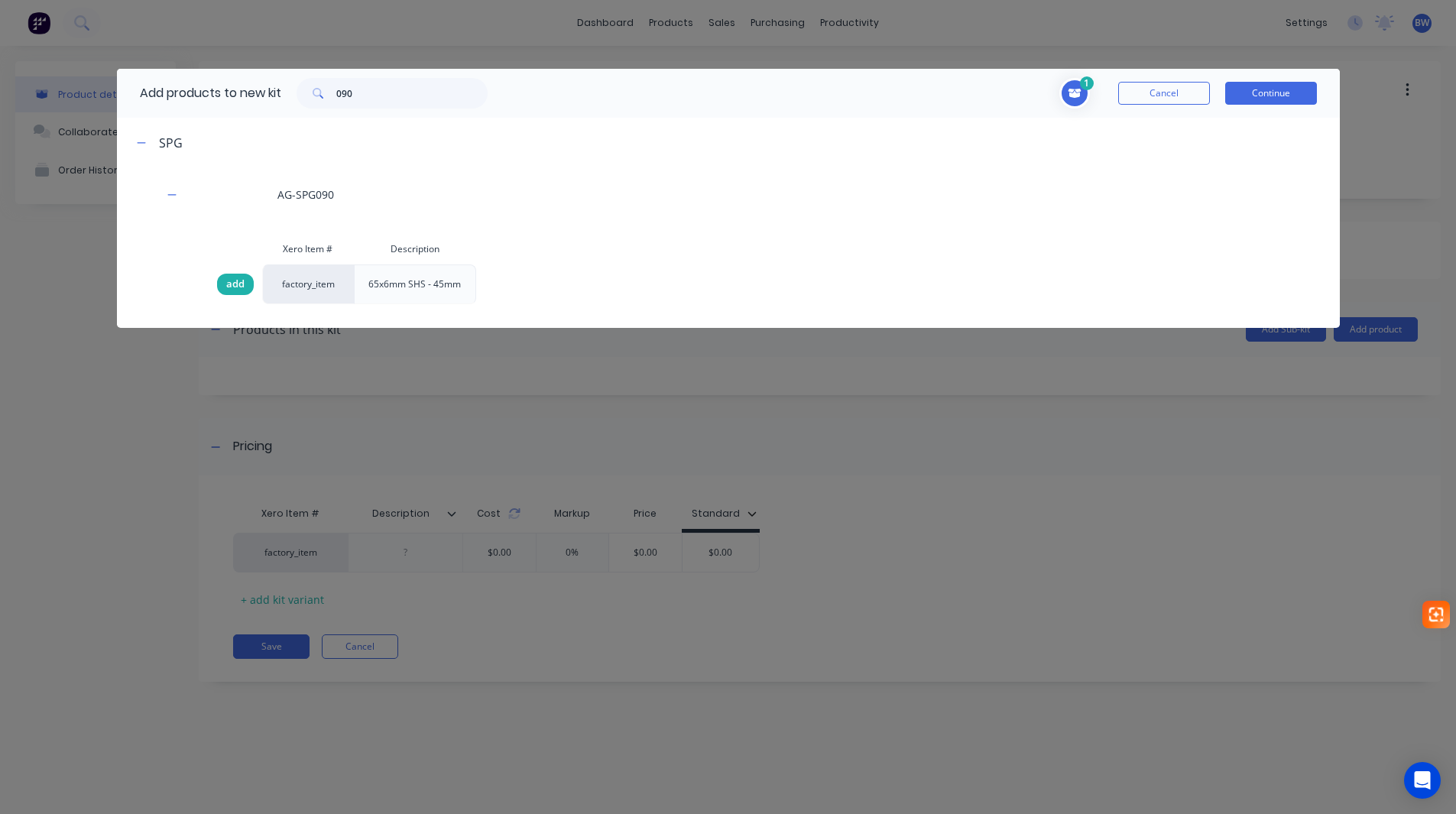
click at [233, 287] on span "add" at bounding box center [235, 284] width 18 height 16
click at [1282, 89] on button "Continue" at bounding box center [1271, 93] width 92 height 23
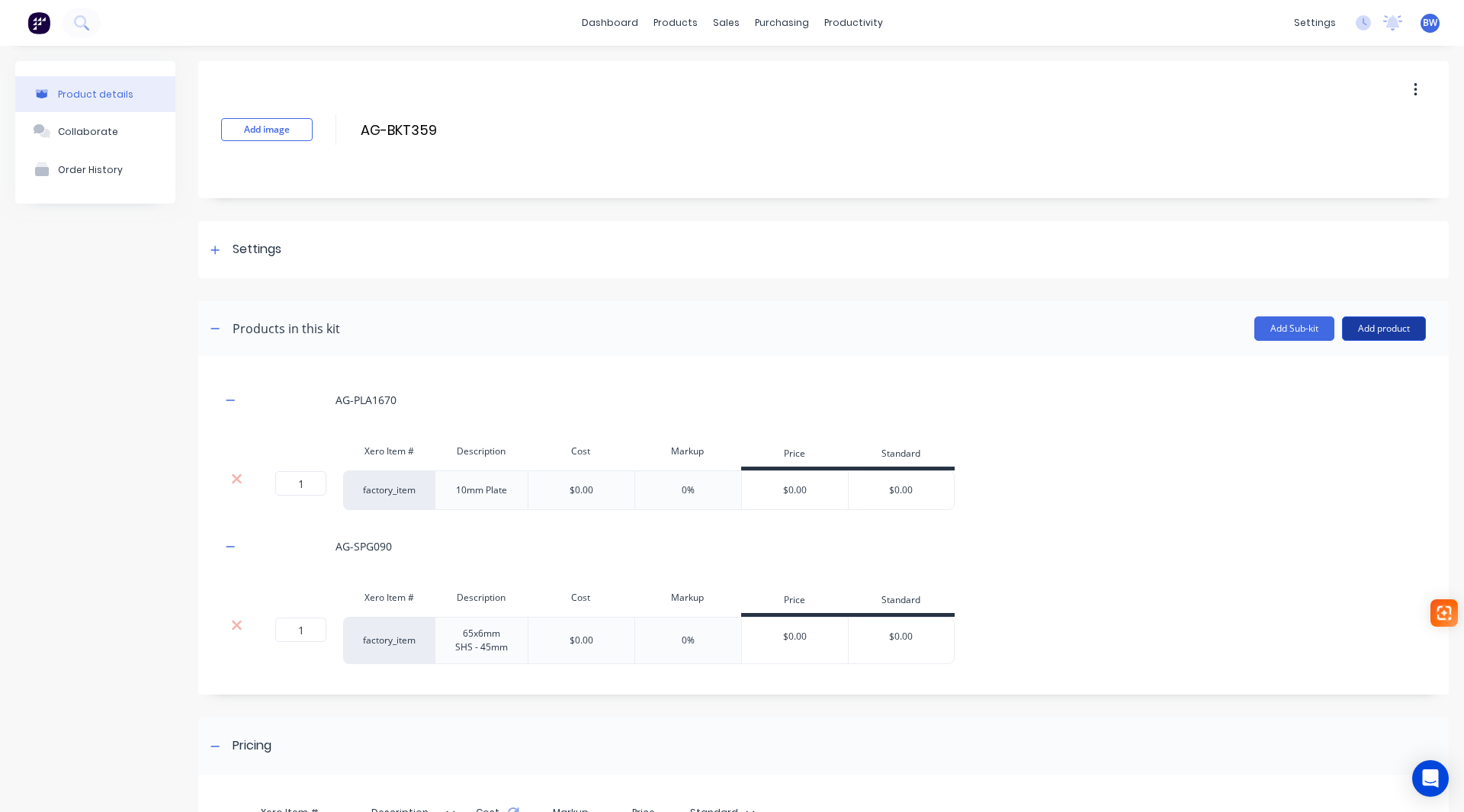
click at [1370, 327] on button "Add product" at bounding box center [1383, 328] width 84 height 25
click at [1339, 392] on div "Labour" at bounding box center [1354, 398] width 117 height 22
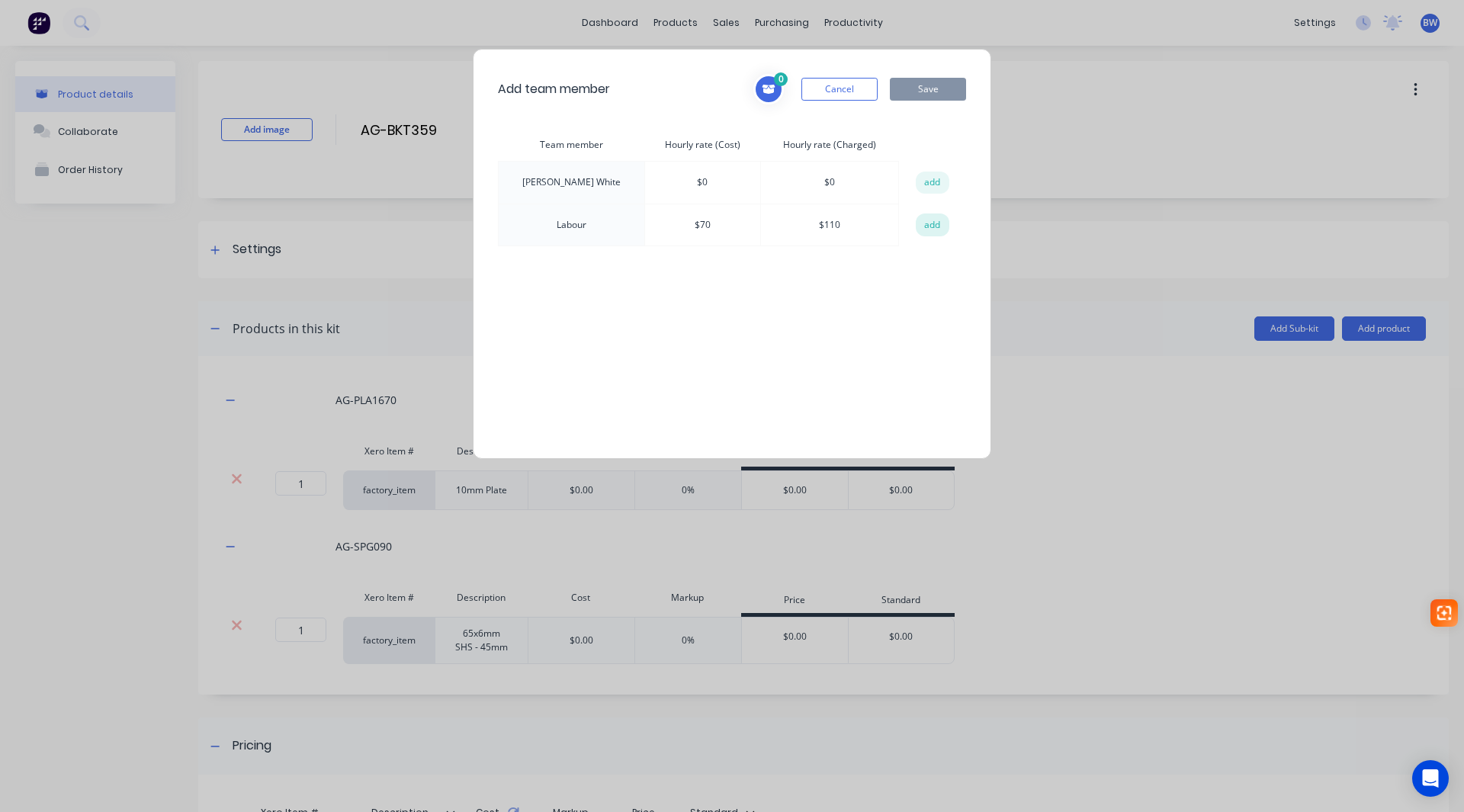
click at [941, 227] on button "add" at bounding box center [933, 225] width 34 height 23
click at [922, 81] on button "Save" at bounding box center [928, 89] width 76 height 23
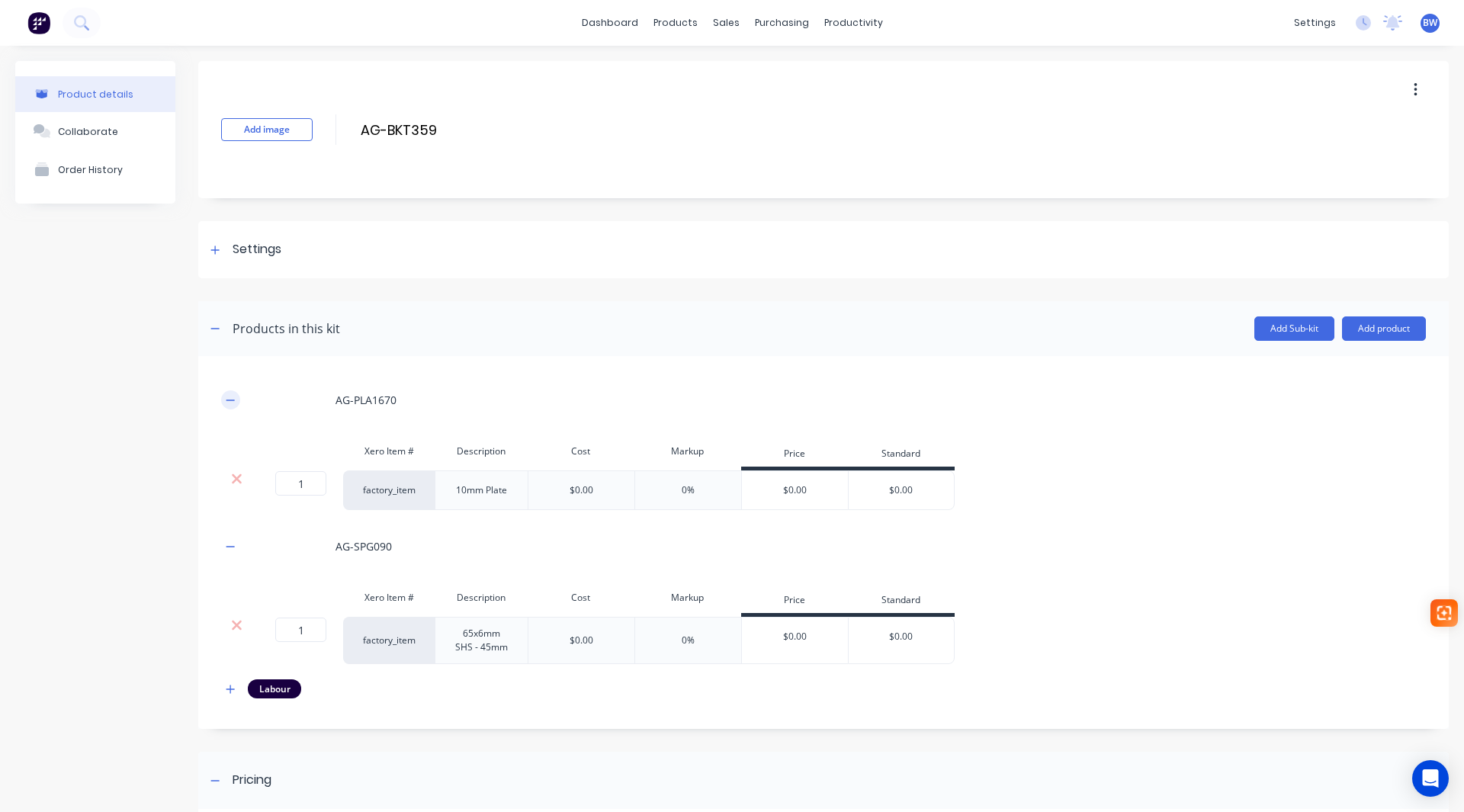
click at [226, 396] on icon "button" at bounding box center [230, 400] width 9 height 11
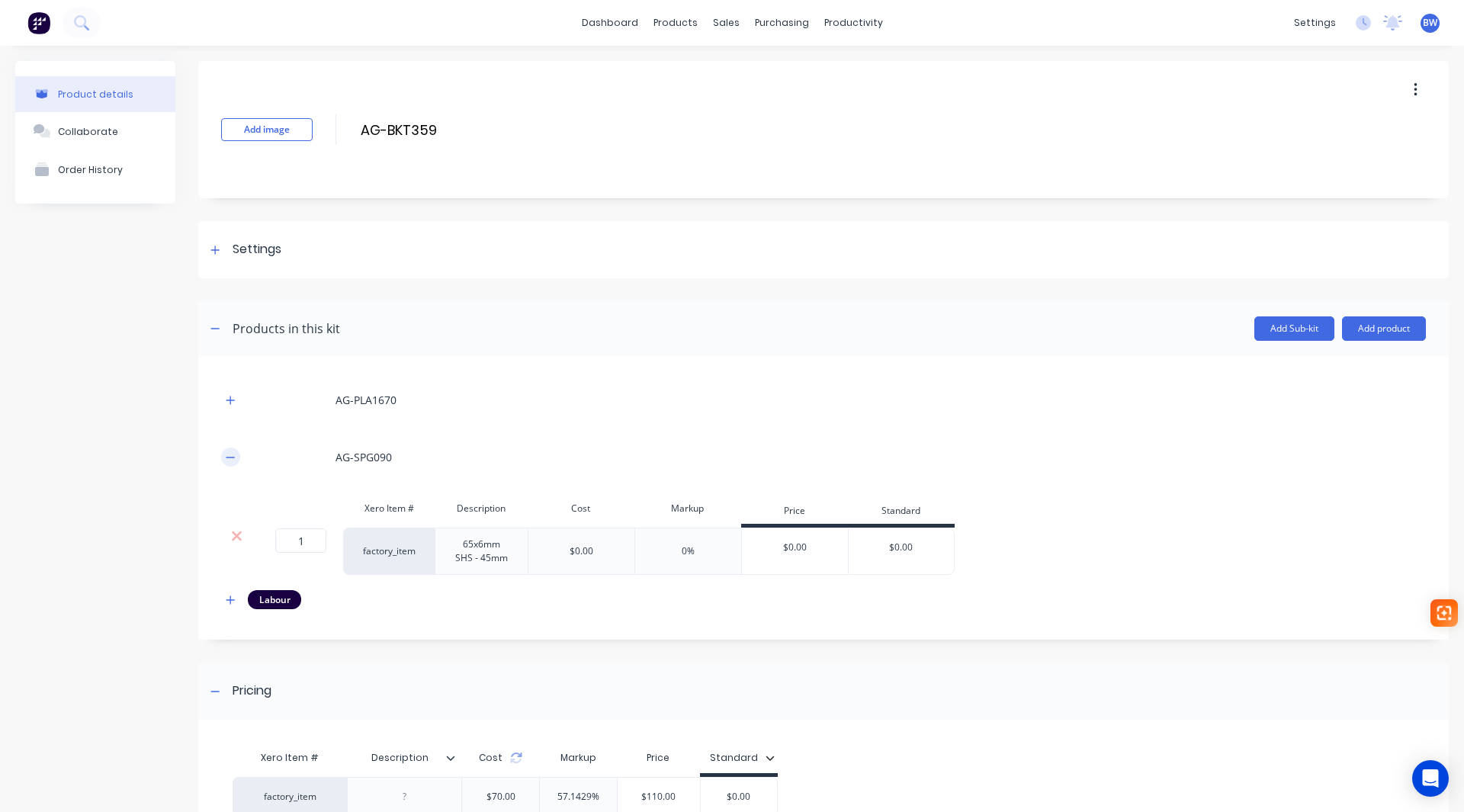
click at [228, 457] on icon "button" at bounding box center [230, 457] width 8 height 1
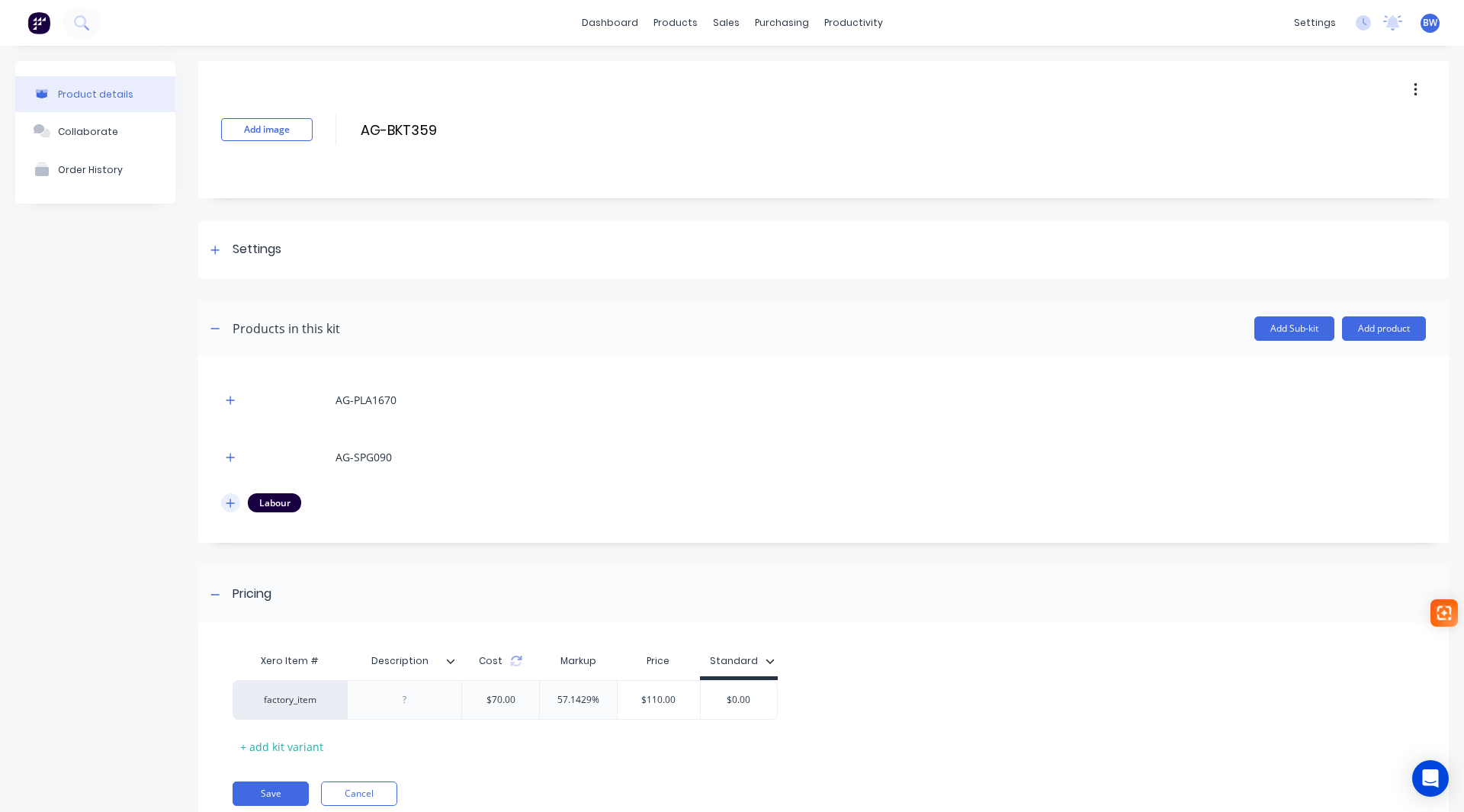
click at [227, 502] on icon "button" at bounding box center [230, 504] width 9 height 11
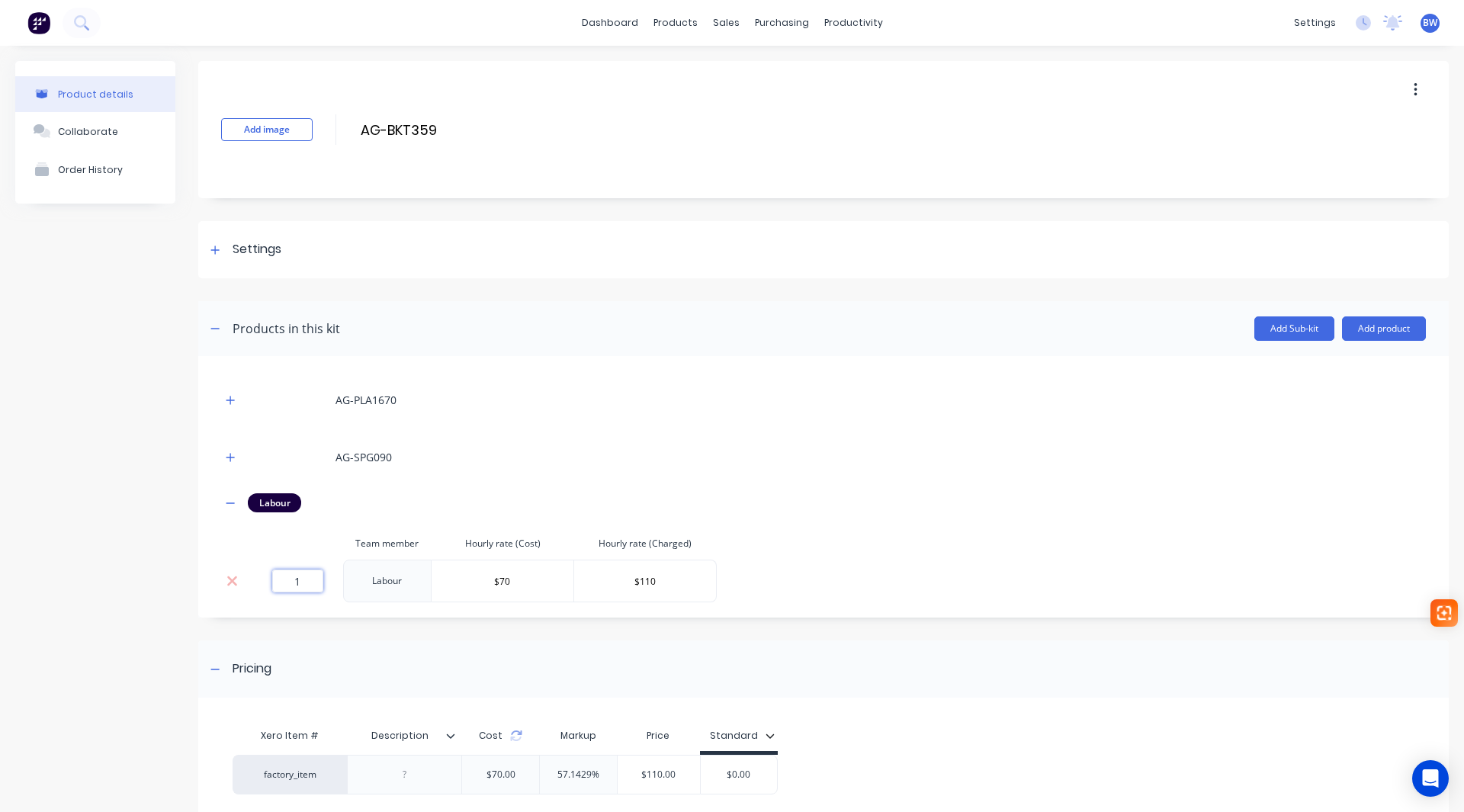
click at [281, 581] on input "1" at bounding box center [298, 581] width 51 height 23
type input "0.34"
drag, startPoint x: 774, startPoint y: 782, endPoint x: 699, endPoint y: 779, distance: 75.1
click at [699, 779] on div "factory_item $23.80 57.1429% $37.40 $0.00" at bounding box center [817, 774] width 1170 height 39
click at [734, 775] on input "$0.00" at bounding box center [753, 774] width 76 height 14
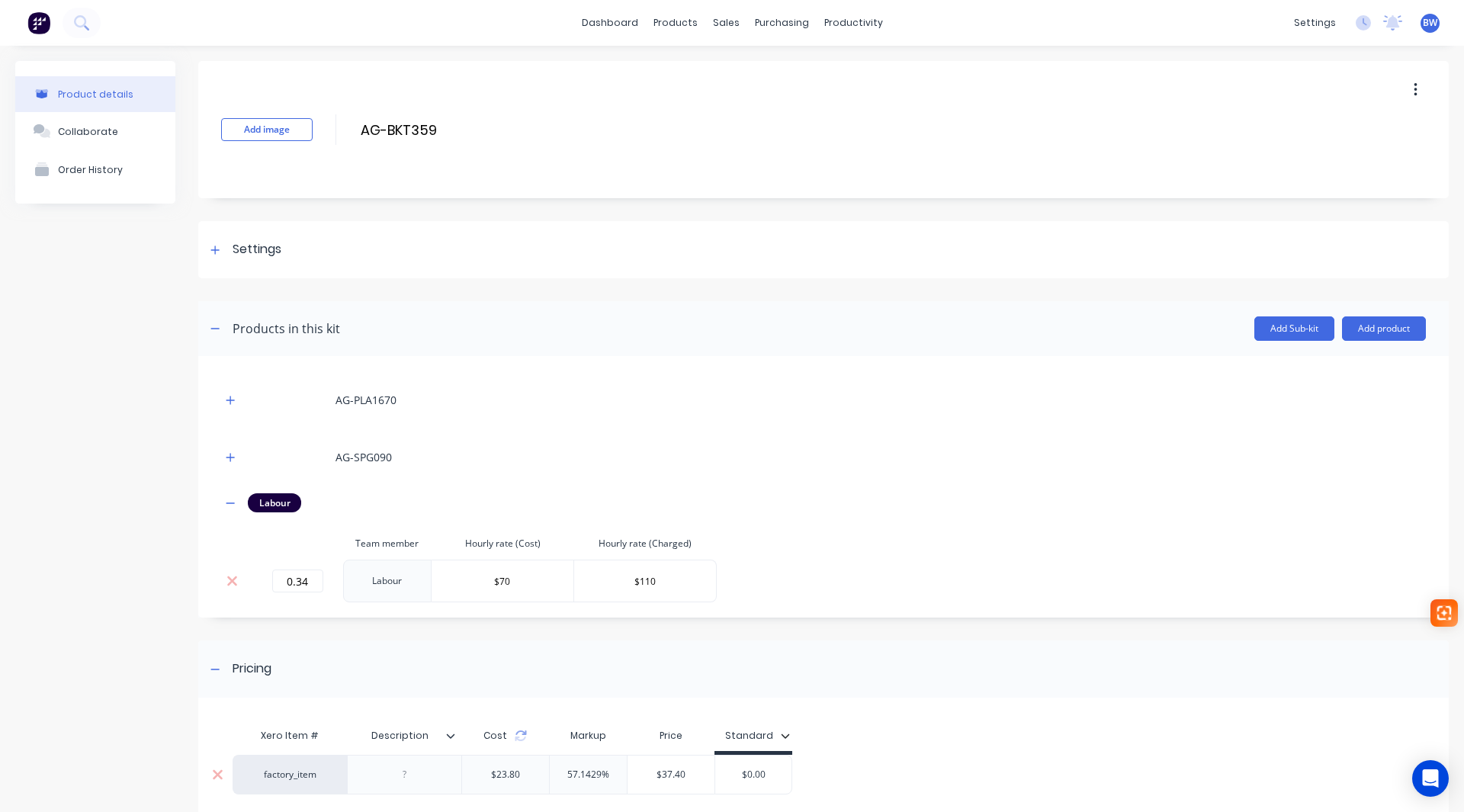
drag, startPoint x: 734, startPoint y: 775, endPoint x: 777, endPoint y: 776, distance: 43.0
click at [777, 776] on input "$0.00" at bounding box center [753, 774] width 76 height 14
type input "37.80"
click at [876, 780] on div "factory_item $23.80 57.1429% $37.40 $37.80 37.80" at bounding box center [817, 774] width 1170 height 39
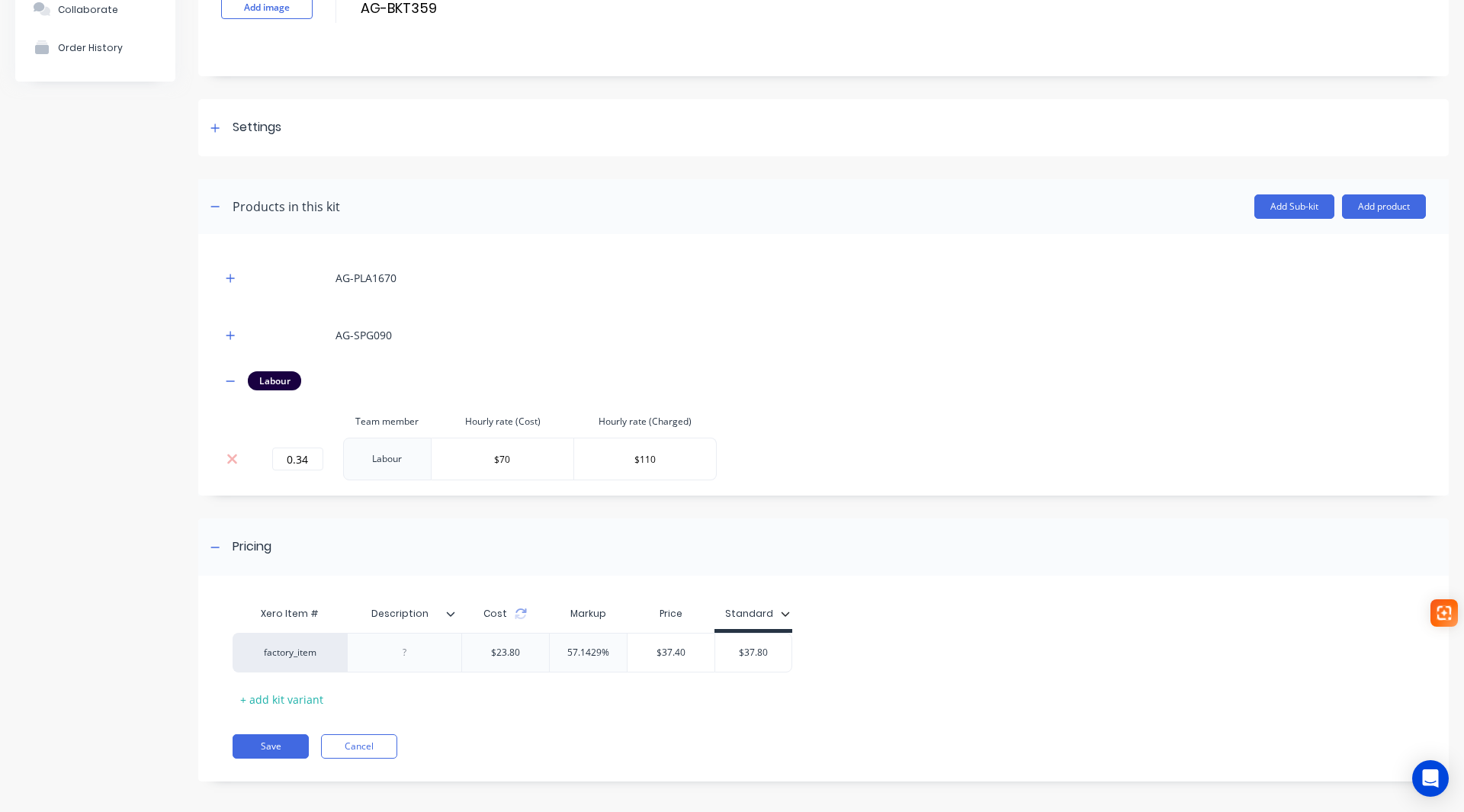
scroll to position [129, 0]
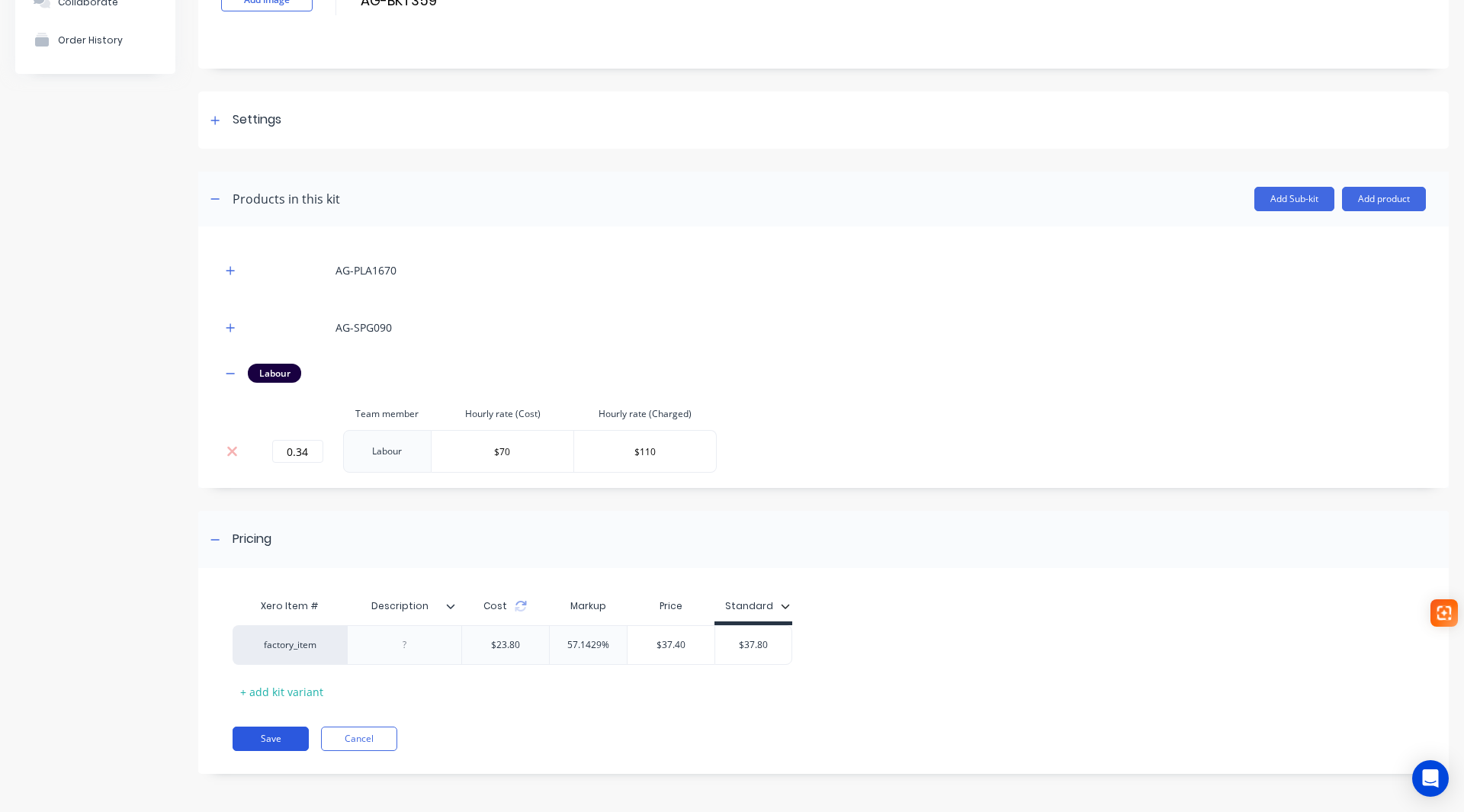
click at [279, 741] on button "Save" at bounding box center [270, 739] width 76 height 25
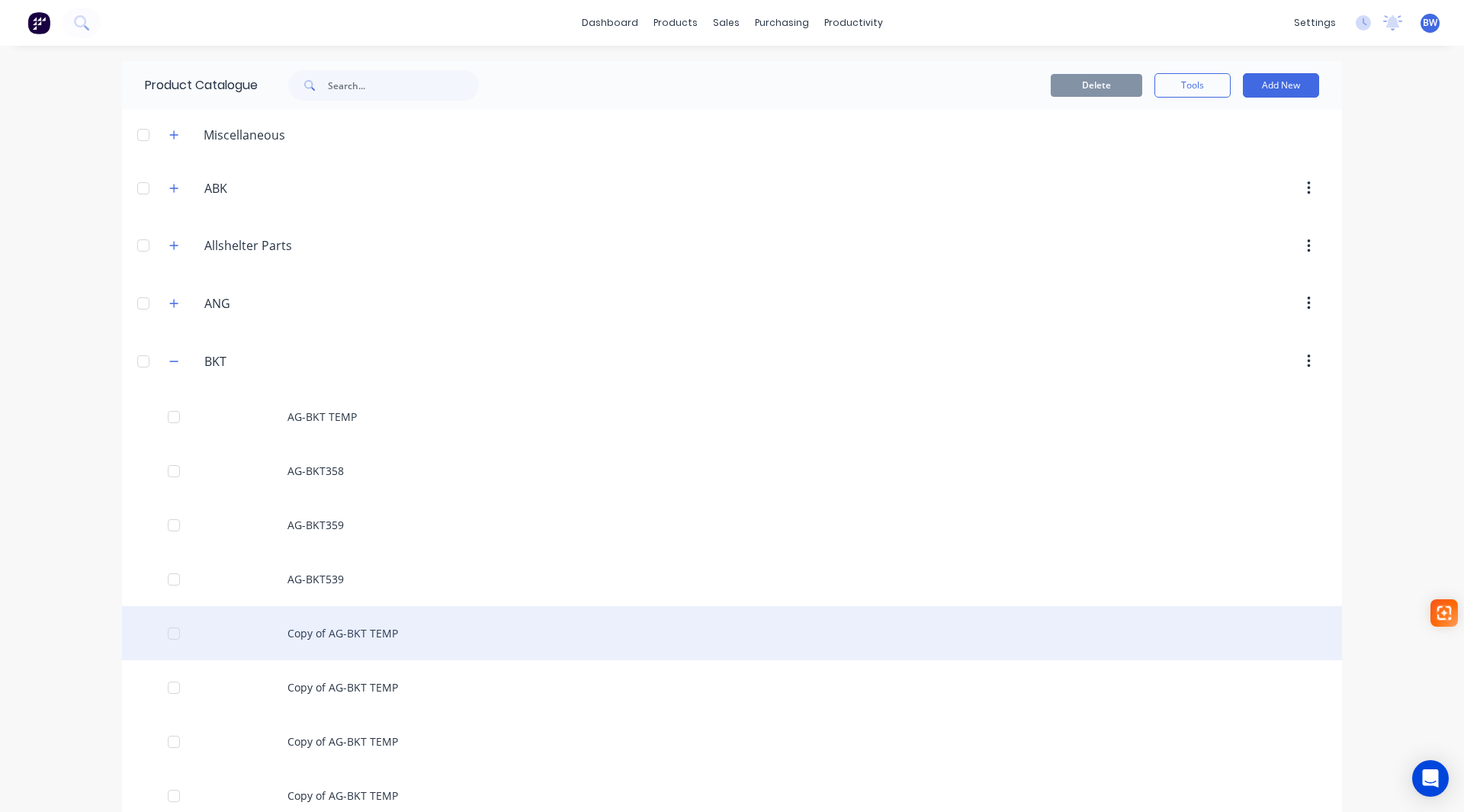
click at [335, 626] on div "Copy of AG-BKT TEMP" at bounding box center [732, 633] width 1220 height 54
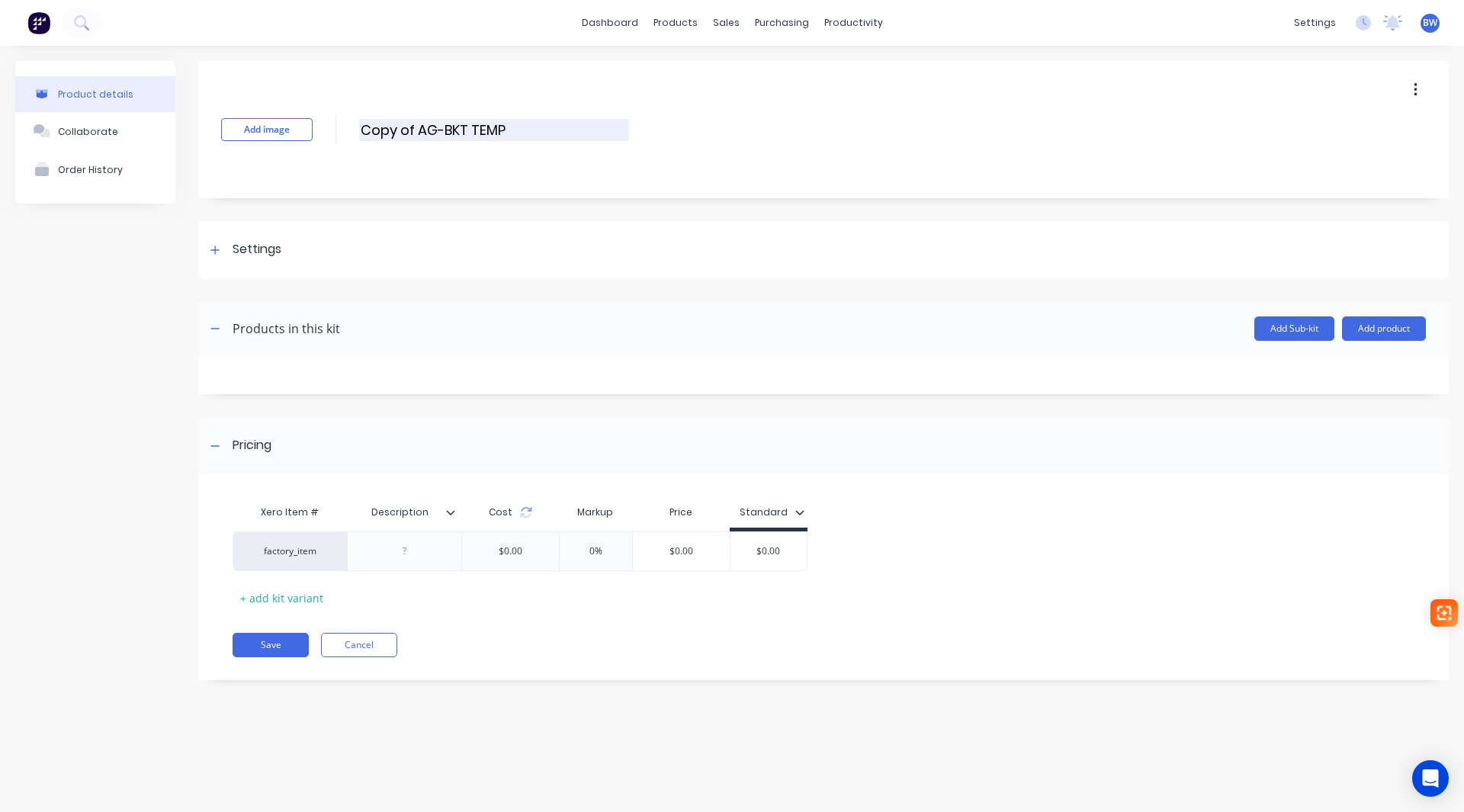
click at [431, 128] on input "Copy of AG-BKT TEMP" at bounding box center [494, 130] width 270 height 22
drag, startPoint x: 420, startPoint y: 128, endPoint x: 353, endPoint y: 130, distance: 67.0
click at [353, 130] on div "Add image Copy of AG-BKT TEMP Copy of AG-BKT TEMP Enter kit name" at bounding box center [823, 129] width 1251 height 138
drag, startPoint x: 454, startPoint y: 126, endPoint x: 408, endPoint y: 129, distance: 46.1
click at [408, 129] on input "AG-BKT TEMP" at bounding box center [494, 130] width 270 height 22
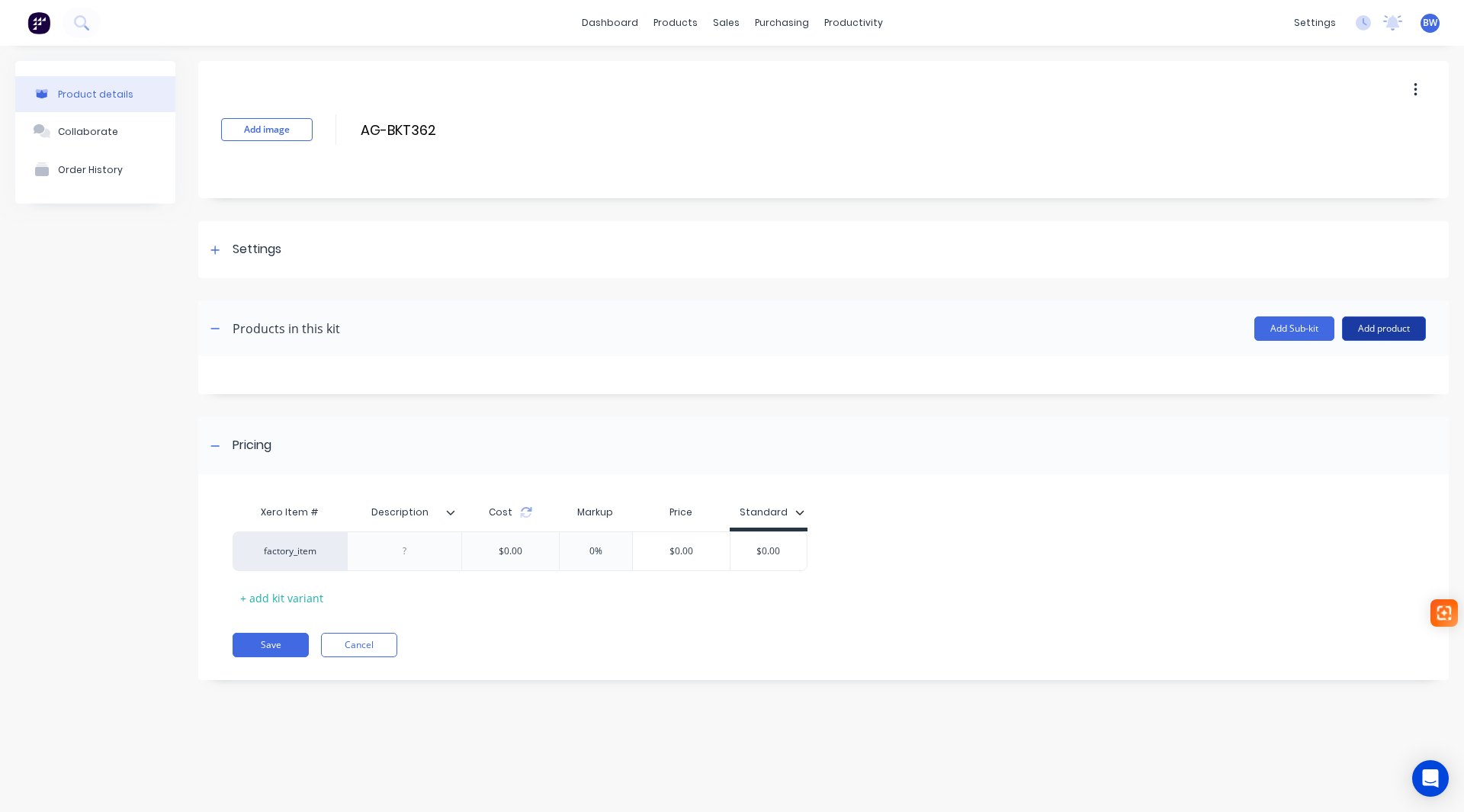
type input "AG-BKT362"
click at [1382, 334] on button "Add product" at bounding box center [1383, 328] width 84 height 25
click at [1380, 363] on div "Product catalogue" at bounding box center [1354, 368] width 117 height 22
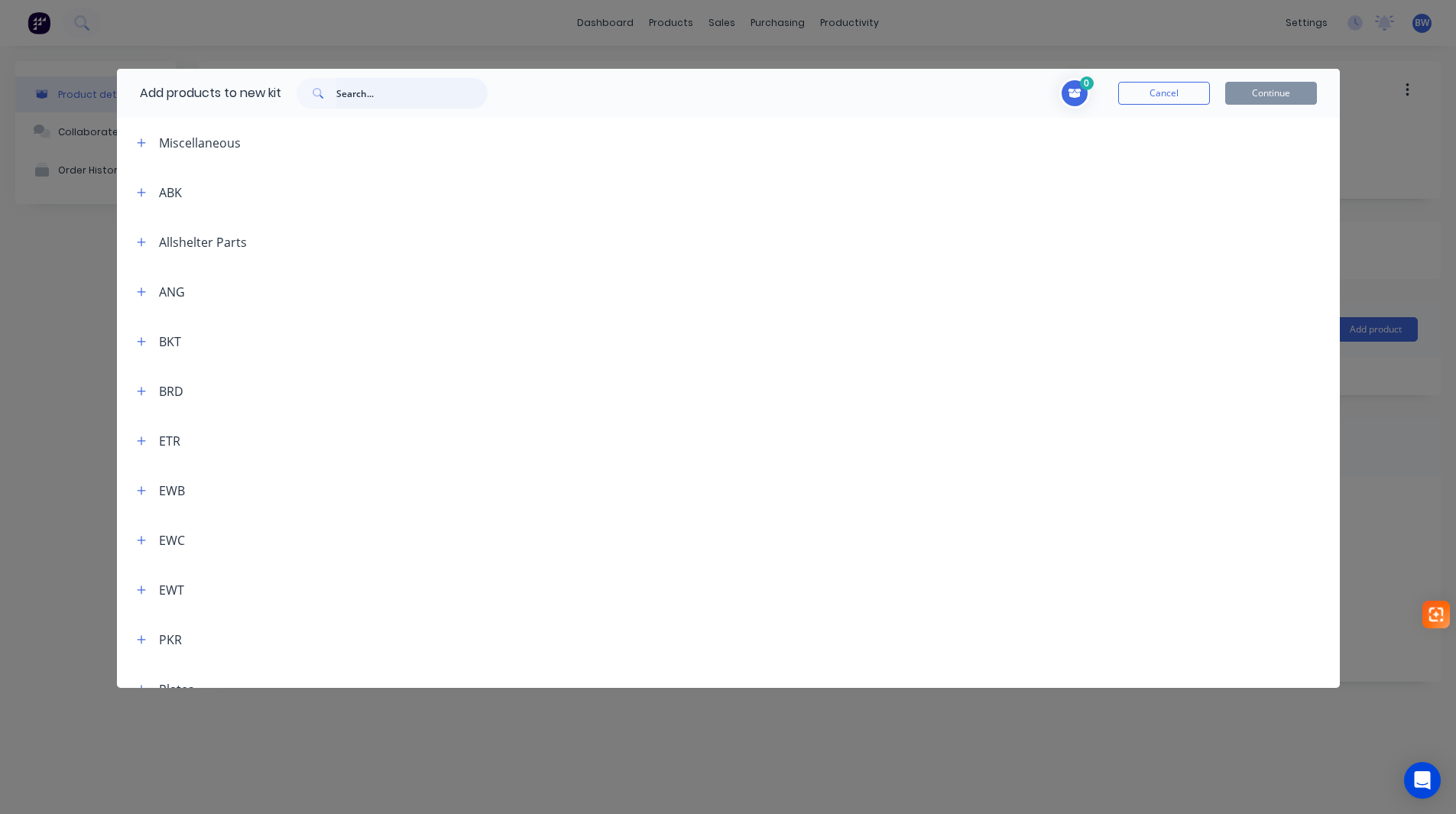
click at [364, 101] on input "text" at bounding box center [412, 93] width 152 height 30
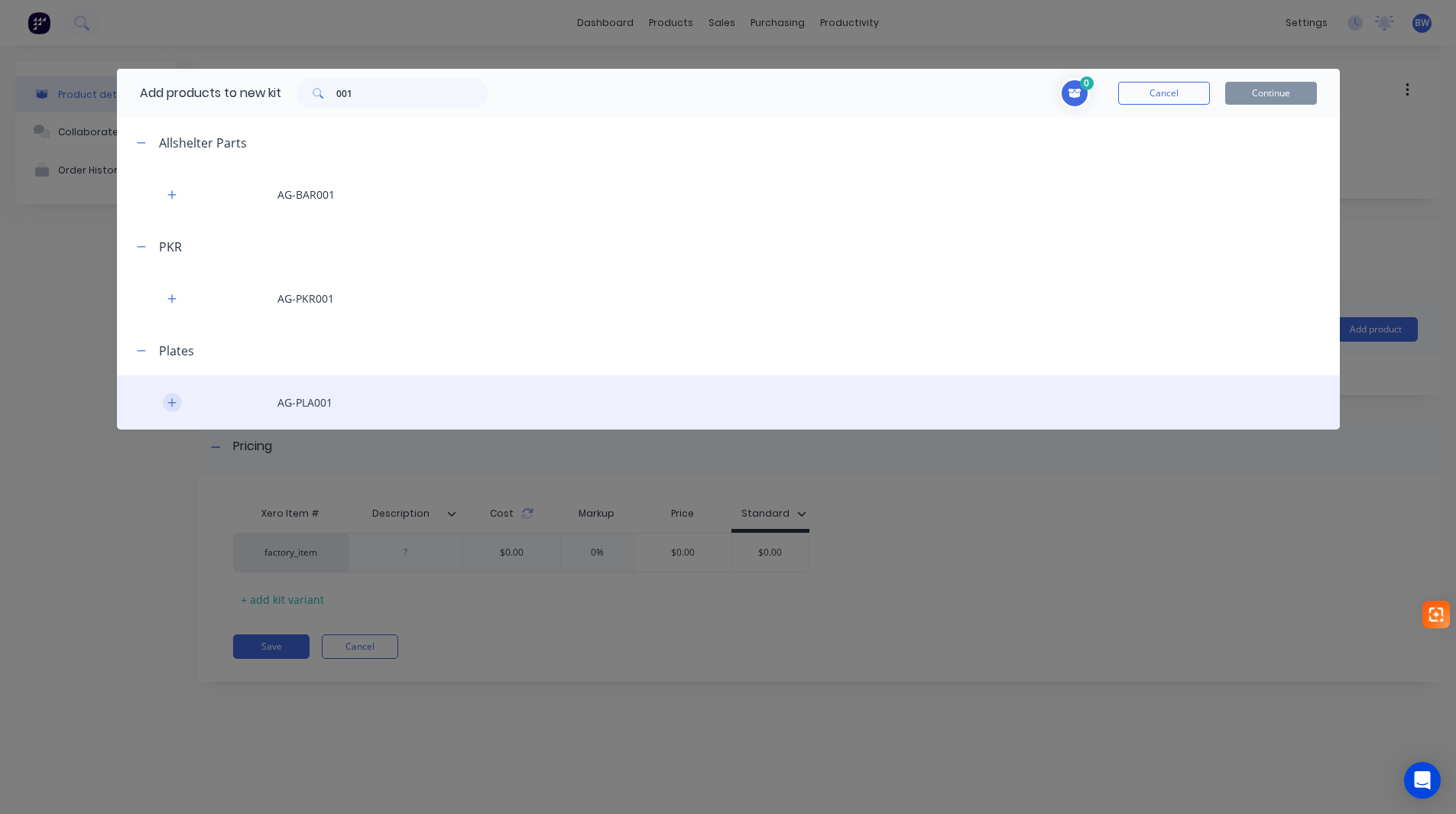
click at [169, 405] on icon "button" at bounding box center [172, 403] width 9 height 11
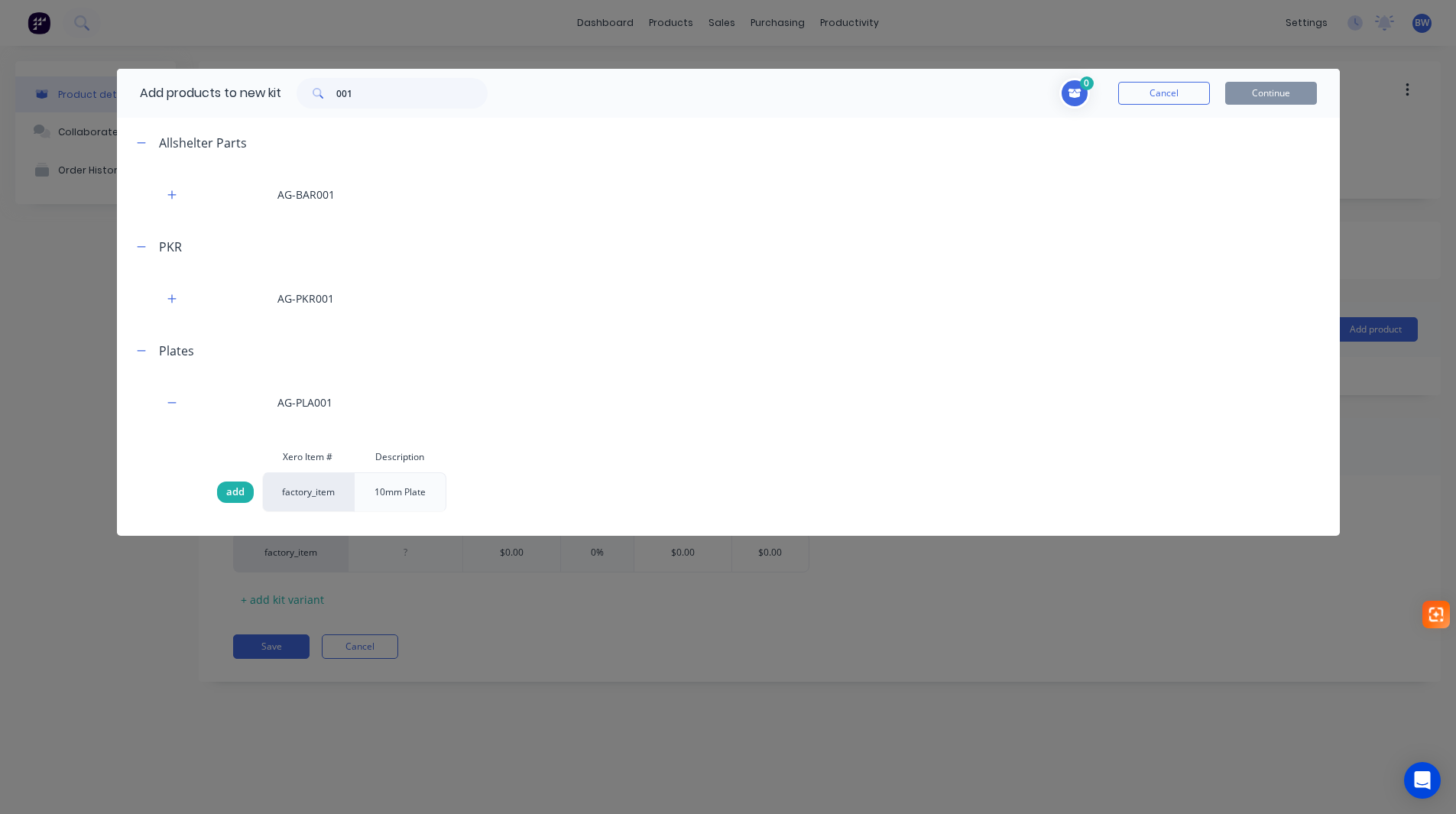
click at [242, 495] on span "add" at bounding box center [235, 492] width 18 height 16
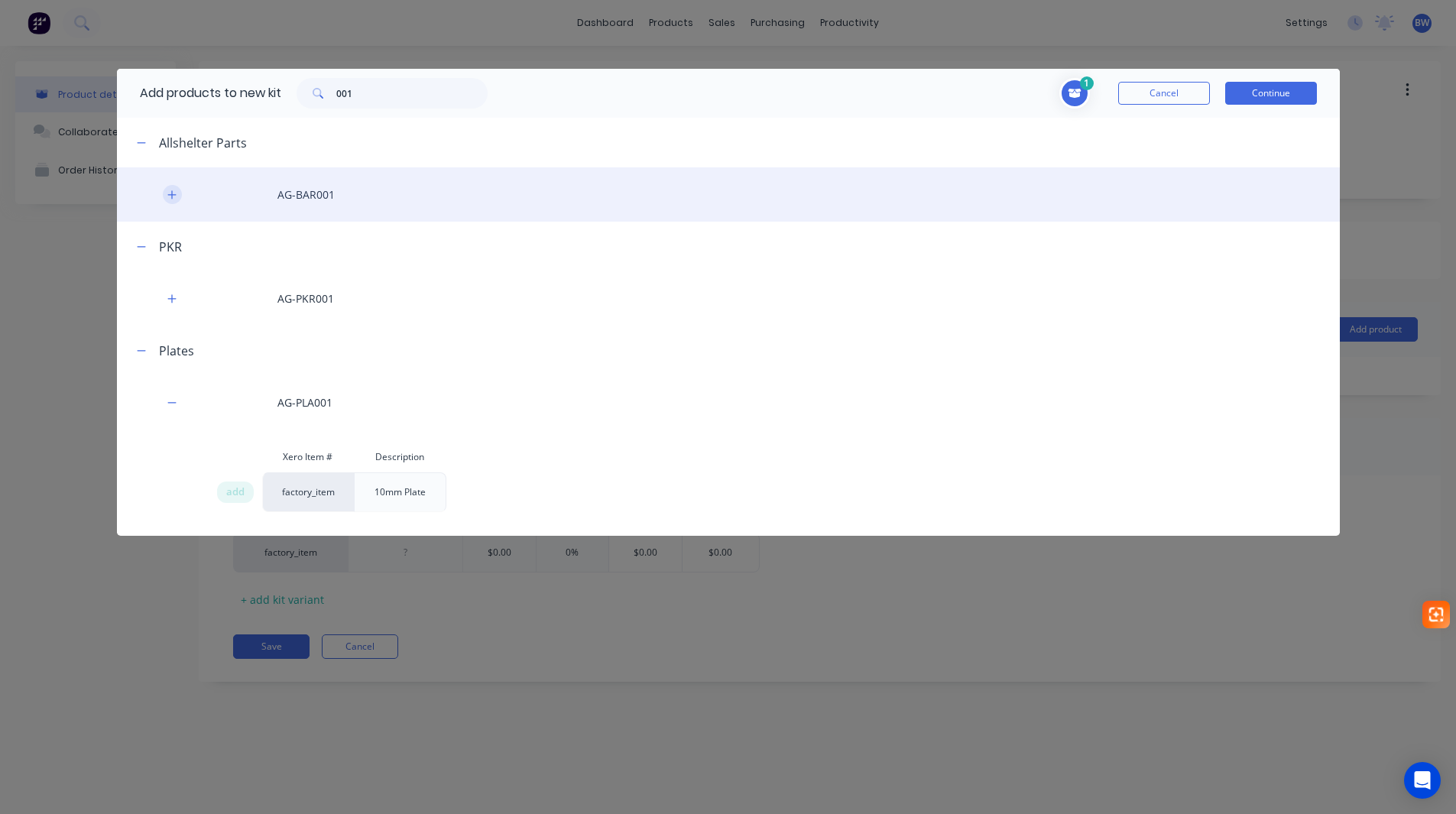
click at [177, 197] on icon "button" at bounding box center [172, 195] width 9 height 11
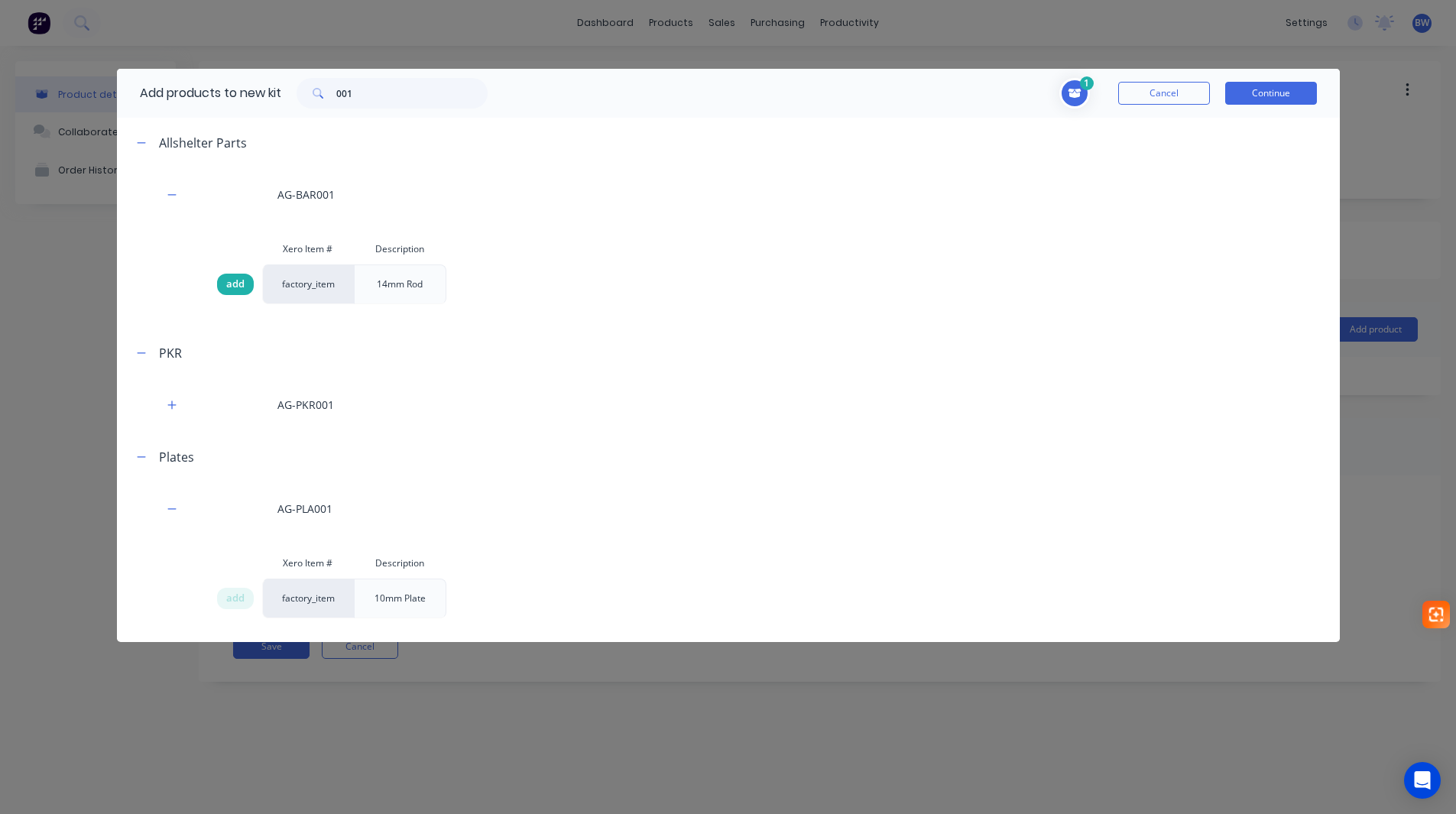
click at [230, 278] on span "add" at bounding box center [235, 284] width 18 height 16
drag, startPoint x: 394, startPoint y: 100, endPoint x: 305, endPoint y: 105, distance: 89.1
click at [305, 105] on div "001" at bounding box center [392, 93] width 191 height 30
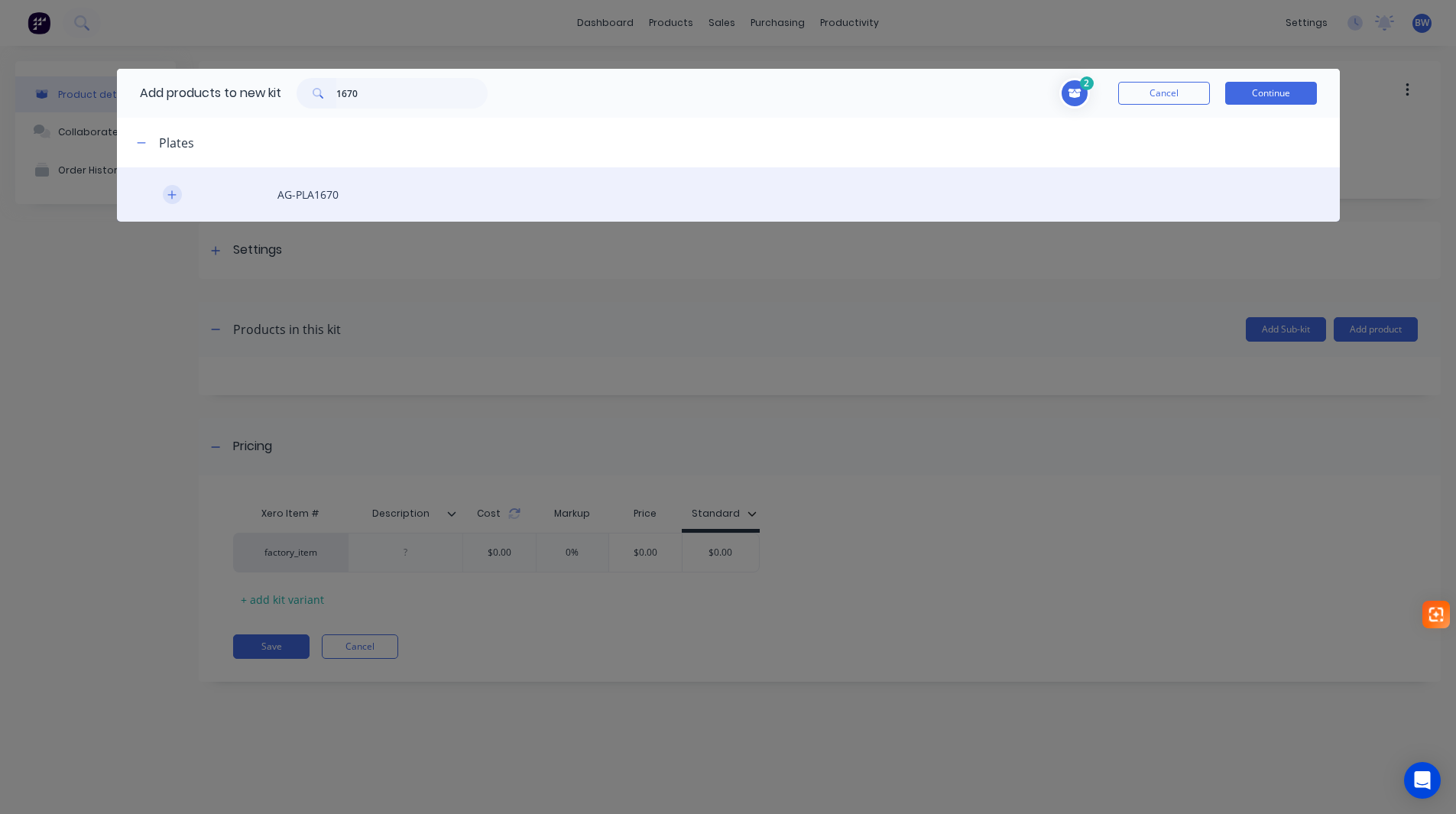
click at [173, 195] on icon "button" at bounding box center [171, 194] width 8 height 8
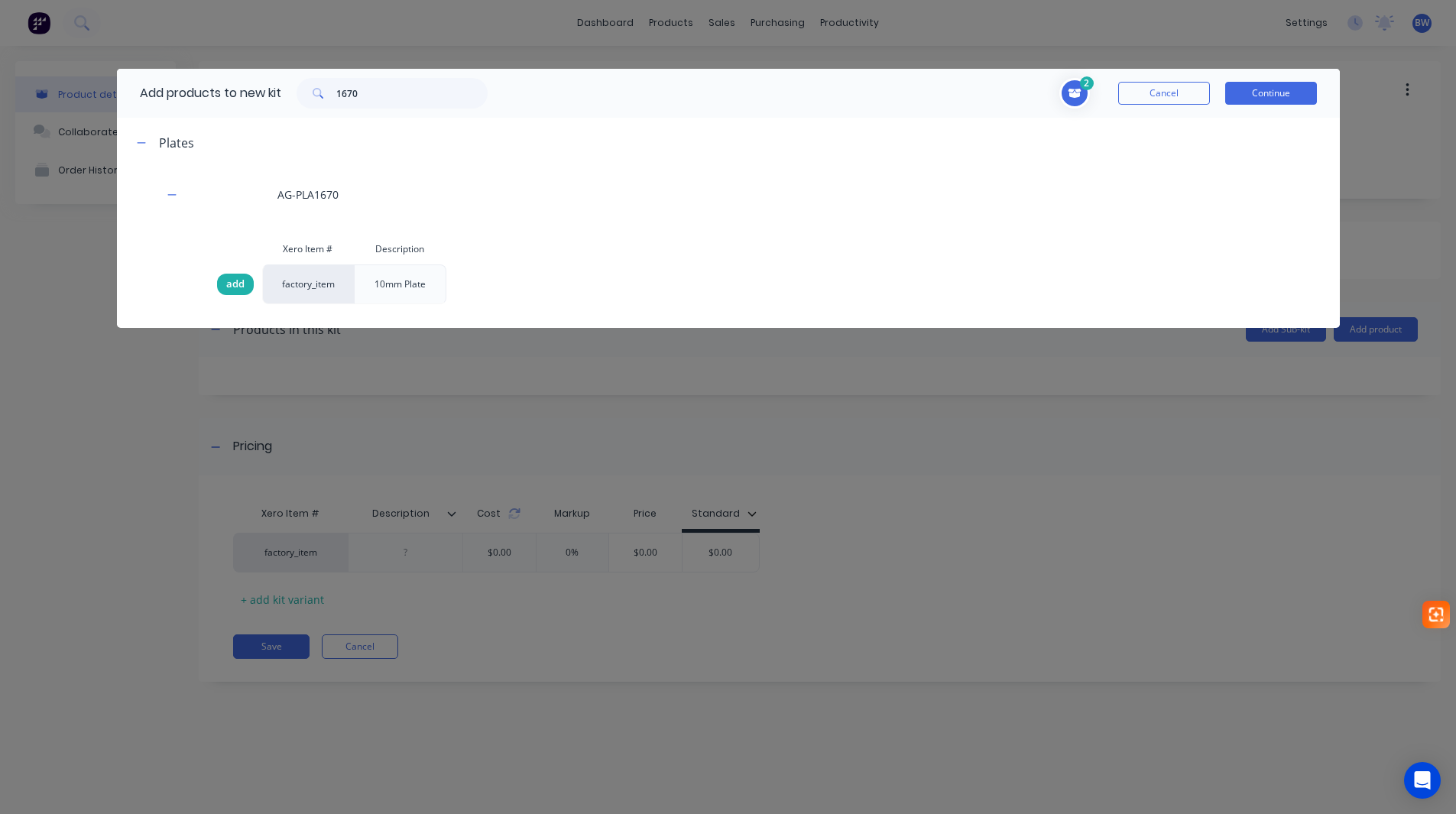
click at [237, 285] on span "add" at bounding box center [235, 284] width 18 height 16
drag, startPoint x: 382, startPoint y: 105, endPoint x: 308, endPoint y: 108, distance: 74.1
click at [309, 108] on div "1670" at bounding box center [392, 93] width 191 height 30
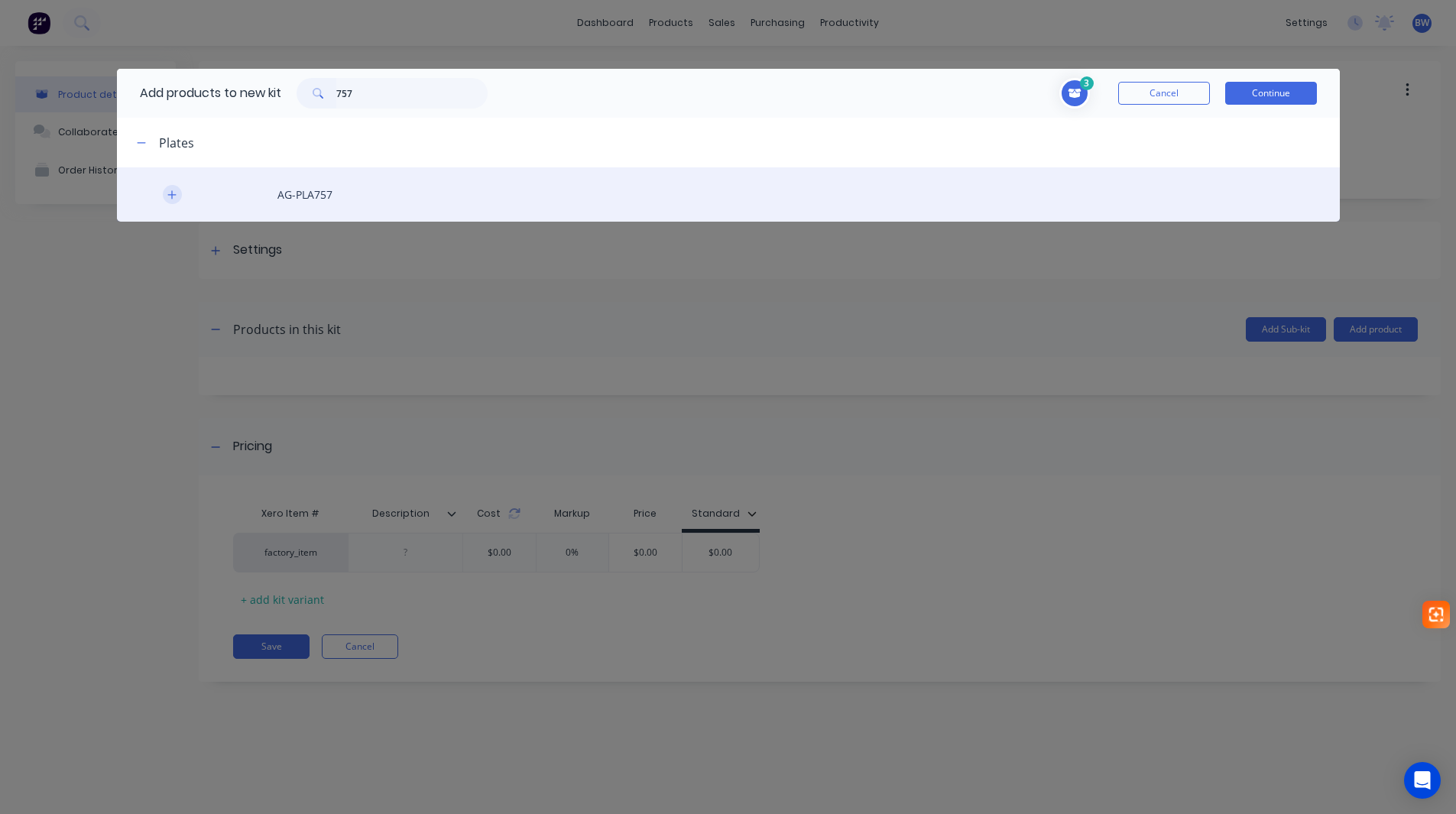
click at [175, 195] on icon "button" at bounding box center [171, 194] width 8 height 8
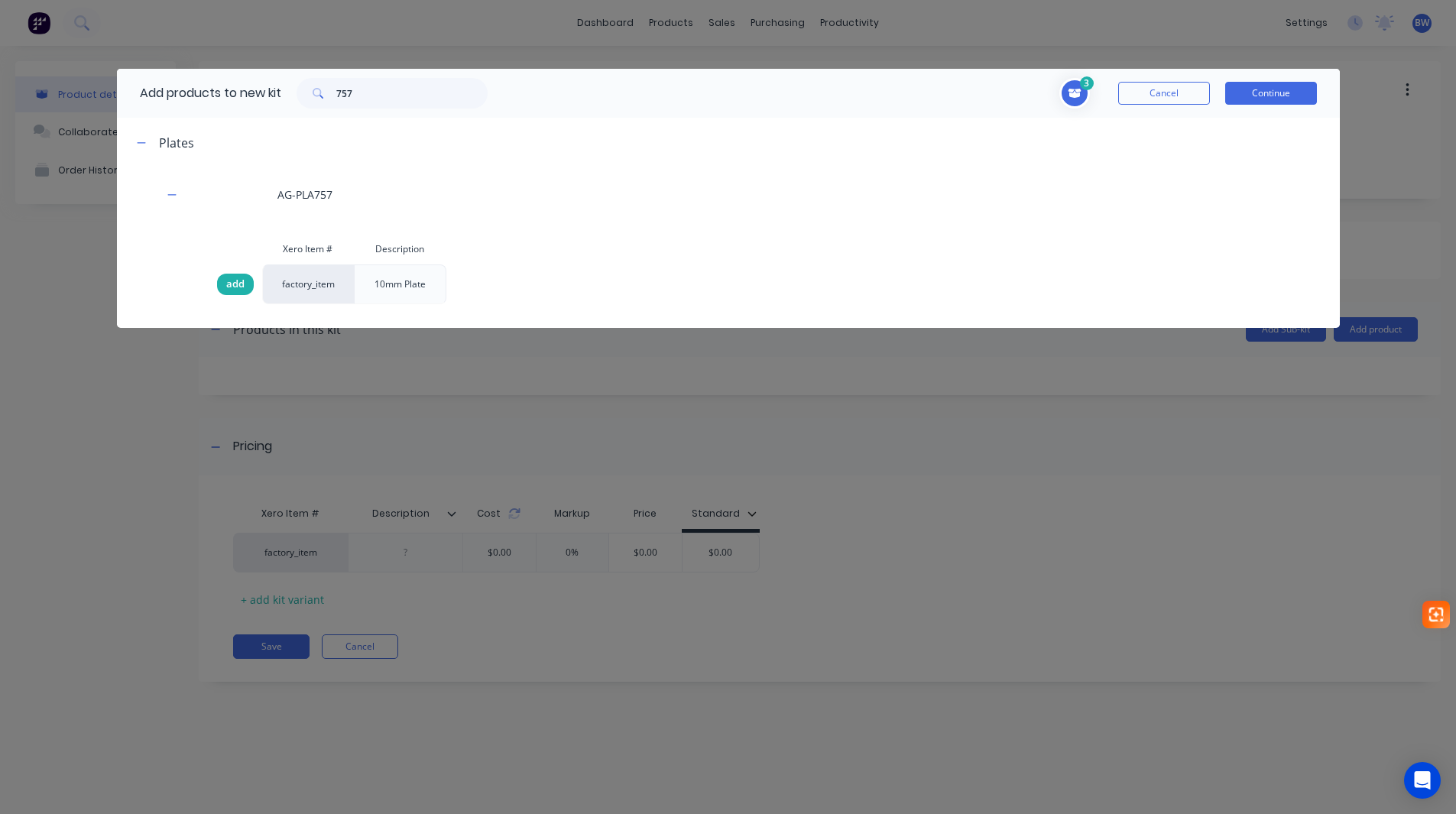
click at [238, 284] on span "add" at bounding box center [235, 284] width 18 height 16
drag, startPoint x: 369, startPoint y: 93, endPoint x: 281, endPoint y: 108, distance: 89.3
click at [281, 108] on div "Add products to new kit 757" at bounding box center [310, 93] width 386 height 49
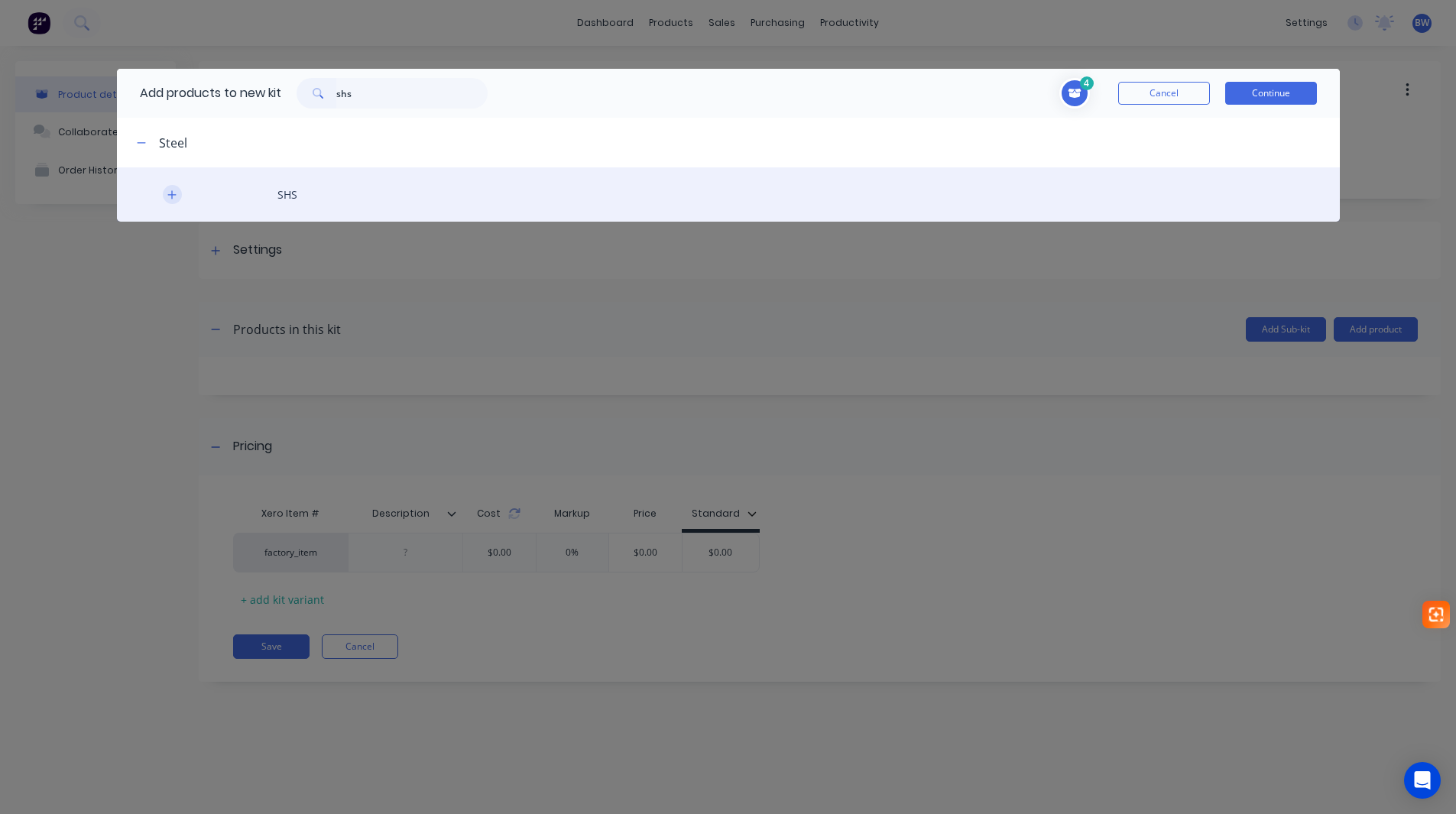
click at [174, 198] on icon "button" at bounding box center [172, 195] width 9 height 11
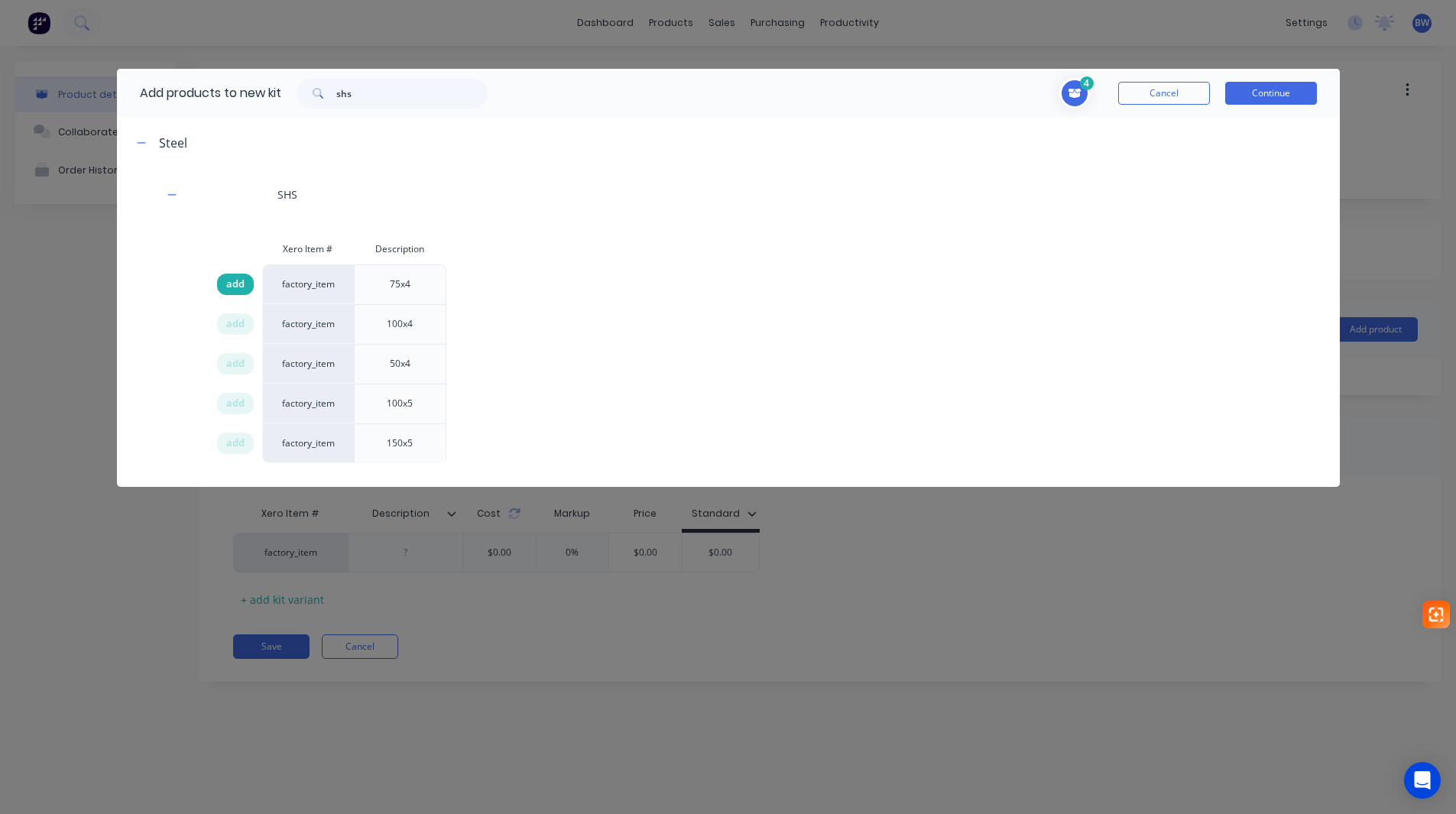
click at [237, 283] on span "add" at bounding box center [235, 284] width 18 height 16
drag, startPoint x: 336, startPoint y: 100, endPoint x: 318, endPoint y: 100, distance: 18.0
click at [318, 100] on div "shs" at bounding box center [392, 93] width 191 height 30
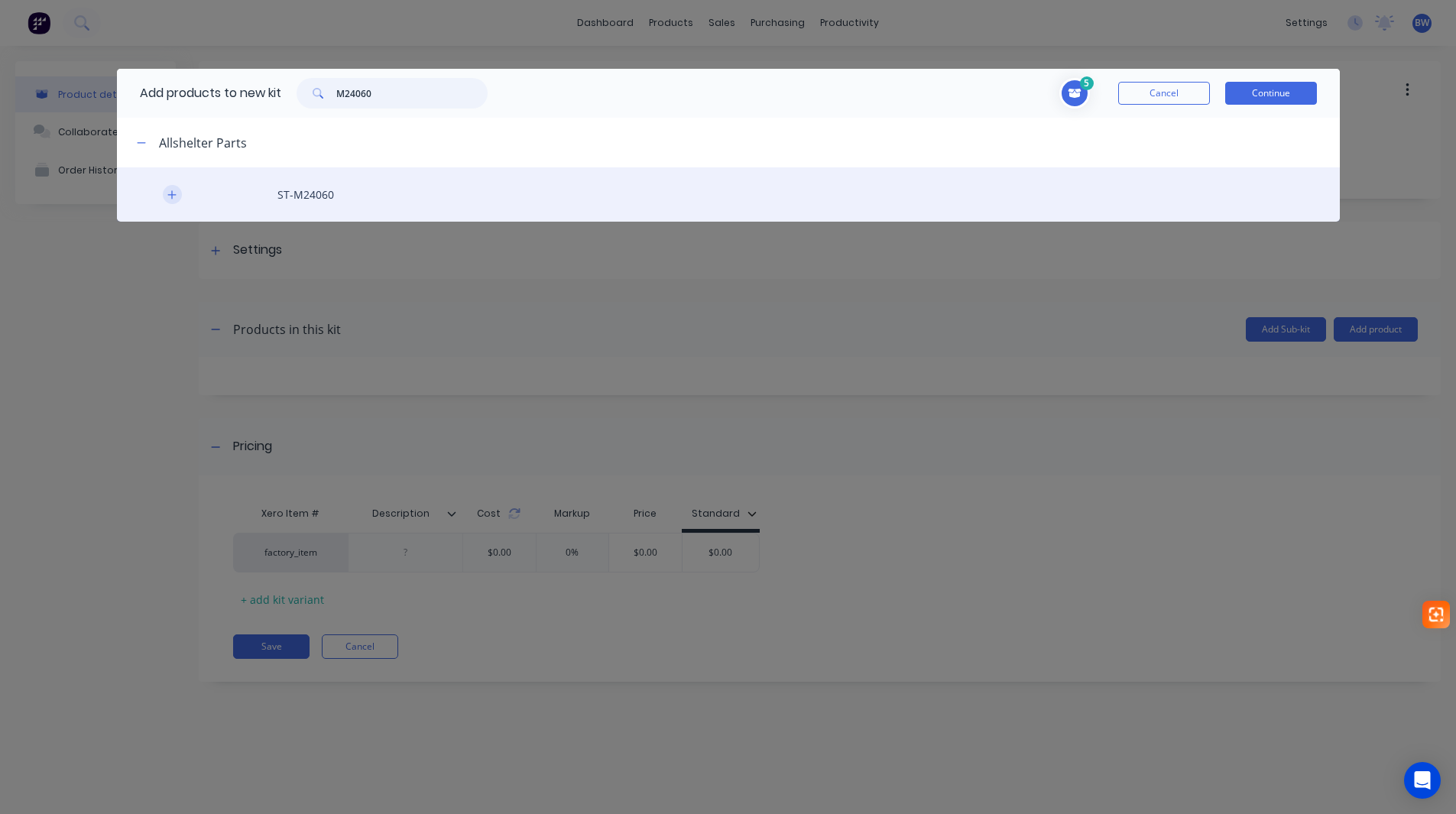
type input "M24060"
click at [172, 197] on icon "button" at bounding box center [171, 194] width 8 height 8
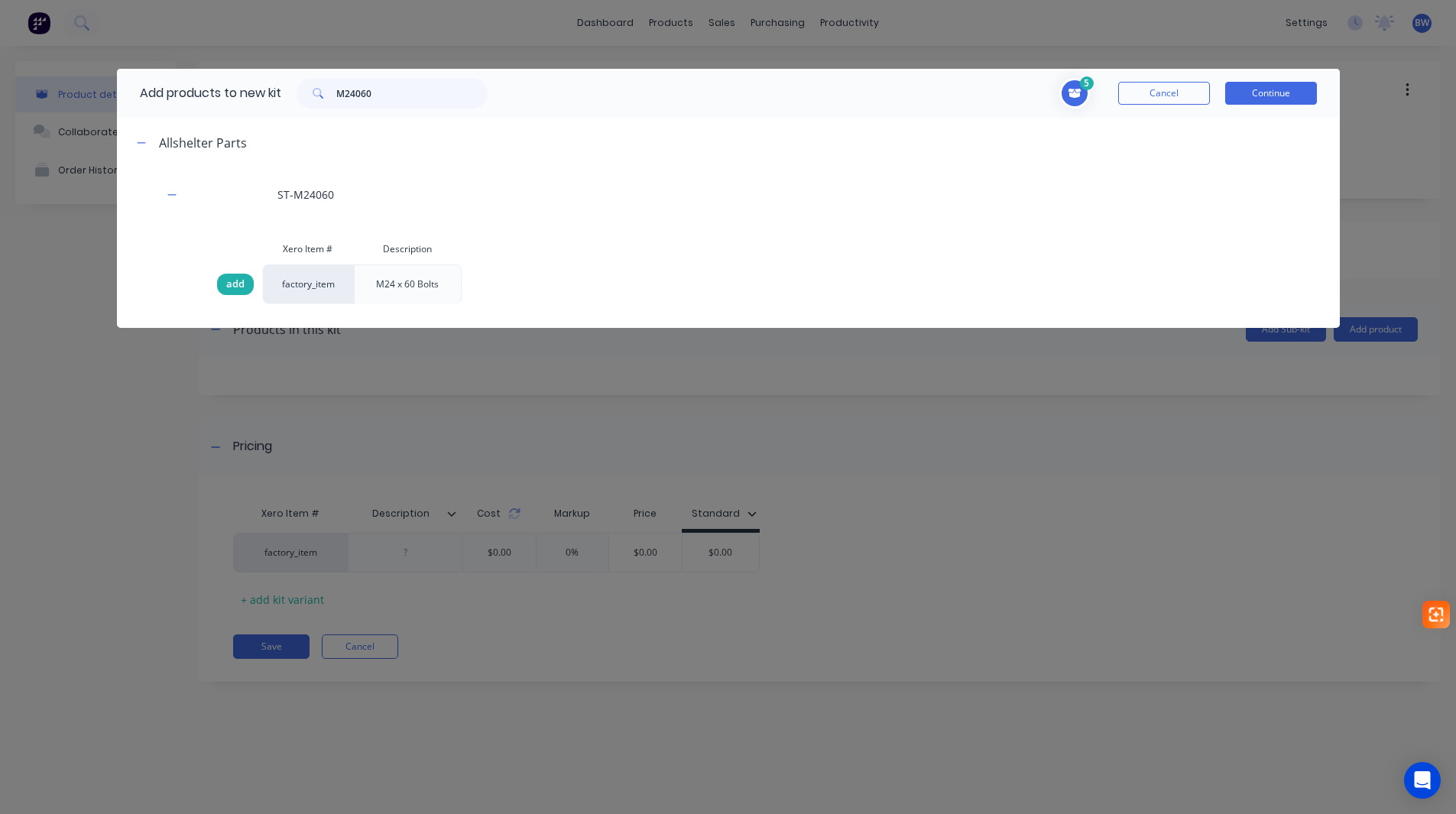
click at [237, 281] on span "add" at bounding box center [235, 284] width 18 height 16
click at [1264, 93] on button "Continue" at bounding box center [1271, 93] width 92 height 23
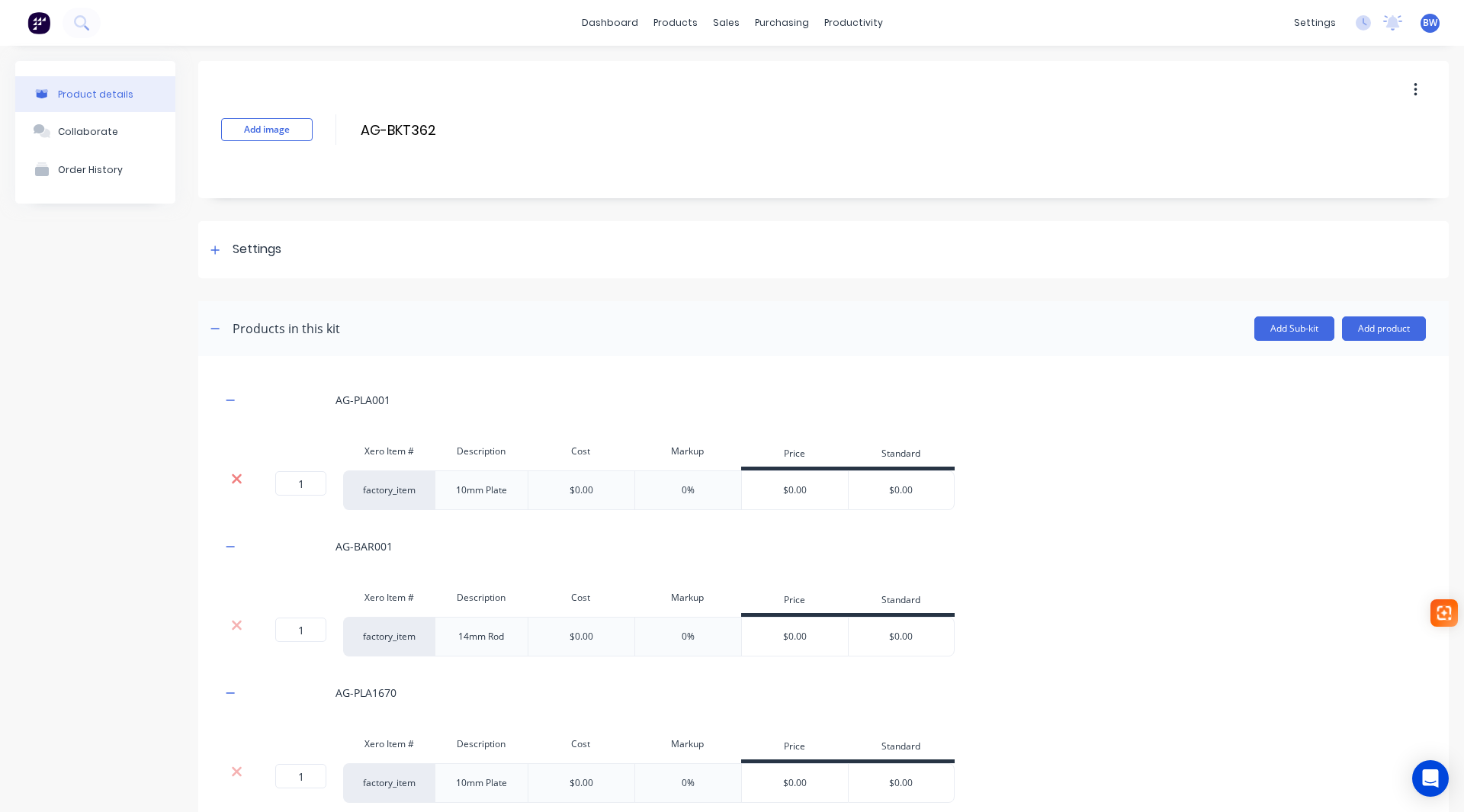
click at [237, 484] on icon at bounding box center [237, 478] width 11 height 16
click at [228, 398] on icon "button" at bounding box center [230, 400] width 9 height 11
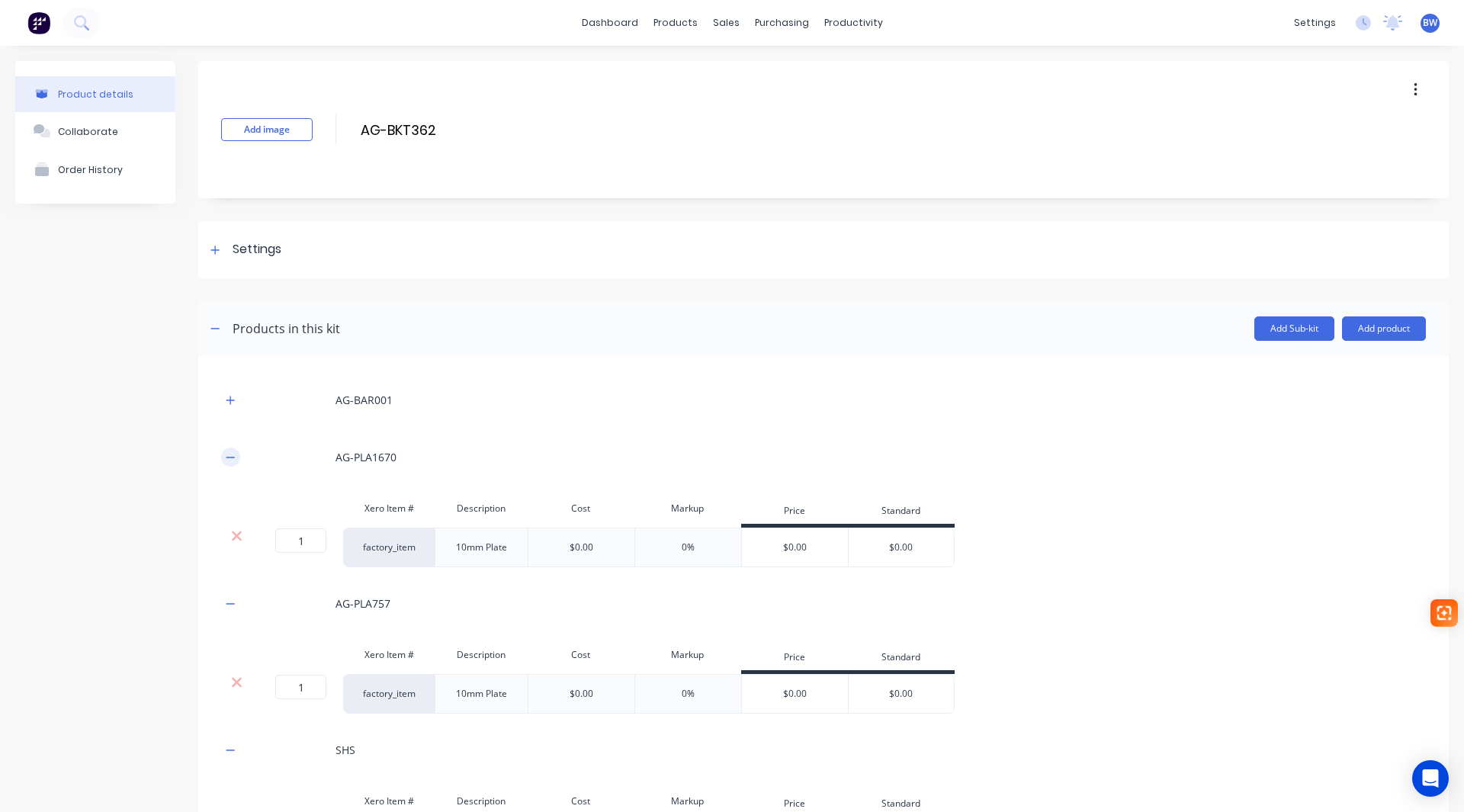
click at [226, 453] on icon "button" at bounding box center [230, 458] width 9 height 11
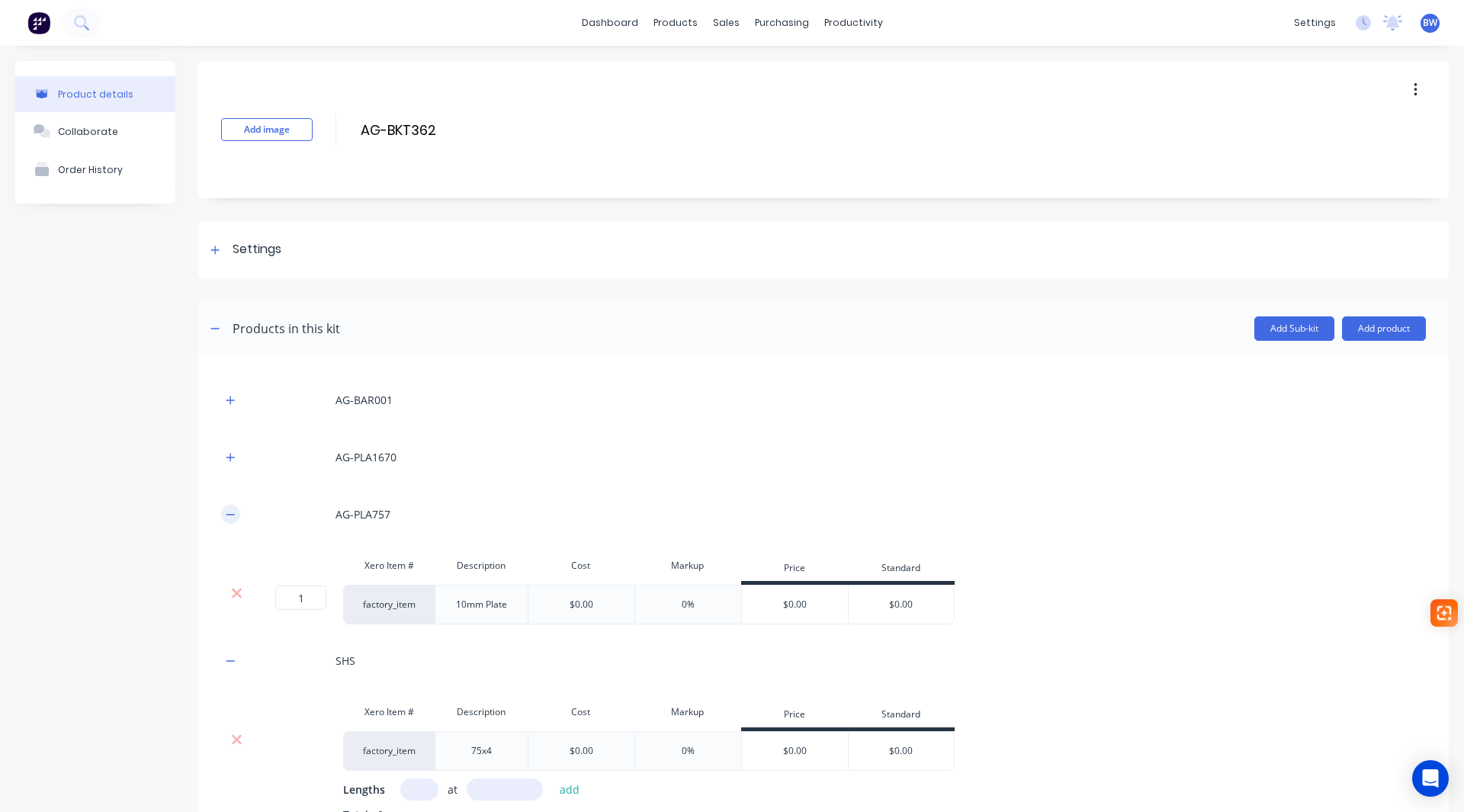
click at [226, 517] on icon "button" at bounding box center [230, 515] width 9 height 11
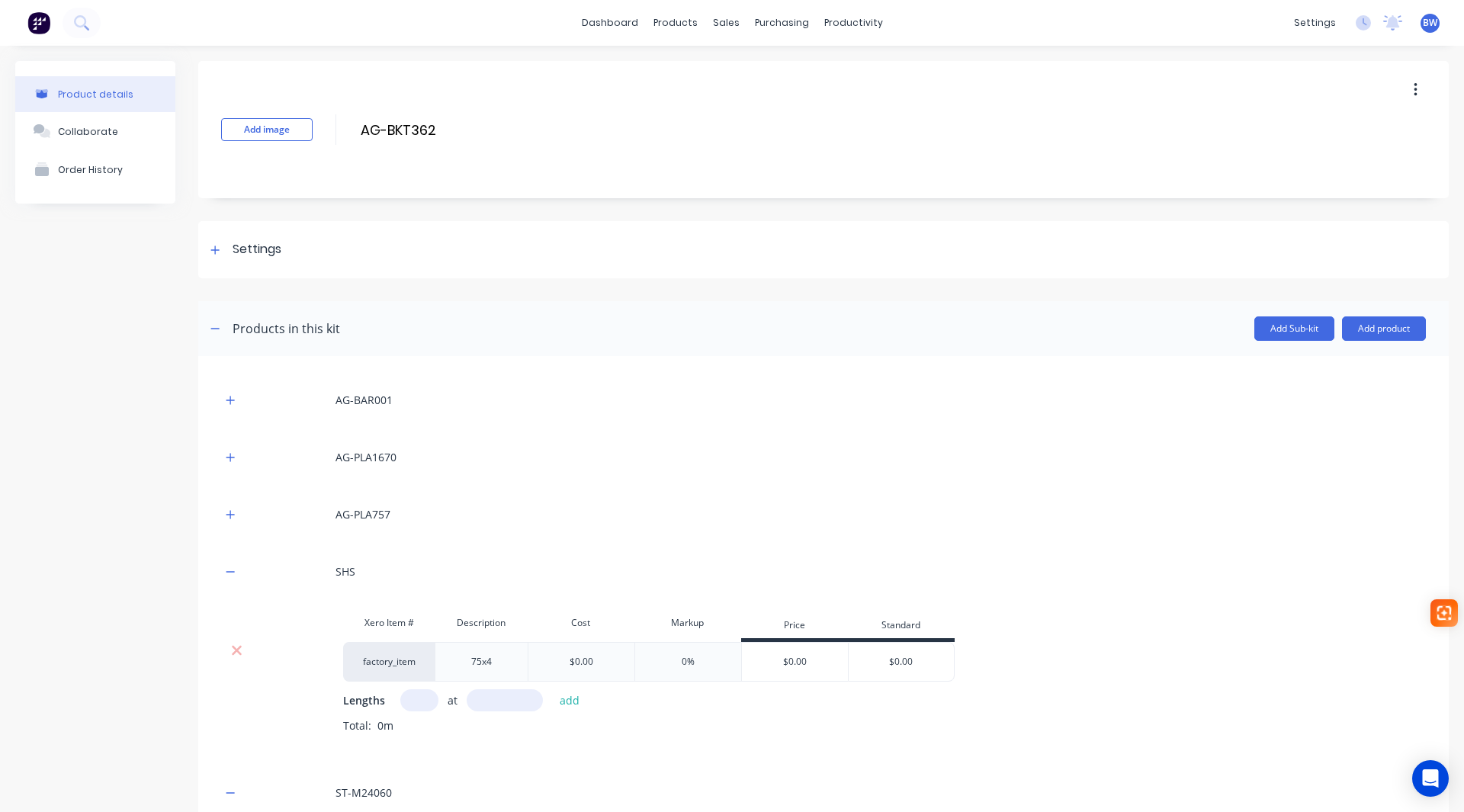
click at [420, 701] on input "text" at bounding box center [419, 700] width 39 height 22
type input "1"
type input "30"
click at [567, 702] on button "add" at bounding box center [570, 700] width 36 height 20
click at [221, 574] on button "button" at bounding box center [230, 571] width 19 height 19
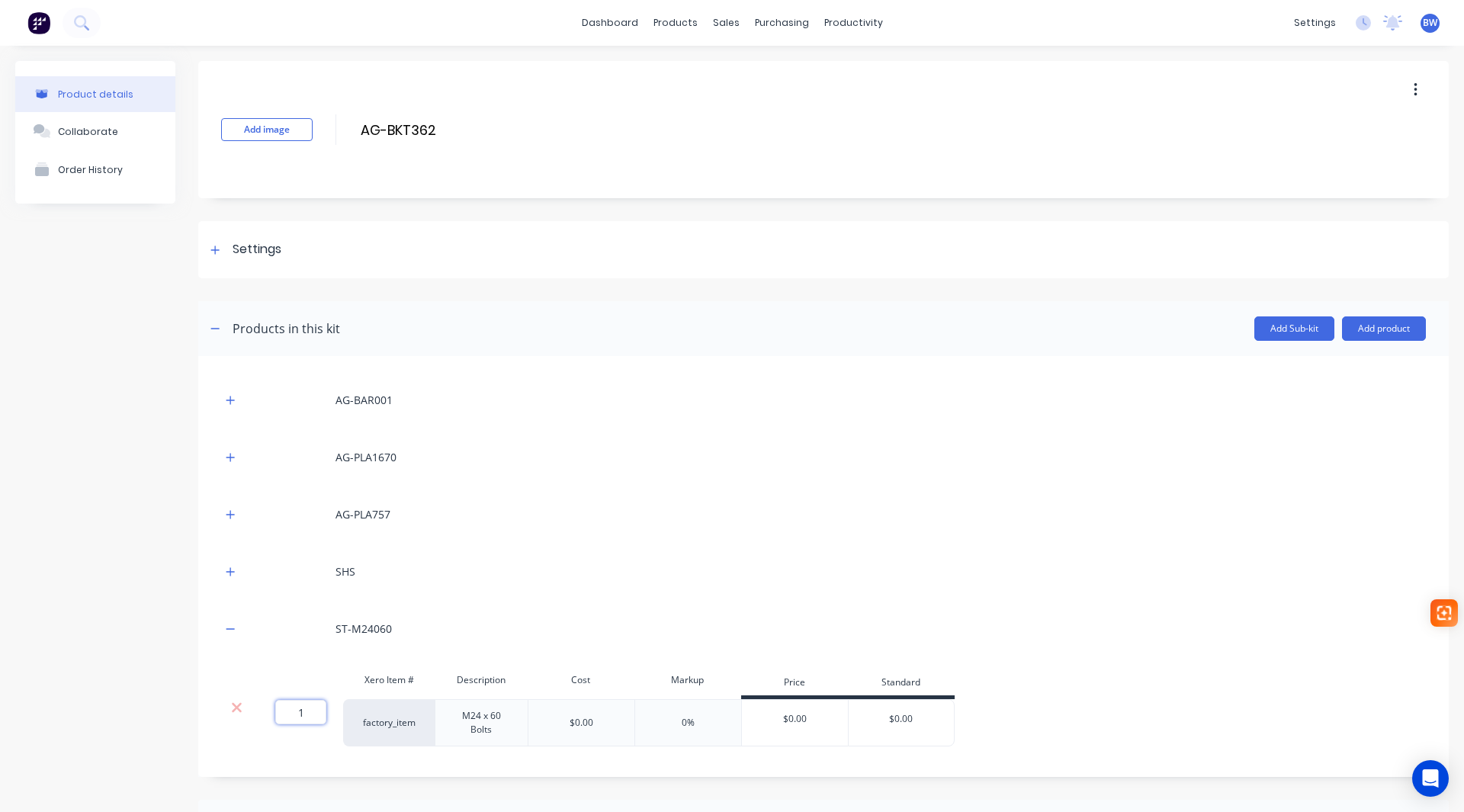
drag, startPoint x: 296, startPoint y: 717, endPoint x: 317, endPoint y: 715, distance: 21.1
click at [317, 715] on input "1" at bounding box center [301, 712] width 51 height 25
type input "2"
click at [228, 628] on icon "button" at bounding box center [230, 628] width 8 height 1
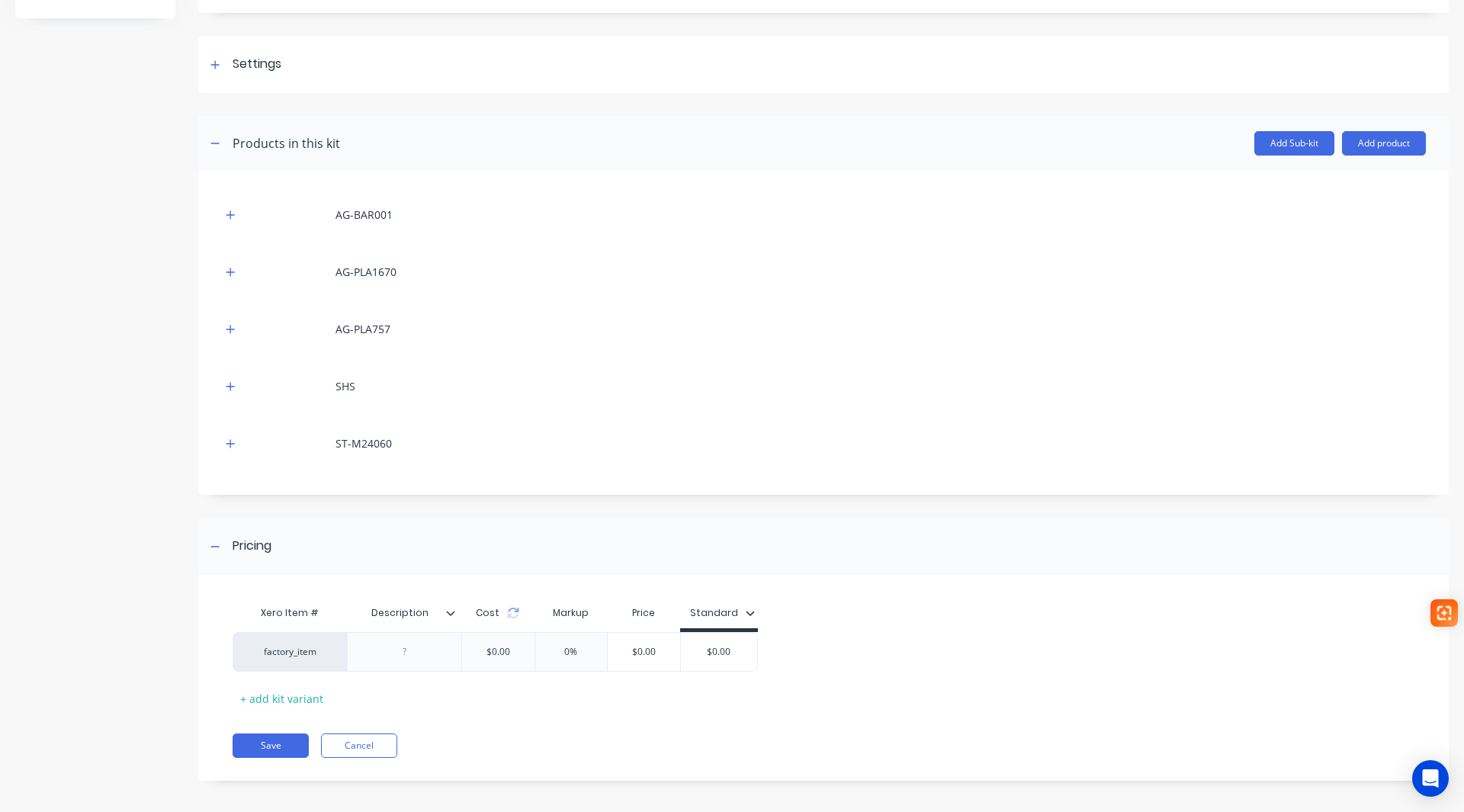
scroll to position [192, 0]
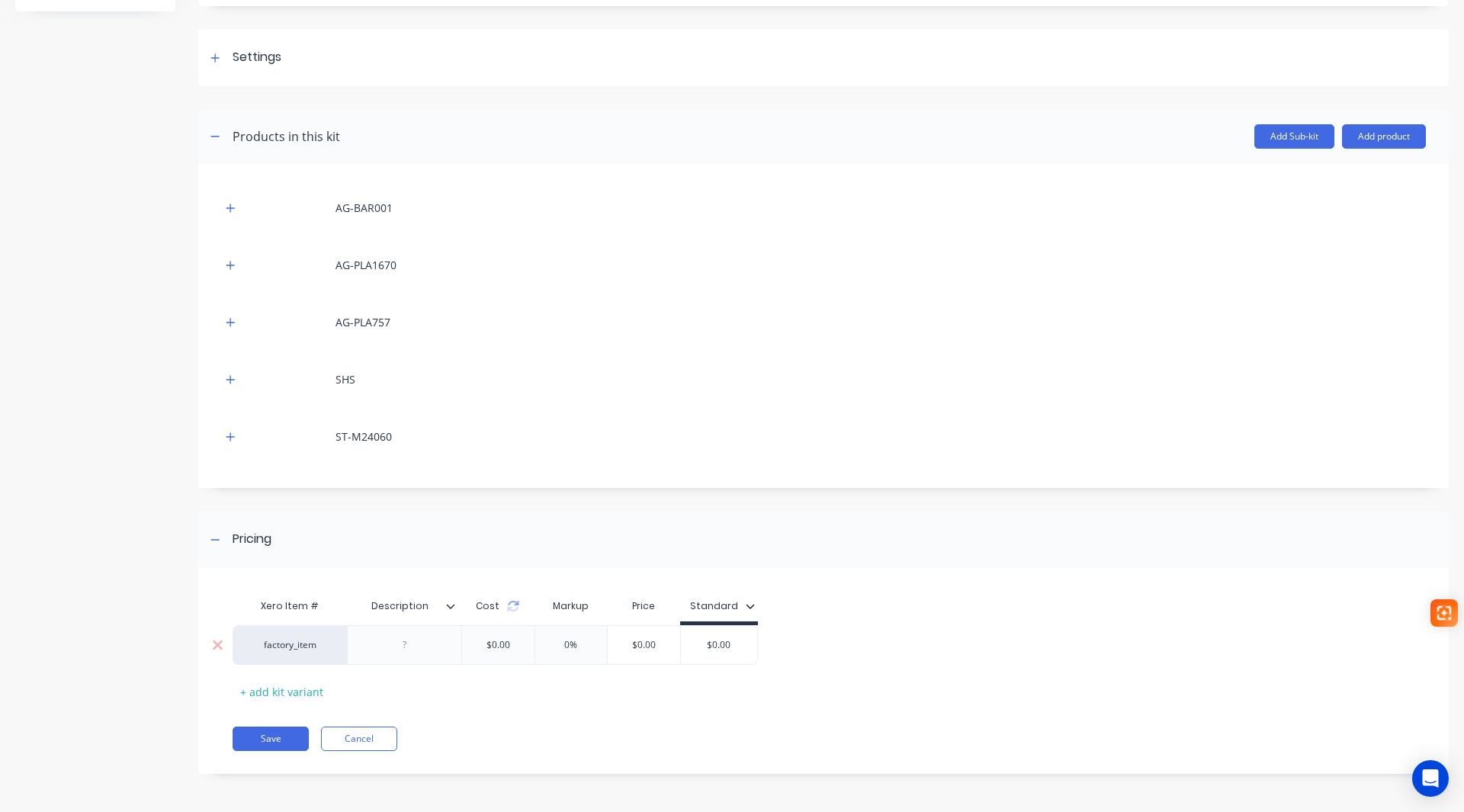
click at [698, 651] on input "$0.00" at bounding box center [719, 644] width 76 height 14
drag, startPoint x: 698, startPoint y: 650, endPoint x: 744, endPoint y: 650, distance: 46.0
click at [744, 650] on input "$0.00" at bounding box center [719, 644] width 76 height 14
type input "91.50"
click at [1391, 145] on button "Add product" at bounding box center [1383, 136] width 84 height 25
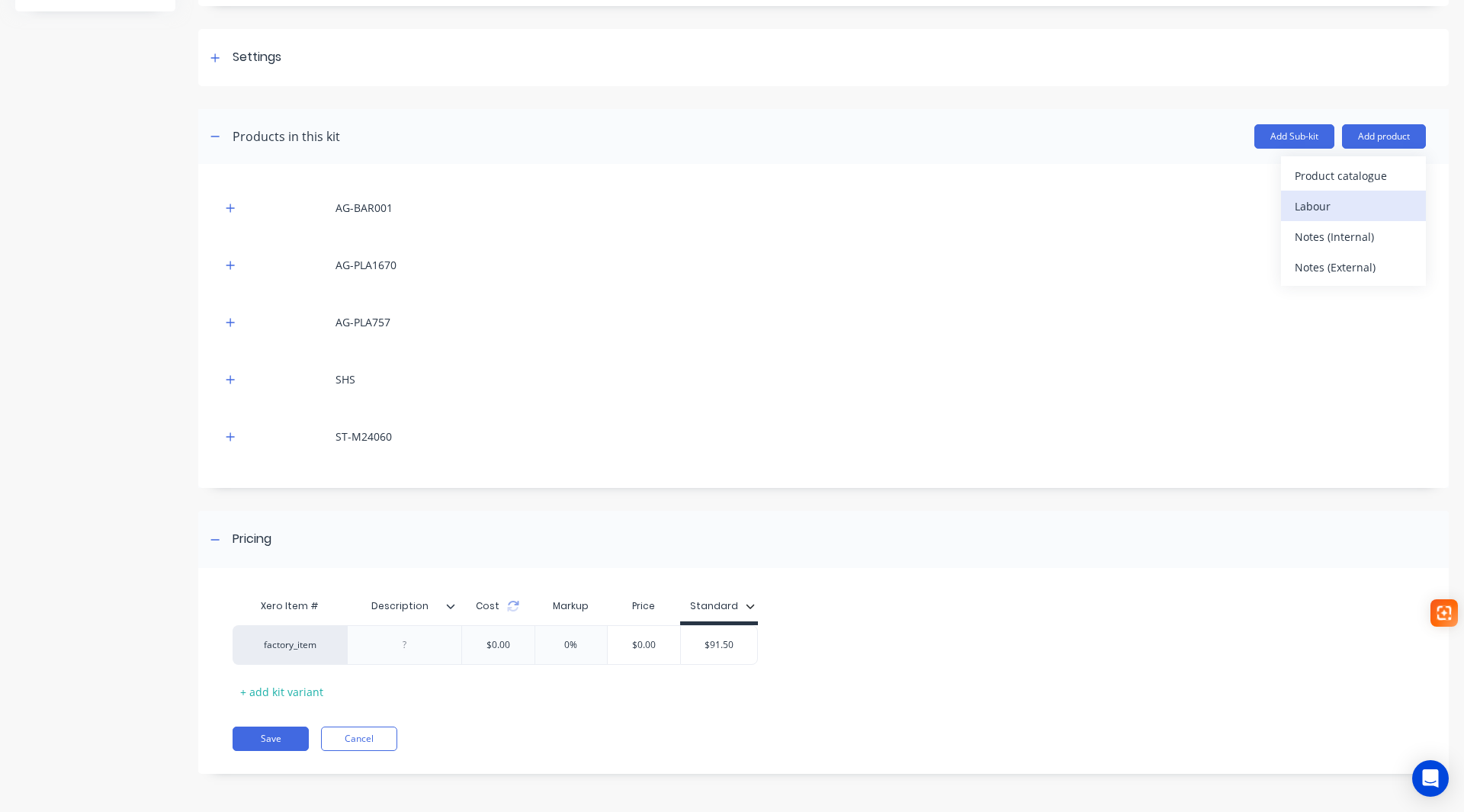
click at [1361, 206] on div "Labour" at bounding box center [1354, 206] width 117 height 22
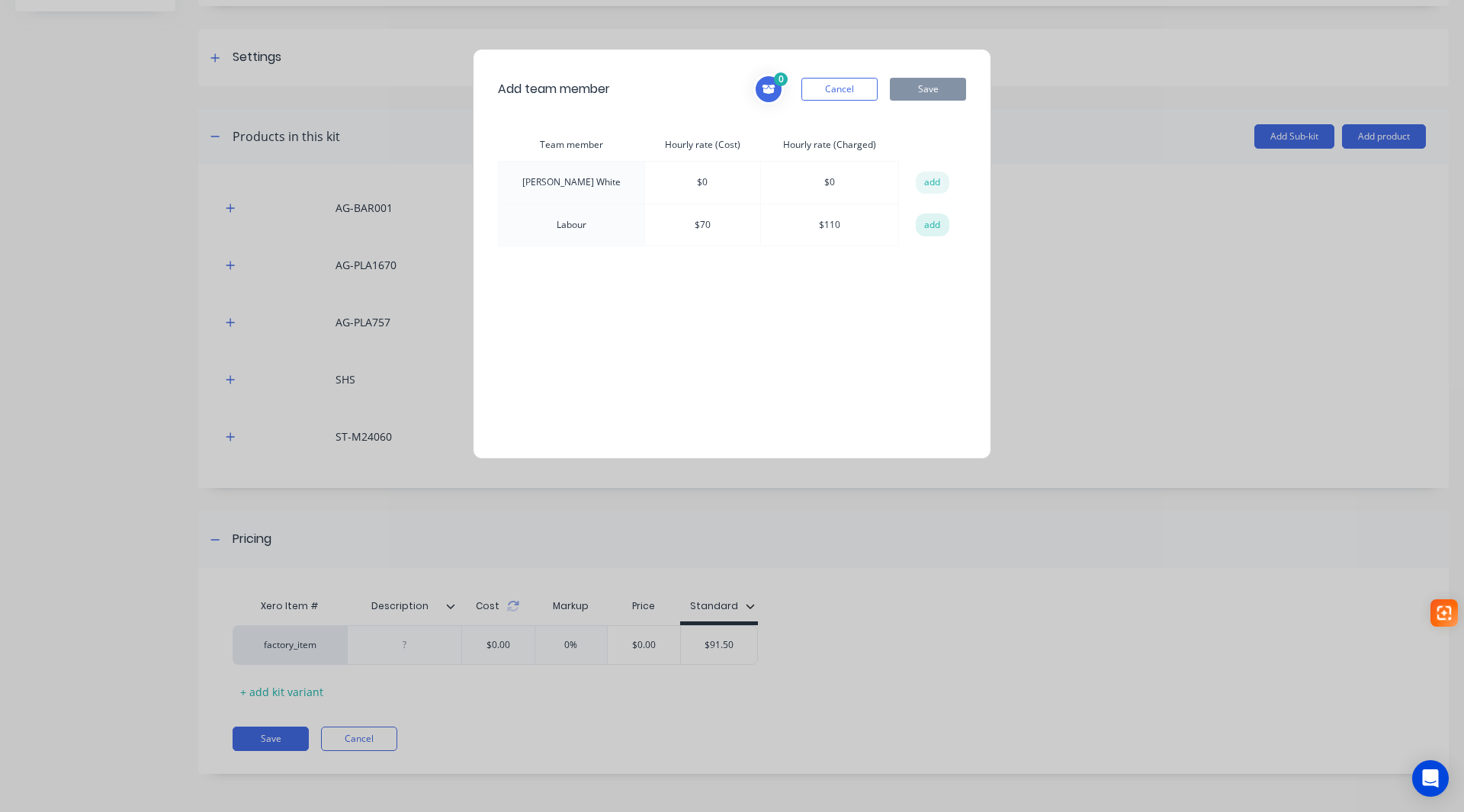
click at [930, 229] on button "add" at bounding box center [933, 225] width 34 height 23
click at [934, 94] on button "Save" at bounding box center [928, 89] width 76 height 23
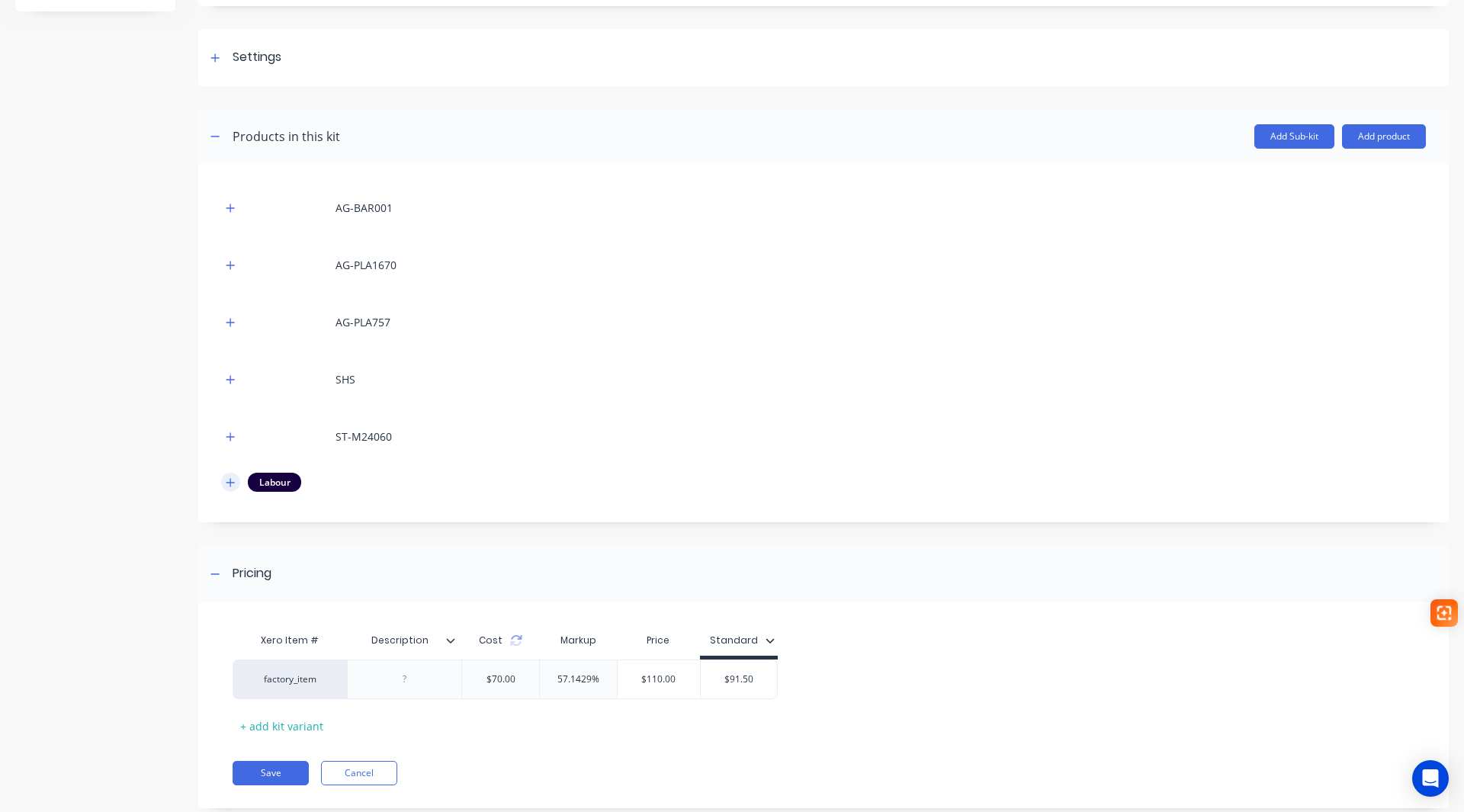
click at [228, 479] on icon "button" at bounding box center [230, 483] width 9 height 11
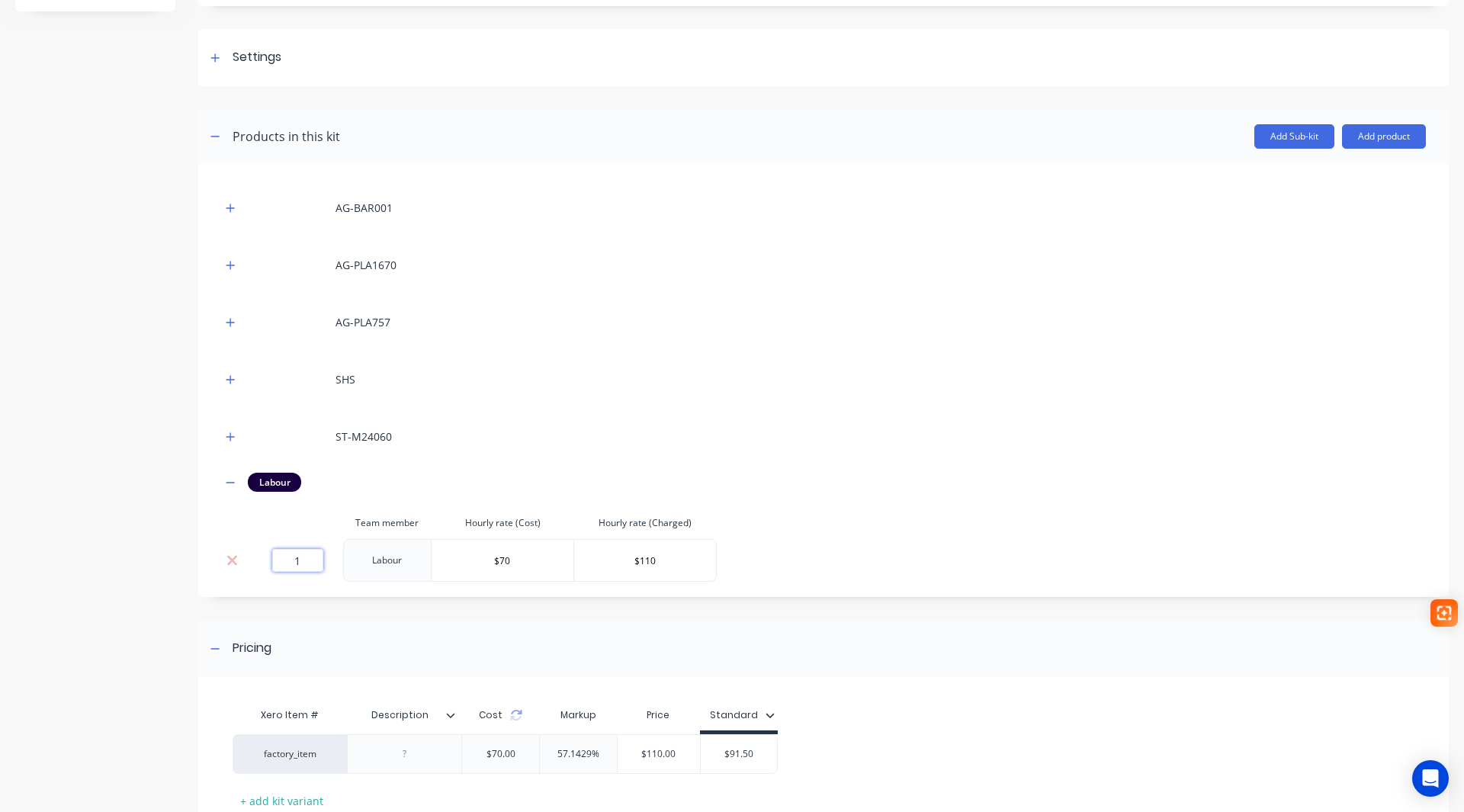
drag, startPoint x: 283, startPoint y: 559, endPoint x: 326, endPoint y: 573, distance: 45.2
click at [326, 573] on td "1" at bounding box center [297, 560] width 92 height 43
type input "0.83"
click at [569, 633] on div "Pricing" at bounding box center [823, 649] width 1251 height 57
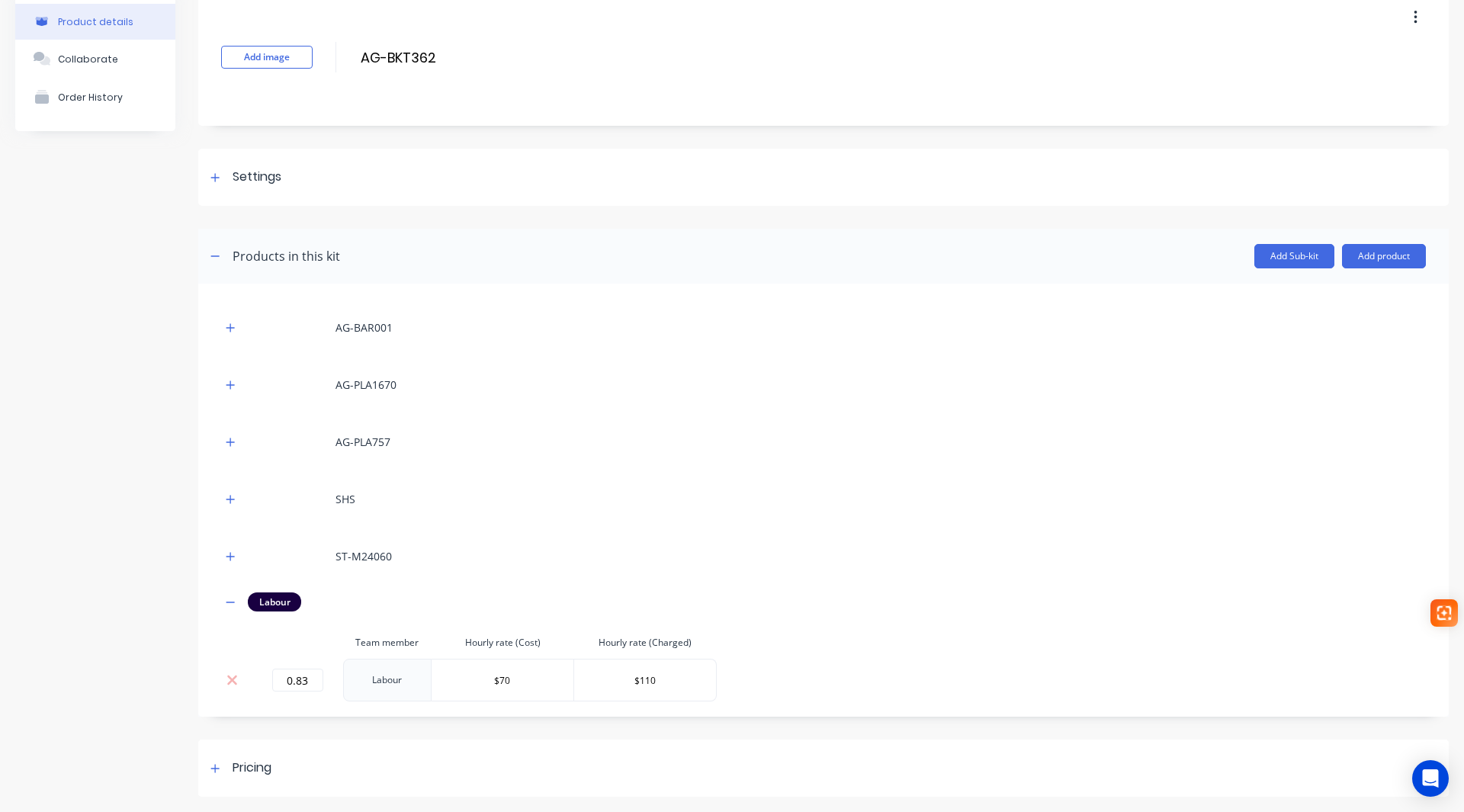
scroll to position [72, 0]
drag, startPoint x: 226, startPoint y: 599, endPoint x: 358, endPoint y: 593, distance: 132.1
click at [227, 599] on icon "button" at bounding box center [230, 603] width 9 height 11
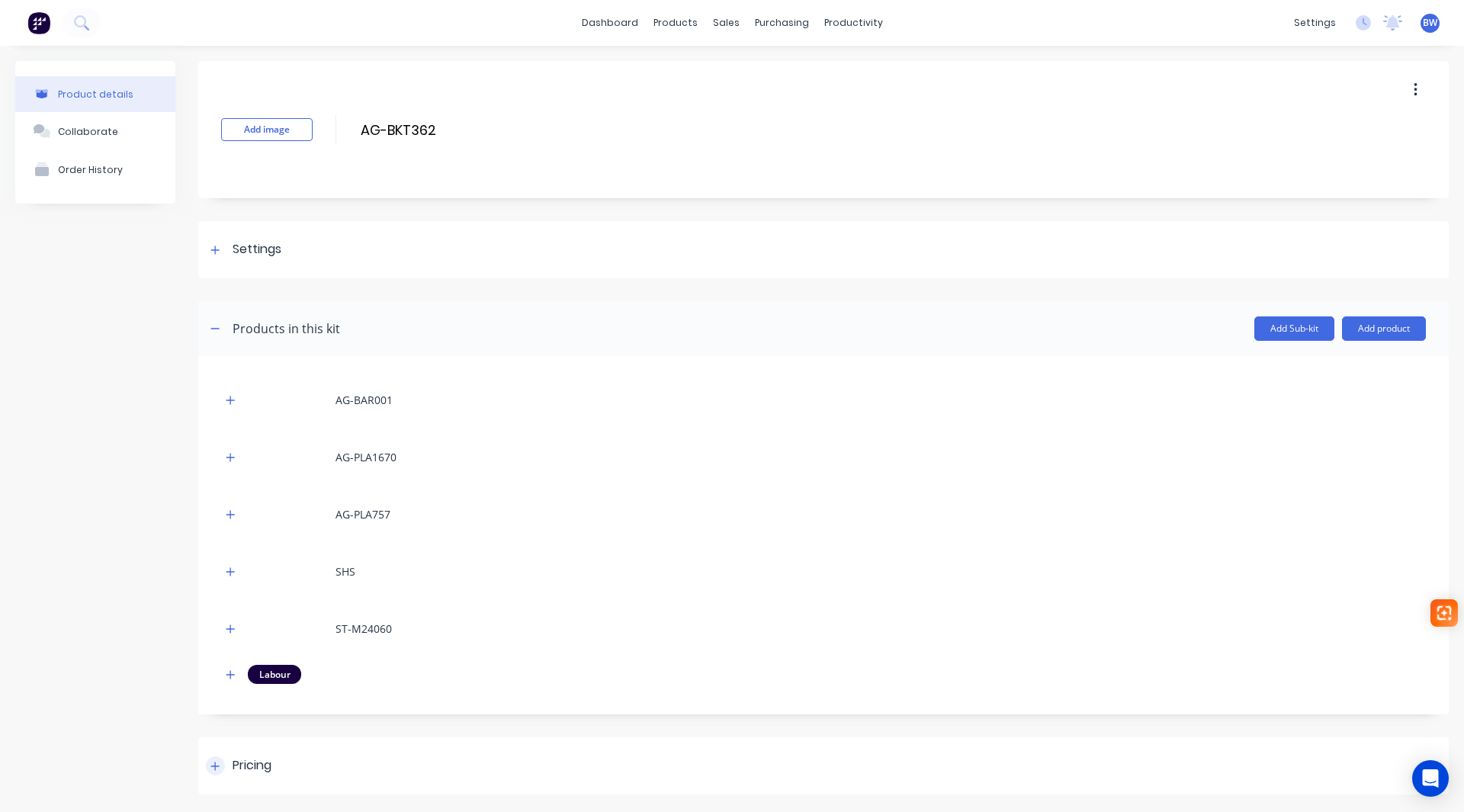
click at [224, 769] on div at bounding box center [215, 765] width 19 height 19
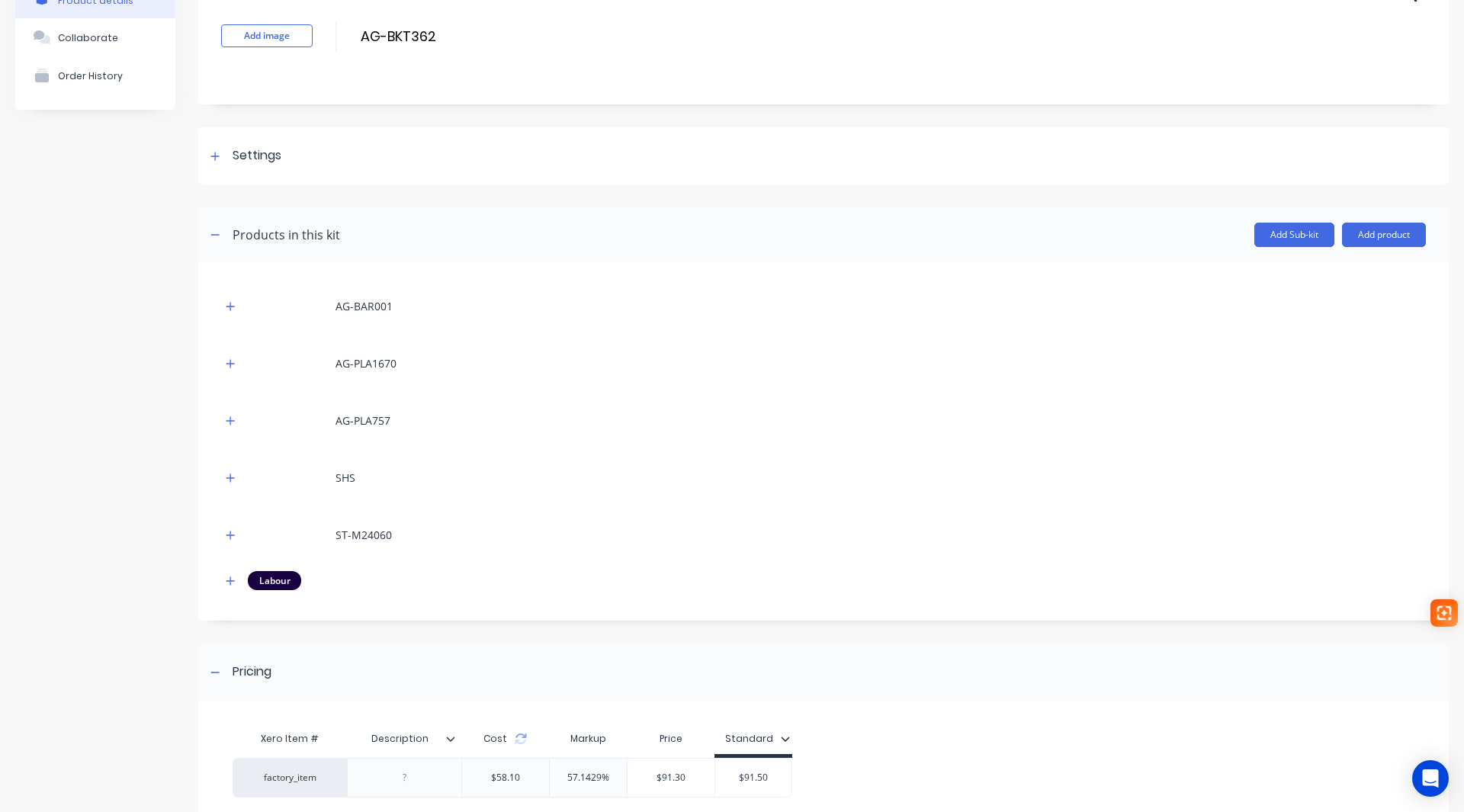
scroll to position [227, 0]
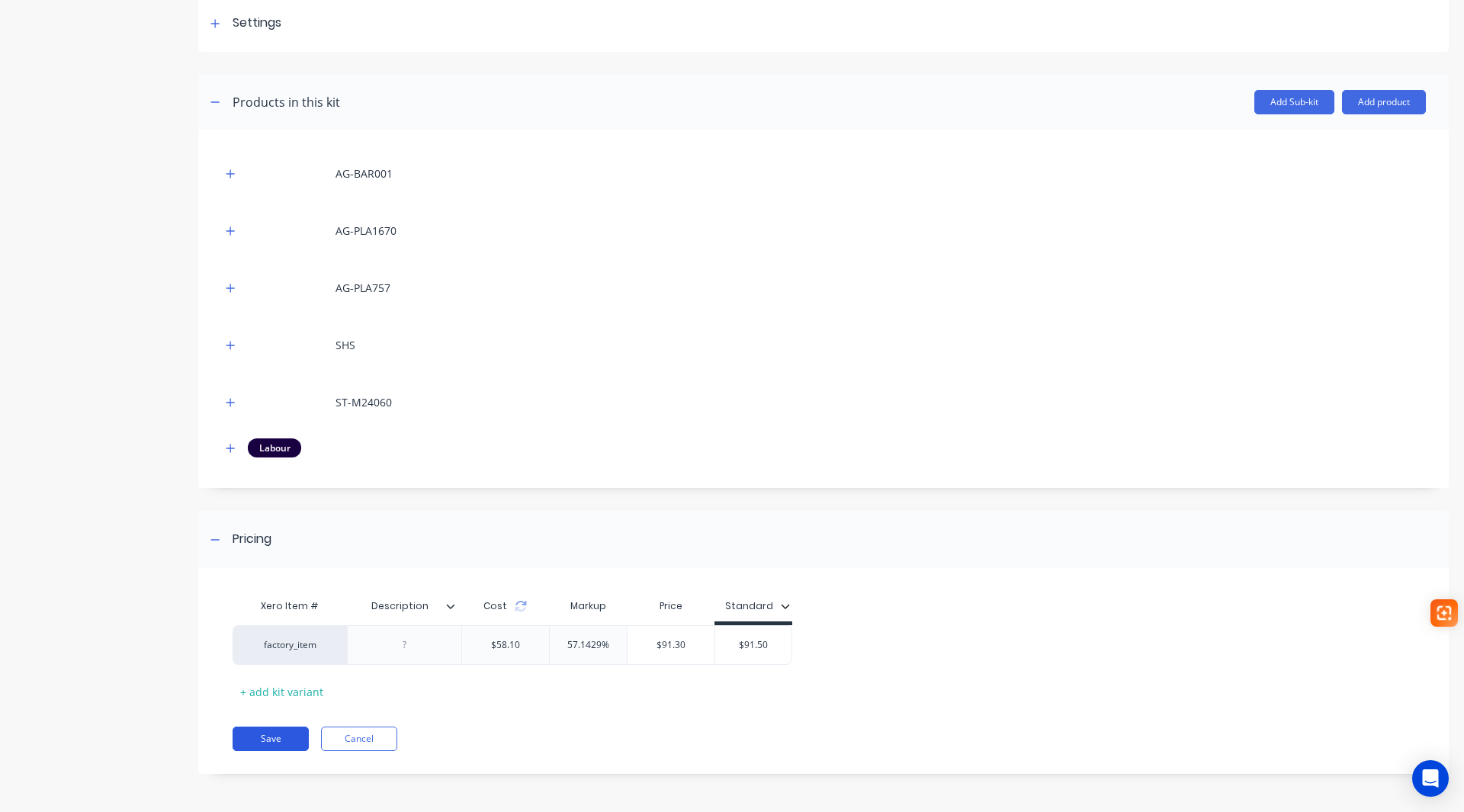
click at [285, 741] on button "Save" at bounding box center [270, 739] width 76 height 25
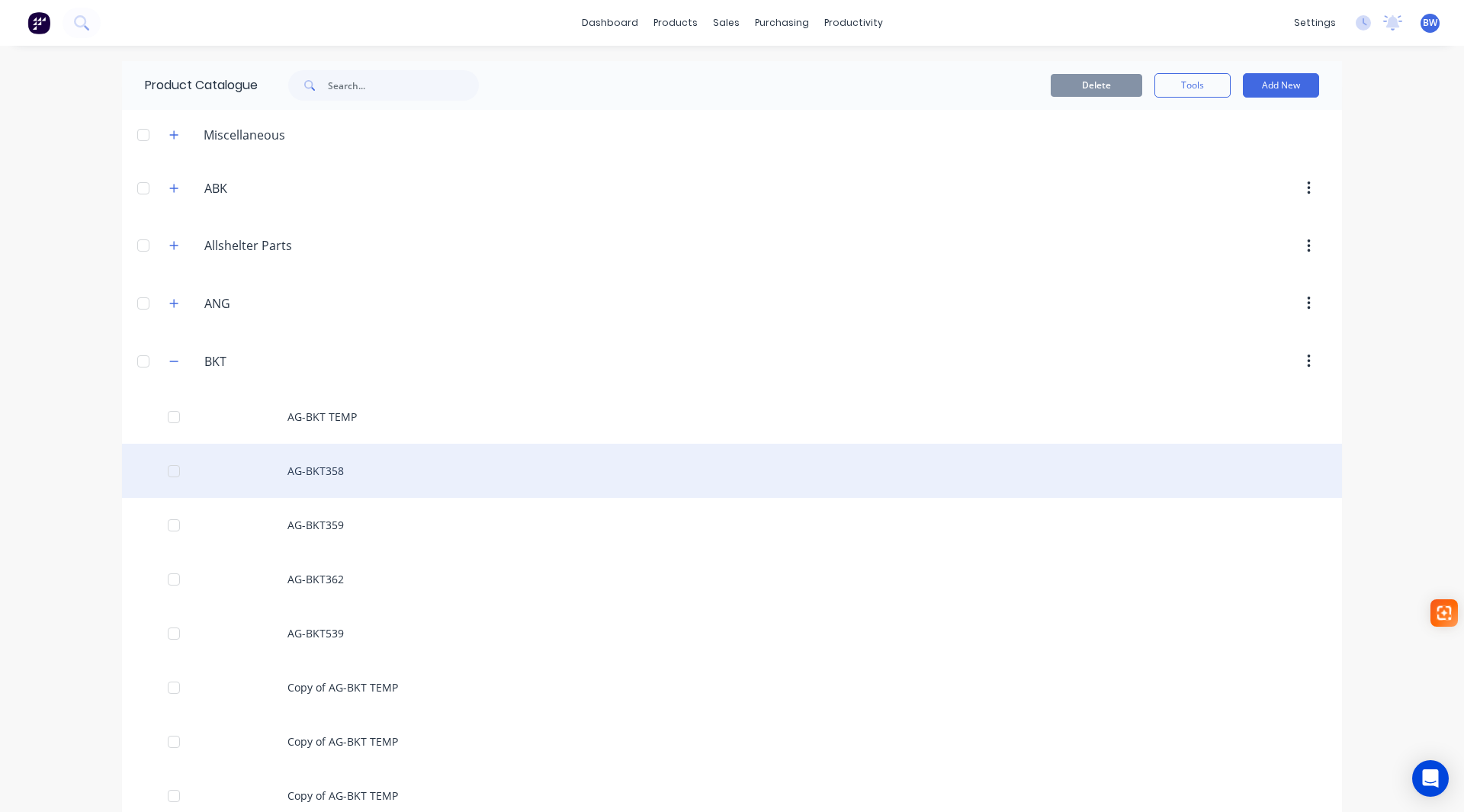
click at [328, 475] on div "AG-BKT358" at bounding box center [732, 471] width 1220 height 54
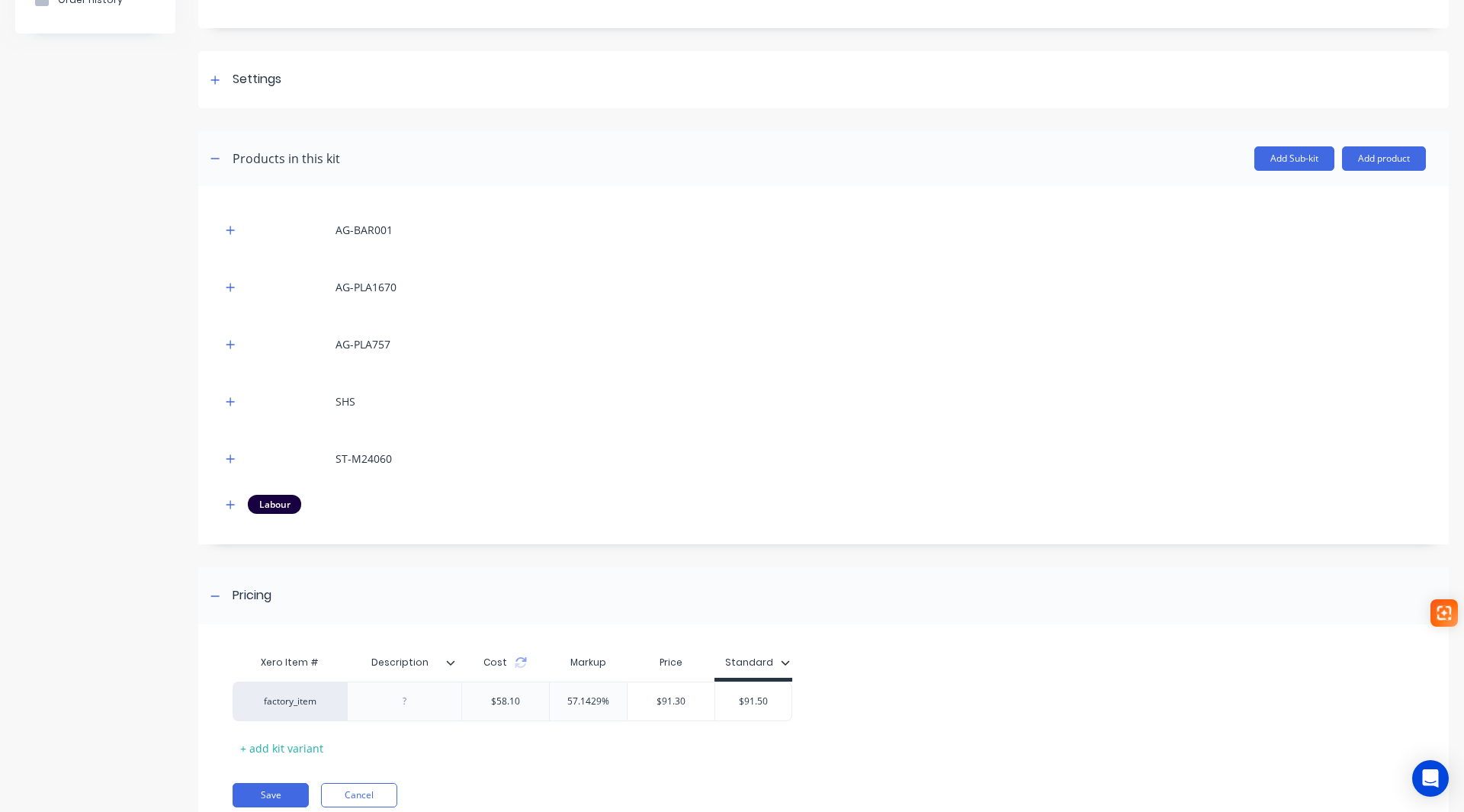
scroll to position [227, 0]
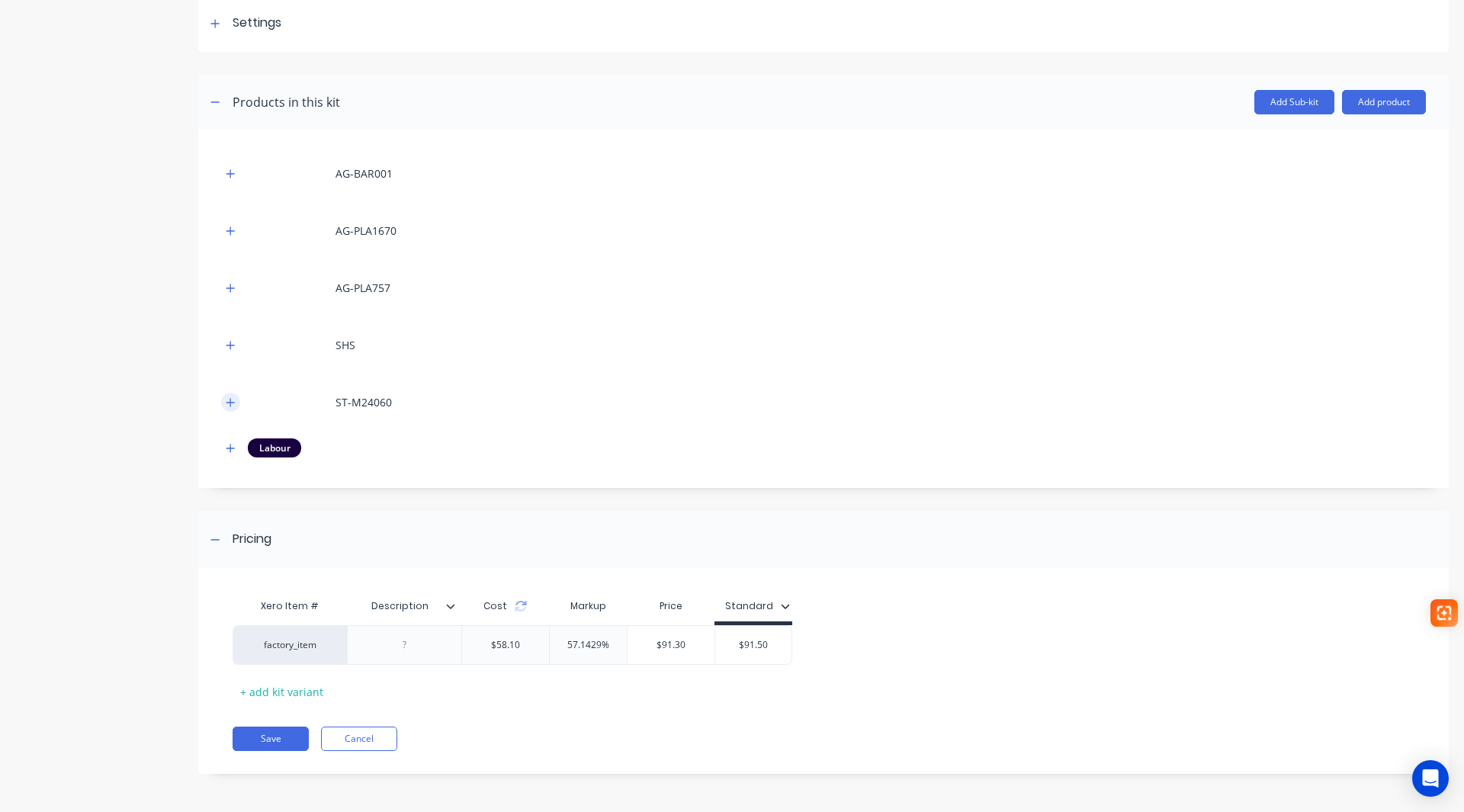
click at [232, 406] on icon "button" at bounding box center [230, 403] width 9 height 11
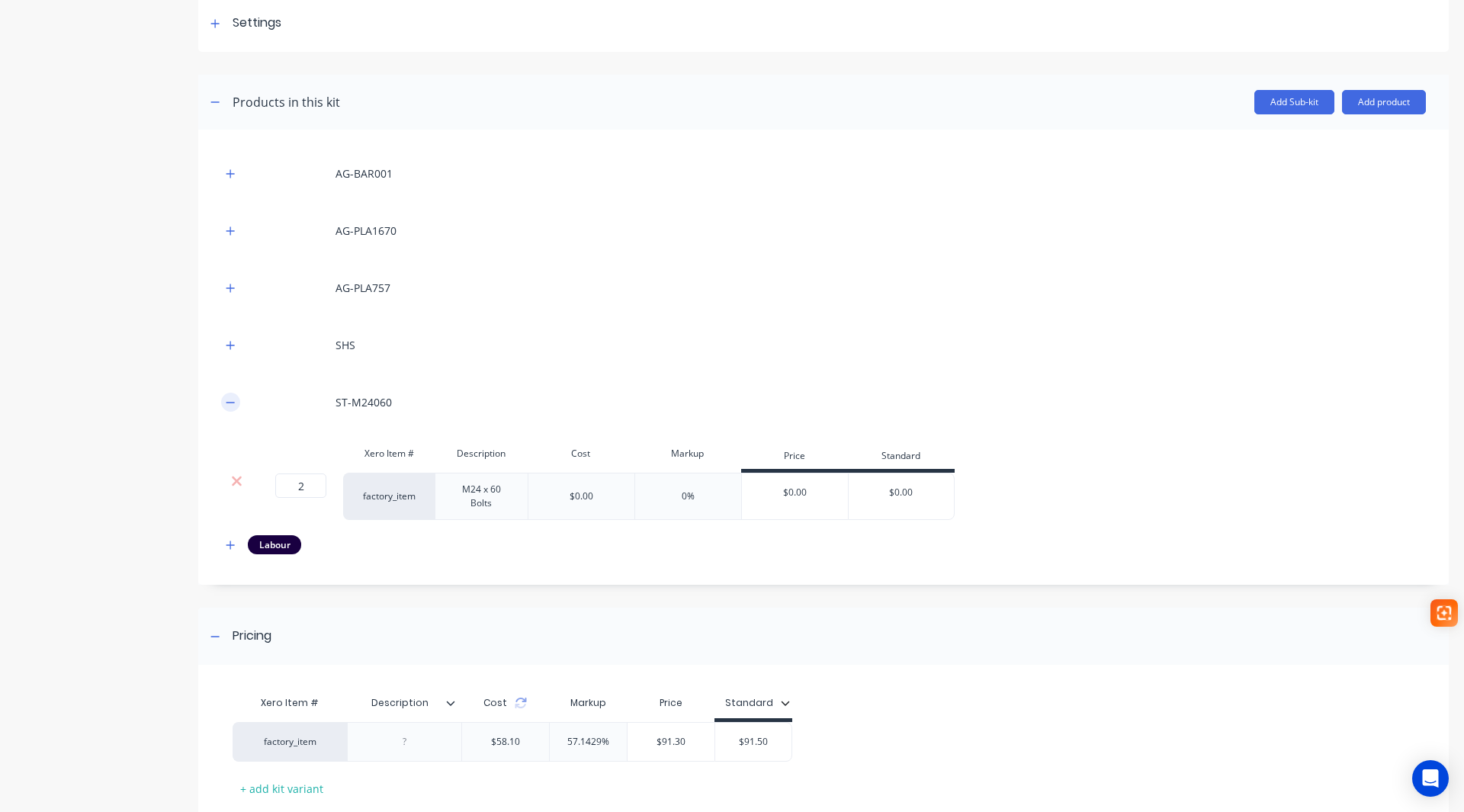
click at [232, 406] on icon "button" at bounding box center [230, 403] width 9 height 11
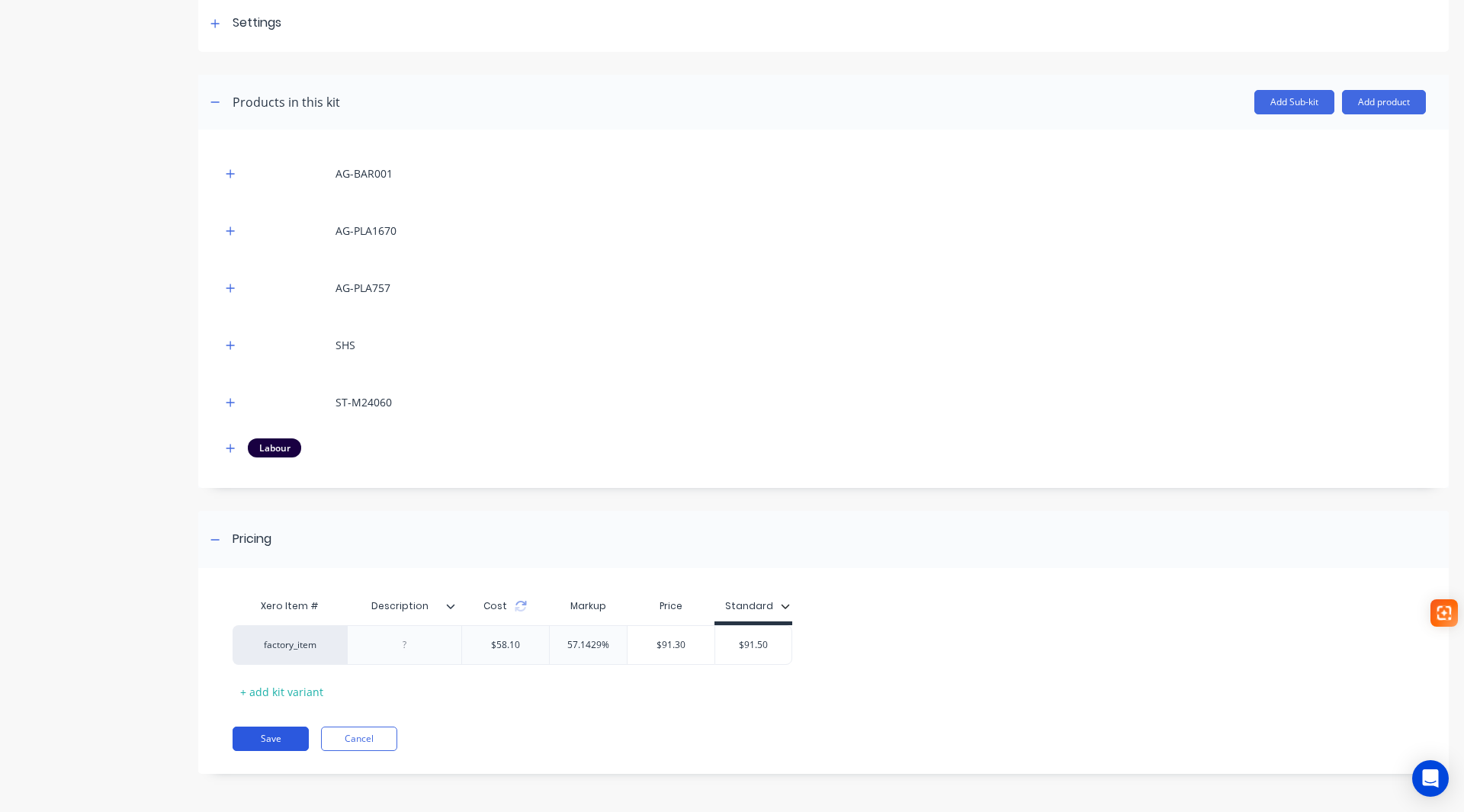
click at [267, 741] on button "Save" at bounding box center [270, 739] width 76 height 25
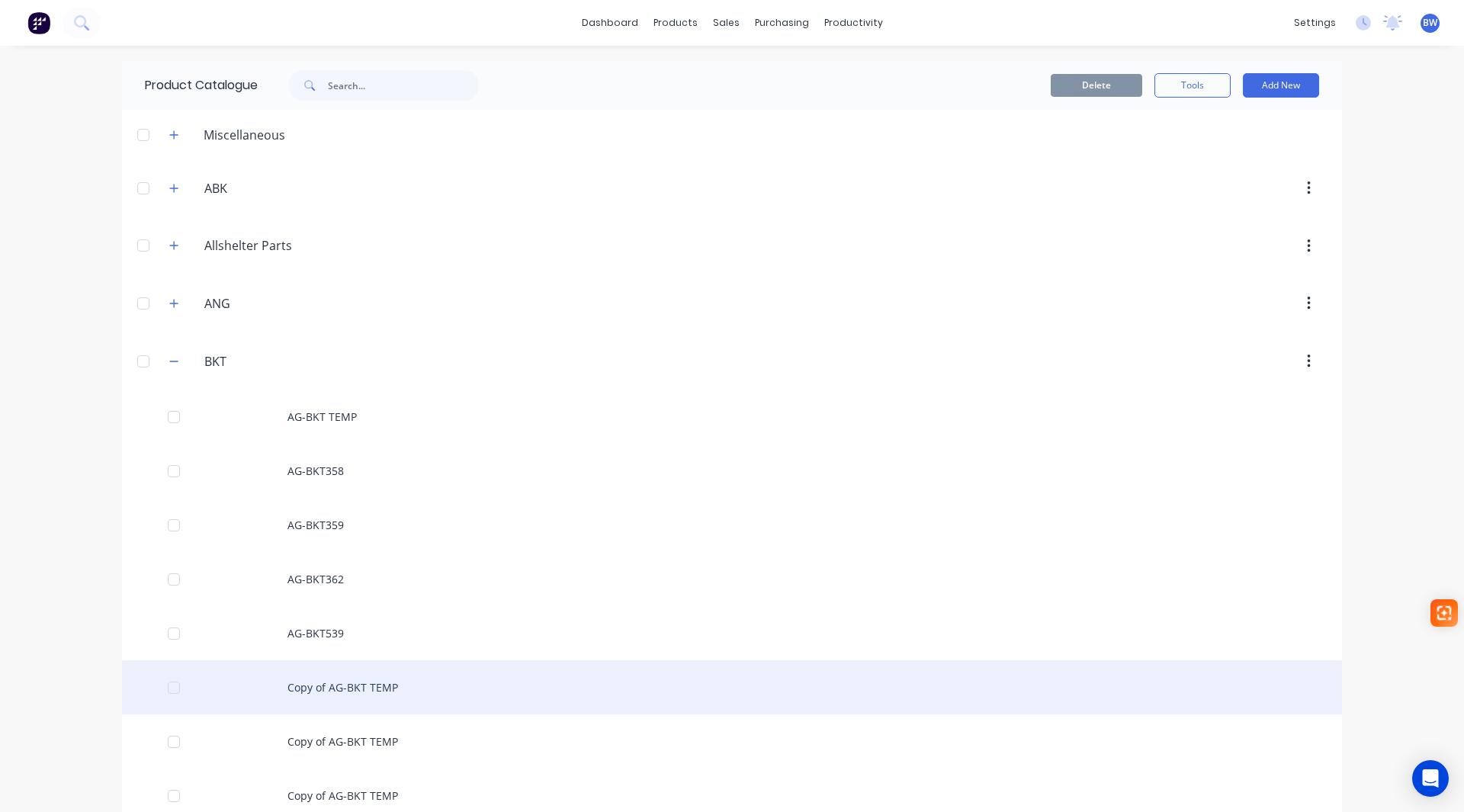
click at [375, 684] on div "Copy of AG-BKT TEMP" at bounding box center [732, 687] width 1220 height 54
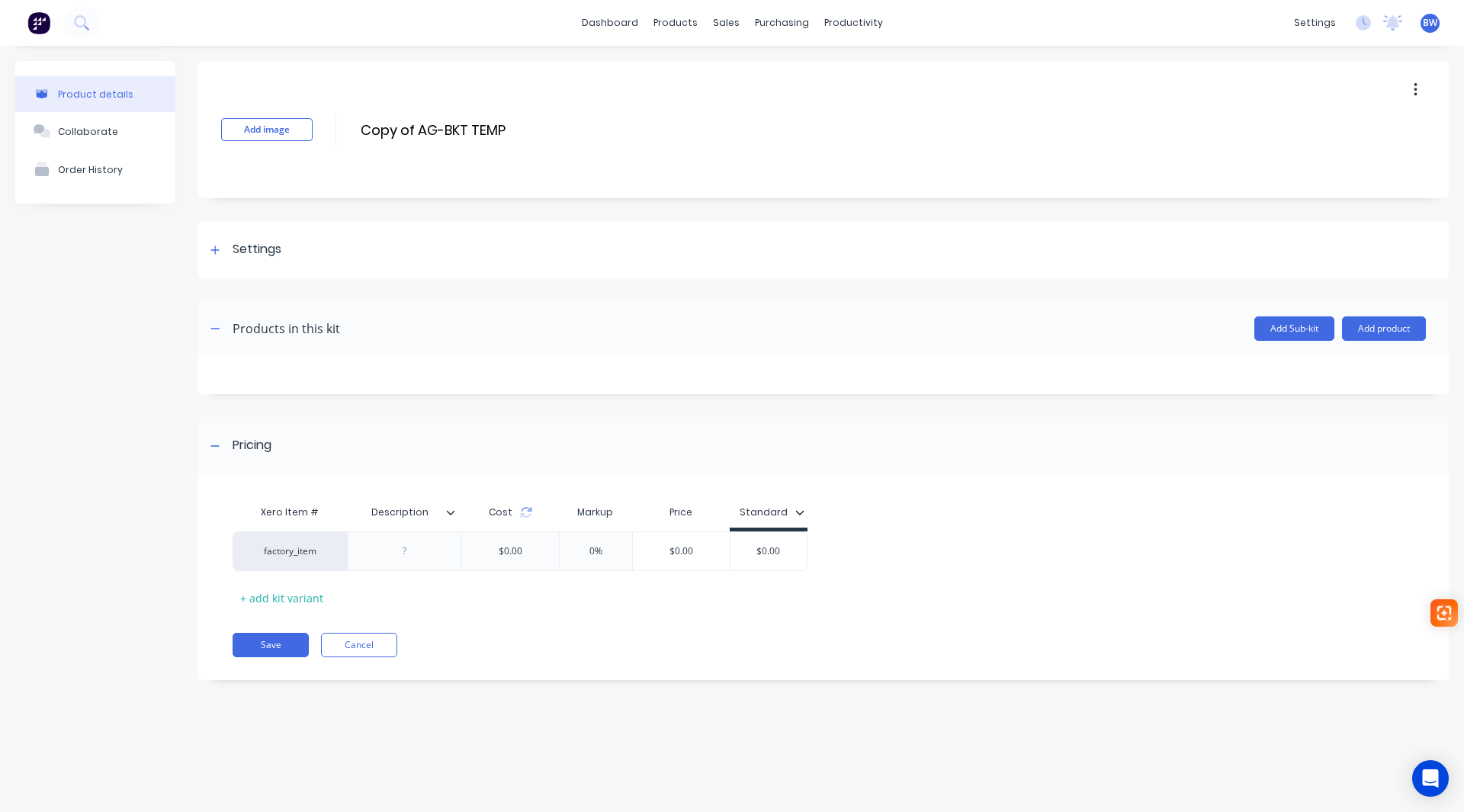
drag, startPoint x: 419, startPoint y: 129, endPoint x: 349, endPoint y: 129, distance: 70.0
click at [349, 129] on div "Add image Copy of AG-BKT TEMP Copy of AG-BKT TEMP Enter kit name" at bounding box center [823, 129] width 1251 height 138
drag, startPoint x: 449, startPoint y: 122, endPoint x: 408, endPoint y: 128, distance: 41.4
click at [408, 128] on input "AG-BKT TEMP" at bounding box center [494, 130] width 270 height 22
type input "AG-BKT720"
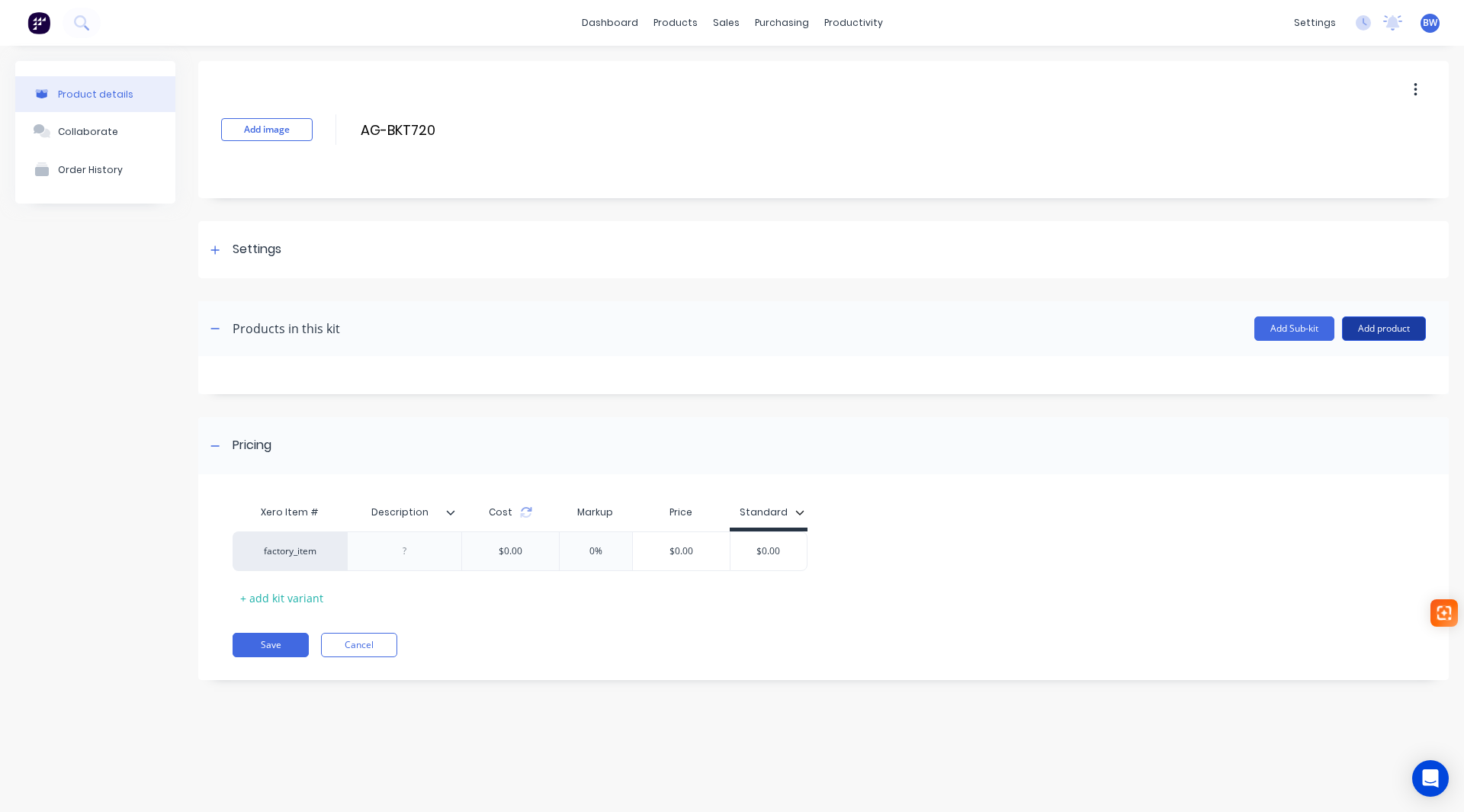
click at [1376, 326] on button "Add product" at bounding box center [1383, 328] width 84 height 25
click at [1396, 361] on div "Product catalogue" at bounding box center [1354, 368] width 117 height 22
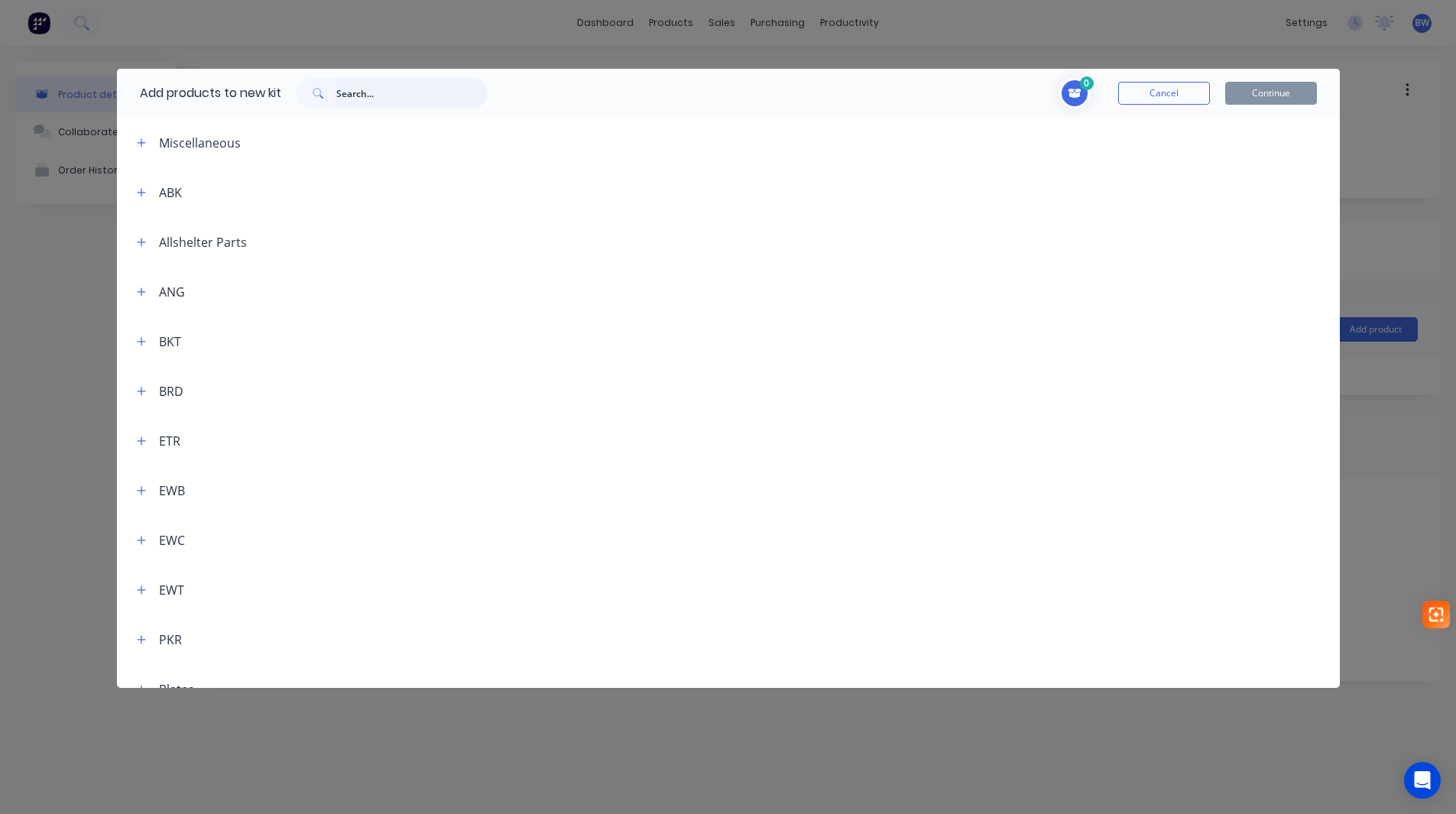
click at [411, 97] on input "text" at bounding box center [412, 93] width 152 height 30
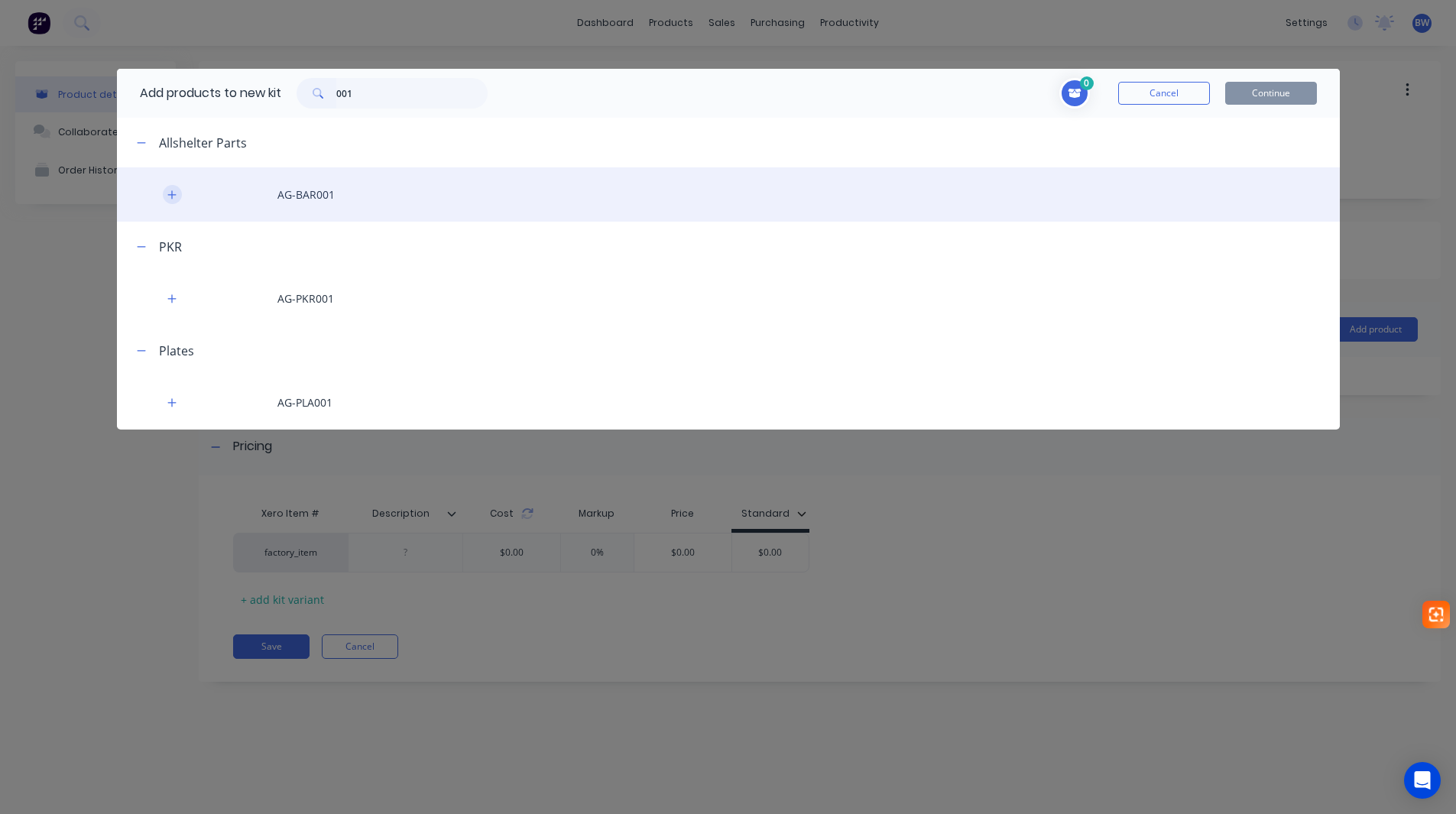
click at [171, 192] on icon "button" at bounding box center [172, 195] width 9 height 11
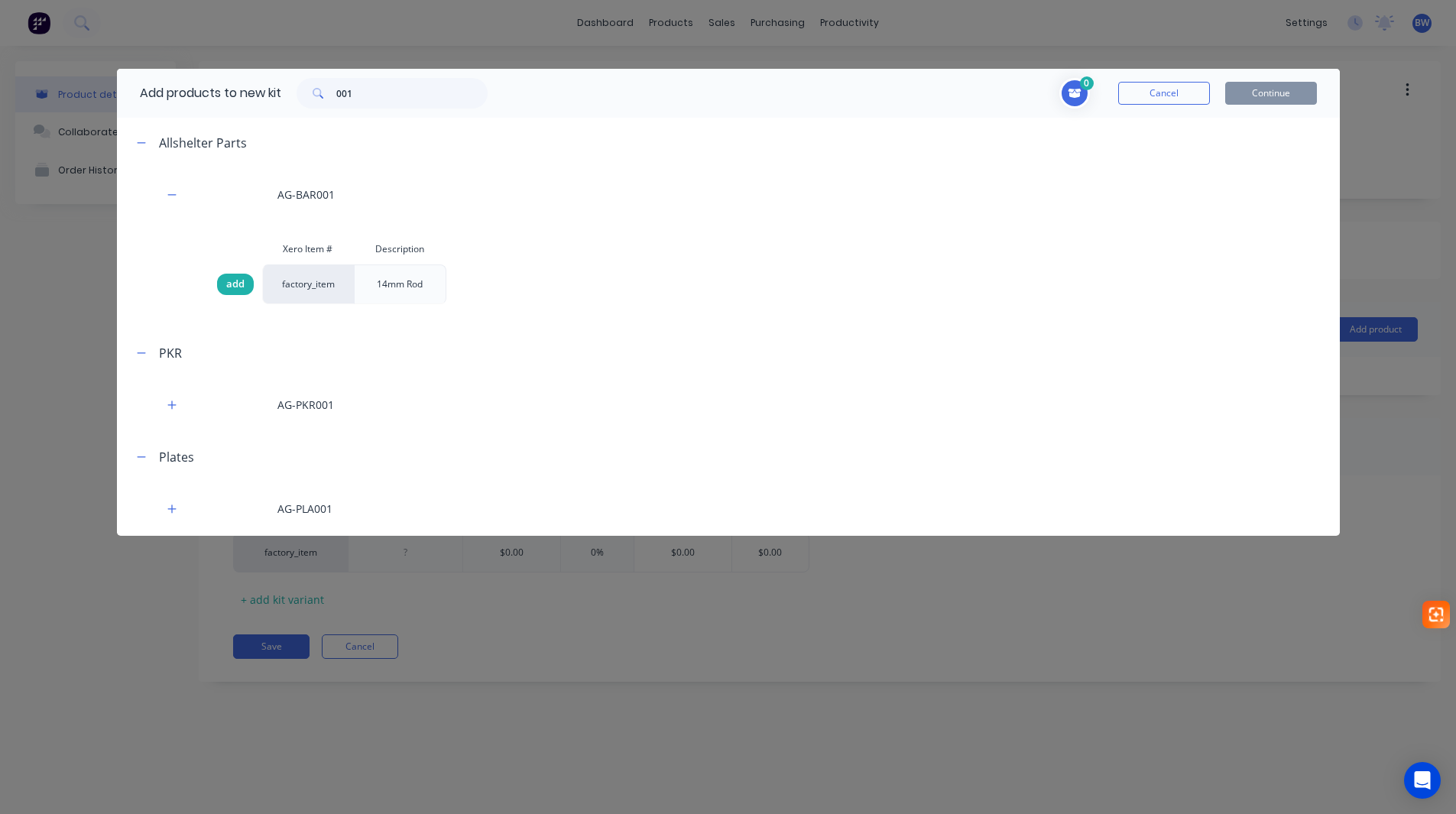
click at [233, 276] on div "add" at bounding box center [235, 283] width 37 height 21
drag, startPoint x: 360, startPoint y: 95, endPoint x: 296, endPoint y: 97, distance: 64.0
click at [296, 96] on div "001" at bounding box center [392, 93] width 222 height 30
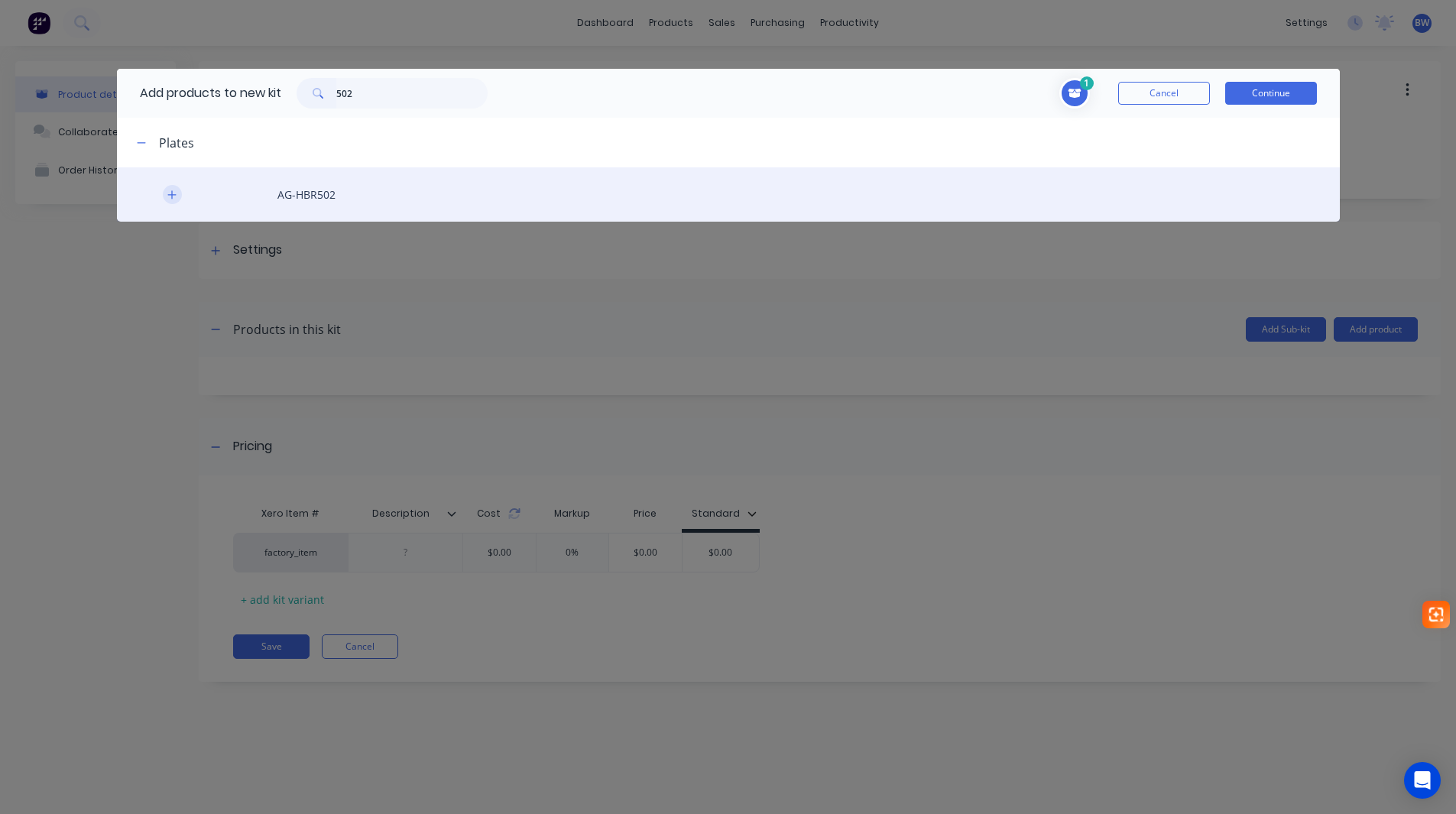
click at [168, 198] on icon "button" at bounding box center [172, 195] width 9 height 11
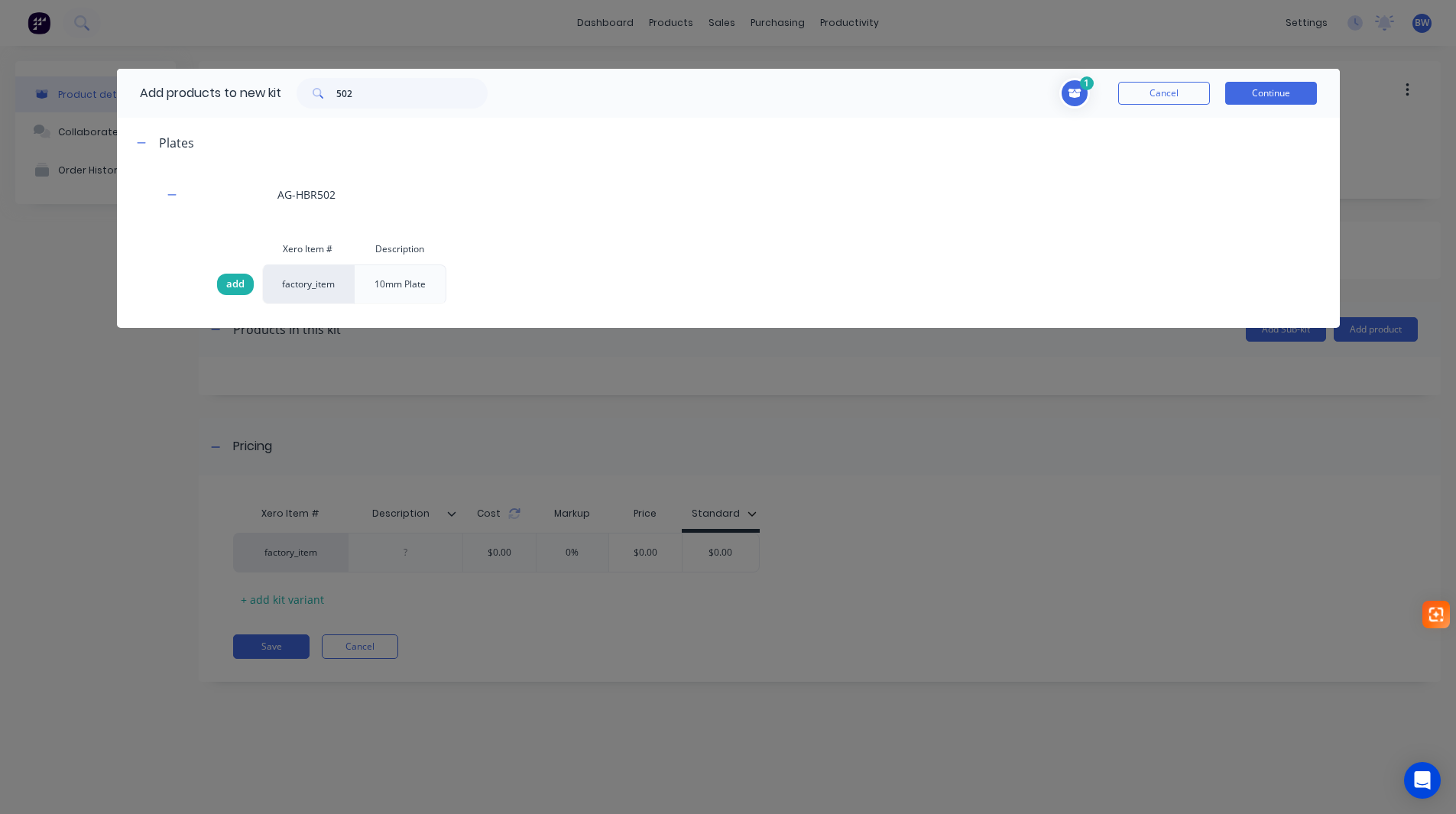
click at [228, 281] on span "add" at bounding box center [235, 284] width 18 height 16
drag, startPoint x: 369, startPoint y: 97, endPoint x: 329, endPoint y: 96, distance: 40.0
click at [329, 96] on div "502" at bounding box center [392, 93] width 191 height 30
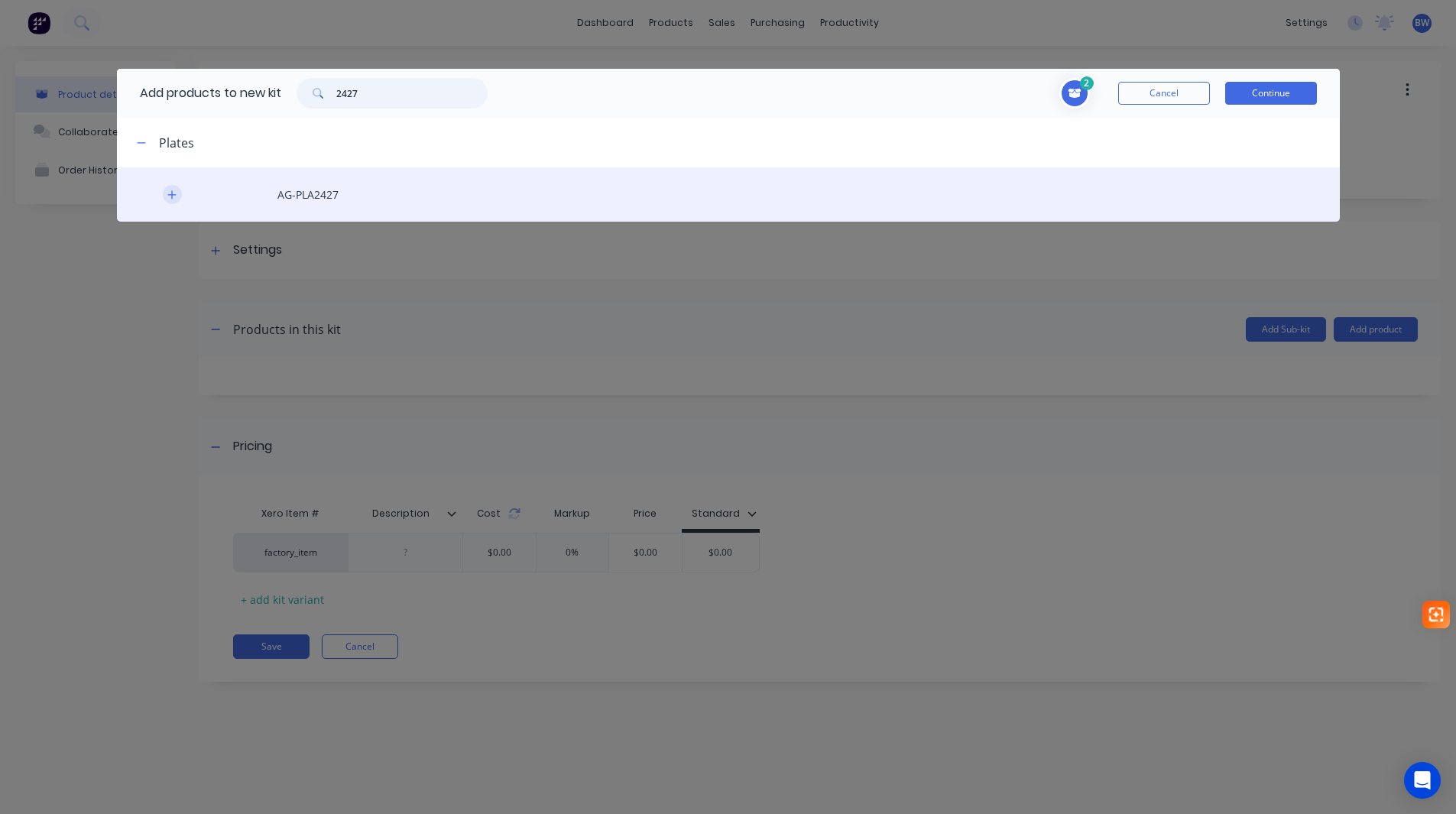
type input "2427"
click at [165, 199] on button "button" at bounding box center [172, 194] width 19 height 19
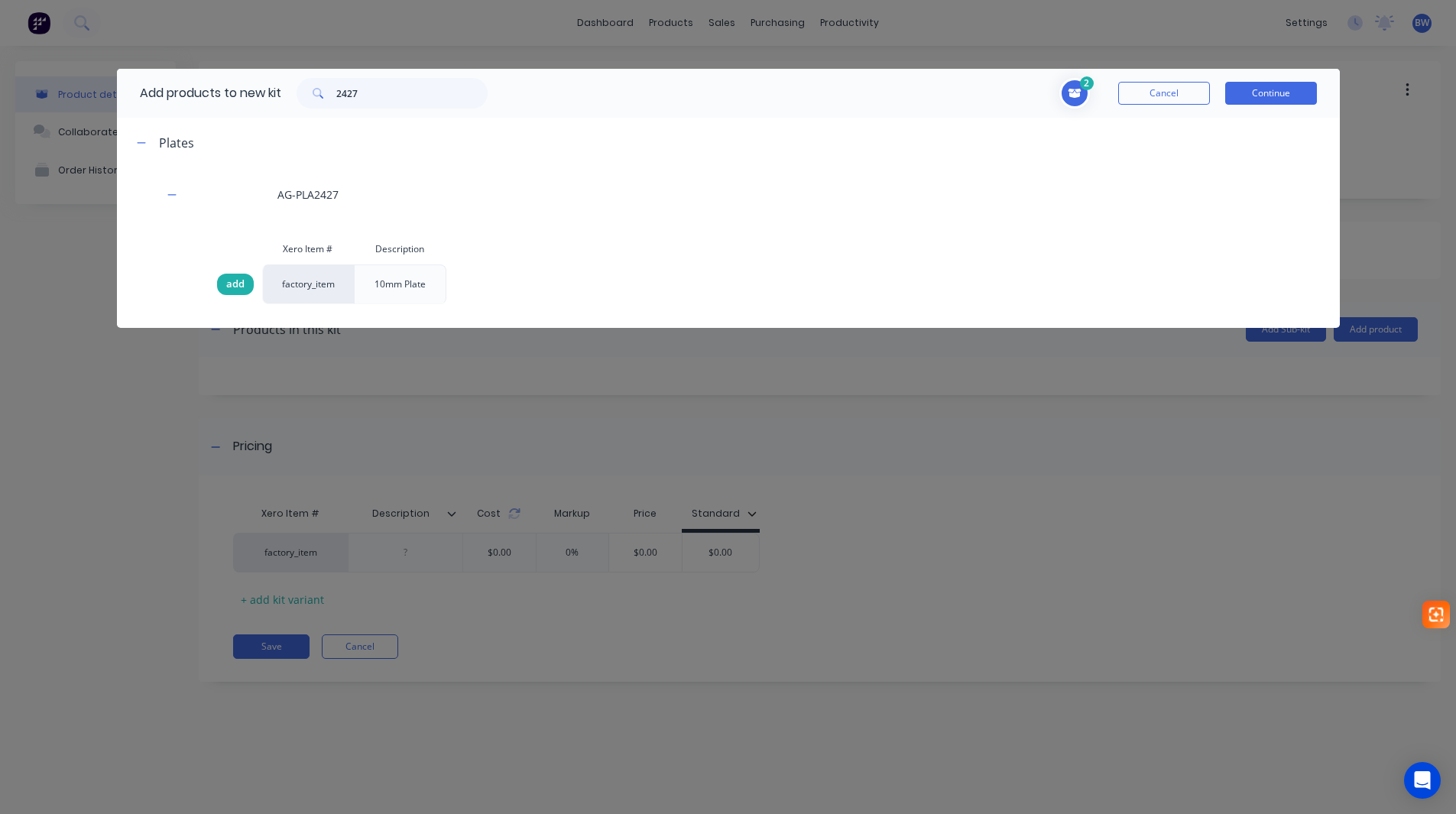
click at [233, 281] on span "add" at bounding box center [235, 284] width 18 height 16
click at [1265, 97] on button "Continue" at bounding box center [1271, 93] width 92 height 23
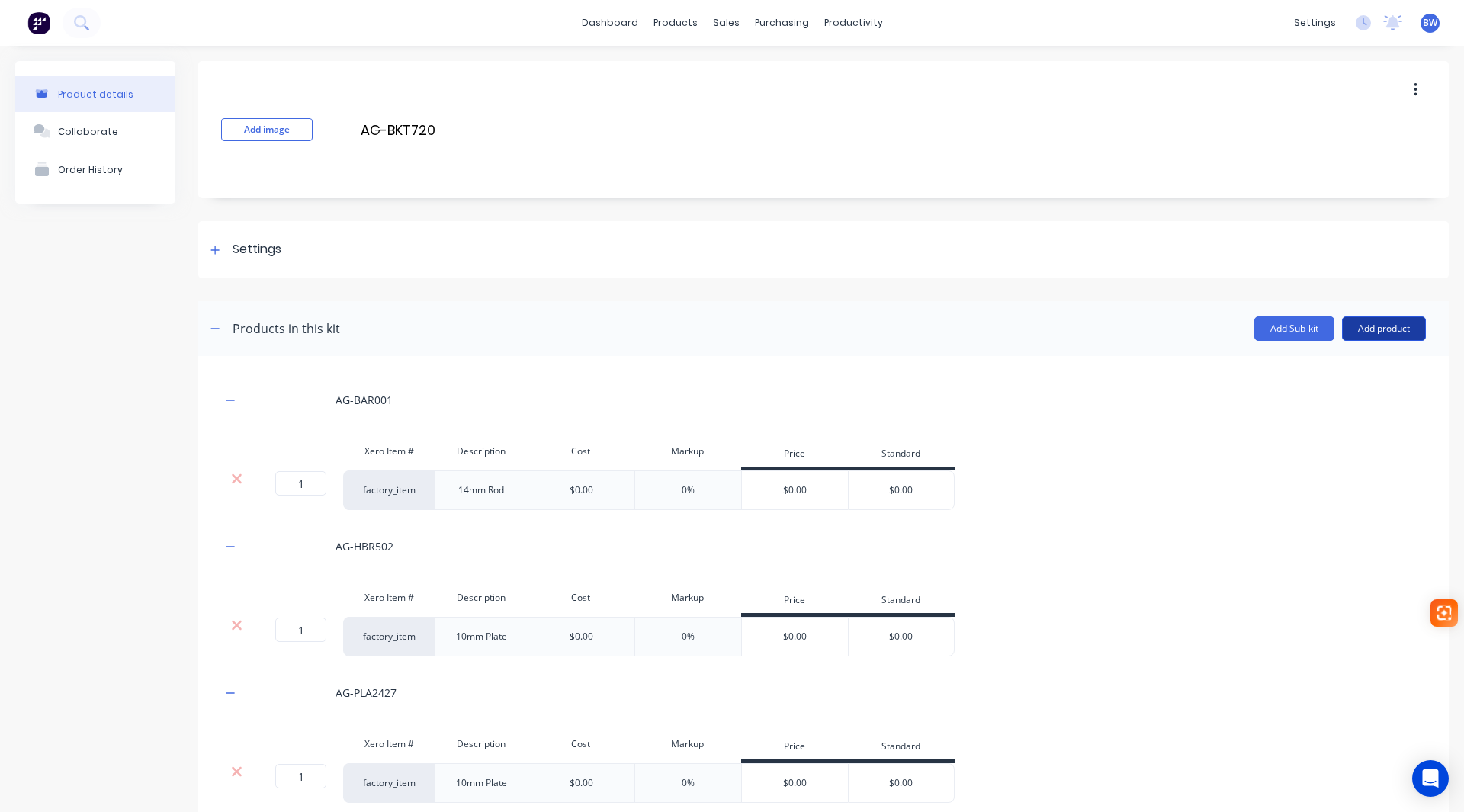
click at [1391, 329] on button "Add product" at bounding box center [1383, 328] width 84 height 25
click at [1333, 405] on div "Labour" at bounding box center [1354, 398] width 117 height 22
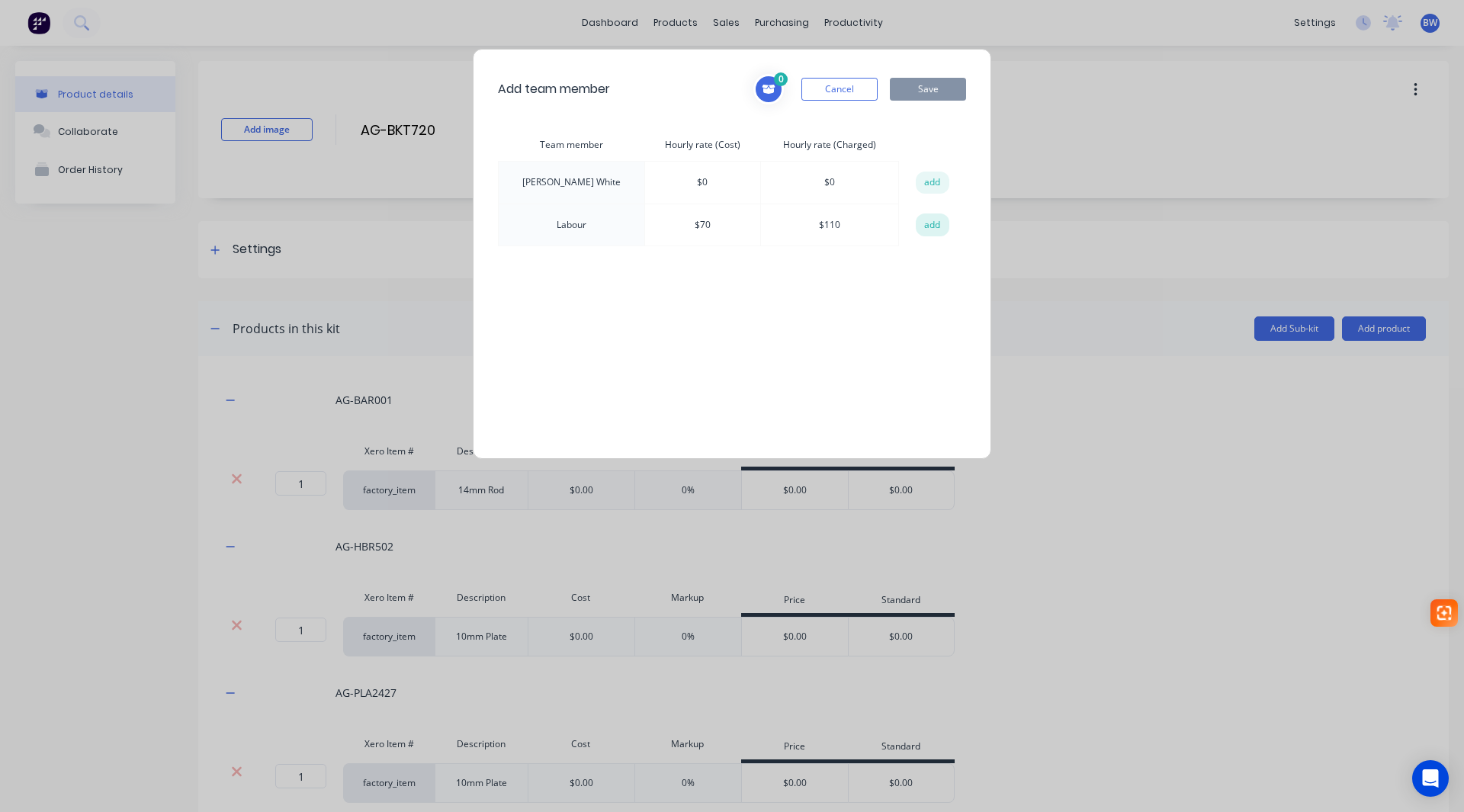
click at [928, 232] on button "add" at bounding box center [933, 225] width 34 height 23
click at [944, 83] on button "Save" at bounding box center [928, 89] width 76 height 23
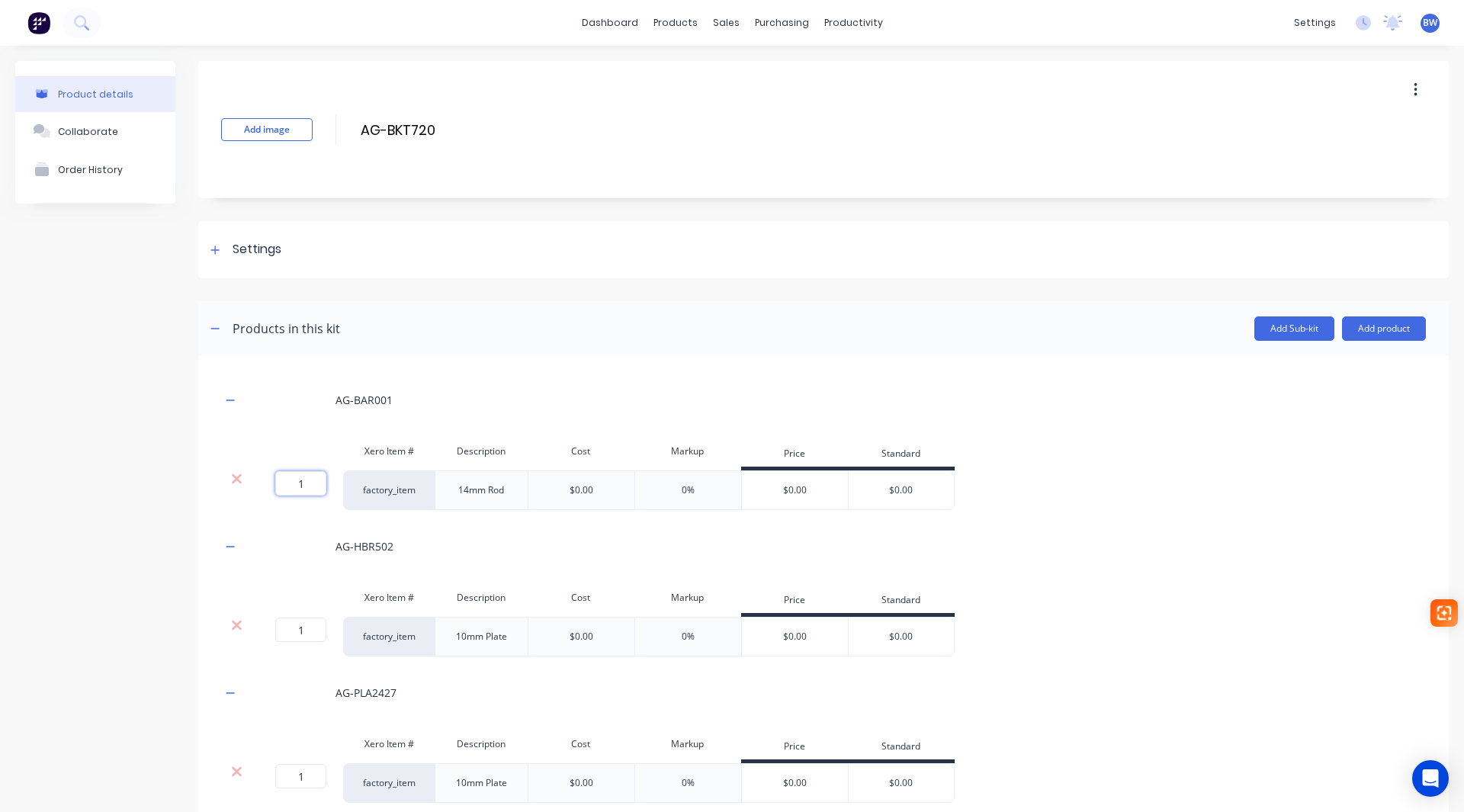
drag, startPoint x: 295, startPoint y: 484, endPoint x: 310, endPoint y: 484, distance: 15.0
click at [310, 484] on input "1" at bounding box center [301, 483] width 51 height 25
type input "2"
click at [233, 398] on icon "button" at bounding box center [230, 400] width 9 height 11
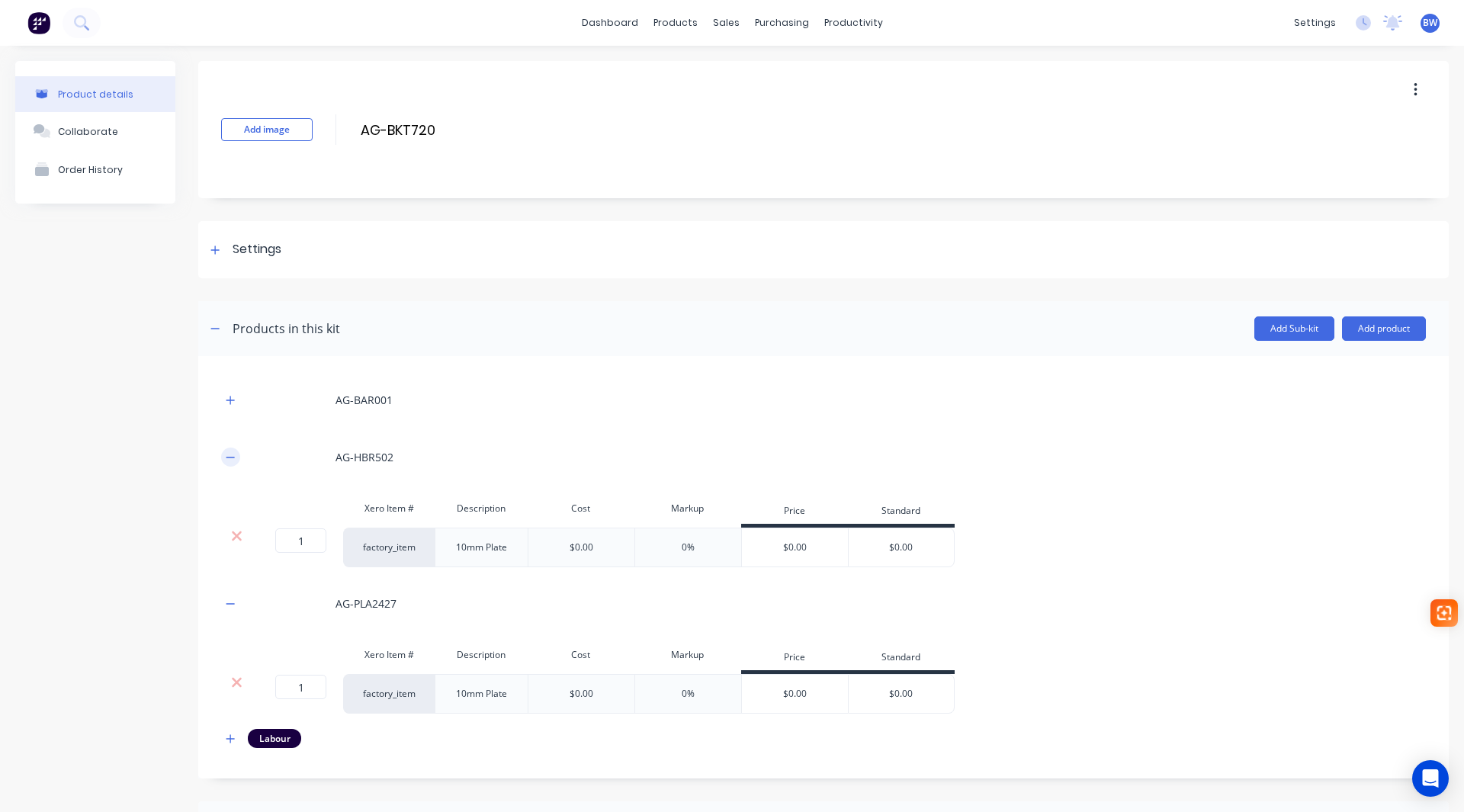
click at [229, 462] on icon "button" at bounding box center [230, 458] width 9 height 11
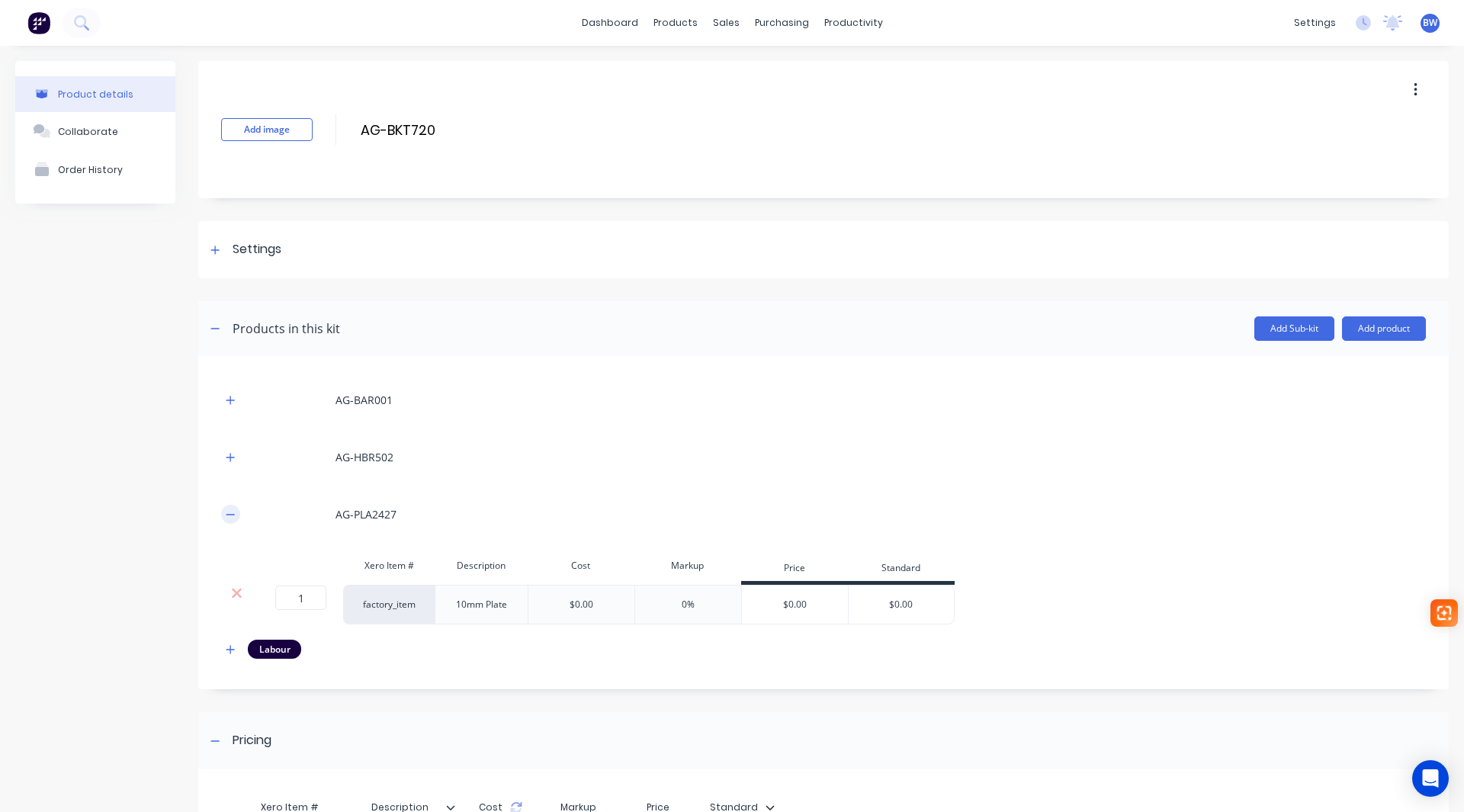
click at [223, 514] on button "button" at bounding box center [230, 514] width 19 height 19
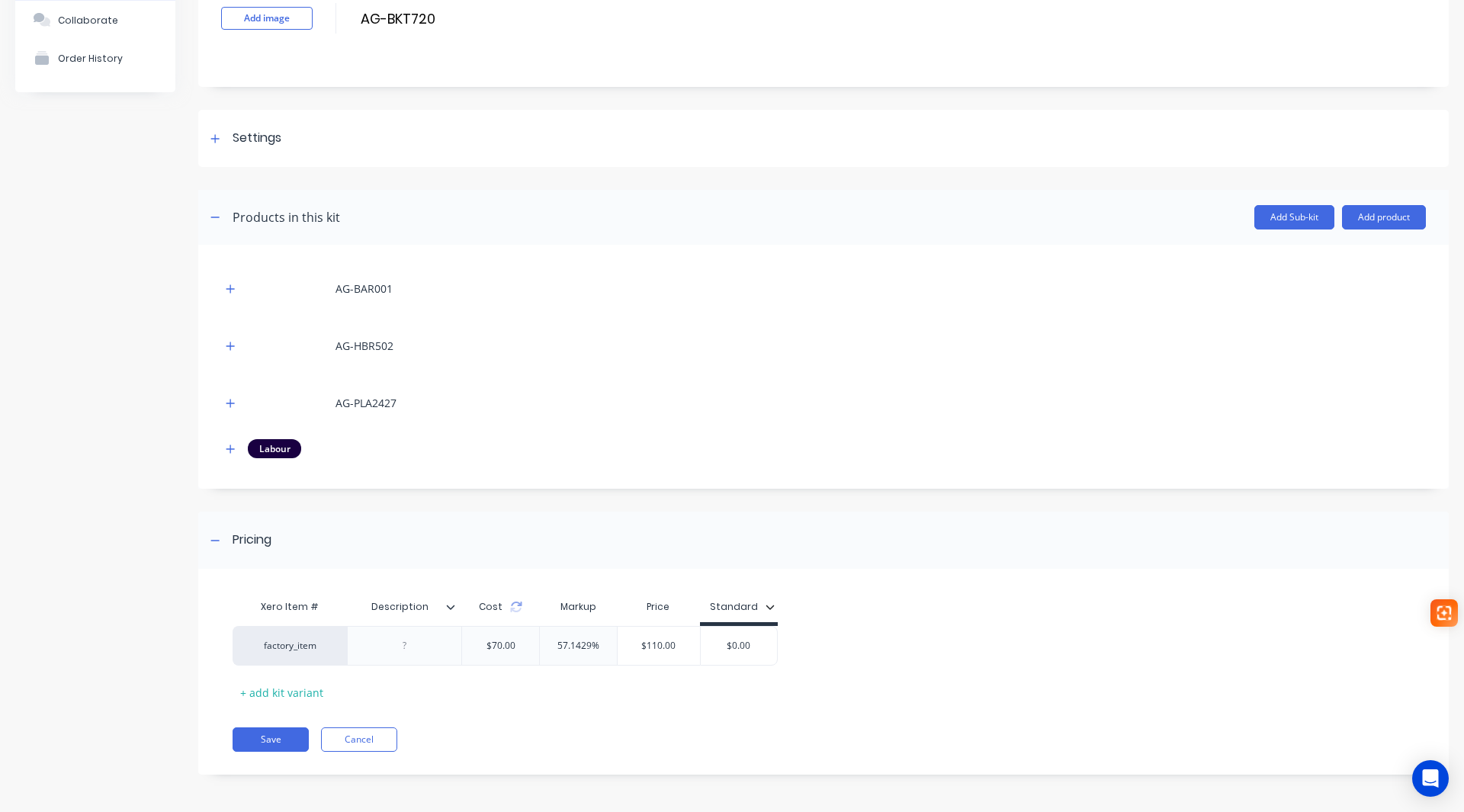
scroll to position [112, 0]
click at [266, 739] on button "Save" at bounding box center [270, 739] width 76 height 25
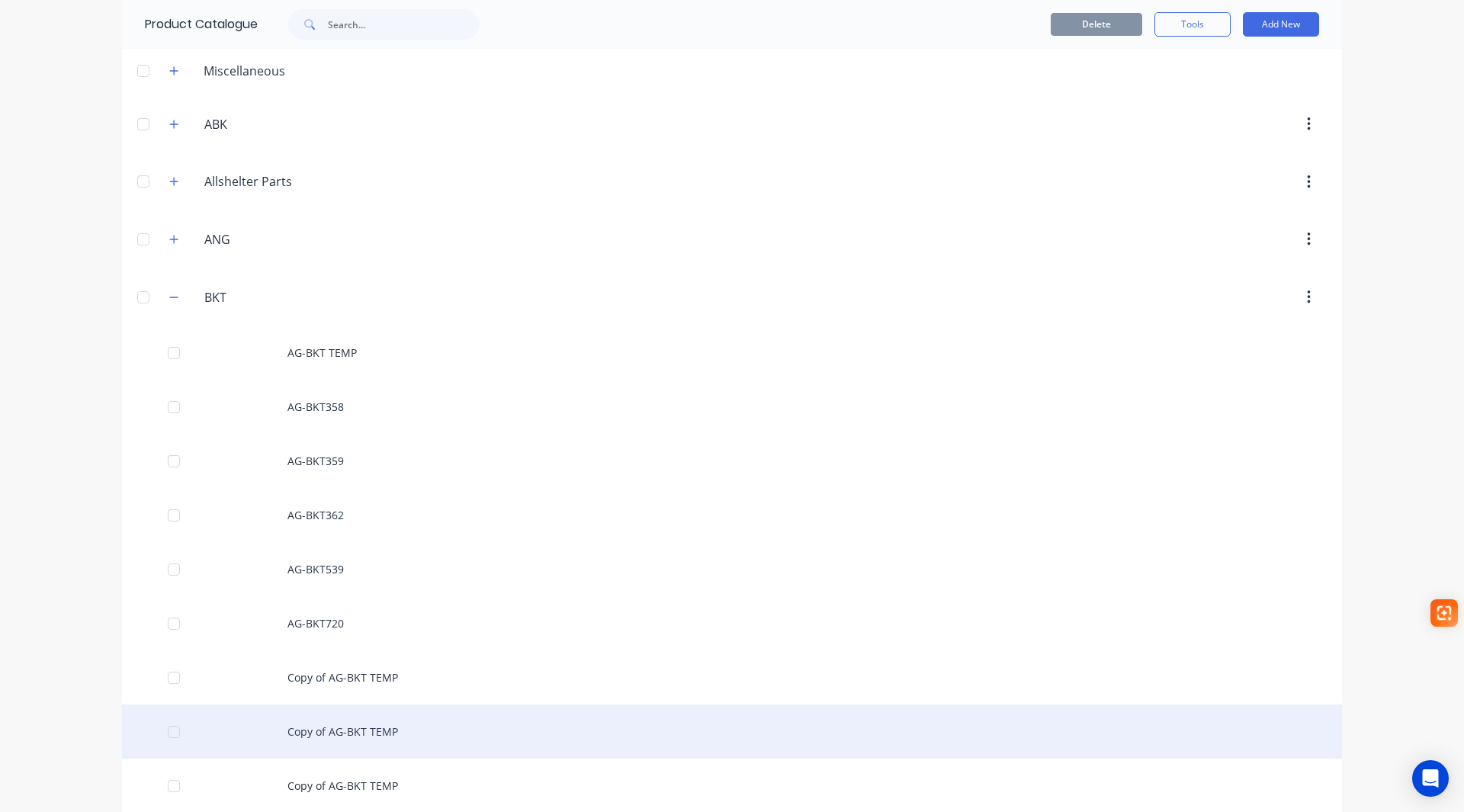
scroll to position [152, 0]
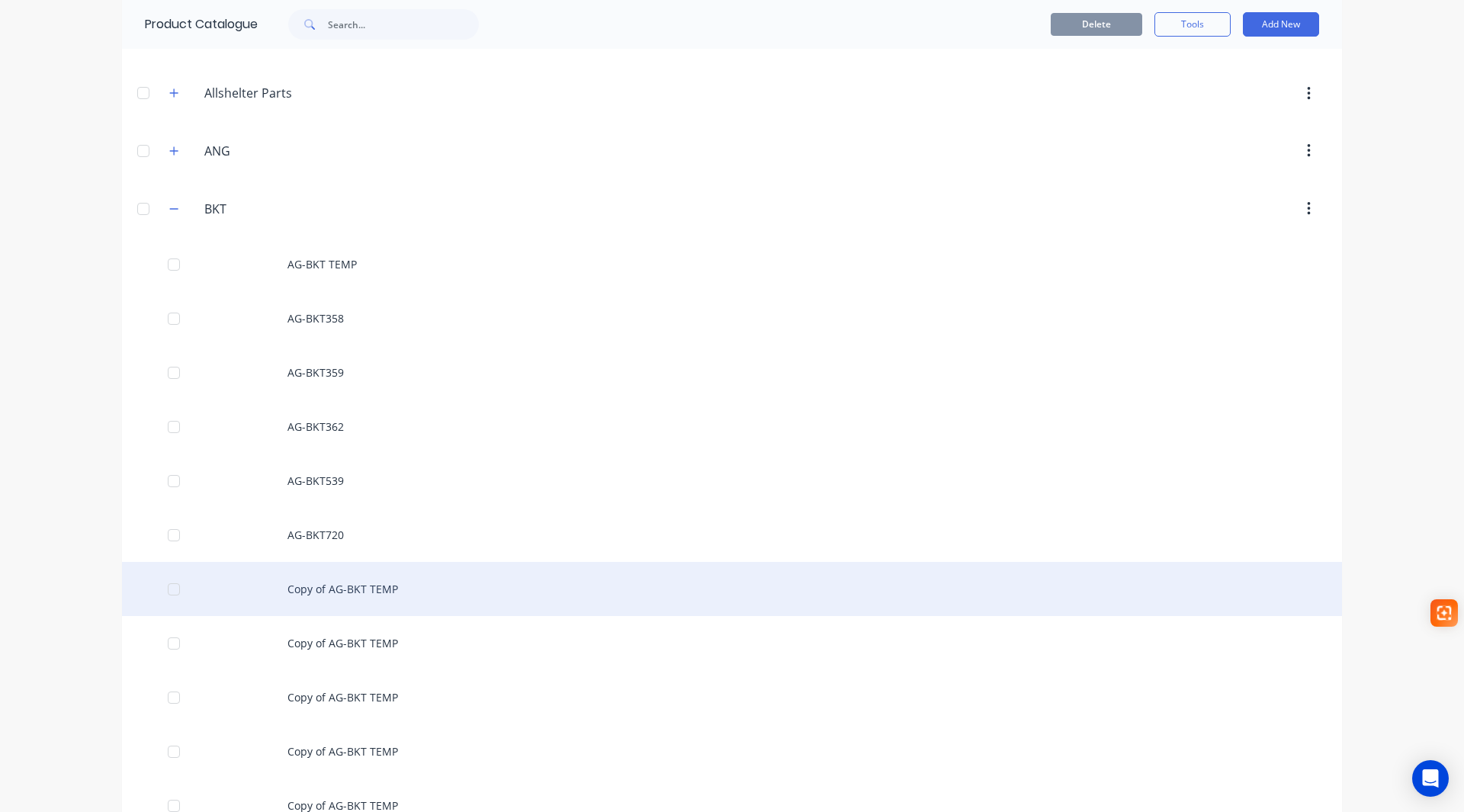
click at [360, 576] on div "Copy of AG-BKT TEMP" at bounding box center [732, 588] width 1220 height 54
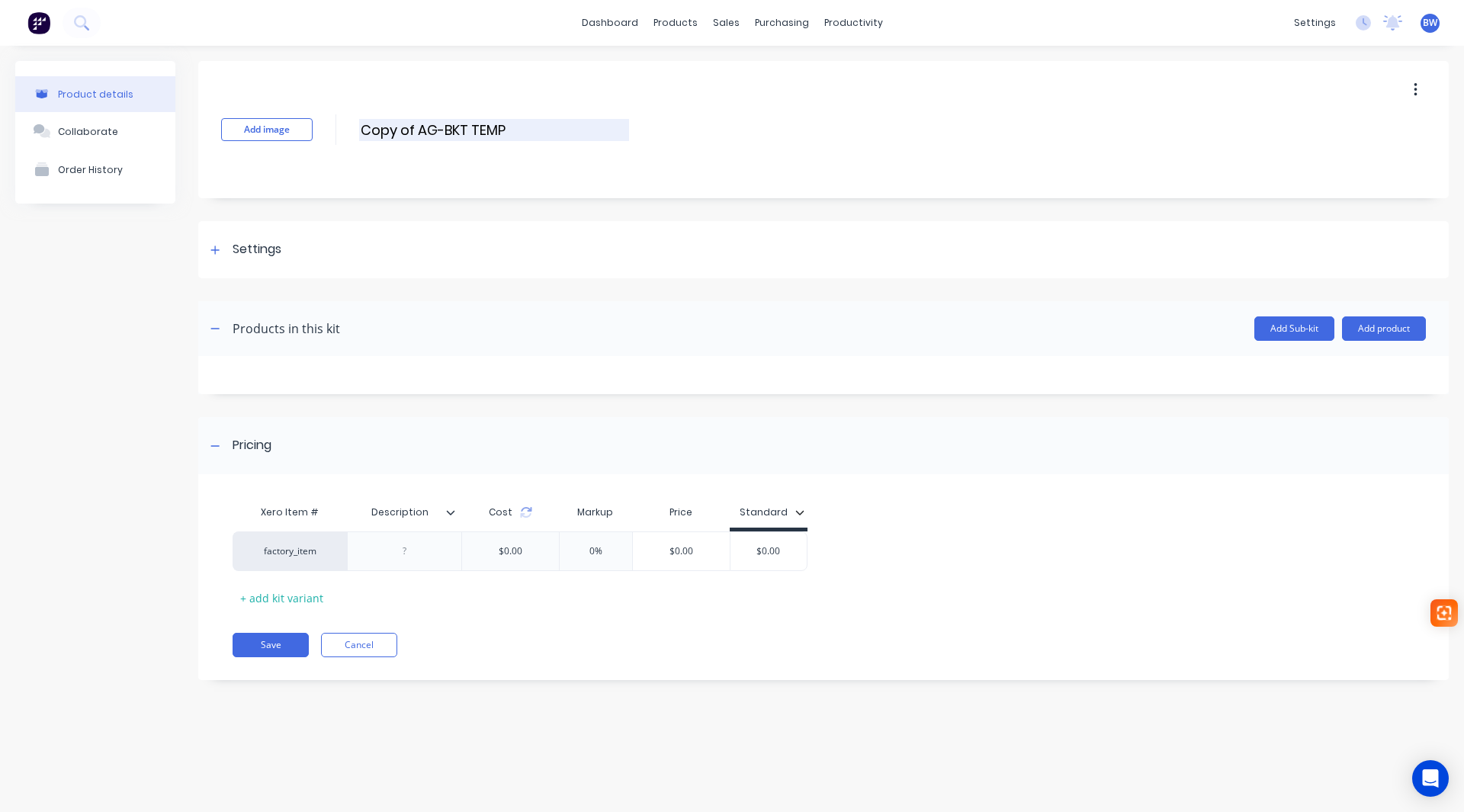
drag, startPoint x: 419, startPoint y: 128, endPoint x: 363, endPoint y: 130, distance: 56.0
click at [363, 130] on input "Copy of AG-BKT TEMP" at bounding box center [494, 130] width 270 height 22
drag, startPoint x: 448, startPoint y: 128, endPoint x: 409, endPoint y: 130, distance: 39.1
click at [409, 130] on input "AG-BKT TEMP" at bounding box center [494, 130] width 270 height 22
type input "AG-BKT721"
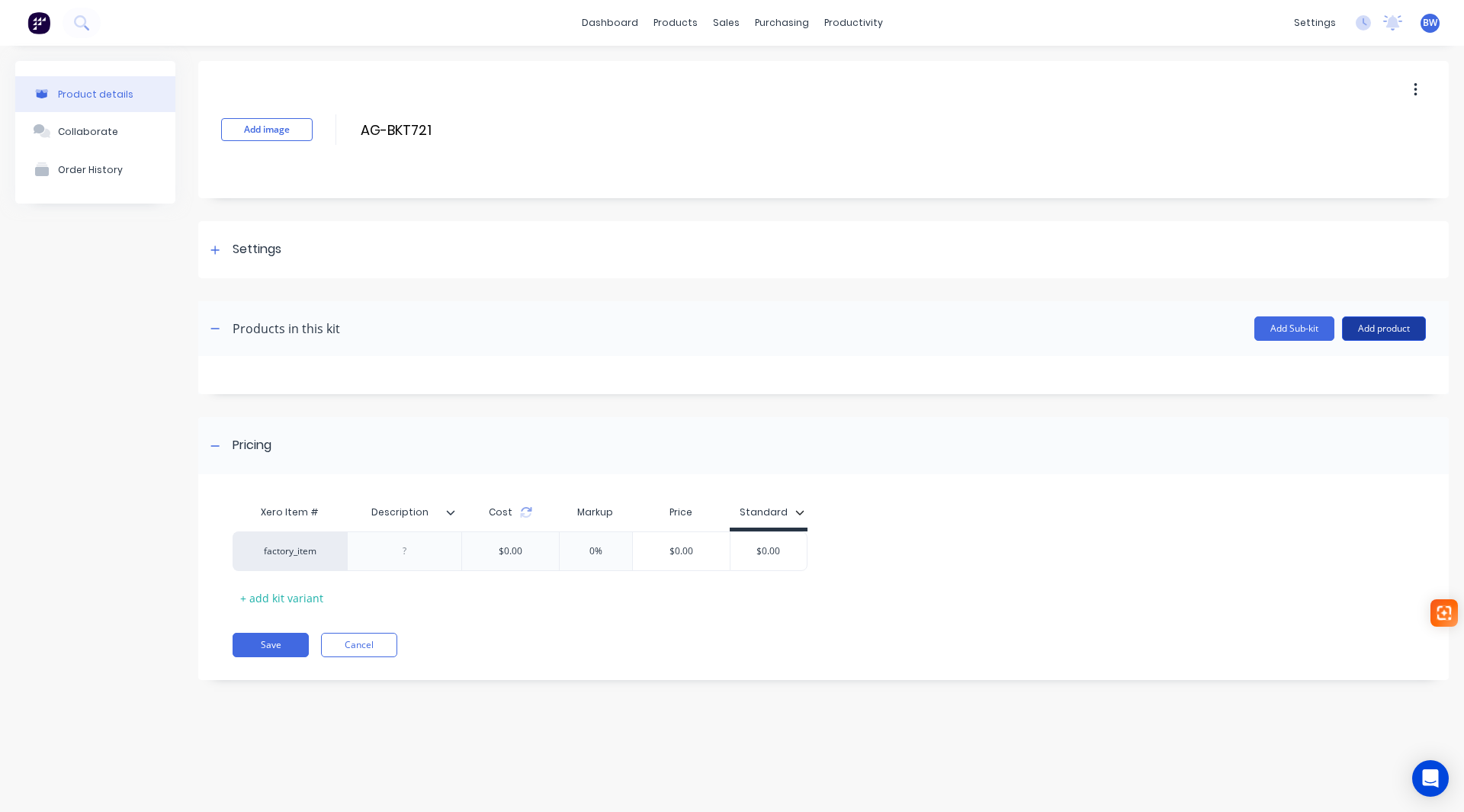
click at [1385, 322] on button "Add product" at bounding box center [1383, 328] width 84 height 25
click at [1339, 374] on div "Product catalogue" at bounding box center [1354, 368] width 117 height 22
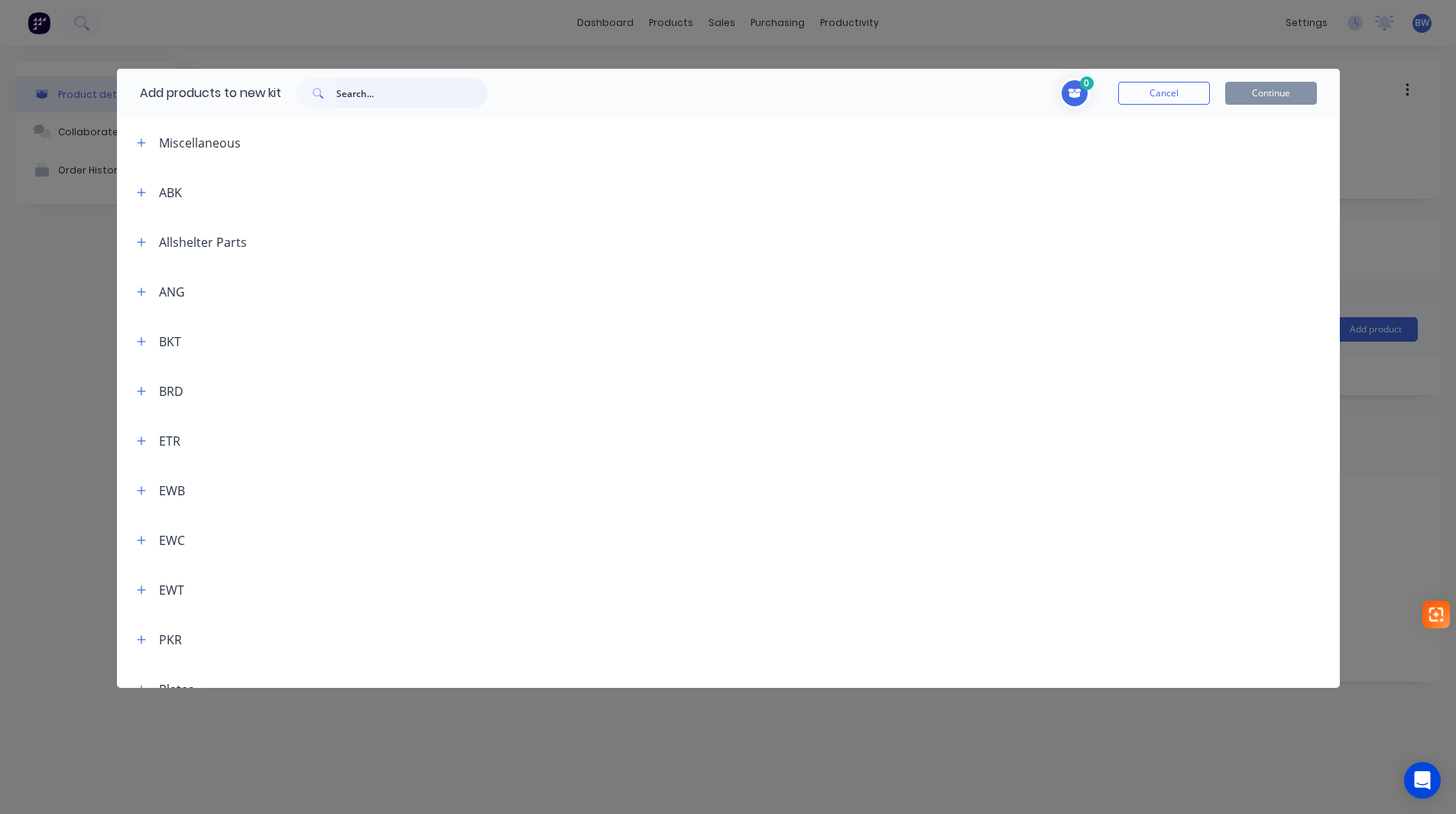
click at [379, 90] on input "text" at bounding box center [412, 93] width 152 height 30
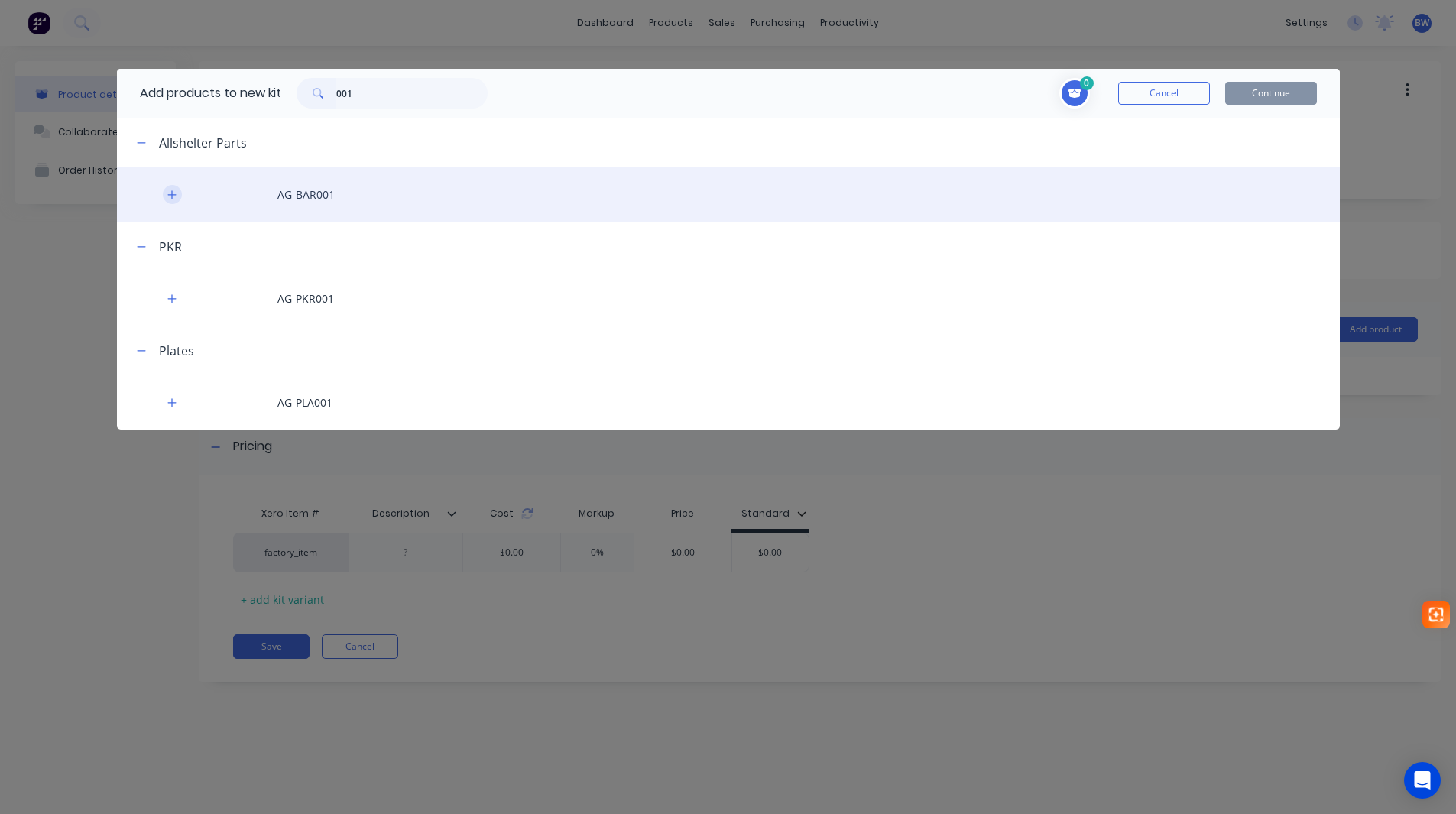
click at [180, 195] on button "button" at bounding box center [172, 194] width 19 height 19
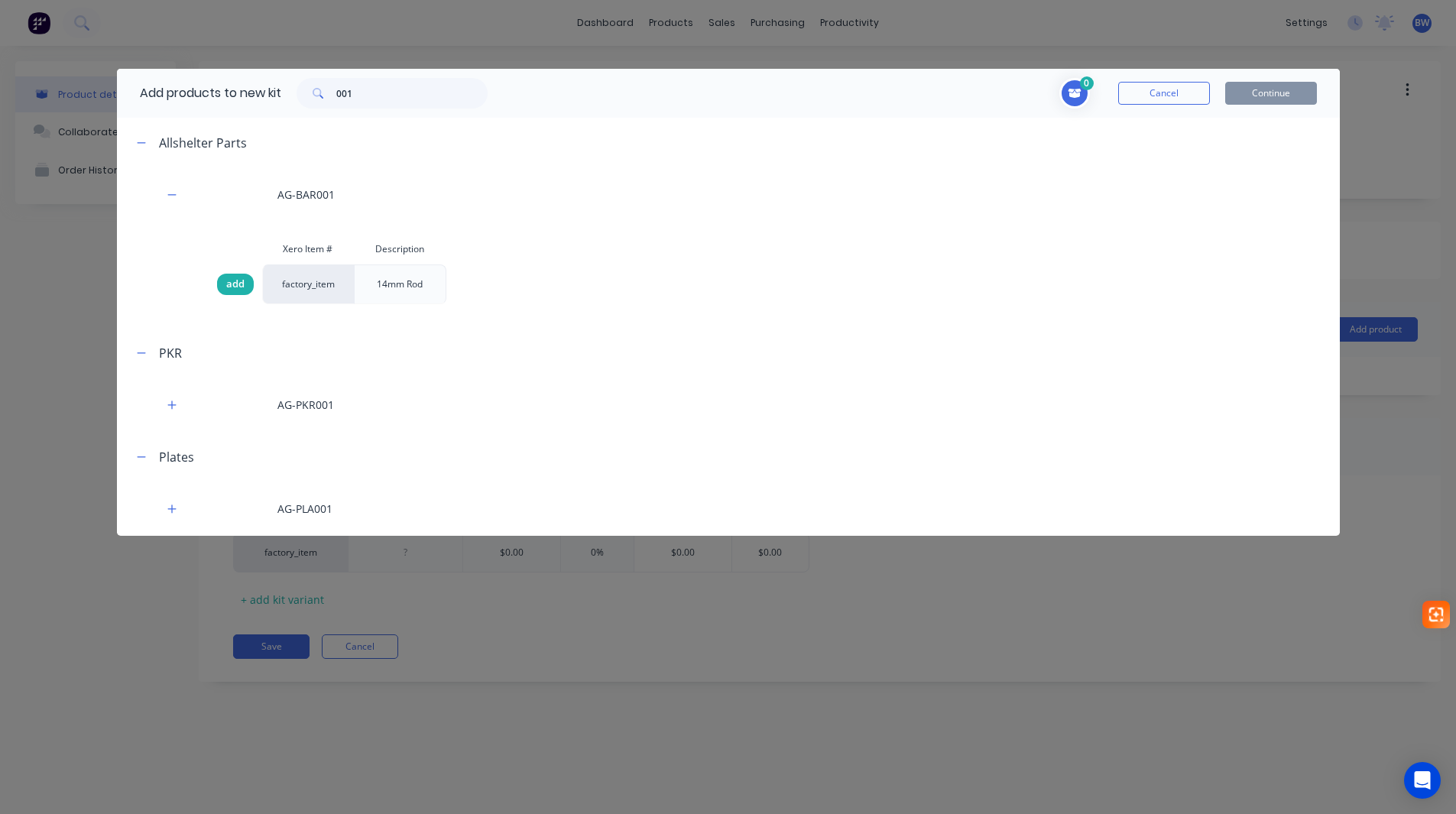
click at [237, 273] on div "add" at bounding box center [235, 283] width 37 height 21
drag, startPoint x: 377, startPoint y: 92, endPoint x: 338, endPoint y: 96, distance: 39.2
click at [338, 96] on input "001" at bounding box center [412, 93] width 152 height 30
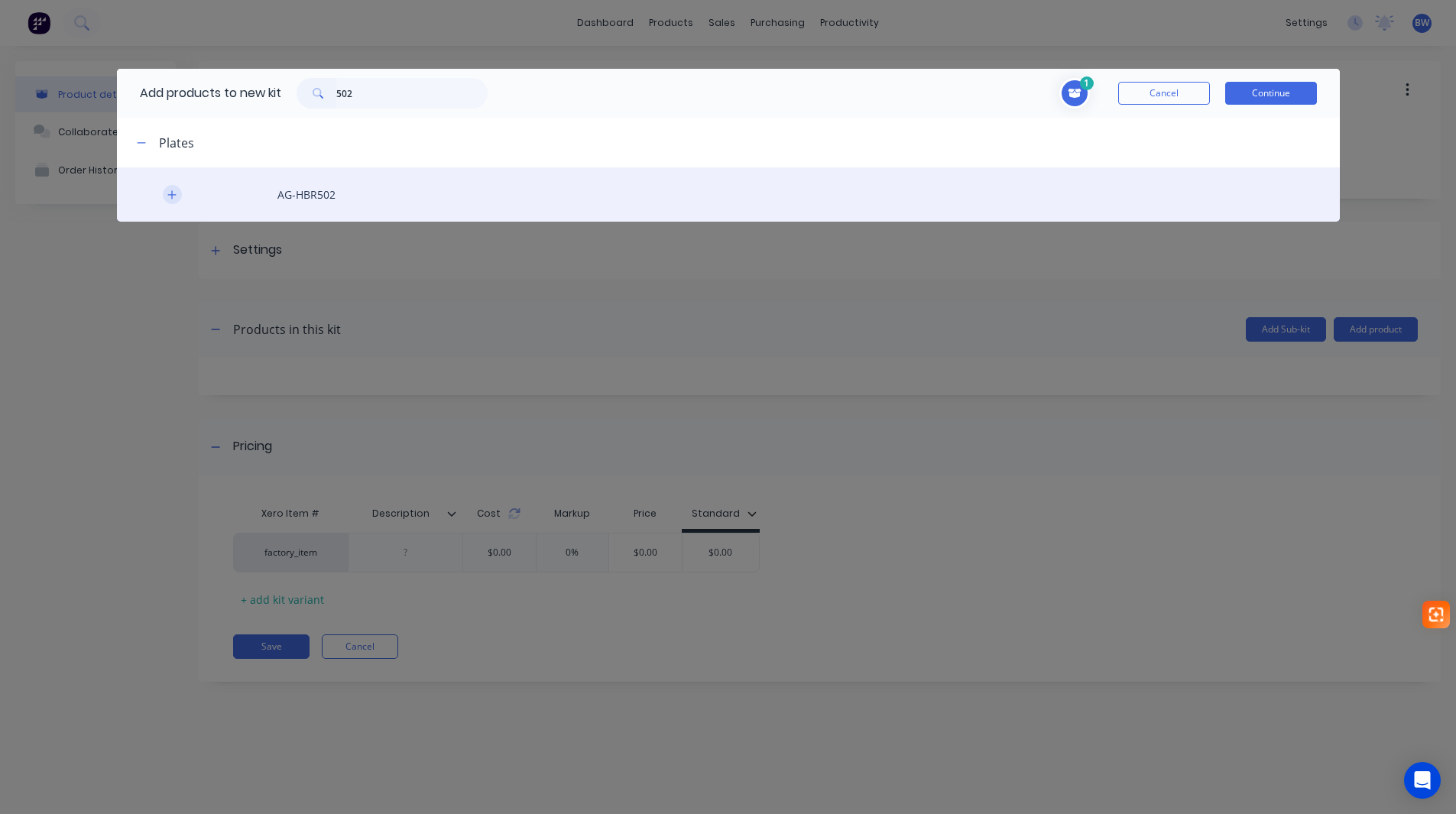
click at [177, 196] on icon "button" at bounding box center [172, 195] width 9 height 11
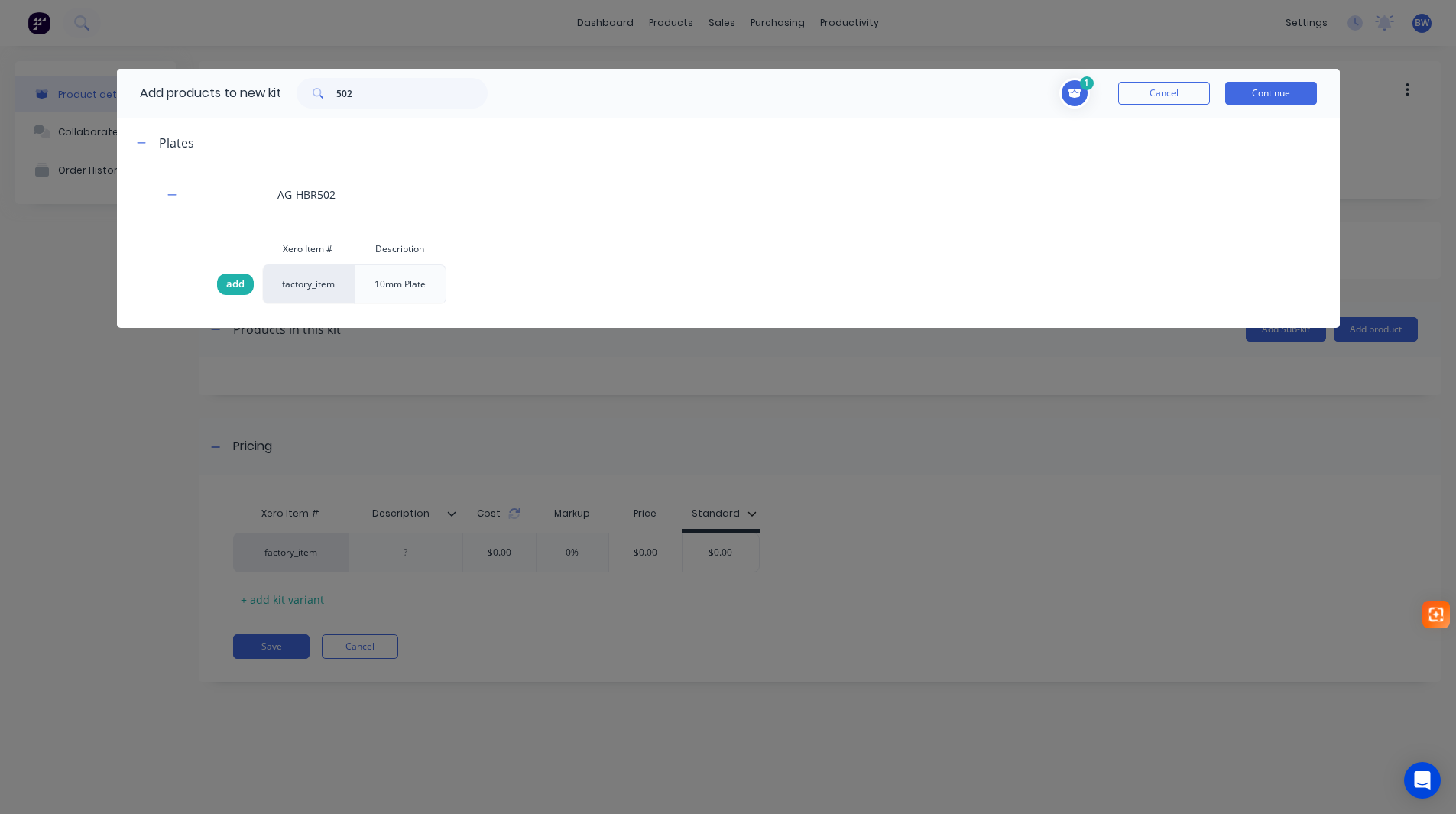
click at [228, 279] on span "add" at bounding box center [235, 284] width 18 height 16
drag, startPoint x: 370, startPoint y: 94, endPoint x: 304, endPoint y: 101, distance: 66.4
click at [304, 101] on div "502" at bounding box center [392, 93] width 191 height 30
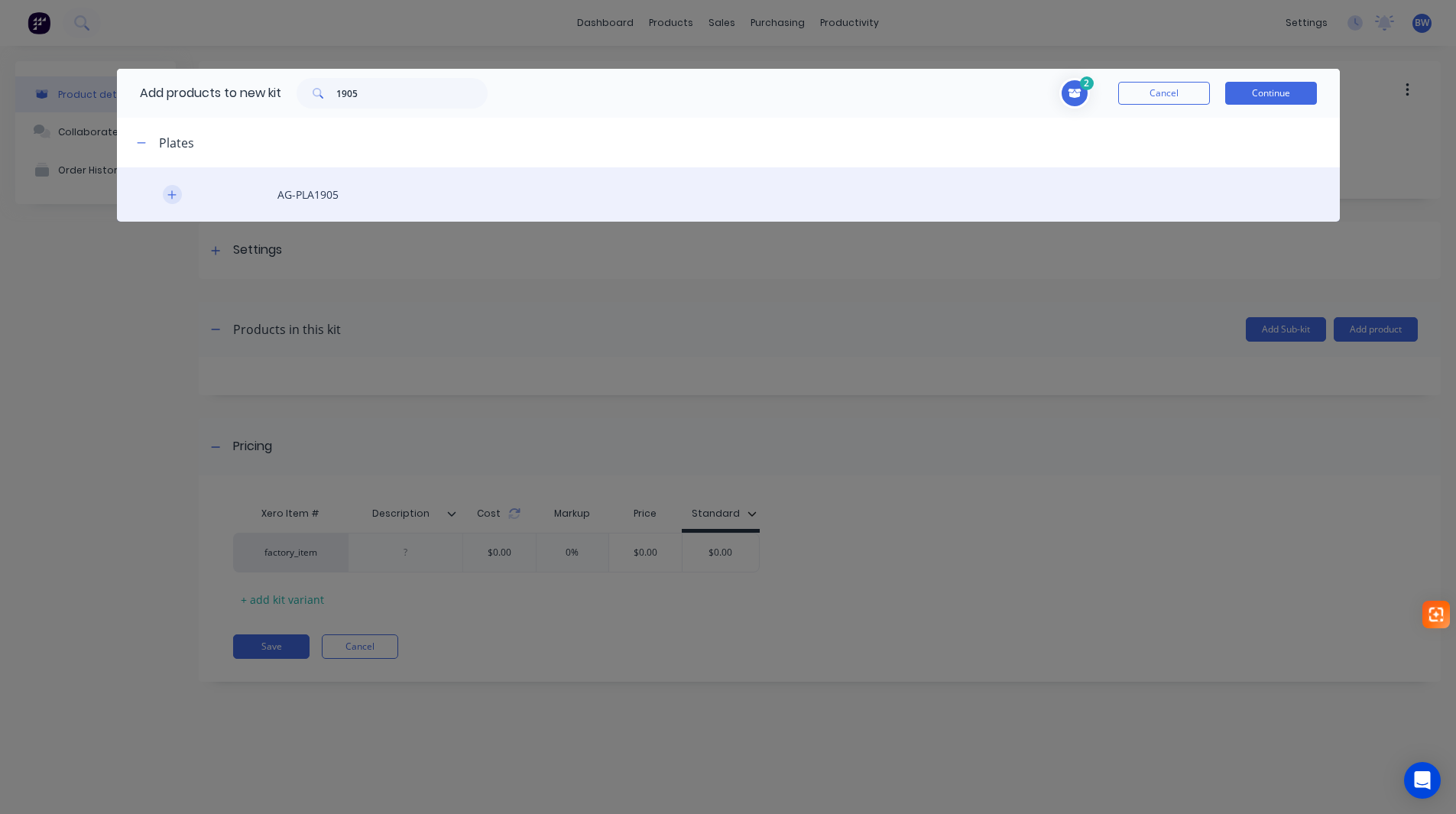
click at [178, 198] on button "button" at bounding box center [172, 194] width 19 height 19
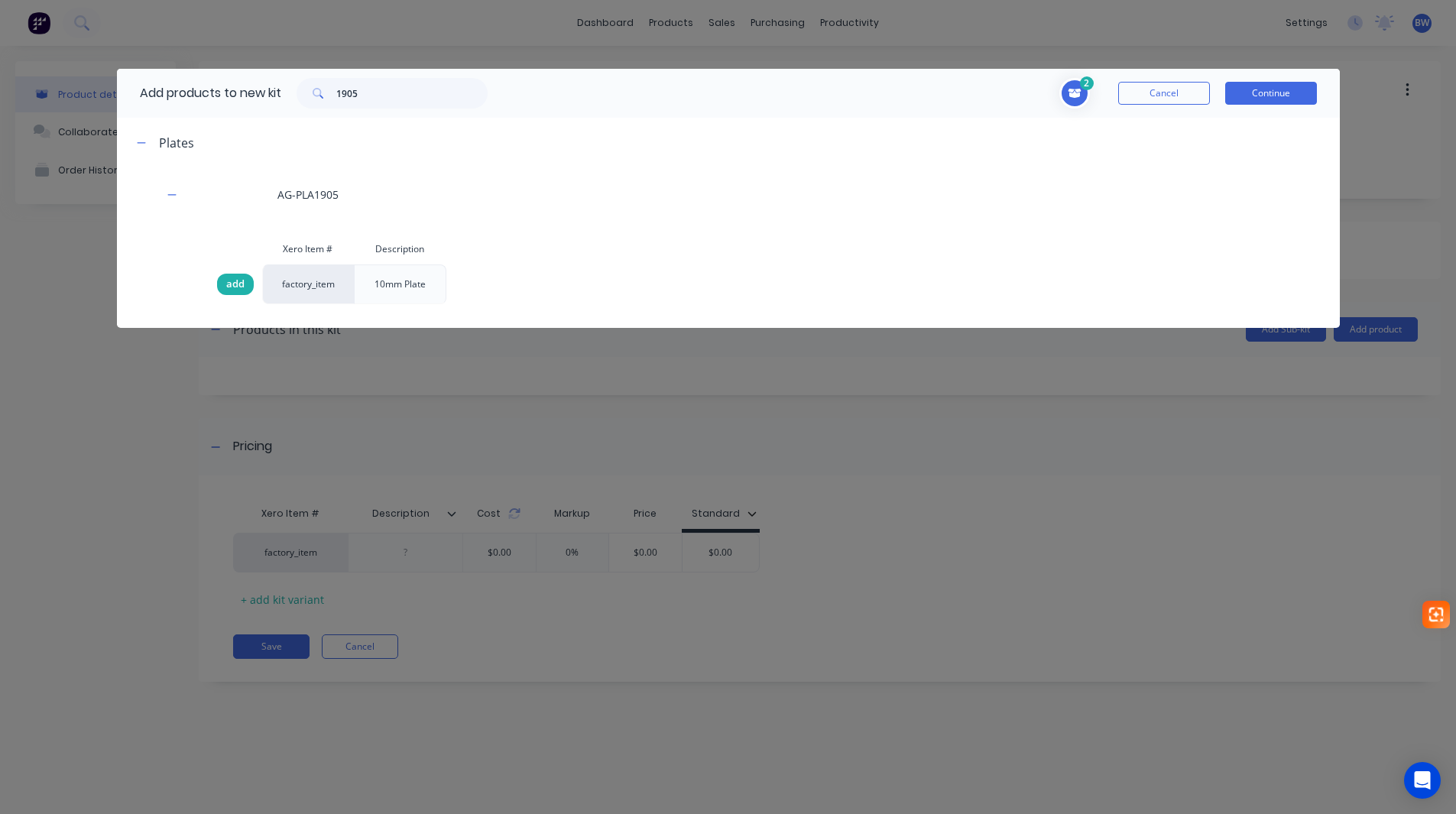
click at [233, 290] on span "add" at bounding box center [235, 284] width 18 height 16
click at [388, 109] on div "Add products to new kit 1905" at bounding box center [310, 93] width 386 height 49
click at [387, 88] on input "1905" at bounding box center [412, 93] width 152 height 30
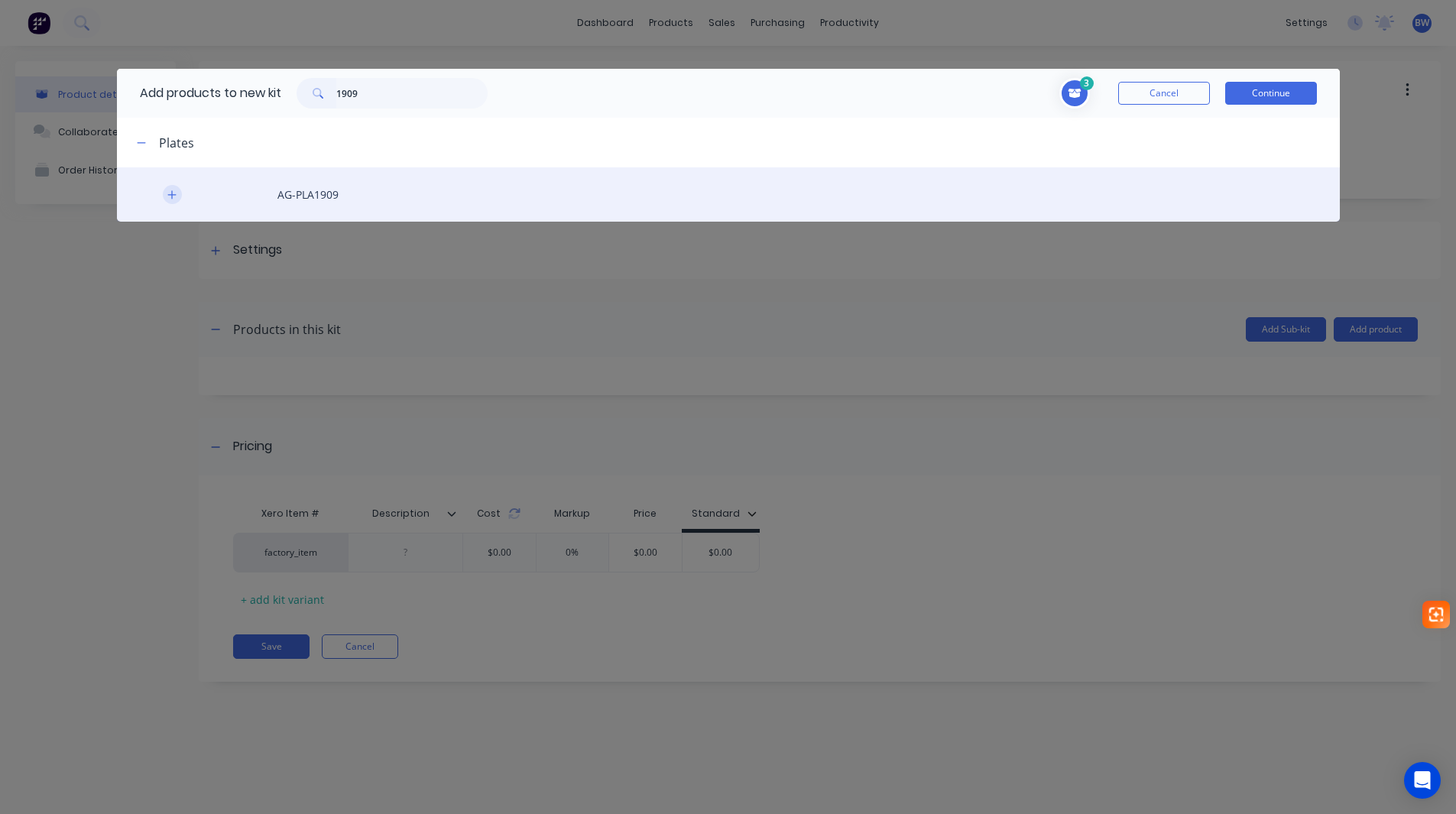
click at [177, 201] on button "button" at bounding box center [172, 194] width 19 height 19
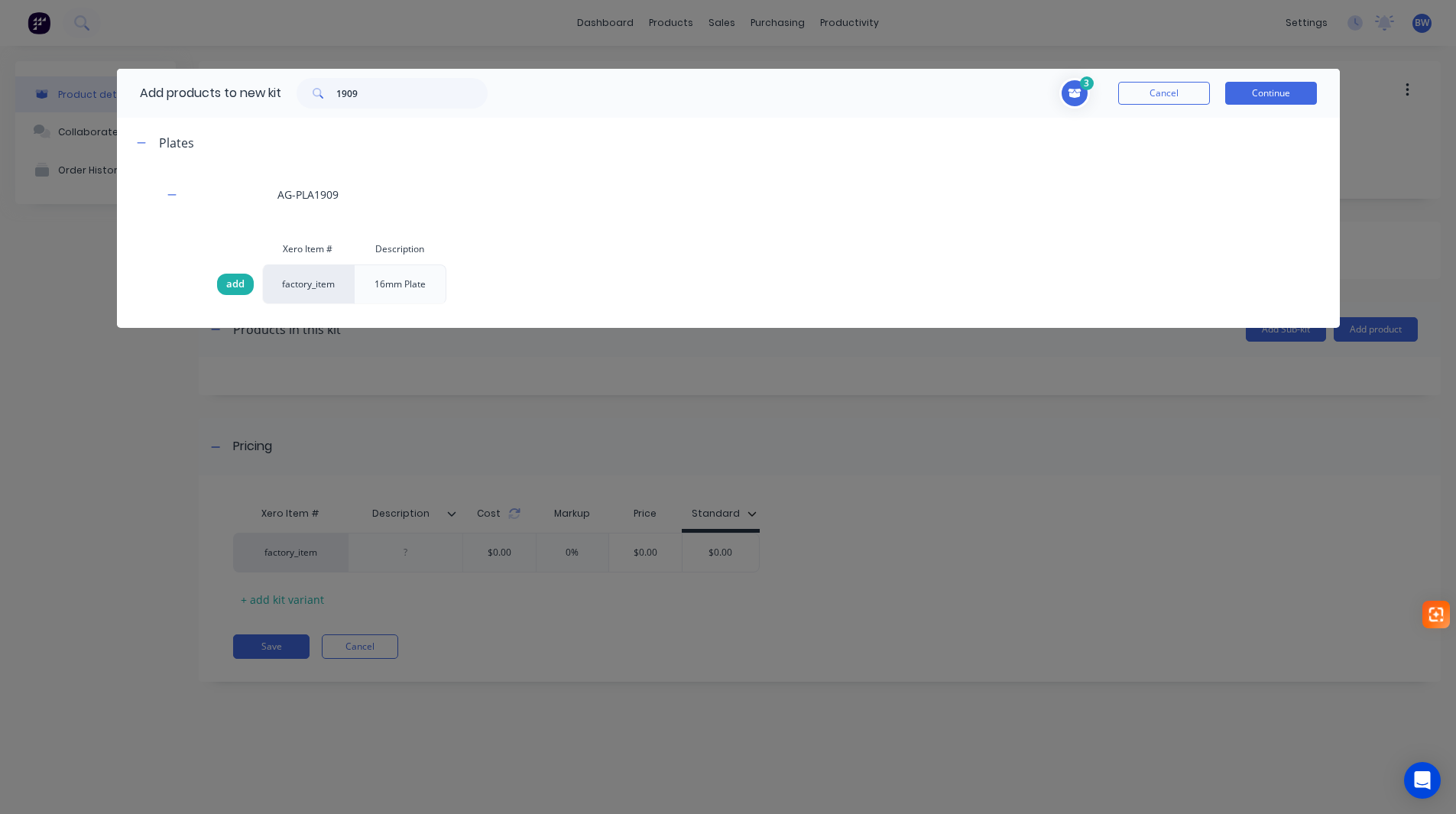
click at [236, 279] on span "add" at bounding box center [235, 284] width 18 height 16
drag, startPoint x: 373, startPoint y: 94, endPoint x: 306, endPoint y: 103, distance: 67.6
click at [320, 102] on div "1909" at bounding box center [392, 93] width 191 height 30
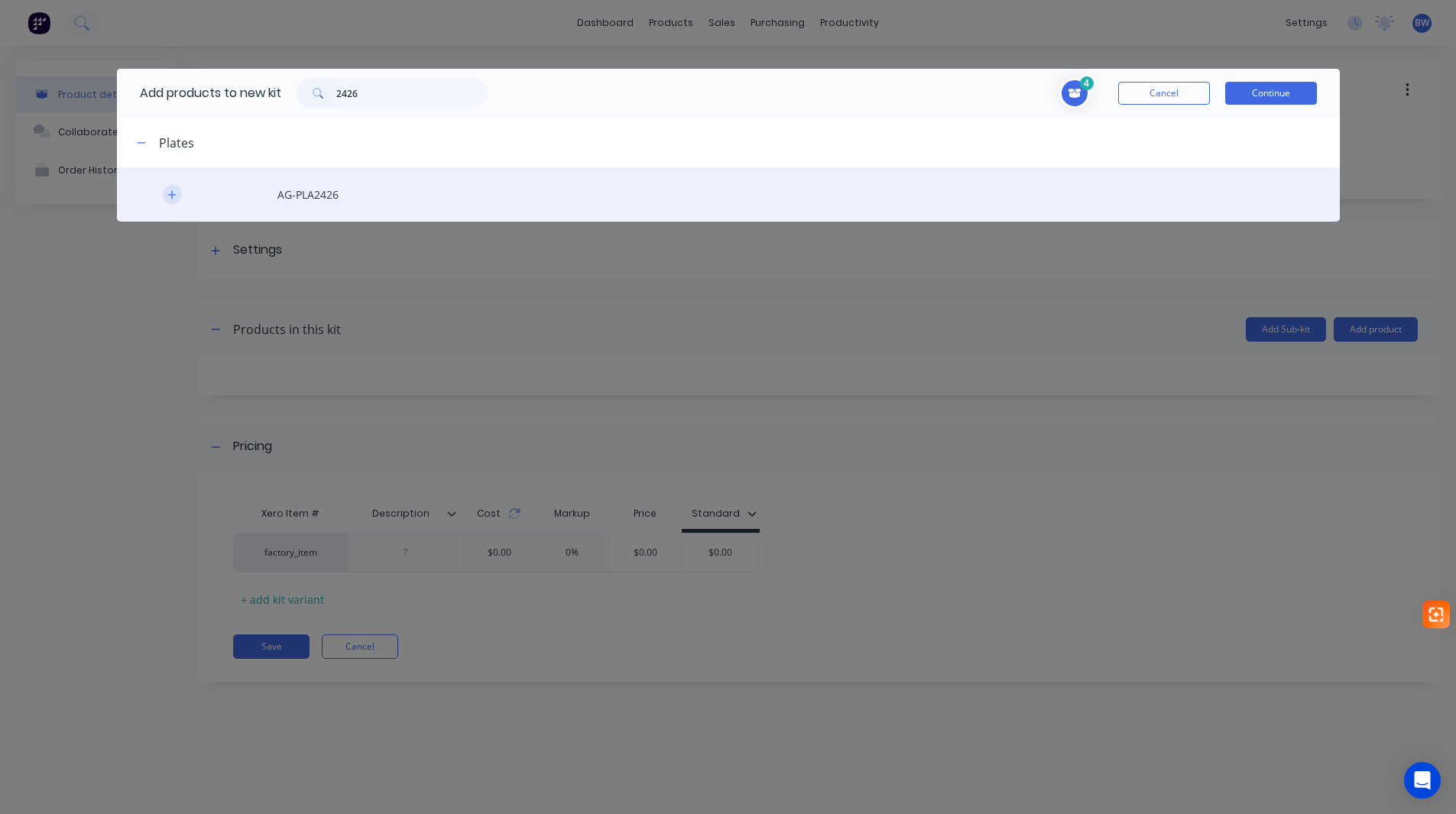
click at [173, 192] on icon "button" at bounding box center [172, 195] width 9 height 11
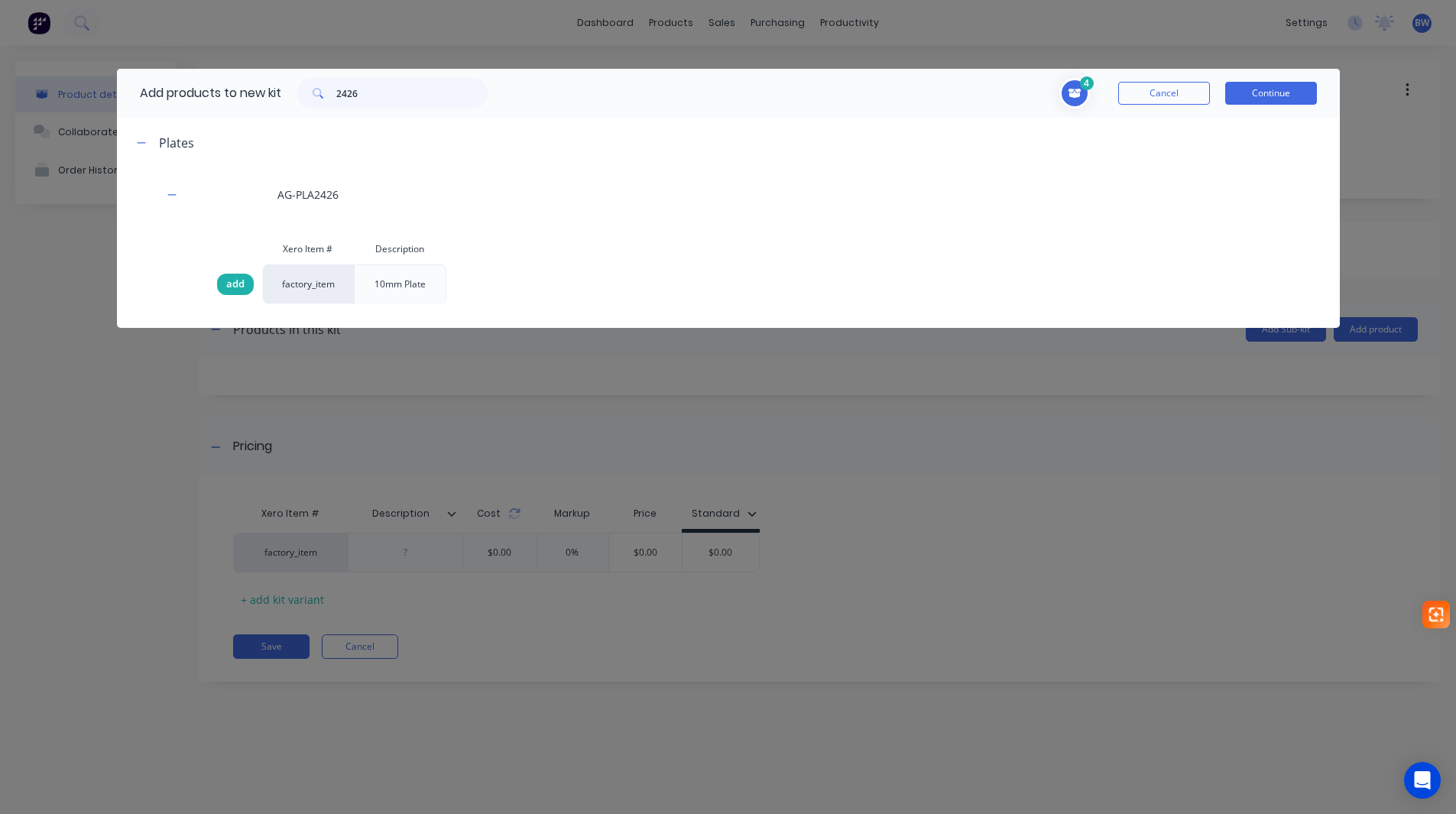
click at [227, 278] on span "add" at bounding box center [235, 284] width 18 height 16
drag, startPoint x: 374, startPoint y: 88, endPoint x: 292, endPoint y: 103, distance: 83.4
click at [292, 103] on div "2426" at bounding box center [392, 93] width 222 height 30
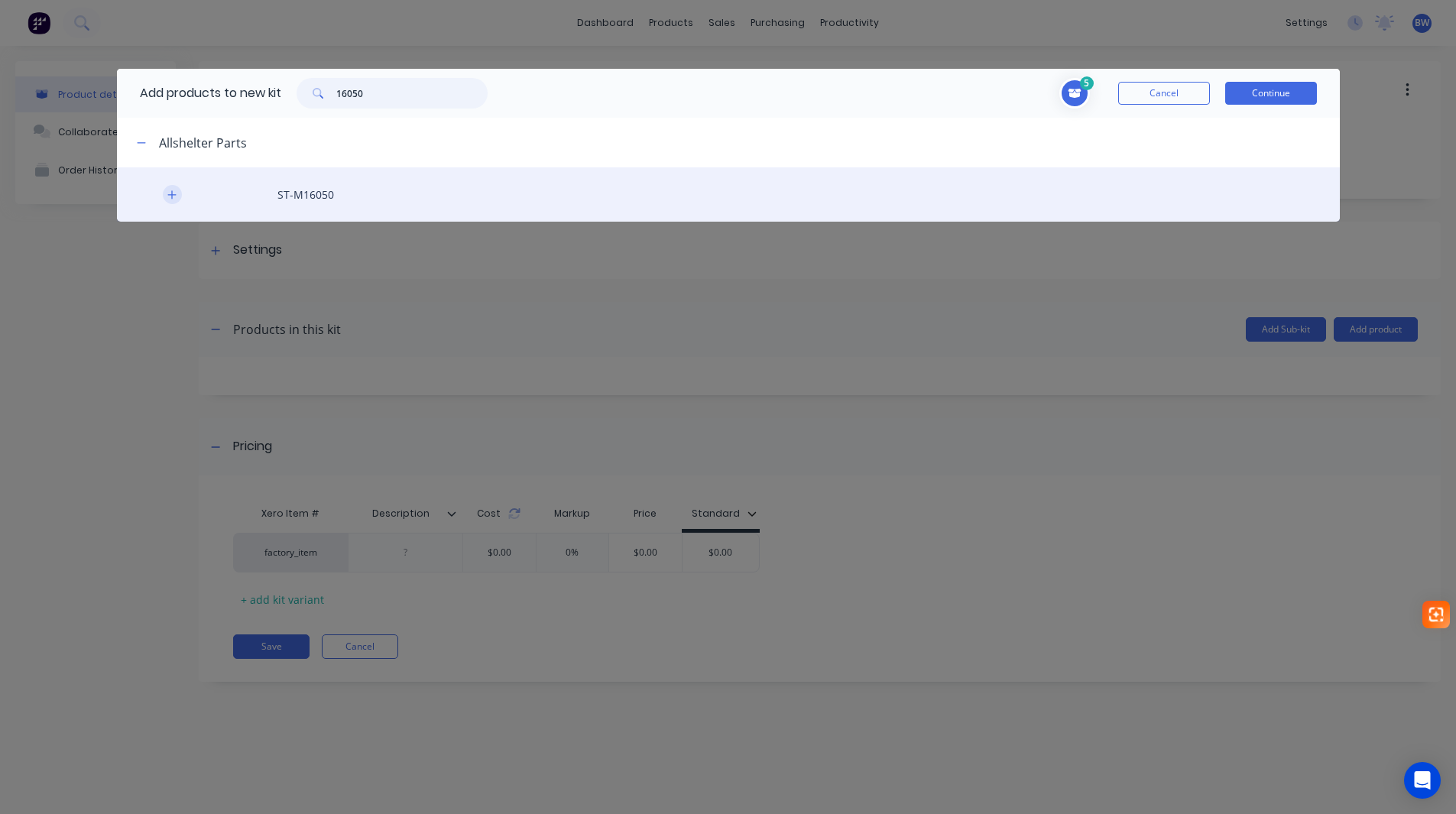
type input "16050"
click at [177, 197] on icon "button" at bounding box center [172, 195] width 9 height 11
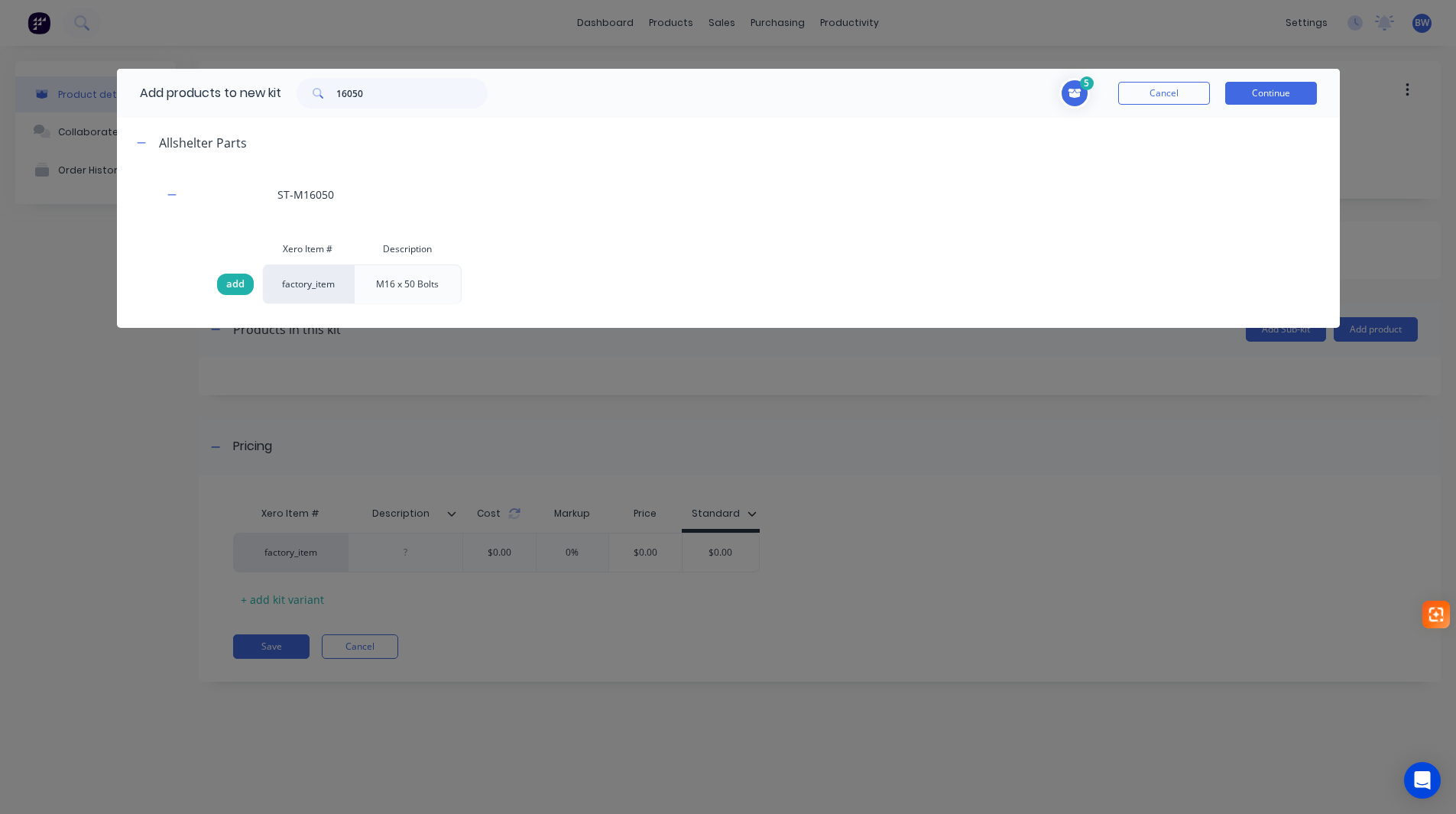
click at [232, 280] on span "add" at bounding box center [235, 284] width 18 height 16
click at [1274, 97] on button "Continue" at bounding box center [1271, 93] width 92 height 23
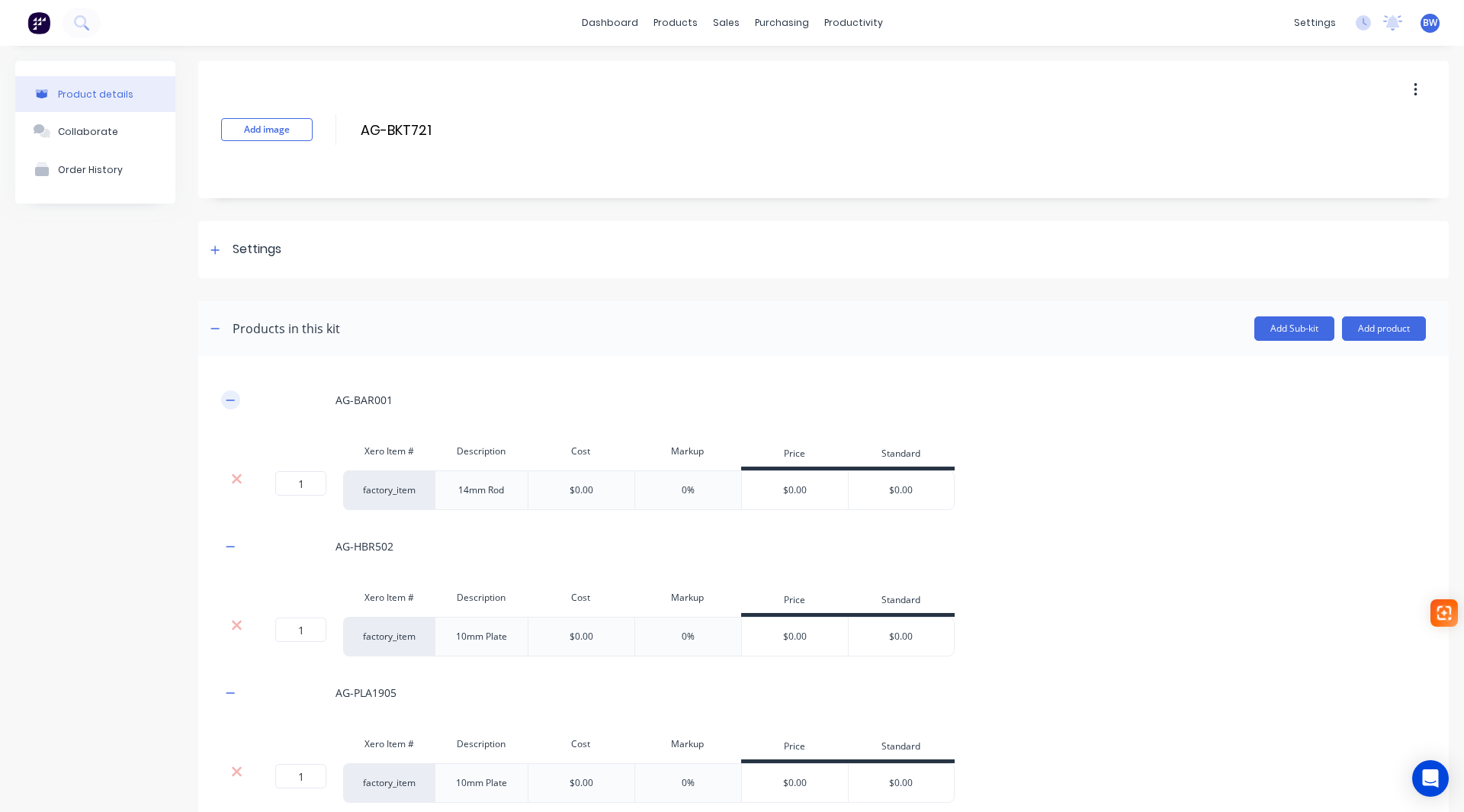
click at [228, 399] on icon "button" at bounding box center [230, 399] width 8 height 1
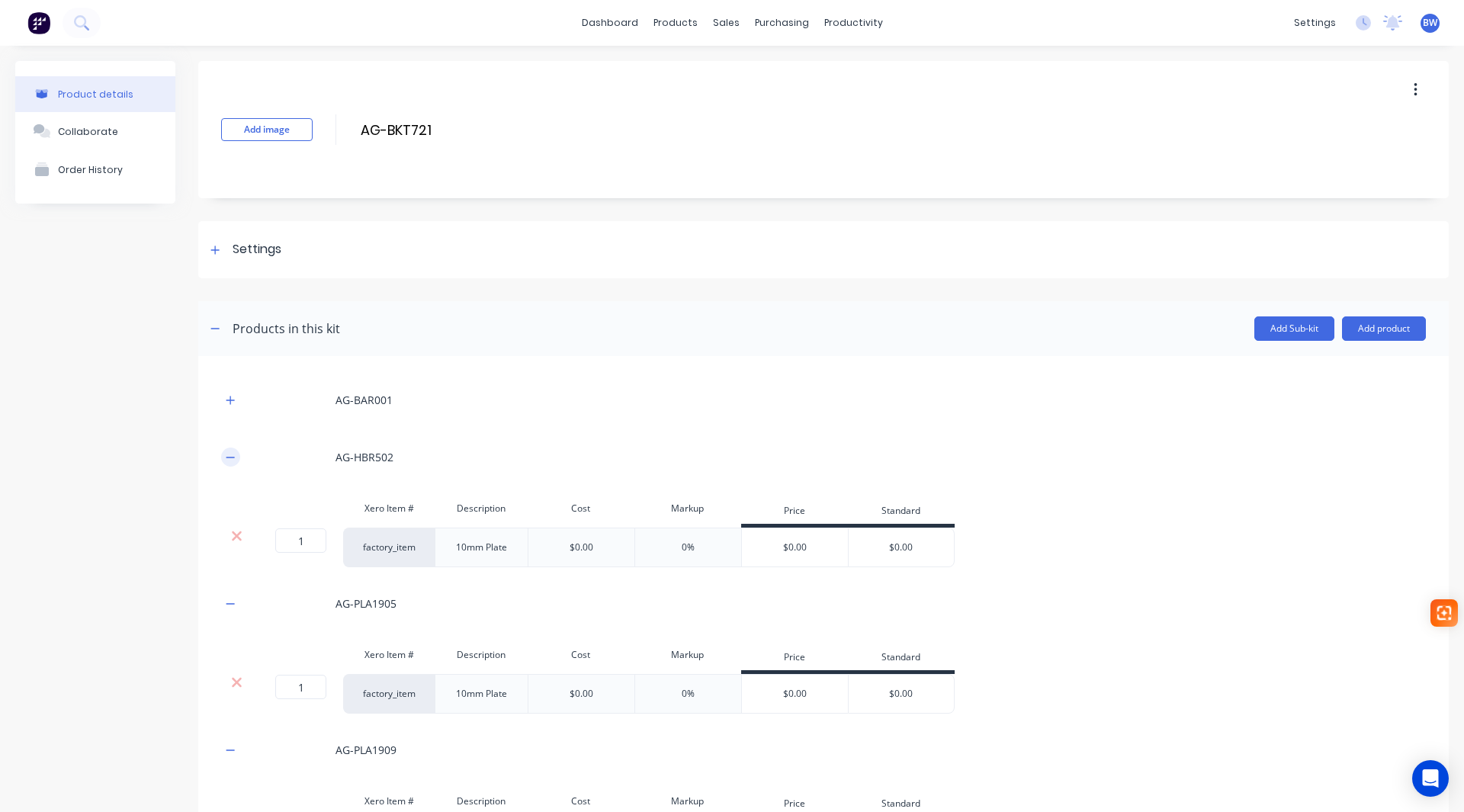
click at [227, 452] on icon "button" at bounding box center [230, 458] width 9 height 11
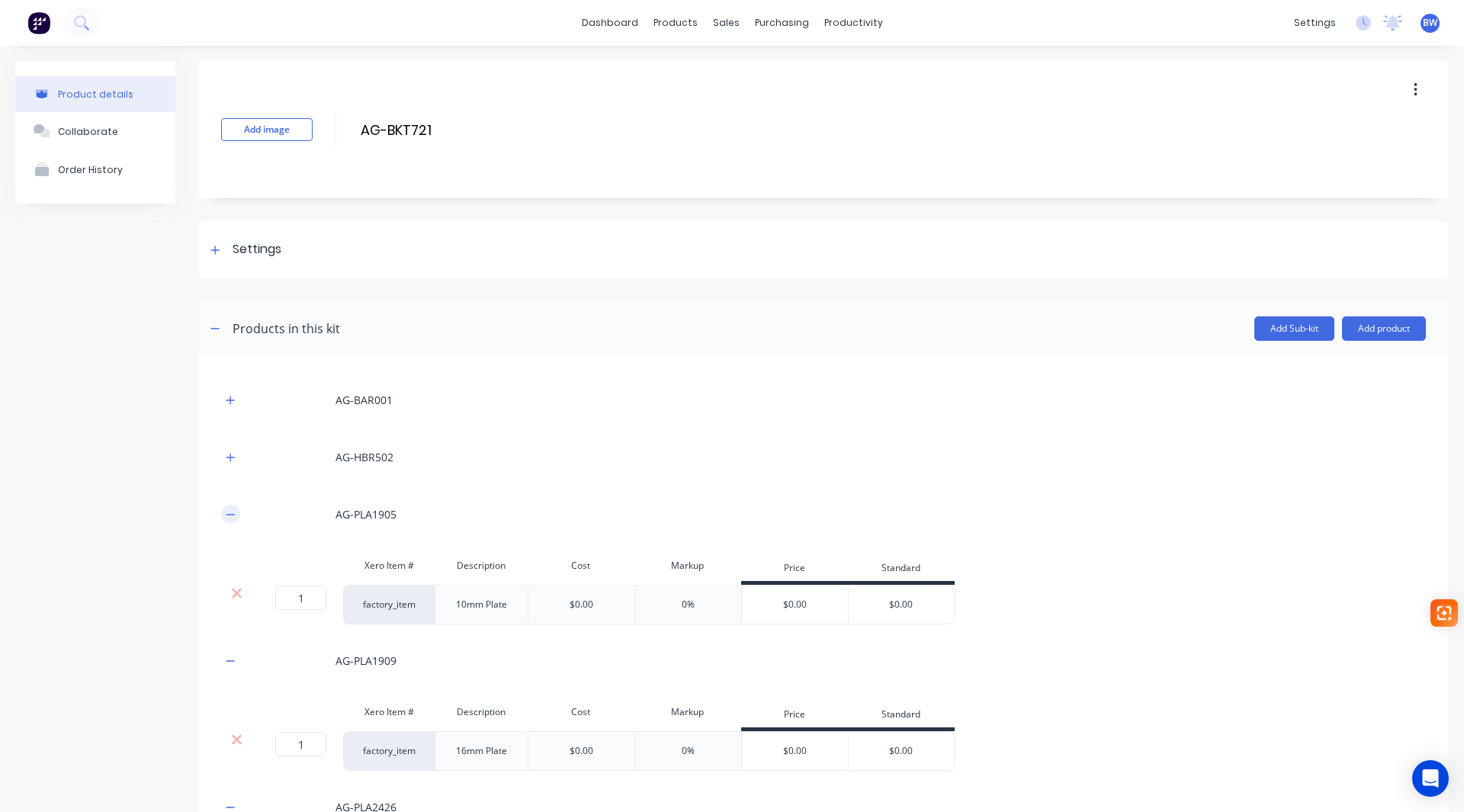
click at [230, 515] on icon "button" at bounding box center [230, 514] width 8 height 1
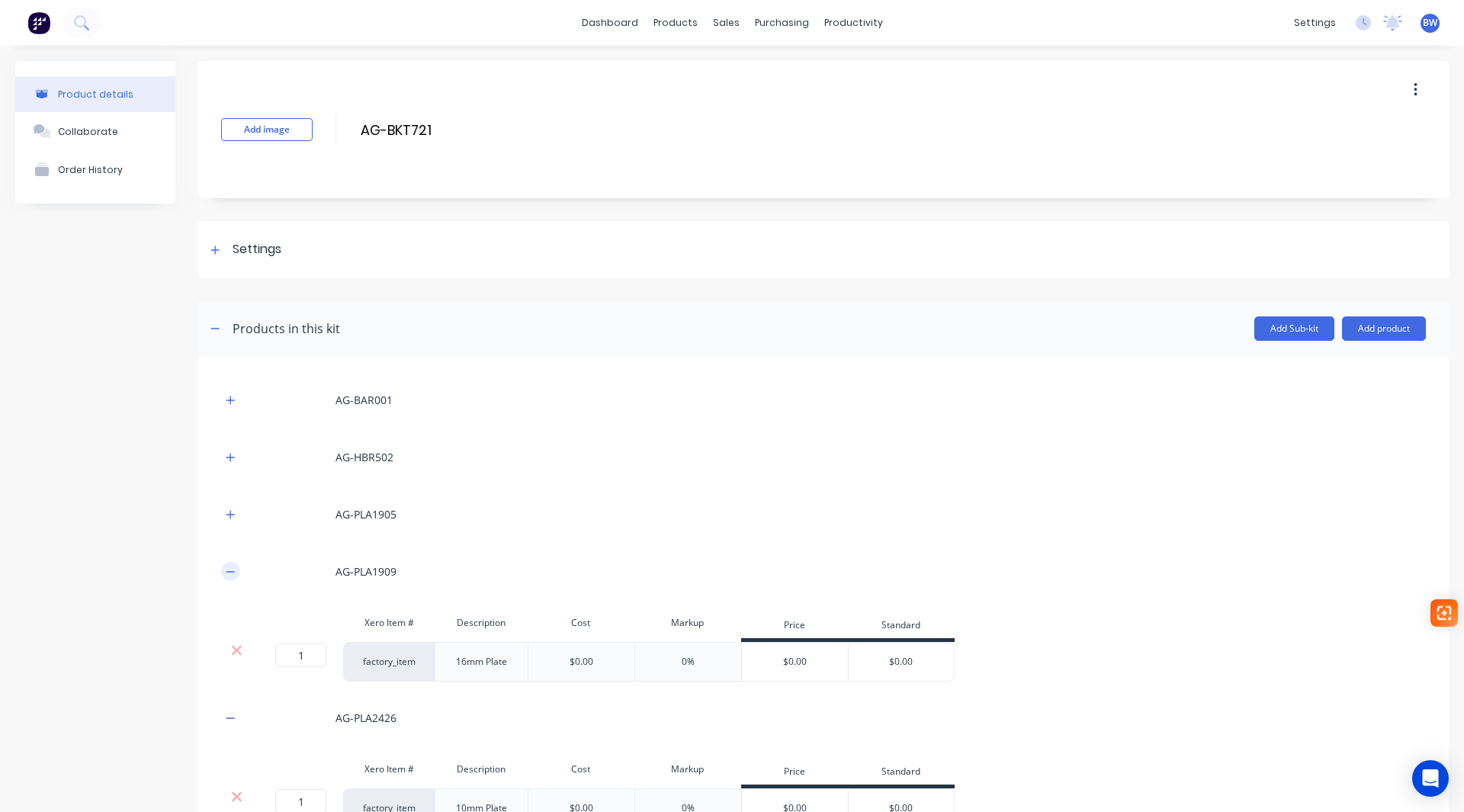
click at [234, 569] on icon "button" at bounding box center [230, 572] width 9 height 11
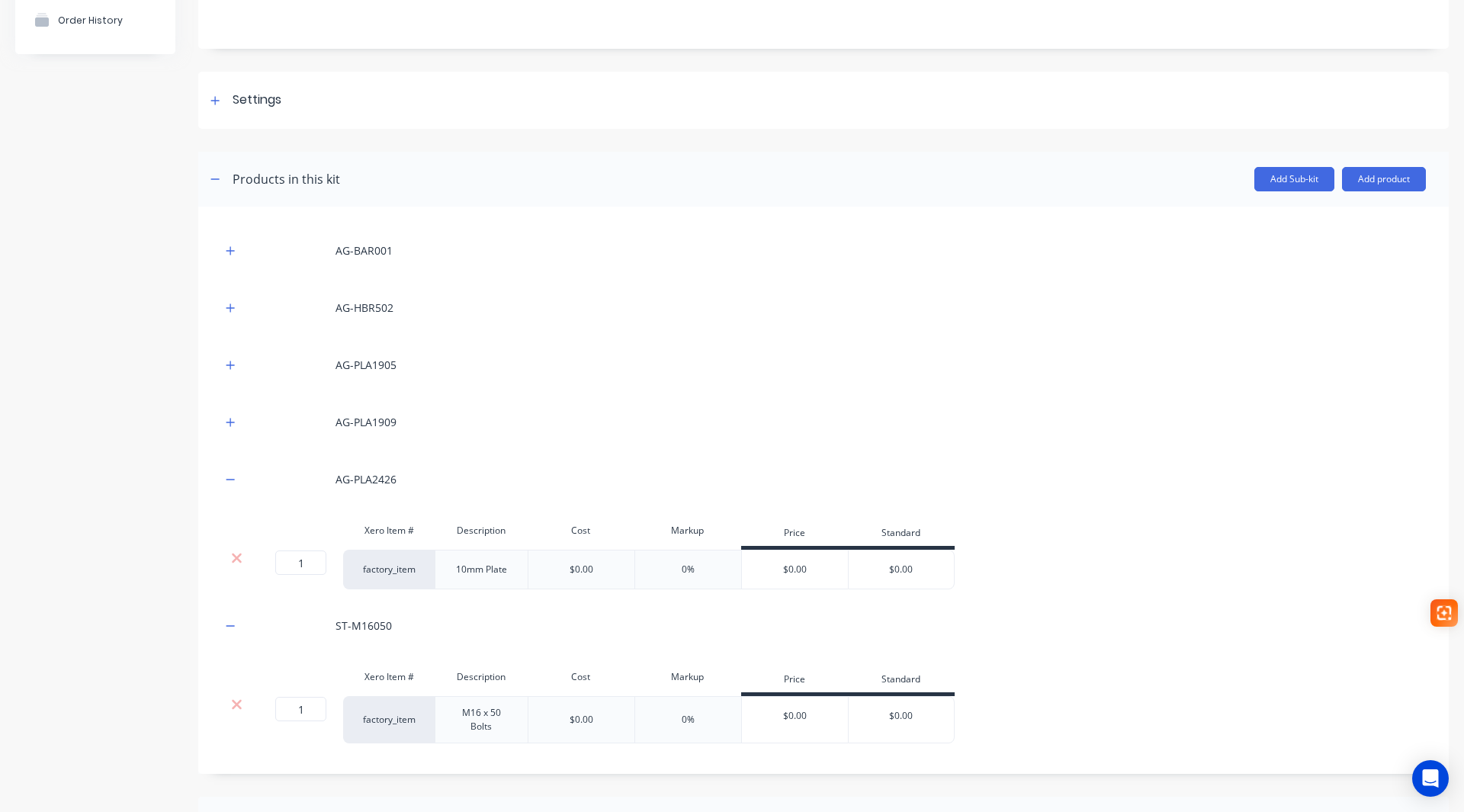
scroll to position [152, 0]
click at [230, 477] on icon "button" at bounding box center [230, 476] width 9 height 11
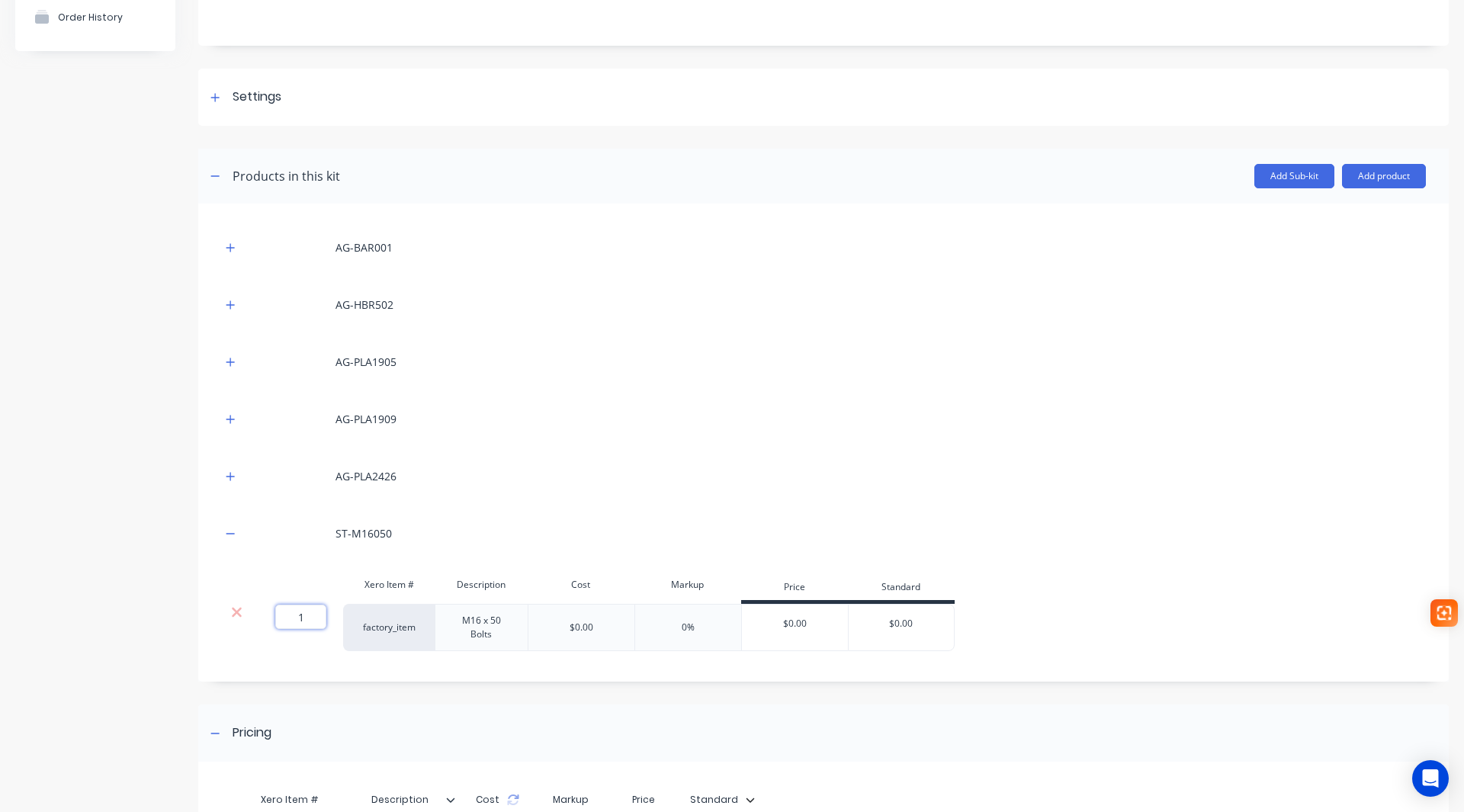
drag, startPoint x: 290, startPoint y: 614, endPoint x: 315, endPoint y: 617, distance: 25.2
click at [314, 617] on input "1" at bounding box center [301, 617] width 51 height 25
type input "2"
click at [237, 529] on button "button" at bounding box center [230, 533] width 19 height 19
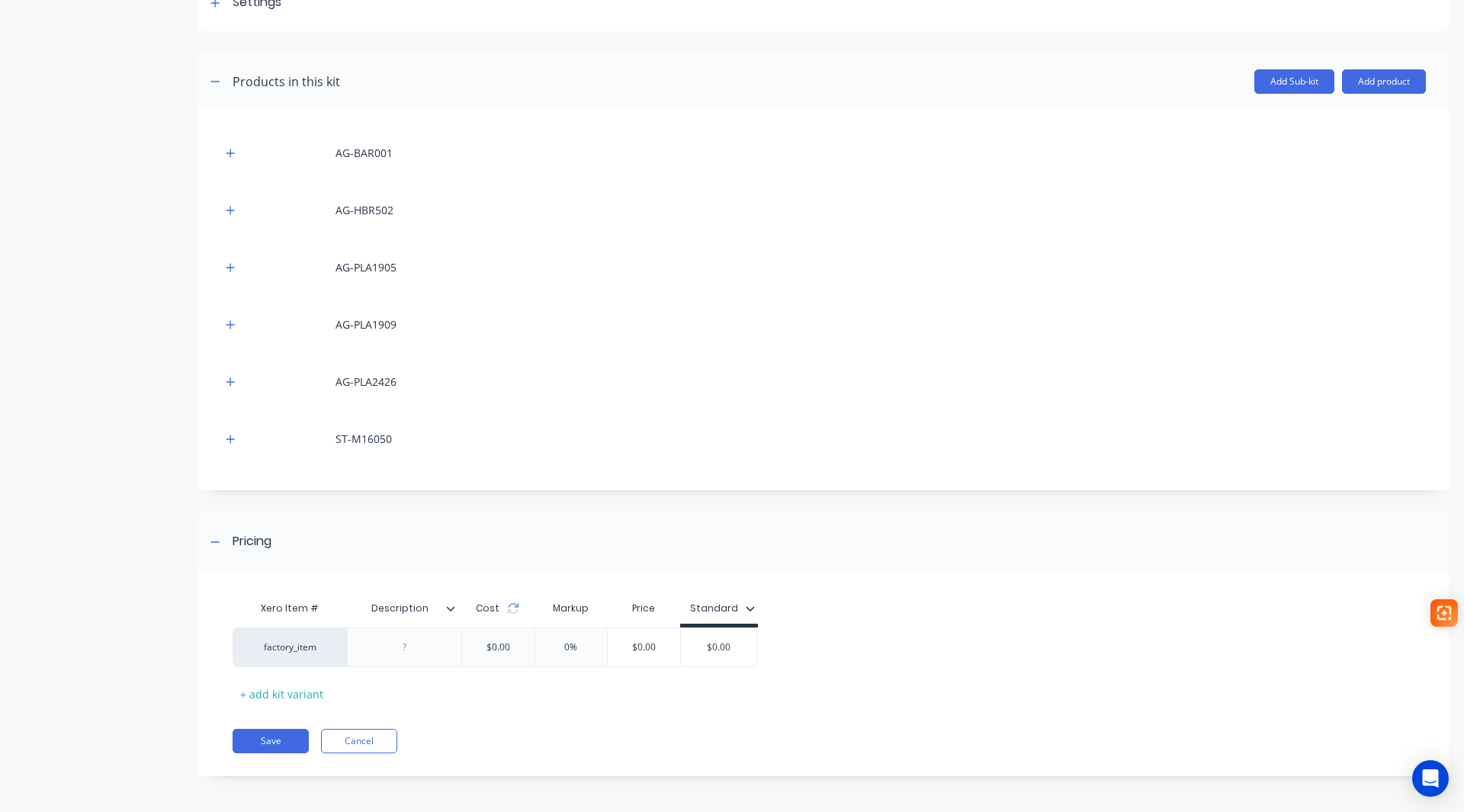
scroll to position [250, 0]
click at [1391, 74] on button "Add product" at bounding box center [1383, 79] width 84 height 25
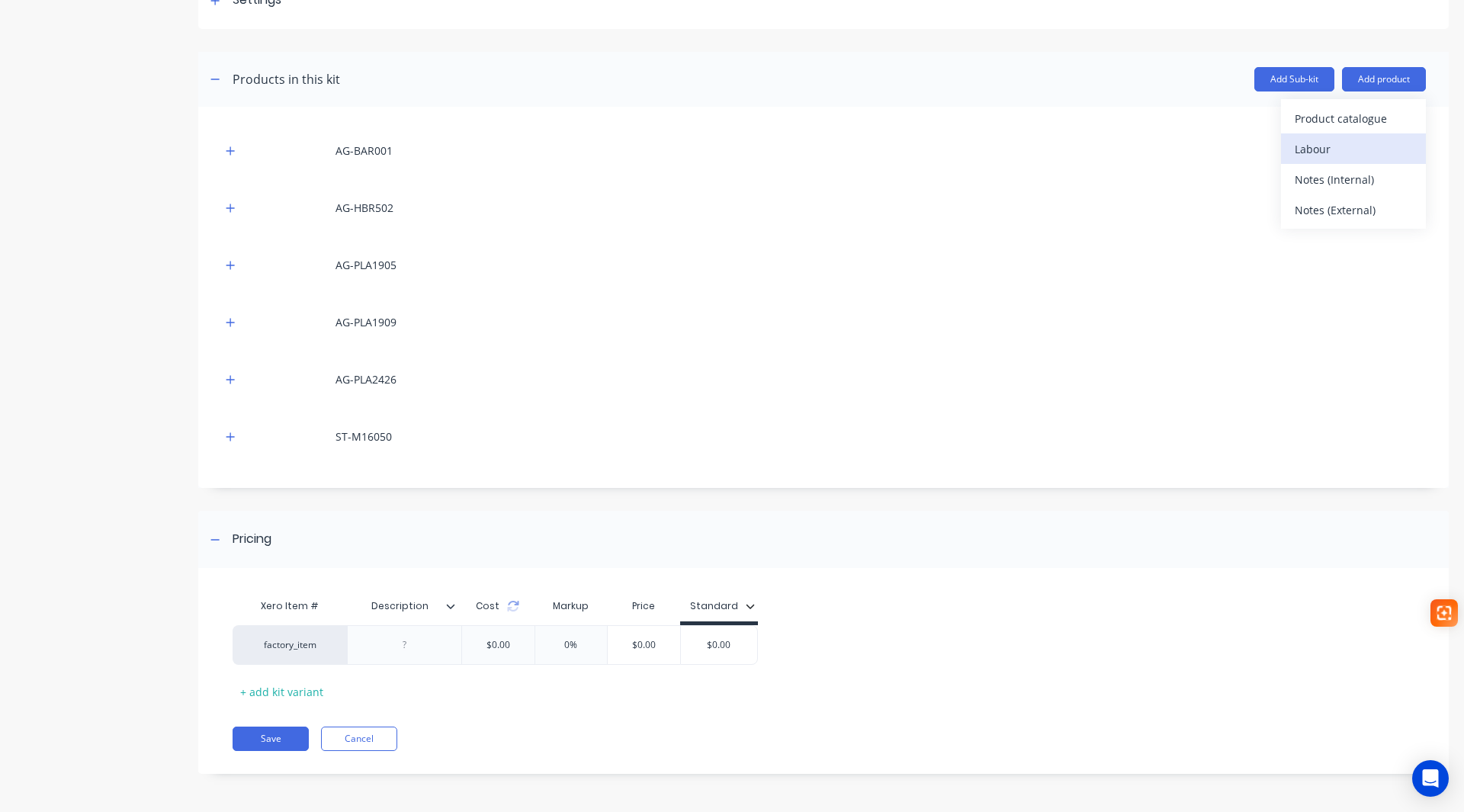
click at [1349, 142] on div "Labour" at bounding box center [1354, 149] width 117 height 22
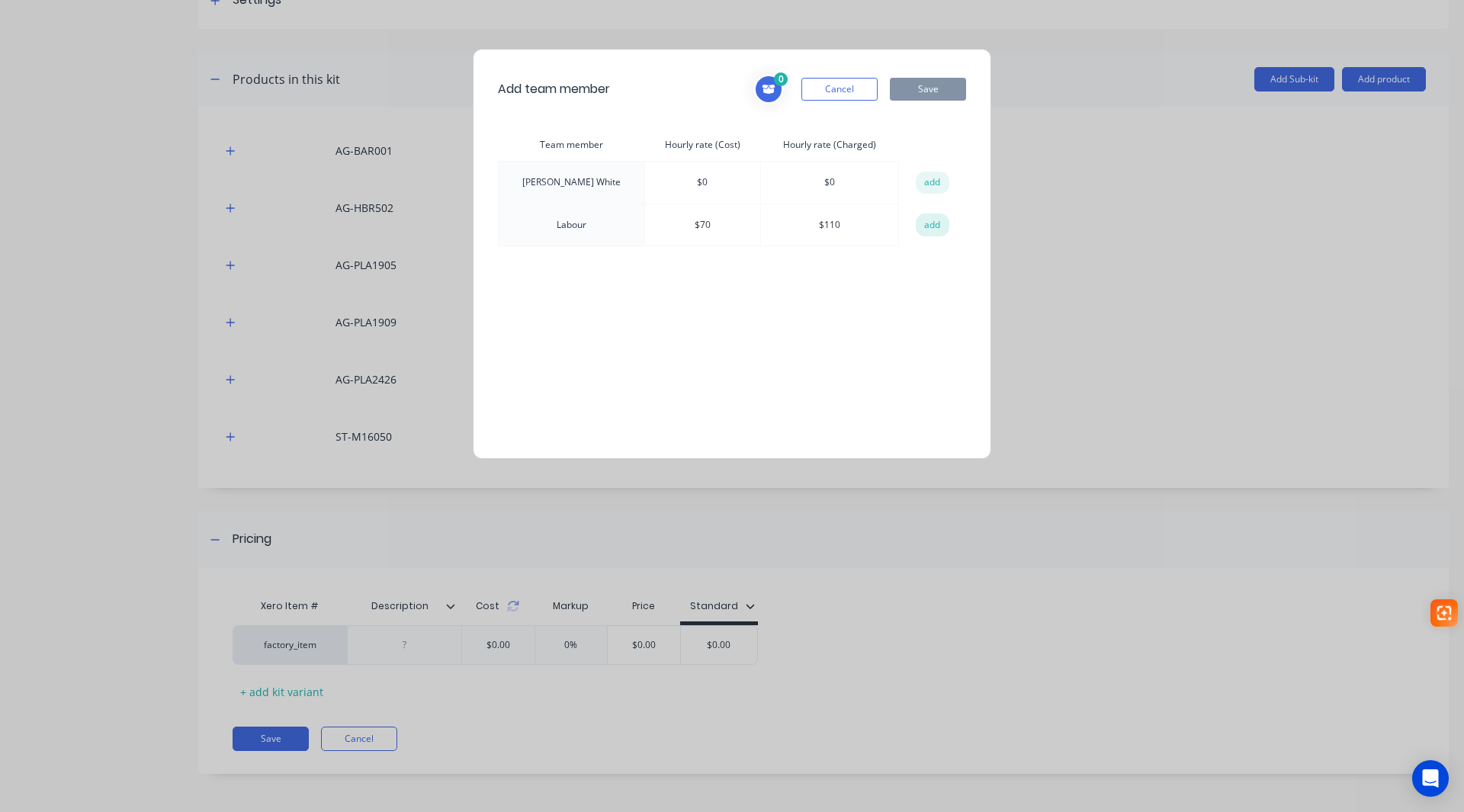
click at [917, 223] on button "add" at bounding box center [933, 225] width 34 height 23
click at [947, 93] on button "Save" at bounding box center [928, 89] width 76 height 23
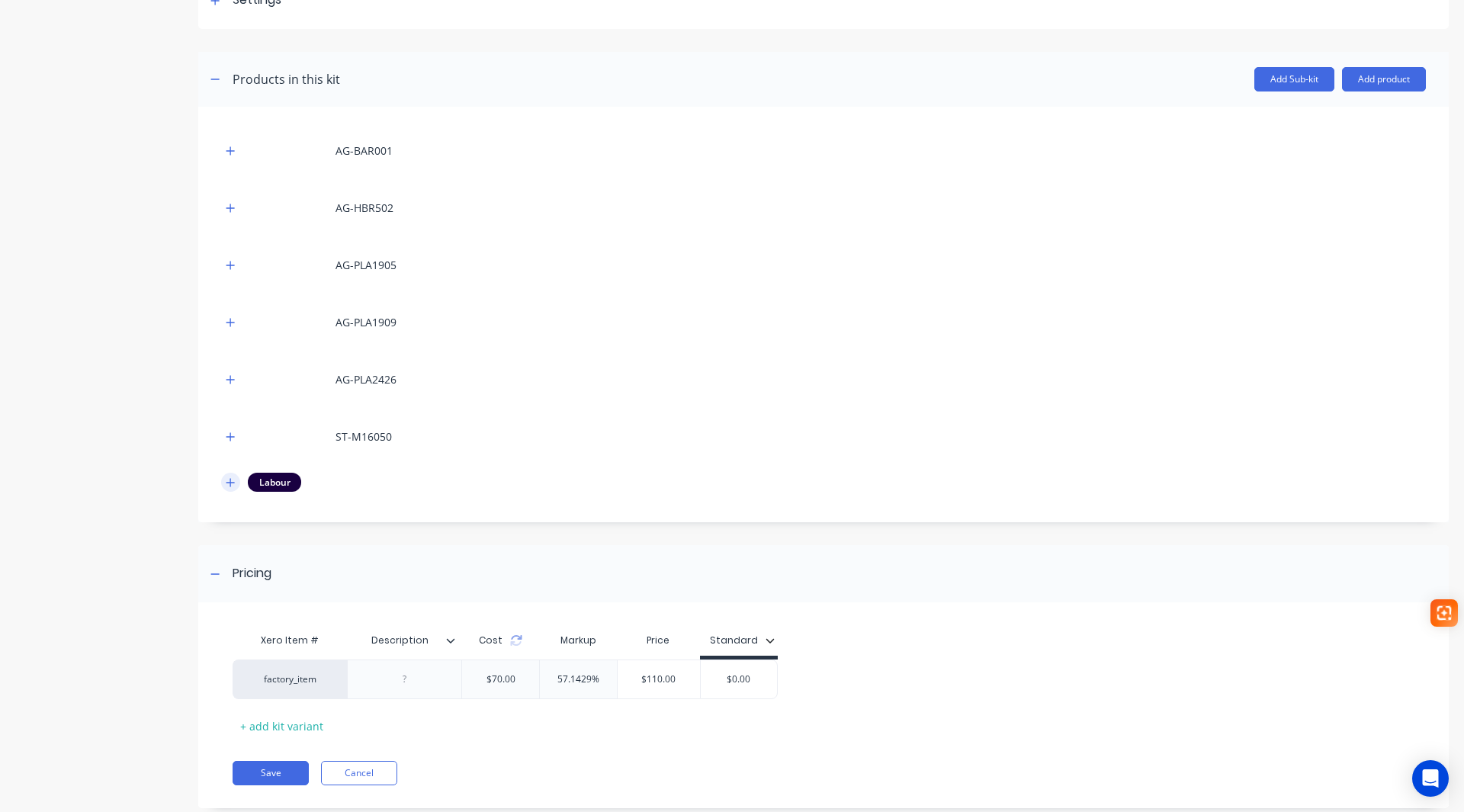
click at [233, 482] on icon "button" at bounding box center [230, 482] width 8 height 8
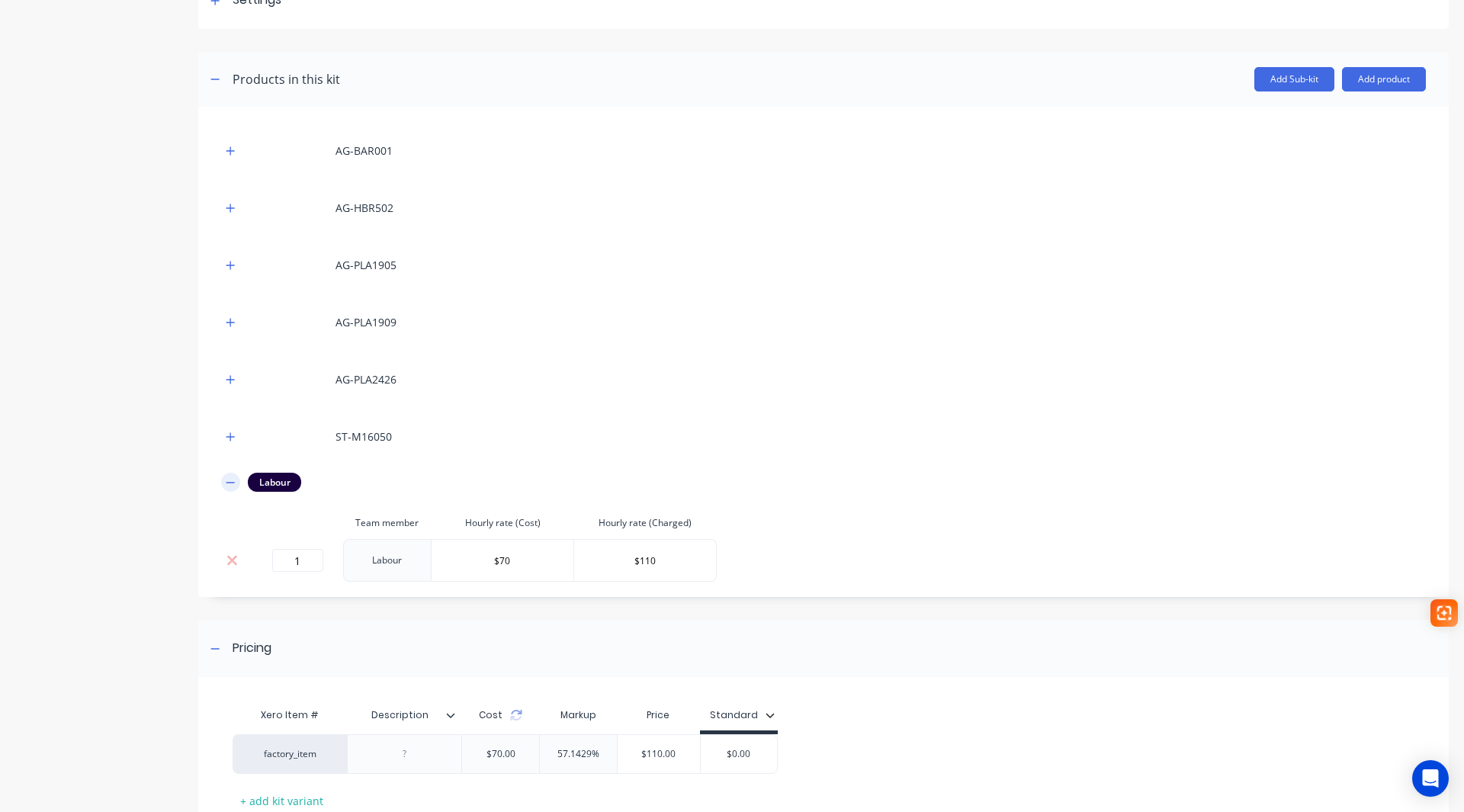
click at [233, 482] on icon "button" at bounding box center [230, 482] width 8 height 1
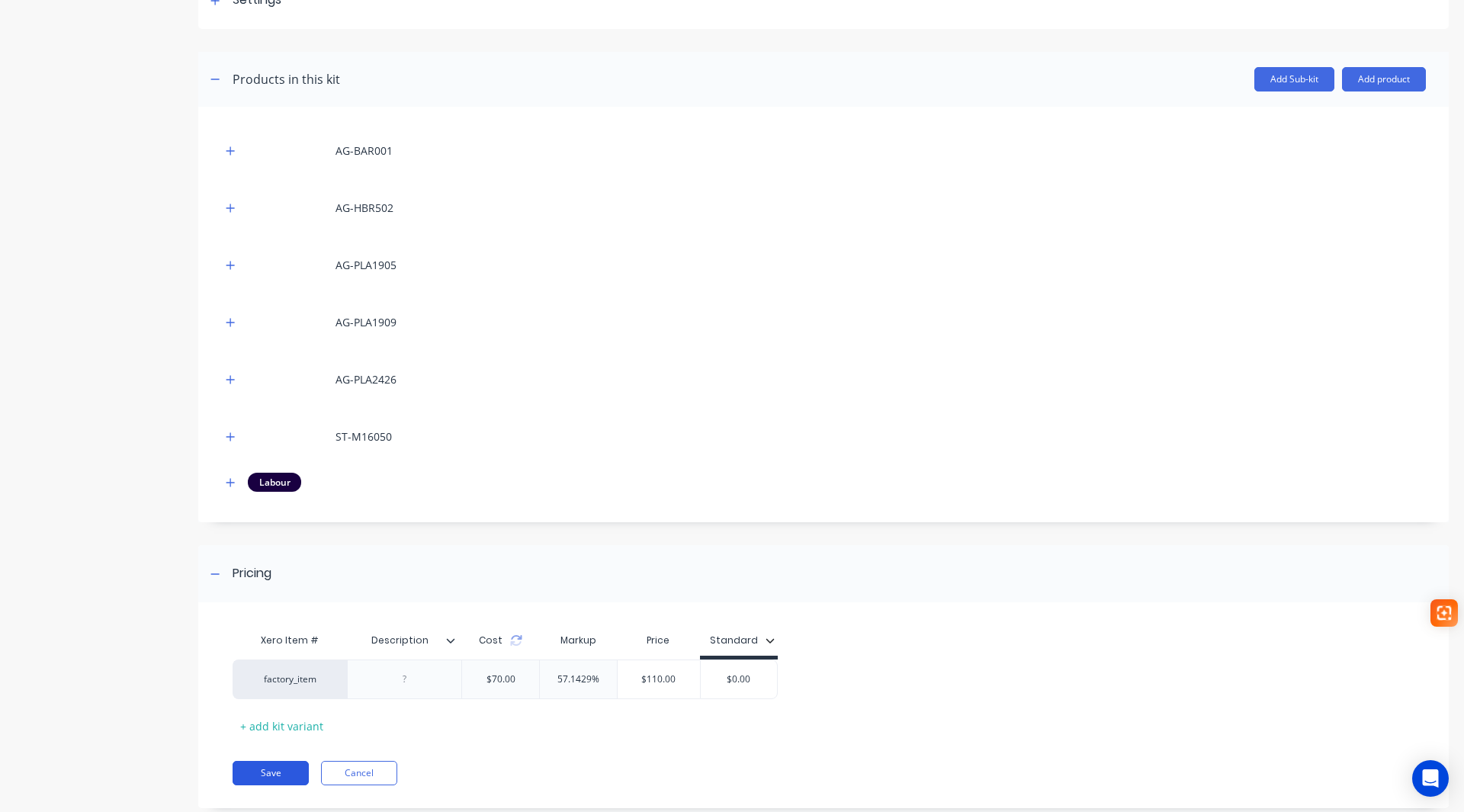
click at [267, 776] on button "Save" at bounding box center [270, 773] width 76 height 25
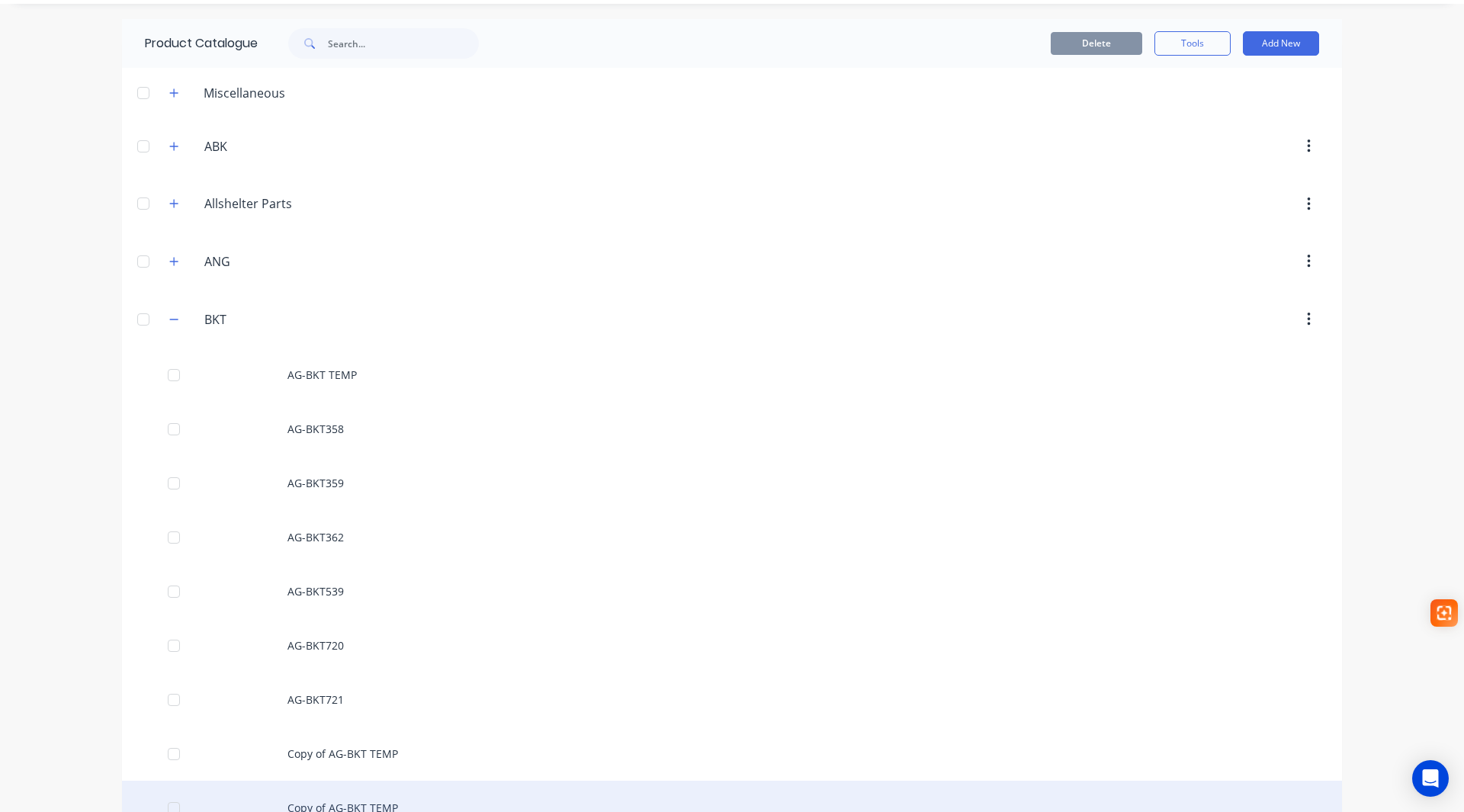
scroll to position [76, 0]
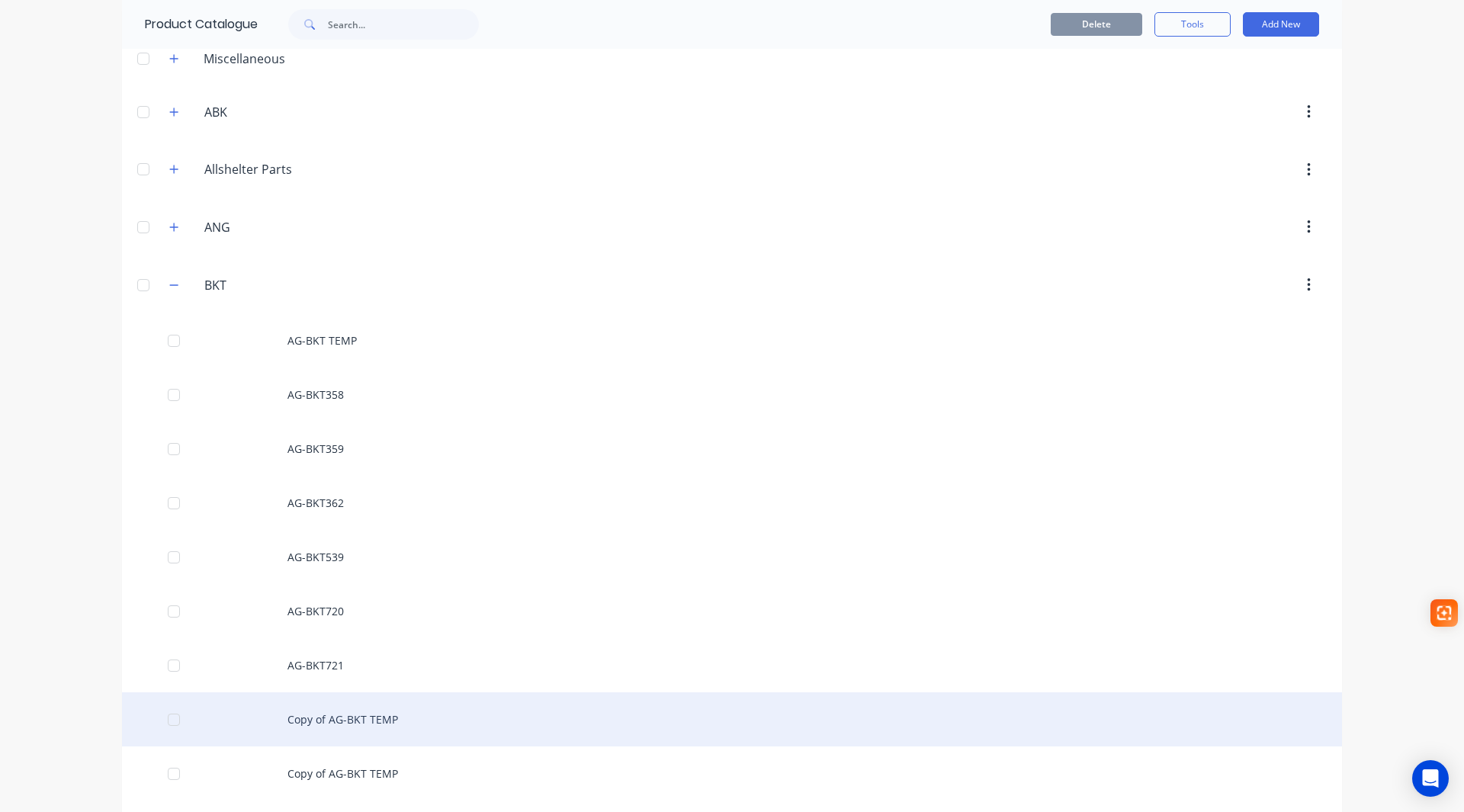
click at [353, 725] on div "Copy of AG-BKT TEMP" at bounding box center [732, 718] width 1220 height 54
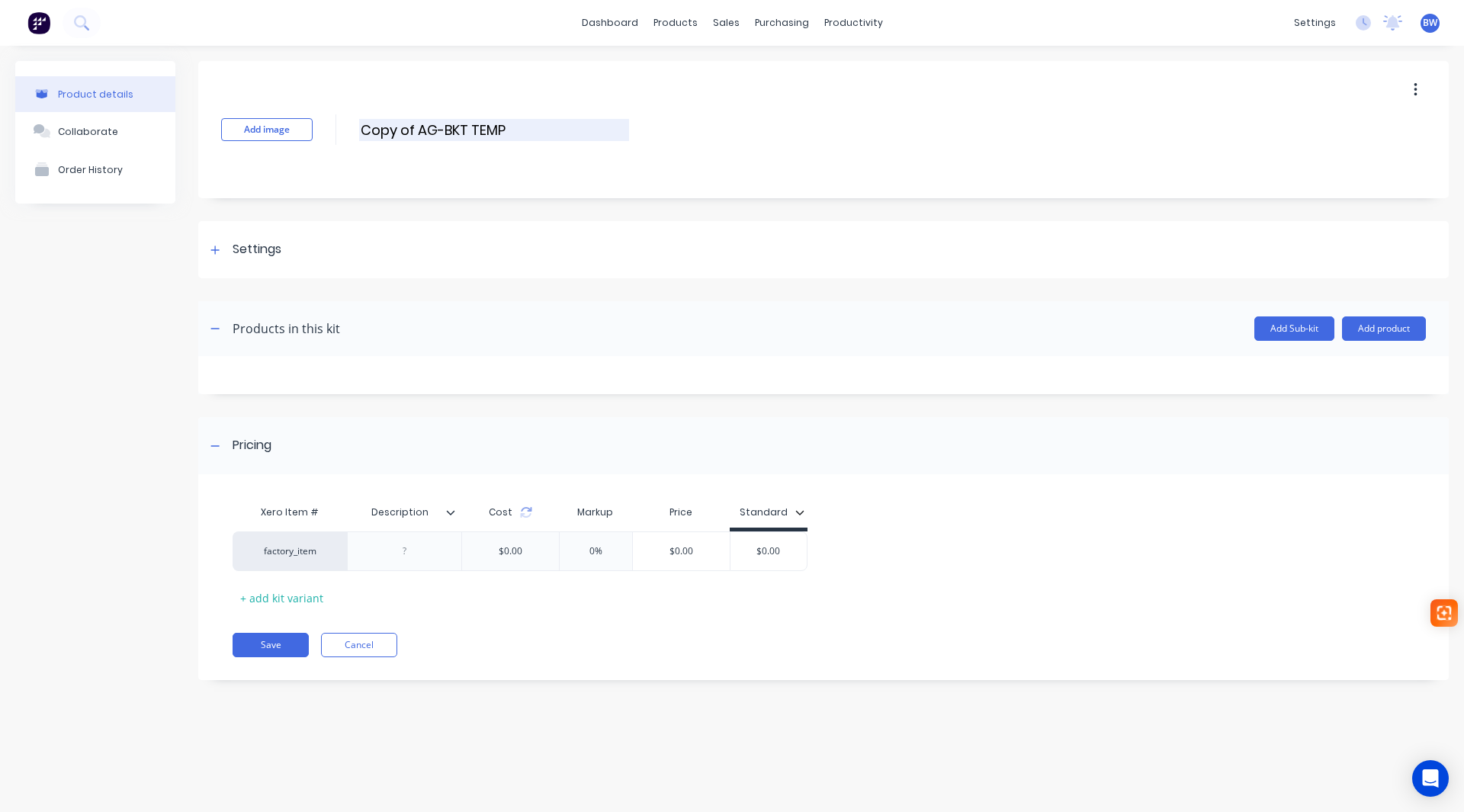
click at [421, 128] on input "Copy of AG-BKT TEMP" at bounding box center [494, 130] width 270 height 22
drag, startPoint x: 421, startPoint y: 128, endPoint x: 336, endPoint y: 135, distance: 85.3
click at [336, 135] on div "Add image Copy of AG-BKT TEMP Copy of AG-BKT TEMP Enter kit name" at bounding box center [823, 129] width 1251 height 138
drag, startPoint x: 454, startPoint y: 131, endPoint x: 408, endPoint y: 125, distance: 46.4
click at [408, 125] on input "AG-BKT TEMP" at bounding box center [494, 130] width 270 height 22
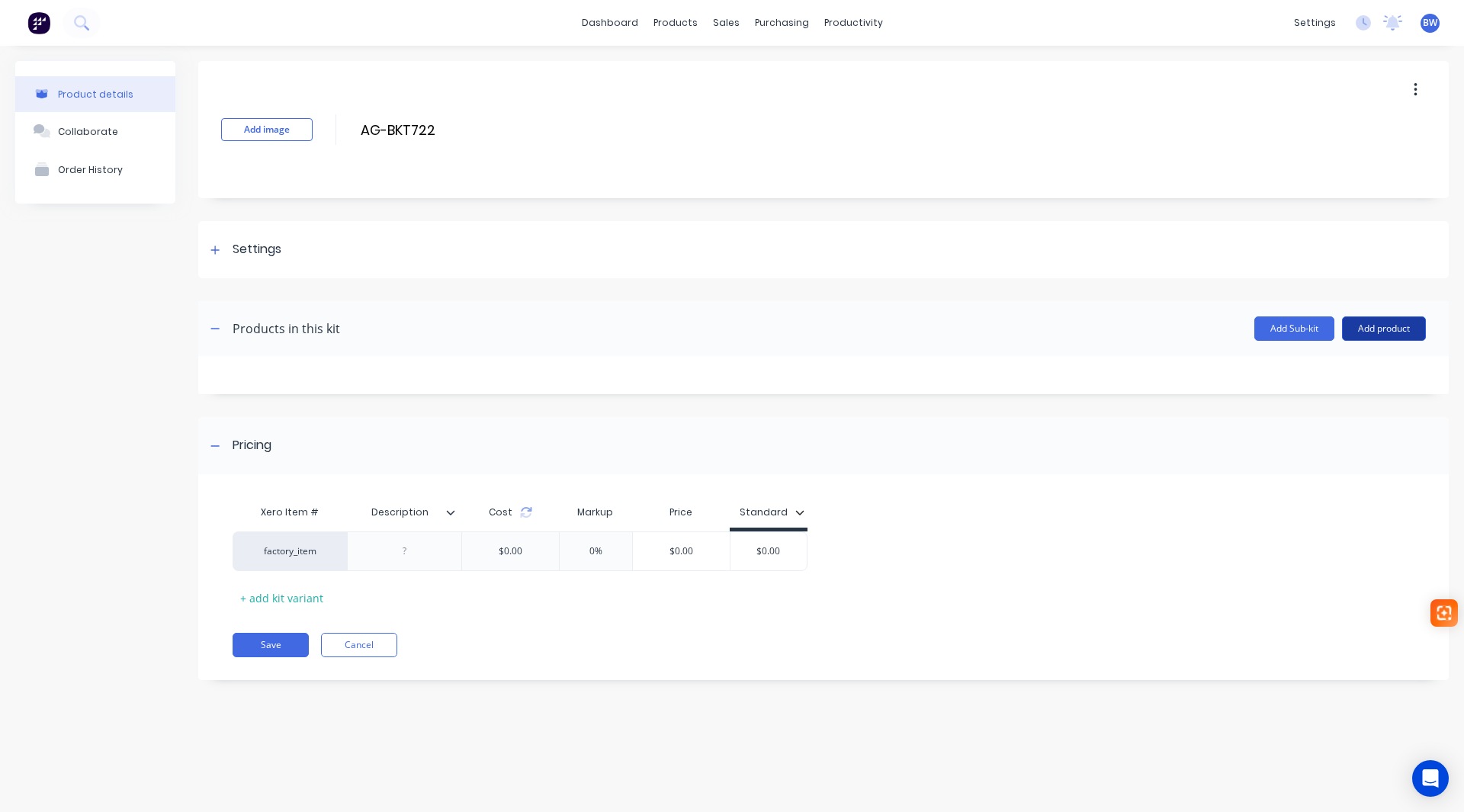
type input "AG-BKT722"
click at [1387, 328] on button "Add product" at bounding box center [1383, 328] width 84 height 25
click at [1362, 390] on div "Labour" at bounding box center [1354, 398] width 117 height 22
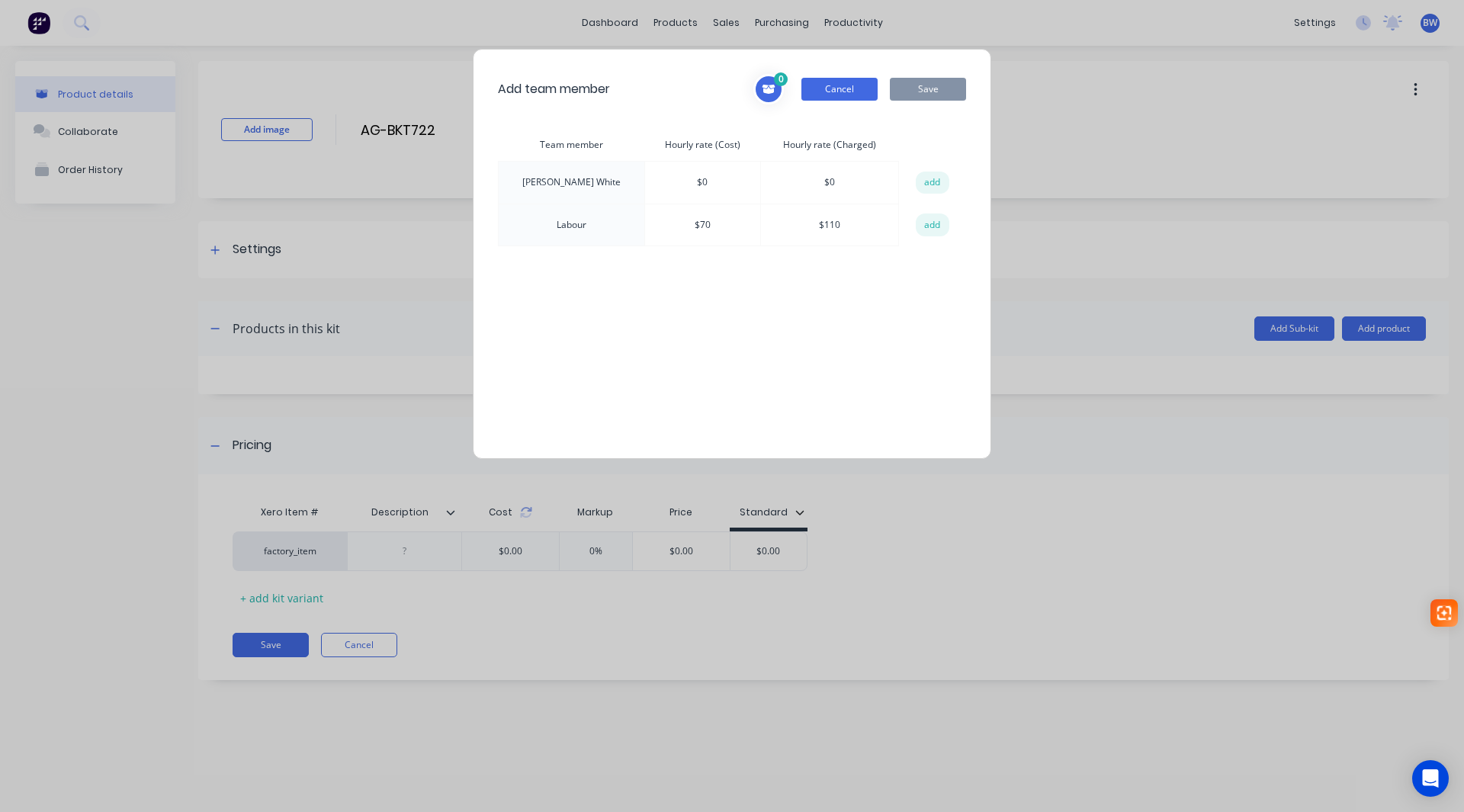
click at [821, 90] on button "Cancel" at bounding box center [839, 89] width 76 height 23
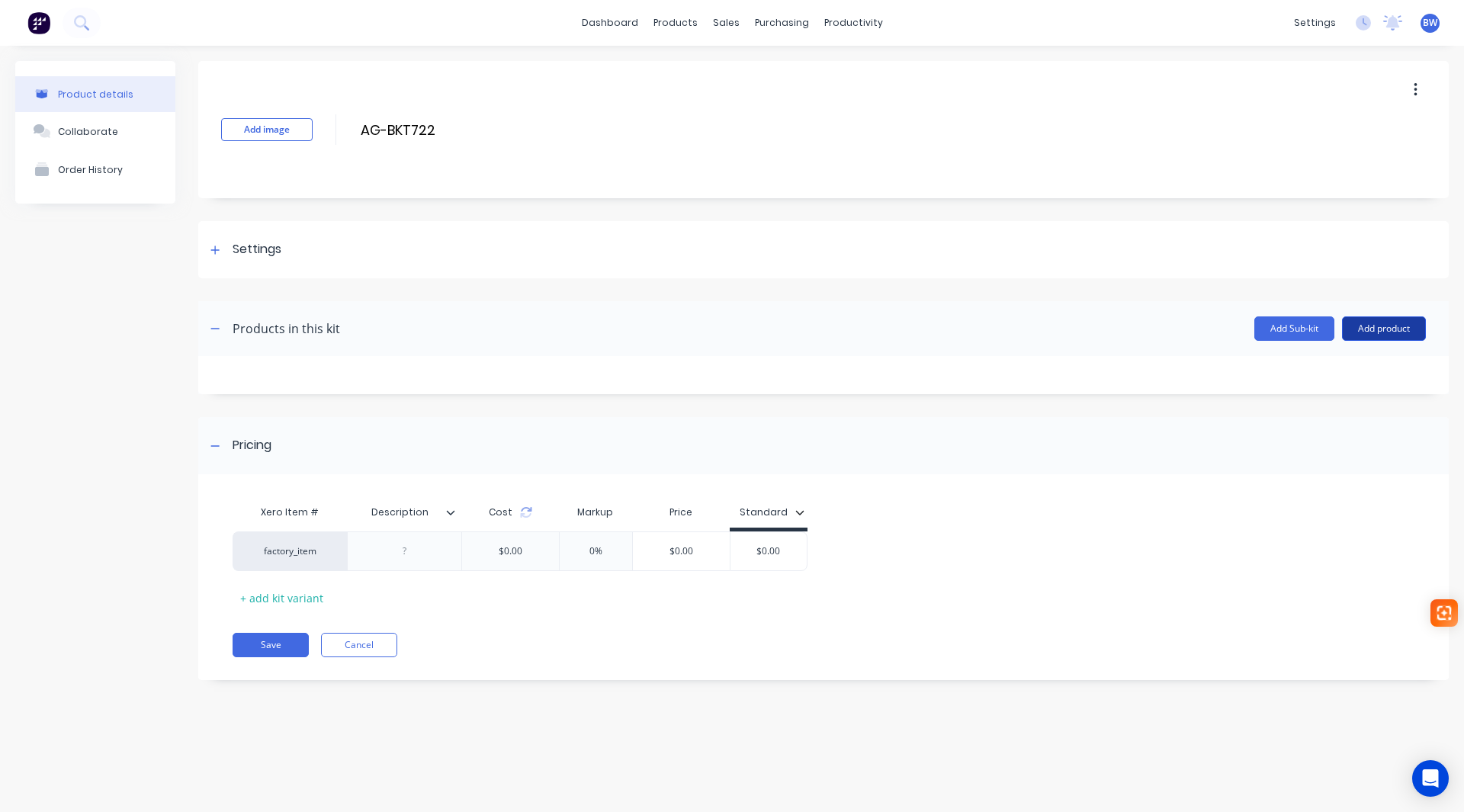
click at [1400, 323] on button "Add product" at bounding box center [1383, 328] width 84 height 25
click at [1353, 369] on div "Product catalogue" at bounding box center [1354, 368] width 117 height 22
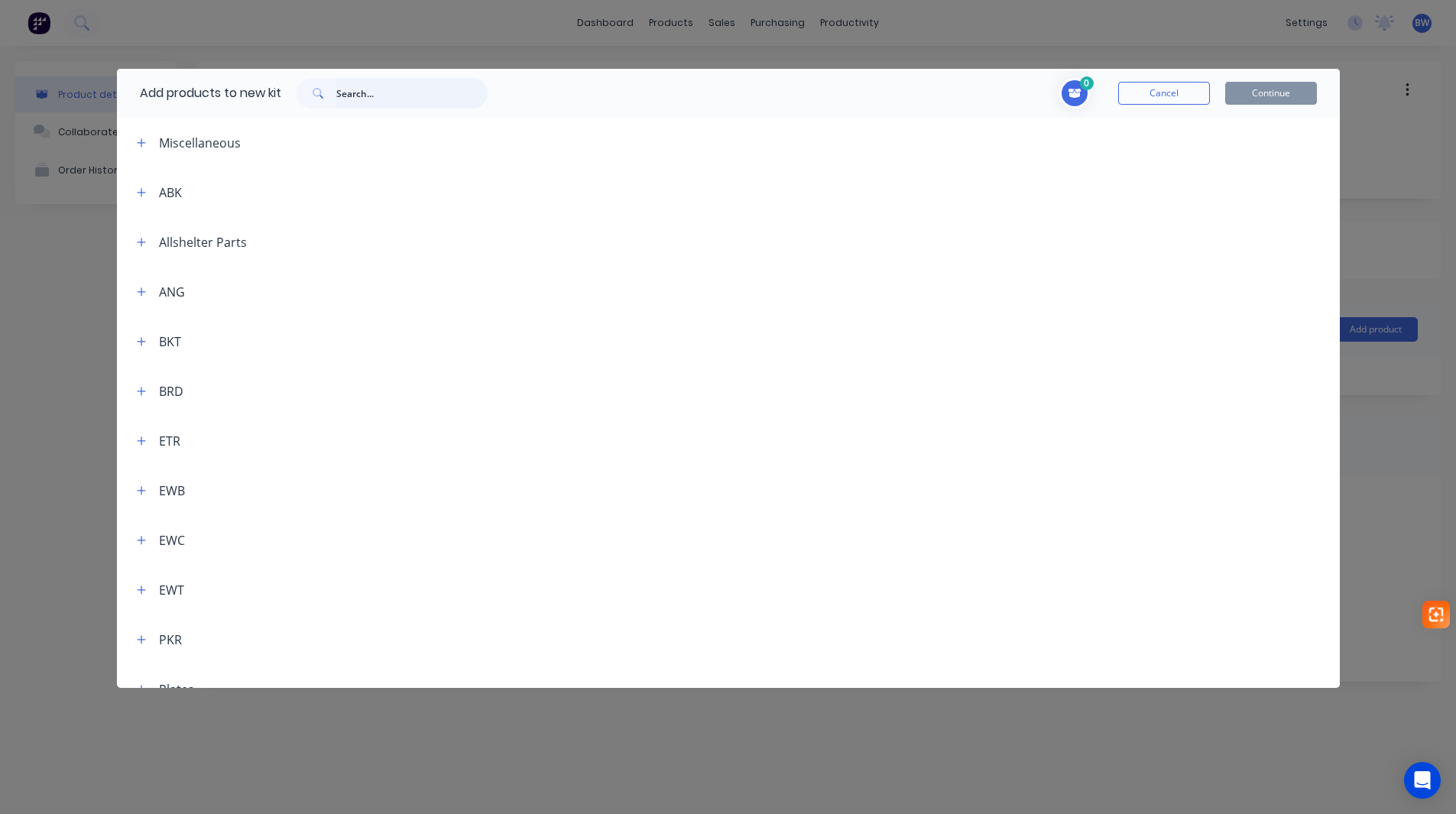
click at [433, 93] on input "text" at bounding box center [412, 93] width 152 height 30
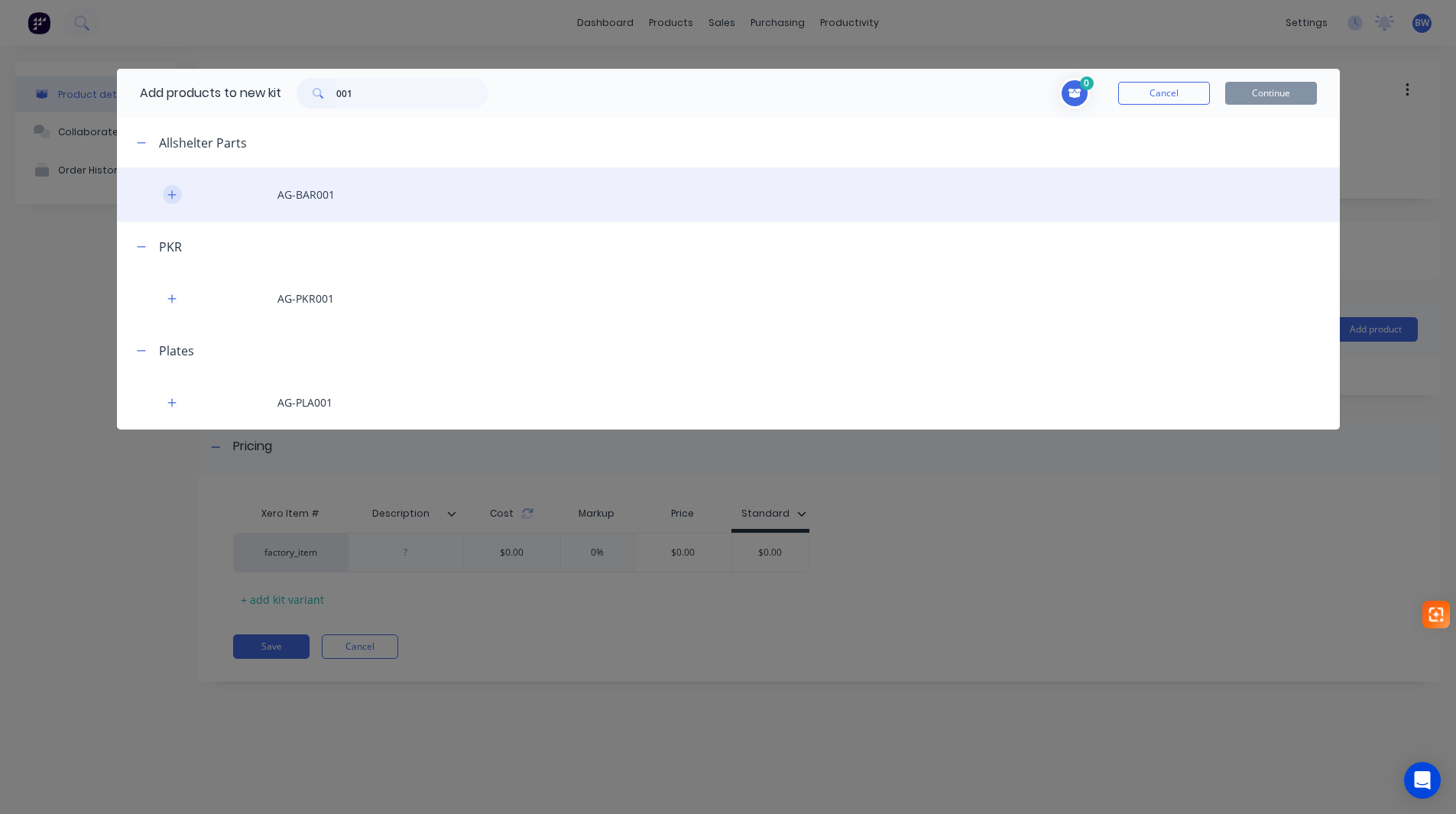
click at [176, 192] on icon "button" at bounding box center [172, 195] width 9 height 11
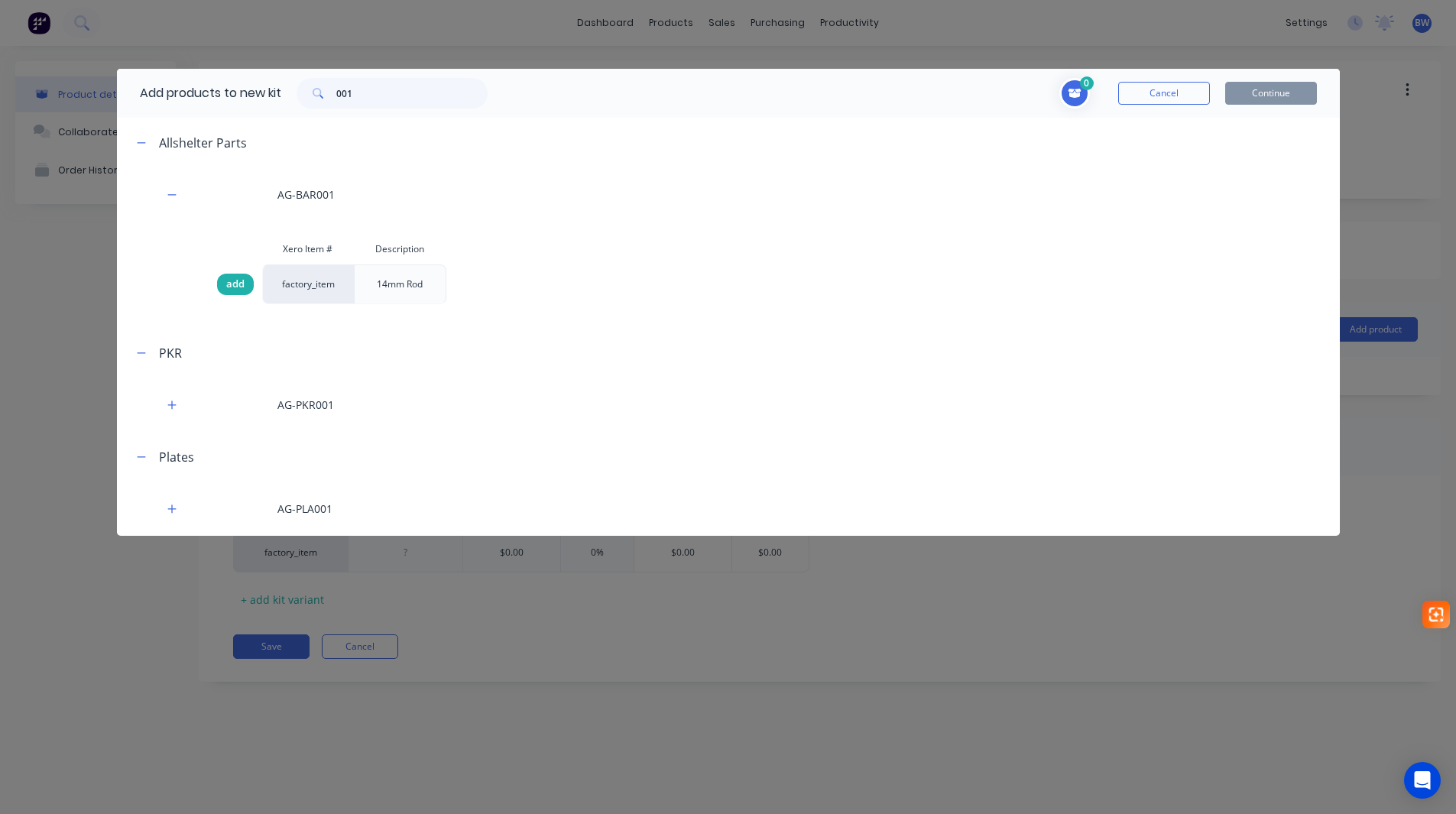
click at [240, 283] on span "add" at bounding box center [235, 284] width 18 height 16
drag, startPoint x: 373, startPoint y: 98, endPoint x: 322, endPoint y: 98, distance: 51.0
click at [322, 98] on div "001" at bounding box center [392, 93] width 191 height 30
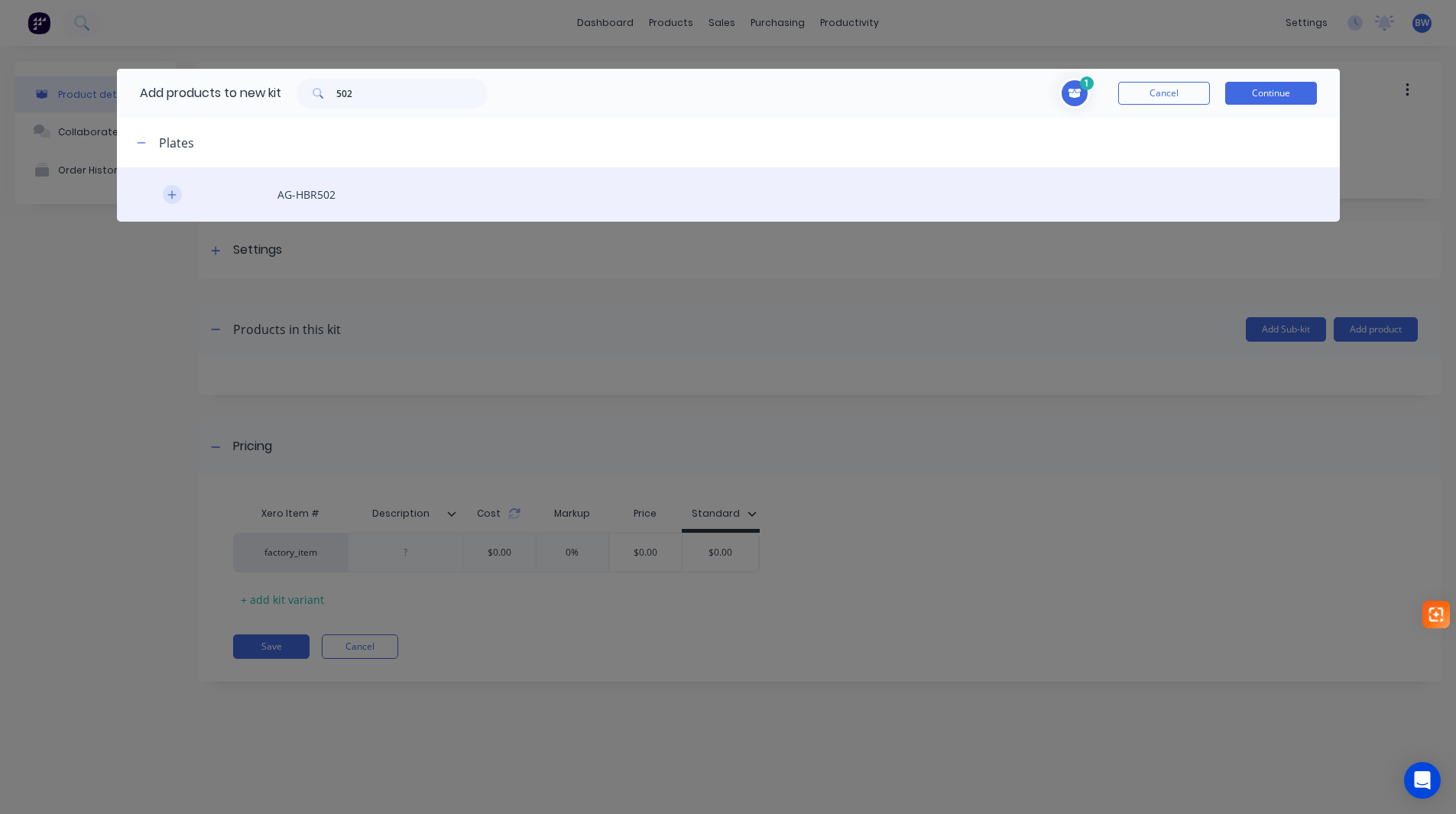
click at [171, 196] on icon "button" at bounding box center [172, 195] width 9 height 11
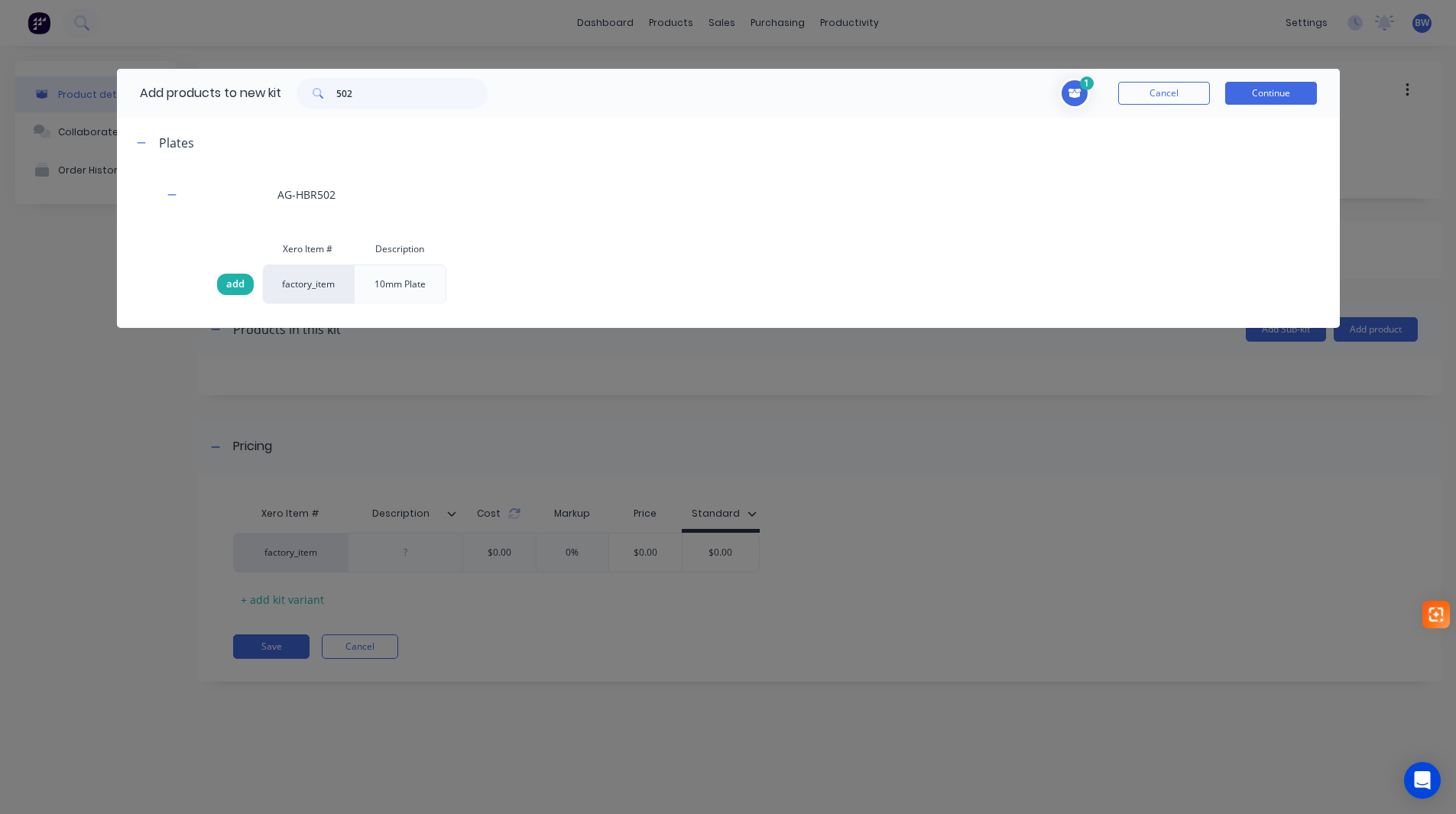
click at [237, 285] on span "add" at bounding box center [235, 284] width 18 height 16
drag, startPoint x: 363, startPoint y: 97, endPoint x: 312, endPoint y: 94, distance: 51.1
click at [312, 94] on div "502" at bounding box center [392, 93] width 191 height 30
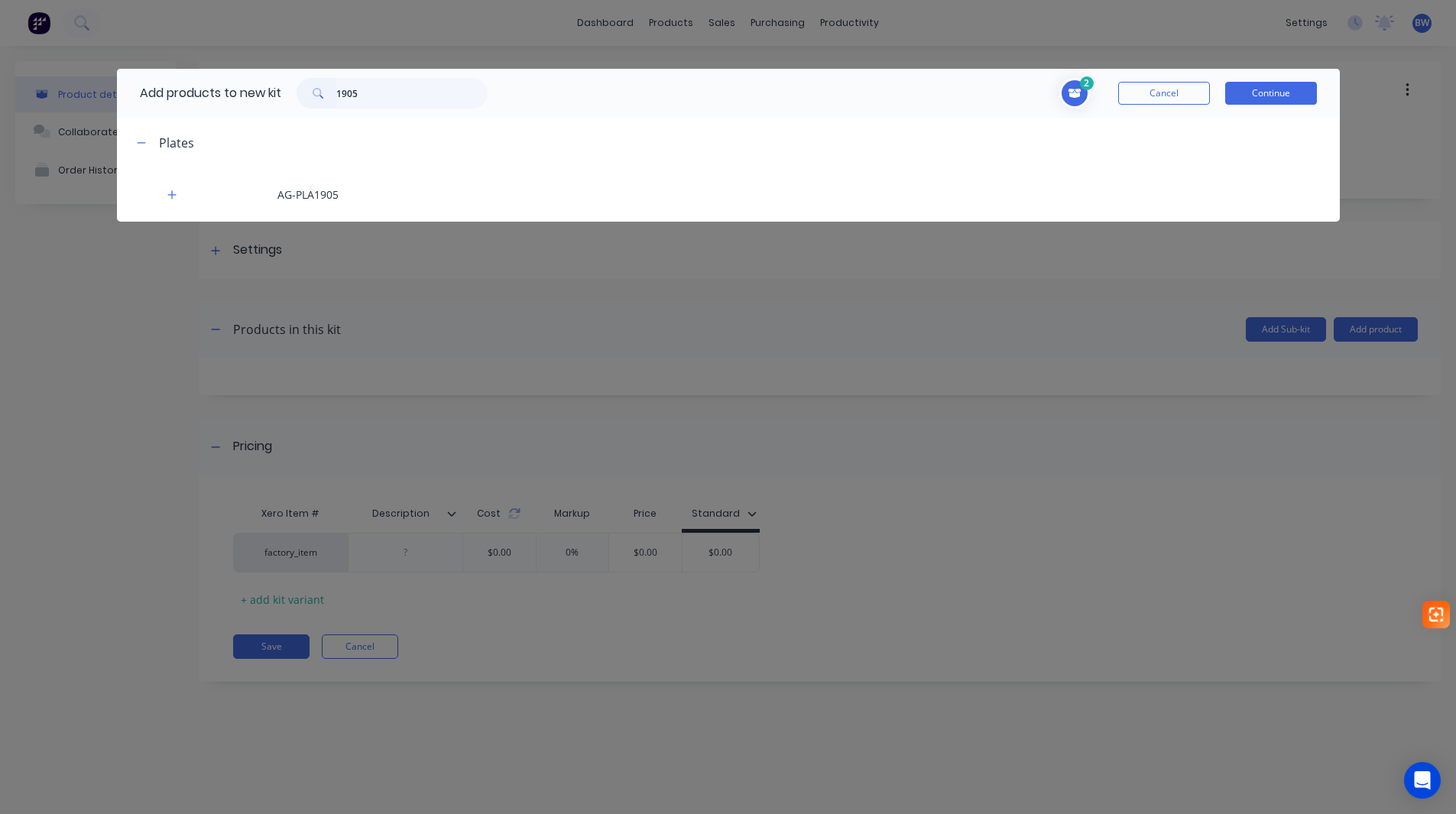
drag, startPoint x: 172, startPoint y: 195, endPoint x: 192, endPoint y: 228, distance: 38.6
click at [172, 196] on icon "button" at bounding box center [171, 194] width 8 height 8
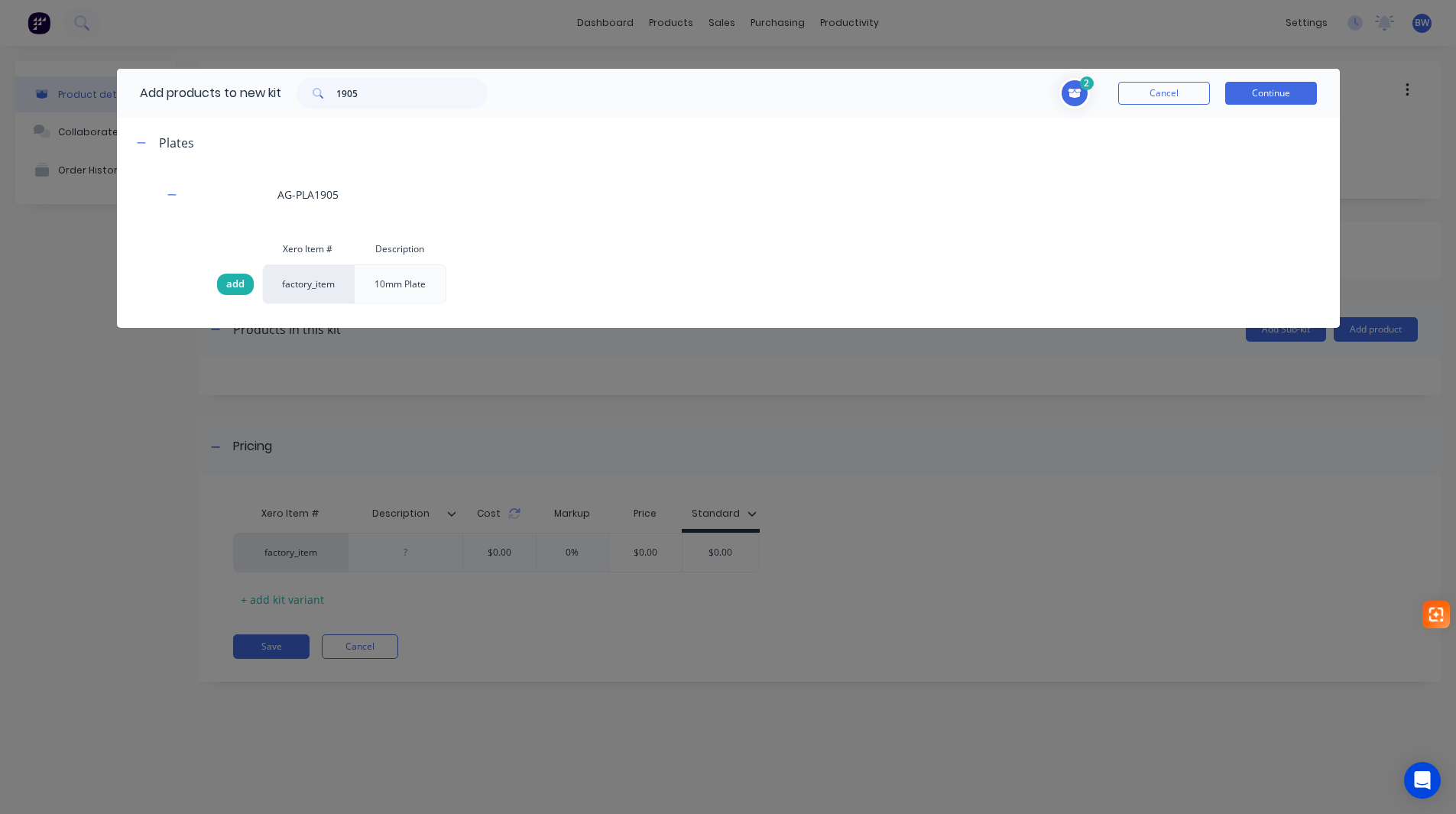
click at [235, 278] on span "add" at bounding box center [235, 284] width 18 height 16
click at [374, 92] on input "1905" at bounding box center [412, 93] width 152 height 30
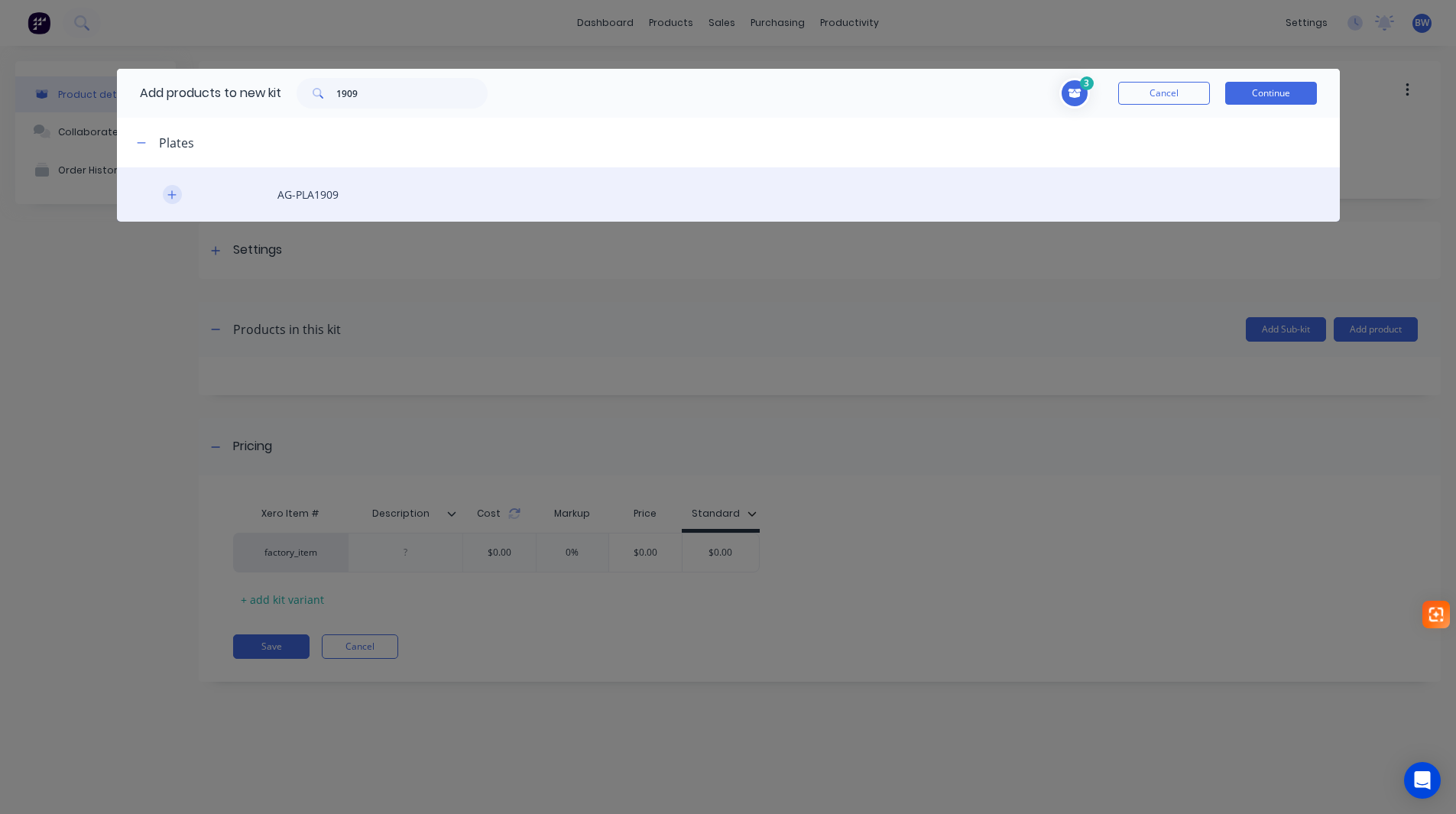
click at [174, 197] on icon "button" at bounding box center [172, 195] width 9 height 11
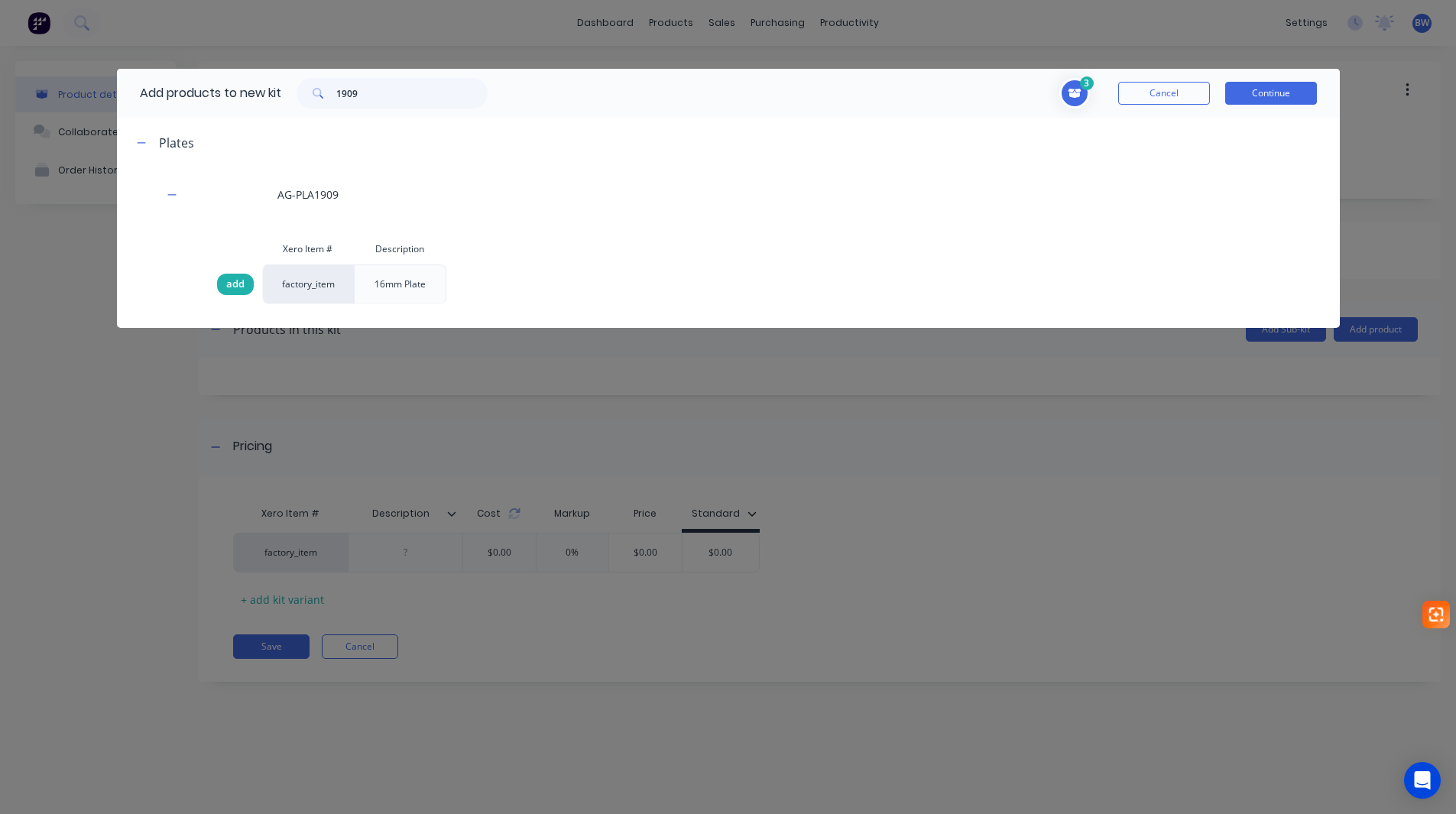
click at [231, 282] on span "add" at bounding box center [235, 284] width 18 height 16
drag, startPoint x: 366, startPoint y: 93, endPoint x: 296, endPoint y: 97, distance: 70.1
click at [300, 97] on div "1909" at bounding box center [392, 93] width 191 height 30
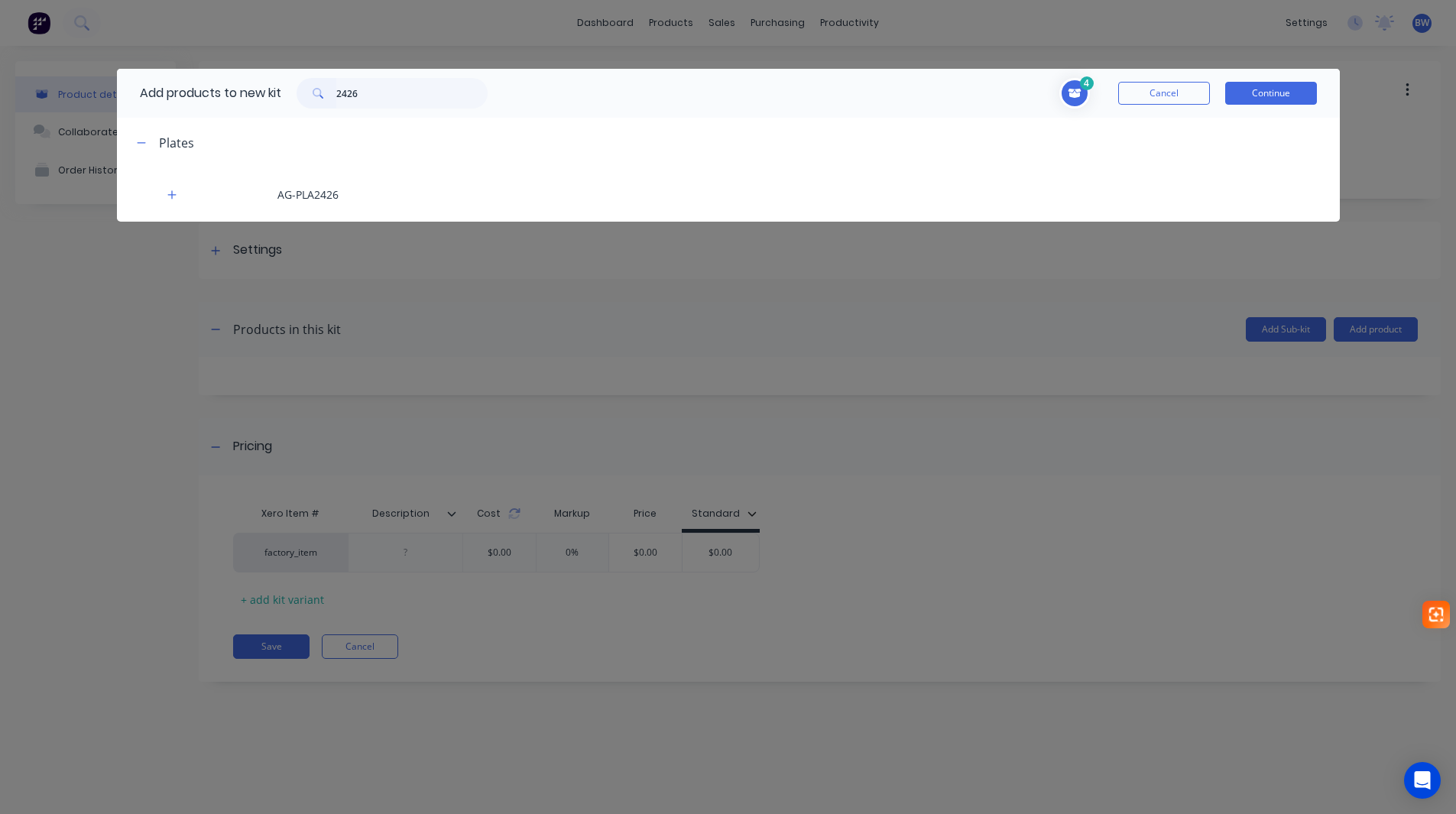
drag, startPoint x: 173, startPoint y: 197, endPoint x: 186, endPoint y: 224, distance: 30.0
click at [173, 197] on icon "button" at bounding box center [172, 195] width 9 height 11
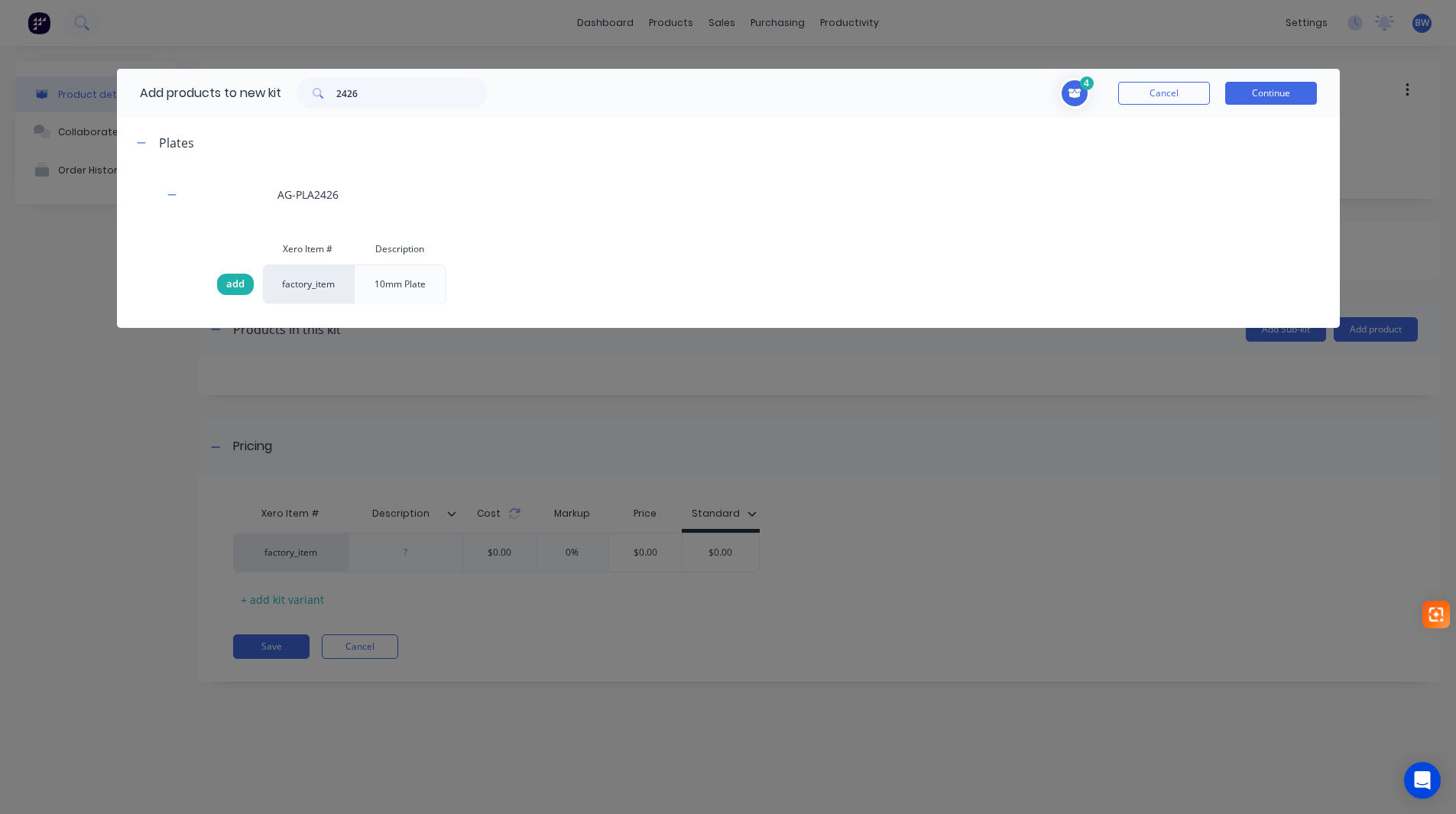
click at [231, 285] on span "add" at bounding box center [235, 284] width 18 height 16
drag, startPoint x: 367, startPoint y: 91, endPoint x: 311, endPoint y: 102, distance: 57.1
click at [311, 102] on div "2426" at bounding box center [392, 93] width 191 height 30
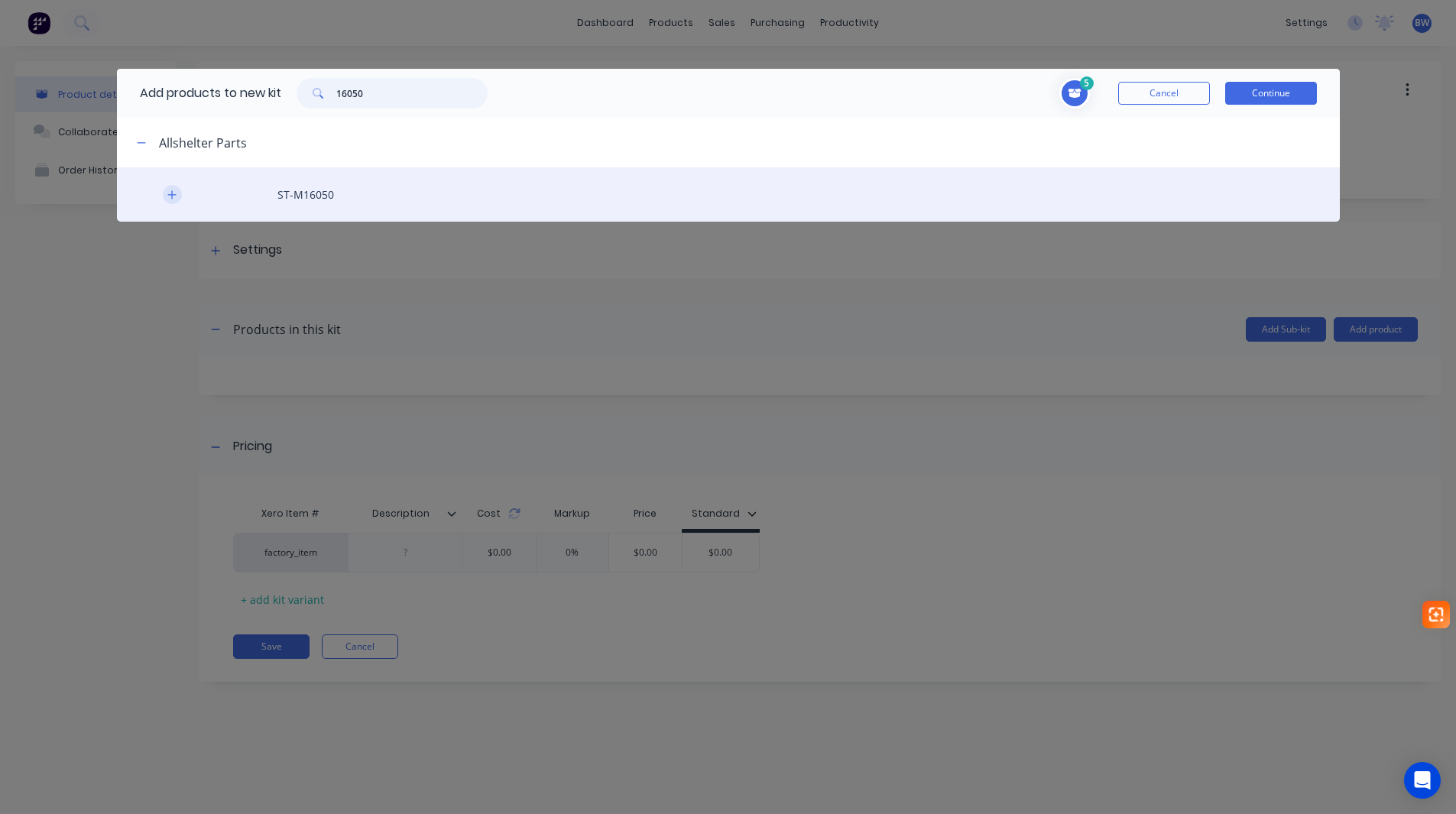
type input "16050"
click at [171, 197] on icon "button" at bounding box center [172, 195] width 9 height 11
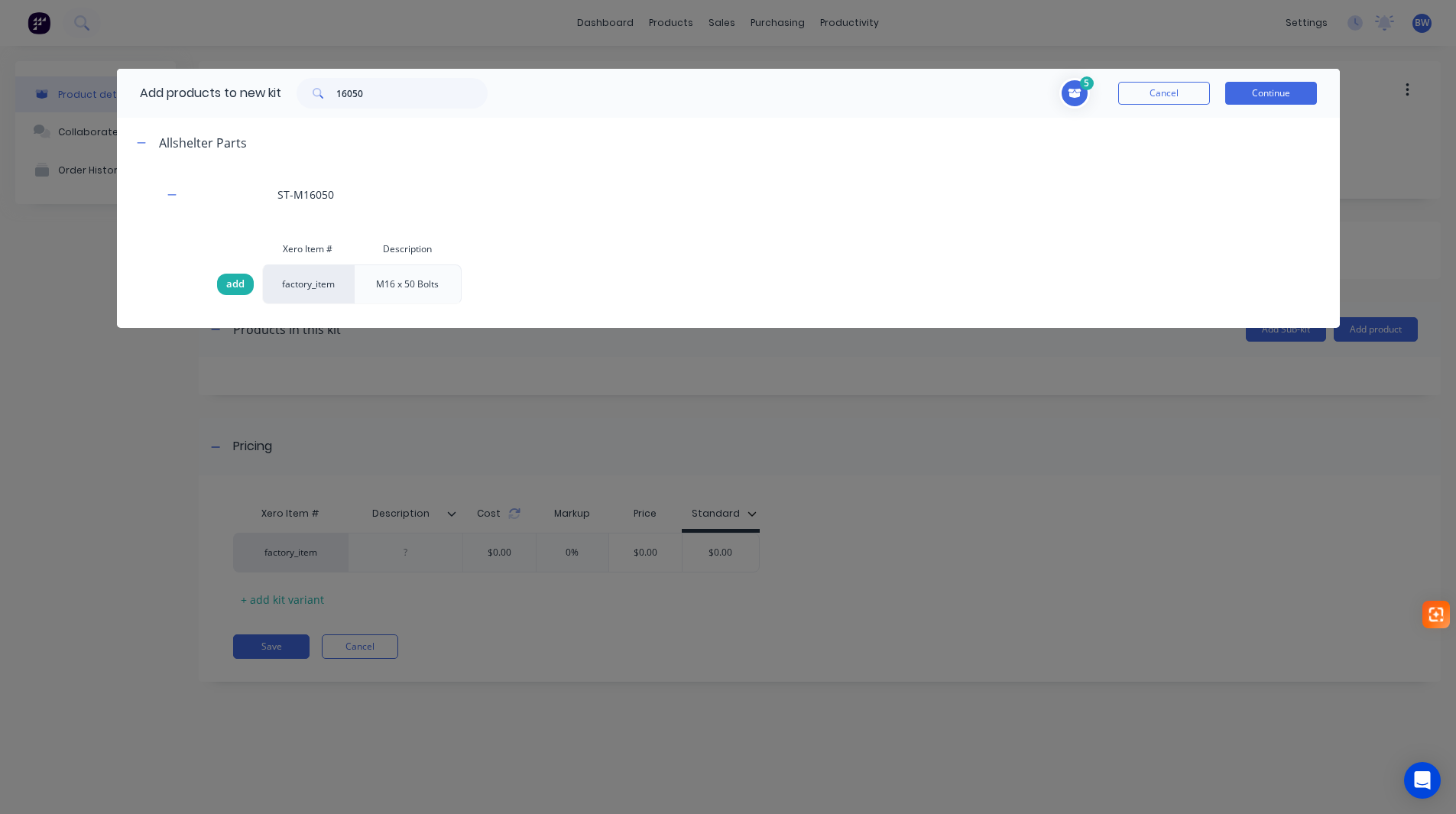
click at [237, 281] on span "add" at bounding box center [235, 284] width 18 height 16
click at [1292, 96] on button "Continue" at bounding box center [1271, 93] width 92 height 23
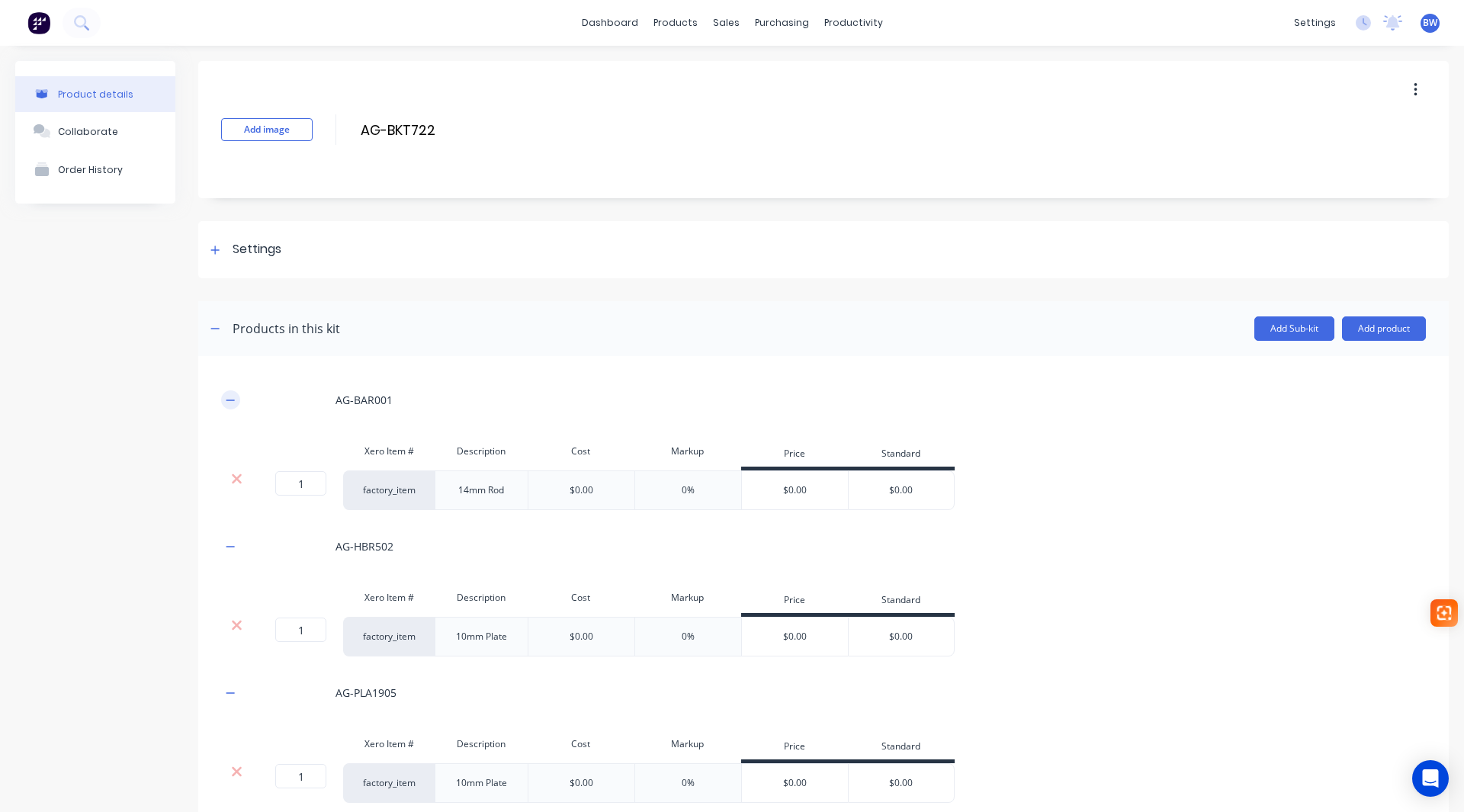
click at [228, 400] on icon "button" at bounding box center [230, 399] width 8 height 1
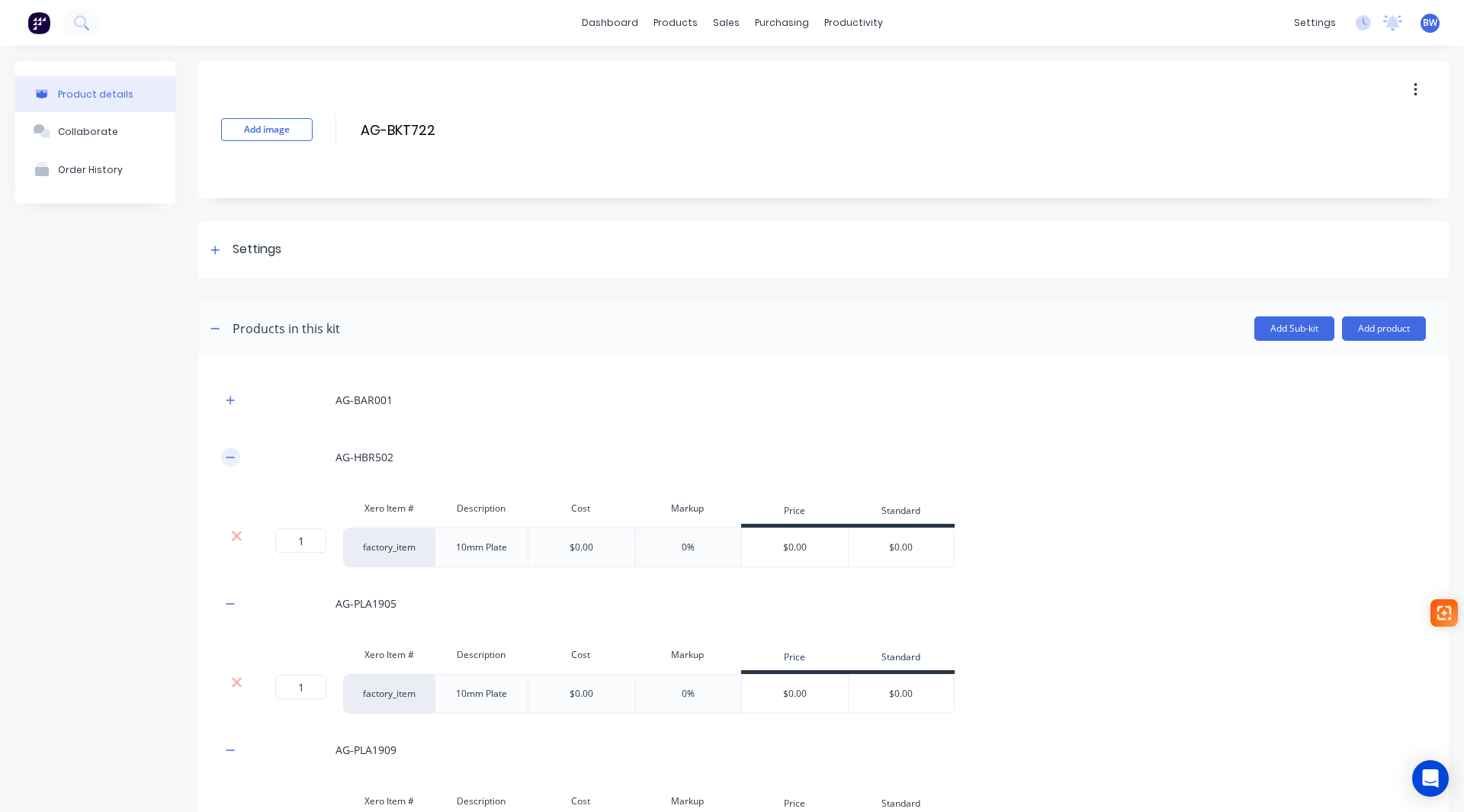
click at [229, 455] on icon "button" at bounding box center [230, 458] width 9 height 11
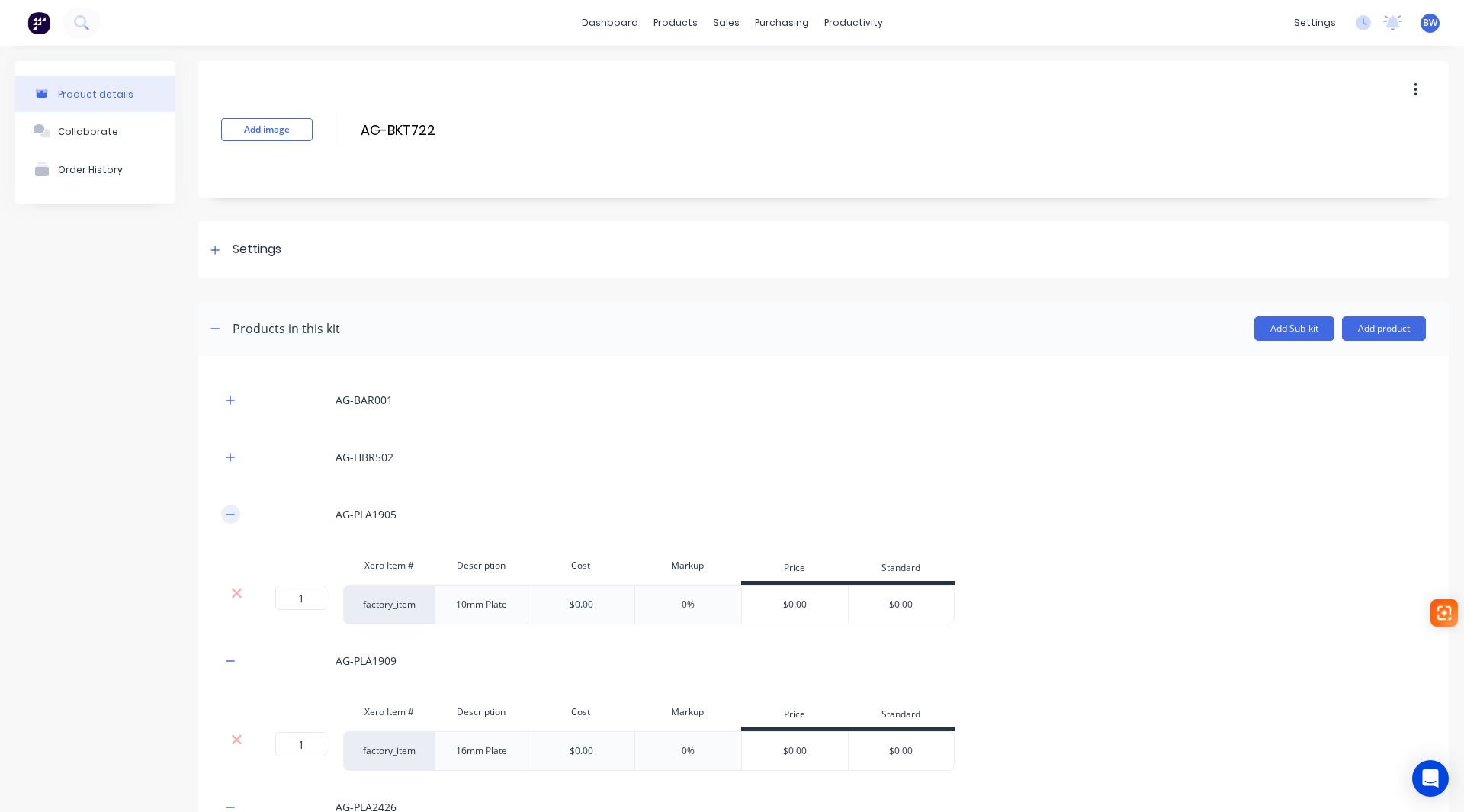
click at [225, 515] on button "button" at bounding box center [230, 514] width 19 height 19
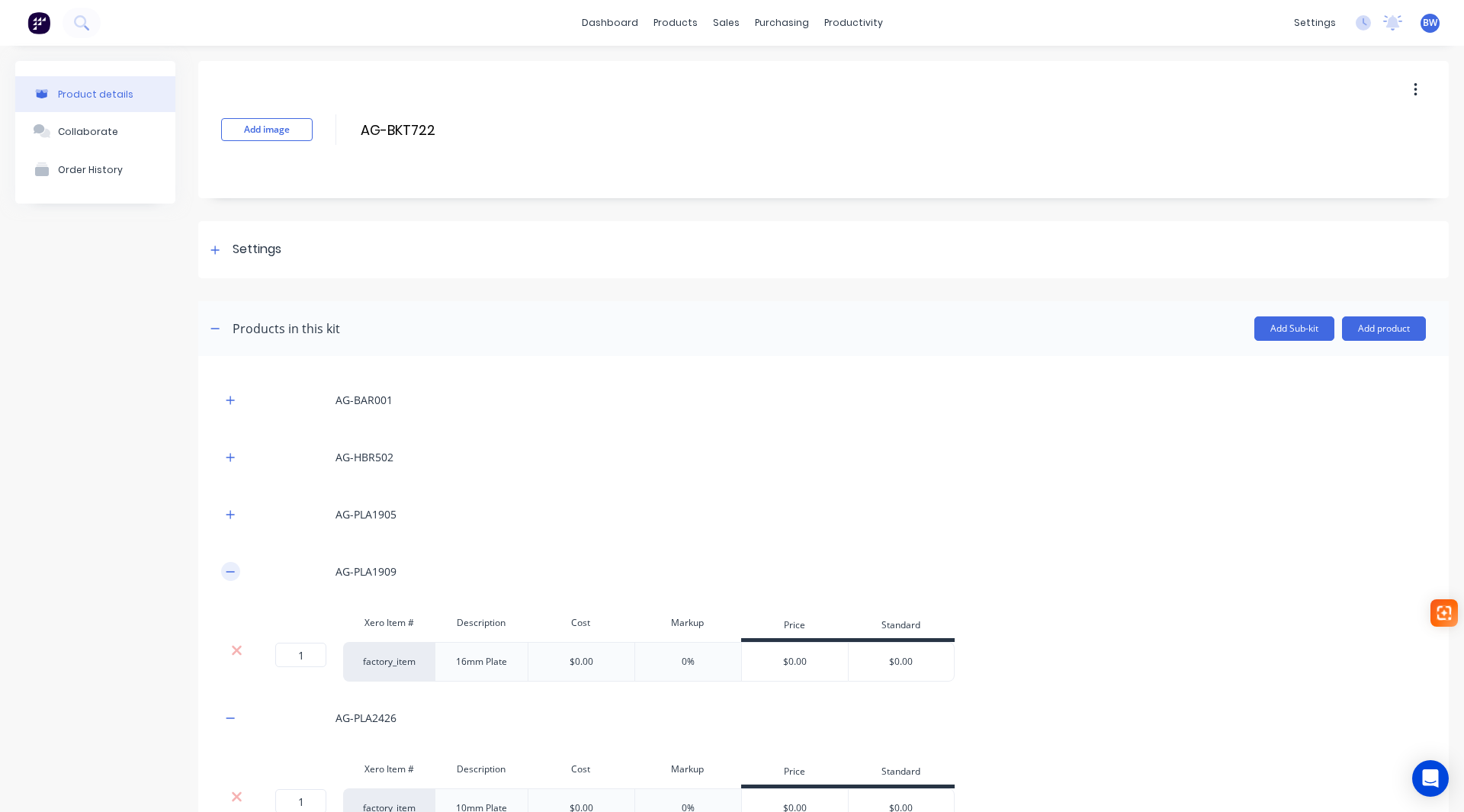
click at [231, 572] on icon "button" at bounding box center [230, 571] width 8 height 1
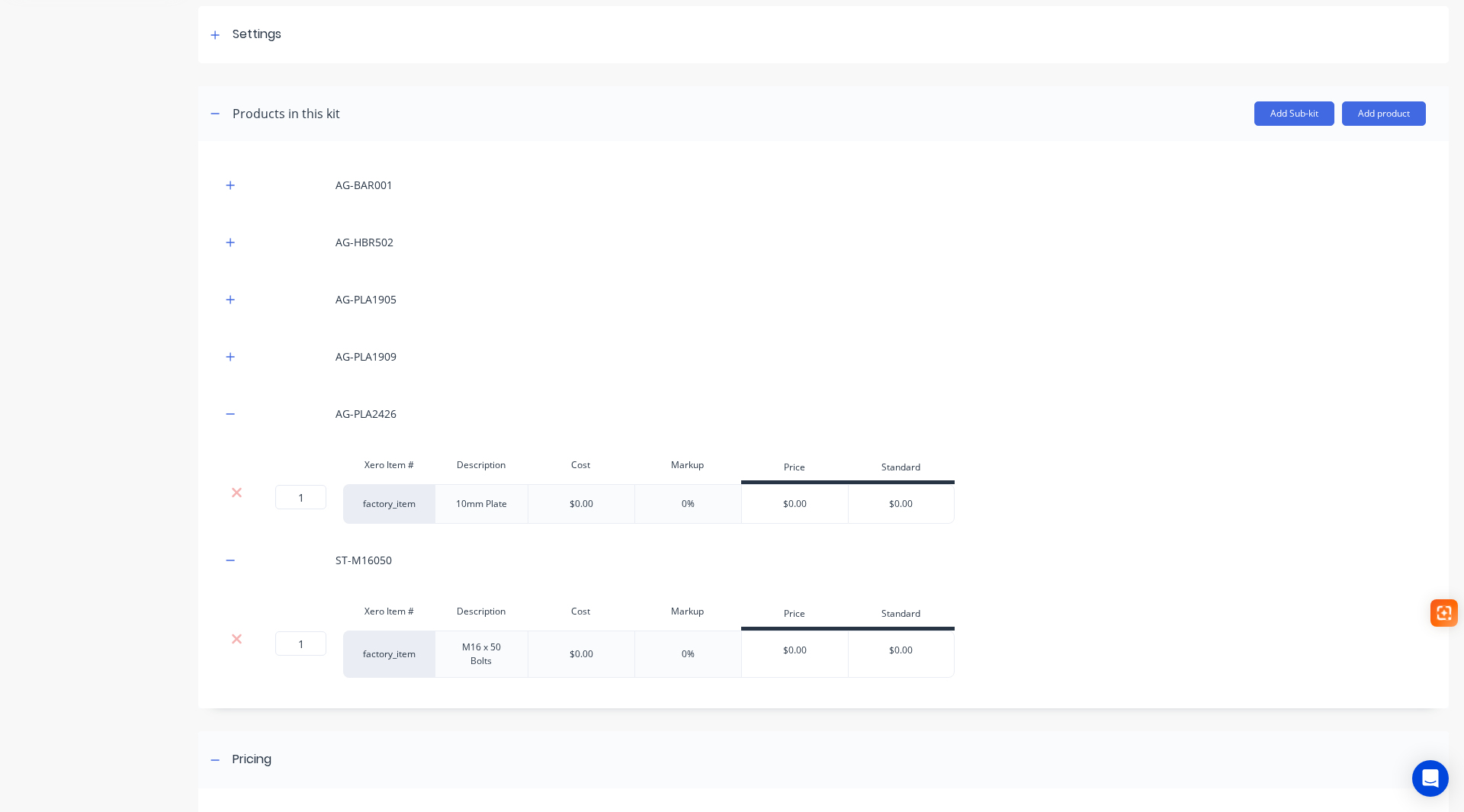
scroll to position [228, 0]
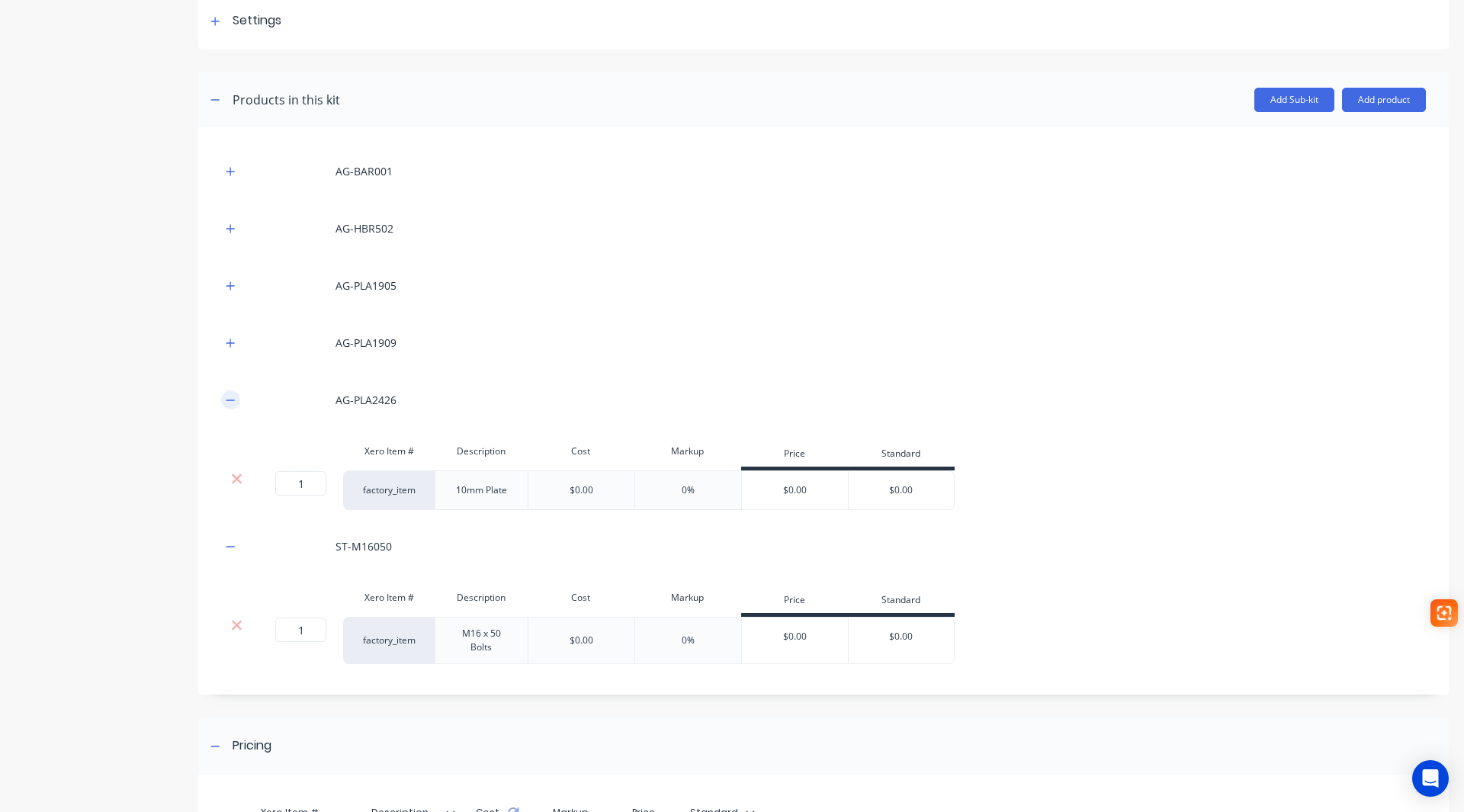
click at [229, 403] on icon "button" at bounding box center [230, 400] width 9 height 11
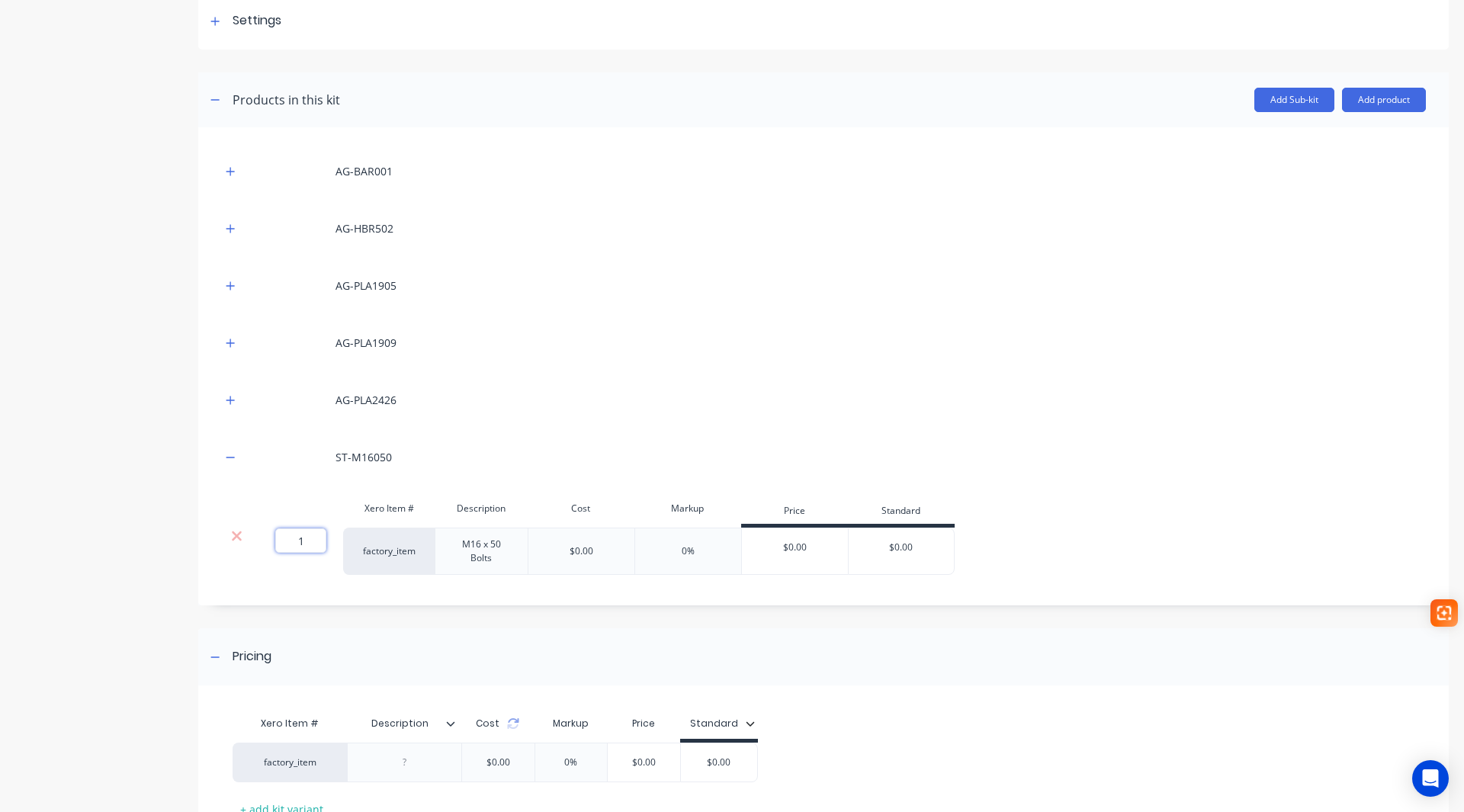
drag, startPoint x: 300, startPoint y: 542, endPoint x: 313, endPoint y: 539, distance: 13.3
click at [313, 539] on input "1" at bounding box center [301, 540] width 51 height 25
type input "2"
click at [229, 462] on button "button" at bounding box center [230, 457] width 19 height 19
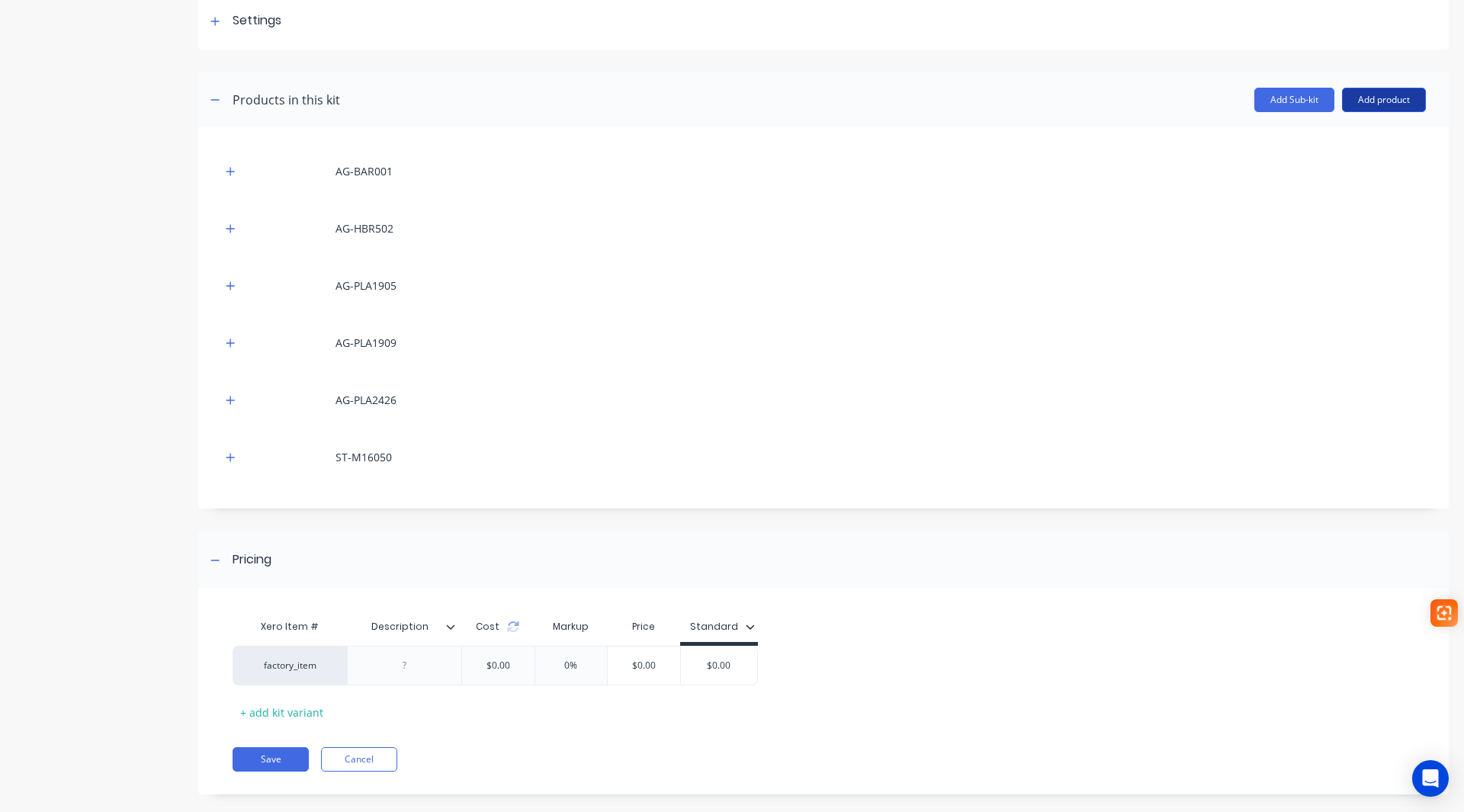
click at [1401, 106] on button "Add product" at bounding box center [1383, 100] width 84 height 25
click at [1335, 170] on div "Labour" at bounding box center [1354, 170] width 117 height 22
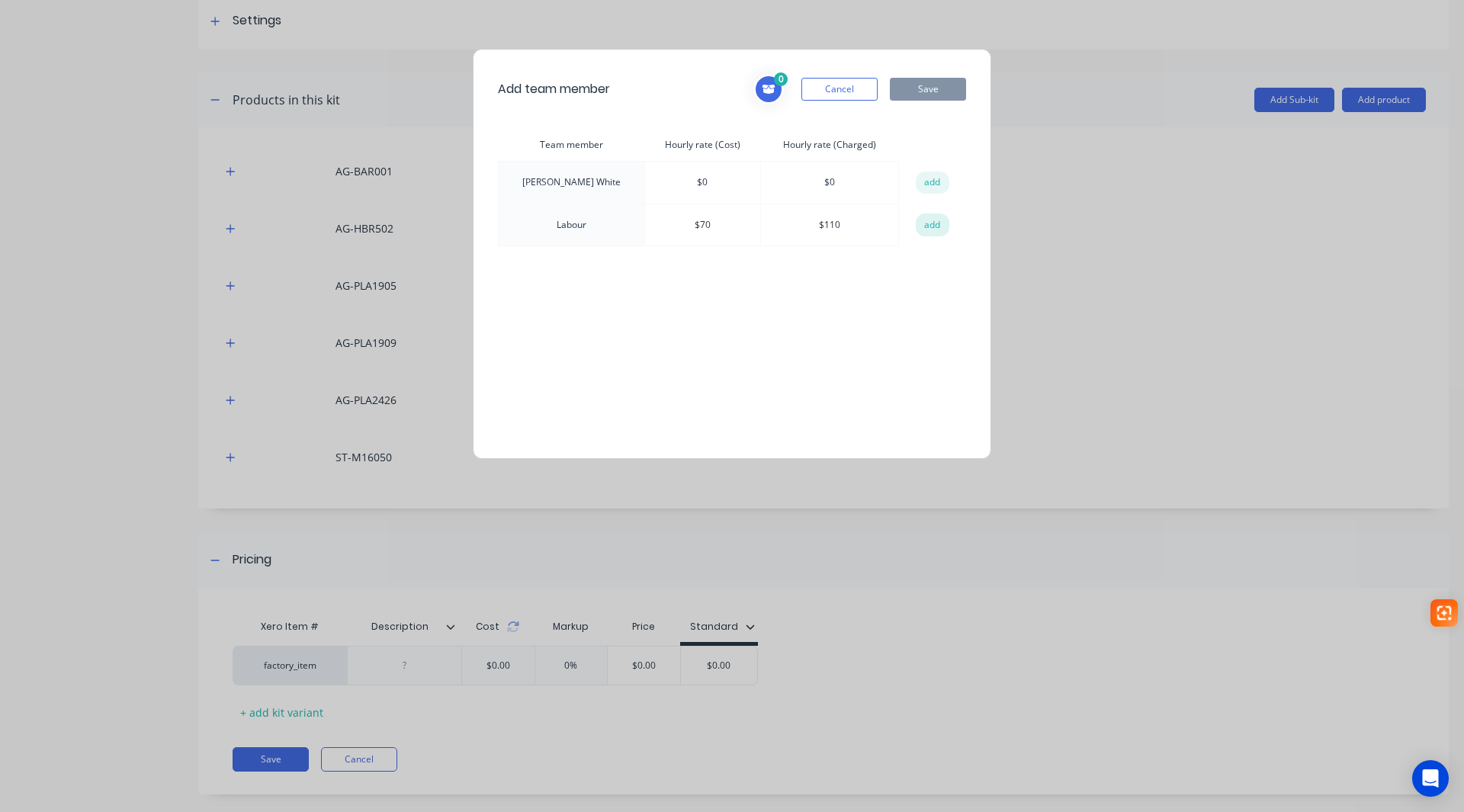
click at [933, 228] on button "add" at bounding box center [933, 225] width 34 height 23
click at [937, 83] on button "Save" at bounding box center [928, 89] width 76 height 23
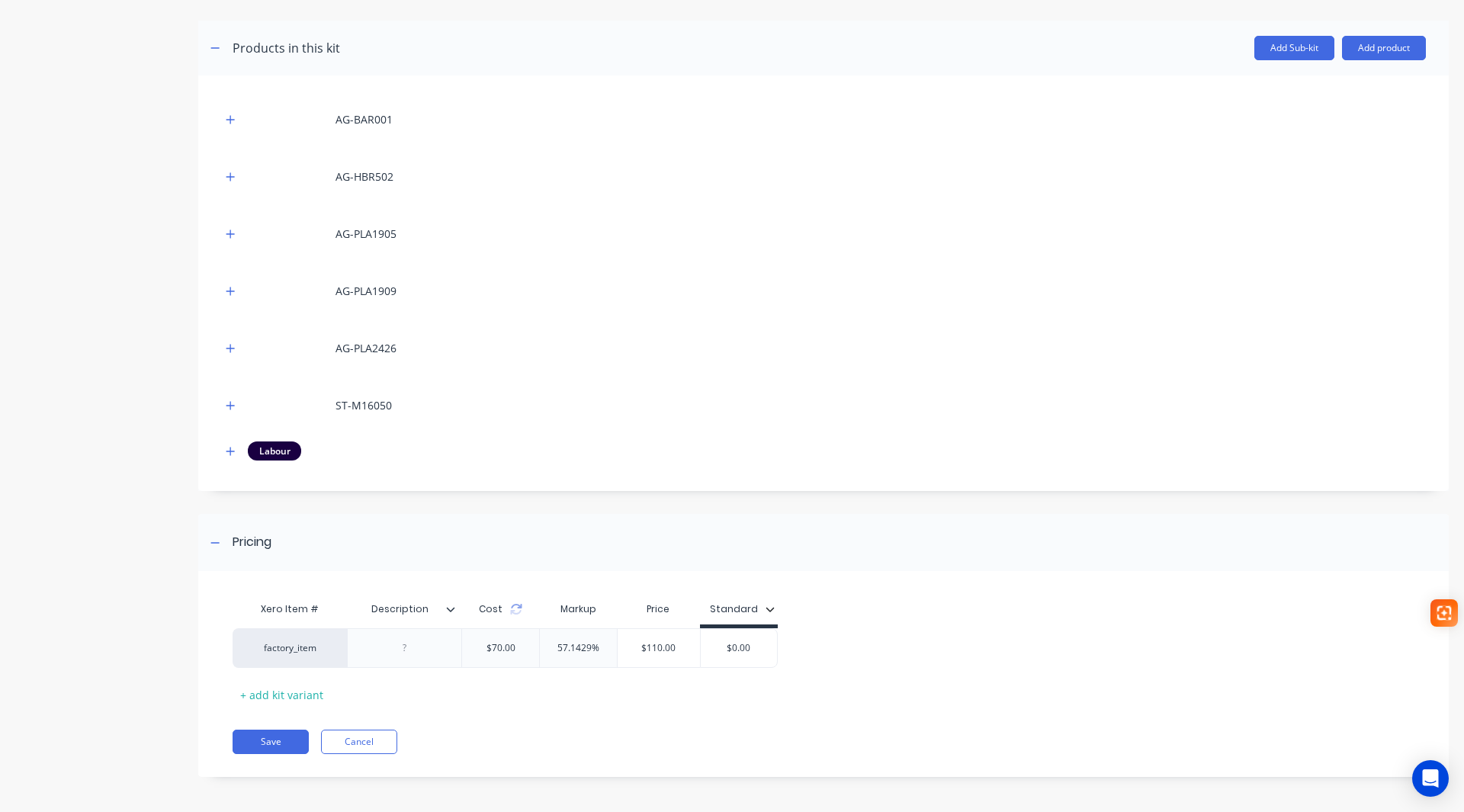
scroll to position [284, 0]
click at [263, 739] on button "Save" at bounding box center [270, 739] width 76 height 25
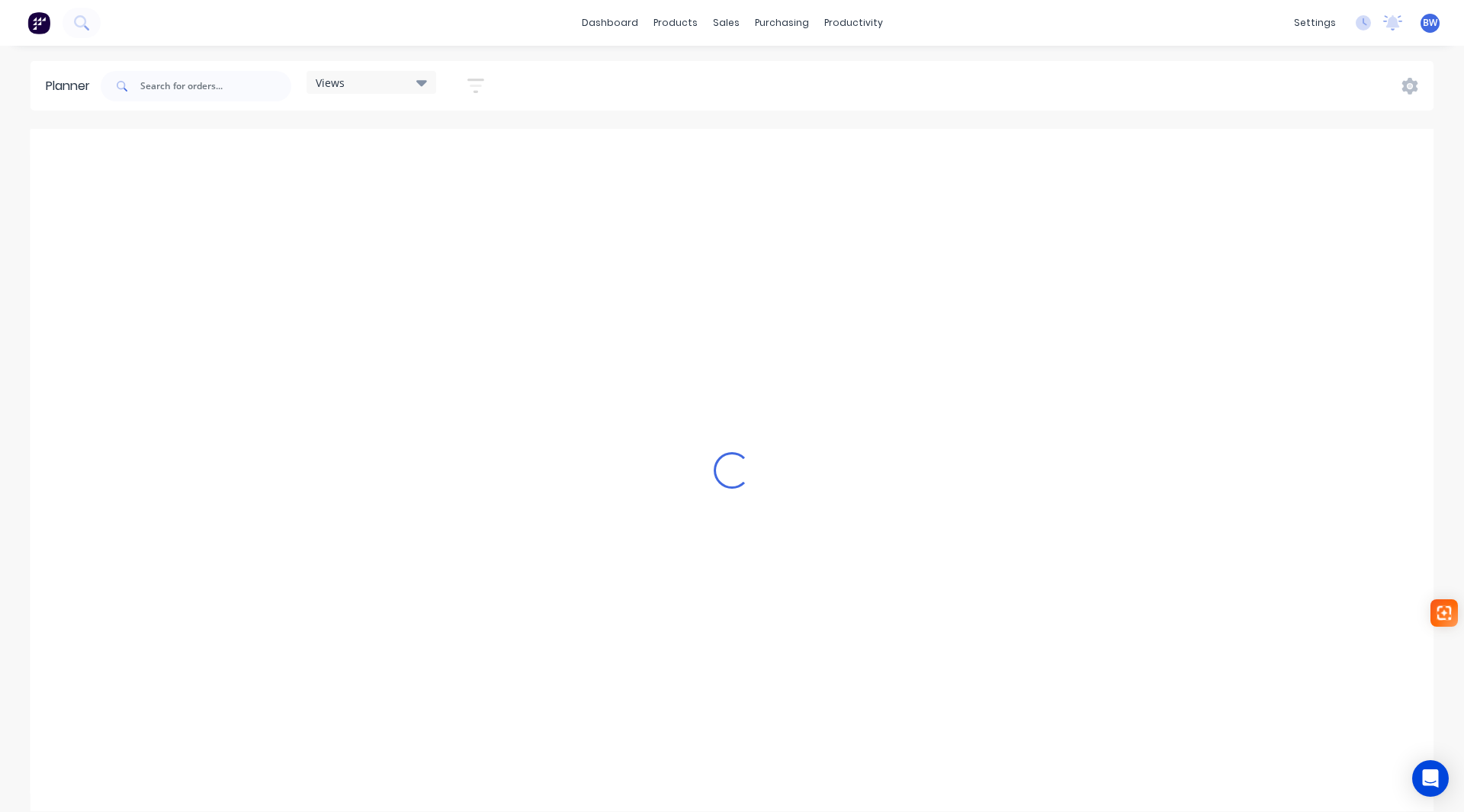
scroll to position [0, 1709]
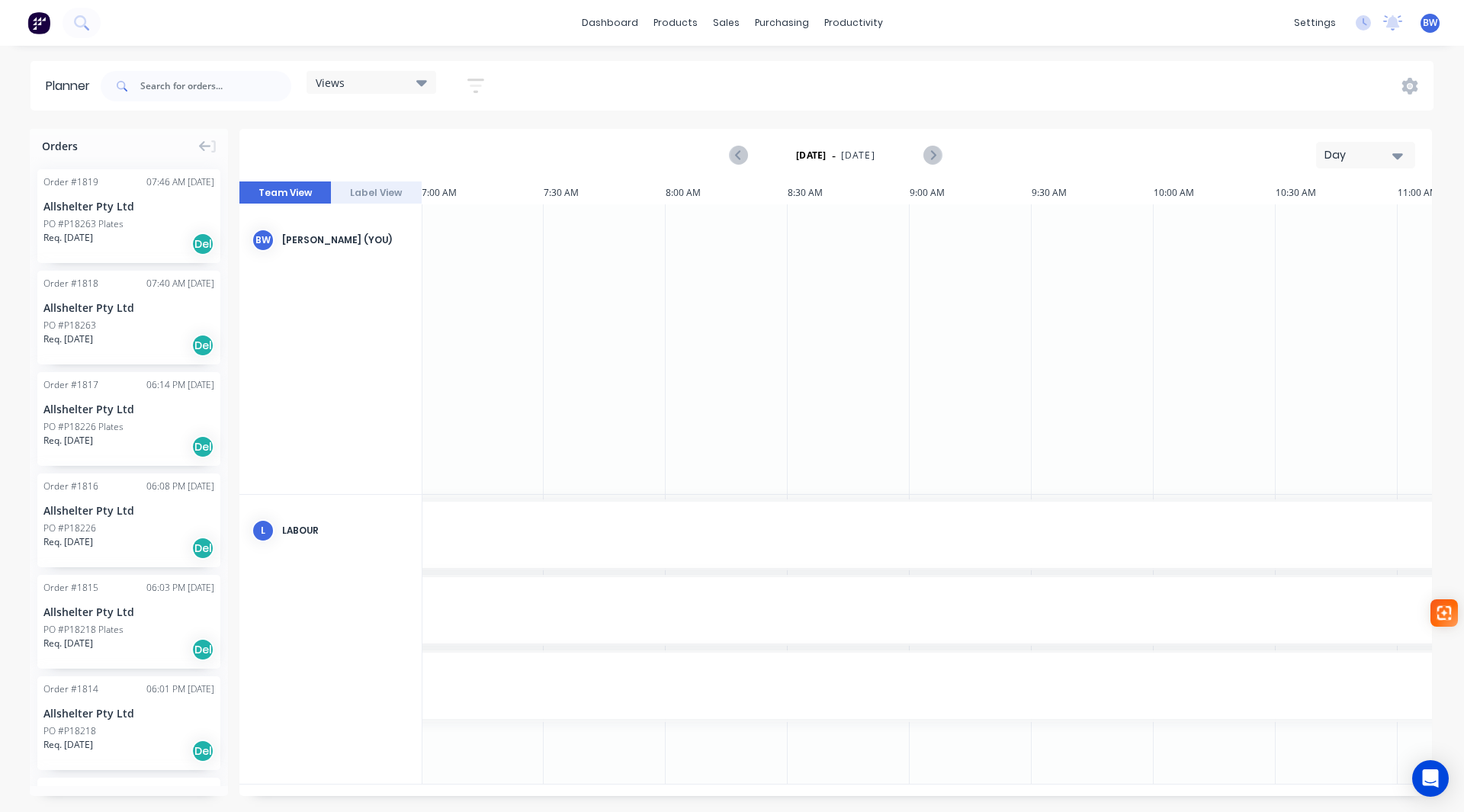
click at [1356, 167] on button "Day" at bounding box center [1366, 155] width 99 height 27
click at [1345, 249] on div "Month" at bounding box center [1338, 256] width 151 height 30
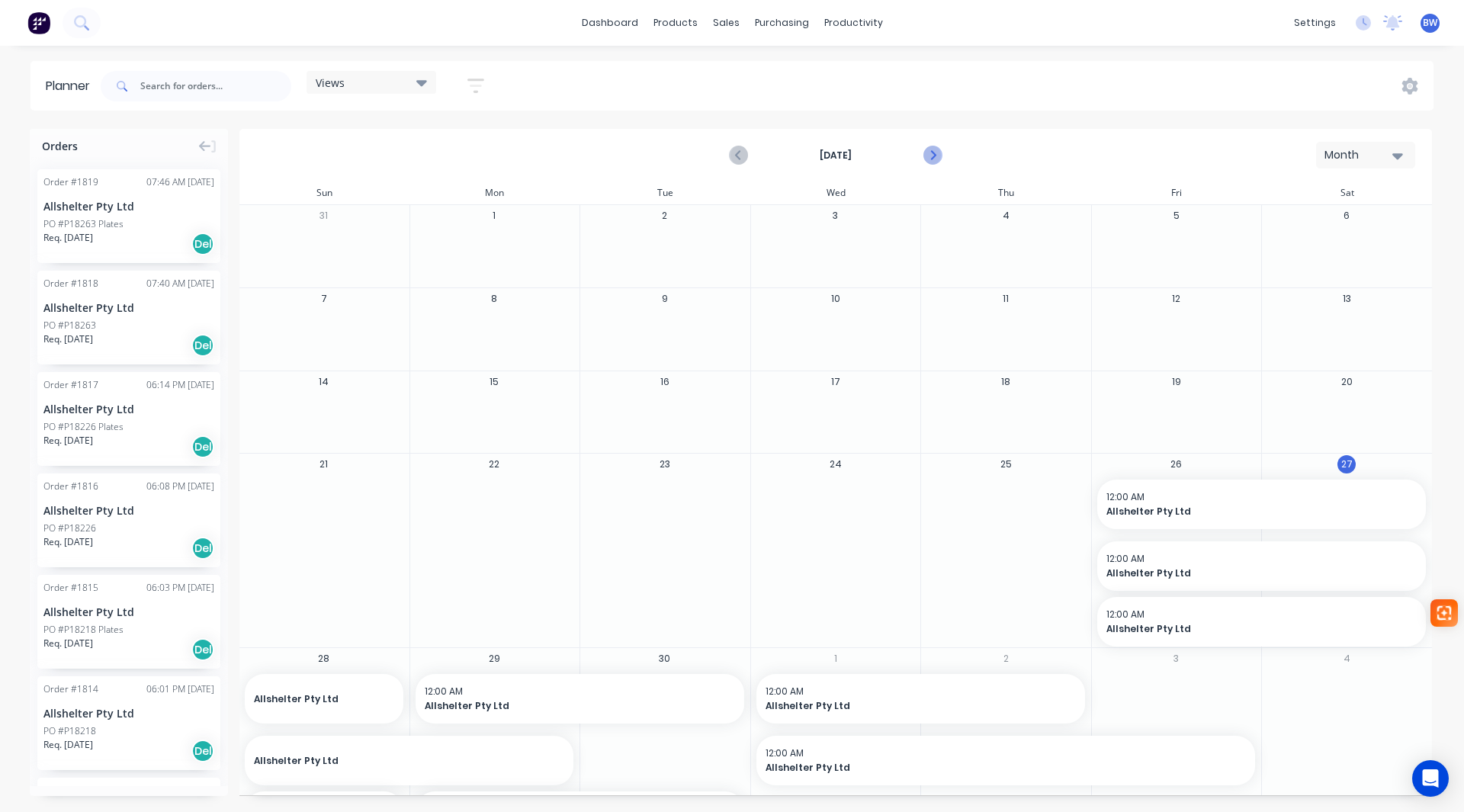
click at [934, 157] on icon "Next page" at bounding box center [932, 156] width 18 height 18
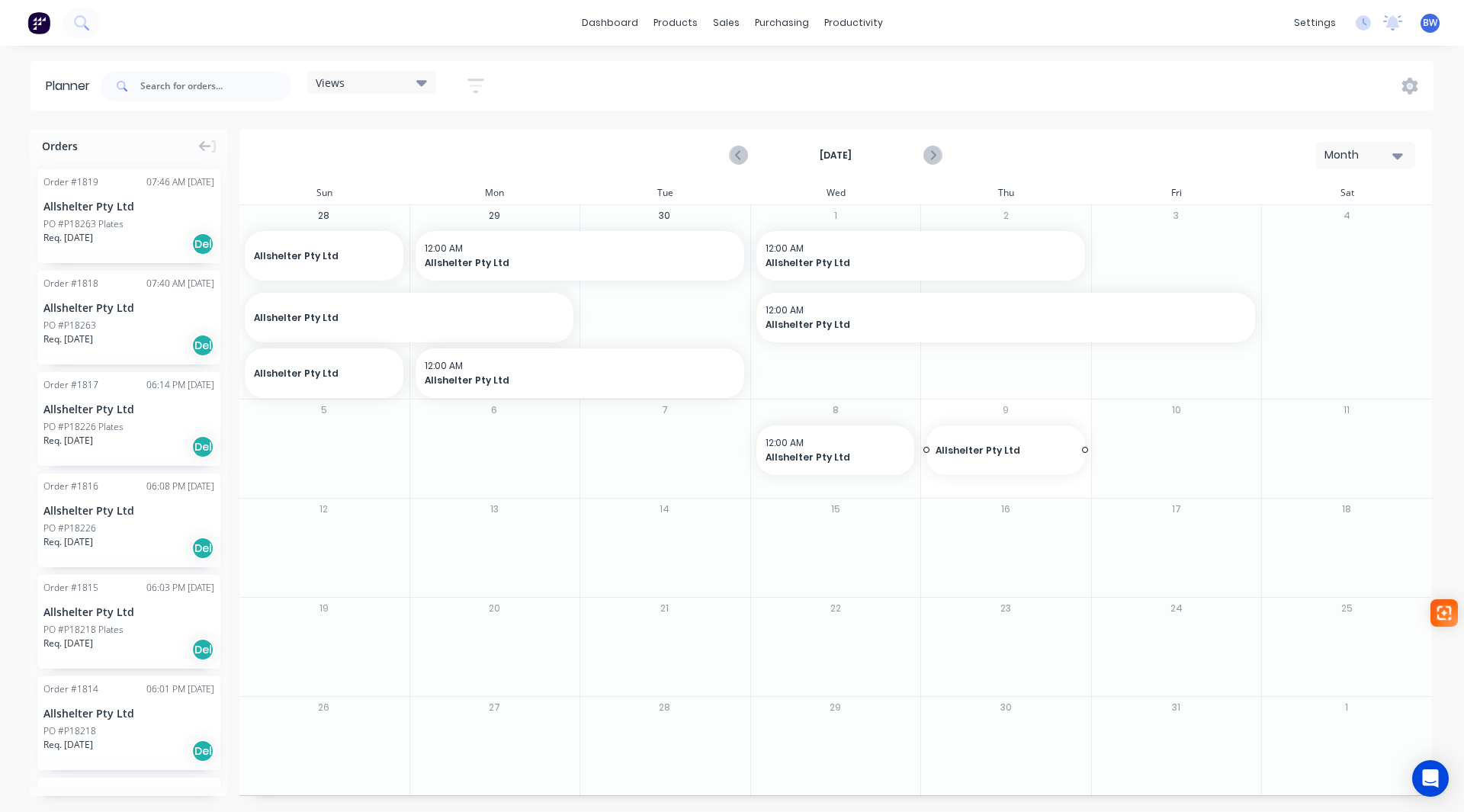
drag, startPoint x: 90, startPoint y: 304, endPoint x: 1028, endPoint y: 445, distance: 948.5
